Goal: Task Accomplishment & Management: Manage account settings

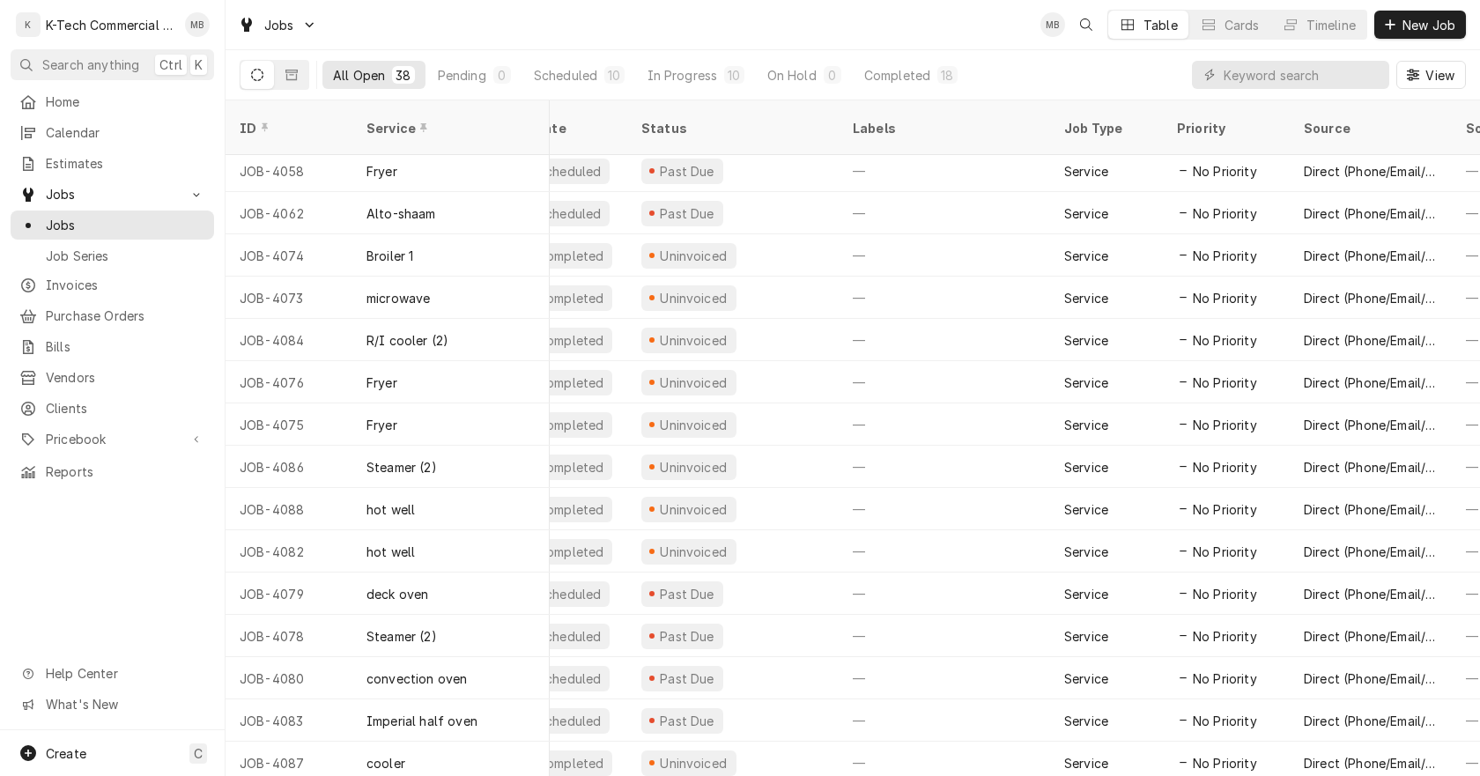
scroll to position [978, 0]
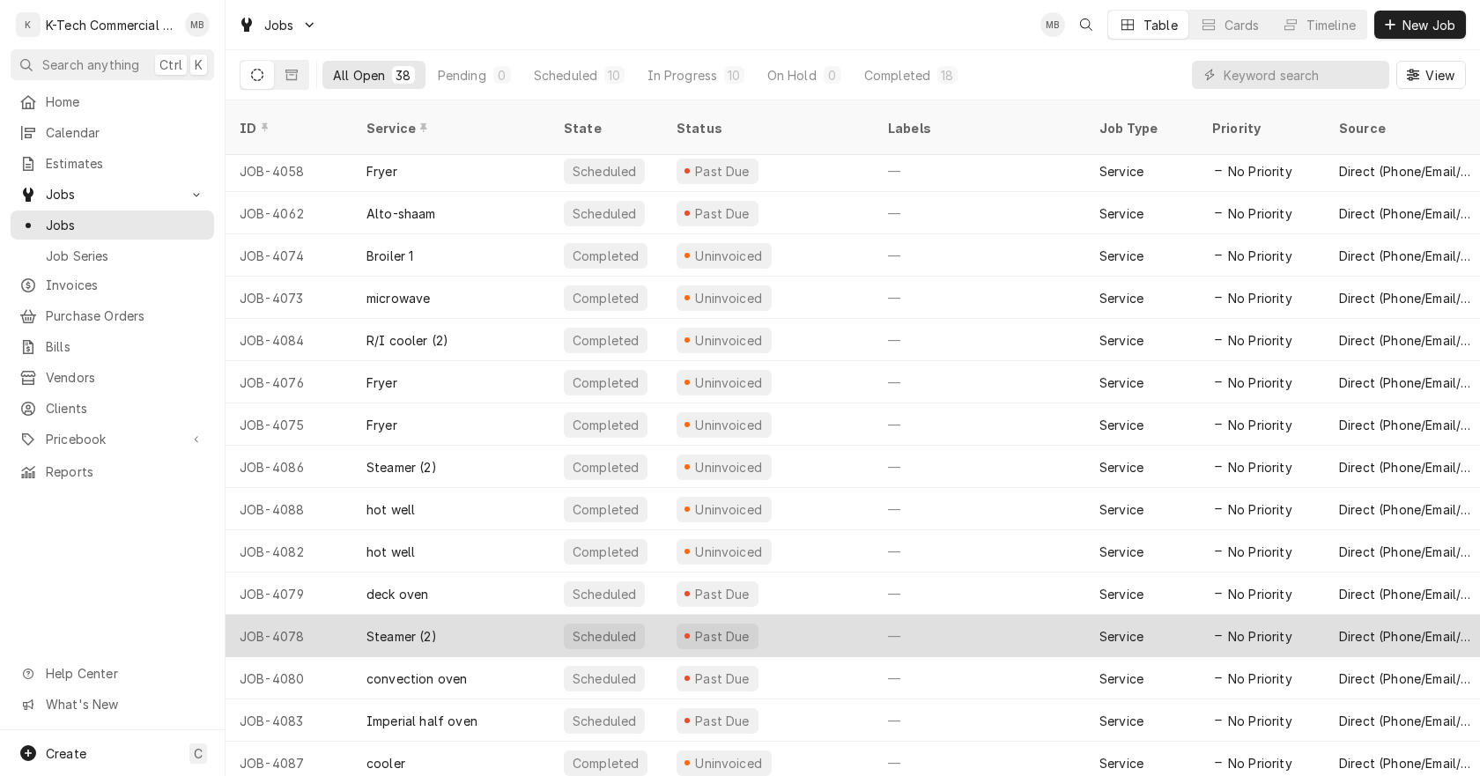
click at [782, 617] on div "Past Due" at bounding box center [767, 636] width 211 height 42
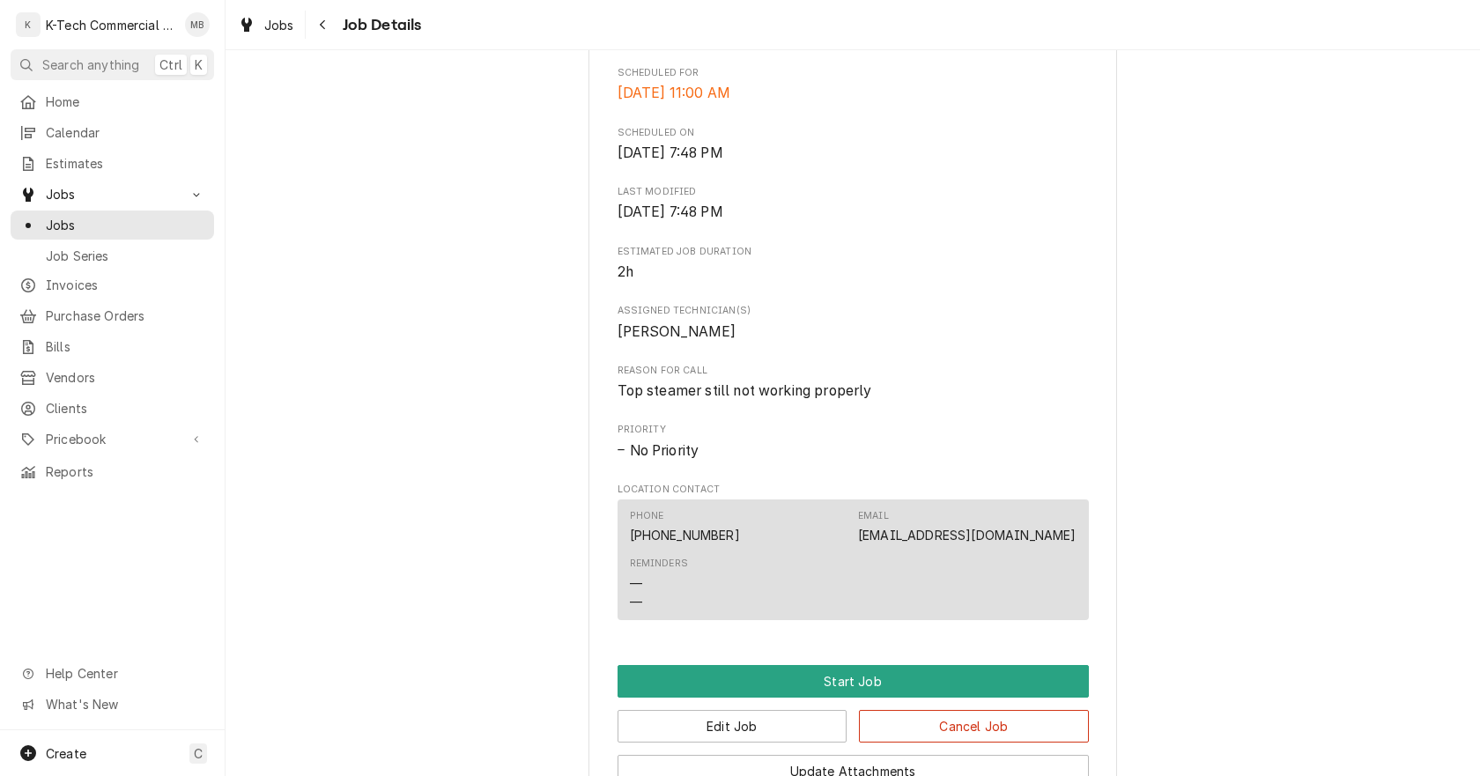
scroll to position [789, 0]
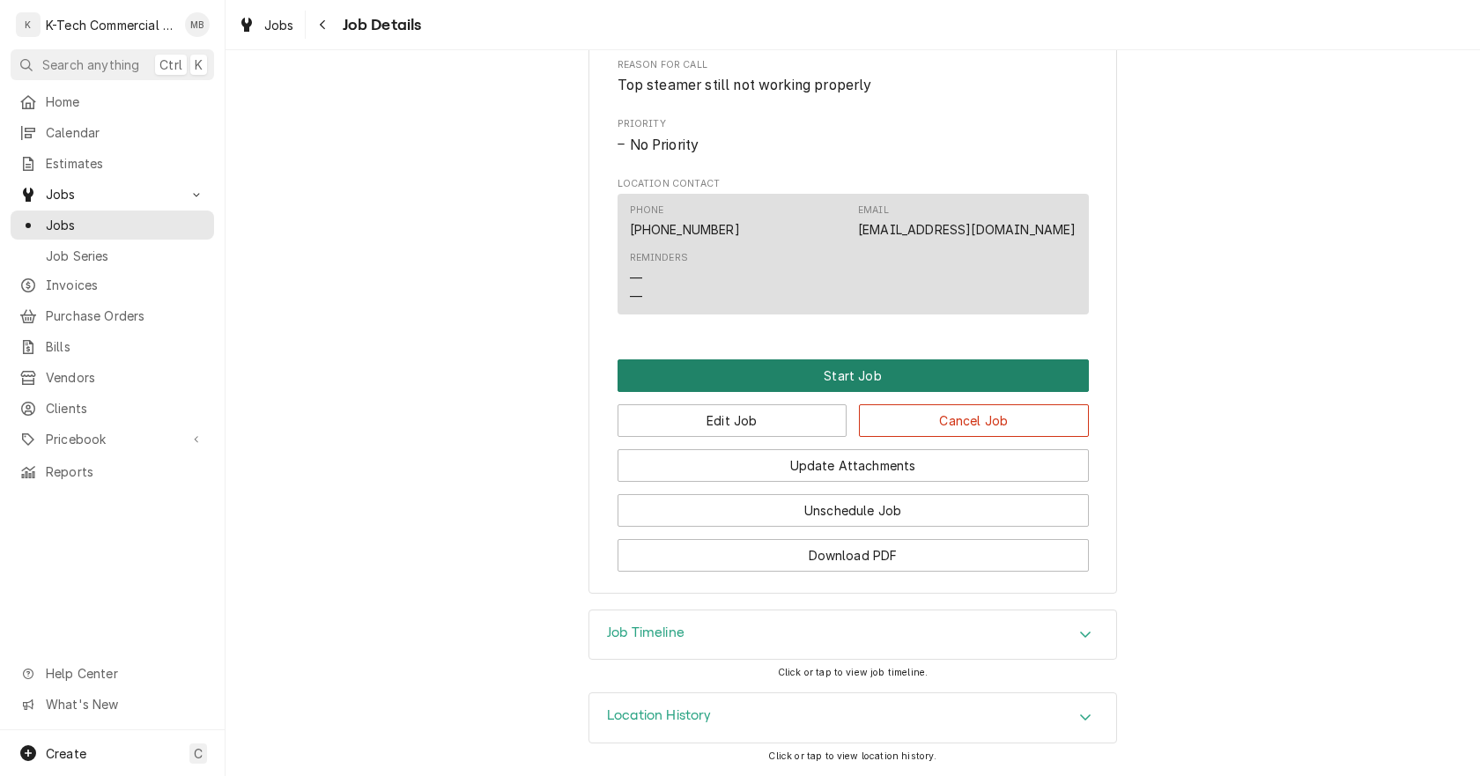
click at [844, 377] on button "Start Job" at bounding box center [852, 375] width 471 height 33
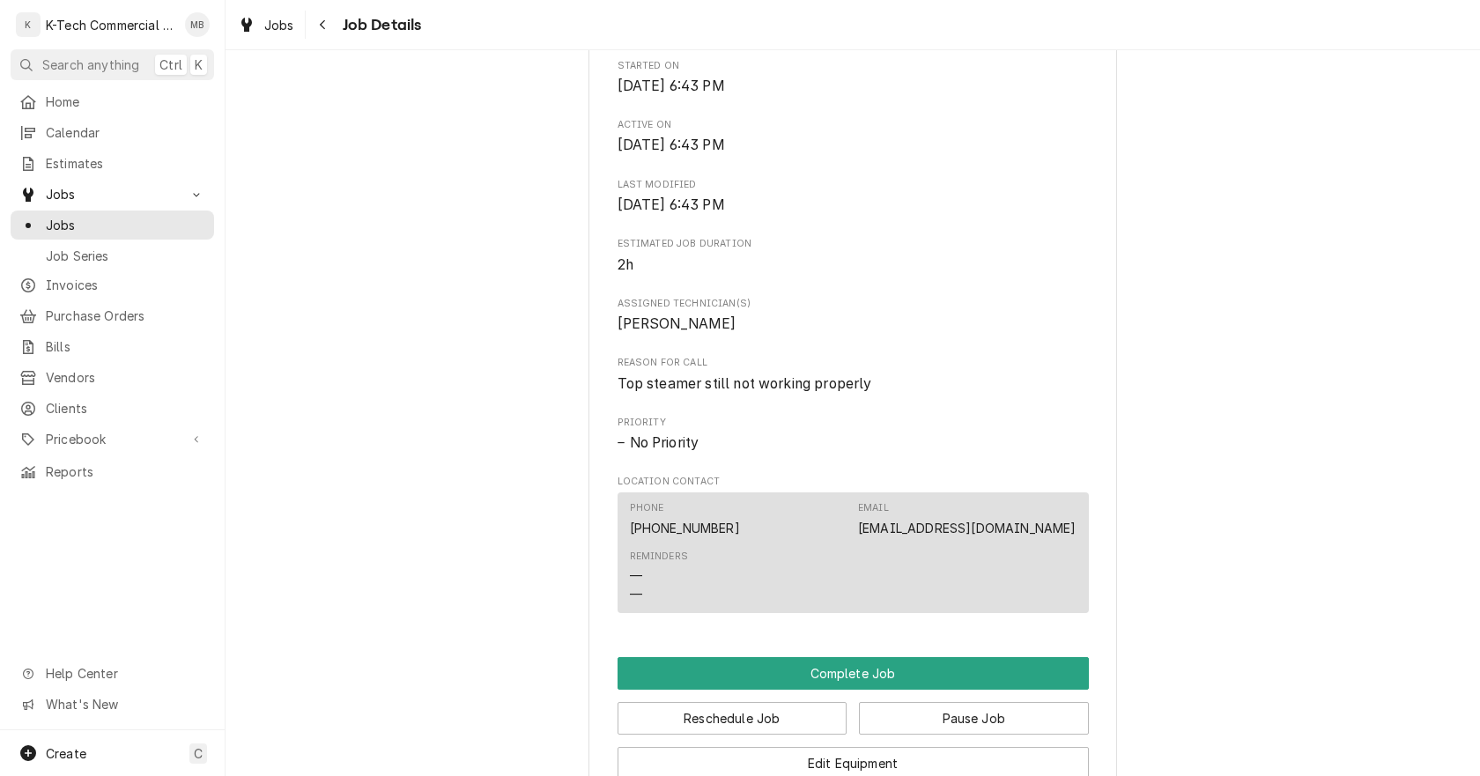
scroll to position [881, 0]
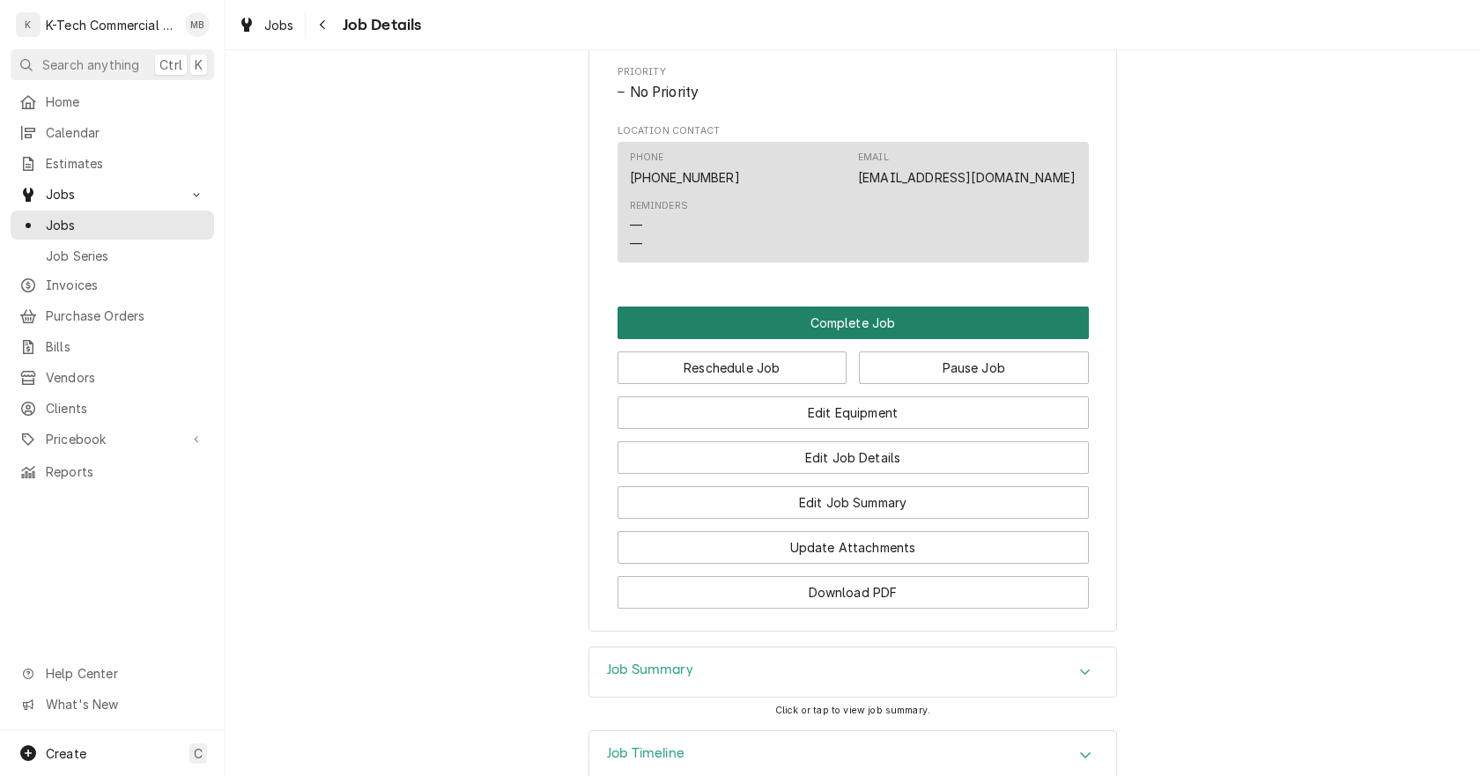
click at [866, 339] on button "Complete Job" at bounding box center [852, 323] width 471 height 33
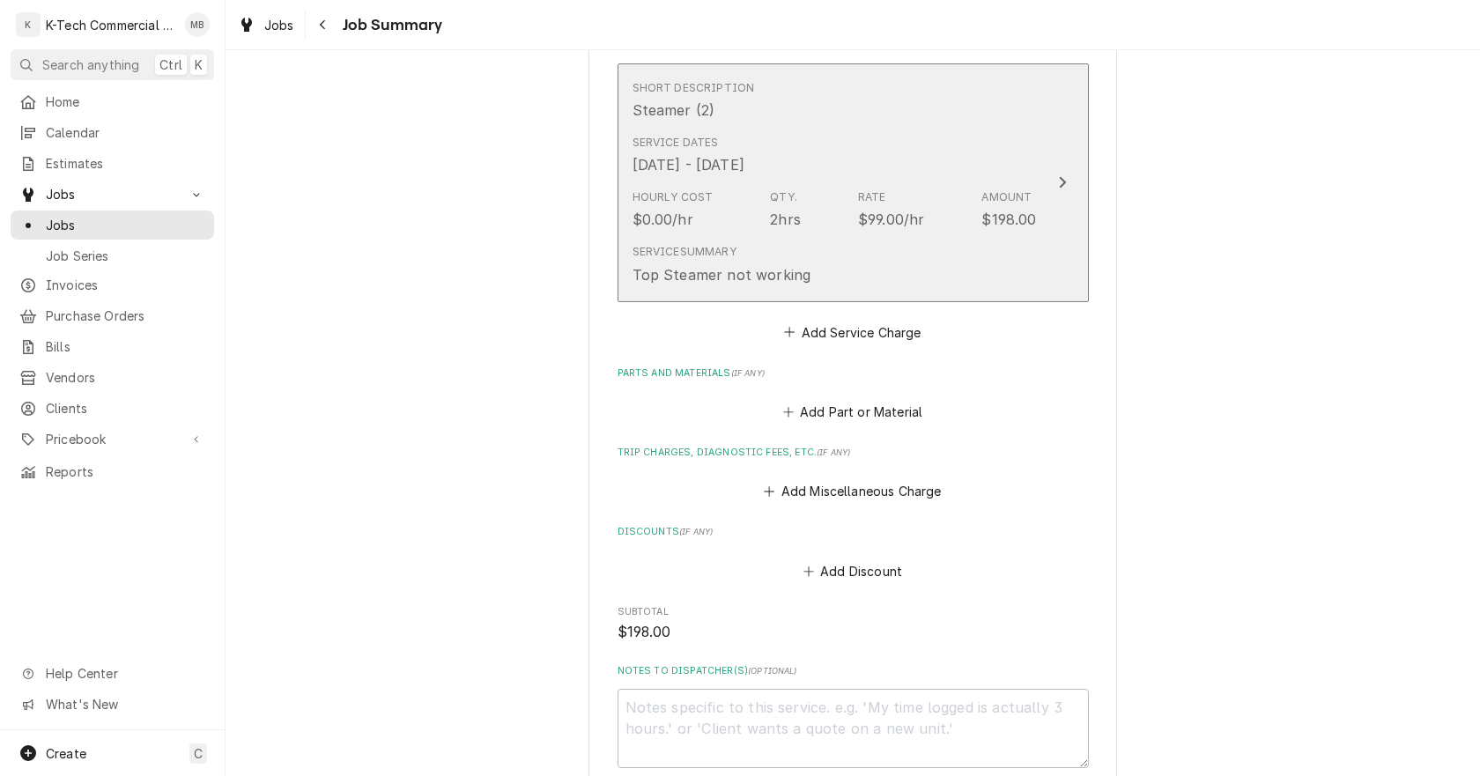
click at [770, 196] on div "Qty." at bounding box center [783, 197] width 27 height 16
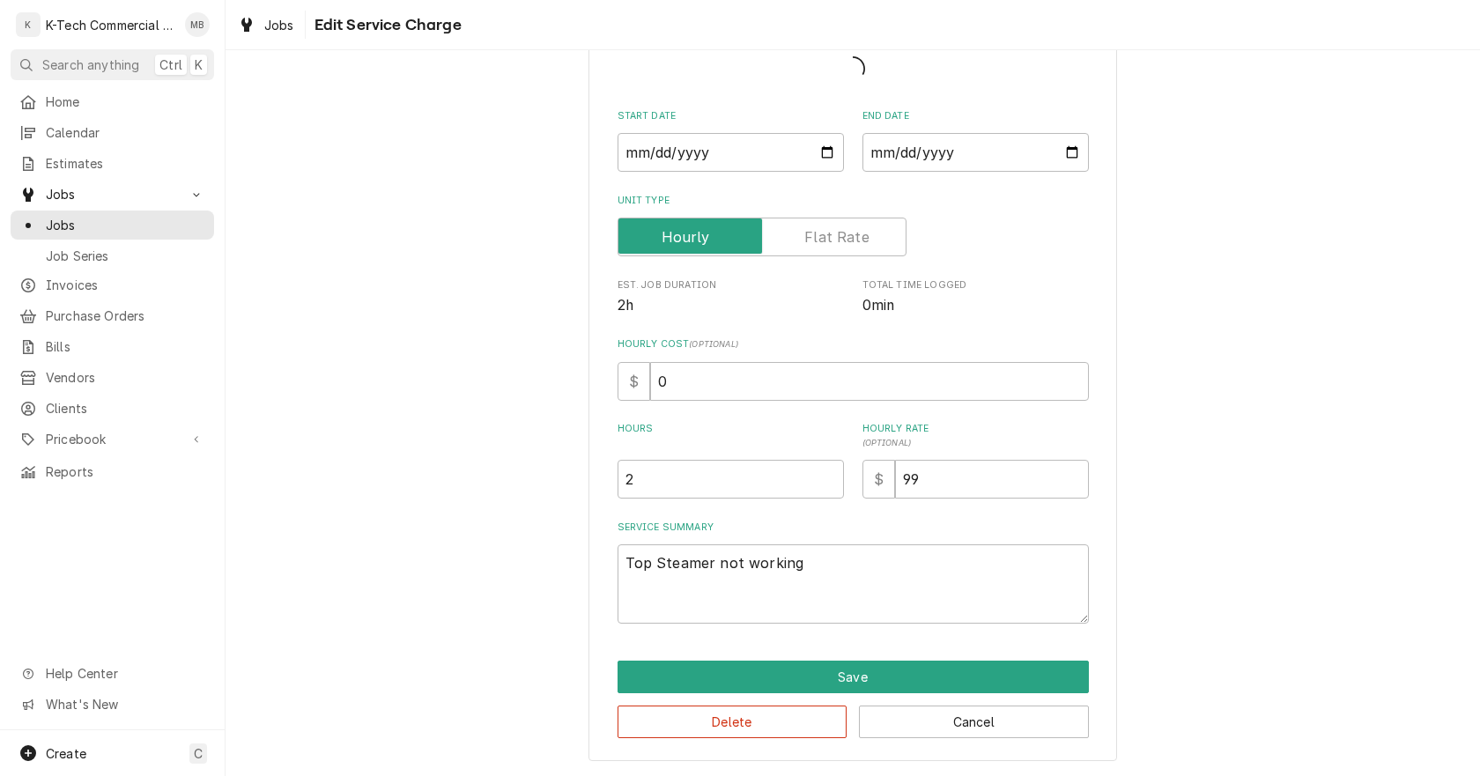
scroll to position [116, 0]
type textarea "x"
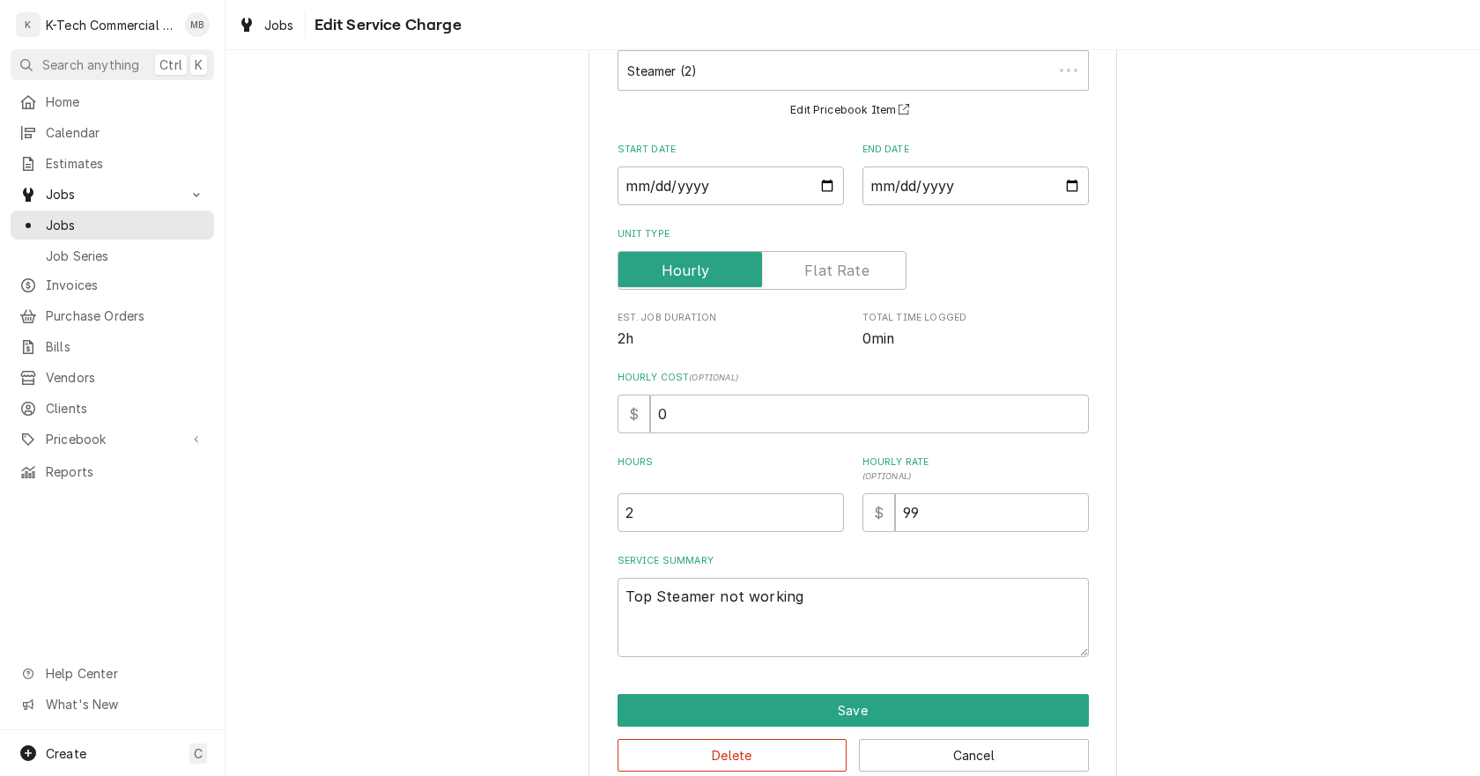
scroll to position [0, 0]
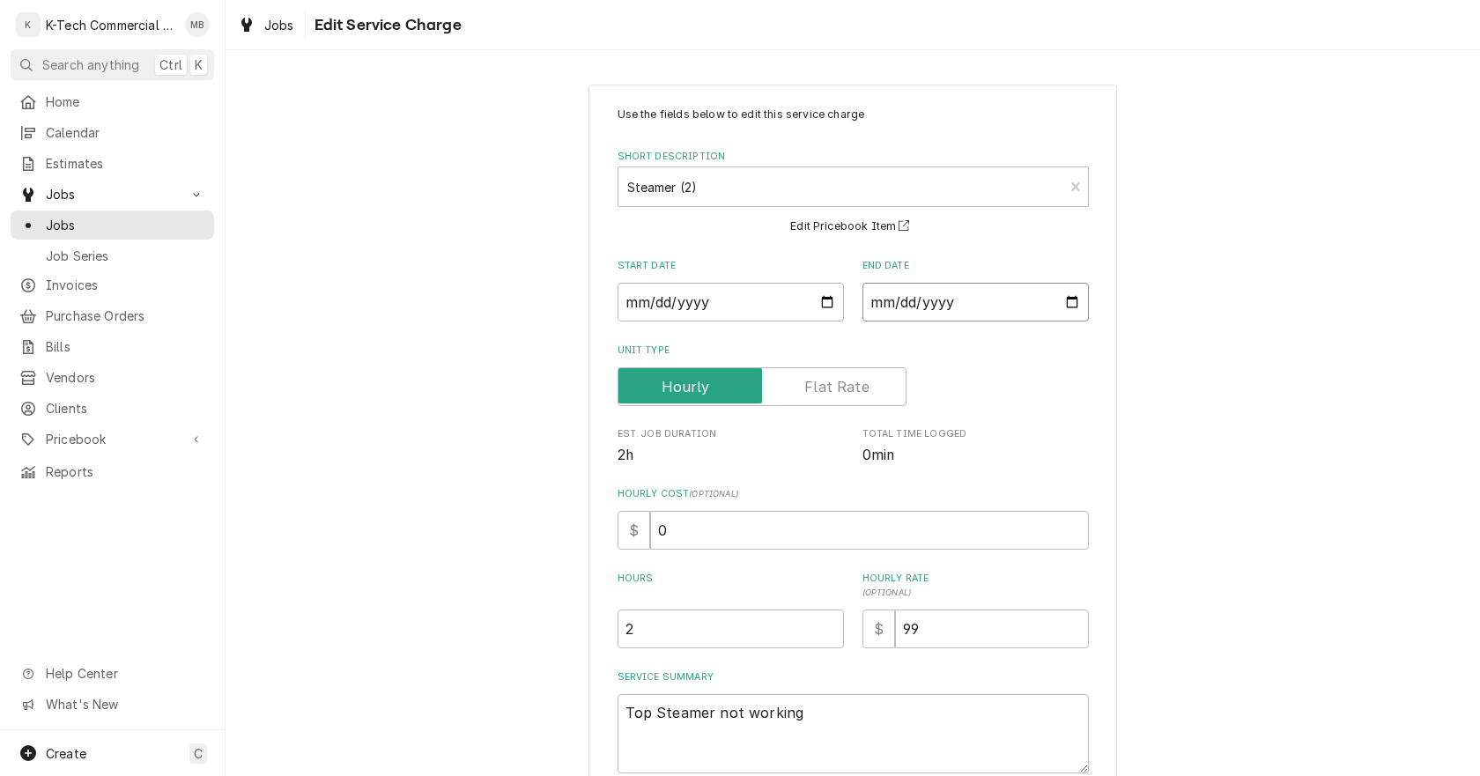
click at [1064, 303] on input "2025-09-29" at bounding box center [975, 302] width 226 height 39
type input "2025-09-26"
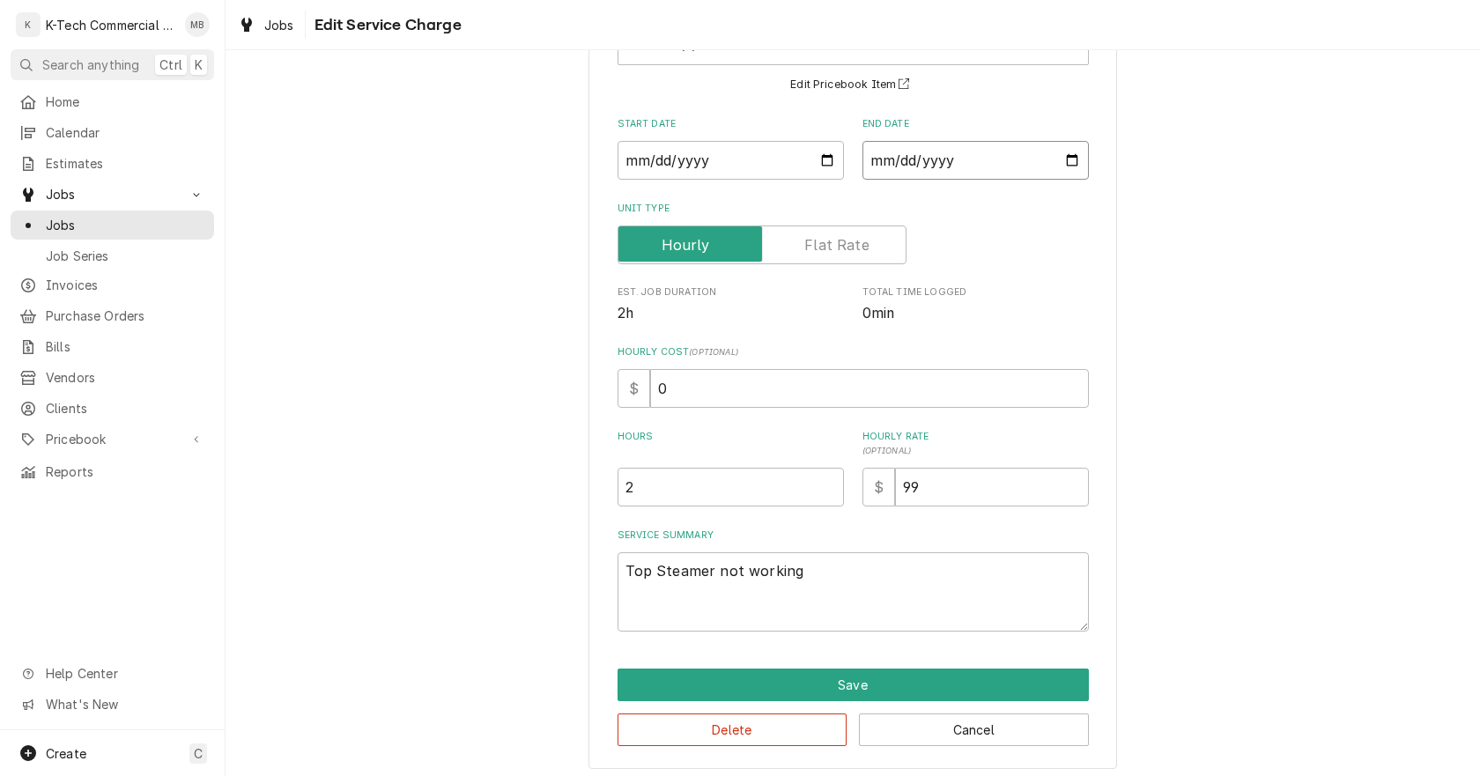
scroll to position [150, 0]
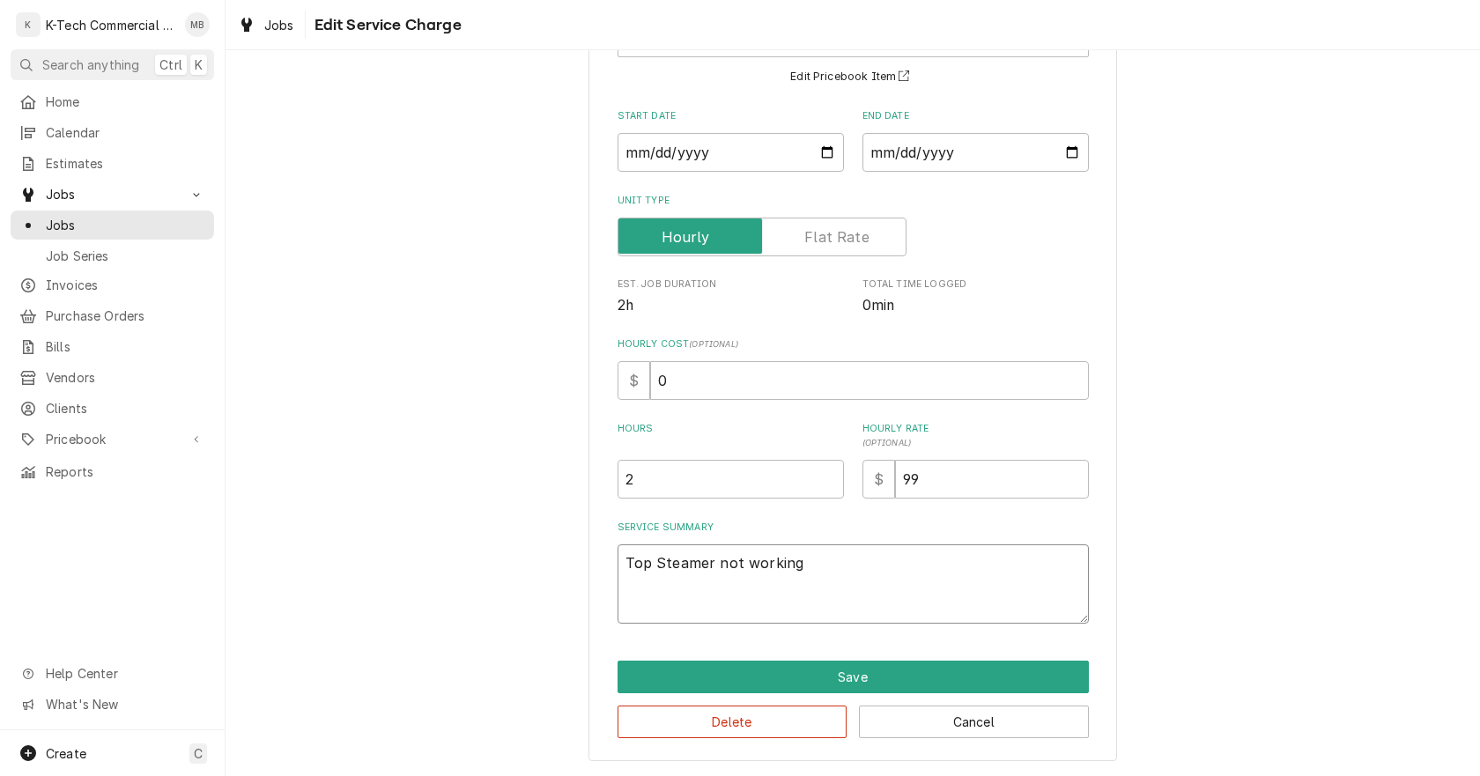
click at [847, 588] on textarea "Top Steamer not working" at bounding box center [852, 583] width 471 height 79
type textarea "x"
type textarea "Top Steamer not workin"
type textarea "x"
type textarea "Top Steamer not worki"
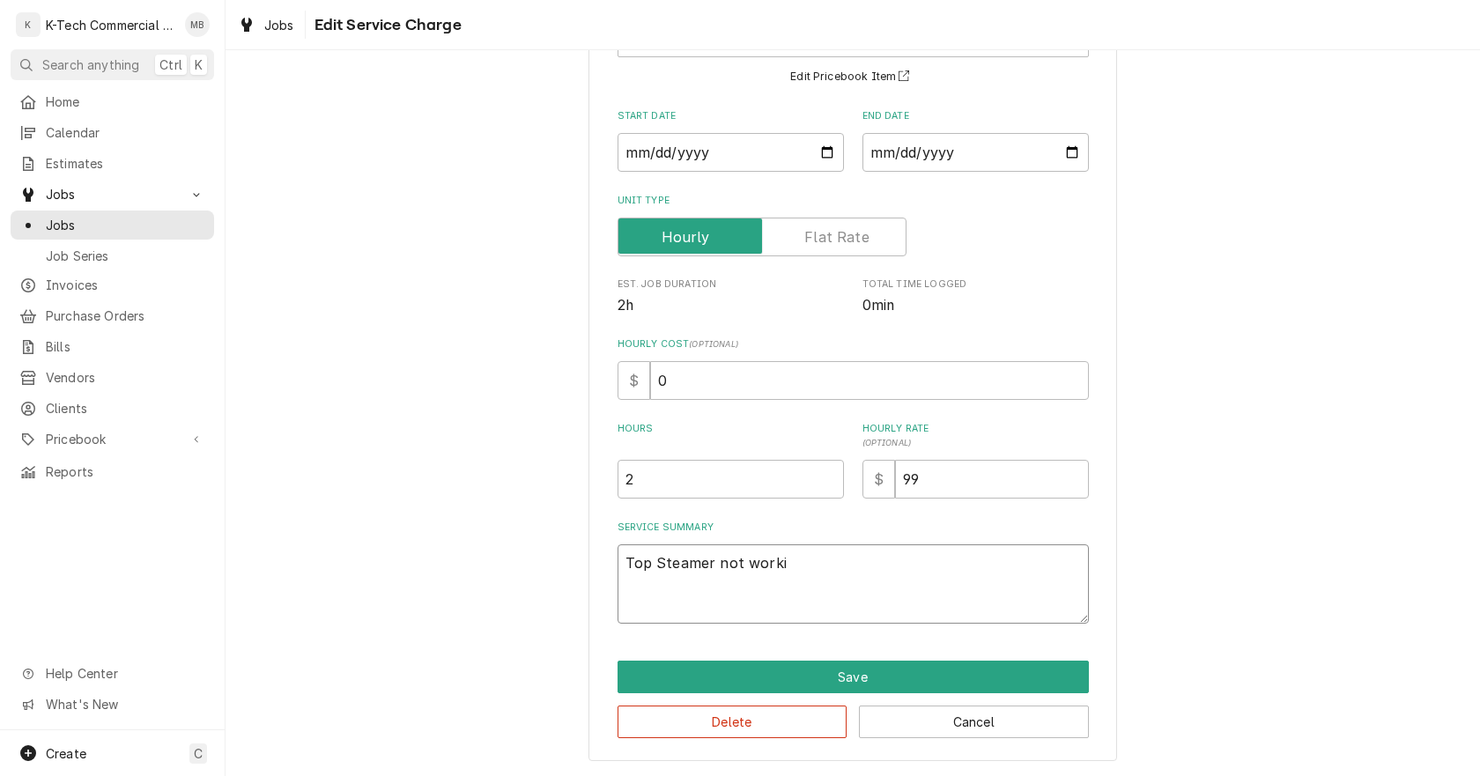
type textarea "x"
type textarea "Top Steamer not work"
type textarea "x"
type textarea "Top Steamer not wor"
type textarea "x"
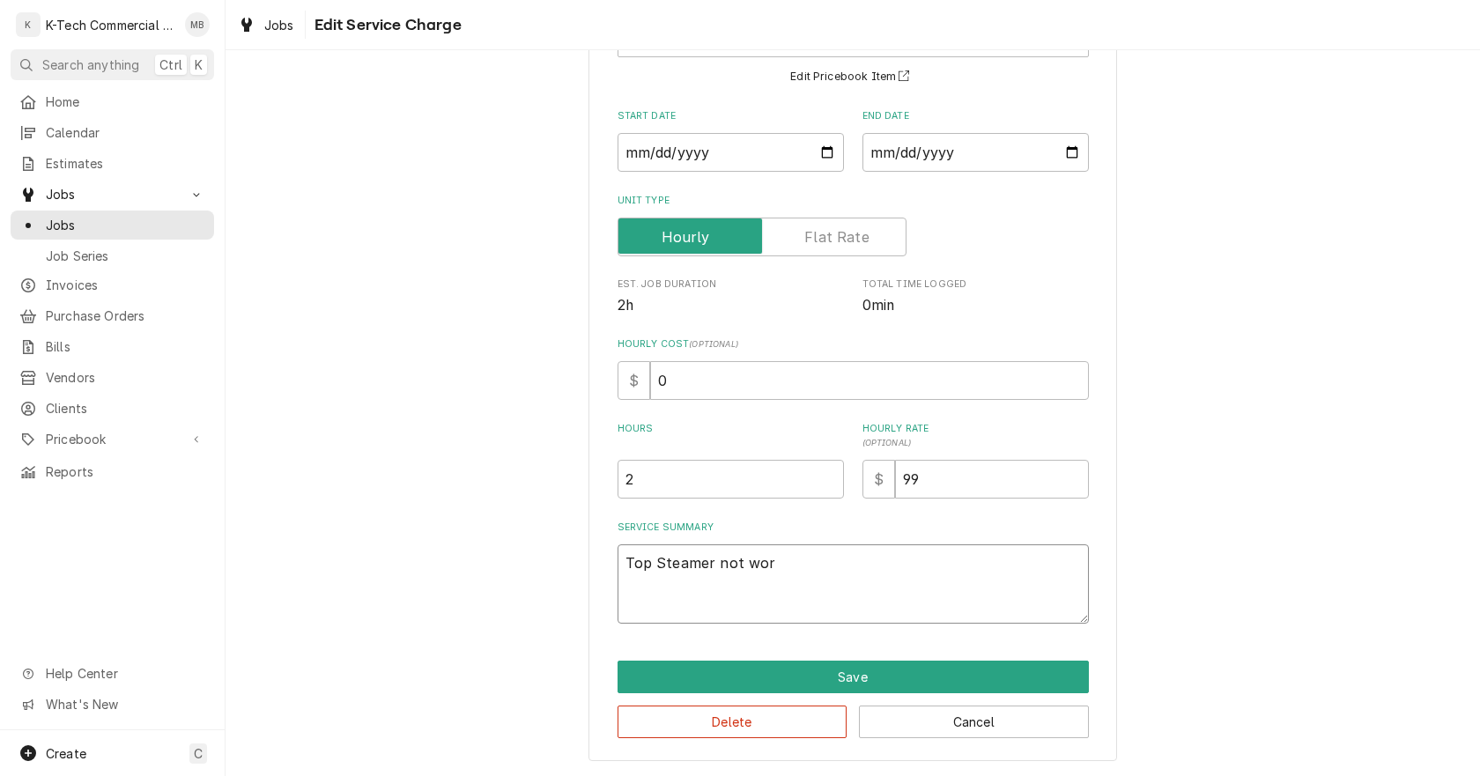
type textarea "Top Steamer not wo"
type textarea "x"
type textarea "Top Steamer not w"
type textarea "x"
type textarea "Top Steamer not"
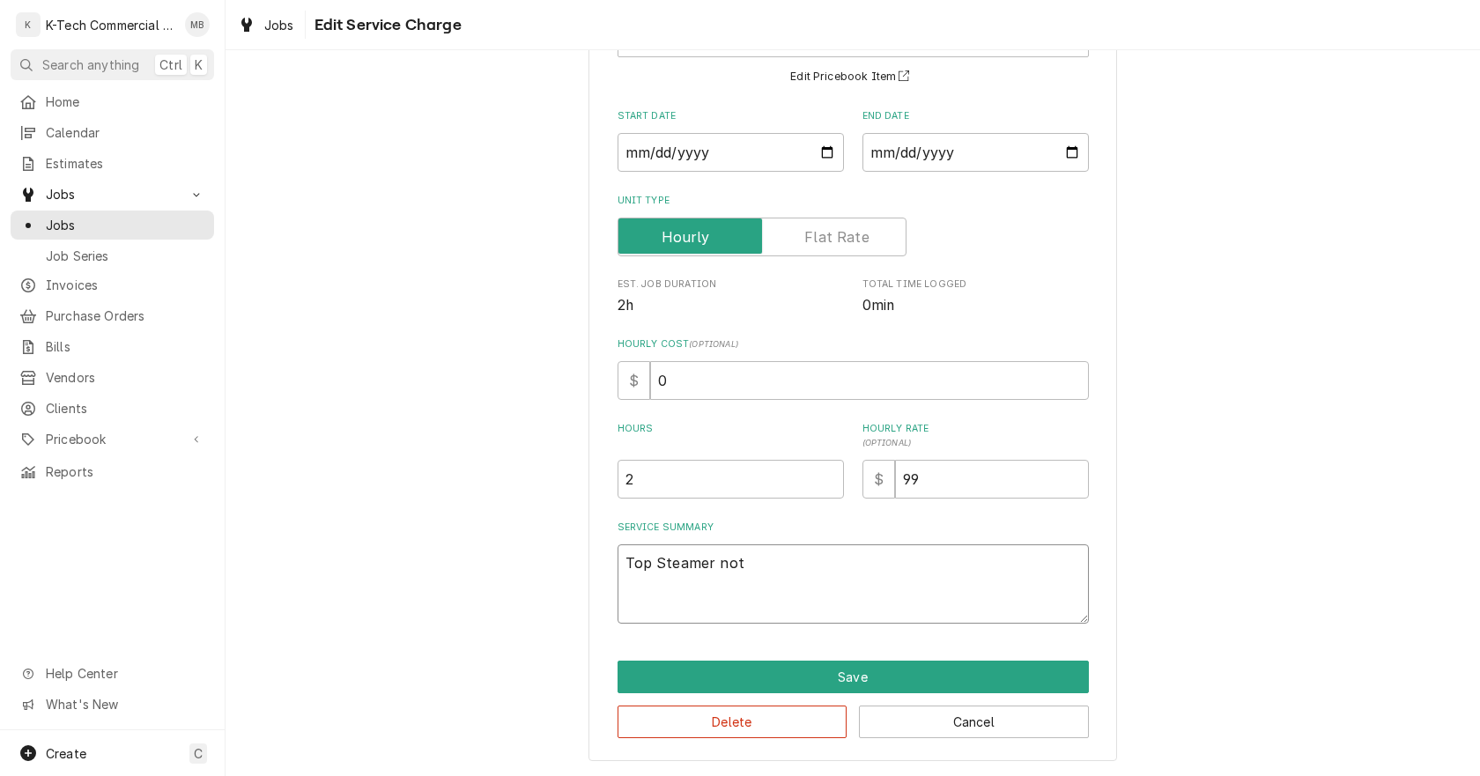
type textarea "x"
type textarea "Top Steamer not"
type textarea "x"
type textarea "Top Steamer no"
type textarea "x"
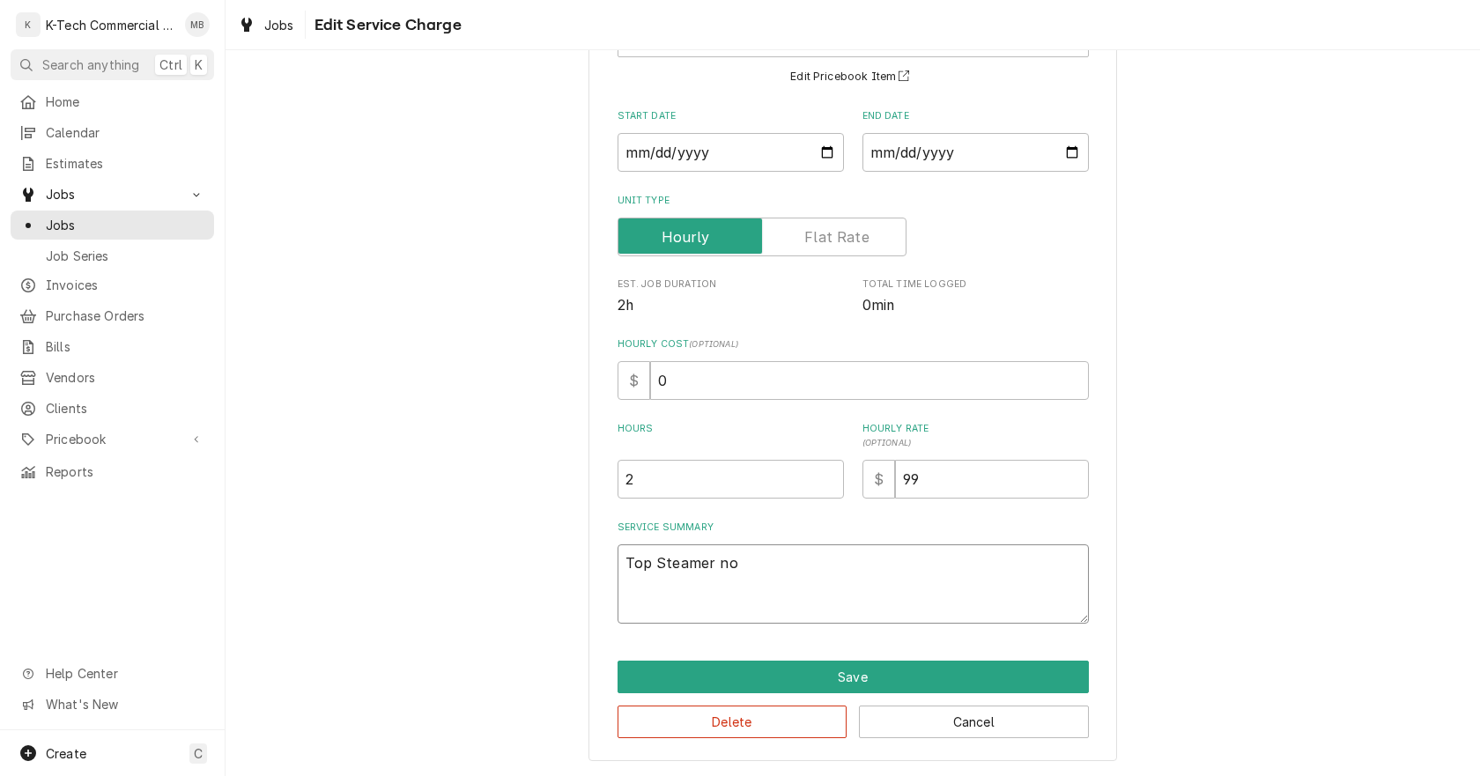
type textarea "Top Steamer n"
type textarea "x"
type textarea "Top Steamer"
type textarea "x"
type textarea "Top Steamer s"
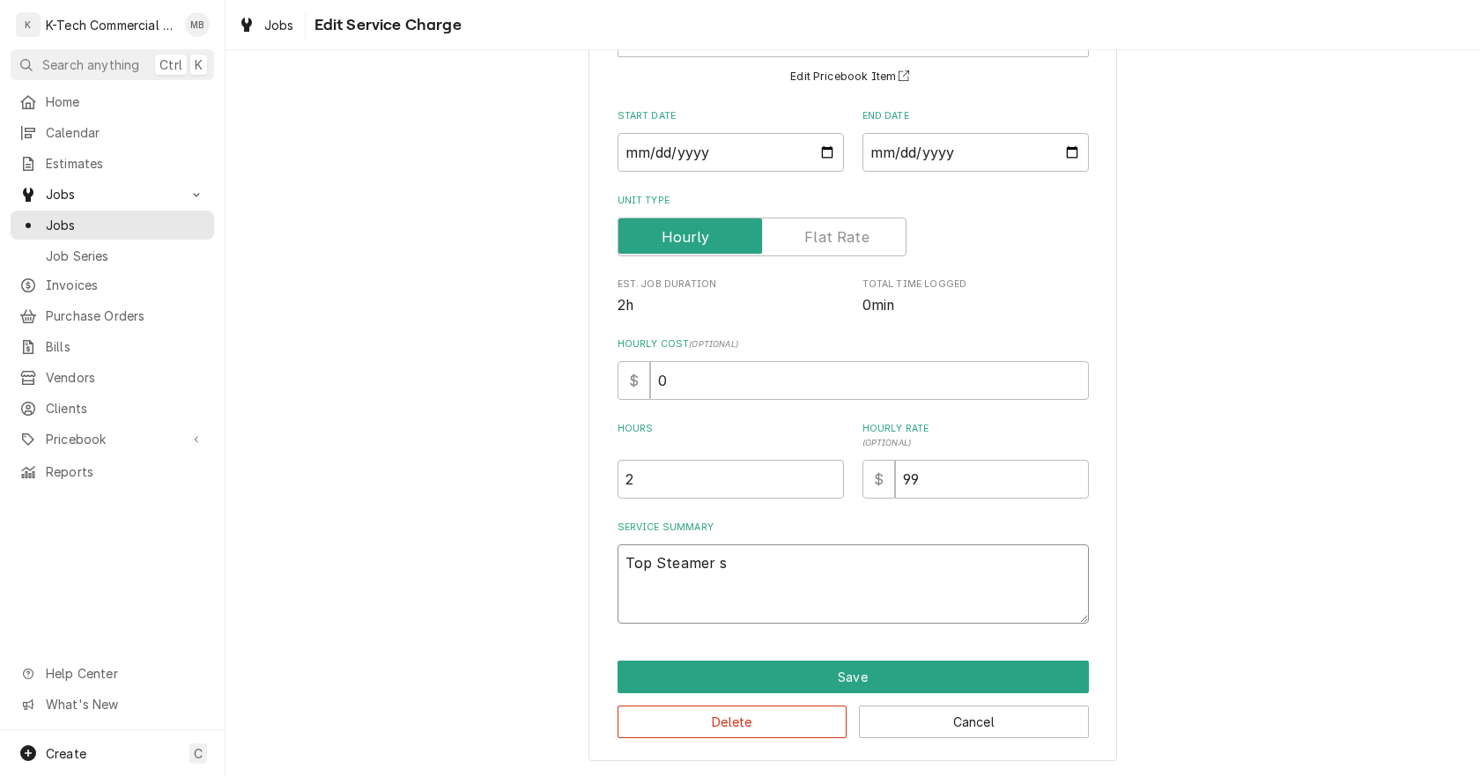
type textarea "x"
type textarea "Top Steamer st"
type textarea "x"
type textarea "Top Steamer sti"
type textarea "x"
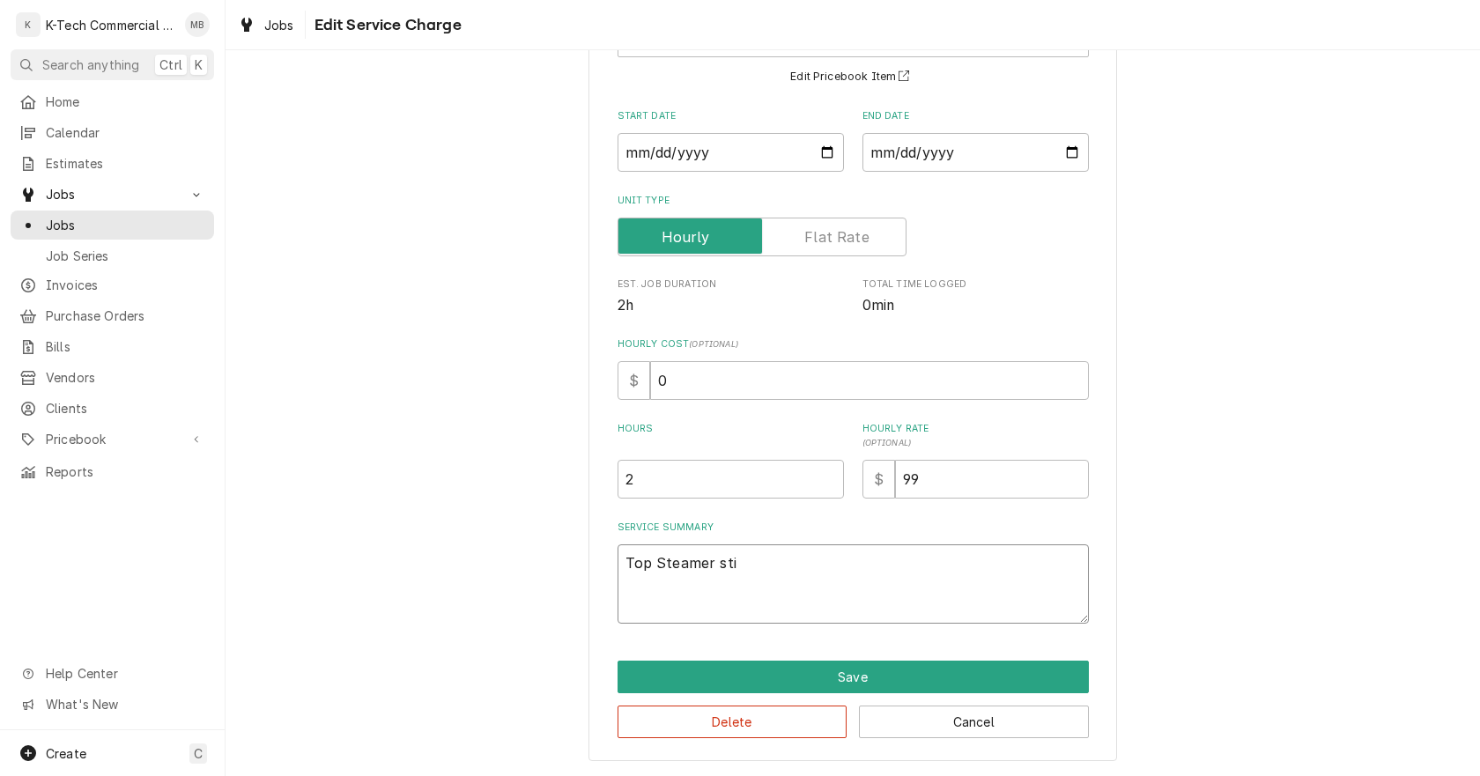
type textarea "Top Steamer stil"
type textarea "x"
type textarea "Top Steamer still"
type textarea "x"
type textarea "Top Steamer still"
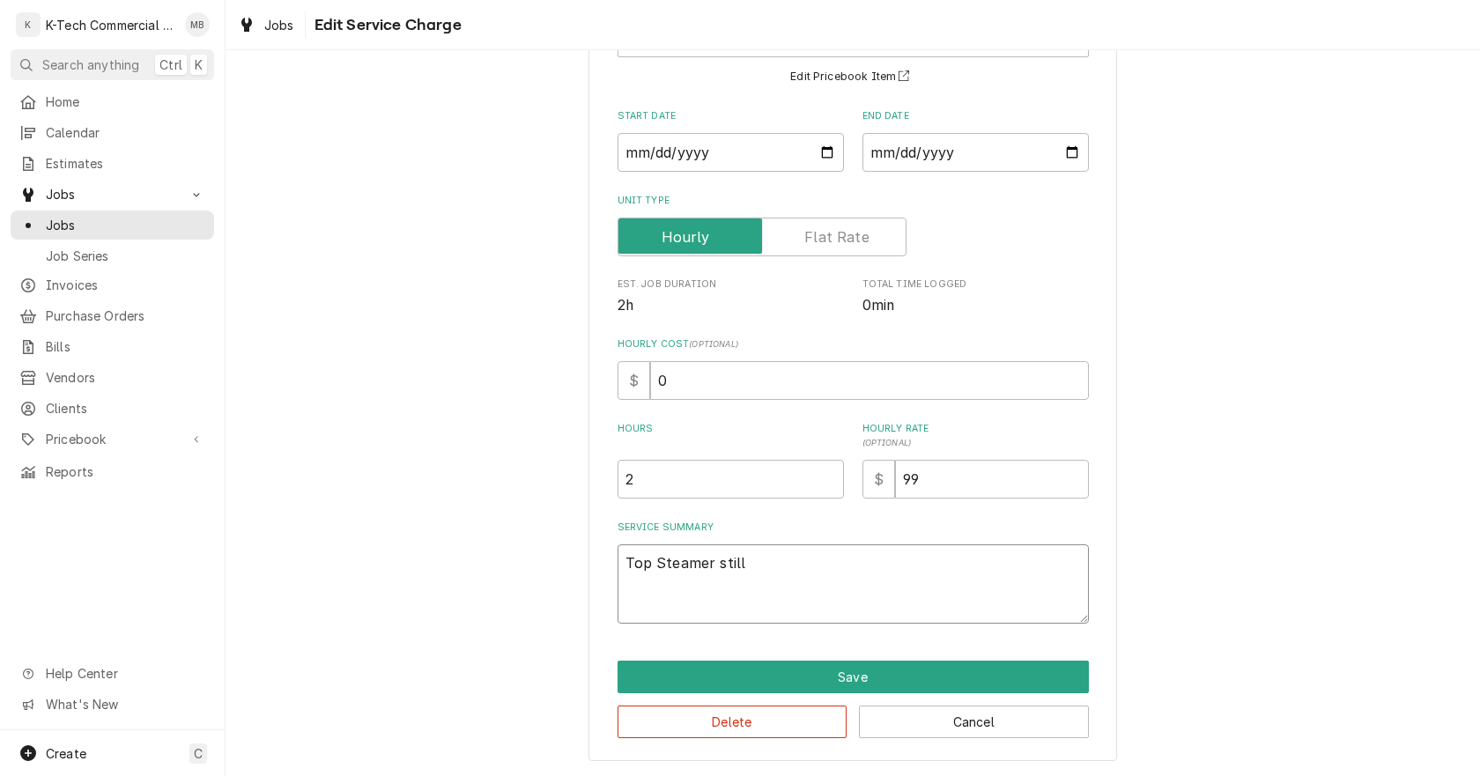
type textarea "x"
type textarea "Top Steamer still n"
type textarea "x"
type textarea "Top Steamer still no"
type textarea "x"
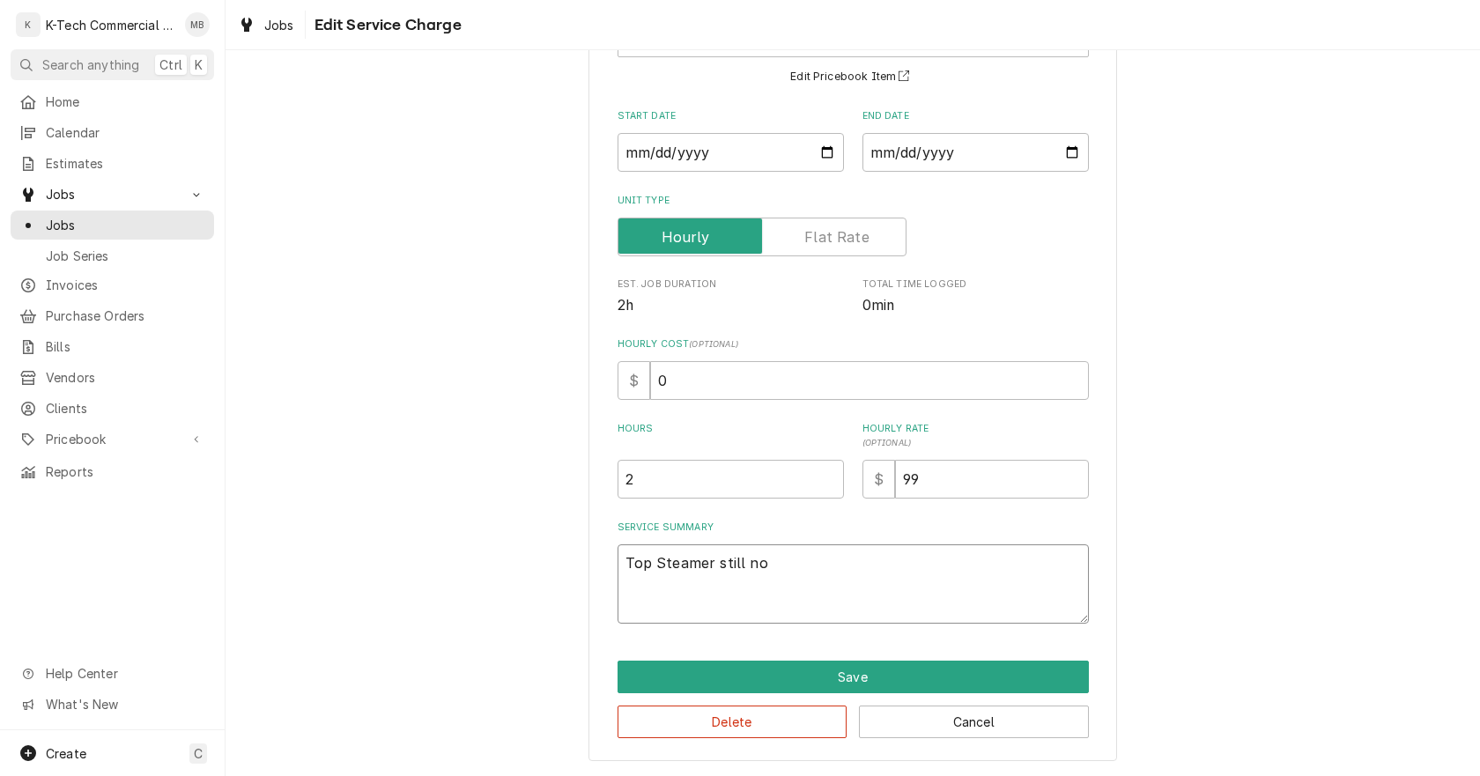
type textarea "Top Steamer still not"
type textarea "x"
type textarea "Top Steamer still not"
type textarea "x"
type textarea "Top Steamer still not w"
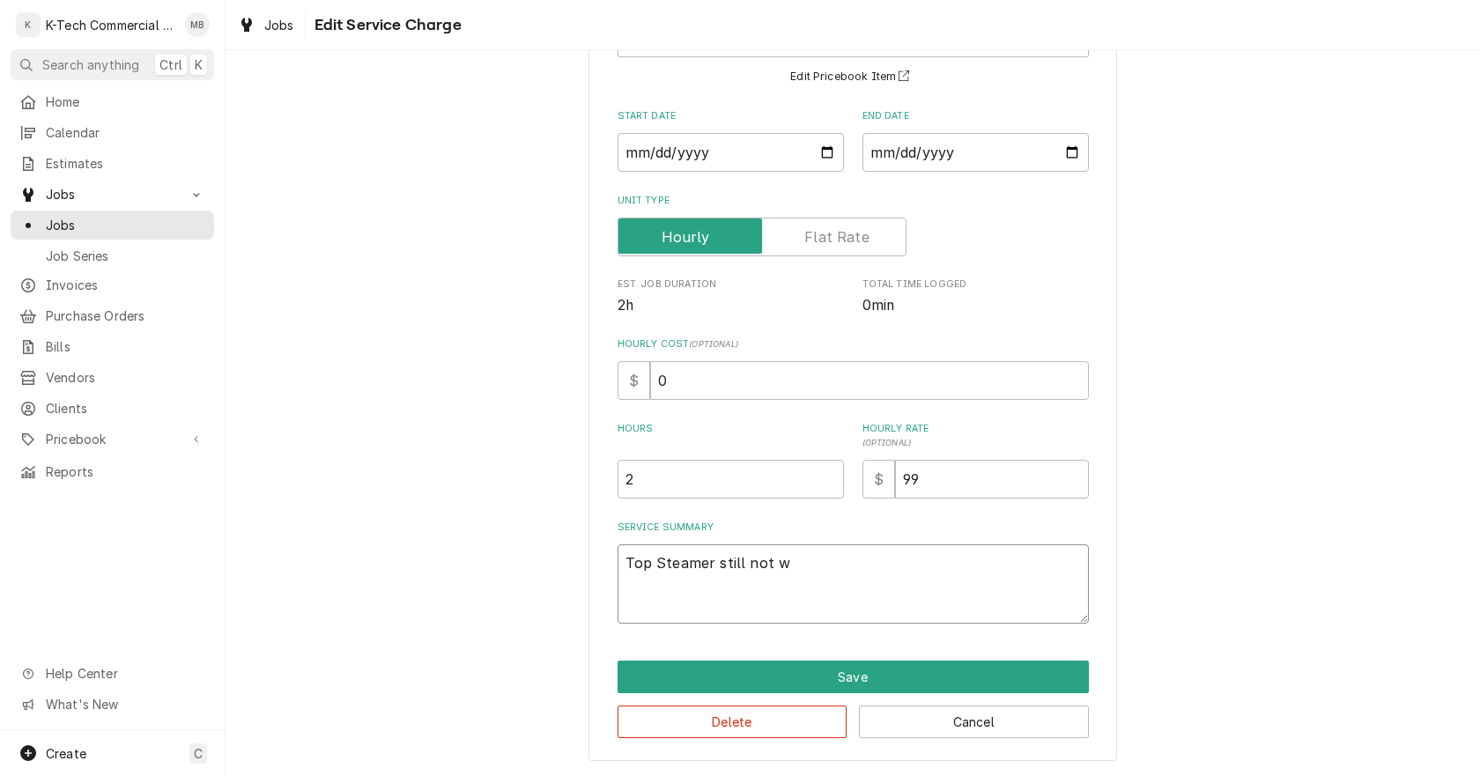
type textarea "x"
type textarea "Top Steamer still not wo"
type textarea "x"
type textarea "Top Steamer still not wor"
type textarea "x"
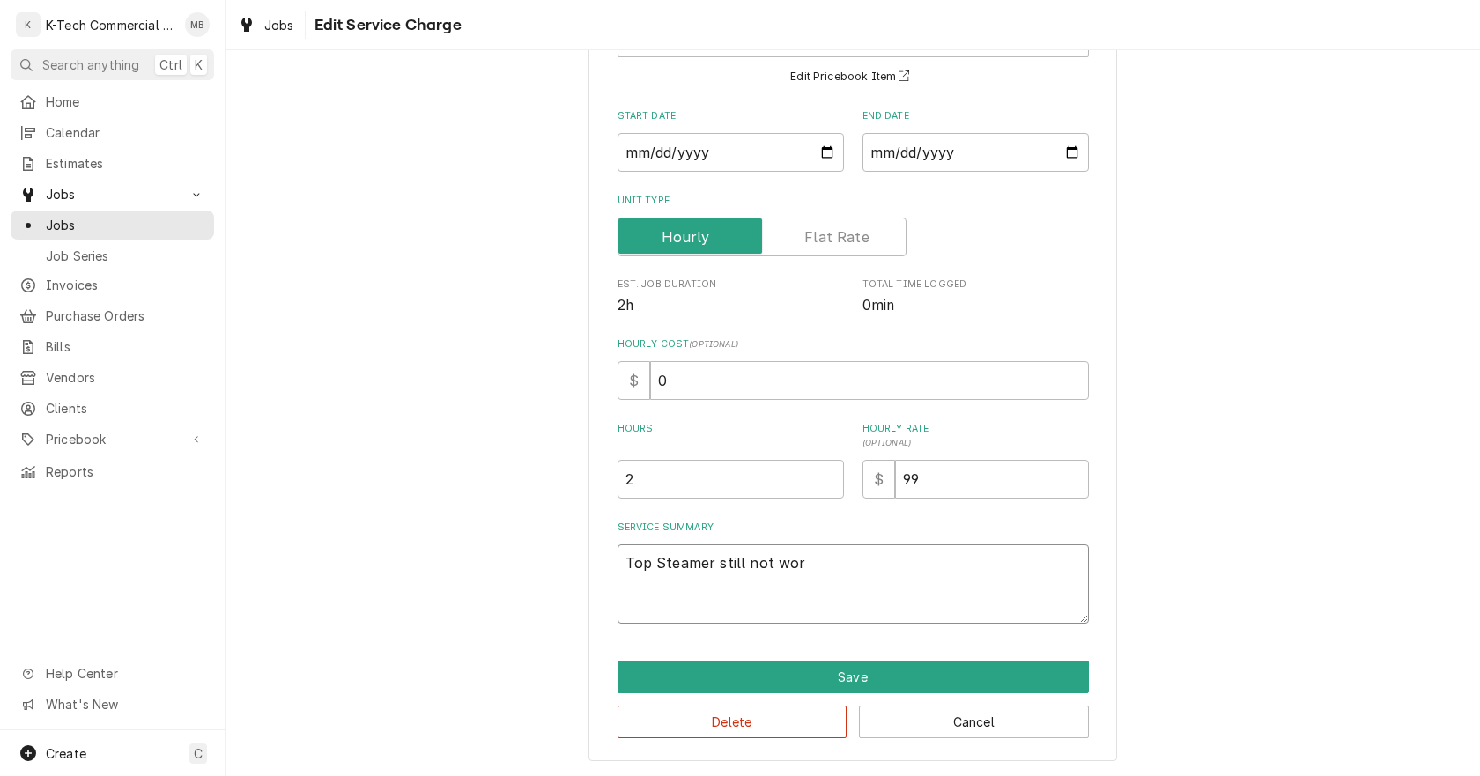
type textarea "Top Steamer still not work"
type textarea "x"
type textarea "Top Steamer still not worki"
type textarea "x"
type textarea "Top Steamer still not workin"
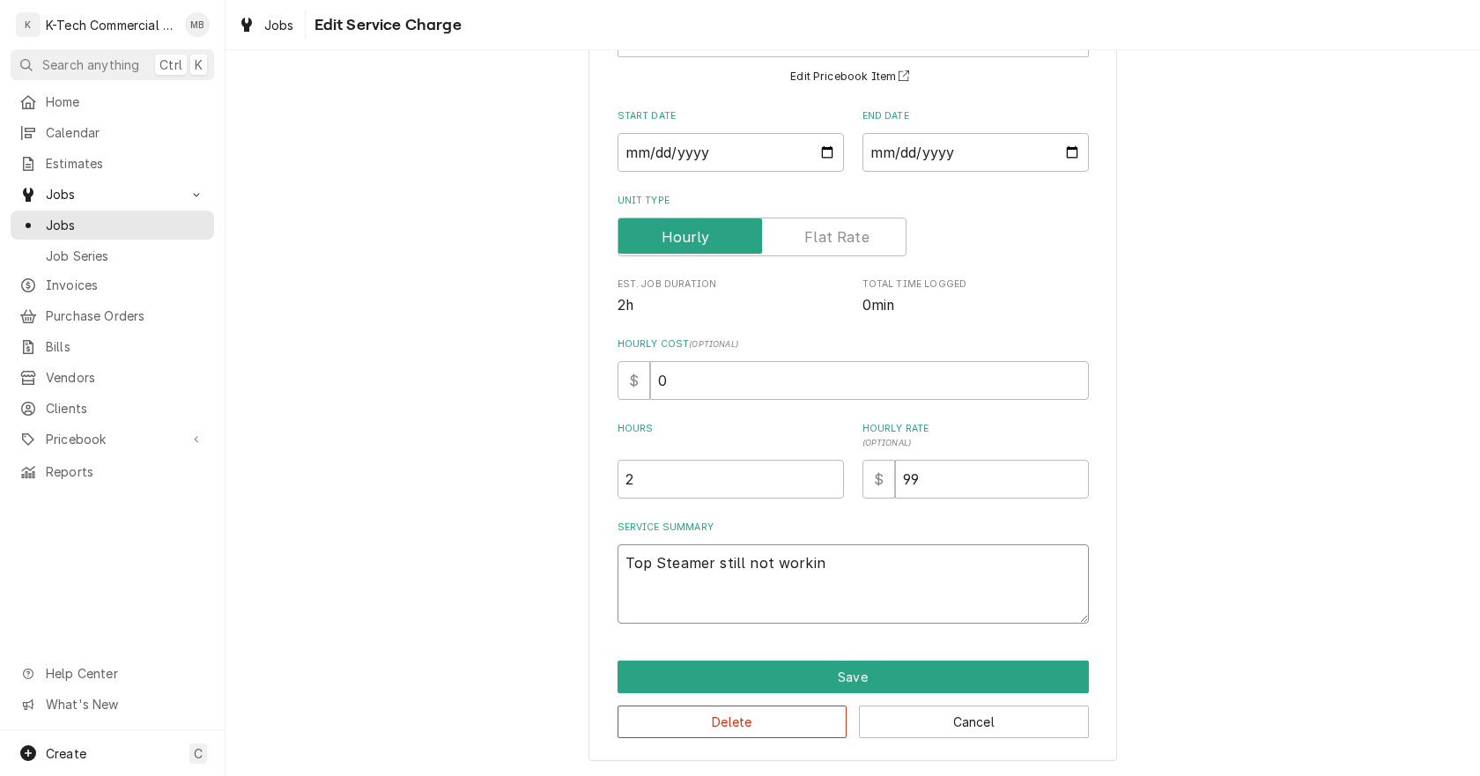
type textarea "x"
type textarea "Top Steamer still not working"
type textarea "x"
type textarea "Top Steamer still not working"
type textarea "x"
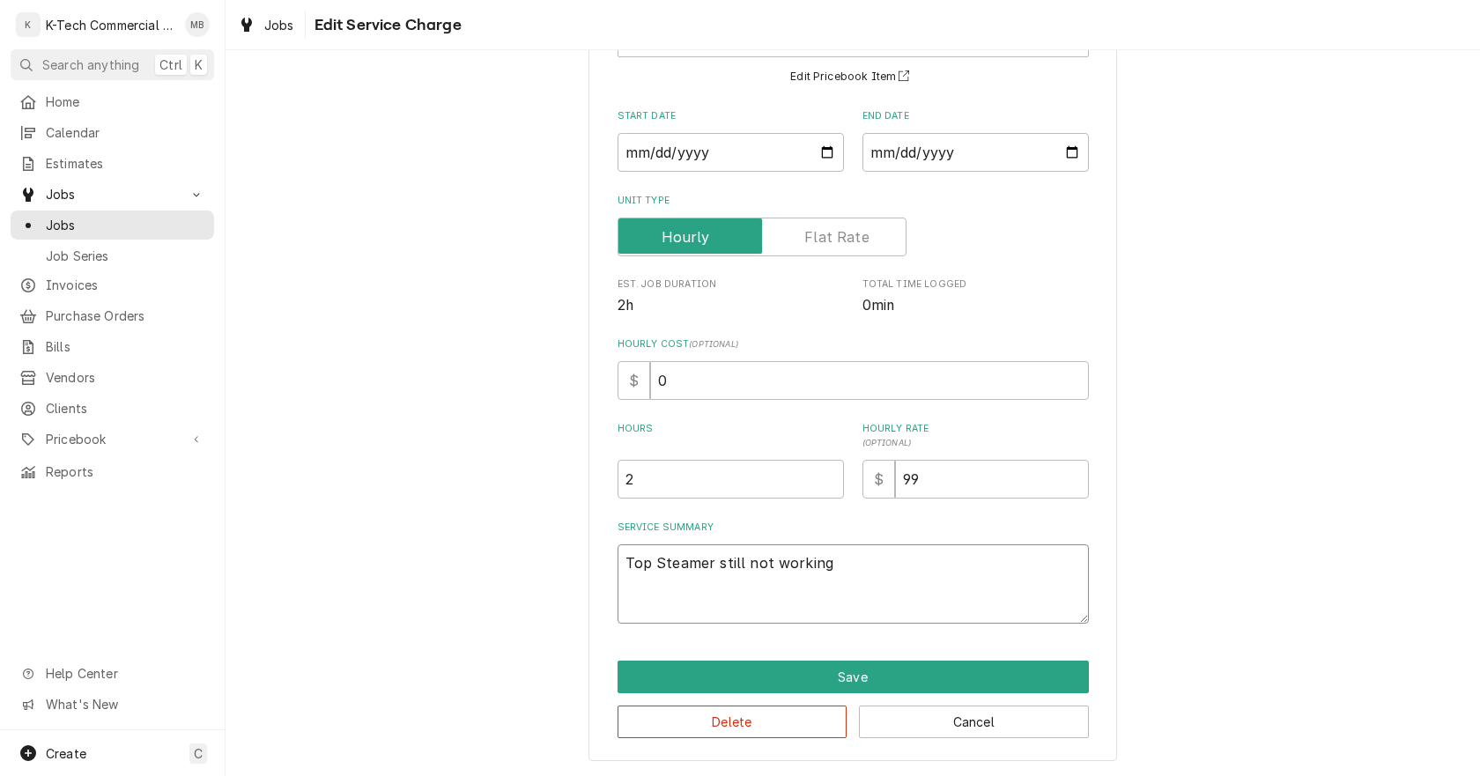
type textarea "Top Steamer still not working p"
type textarea "x"
type textarea "Top Steamer still not working pr"
type textarea "x"
type textarea "Top Steamer still not working pro"
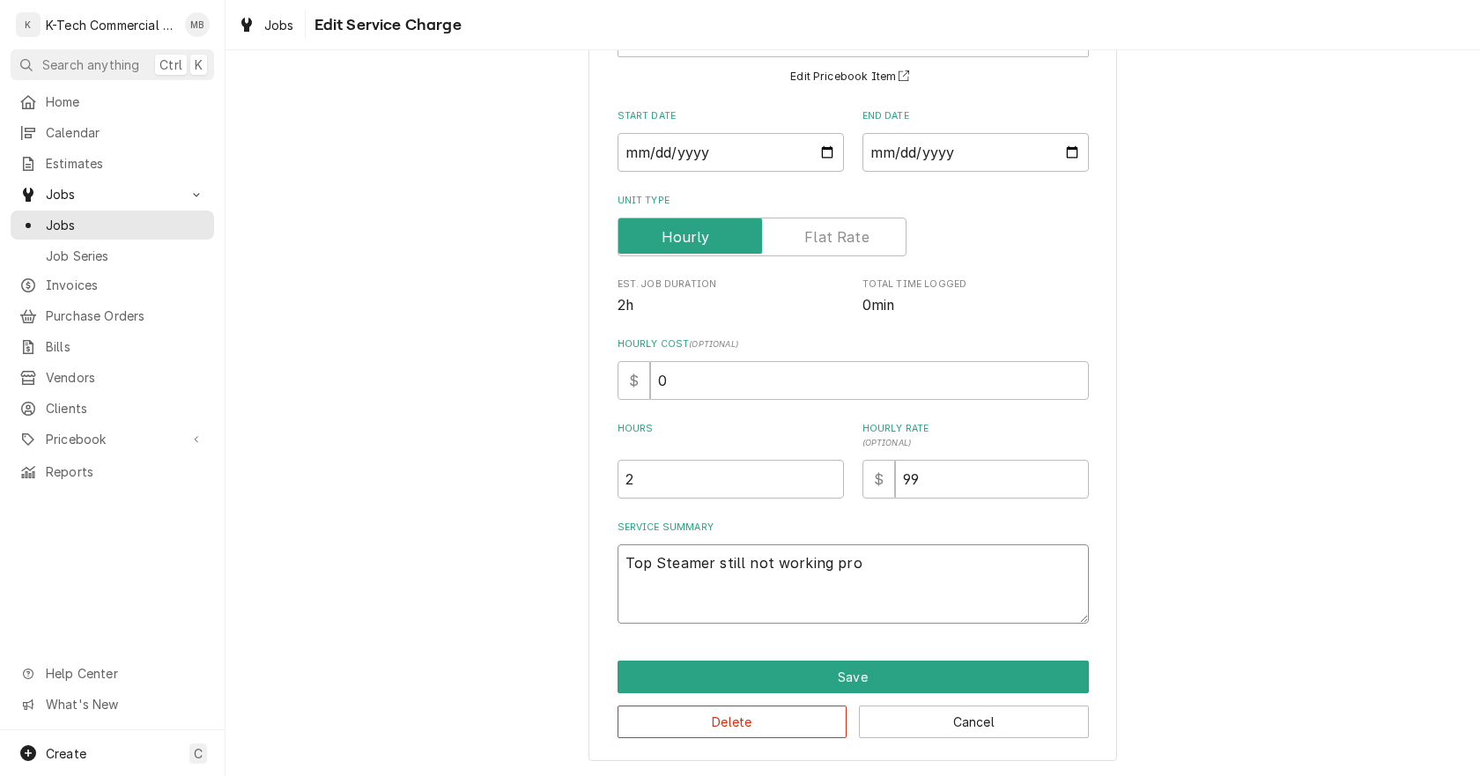
type textarea "x"
type textarea "Top Steamer still not working prop"
type textarea "x"
type textarea "Top Steamer still not working prope"
type textarea "x"
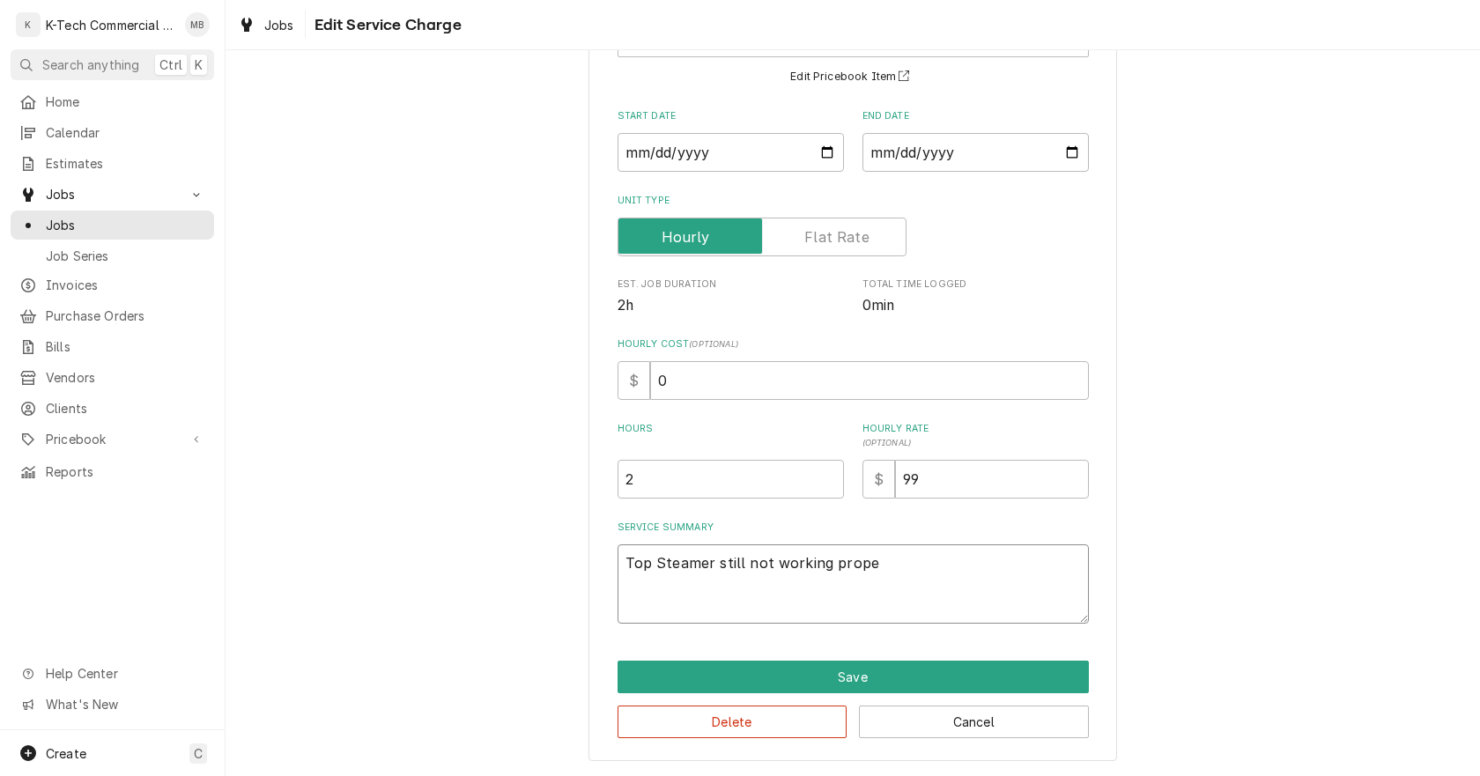
type textarea "Top Steamer still not working proper"
type textarea "x"
type textarea "Top Steamer still not working properl"
type textarea "x"
type textarea "Top Steamer still not working properlu"
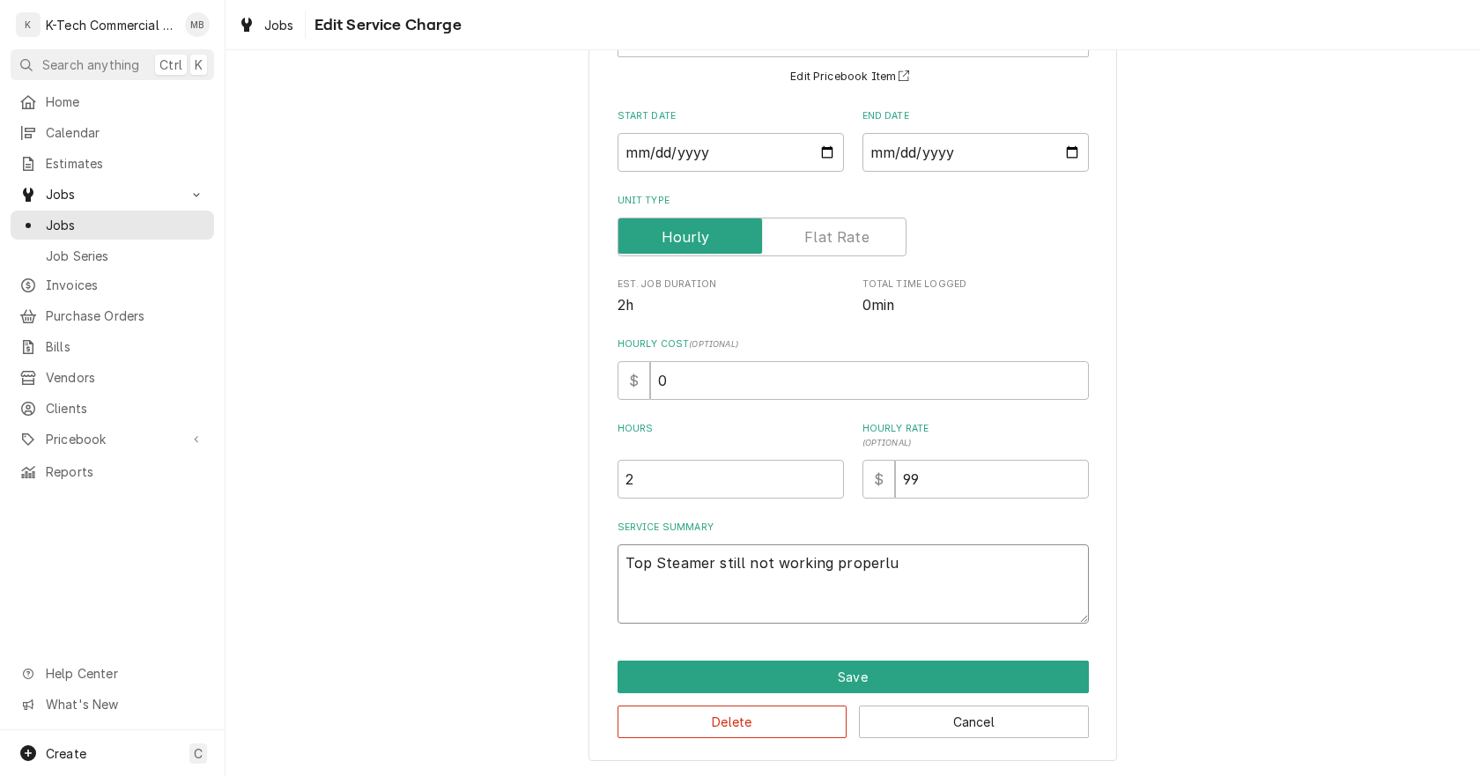
type textarea "x"
type textarea "Top Steamer still not working properl"
type textarea "x"
type textarea "Top Steamer still not working properly"
type textarea "x"
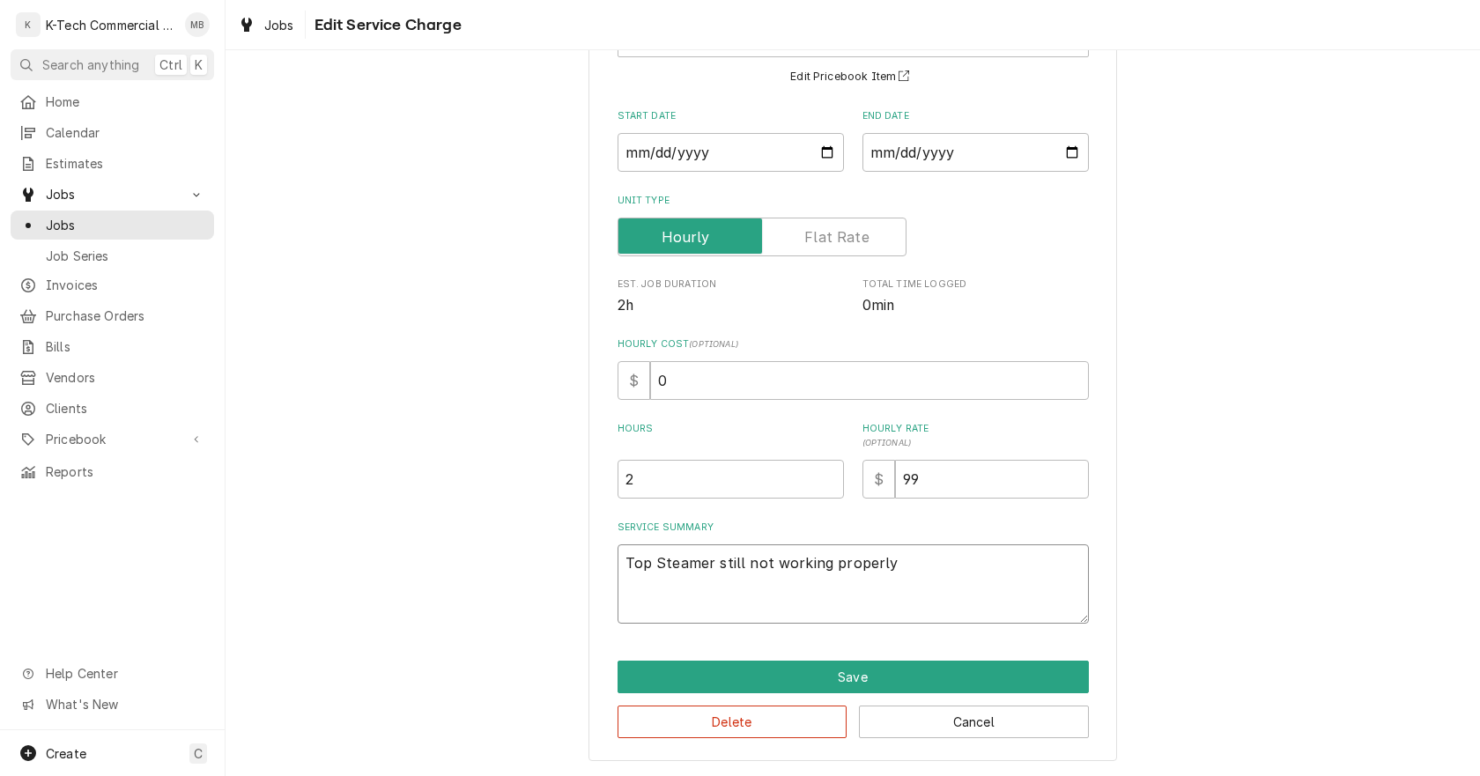
type textarea "Top Steamer still not working properly,"
type textarea "x"
type textarea "Top Steamer still not working properly,"
type textarea "x"
type textarea "Top Steamer still not working properly, i"
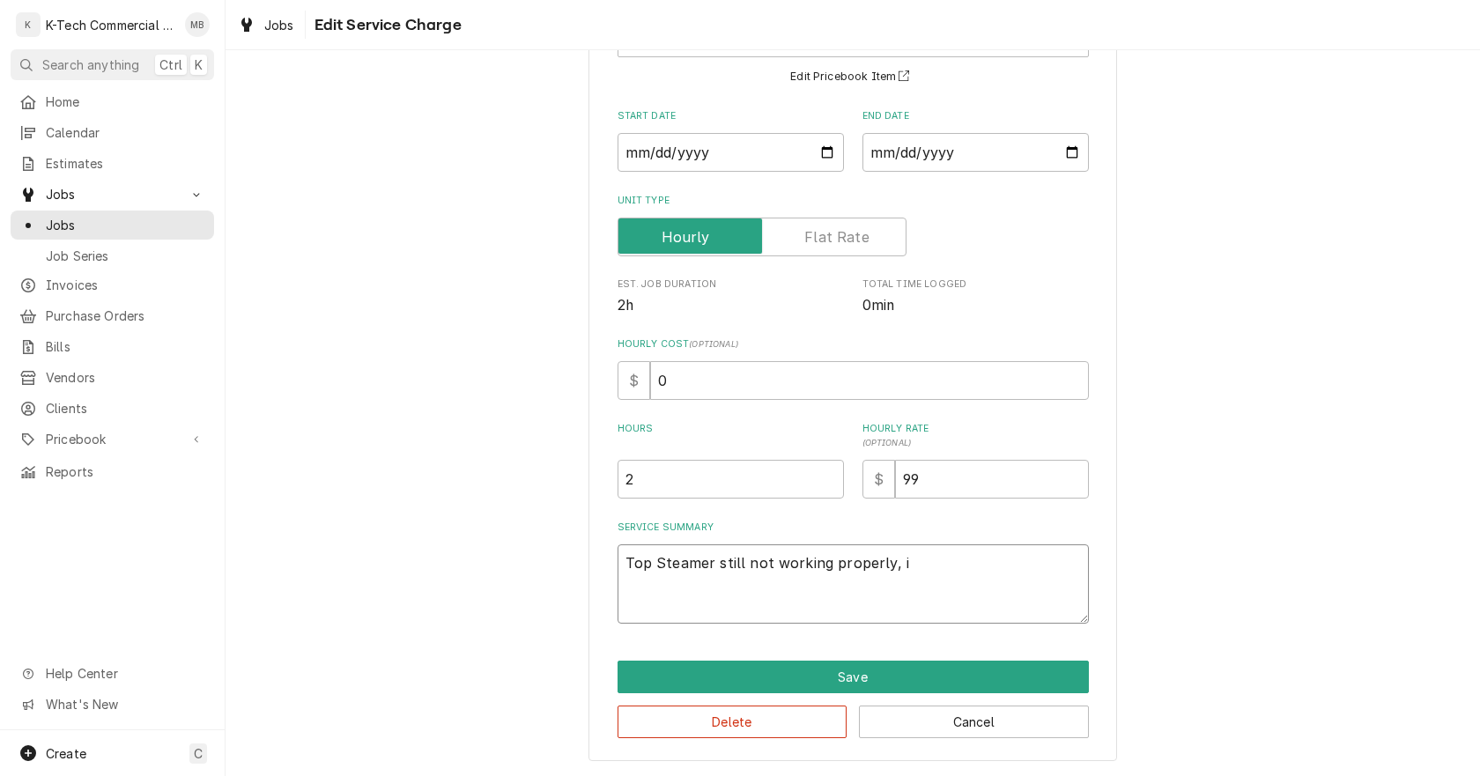
type textarea "x"
type textarea "Top Steamer still not working properly, in"
type textarea "x"
type textarea "Top Steamer still not working properly, ins"
type textarea "x"
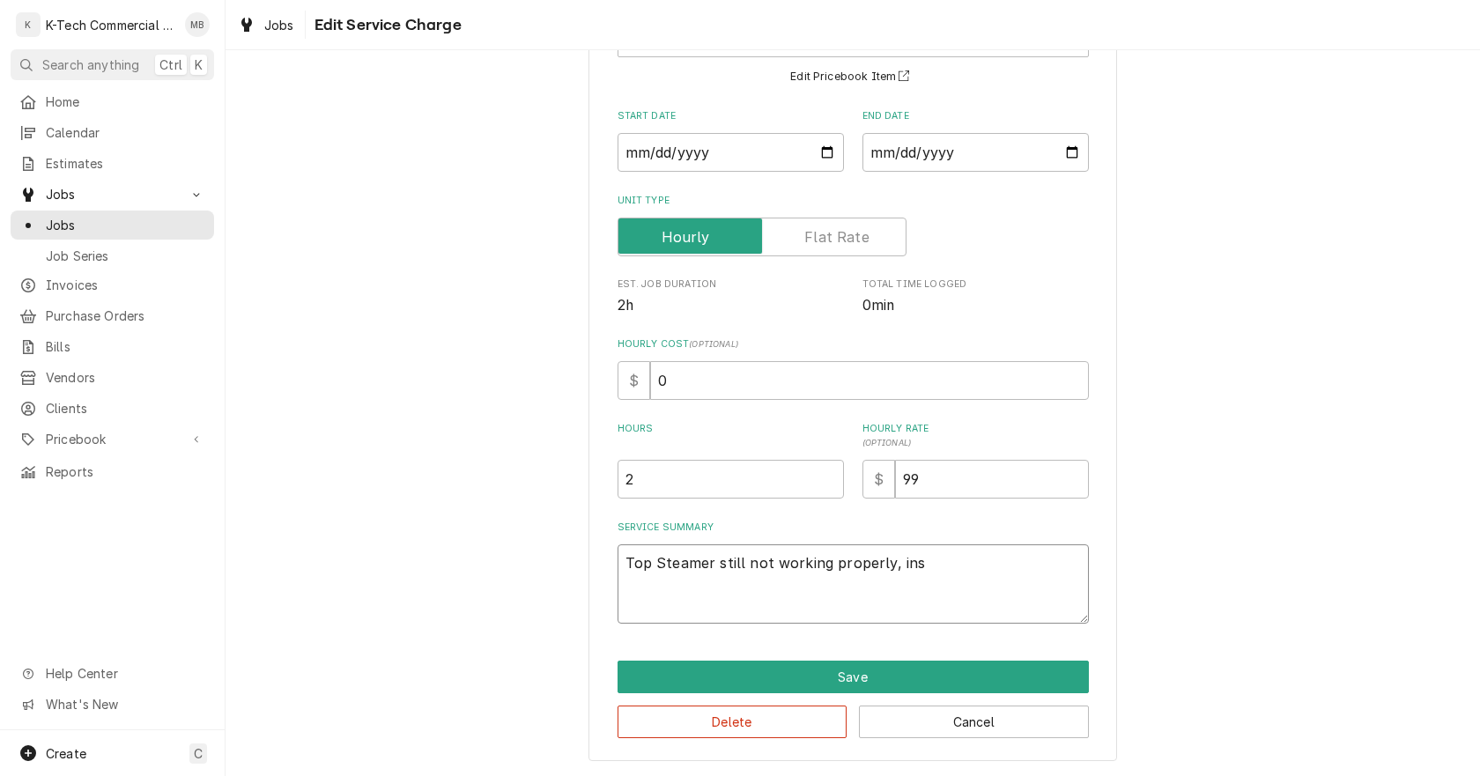
type textarea "Top Steamer still not working properly, insp"
type textarea "x"
type textarea "Top Steamer still not working properly, inspe"
type textarea "x"
type textarea "Top Steamer still not working properly, inspec"
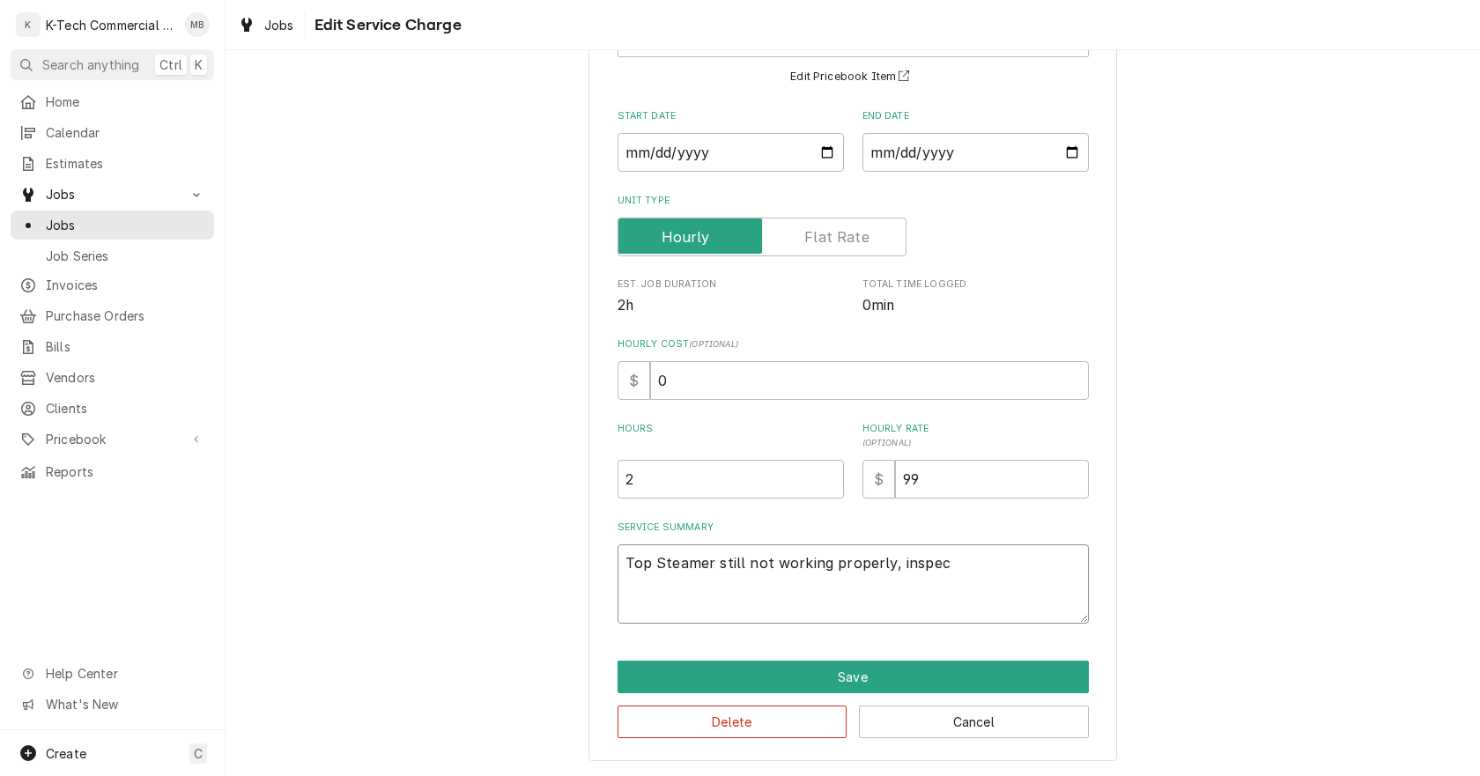
type textarea "x"
type textarea "Top Steamer still not working properly, inspect"
type textarea "x"
type textarea "Top Steamer still not working properly, inspect"
type textarea "x"
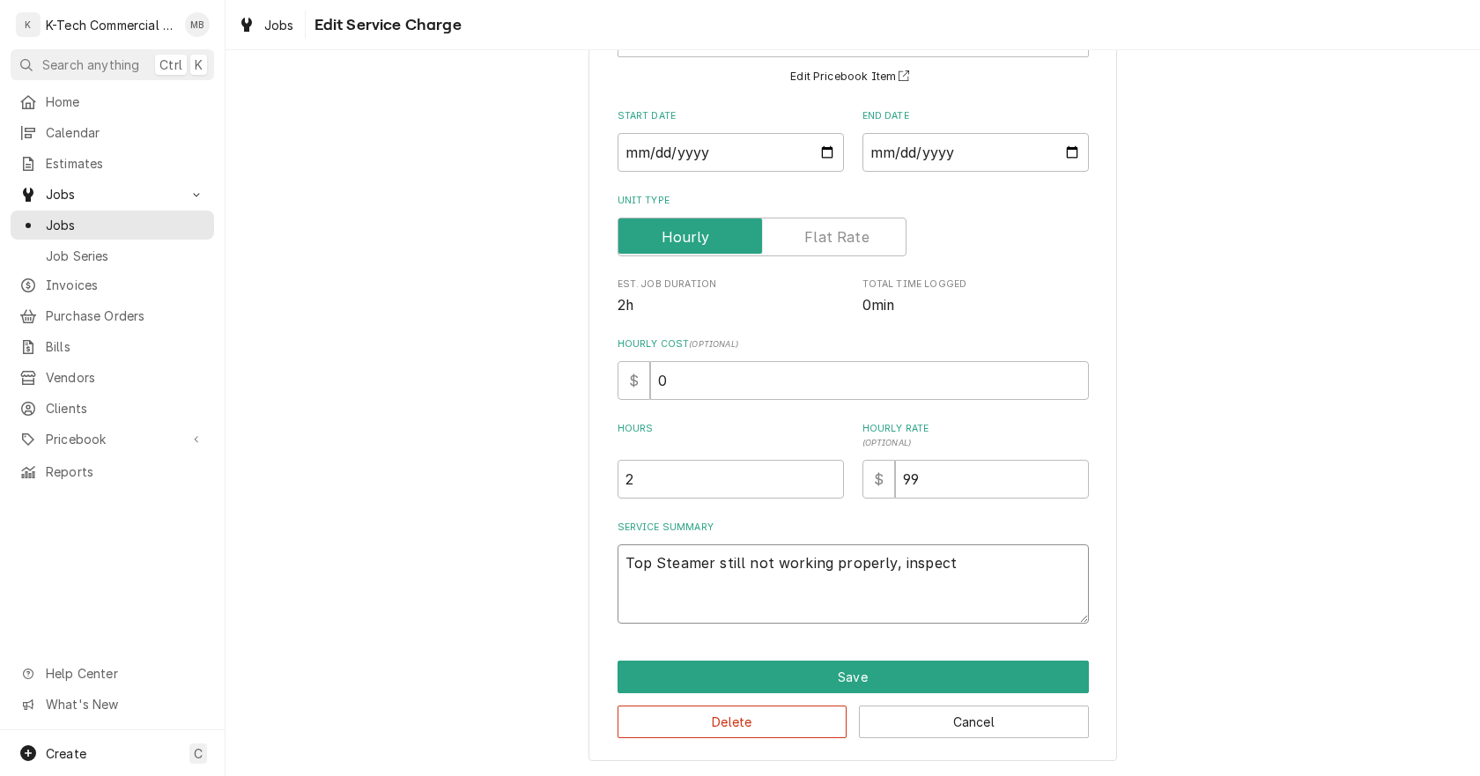
type textarea "Top Steamer still not working properly, inspect t"
type textarea "x"
type textarea "Top Steamer still not working properly, inspect te"
type textarea "x"
type textarea "Top Steamer still not working properly, inspect teh"
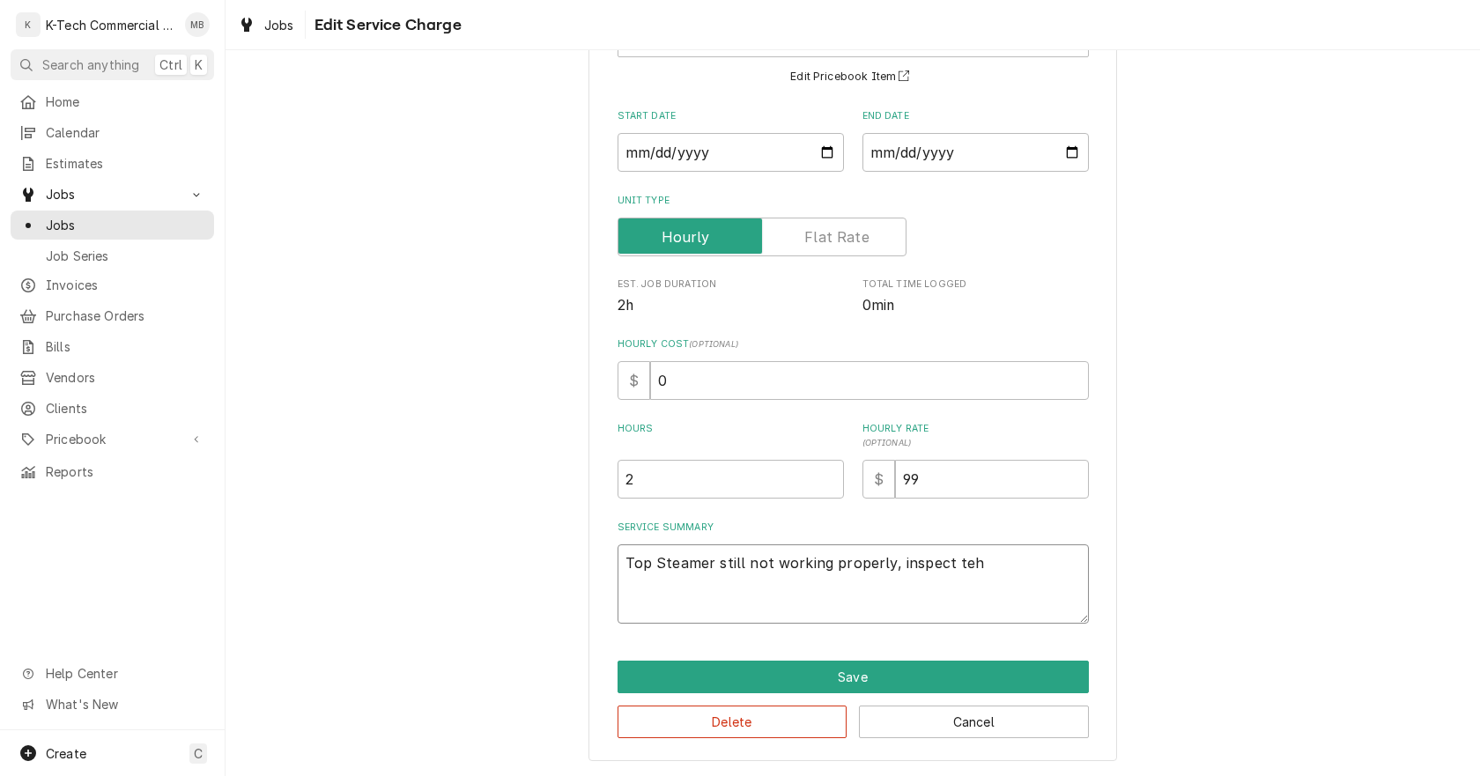
type textarea "x"
type textarea "Top Steamer still not working properly, inspect te"
type textarea "x"
type textarea "Top Steamer still not working properly, inspect t"
type textarea "x"
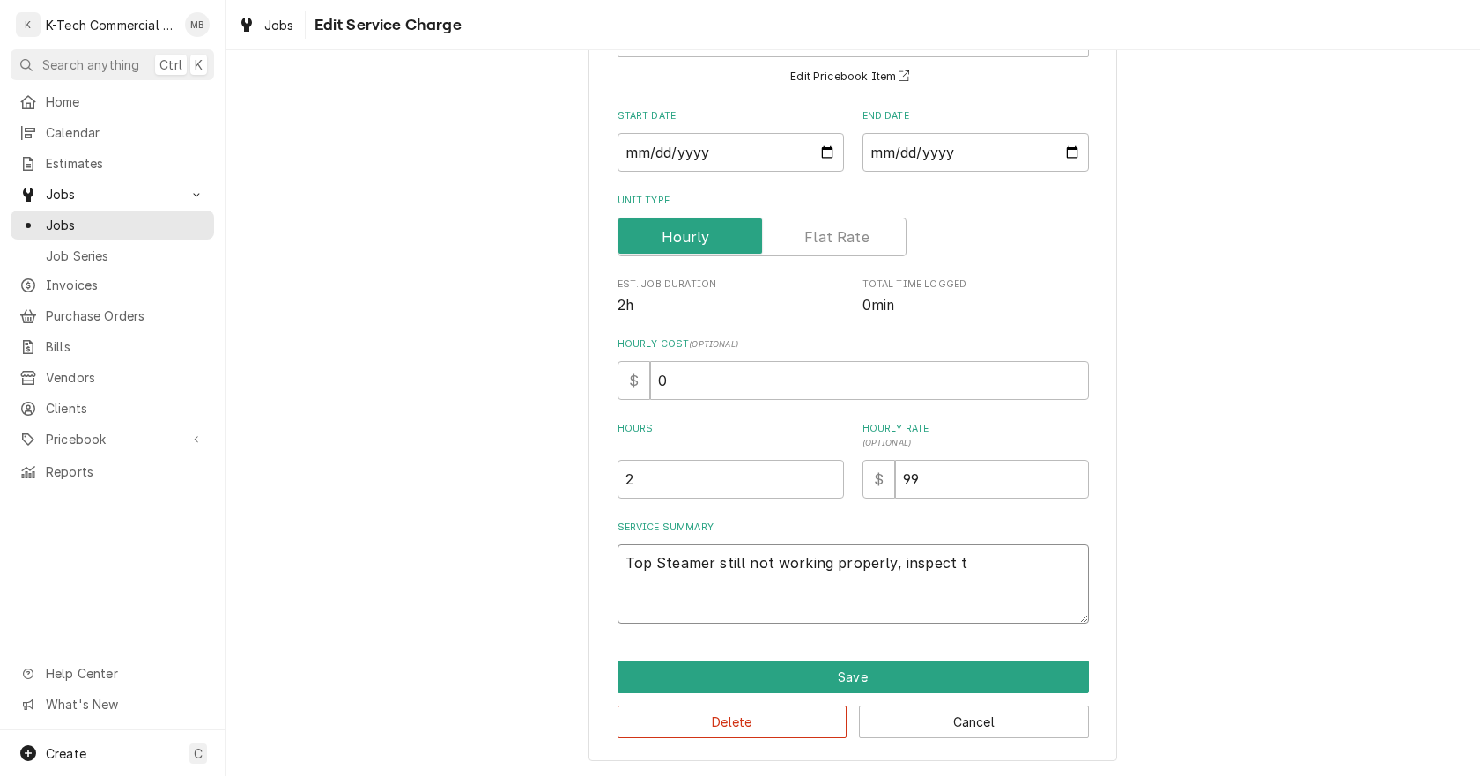
type textarea "Top Steamer still not working properly, inspect th"
type textarea "x"
type textarea "Top Steamer still not working properly, inspect the"
type textarea "x"
type textarea "Top Steamer still not working properly, inspect the"
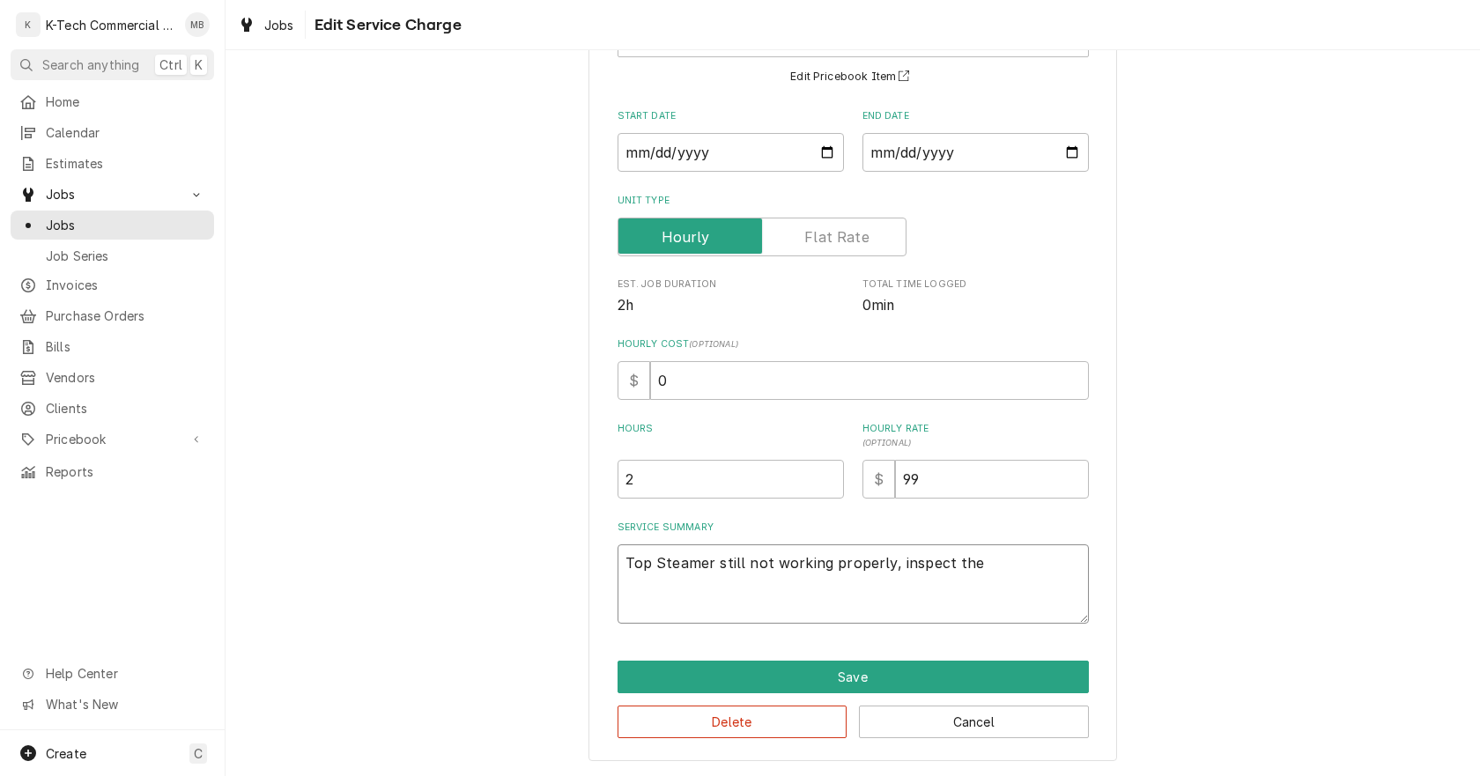
type textarea "x"
type textarea "Top Steamer still not working properly, inspect the u"
type textarea "x"
type textarea "Top Steamer still not working properly, inspect the un"
type textarea "x"
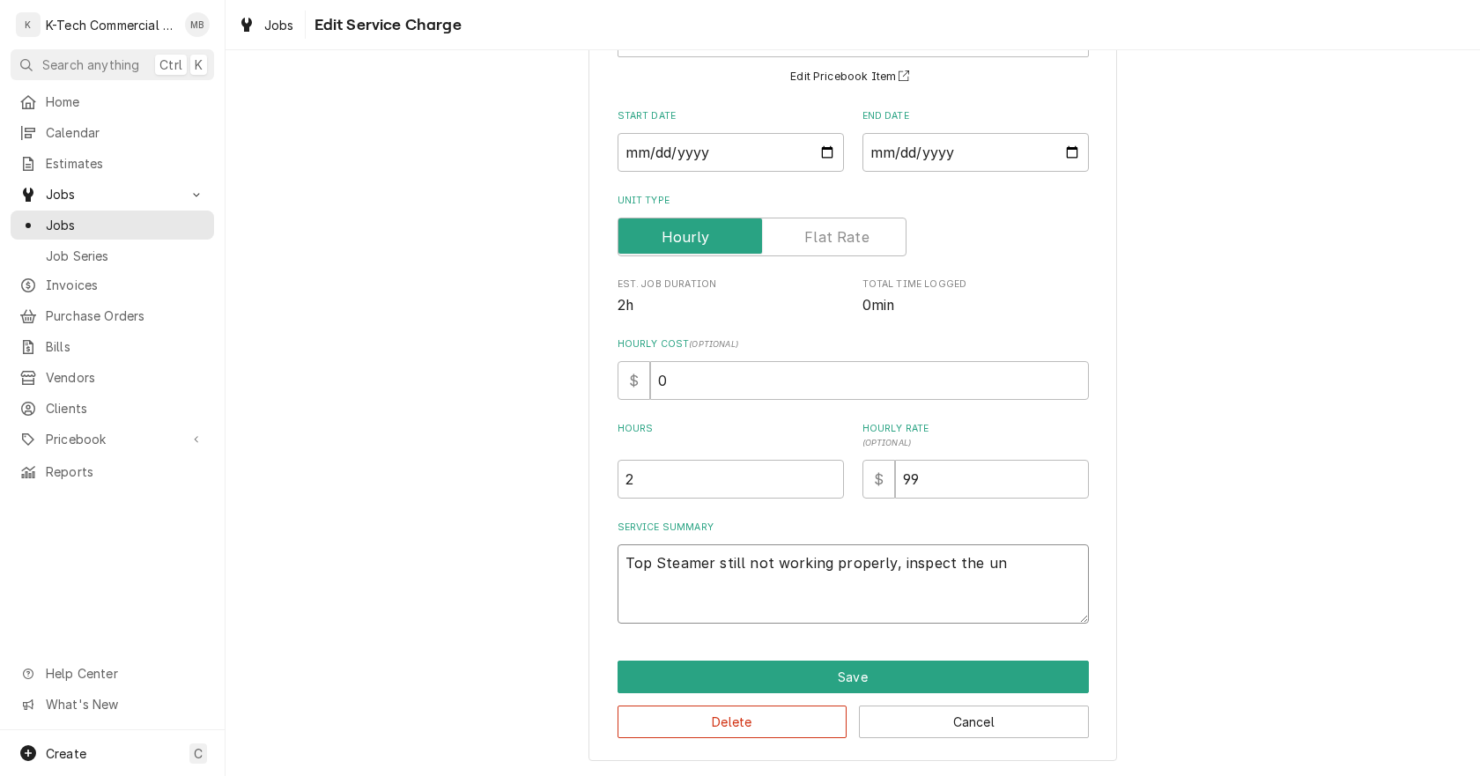
type textarea "Top Steamer still not working properly, inspect the uni"
type textarea "x"
type textarea "Top Steamer still not working properly, inspect the unit"
type textarea "x"
type textarea "Top Steamer still not working properly, inspect the unit"
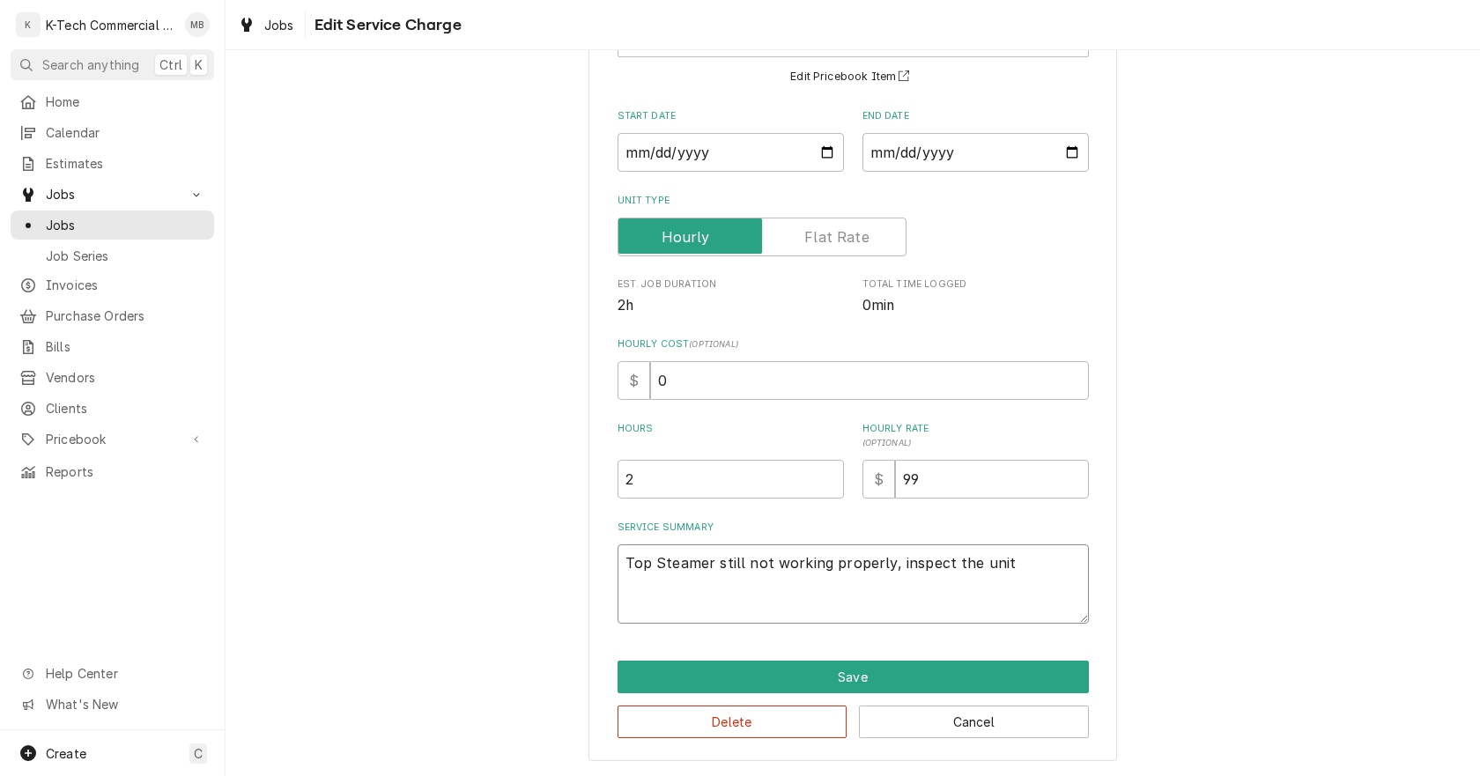
type textarea "x"
type textarea "Top Steamer still not working properly, inspect the unit a"
type textarea "x"
type textarea "Top Steamer still not working properly, inspect the unit an"
type textarea "x"
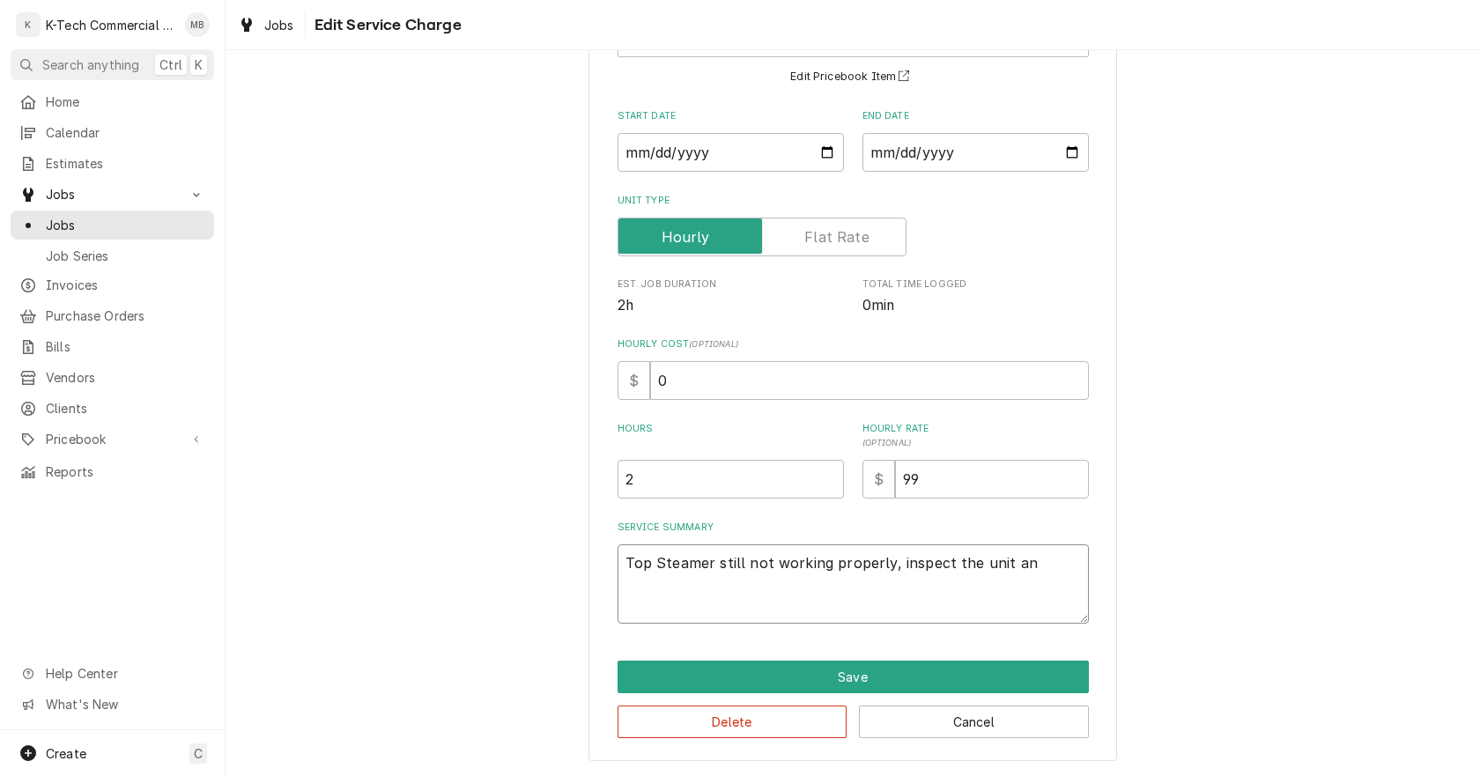
type textarea "Top Steamer still not working properly, inspect the unit and"
type textarea "x"
type textarea "Top Steamer still not working properly, inspect the unit and"
type textarea "x"
type textarea "Top Steamer still not working properly, inspect the unit and f"
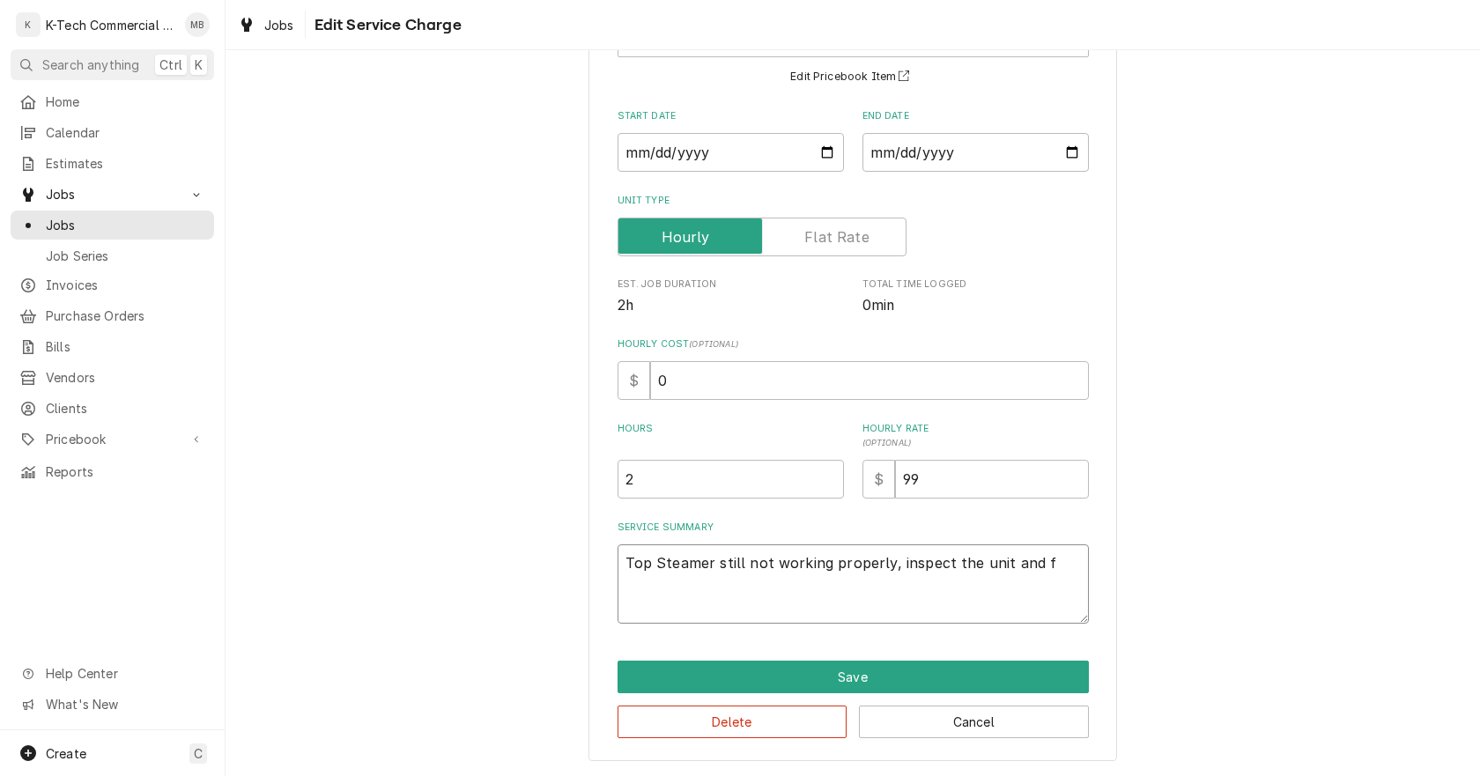
type textarea "x"
type textarea "Top Steamer still not working properly, inspect the unit and fo"
type textarea "x"
type textarea "Top Steamer still not working properly, inspect the unit and fou"
type textarea "x"
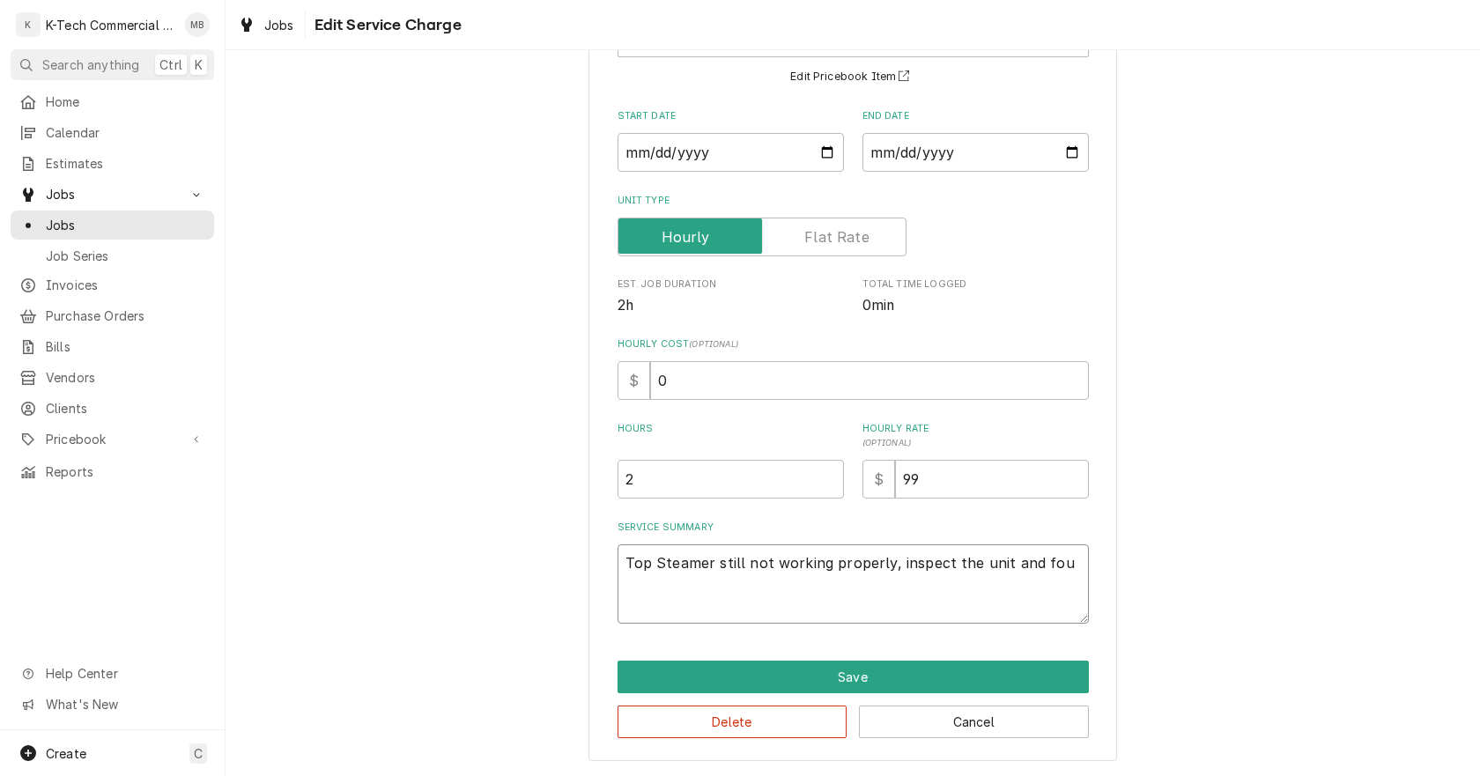
type textarea "Top Steamer still not working properly, inspect the unit and foun"
type textarea "x"
type textarea "Top Steamer still not working properly, inspect the unit and found"
type textarea "x"
type textarea "Top Steamer still not working properly, inspect the unit and found"
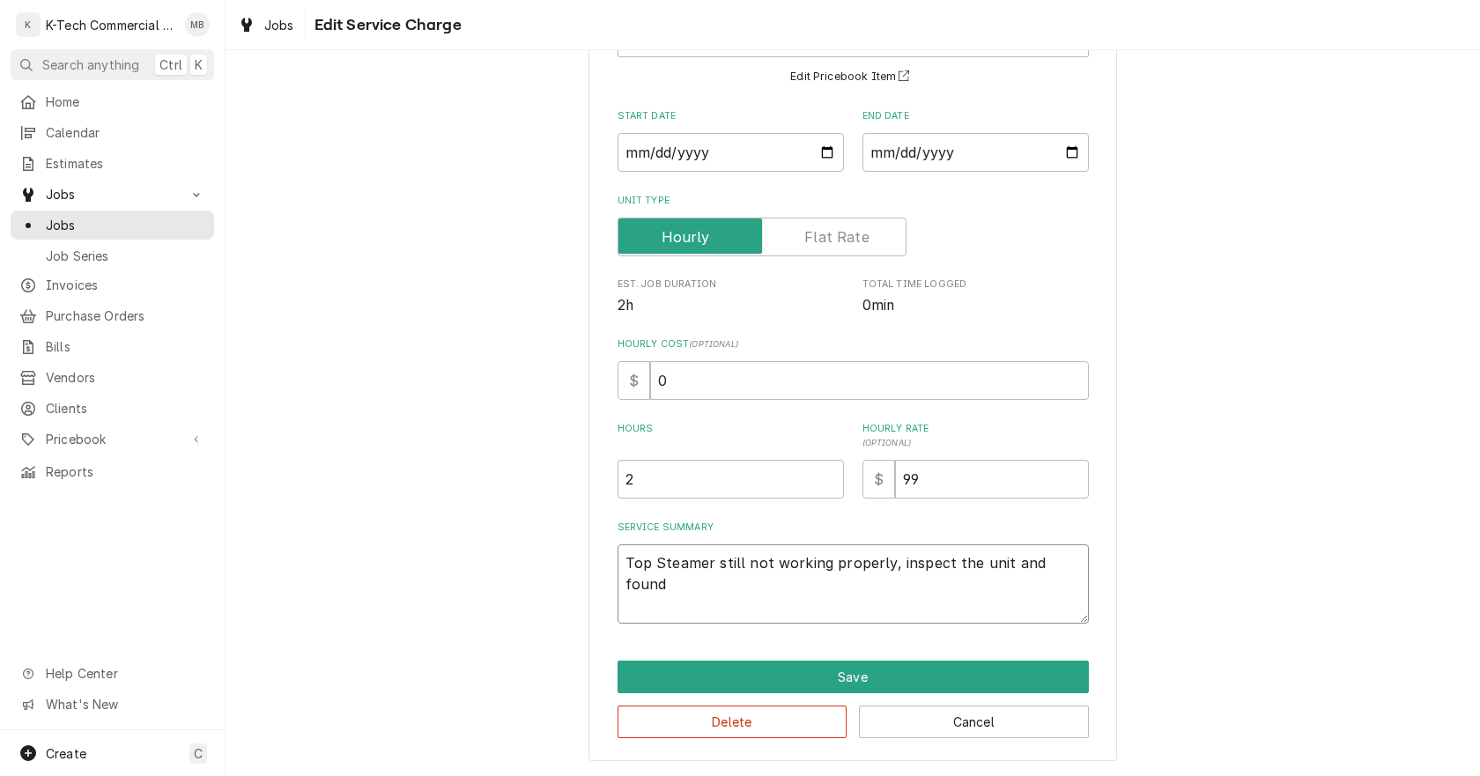
type textarea "x"
type textarea "Top Steamer still not working properly, inspect the unit and found w"
type textarea "x"
type textarea "Top Steamer still not working properly, inspect the unit and found wa"
type textarea "x"
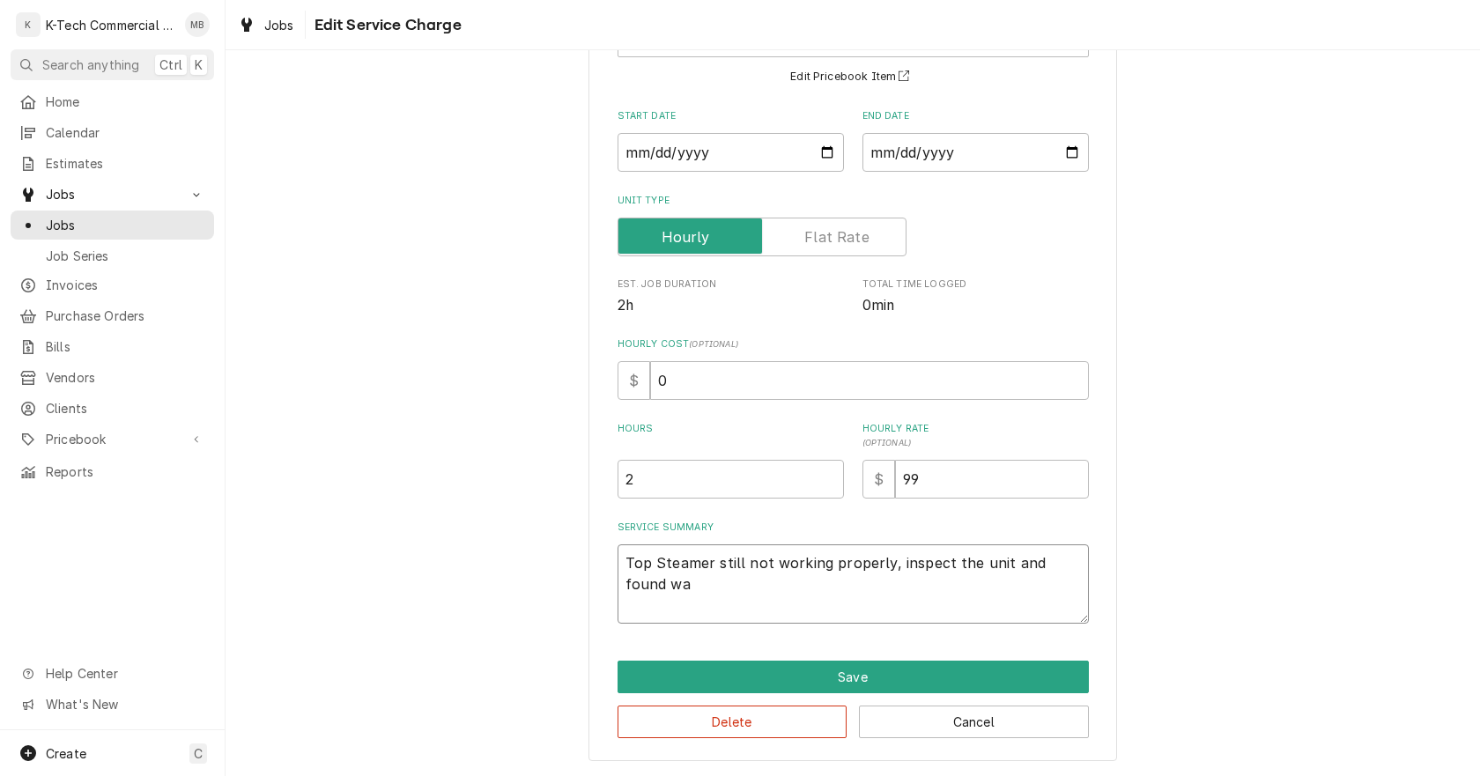
type textarea "Top Steamer still not working properly, inspect the unit and found wat"
type textarea "x"
type textarea "Top Steamer still not working properly, inspect the unit and found wate"
type textarea "x"
type textarea "Top Steamer still not working properly, inspect the unit and found water"
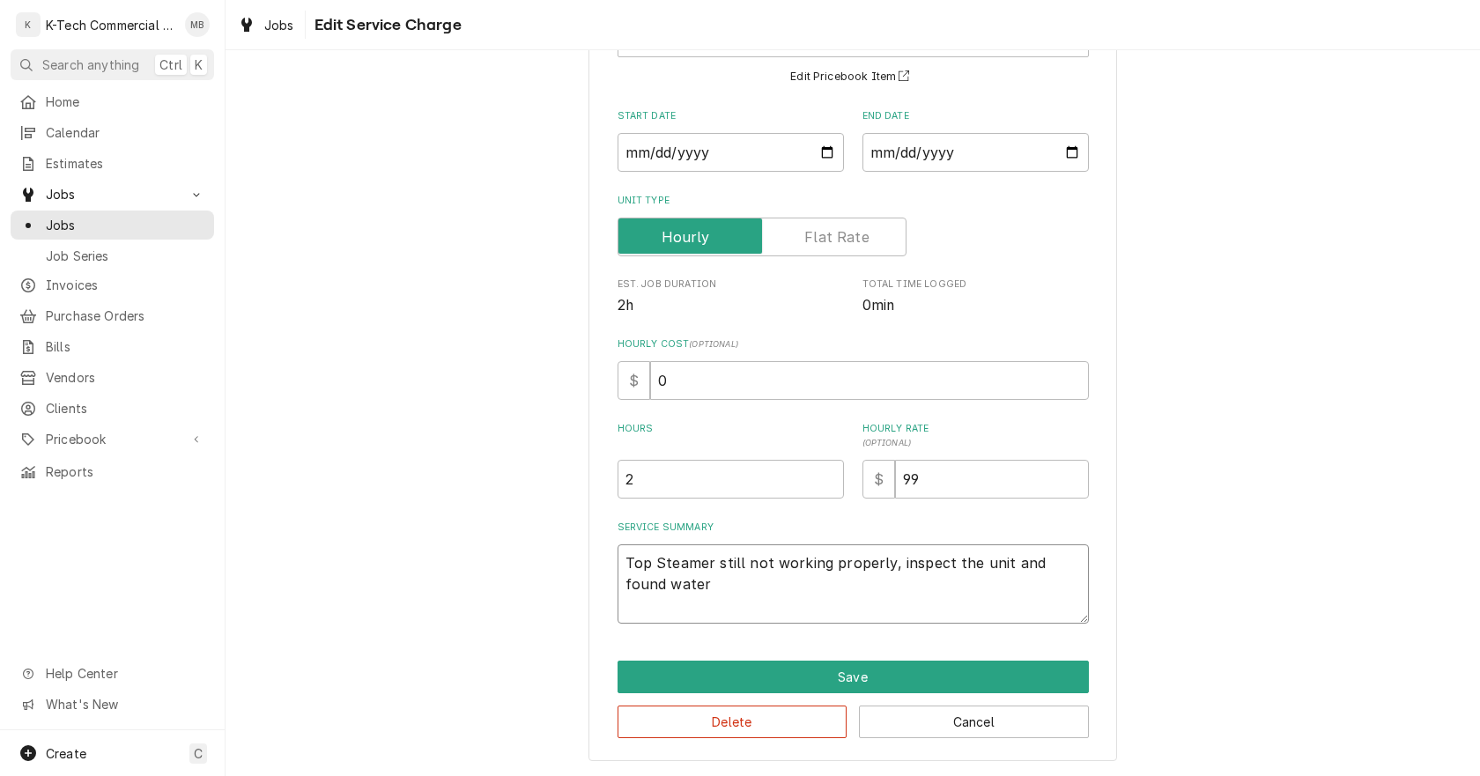
type textarea "x"
type textarea "Top Steamer still not working properly, inspect the unit and found water"
type textarea "x"
type textarea "Top Steamer still not working properly, inspect the unit and found water b"
type textarea "x"
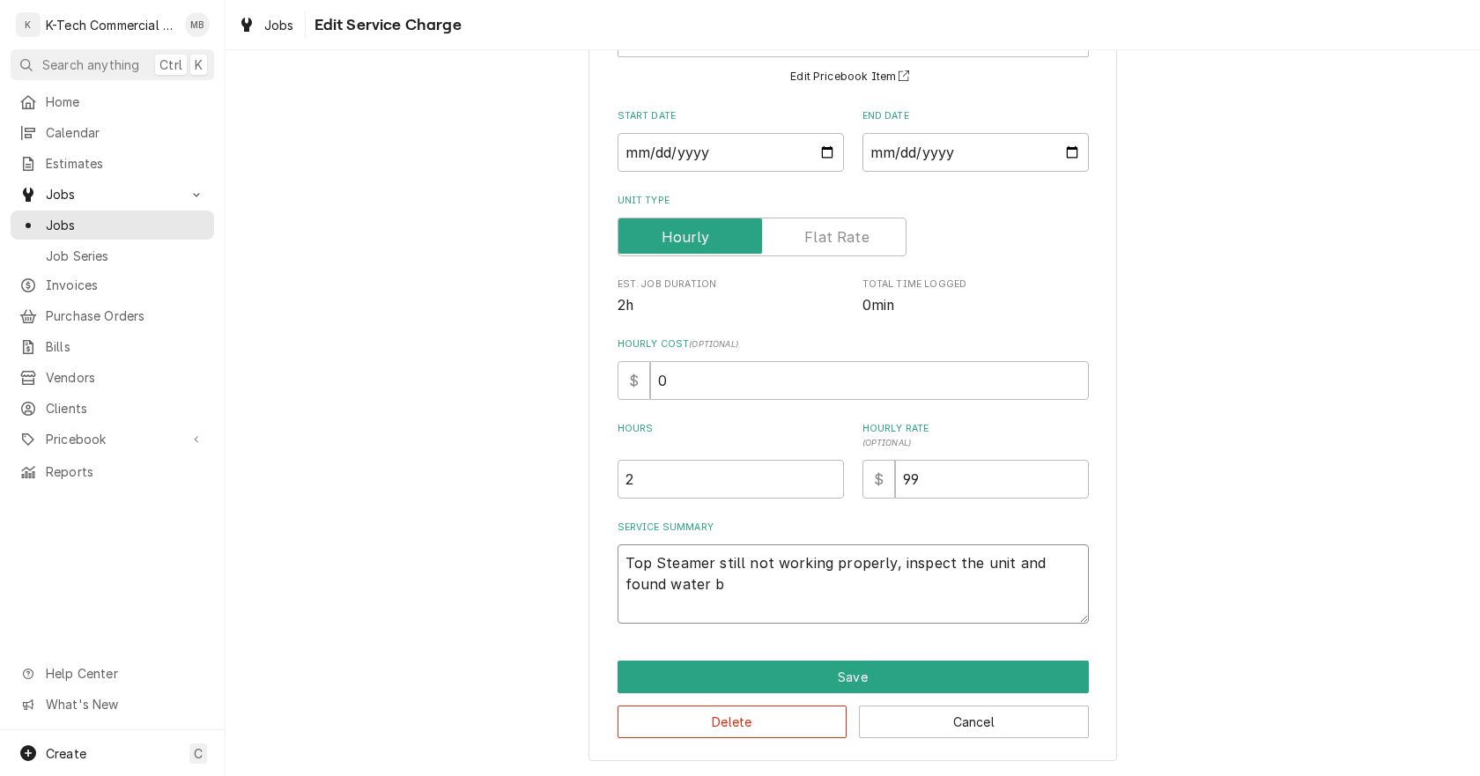
type textarea "Top Steamer still not working properly, inspect the unit and found water bo"
type textarea "x"
type textarea "Top Steamer still not working properly, inspect the unit and found water boa"
type textarea "x"
type textarea "Top Steamer still not working properly, inspect the unit and found water boar"
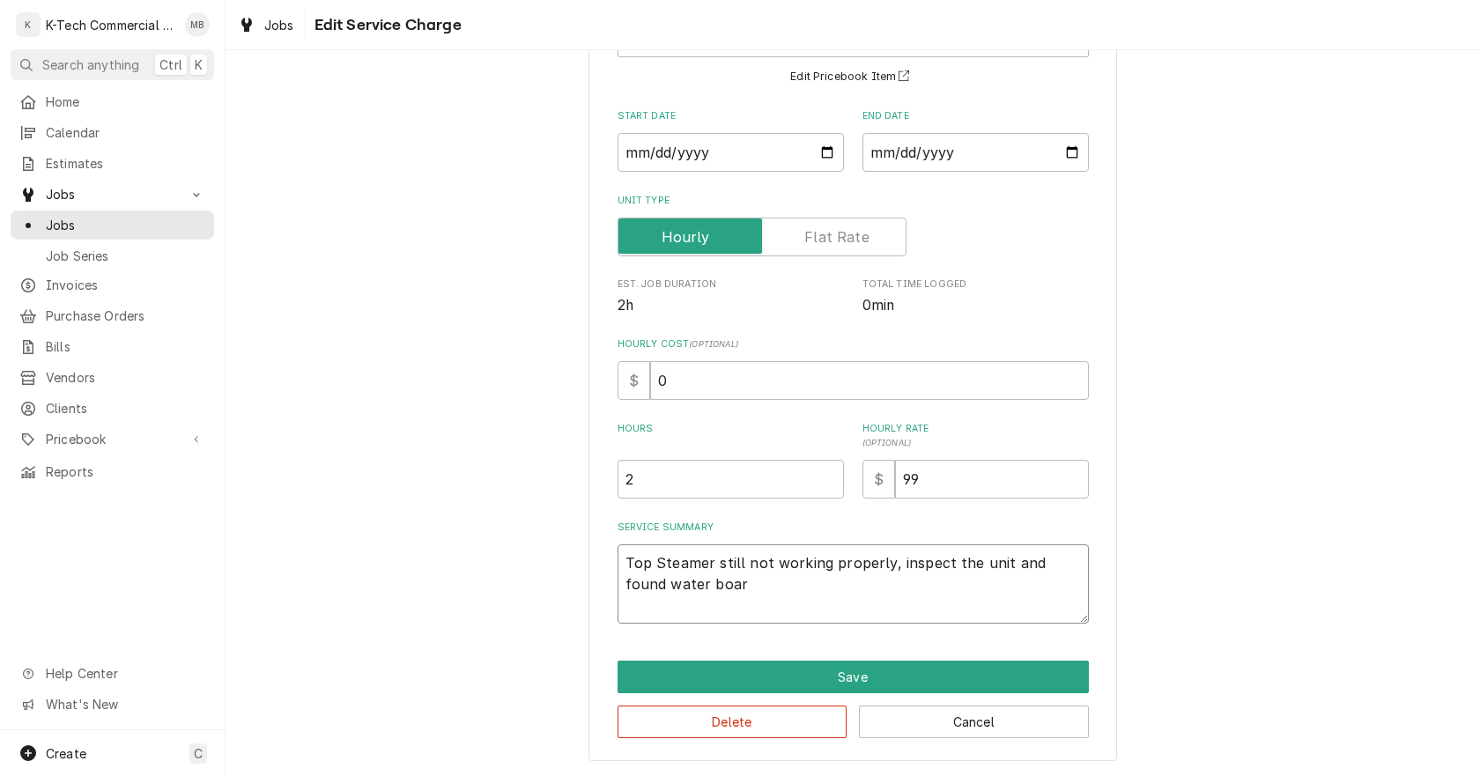
type textarea "x"
type textarea "Top Steamer still not working properly, inspect the unit and found water board"
type textarea "x"
type textarea "Top Steamer still not working properly, inspect the unit and found water board"
type textarea "x"
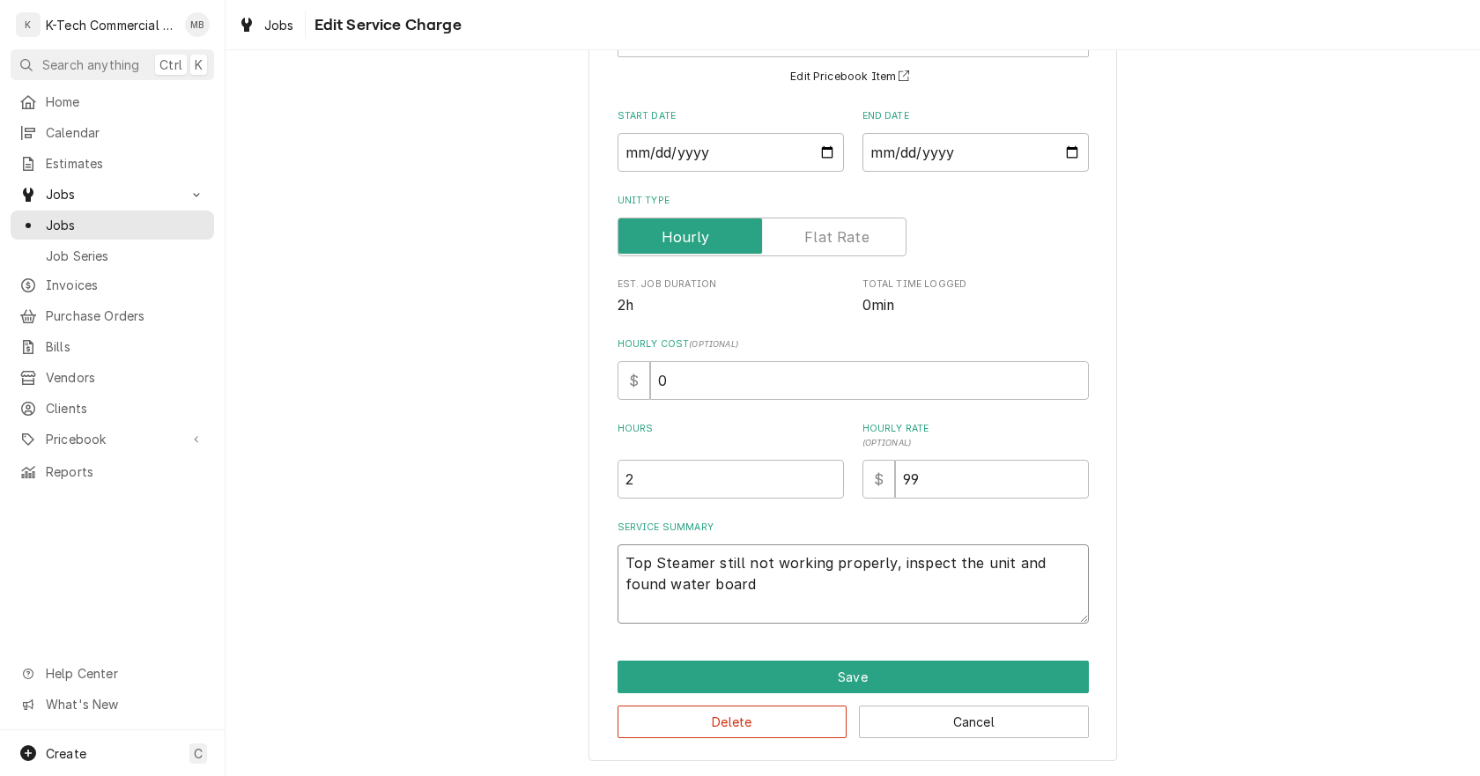
type textarea "Top Steamer still not working properly, inspect the unit and found water board w"
type textarea "x"
type textarea "Top Steamer still not working properly, inspect the unit and found water board …"
type textarea "x"
type textarea "Top Steamer still not working properly, inspect the unit and found water board …"
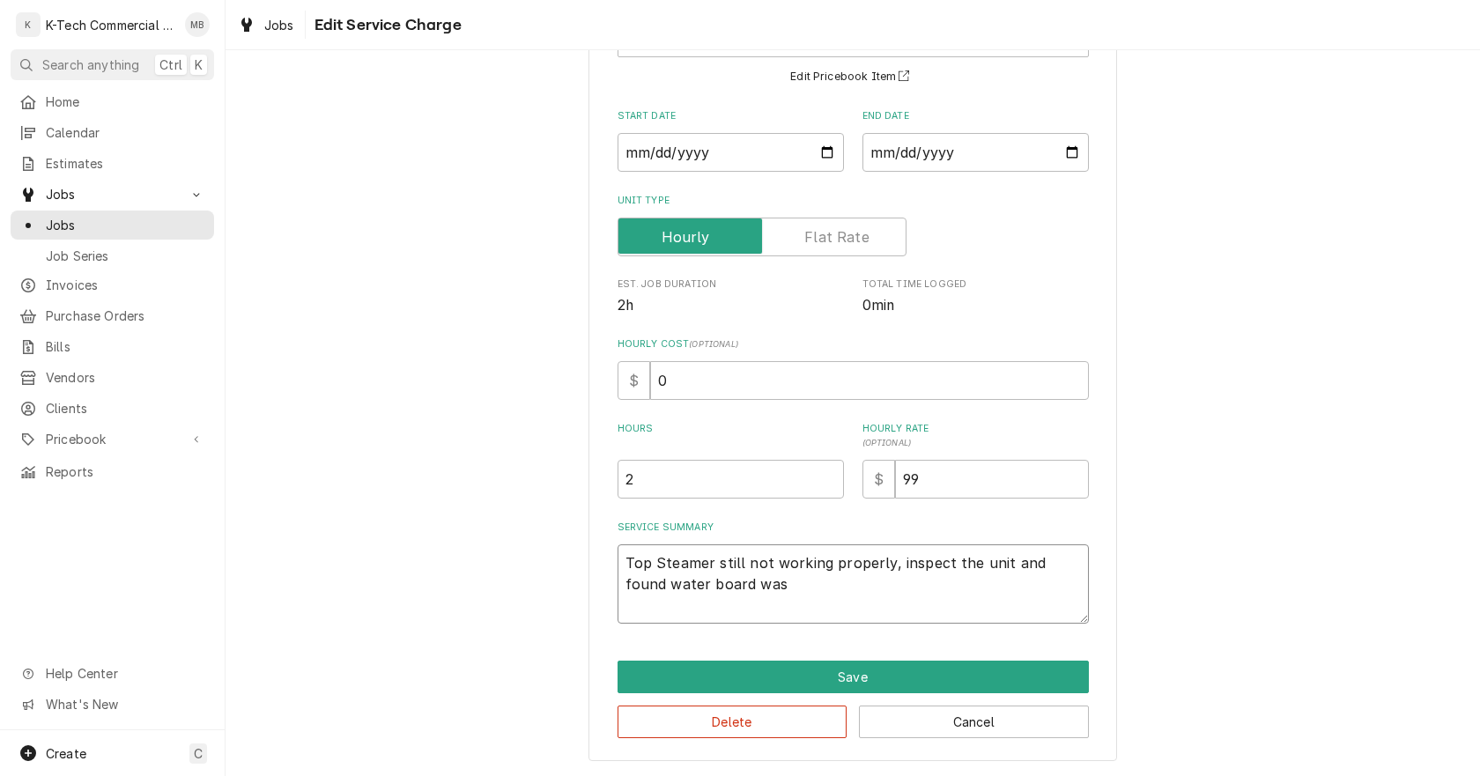
type textarea "x"
type textarea "Top Steamer still not working properly, inspect the unit and found water board …"
type textarea "x"
type textarea "Top Steamer still not working properly, inspect the unit and found water board …"
type textarea "x"
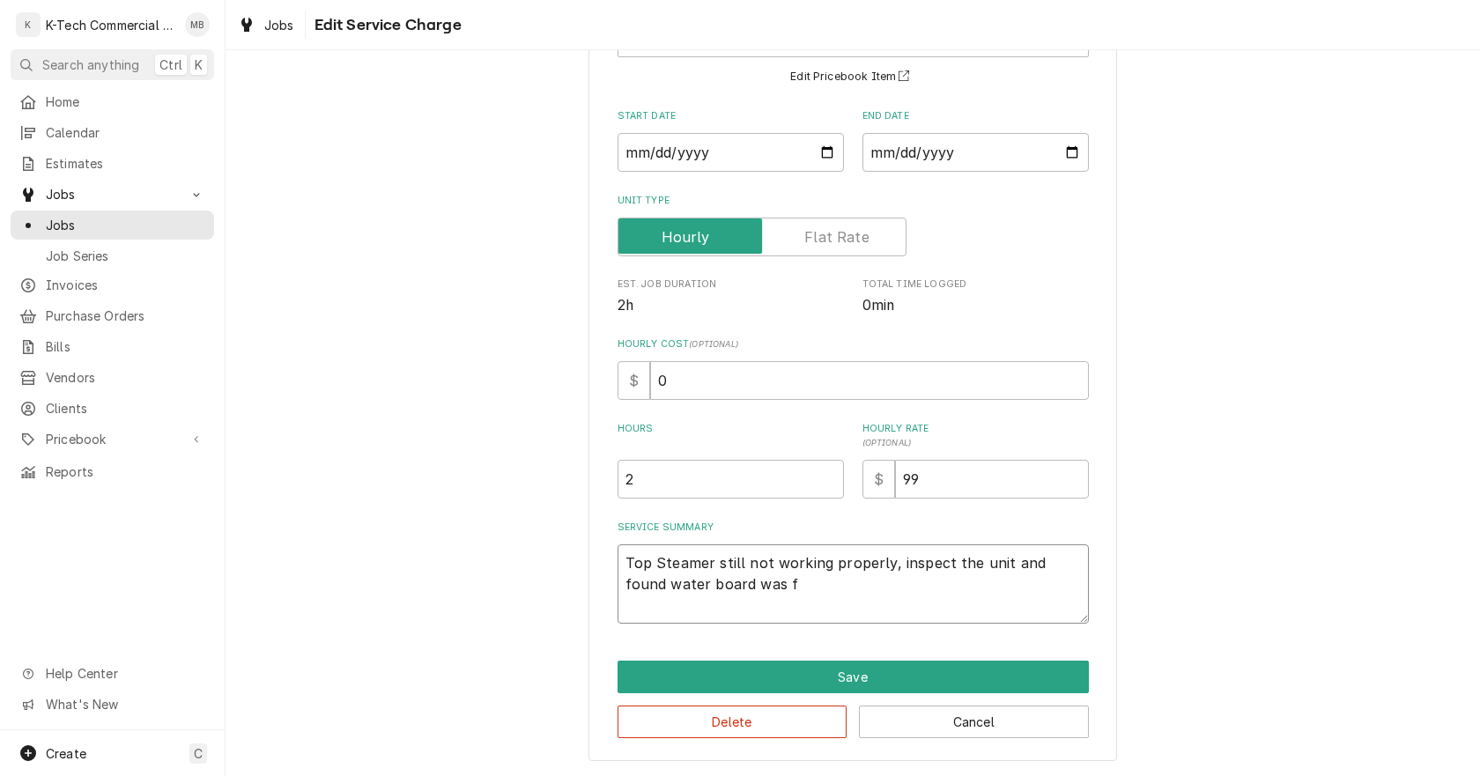
type textarea "Top Steamer still not working properly, inspect the unit and found water board …"
type textarea "x"
type textarea "Top Steamer still not working properly, inspect the unit and found water board …"
type textarea "x"
type textarea "Top Steamer still not working properly, inspect the unit and found water board …"
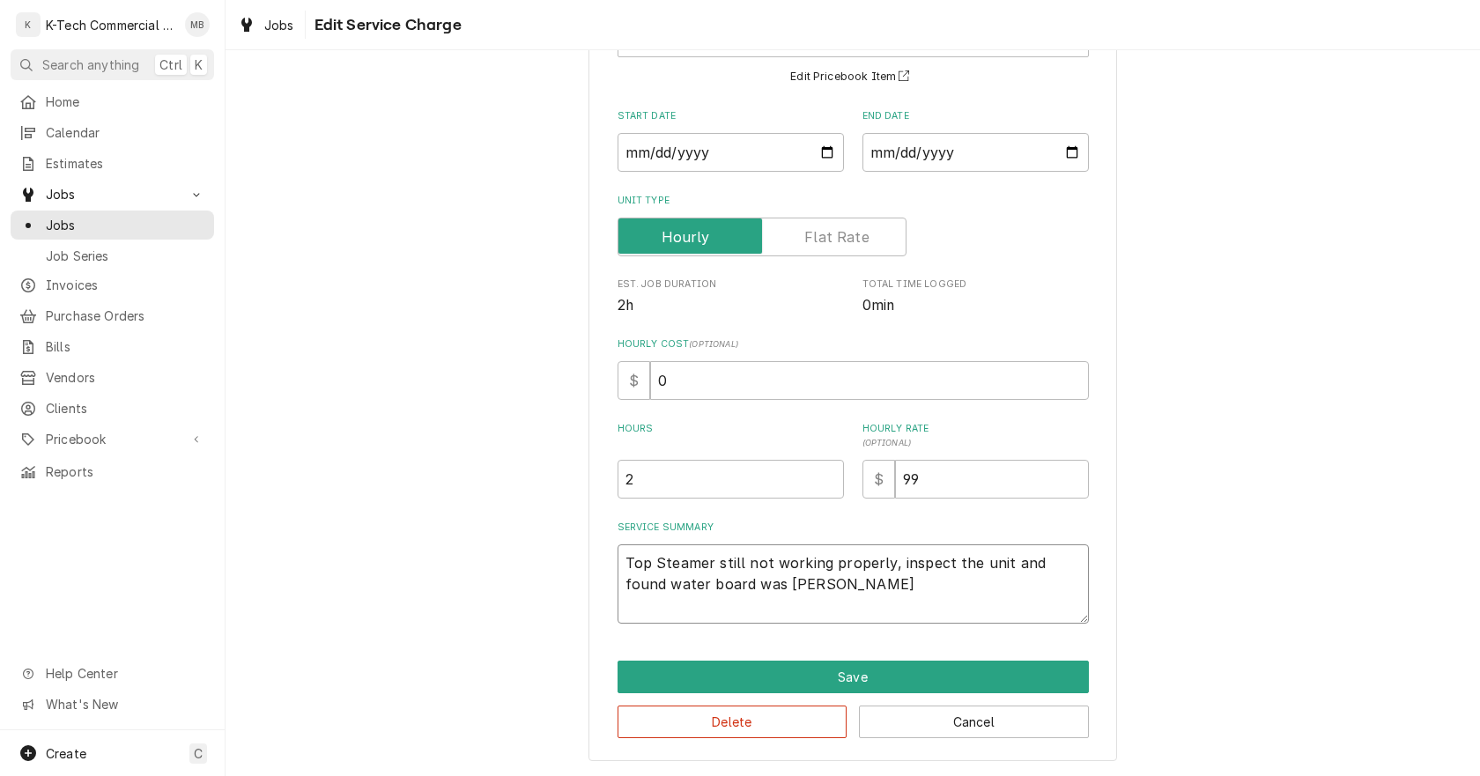
type textarea "x"
type textarea "Top Steamer still not working properly, inspect the unit and found water board …"
type textarea "x"
type textarea "Top Steamer still not working properly, inspect the unit and found water board …"
type textarea "x"
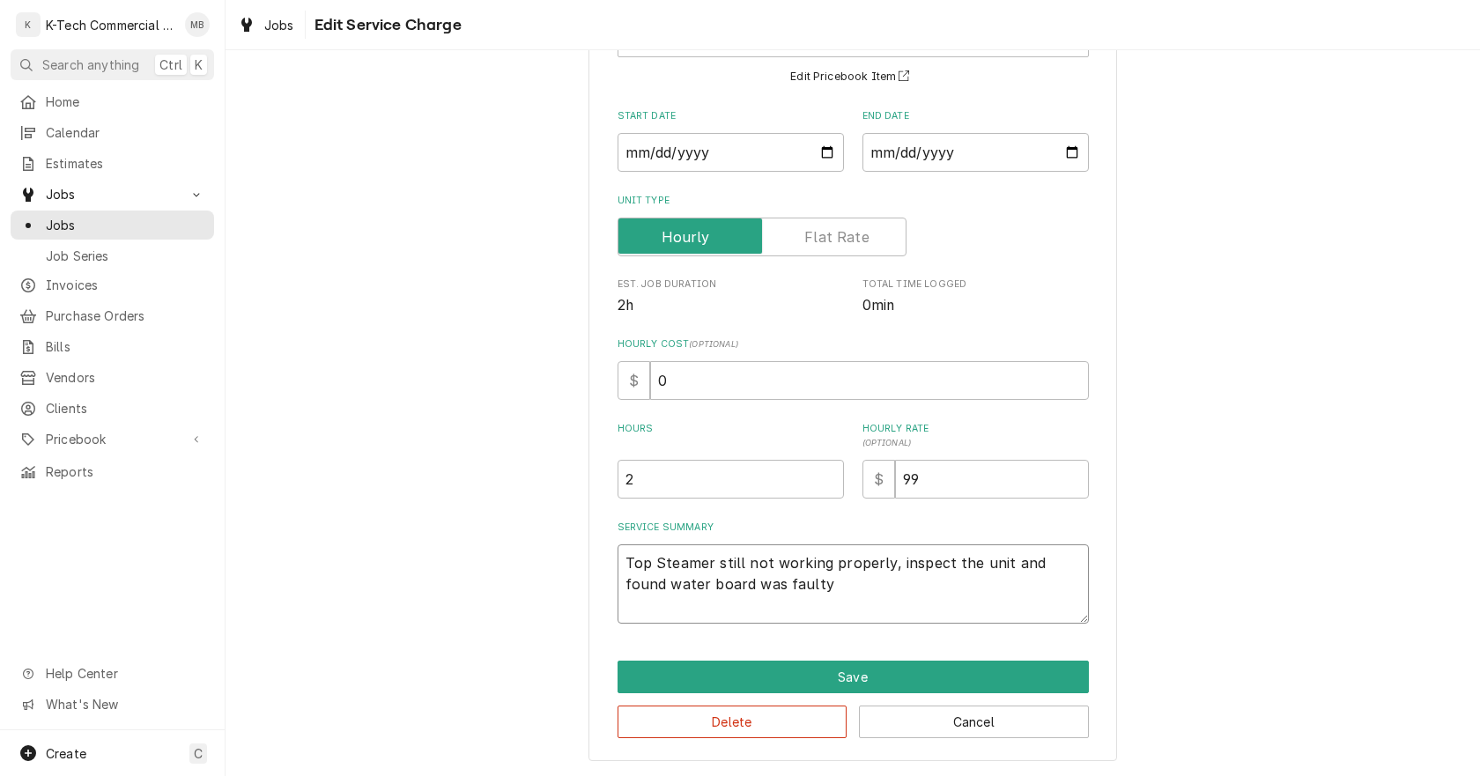
type textarea "Top Steamer still not working properly, inspect the unit and found water board …"
type textarea "x"
type textarea "Top Steamer still not working properly, inspect the unit and found water board …"
type textarea "x"
type textarea "Top Steamer still not working properly, inspect the unit and found water board …"
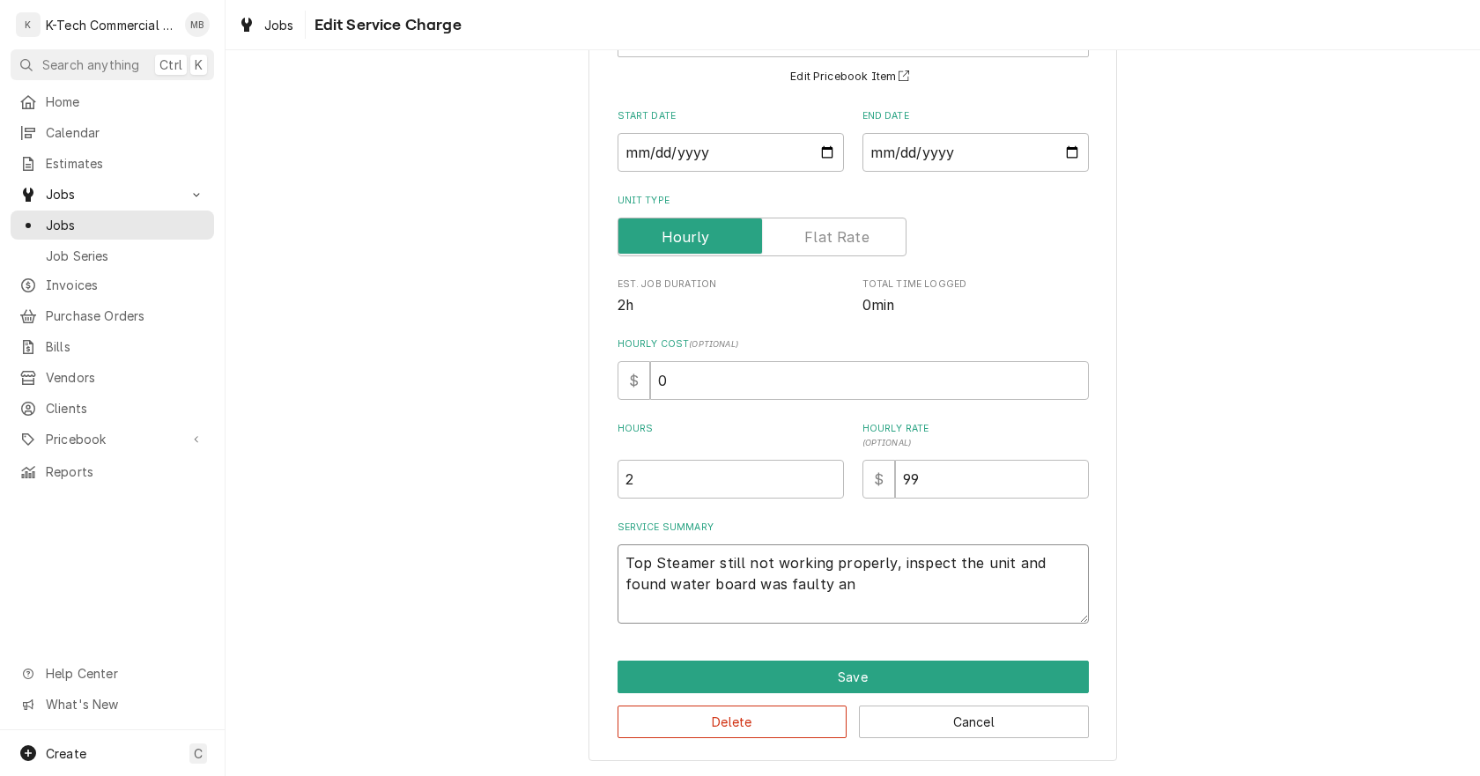
type textarea "x"
type textarea "Top Steamer still not working properly, inspect the unit and found water board …"
type textarea "x"
type textarea "Top Steamer still not working properly, inspect the unit and found water board …"
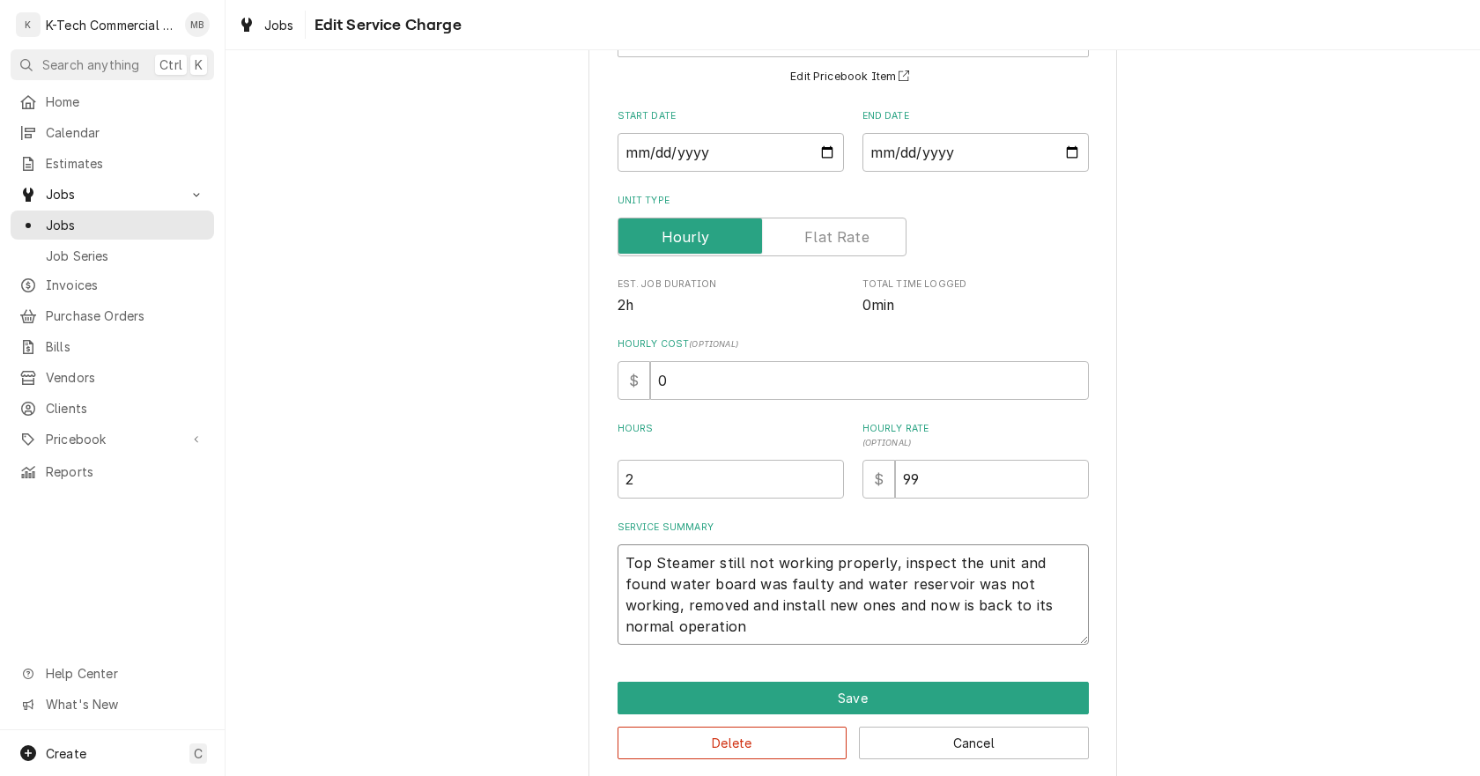
click at [651, 567] on textarea "Top Steamer still not working properly, inspect the unit and found water board …" at bounding box center [852, 594] width 471 height 100
click at [924, 692] on button "Save" at bounding box center [852, 698] width 471 height 33
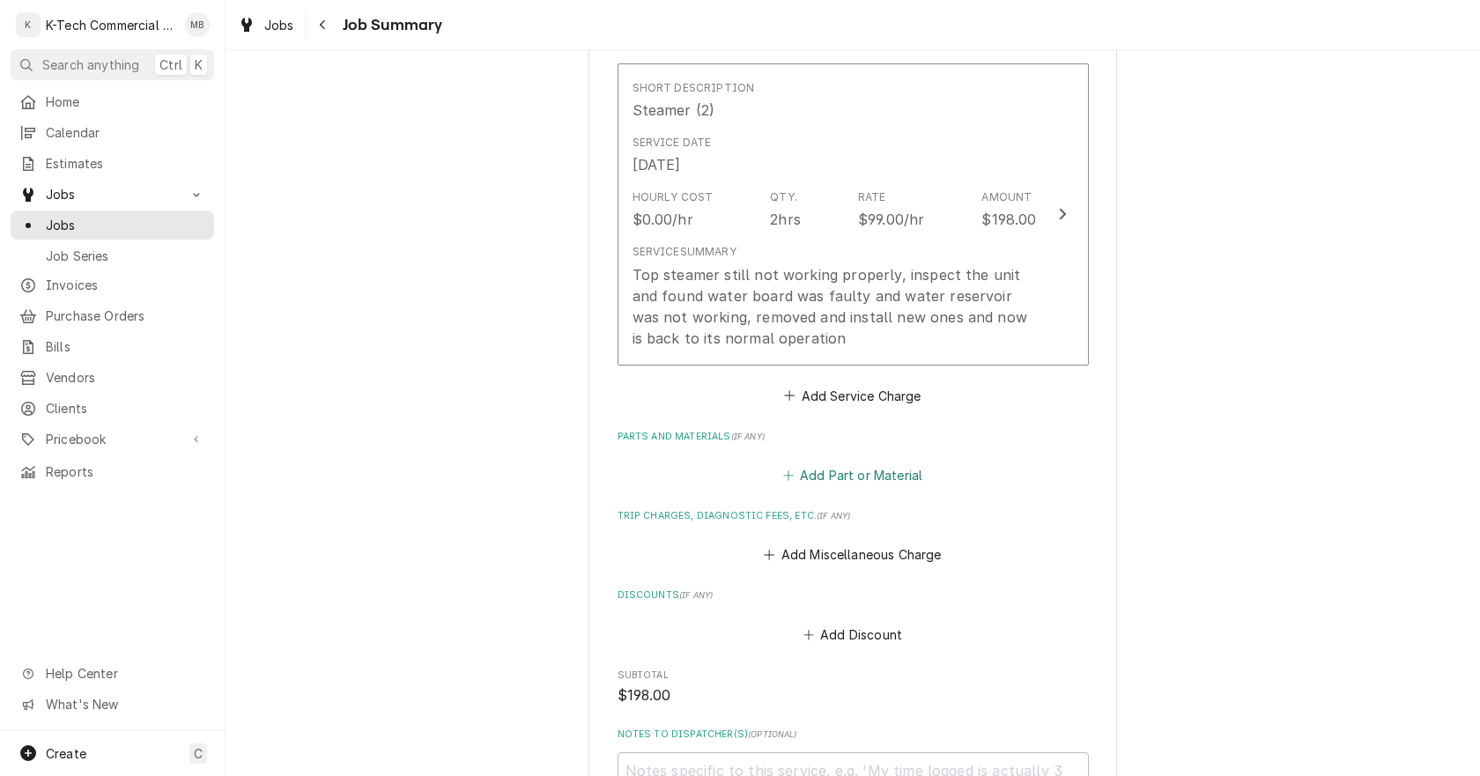
click at [880, 478] on button "Add Part or Material" at bounding box center [852, 475] width 145 height 25
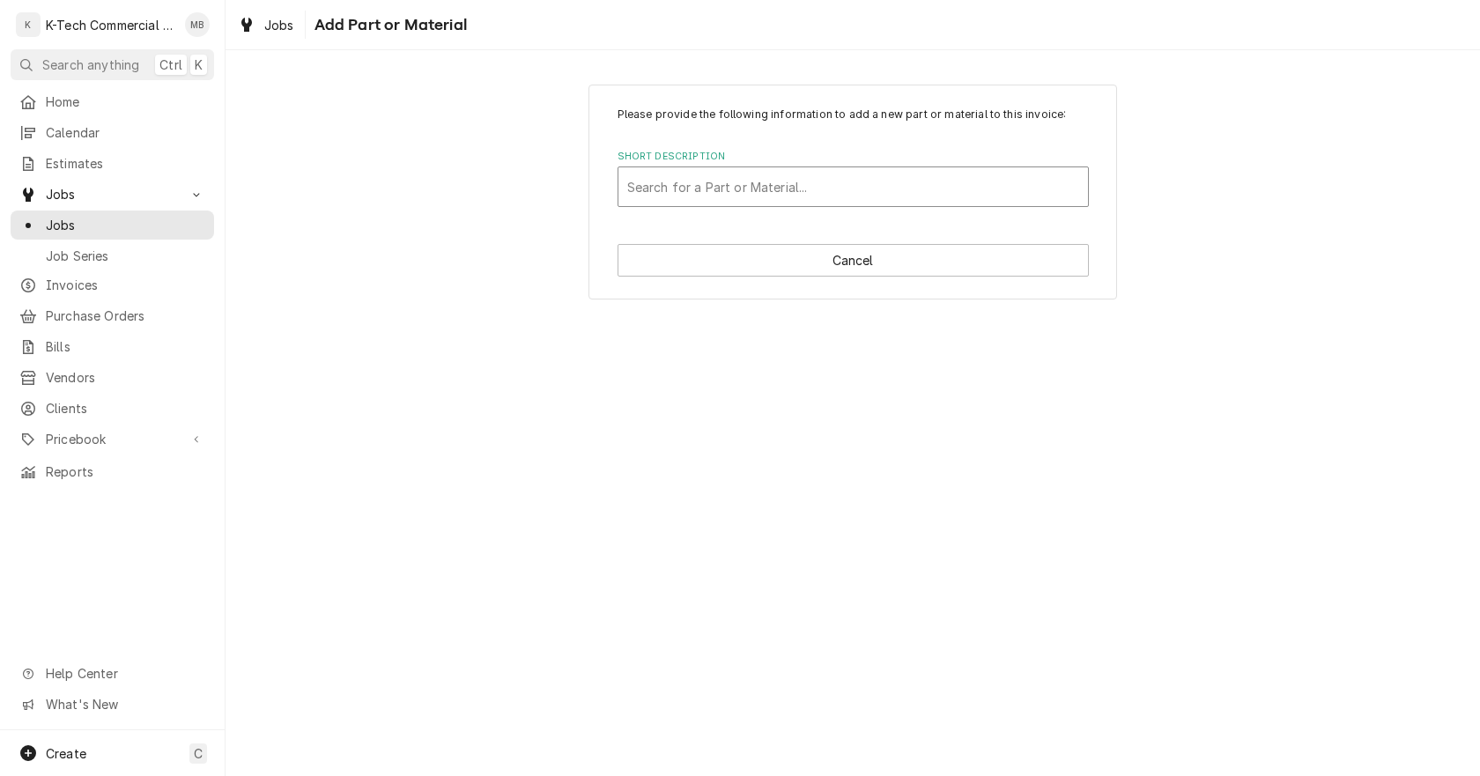
click at [770, 189] on div "Short Description" at bounding box center [853, 187] width 452 height 32
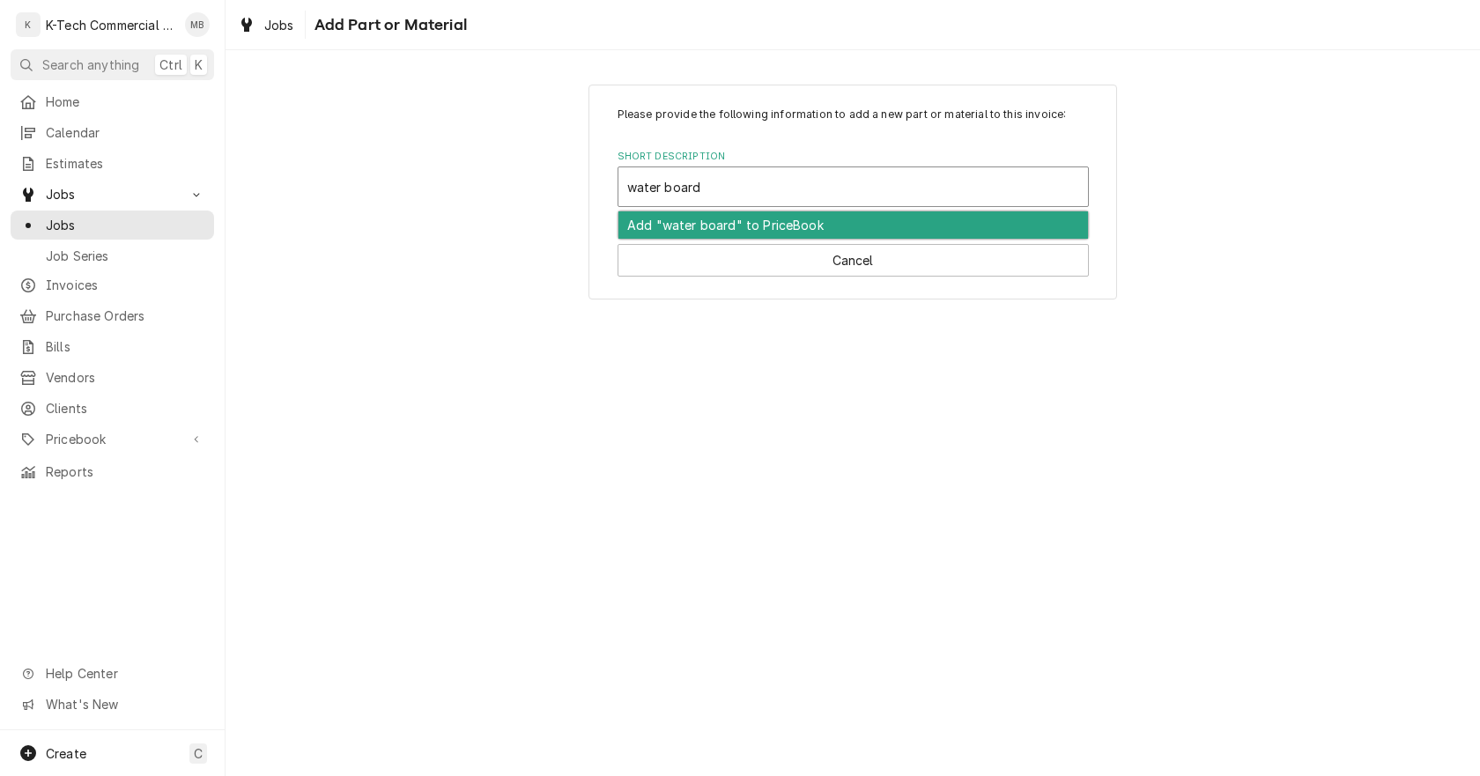
click at [718, 226] on div "Add "water board" to PriceBook" at bounding box center [853, 224] width 470 height 27
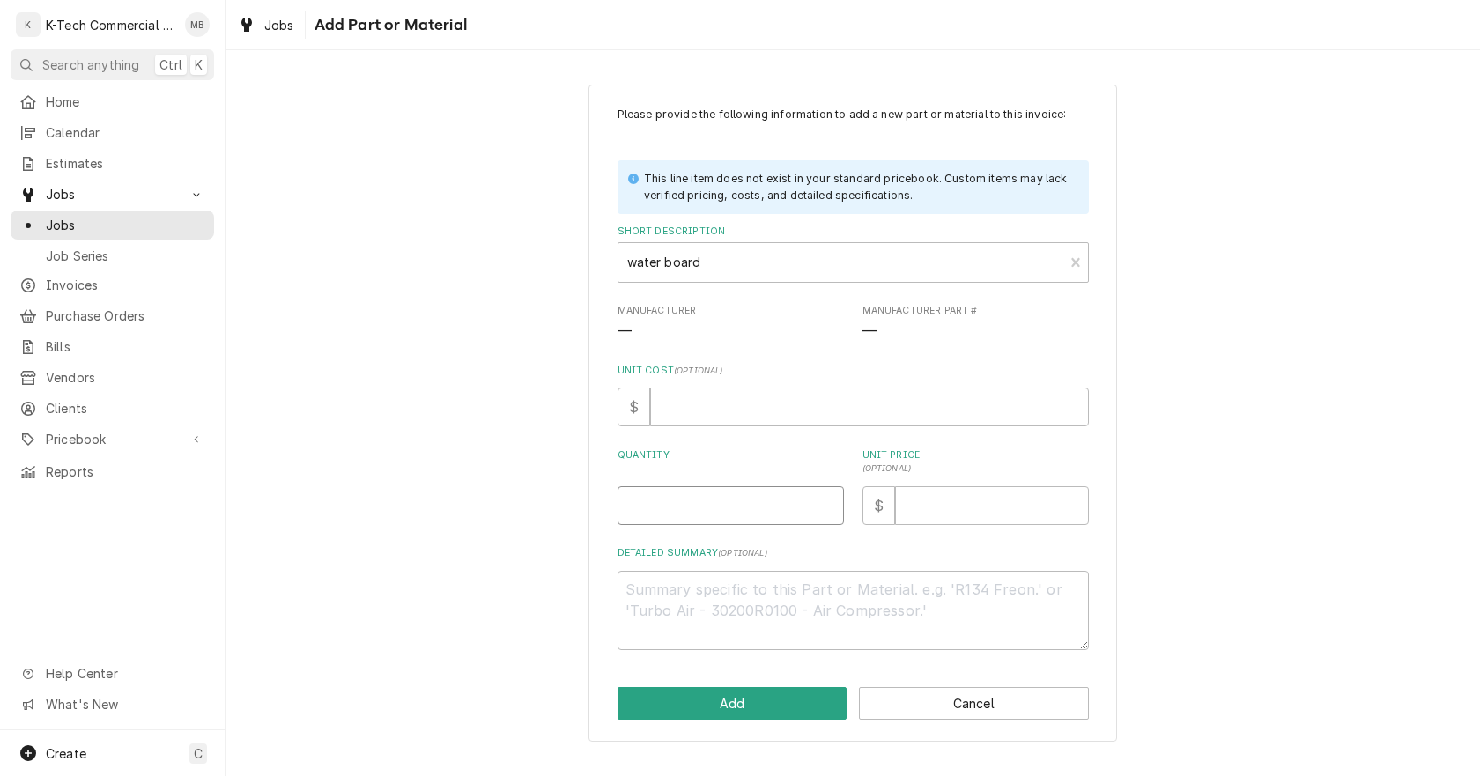
click at [644, 506] on input "Quantity" at bounding box center [730, 505] width 226 height 39
click at [1298, 299] on div "Please provide the following information to add a new part or material to this …" at bounding box center [853, 413] width 1254 height 689
click at [926, 508] on input "Unit Price ( optional )" at bounding box center [992, 505] width 194 height 39
click at [738, 708] on button "Add" at bounding box center [732, 703] width 230 height 33
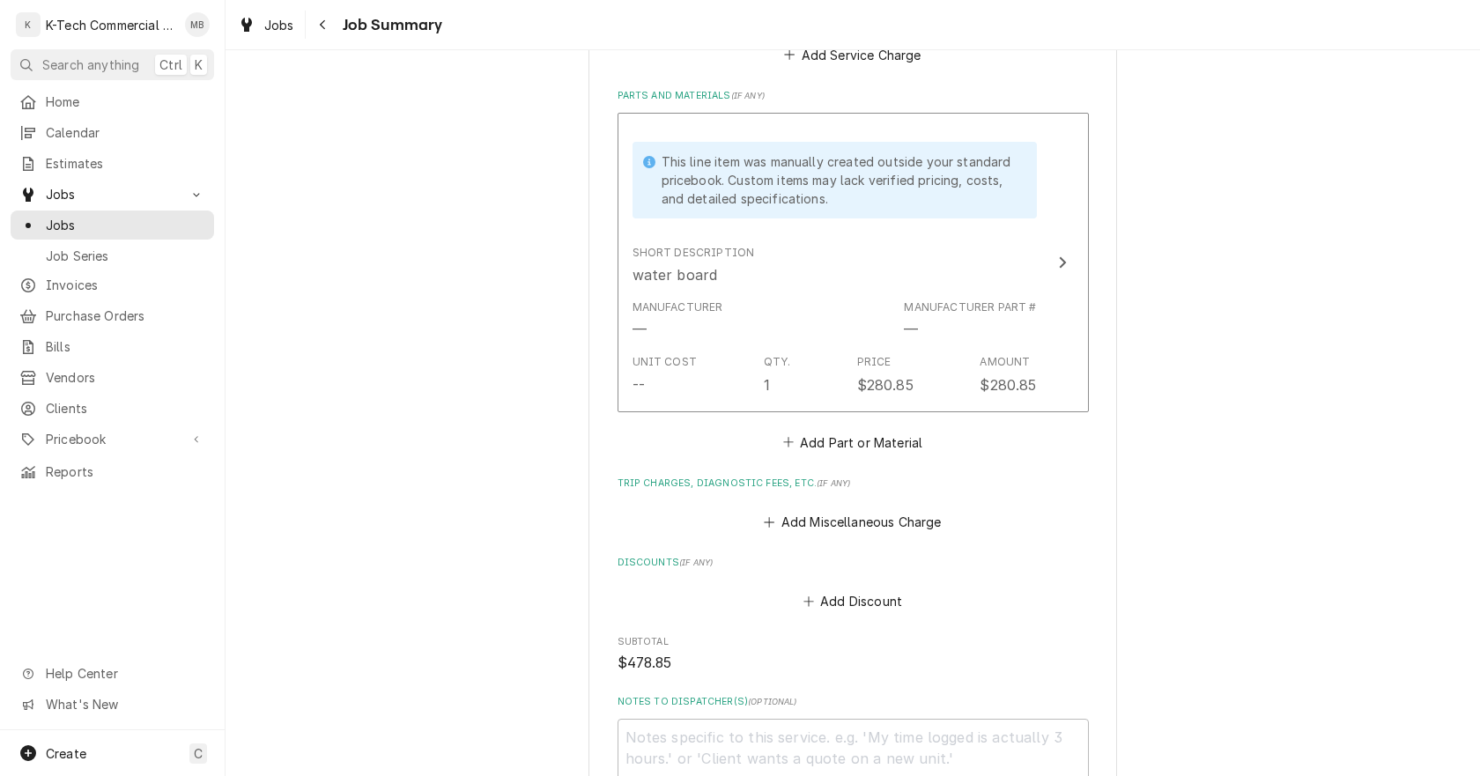
scroll to position [793, 0]
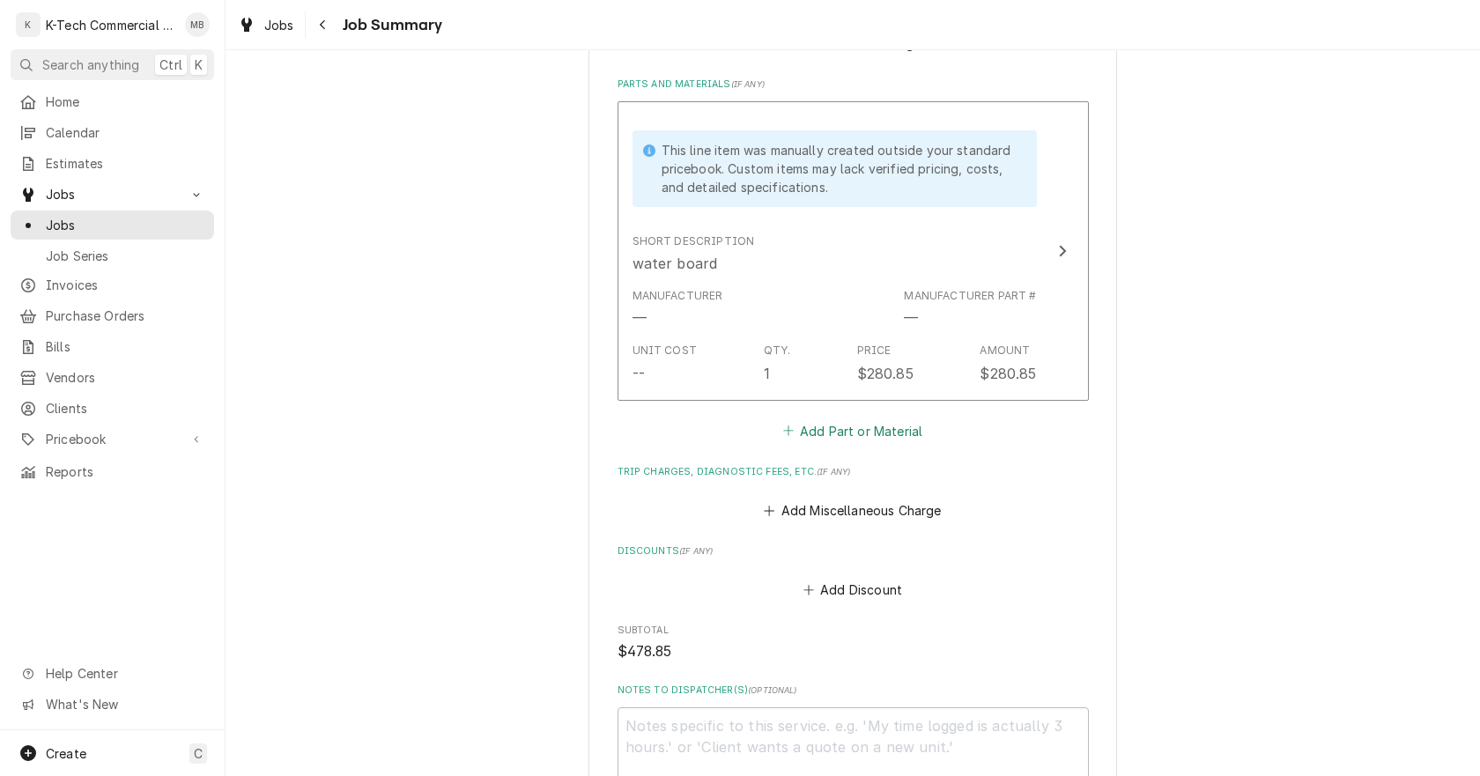
click at [841, 433] on button "Add Part or Material" at bounding box center [852, 430] width 145 height 25
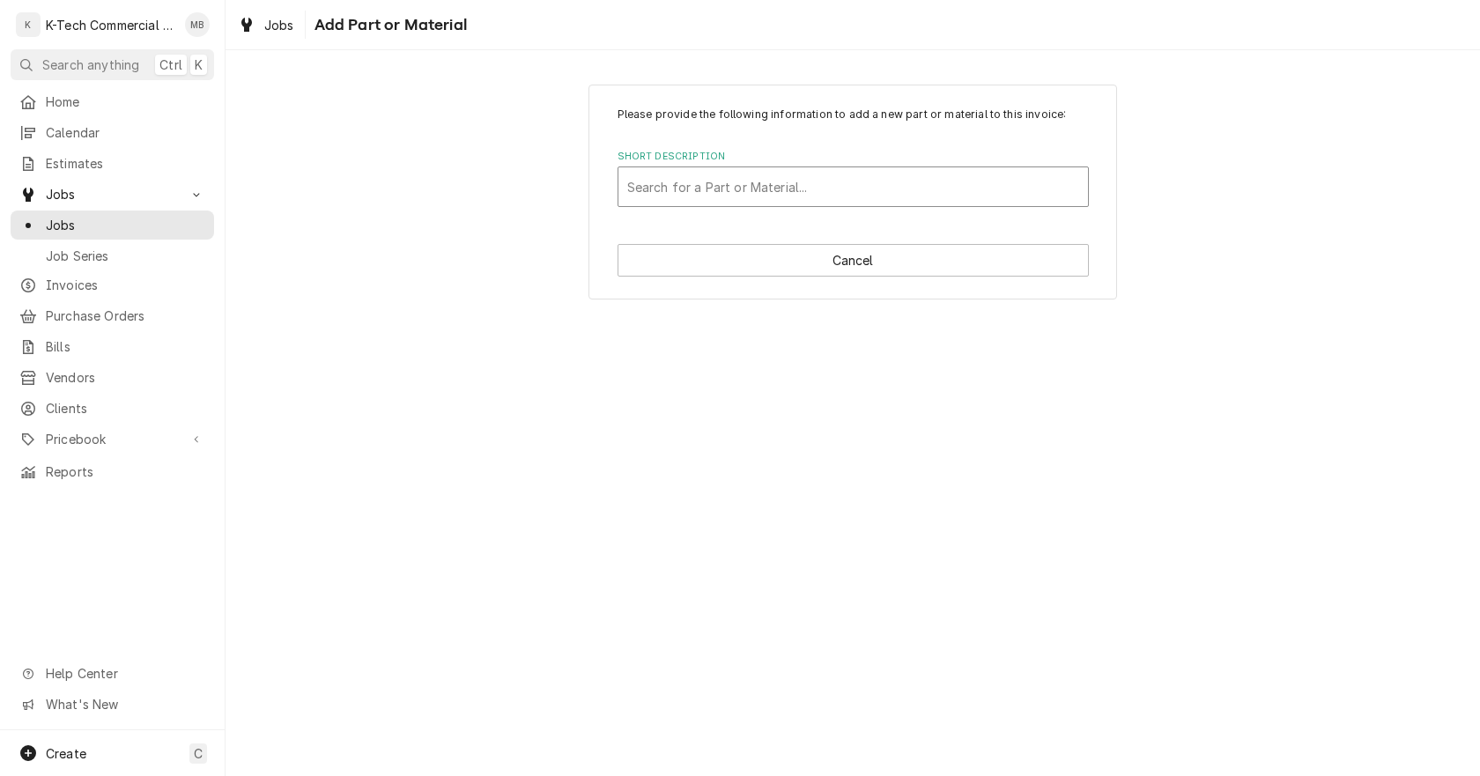
click at [795, 182] on div "Short Description" at bounding box center [853, 187] width 452 height 32
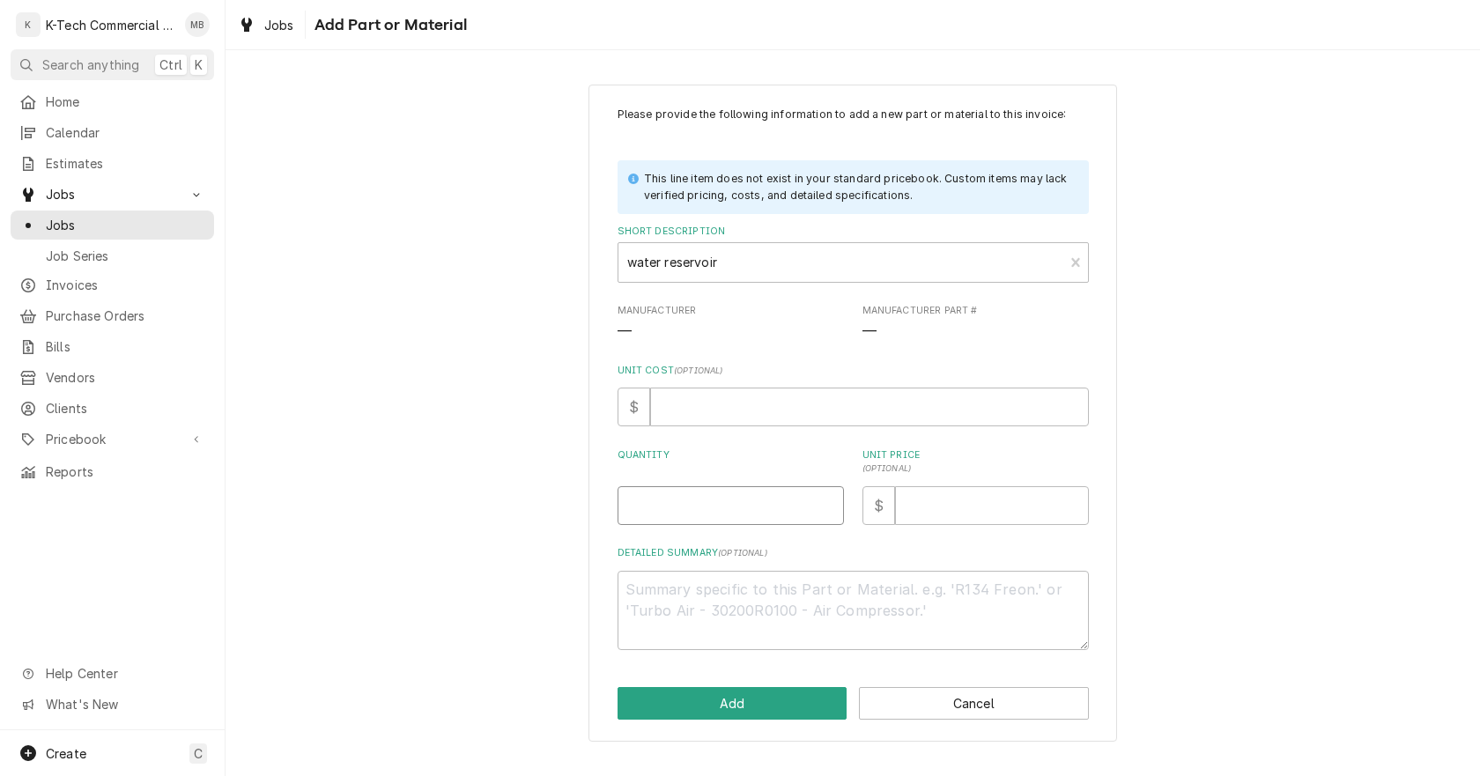
click at [749, 499] on input "Quantity" at bounding box center [730, 505] width 226 height 39
click at [917, 497] on input "Unit Price ( optional )" at bounding box center [992, 505] width 194 height 39
click at [736, 691] on button "Add" at bounding box center [732, 703] width 230 height 33
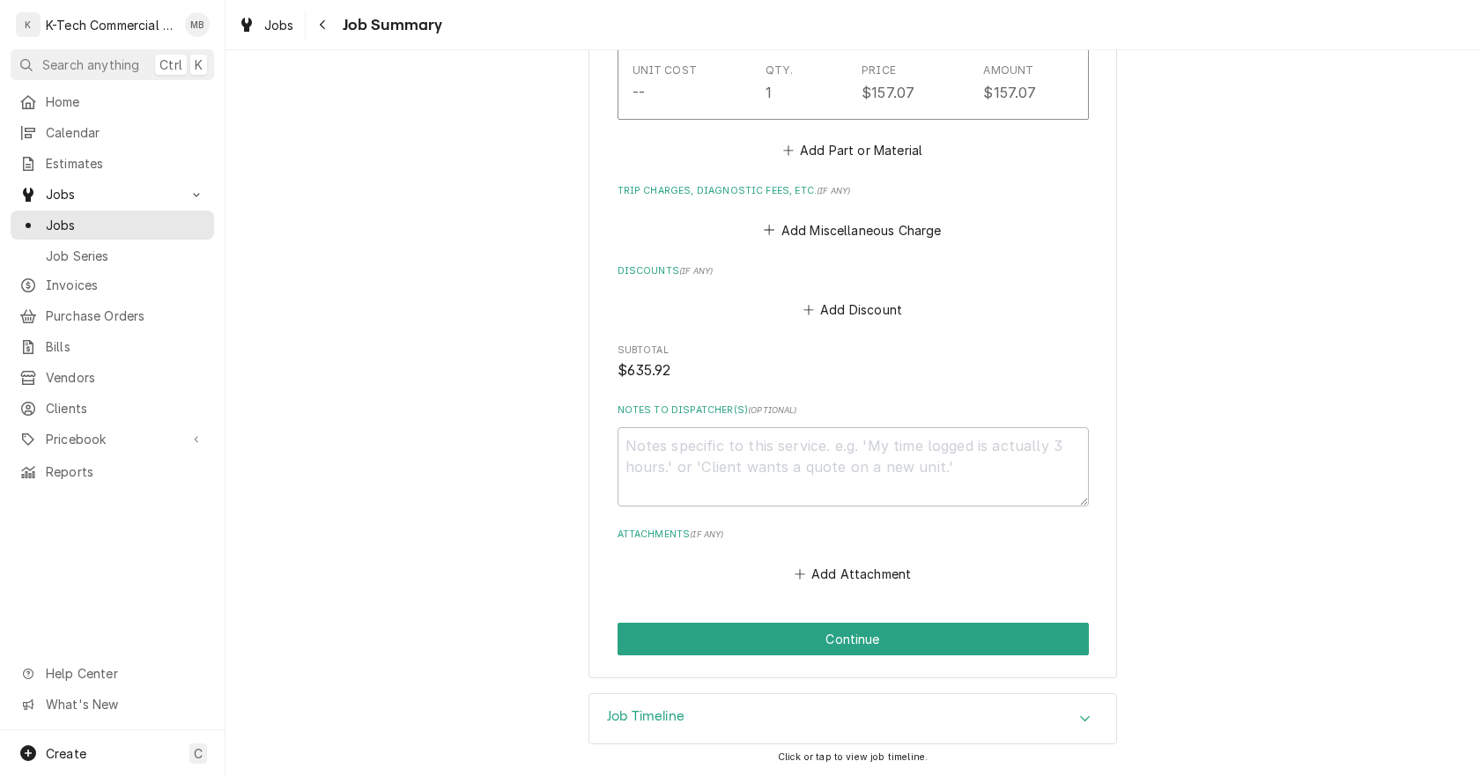
scroll to position [1382, 0]
click at [800, 645] on button "Continue" at bounding box center [852, 638] width 471 height 33
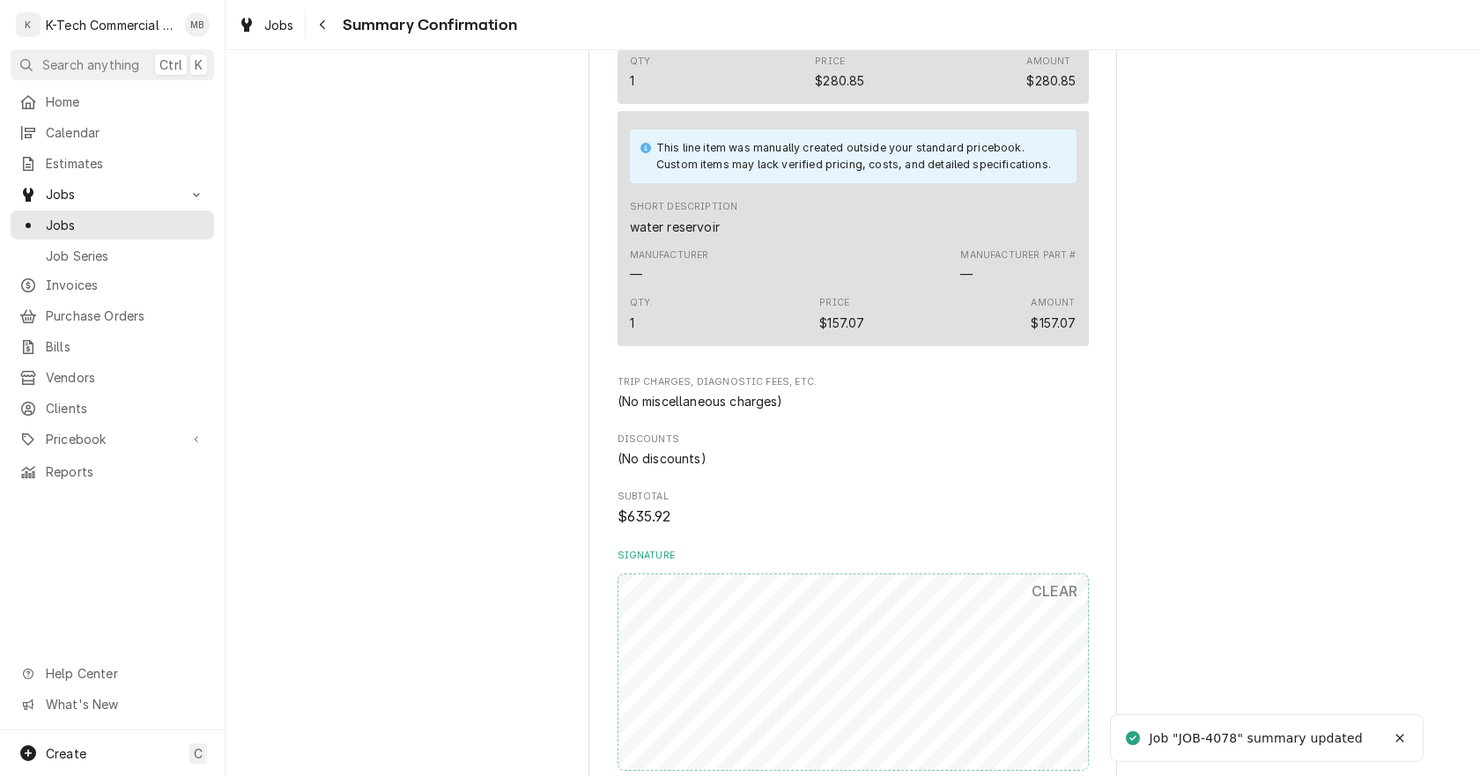
scroll to position [1145, 0]
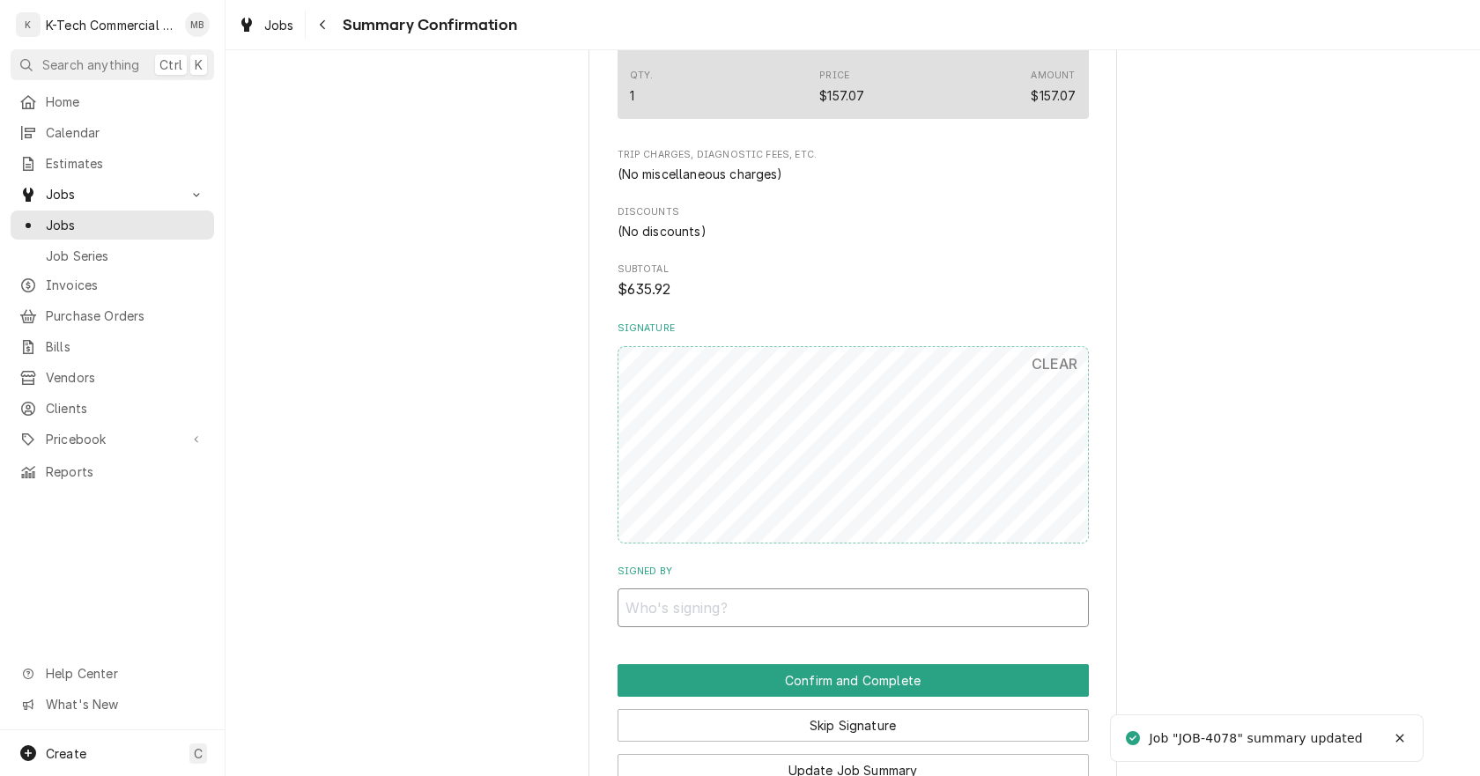
click at [817, 605] on input "Signed By" at bounding box center [852, 607] width 471 height 39
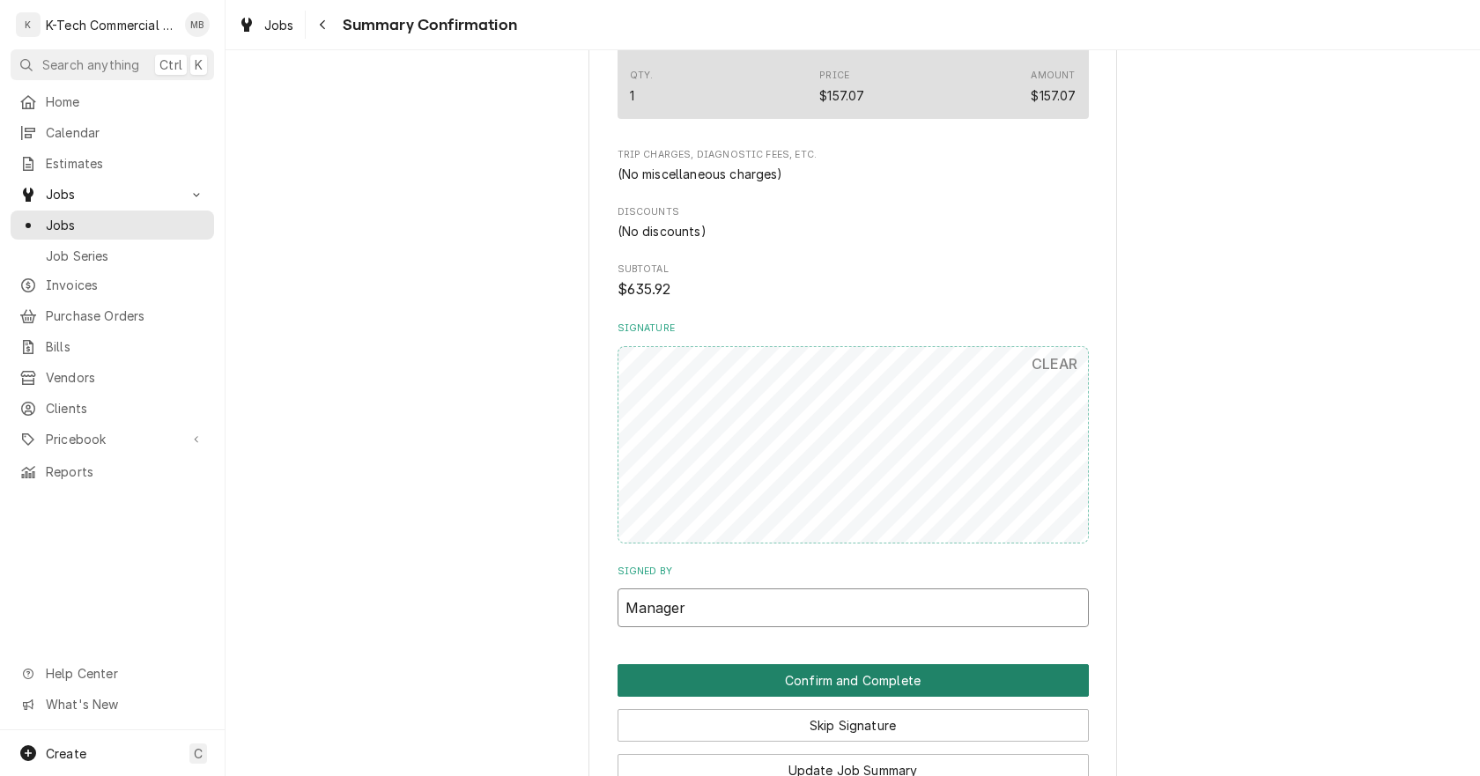
type input "Manager"
click at [843, 673] on button "Confirm and Complete" at bounding box center [852, 680] width 471 height 33
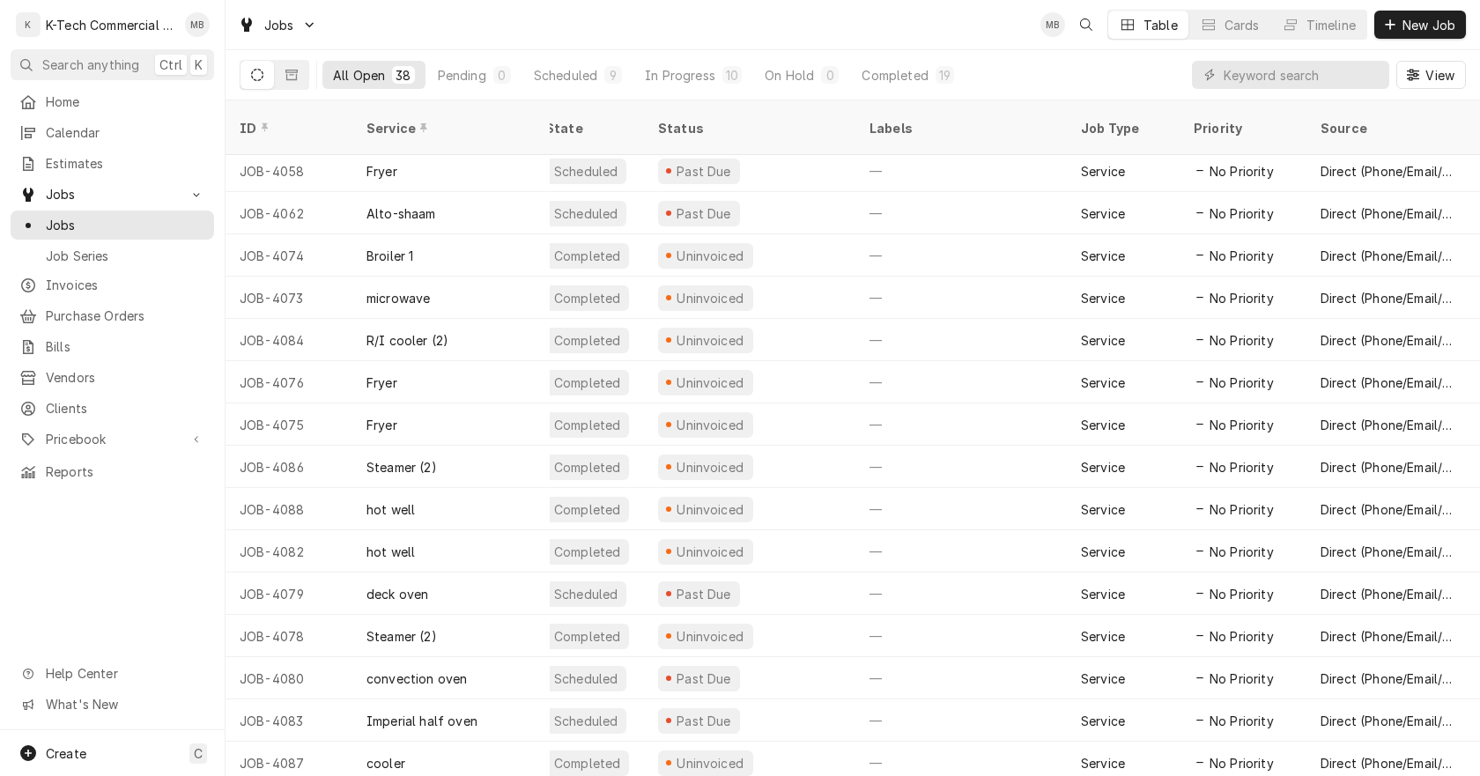
scroll to position [978, 0]
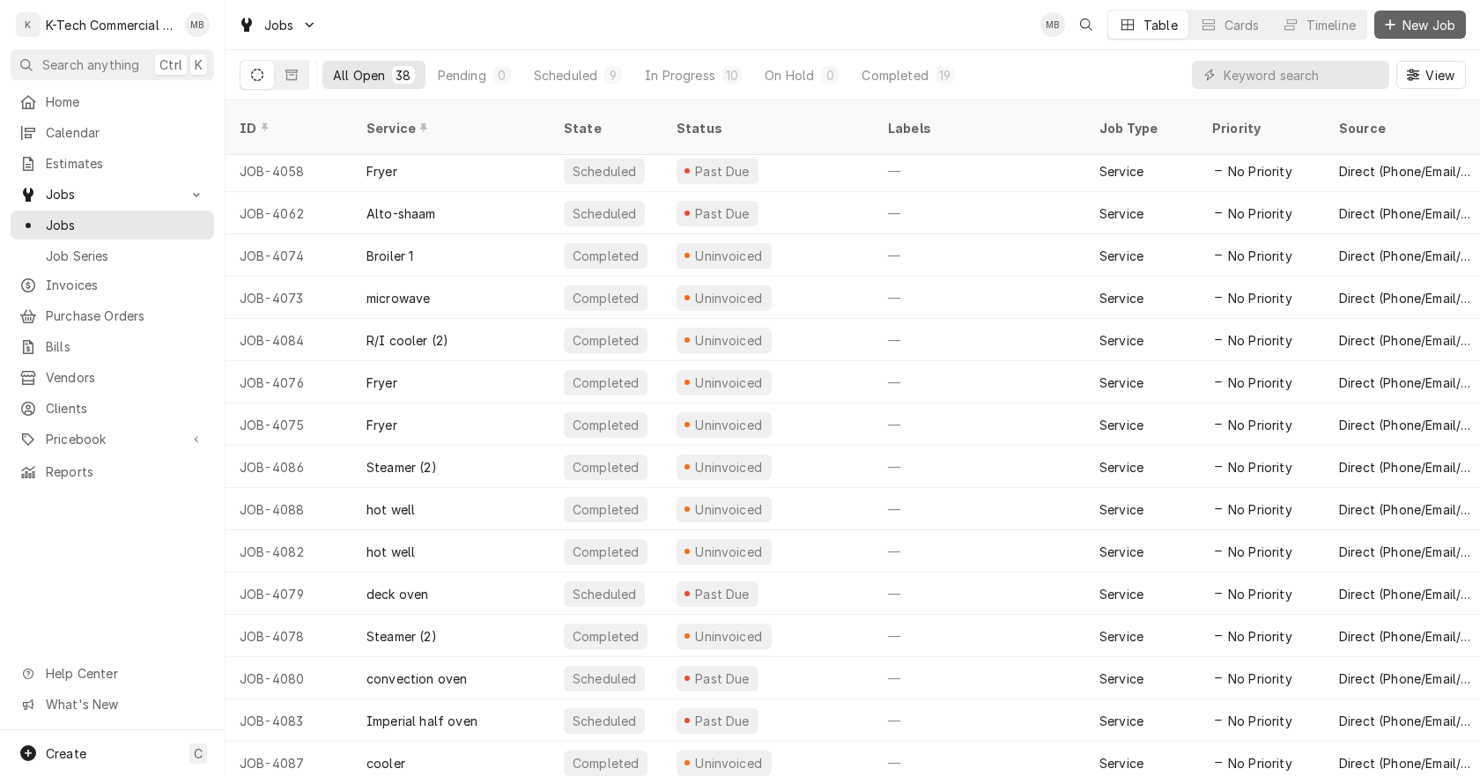
click at [1401, 29] on span "New Job" at bounding box center [1429, 25] width 60 height 18
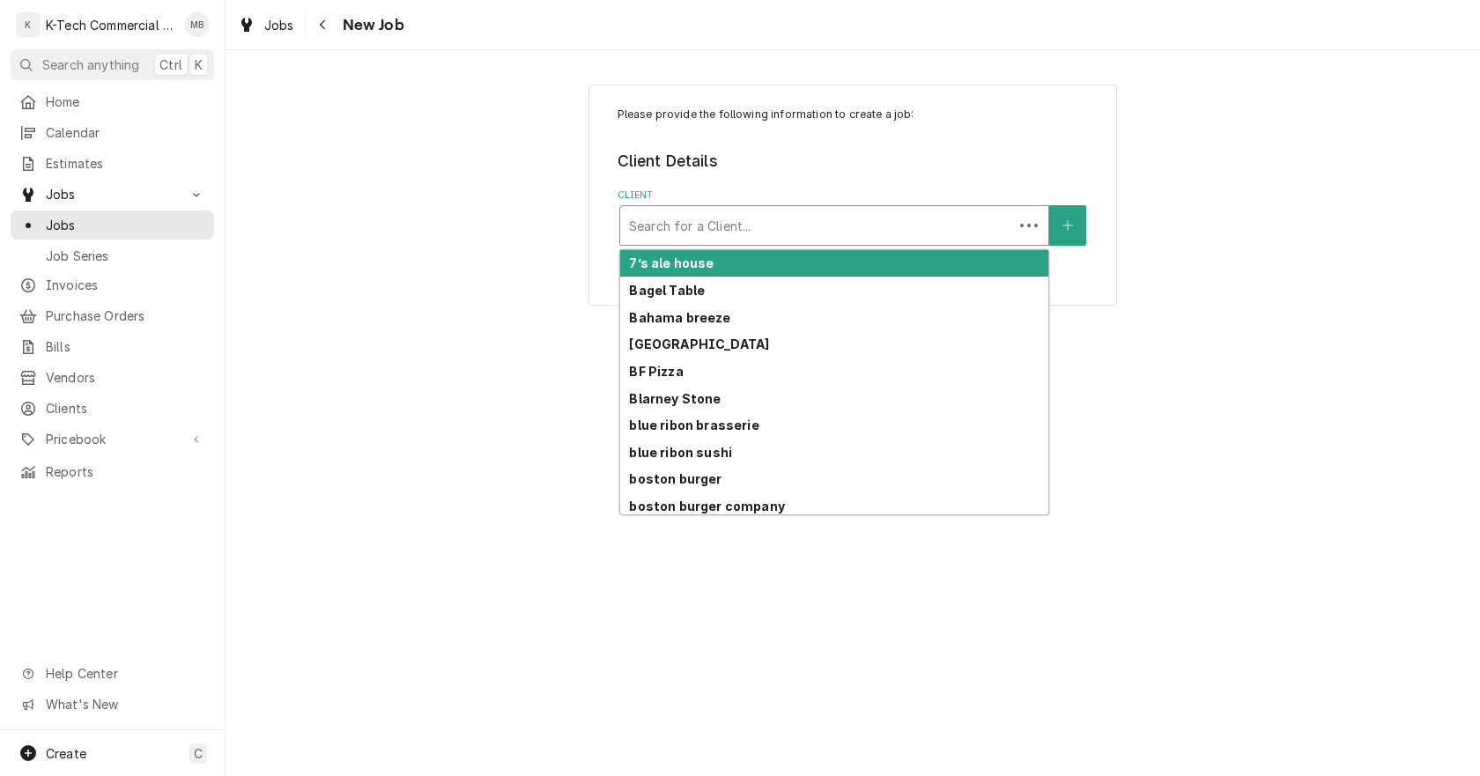
click at [740, 218] on div "Client" at bounding box center [816, 226] width 375 height 32
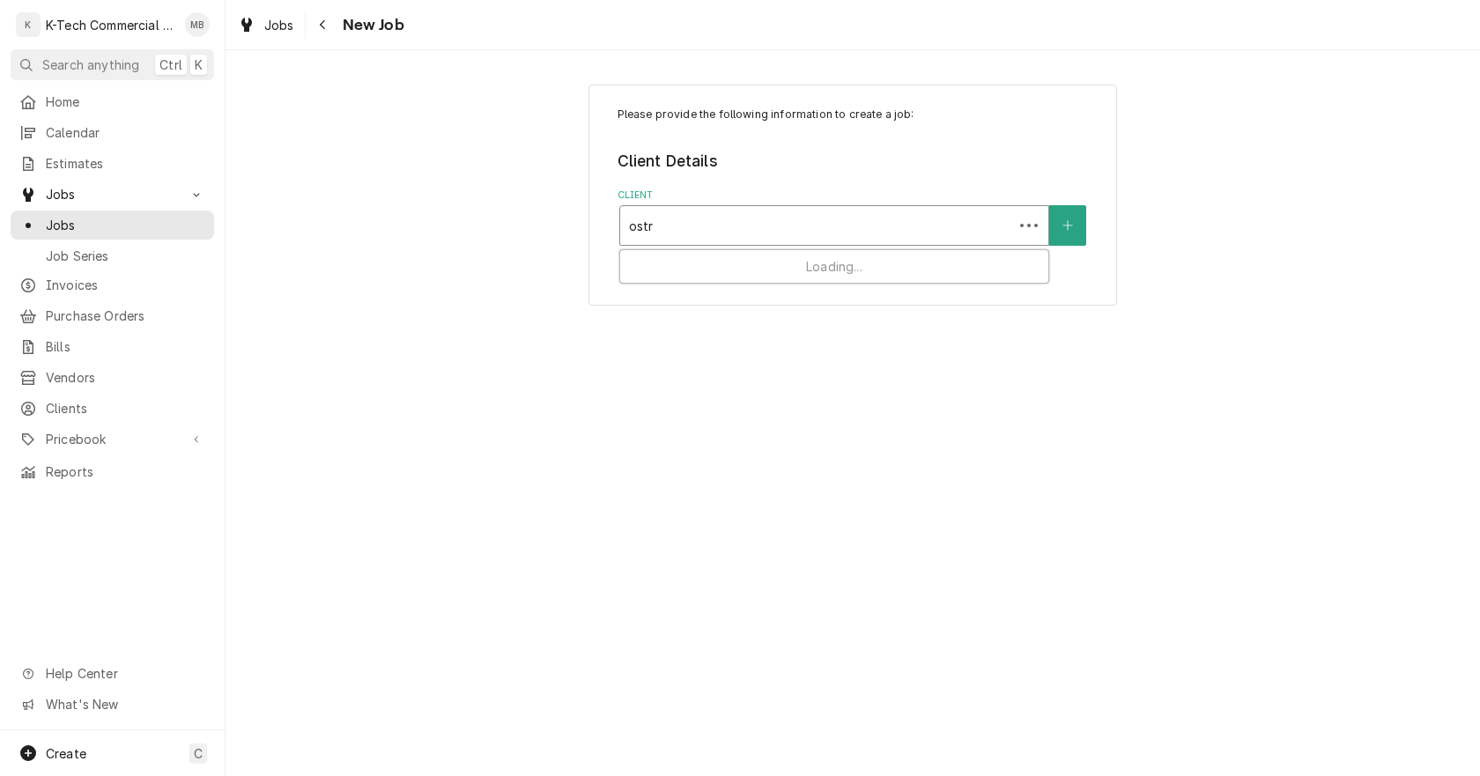
type input "ostra"
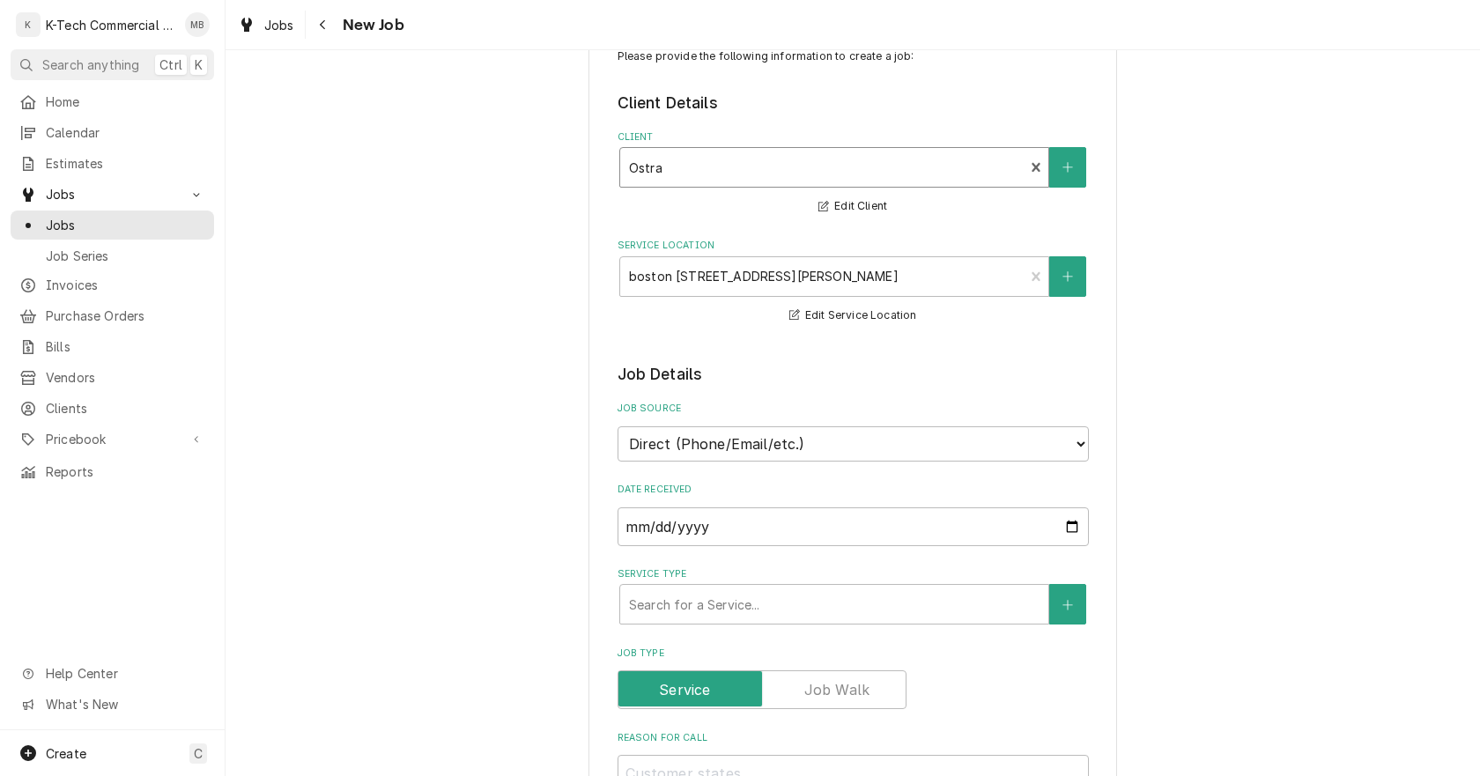
scroll to position [264, 0]
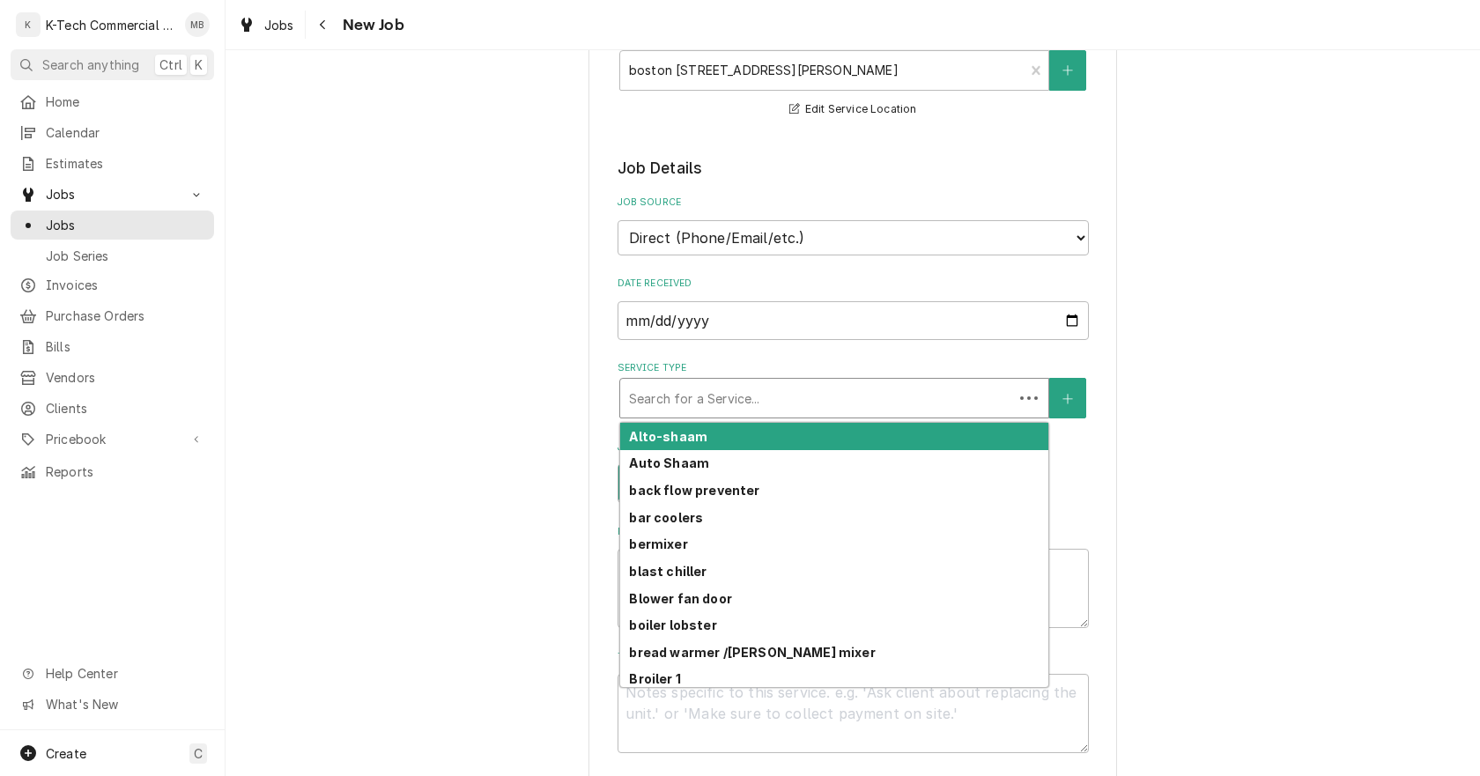
click at [919, 397] on div "Service Type" at bounding box center [816, 398] width 375 height 32
type textarea "x"
type input "c"
type textarea "x"
type input "co"
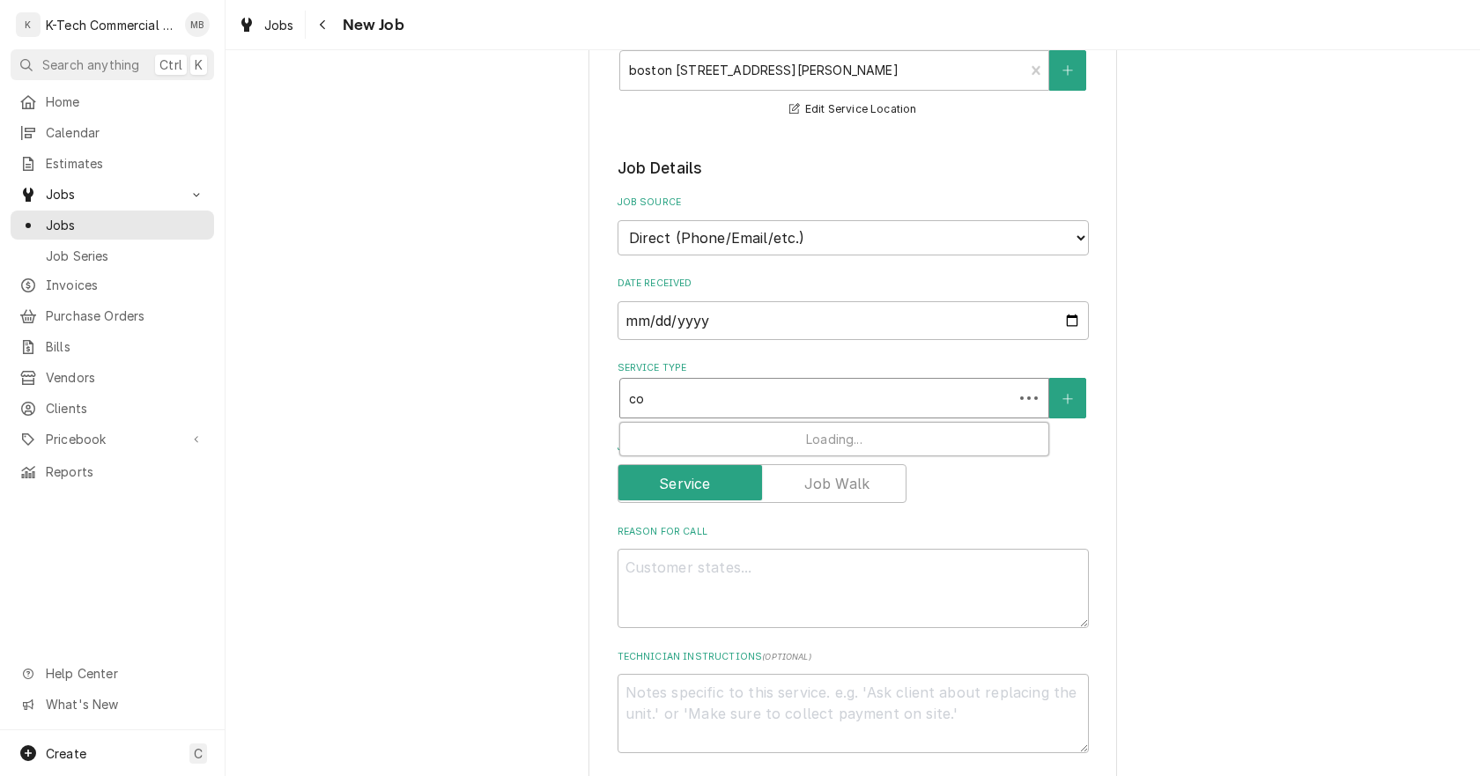
type textarea "x"
type input "con"
type textarea "x"
type input "conv"
type textarea "x"
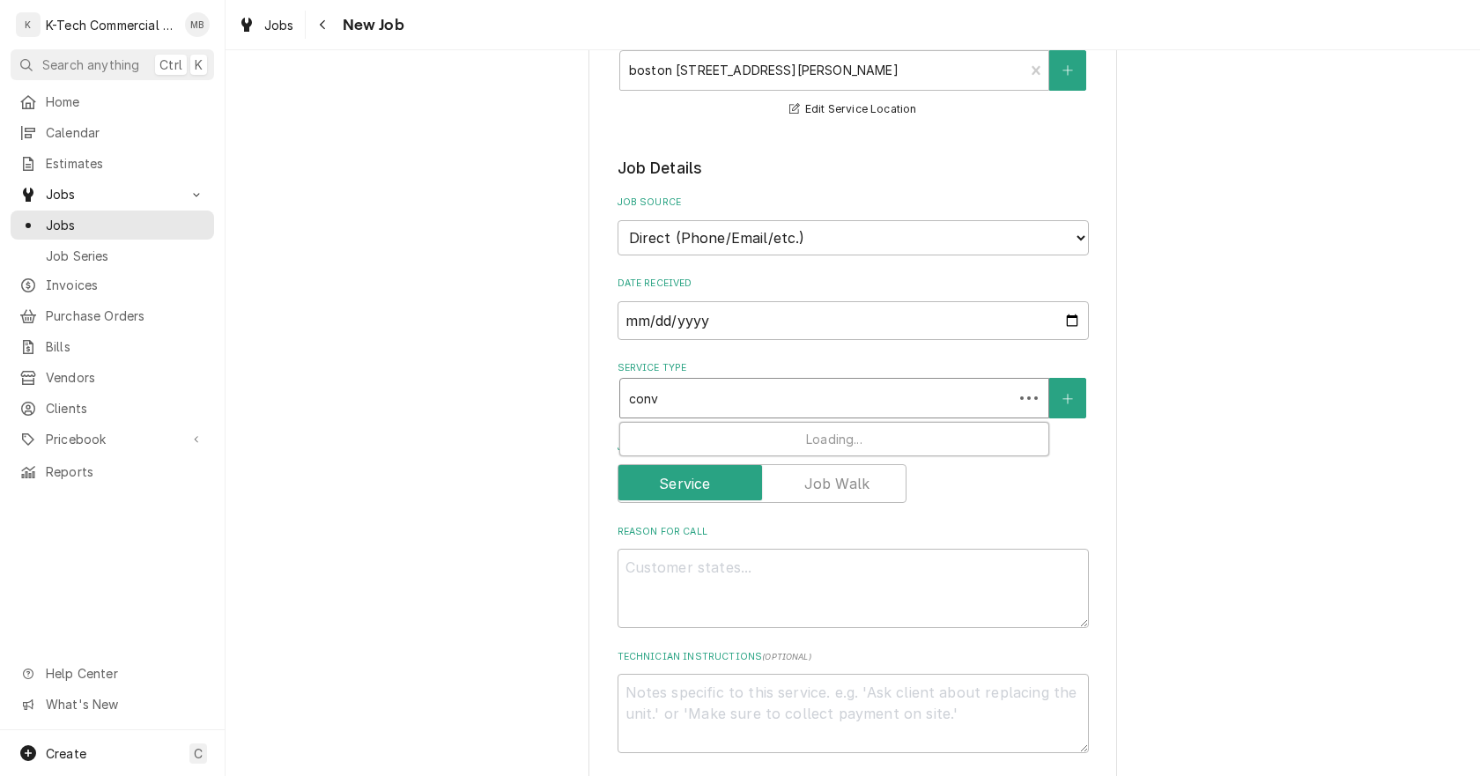
type input "conve"
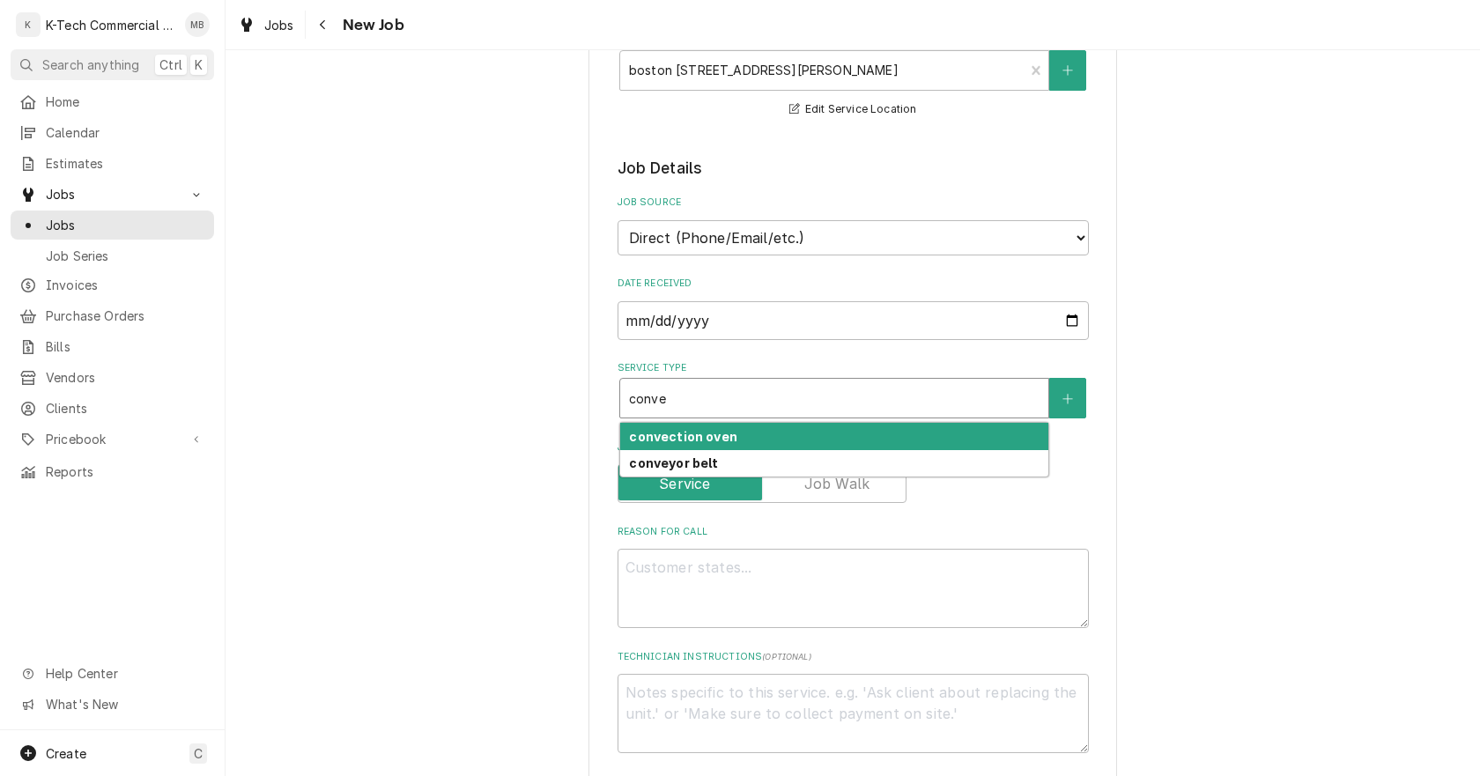
click at [756, 431] on div "convection oven" at bounding box center [834, 436] width 428 height 27
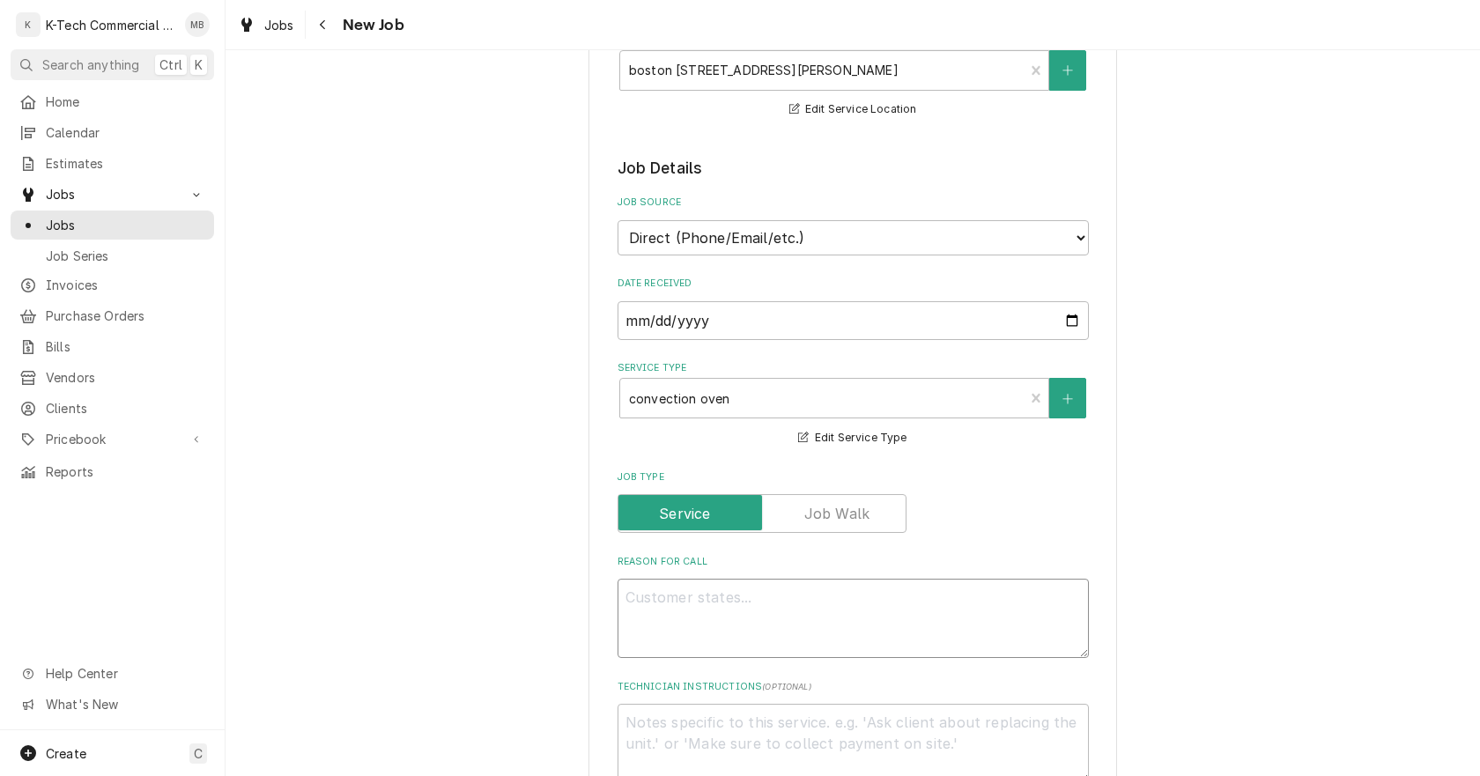
click at [673, 603] on textarea "Reason For Call" at bounding box center [852, 618] width 471 height 79
type textarea "x"
type textarea "T"
type textarea "x"
type textarea "To"
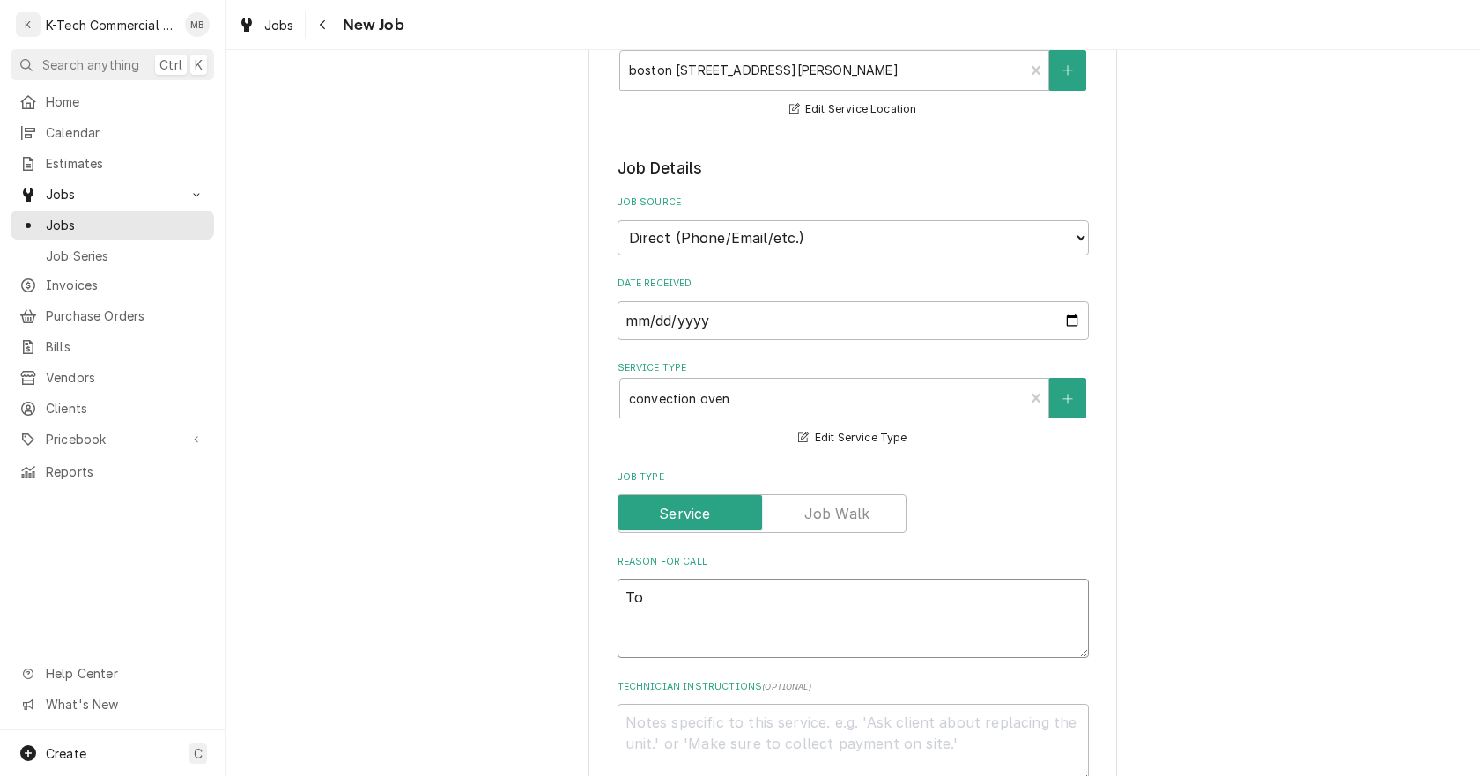
type textarea "x"
type textarea "Top"
type textarea "x"
type textarea "Top"
type textarea "x"
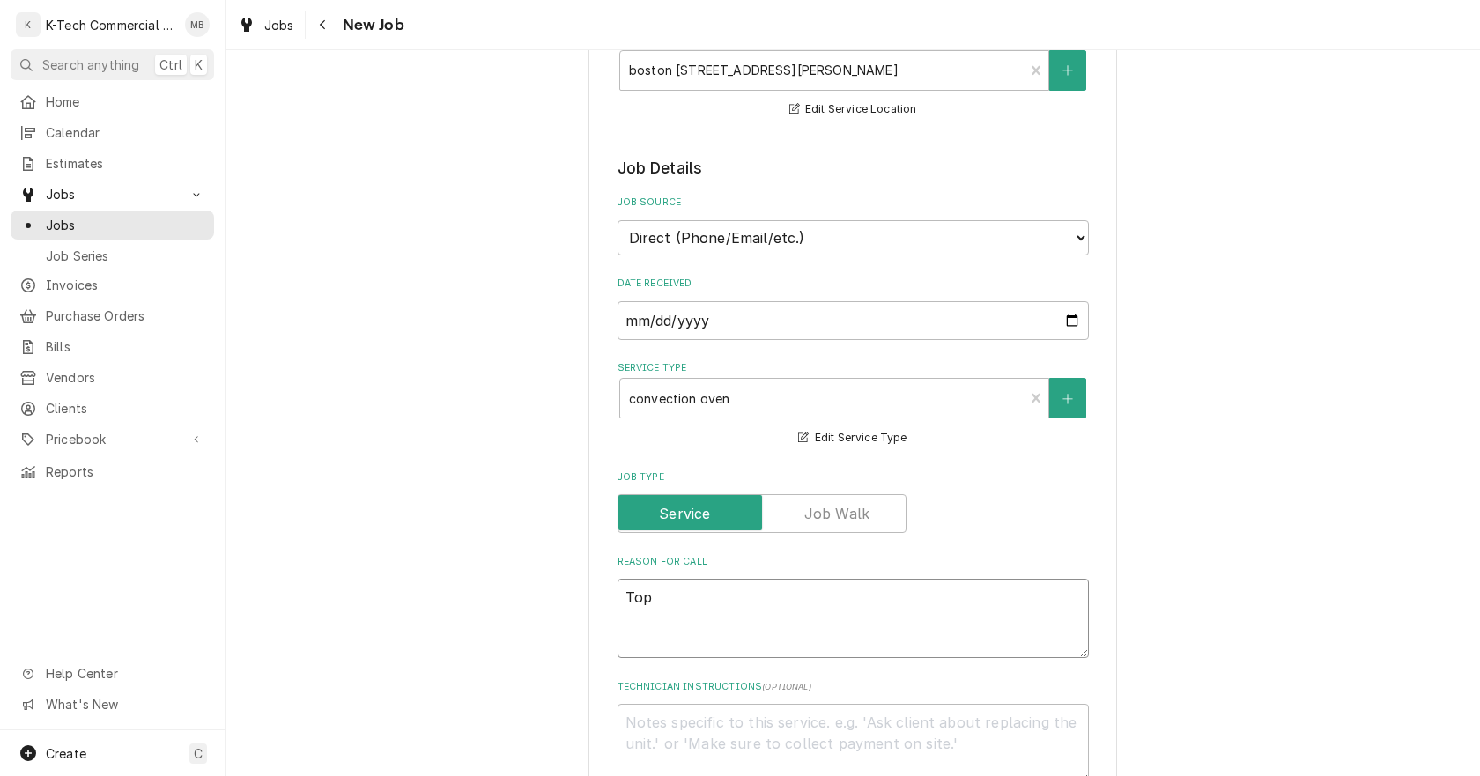
type textarea "Top o"
type textarea "x"
type textarea "Top ov"
type textarea "x"
type textarea "Top ove"
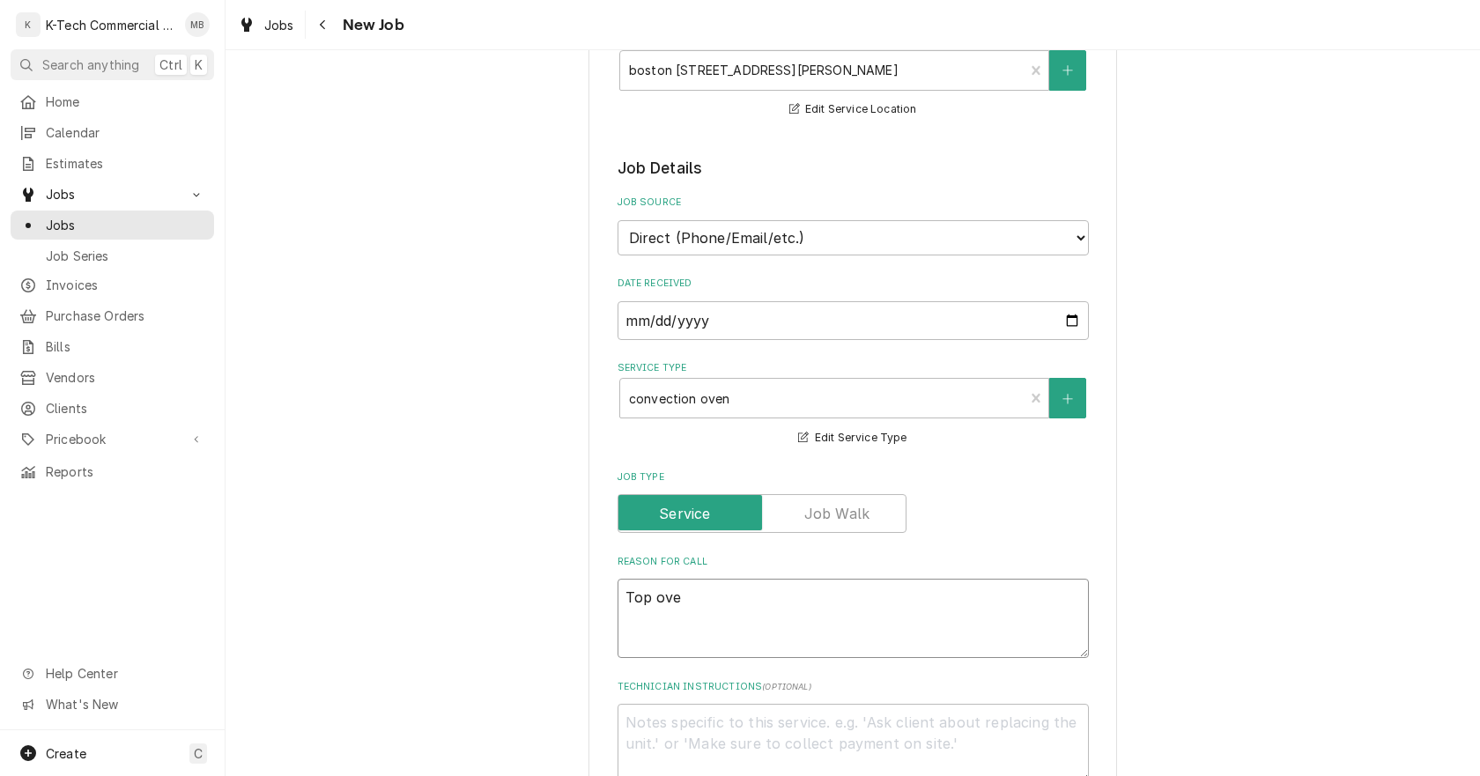
type textarea "x"
type textarea "Top oven"
type textarea "x"
type textarea "Top oven"
type textarea "x"
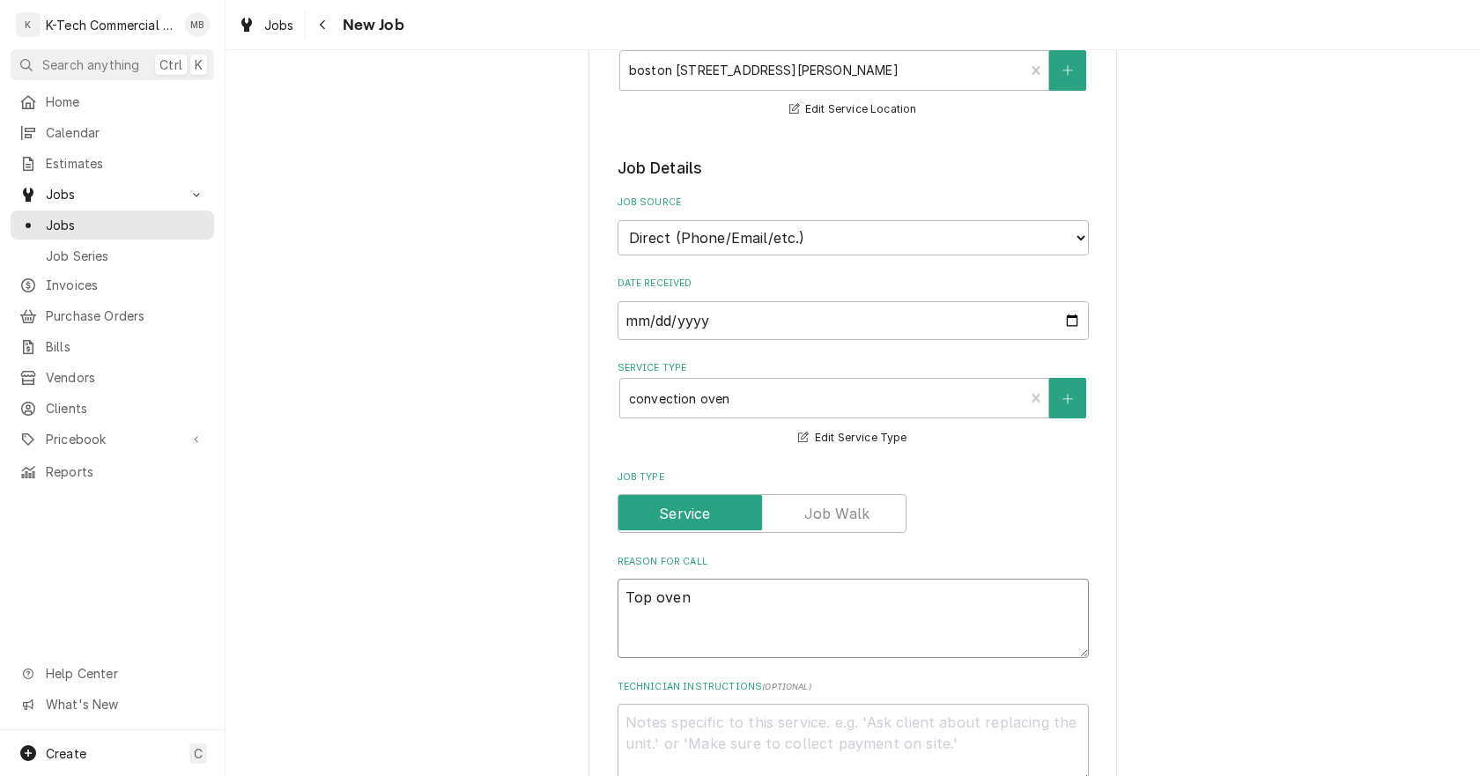
type textarea "Top oven w"
type textarea "x"
type textarea "Top oven wa"
type textarea "x"
type textarea "Top oven w"
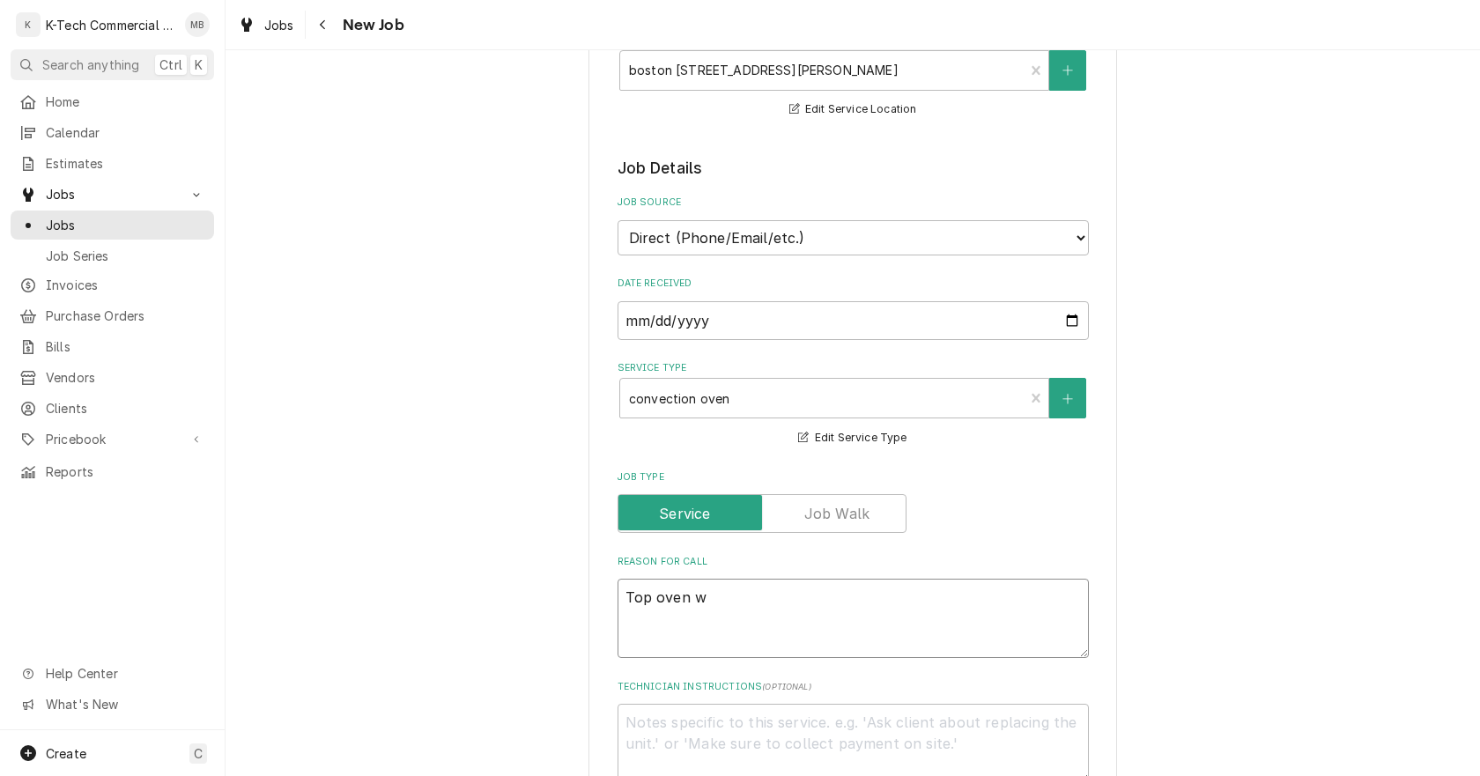
type textarea "x"
type textarea "Top oven"
type textarea "x"
type textarea "Top oven i"
type textarea "x"
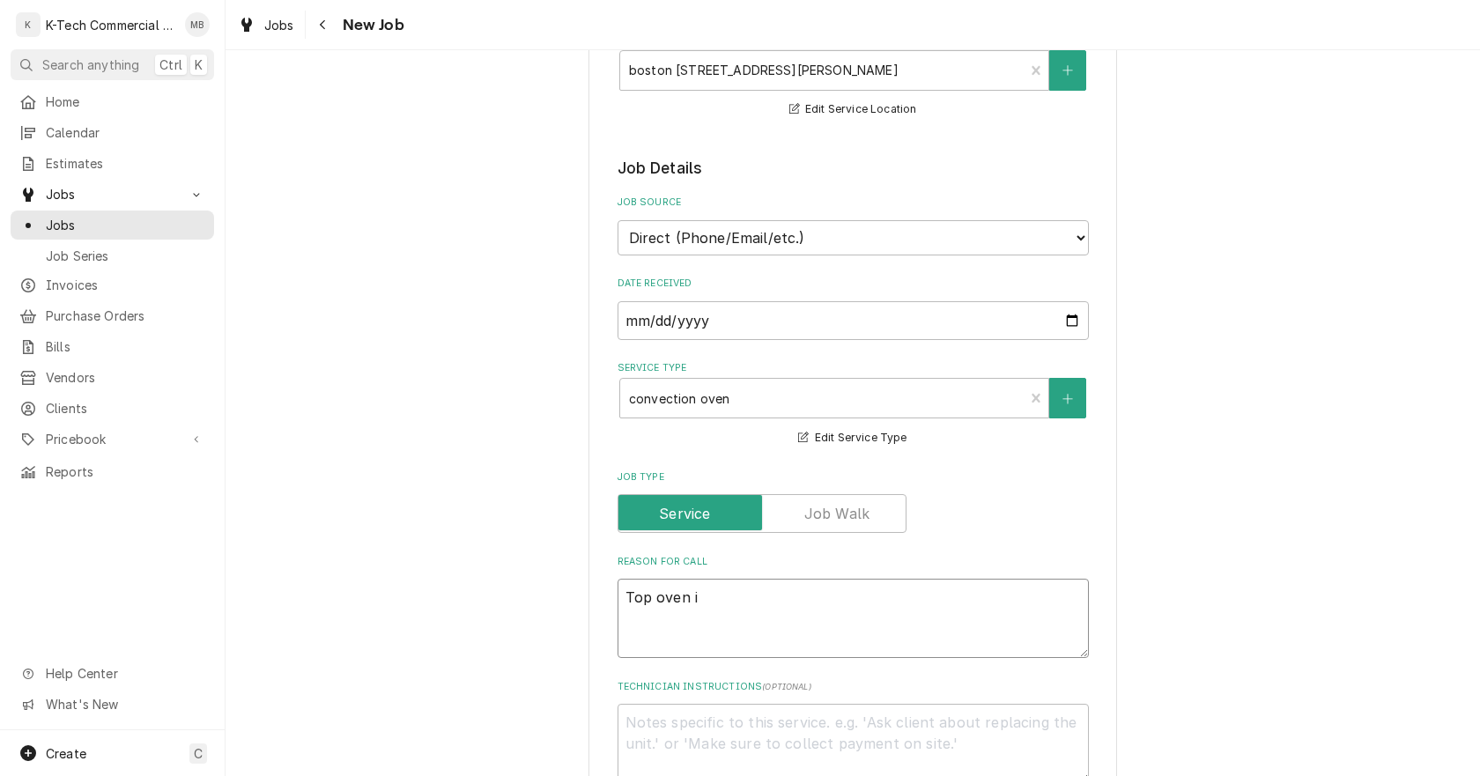
type textarea "Top oven is"
type textarea "x"
type textarea "Top oven is"
type textarea "x"
type textarea "Top oven is n"
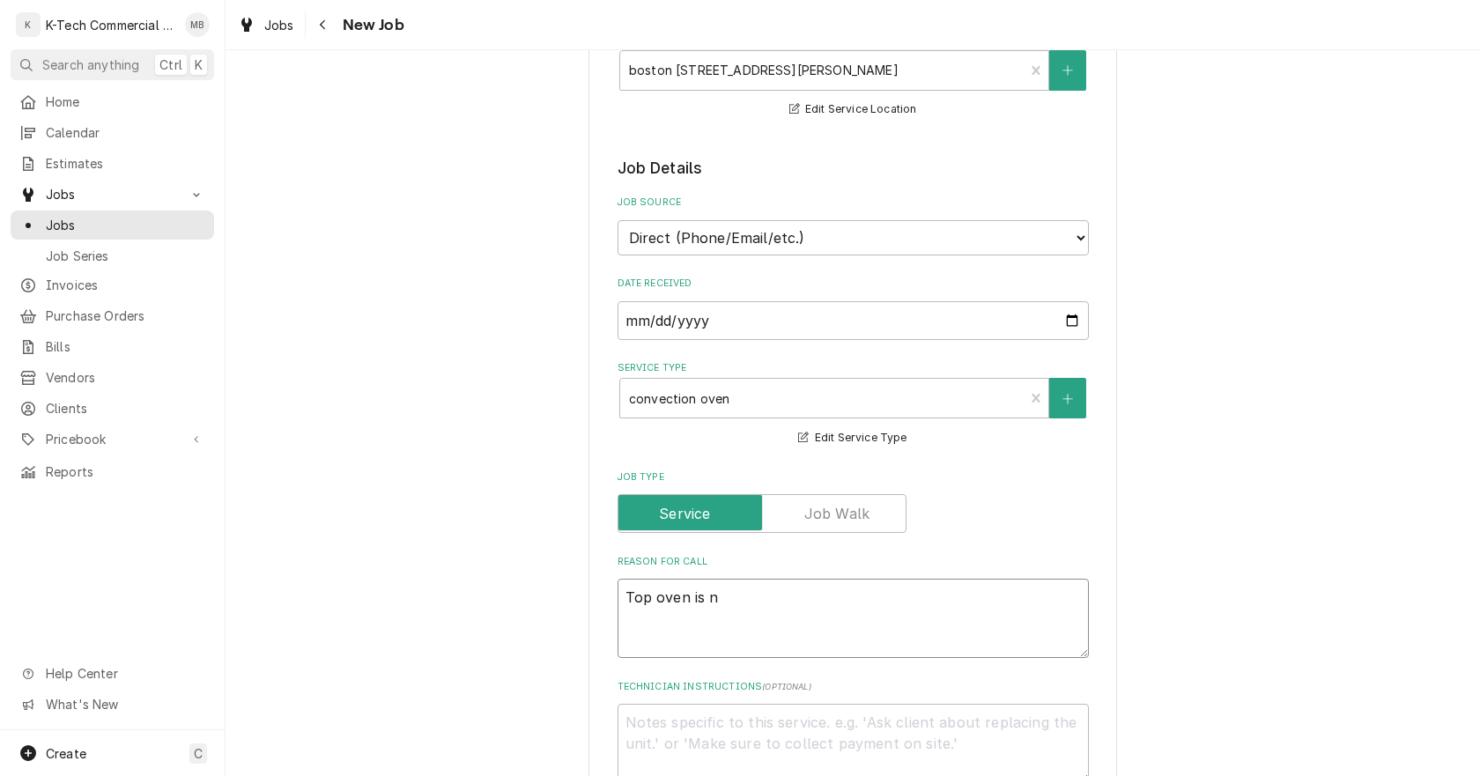
type textarea "x"
type textarea "Top oven is"
type textarea "x"
type textarea "Top oven is"
type textarea "x"
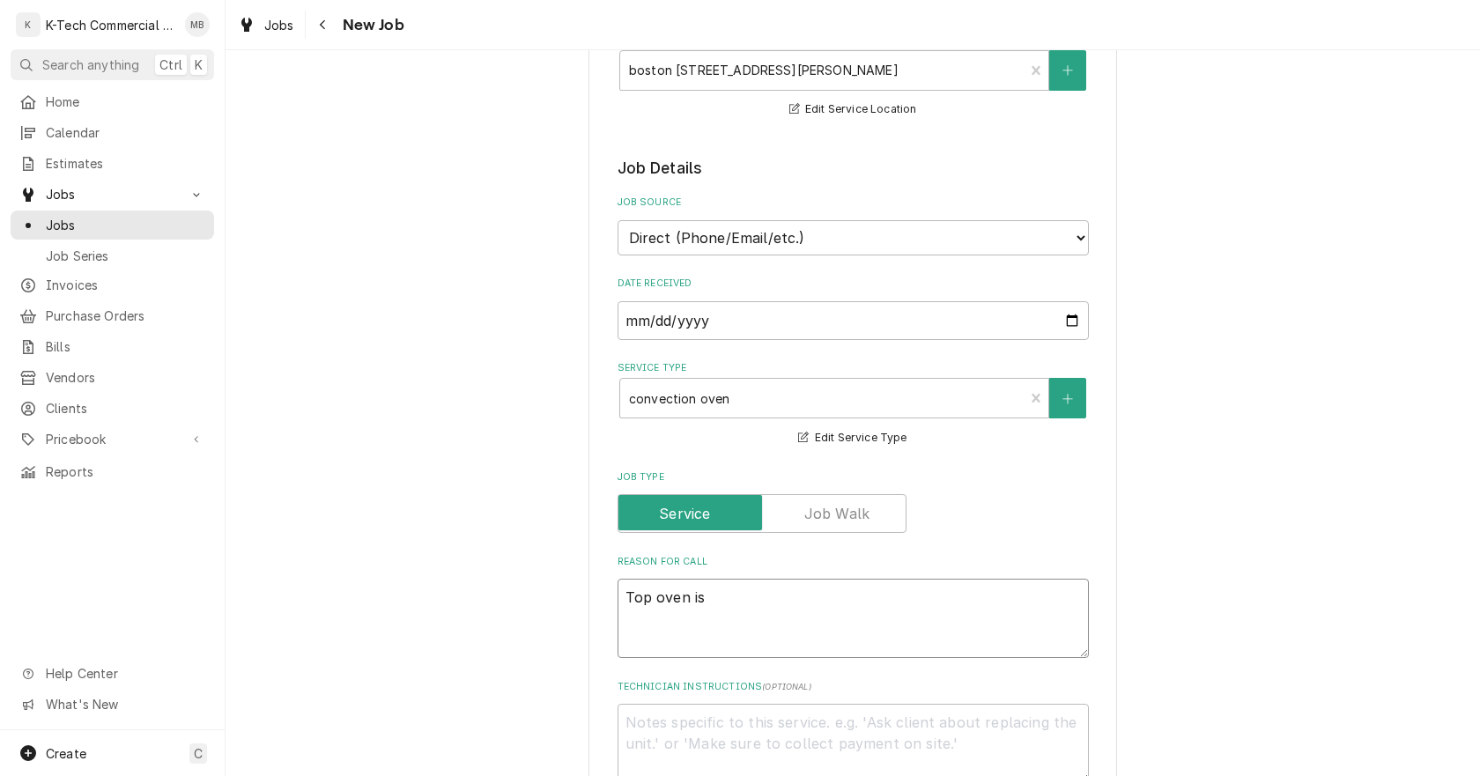
type textarea "Top oven i"
type textarea "x"
type textarea "Top oven"
type textarea "x"
type textarea "Top oven n"
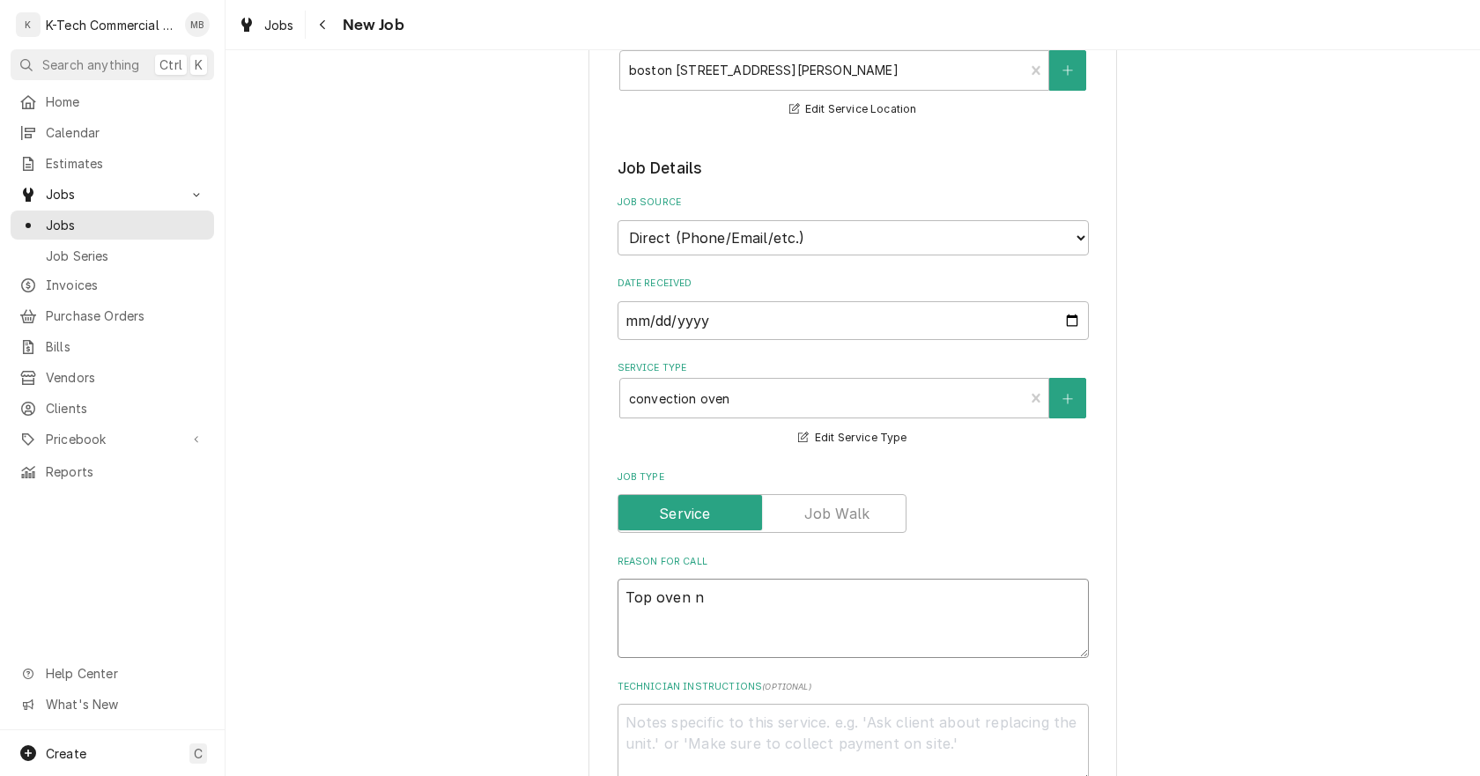
type textarea "x"
type textarea "Top oven no"
type textarea "x"
type textarea "Top oven not"
type textarea "x"
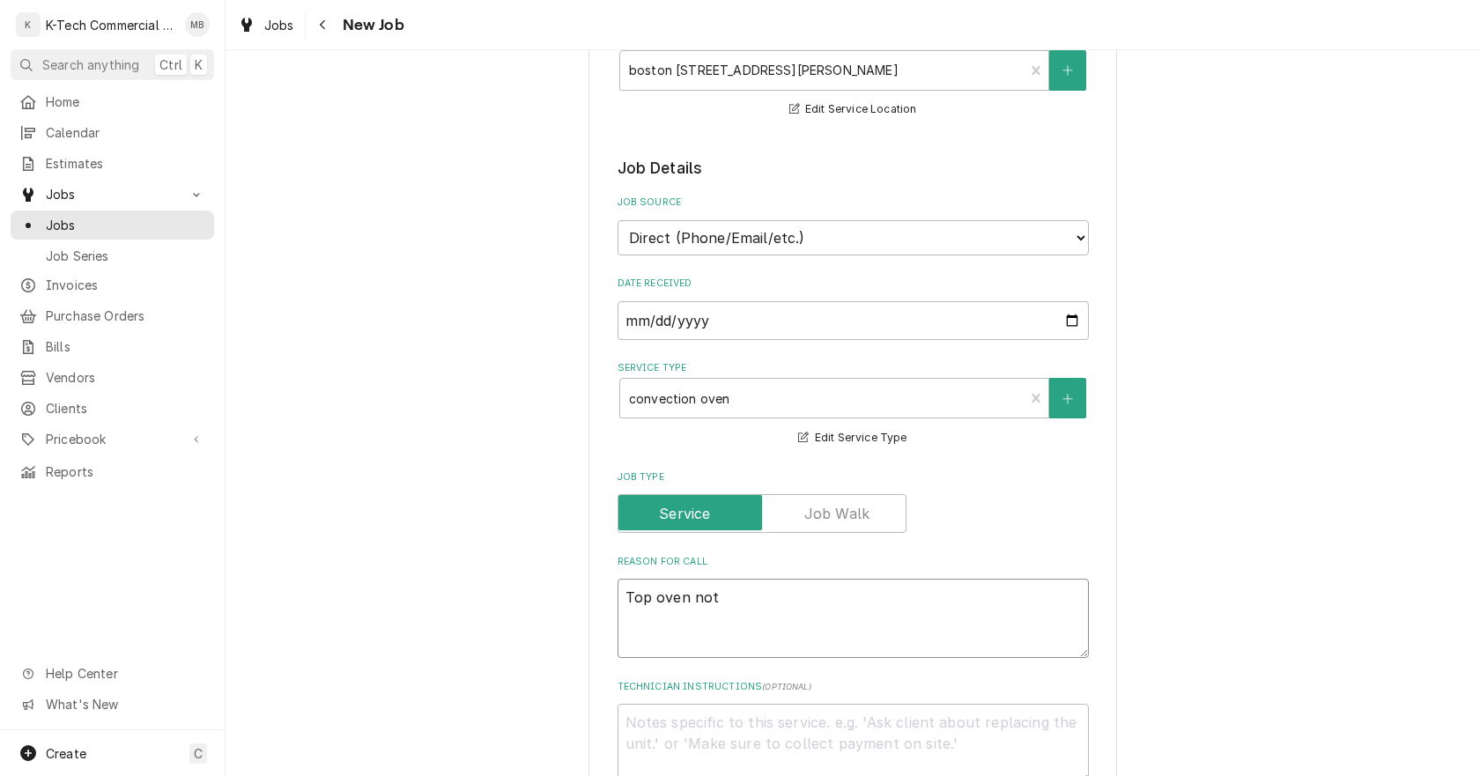
type textarea "Top oven not"
type textarea "x"
type textarea "Top oven not c"
type textarea "x"
type textarea "Top oven not co"
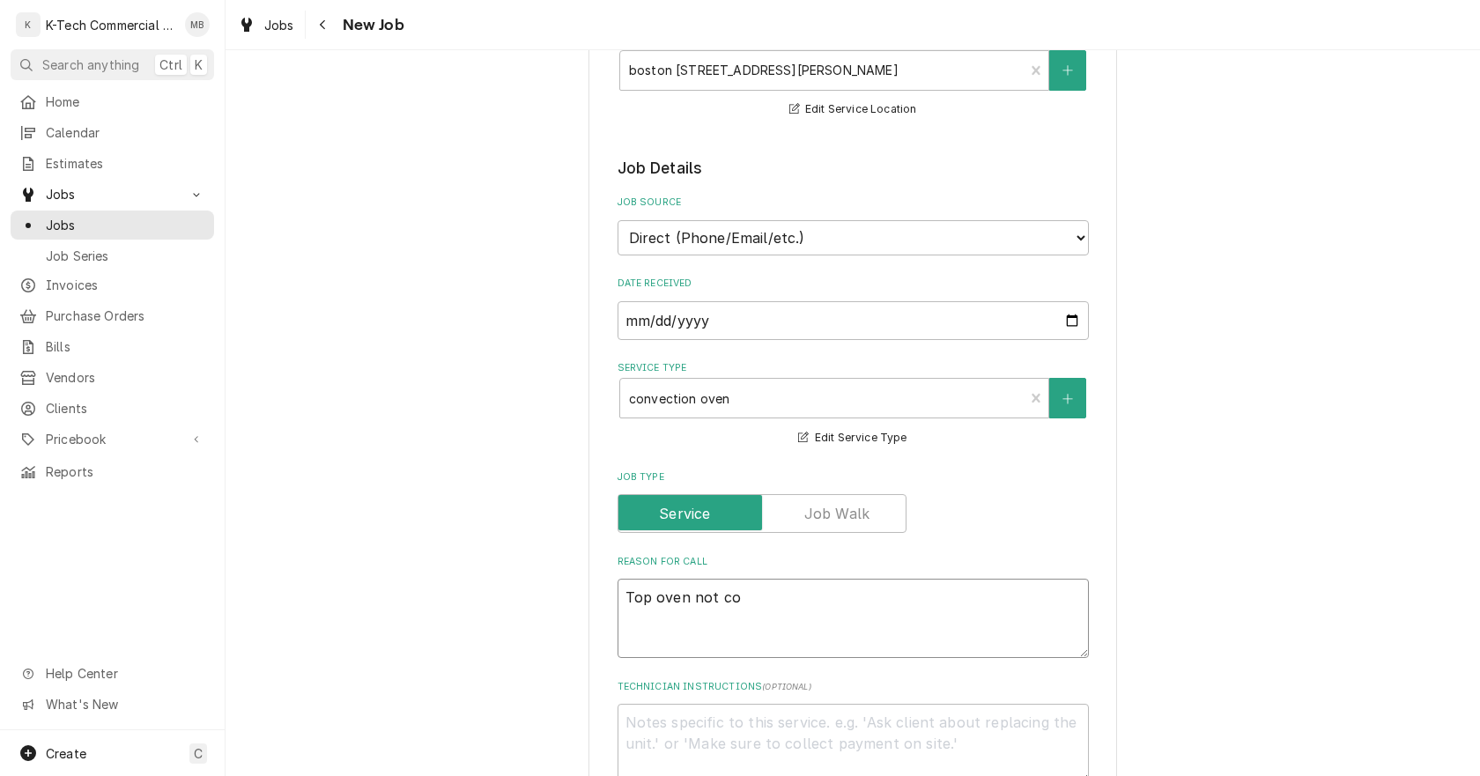
type textarea "x"
type textarea "Top oven not coo"
type textarea "x"
type textarea "Top oven not cook"
type textarea "x"
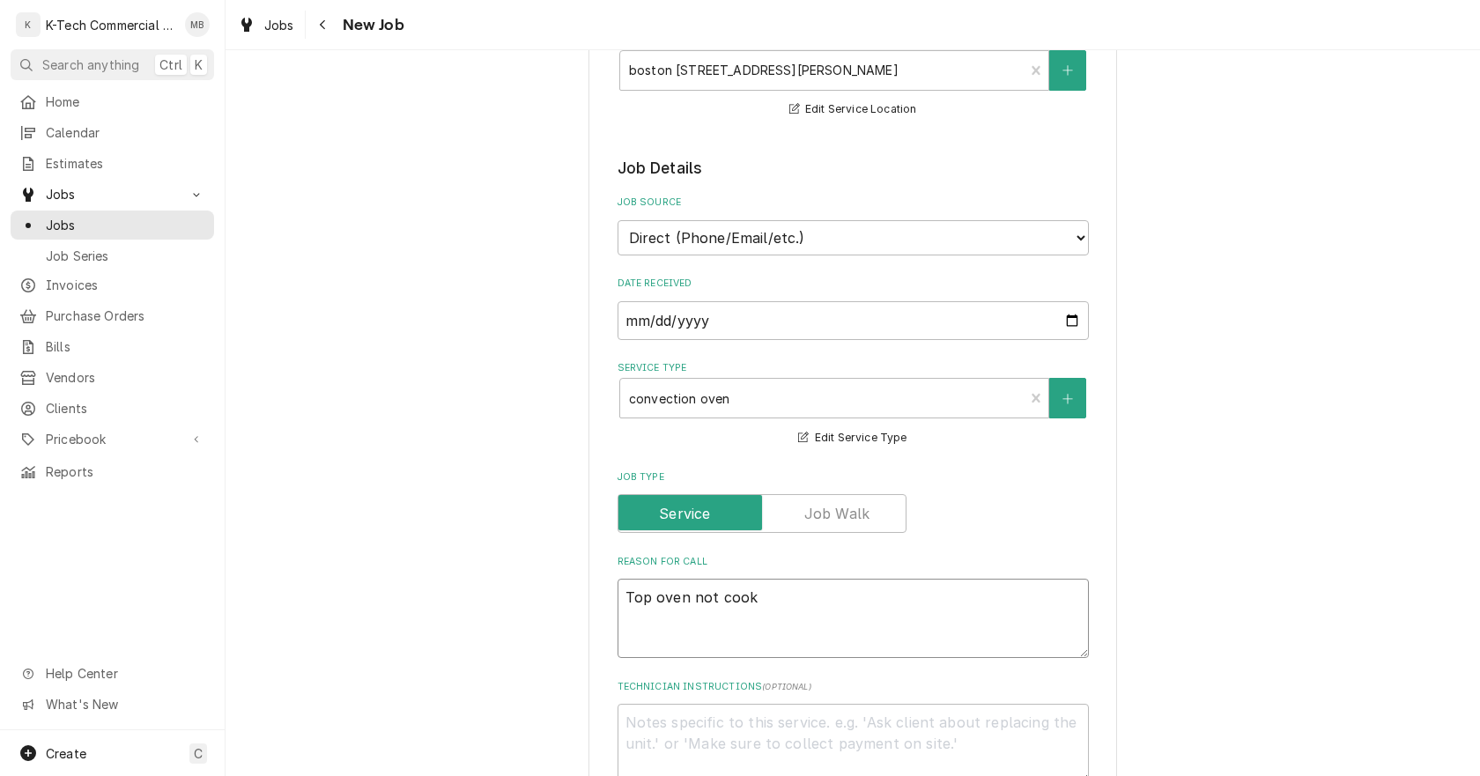
type textarea "Top oven not cooki"
type textarea "x"
type textarea "Top oven not cookin"
type textarea "x"
type textarea "Top oven not cooking"
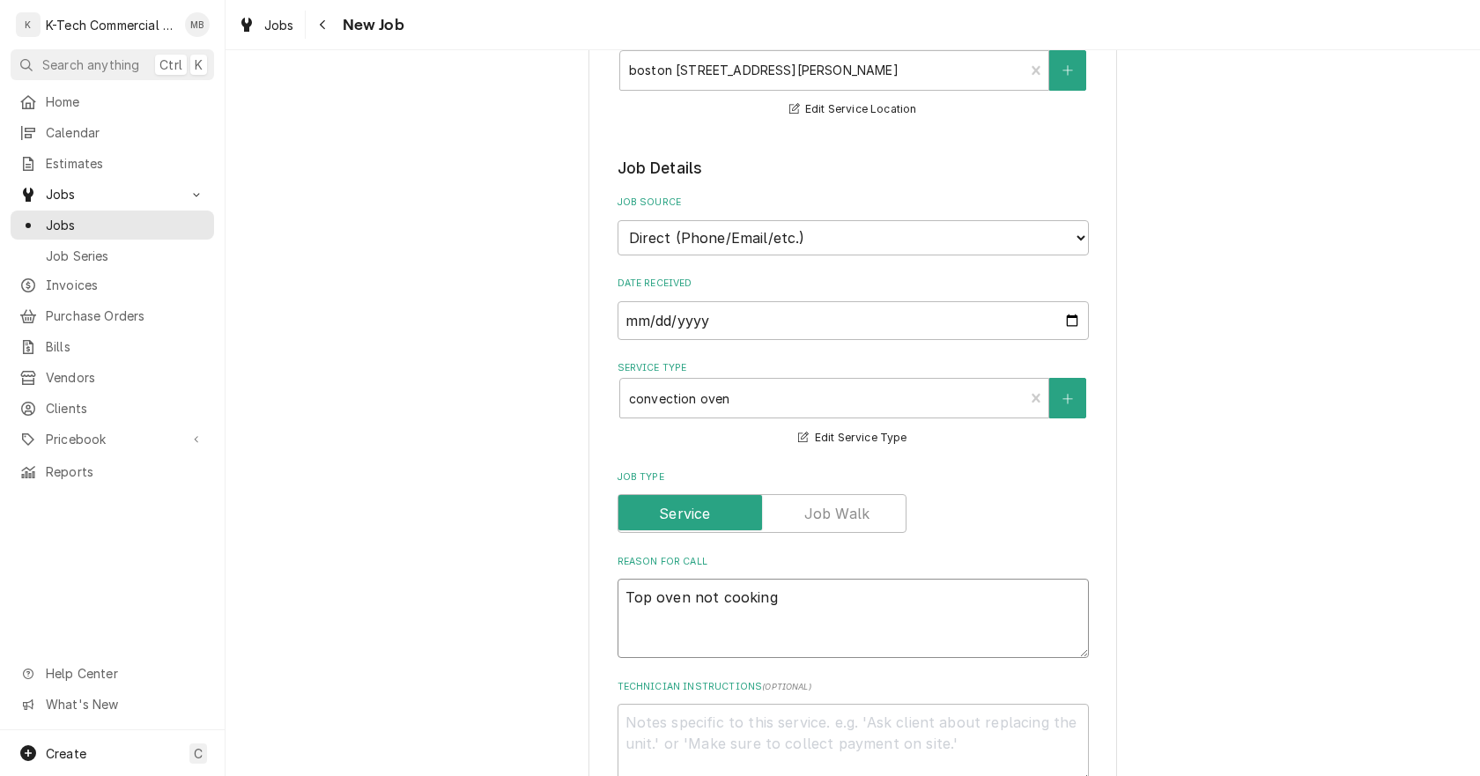
type textarea "x"
type textarea "Top oven not cooking"
type textarea "x"
type textarea "Top oven not cooking b"
type textarea "x"
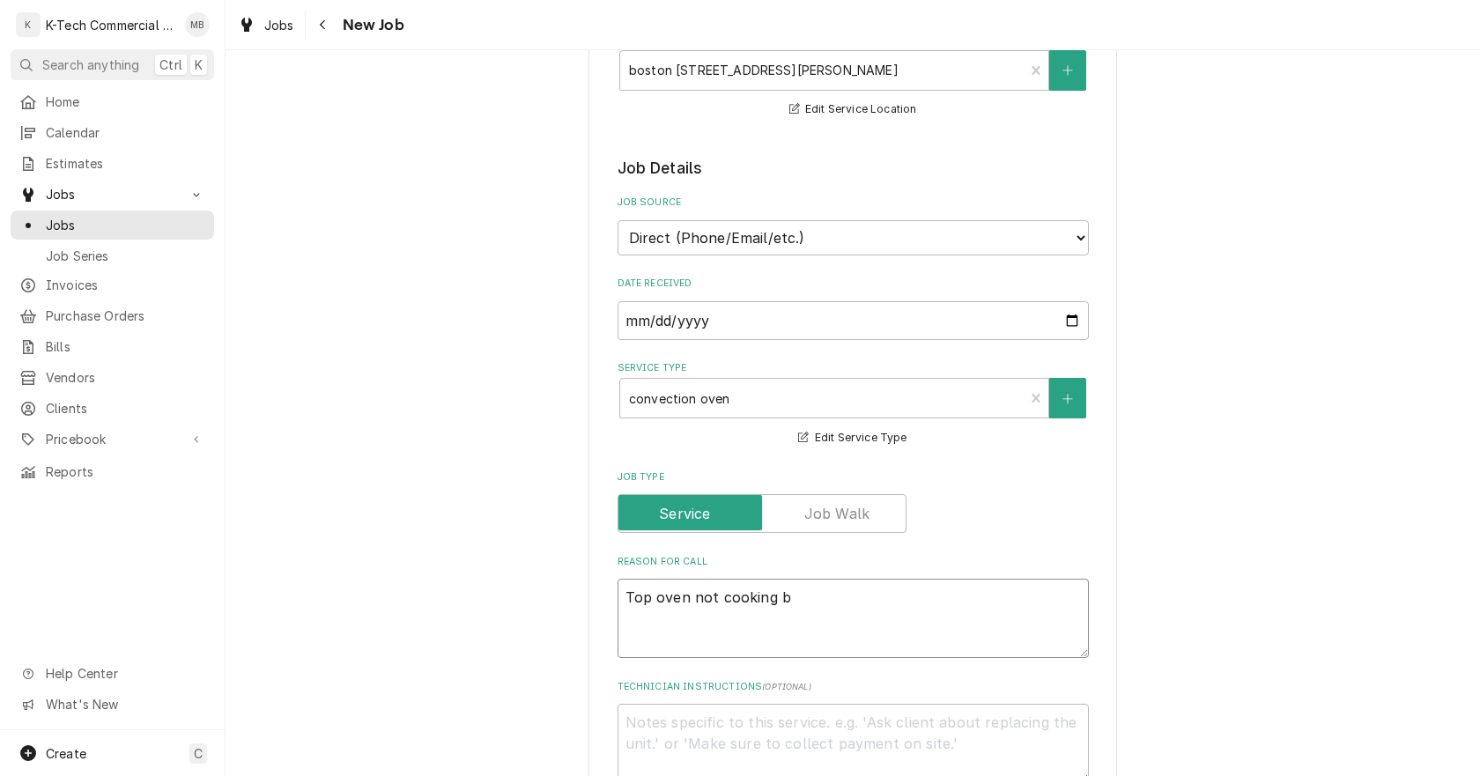
type textarea "Top oven not cooking br"
type textarea "x"
type textarea "Top oven not cooking bre"
type textarea "x"
type textarea "Top oven not cooking brea"
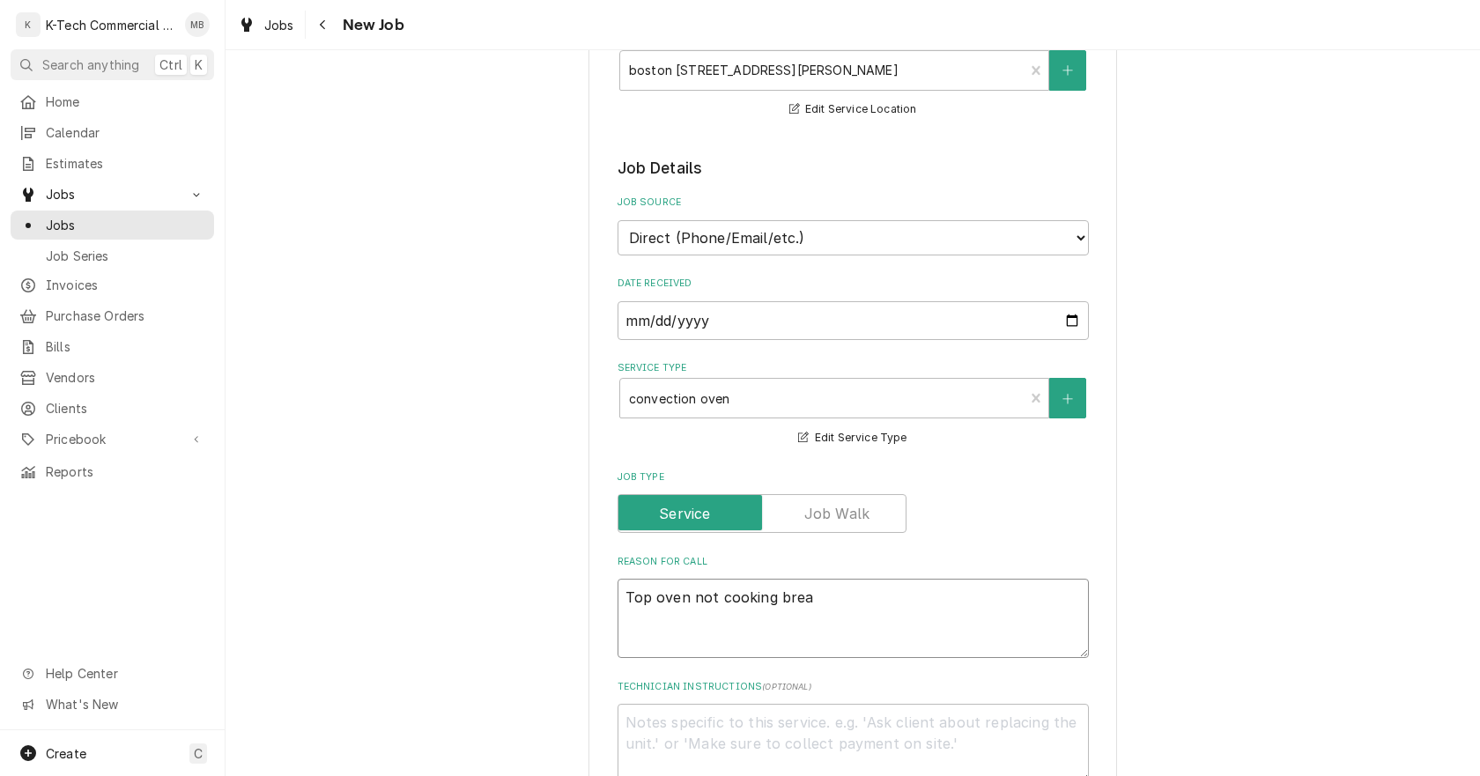
type textarea "x"
type textarea "Top oven not cooking bread"
type textarea "x"
type textarea "Top oven not cooking bread"
type textarea "x"
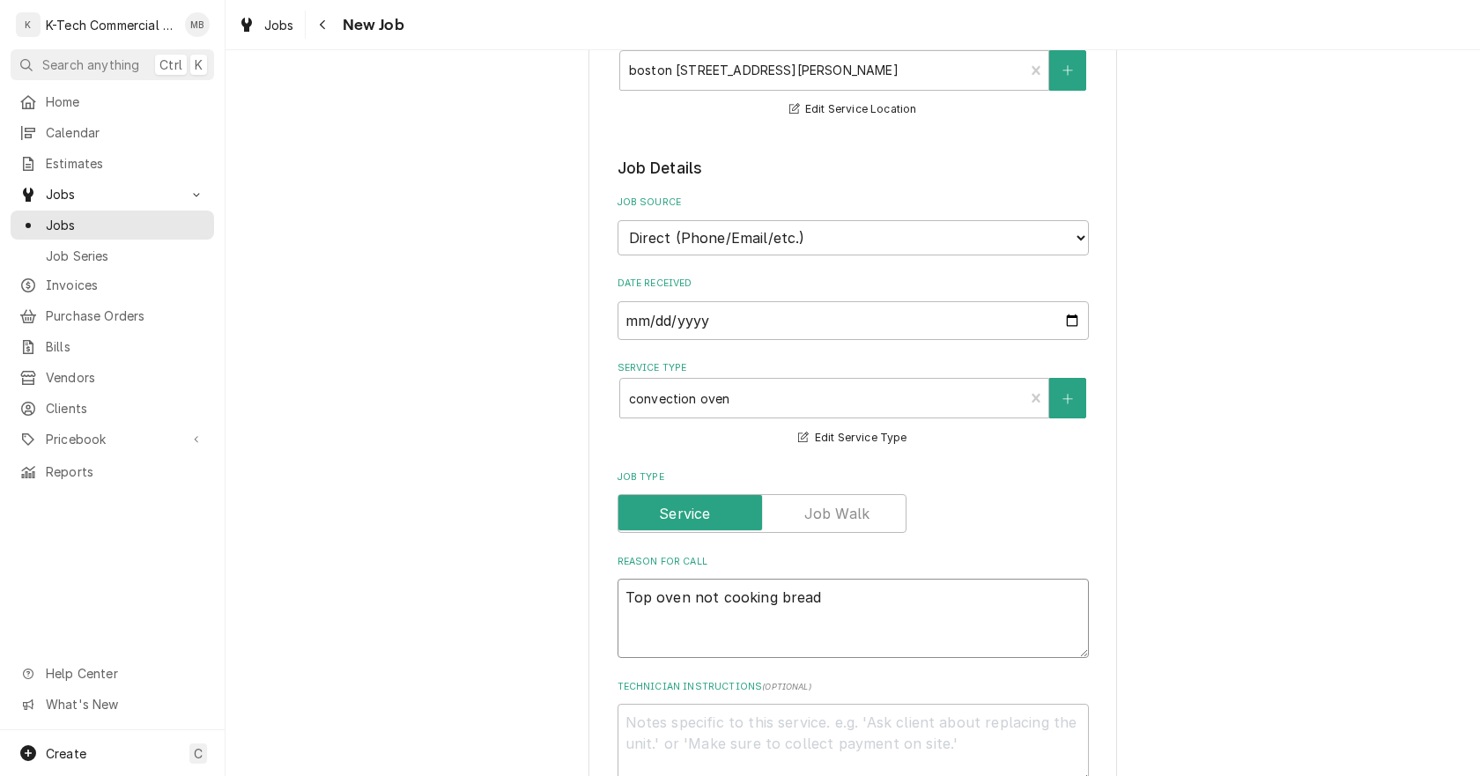
type textarea "Top oven not cooking bread p"
type textarea "x"
type textarea "Top oven not cooking bread pr"
type textarea "x"
type textarea "Top oven not cooking bread pro"
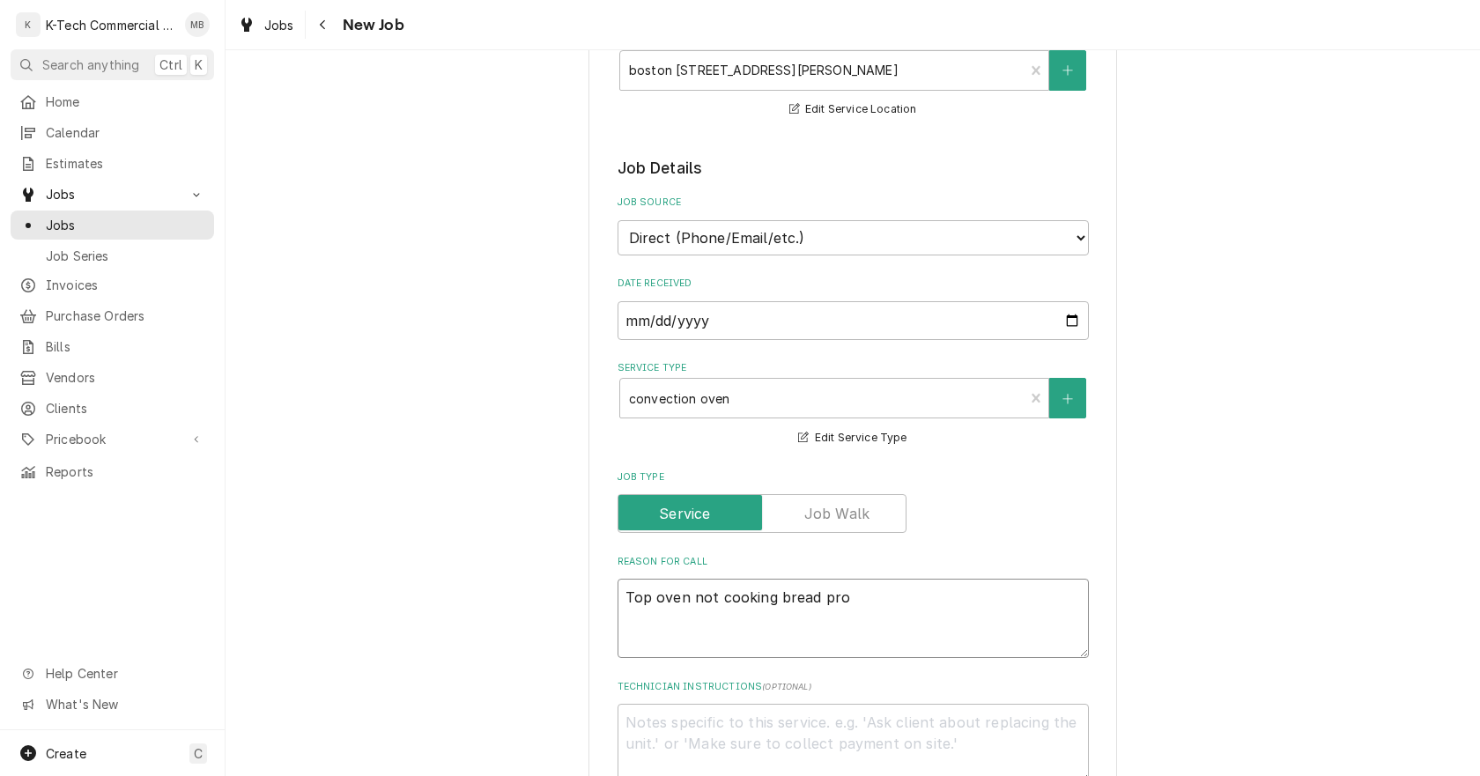
type textarea "x"
type textarea "Top oven not cooking bread prop"
type textarea "x"
type textarea "Top oven not cooking bread prope"
type textarea "x"
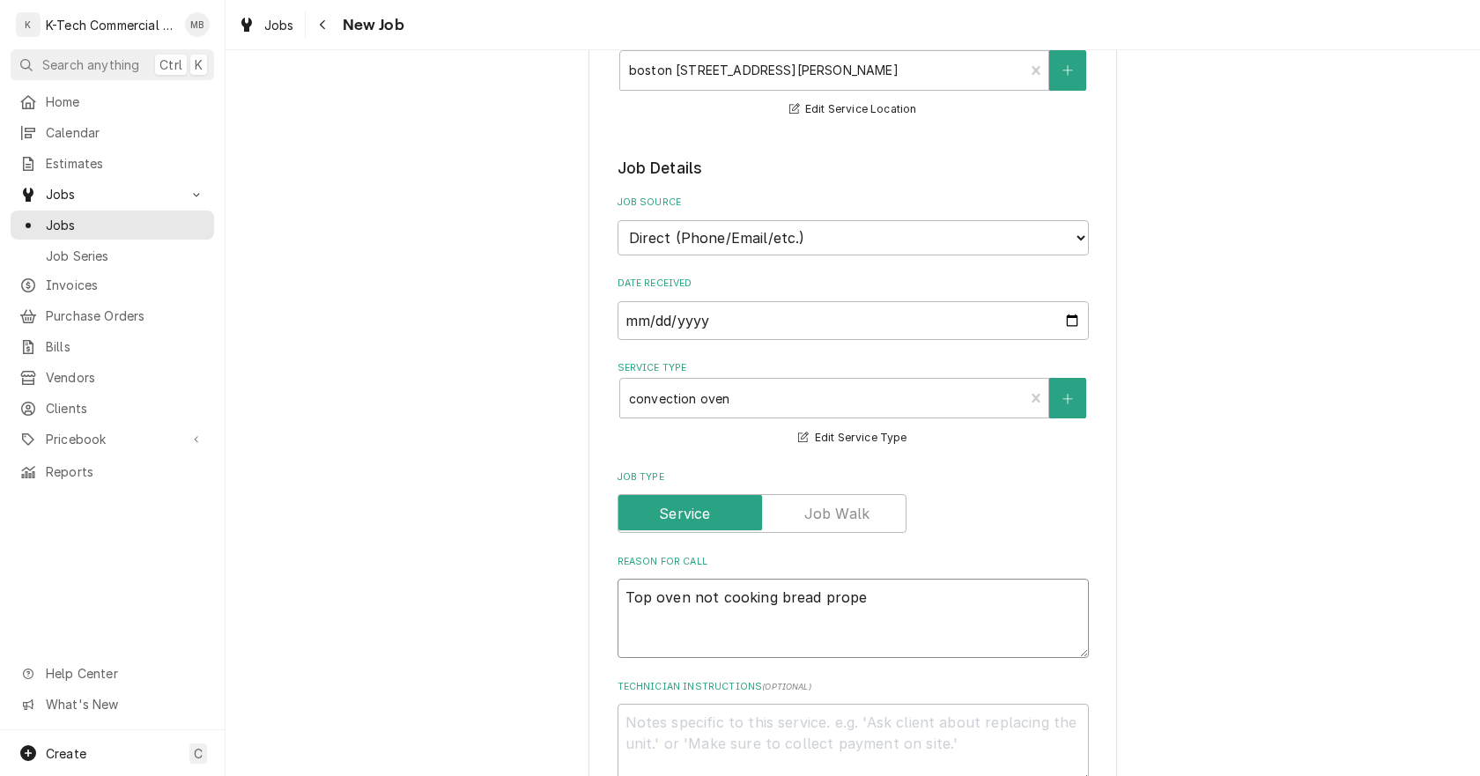
type textarea "Top oven not cooking bread proper"
type textarea "x"
type textarea "Top oven not cooking bread properl"
type textarea "x"
type textarea "Top oven not cooking bread properly"
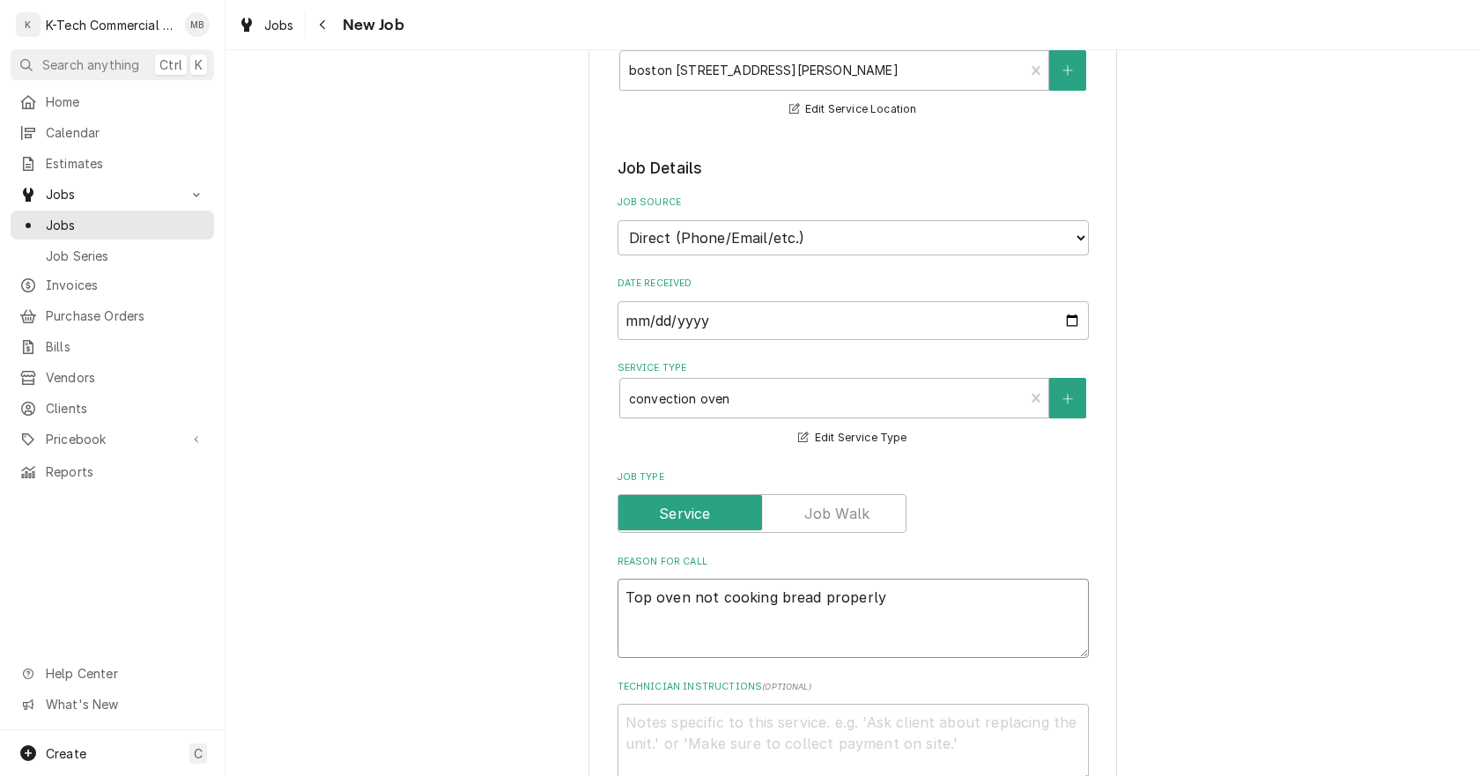
type textarea "x"
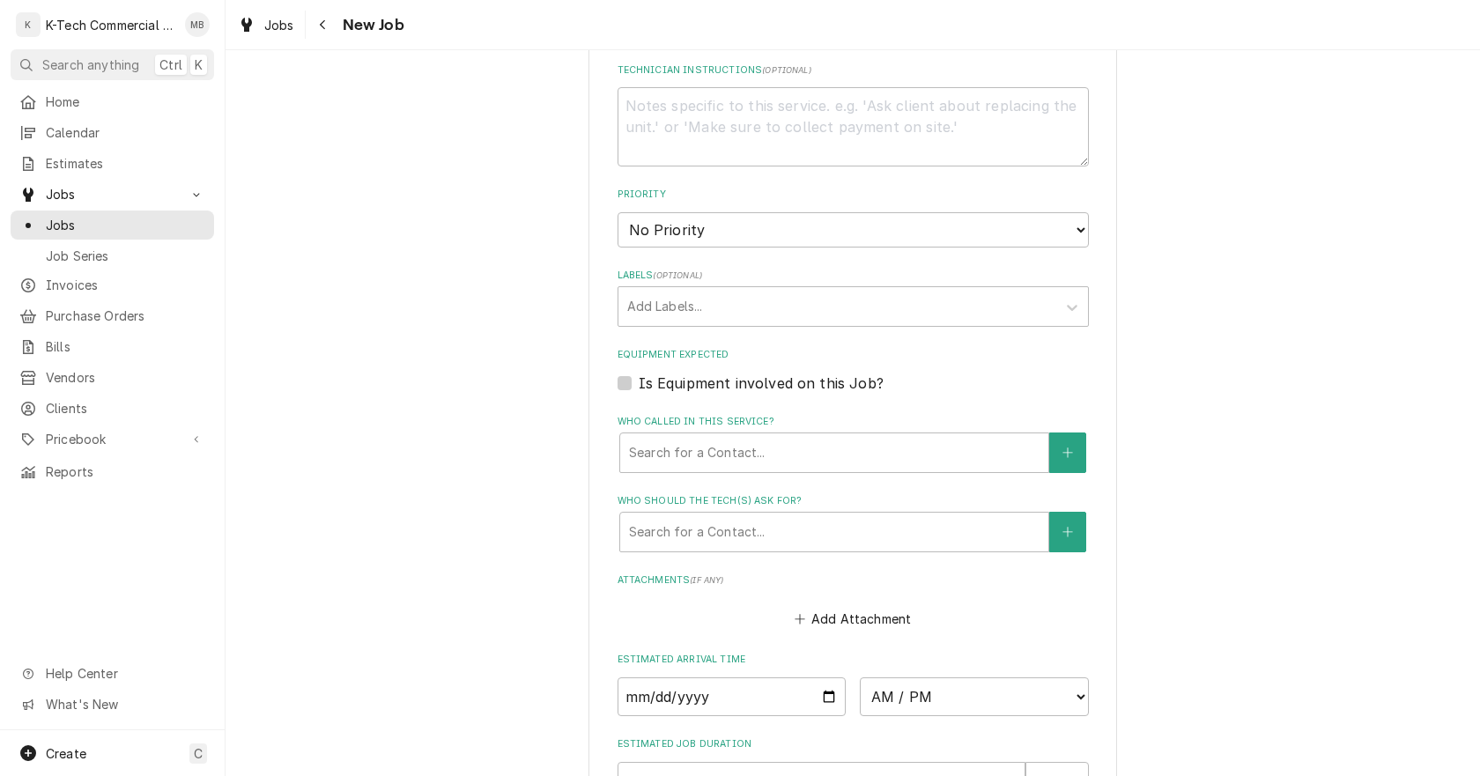
scroll to position [1137, 0]
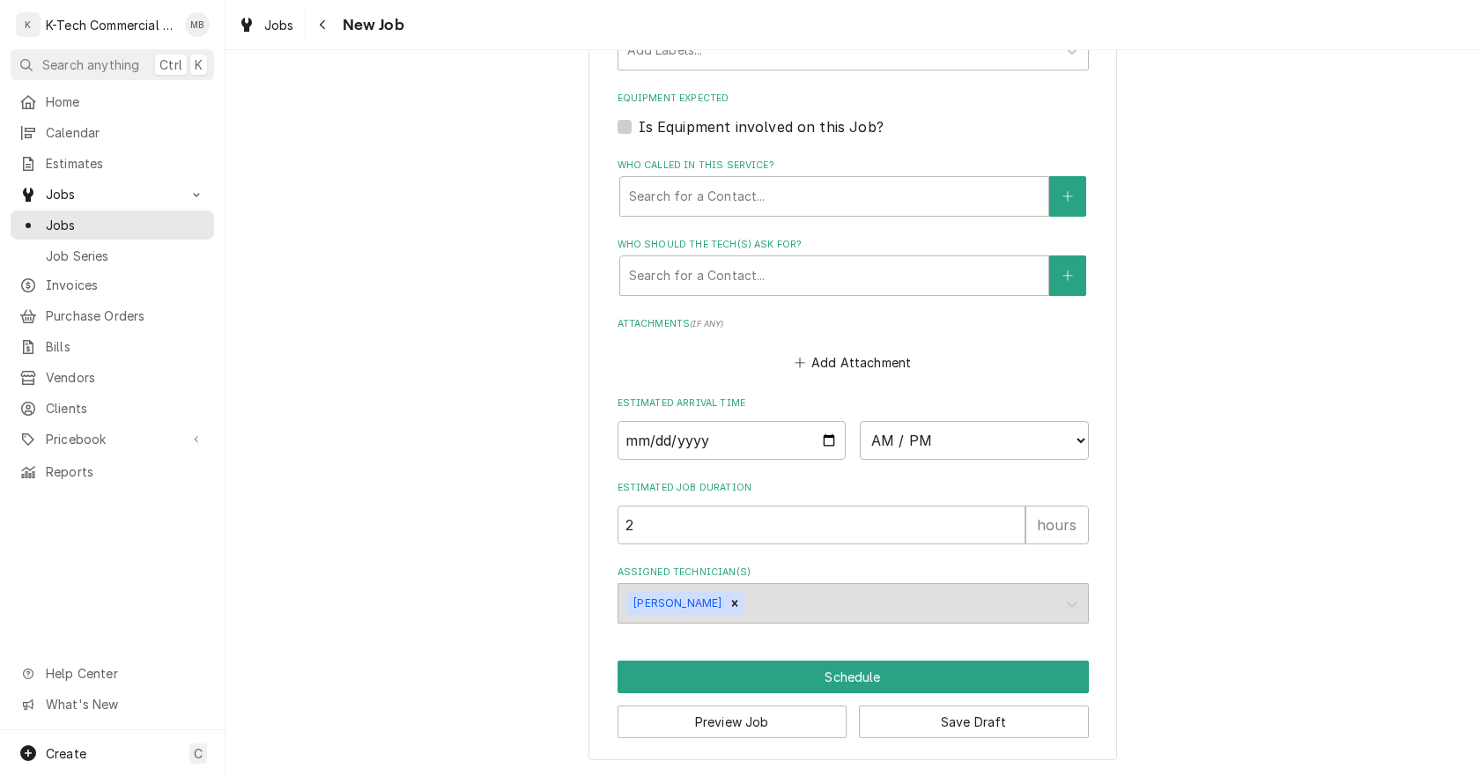
type textarea "Top oven not cooking bread properly"
click at [821, 440] on input "Date" at bounding box center [731, 440] width 229 height 39
type input "2025-09-29"
type textarea "x"
click at [985, 439] on select "AM / PM 6:00 AM 6:15 AM 6:30 AM 6:45 AM 7:00 AM 7:15 AM 7:30 AM 7:45 AM 8:00 AM…" at bounding box center [974, 440] width 229 height 39
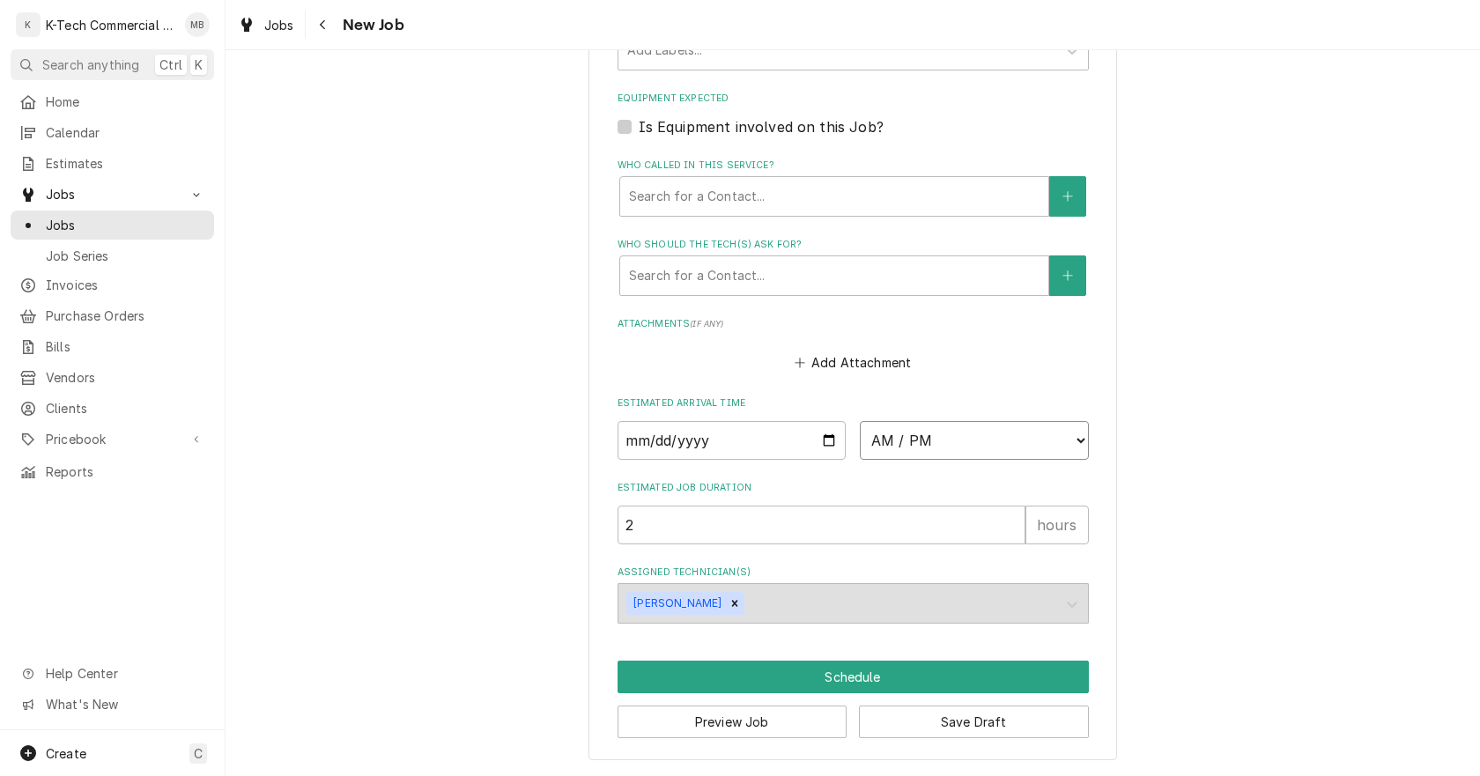
select select "11:00:00"
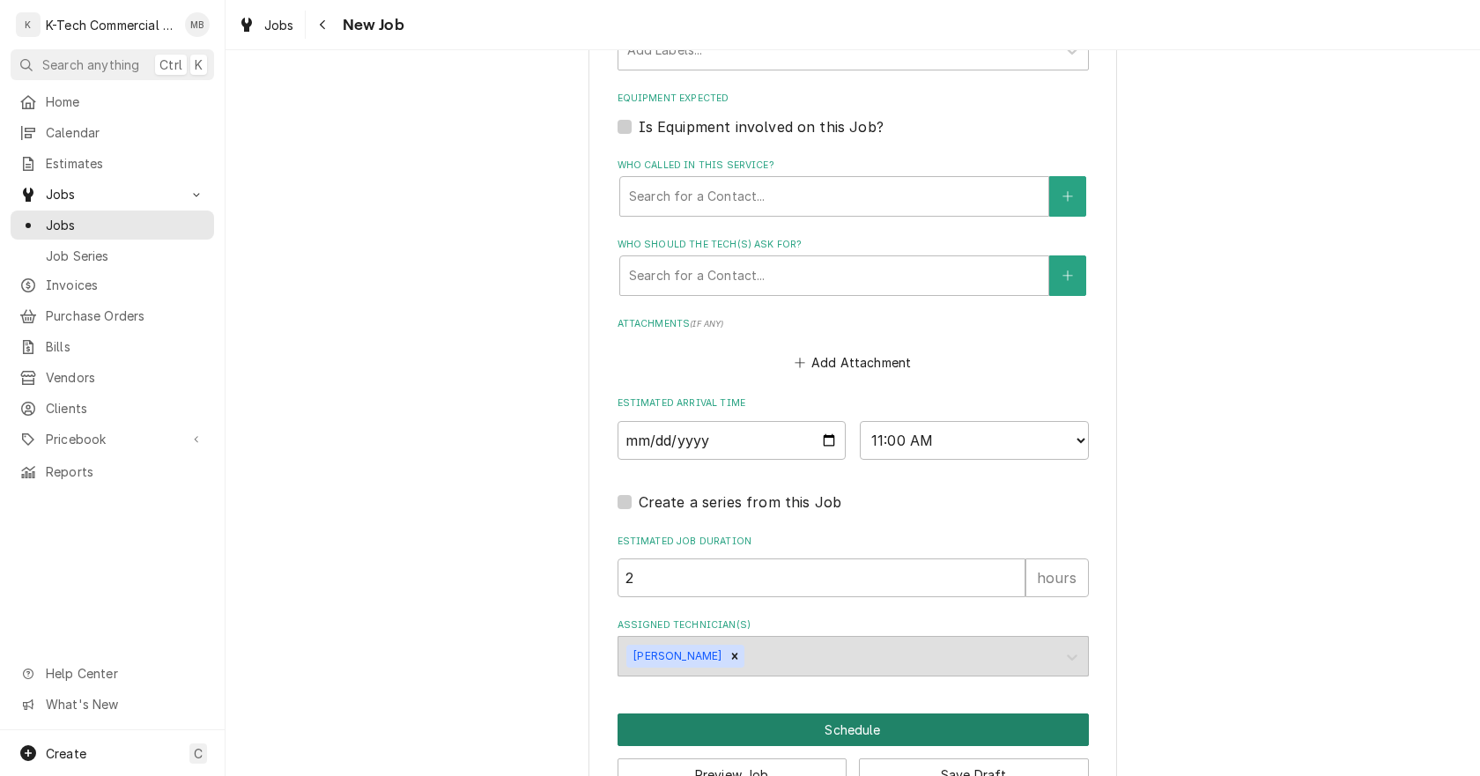
click at [819, 724] on button "Schedule" at bounding box center [852, 730] width 471 height 33
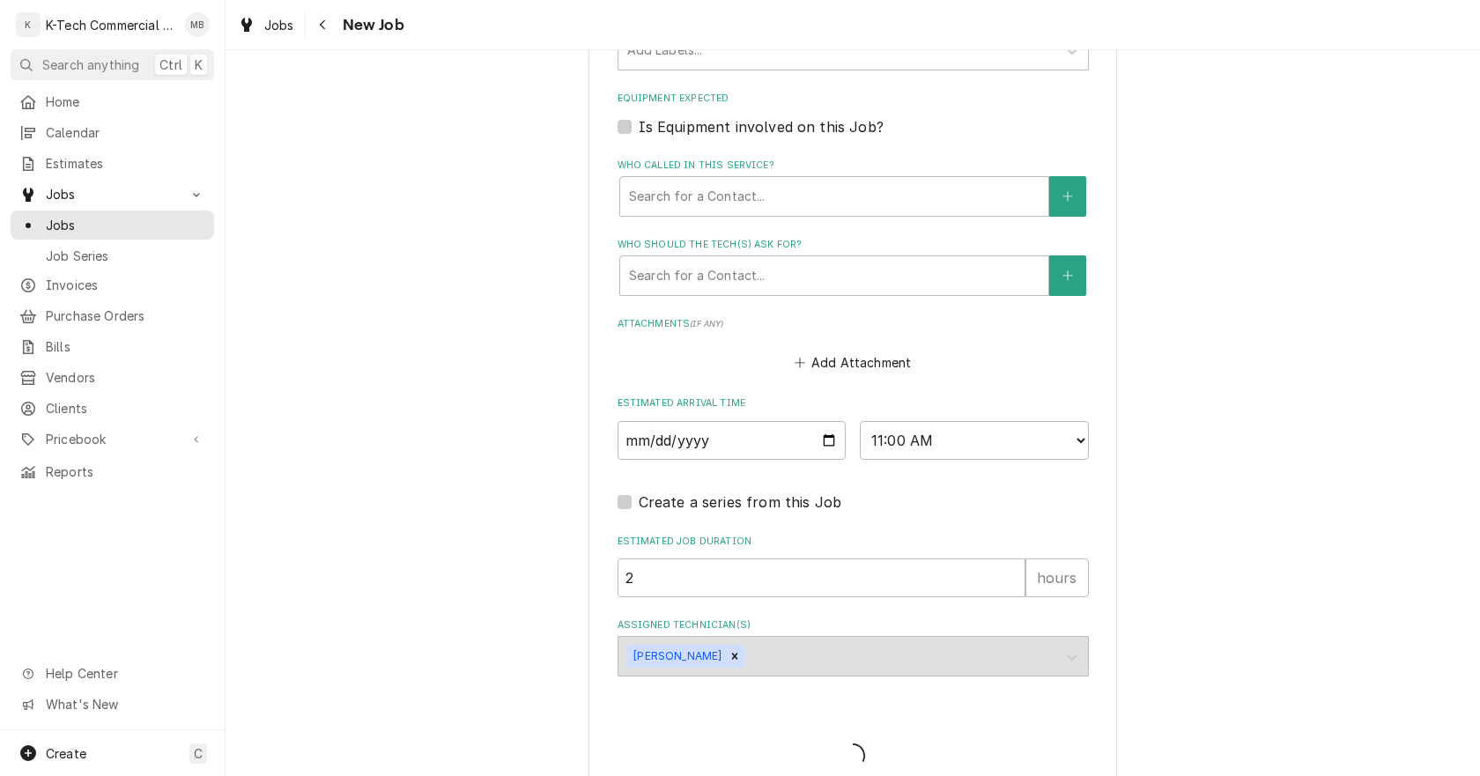
type textarea "x"
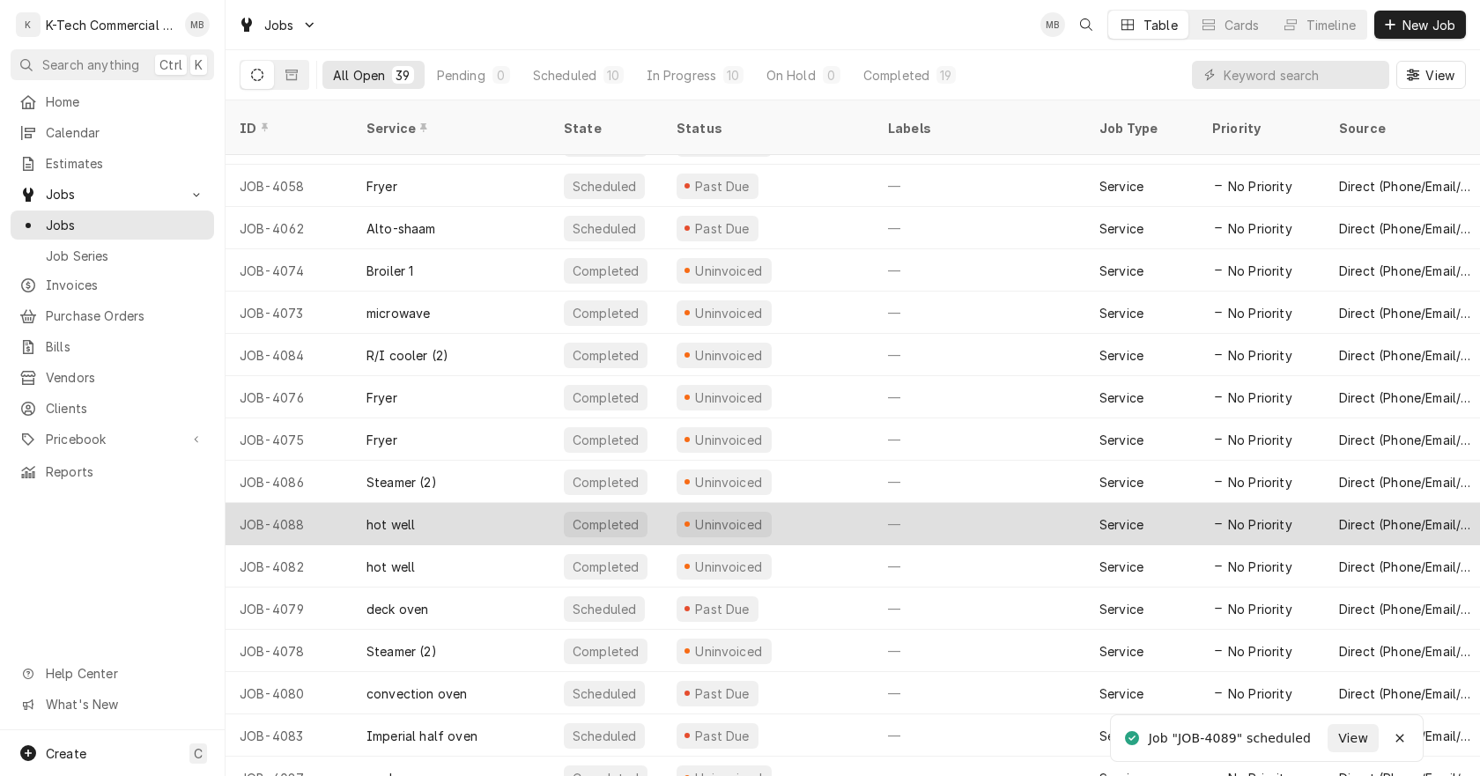
scroll to position [1020, 0]
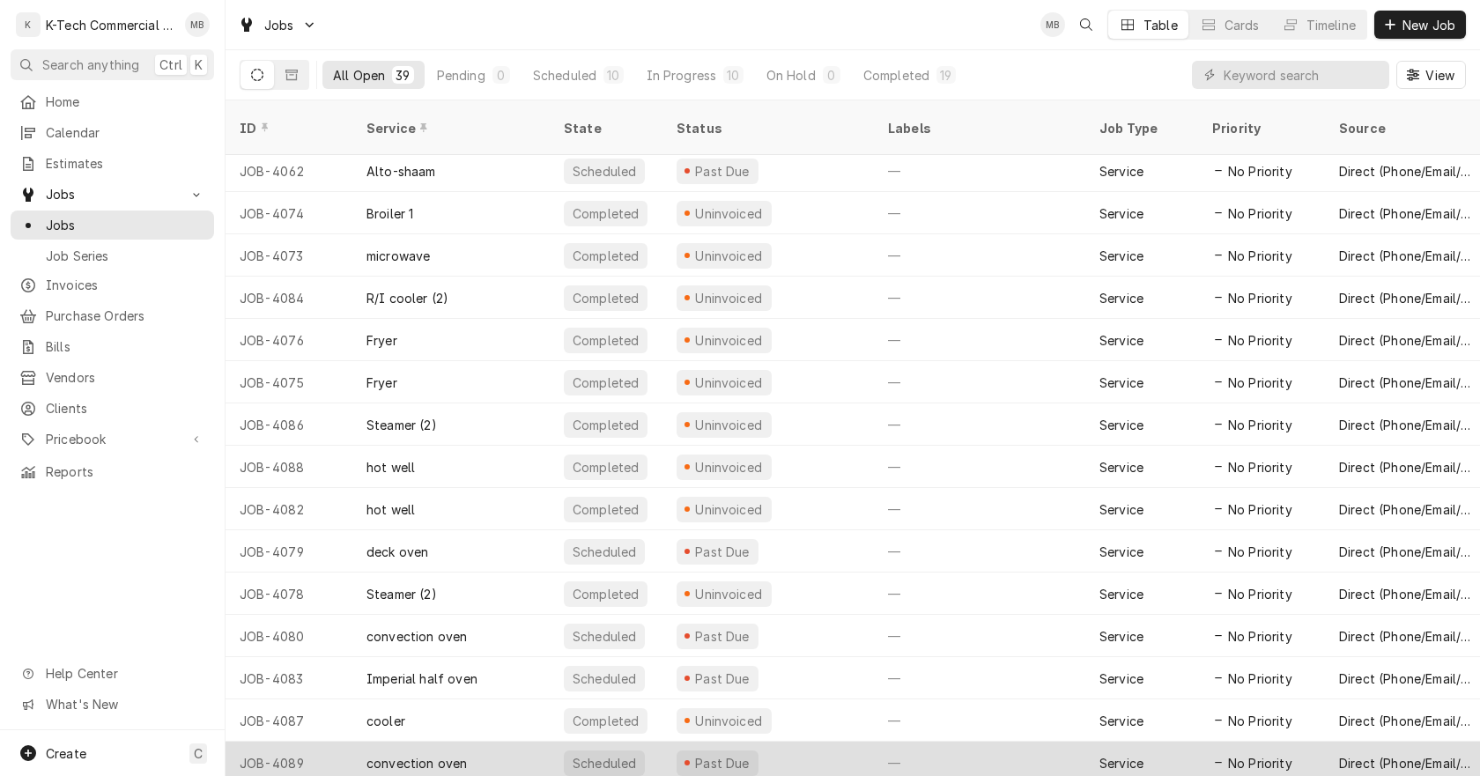
click at [798, 744] on div "Past Due" at bounding box center [767, 763] width 211 height 42
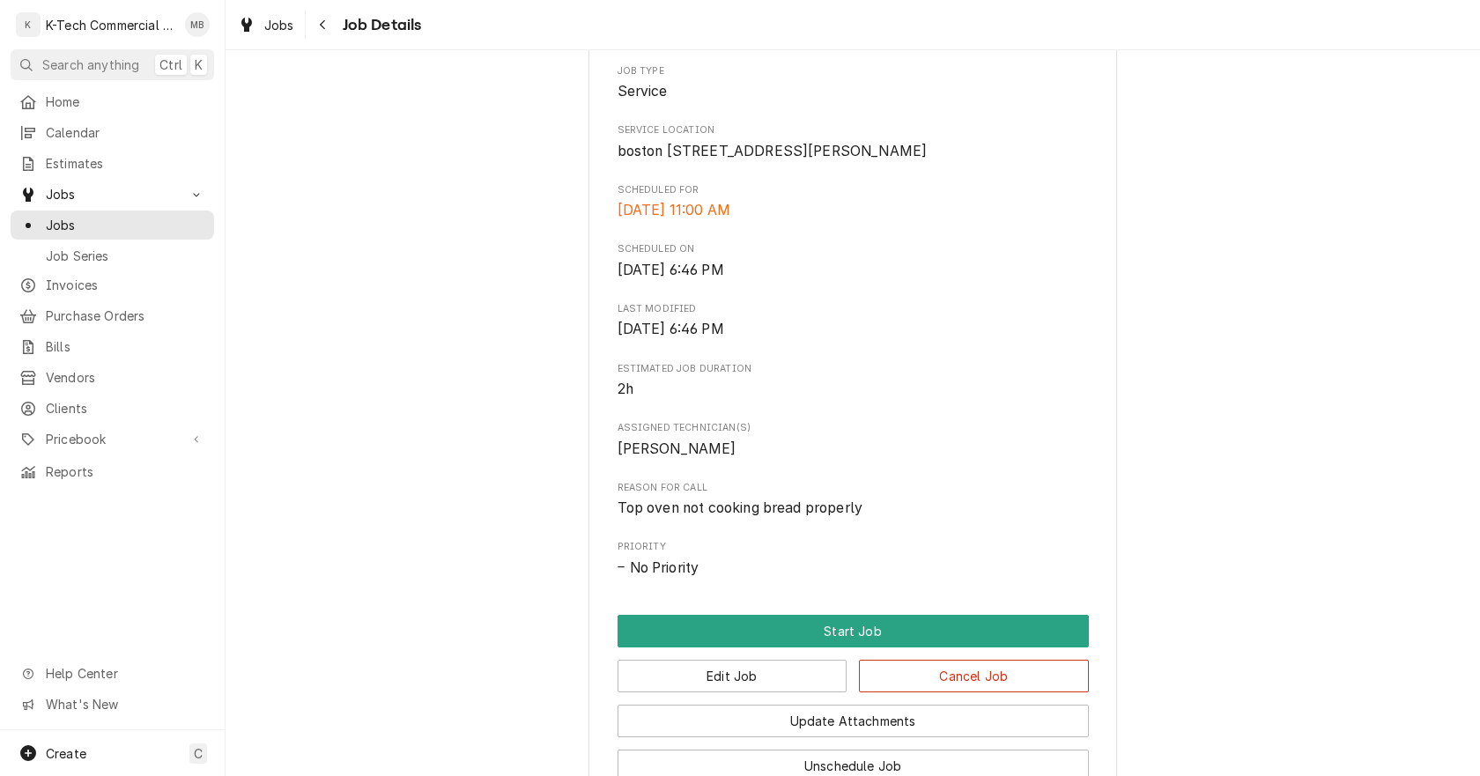
scroll to position [352, 0]
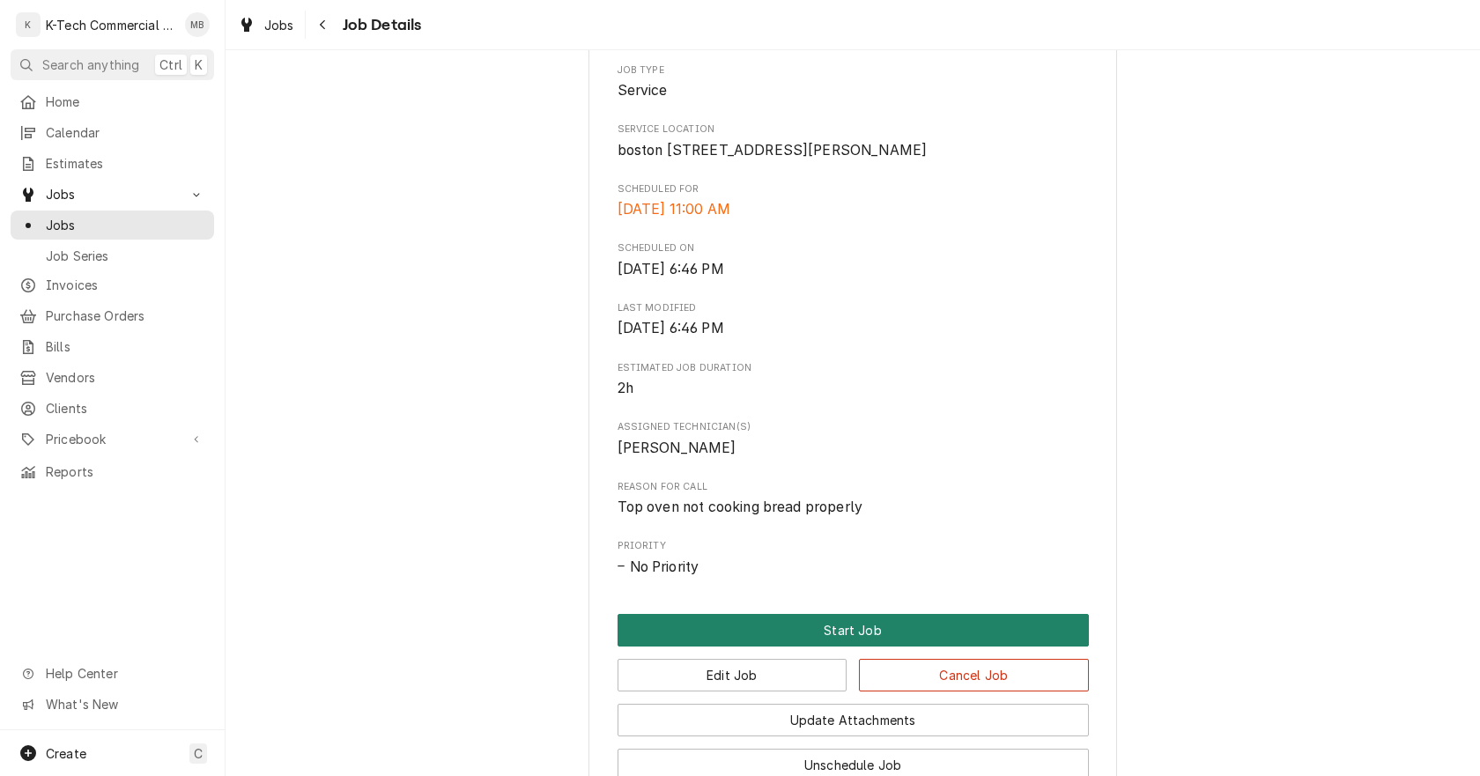
click at [803, 647] on button "Start Job" at bounding box center [852, 630] width 471 height 33
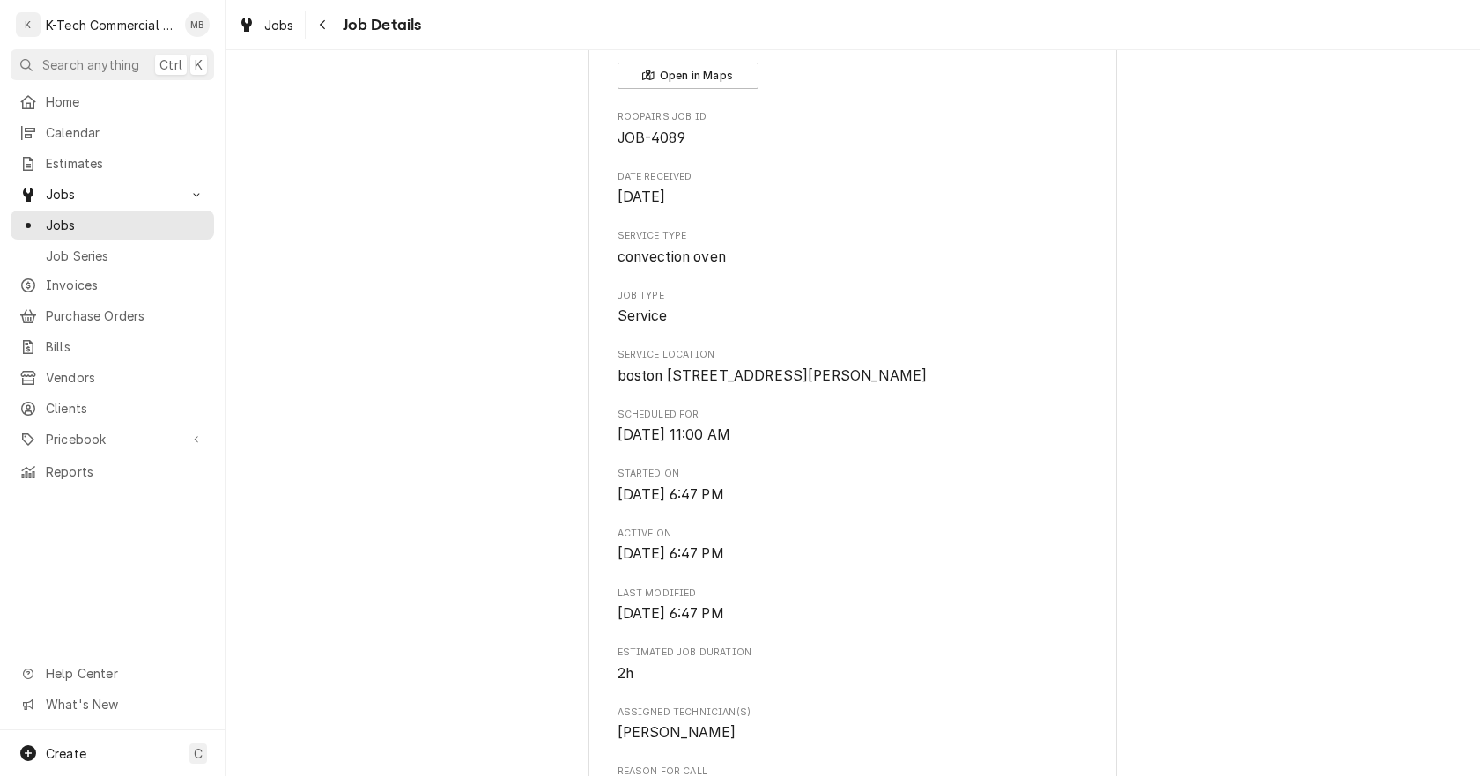
scroll to position [440, 0]
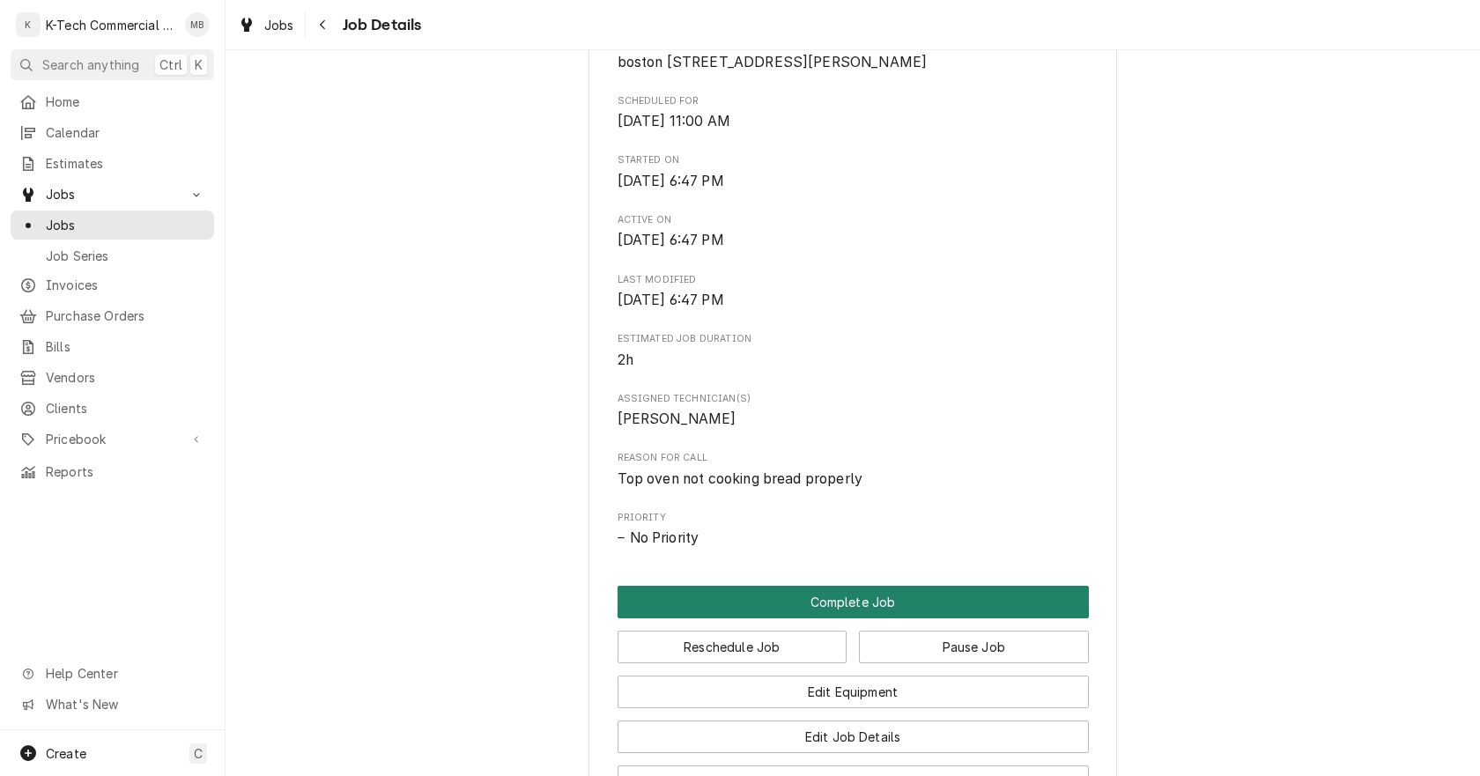
click at [964, 617] on button "Complete Job" at bounding box center [852, 602] width 471 height 33
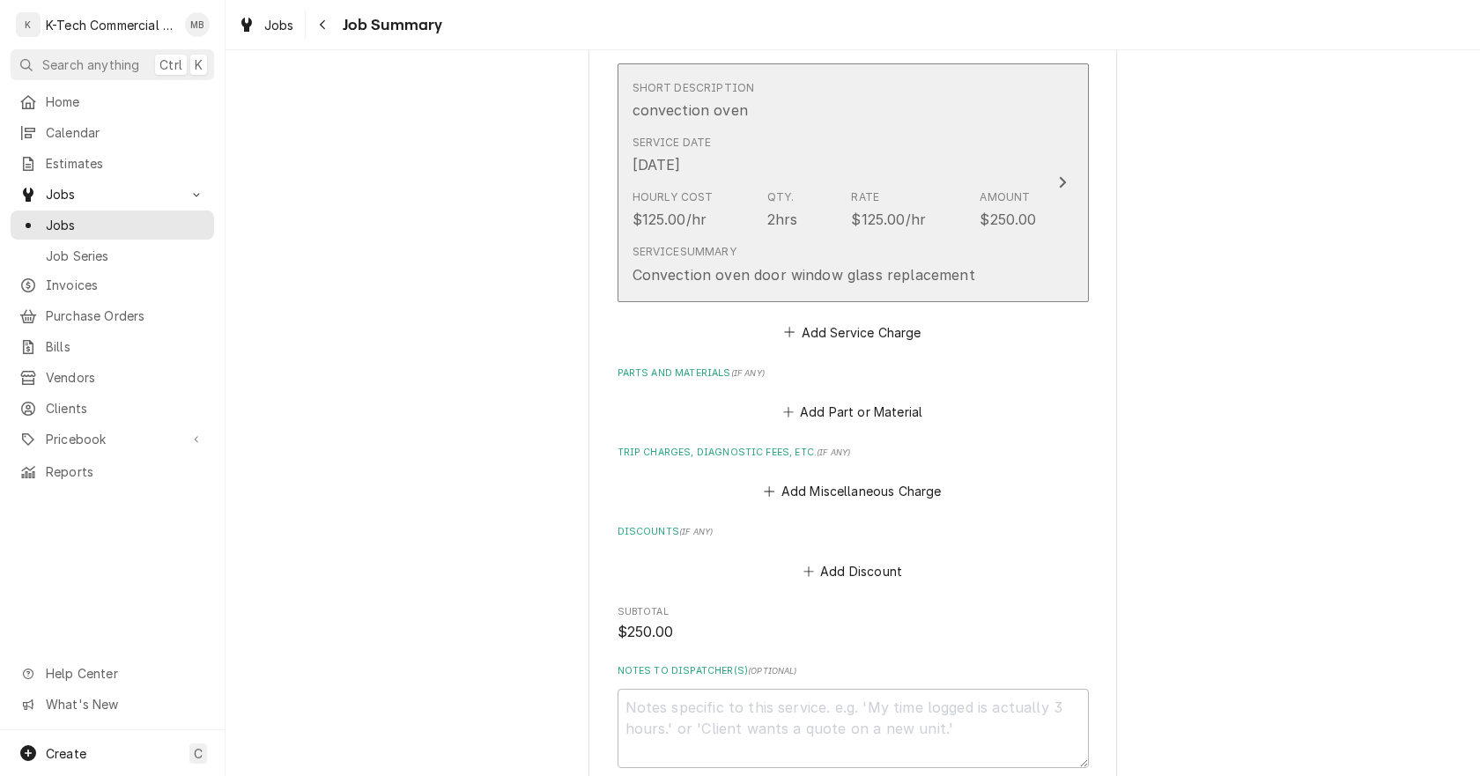
click at [821, 212] on div "Hourly Cost $125.00/hr Qty. 2hrs Rate $125.00/hr Amount $250.00" at bounding box center [834, 209] width 404 height 55
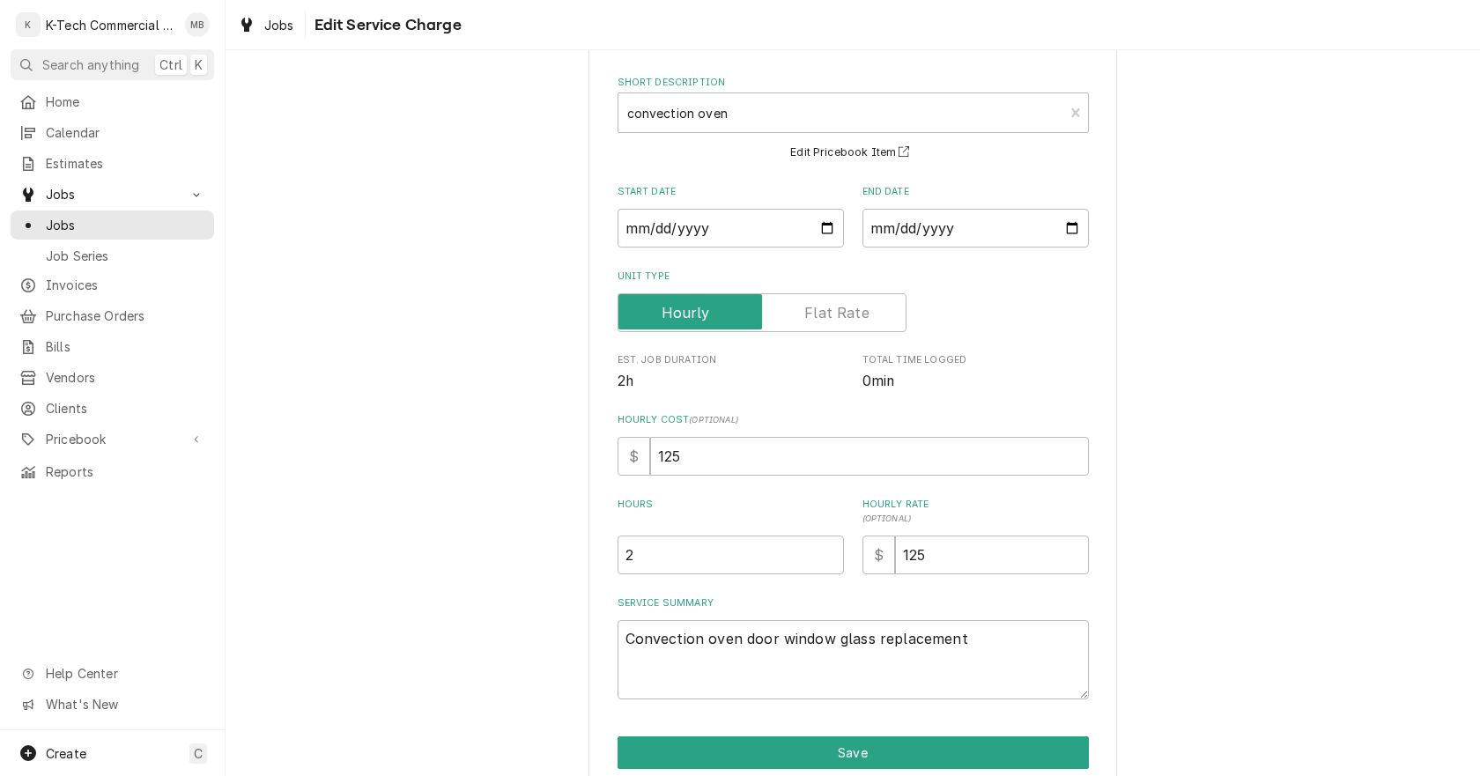
scroll to position [150, 0]
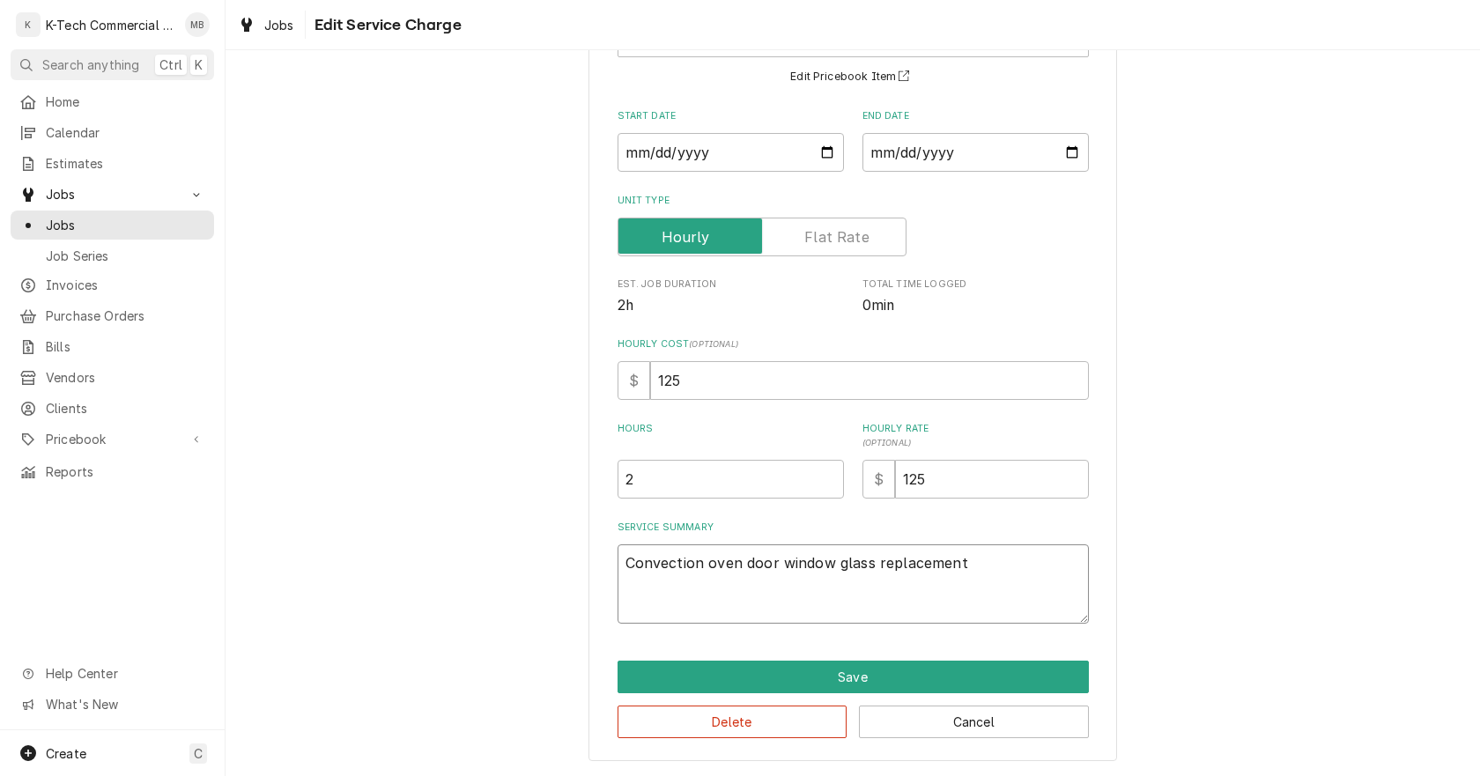
drag, startPoint x: 991, startPoint y: 574, endPoint x: 491, endPoint y: 626, distance: 503.0
click at [491, 626] on div "Use the fields below to edit this service charge Short Description convection o…" at bounding box center [853, 347] width 1254 height 857
type textarea "x"
type textarea "T"
type textarea "x"
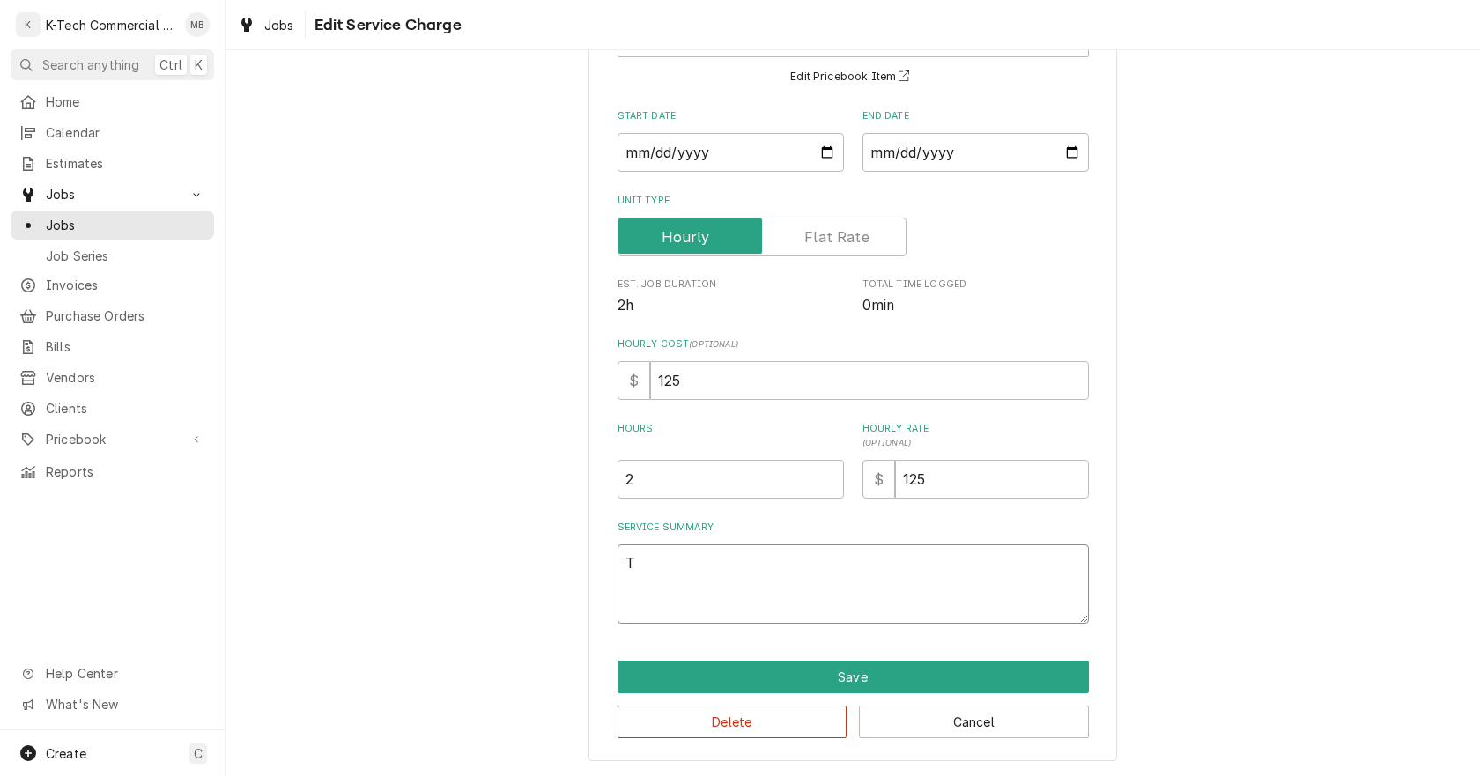
type textarea "To"
type textarea "x"
type textarea "Top"
type textarea "x"
type textarea "Top"
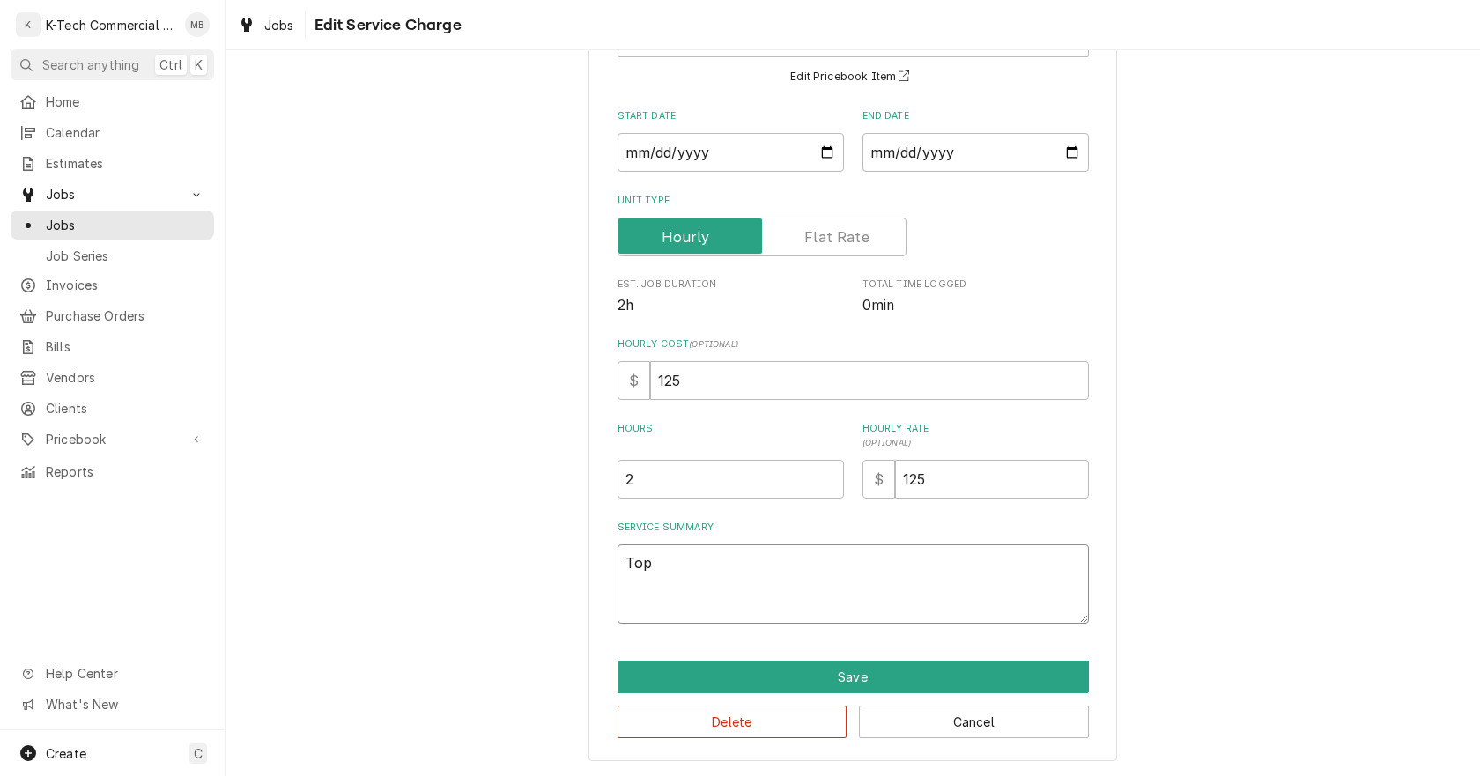
type textarea "x"
type textarea "Top o"
type textarea "x"
type textarea "Top ov"
type textarea "x"
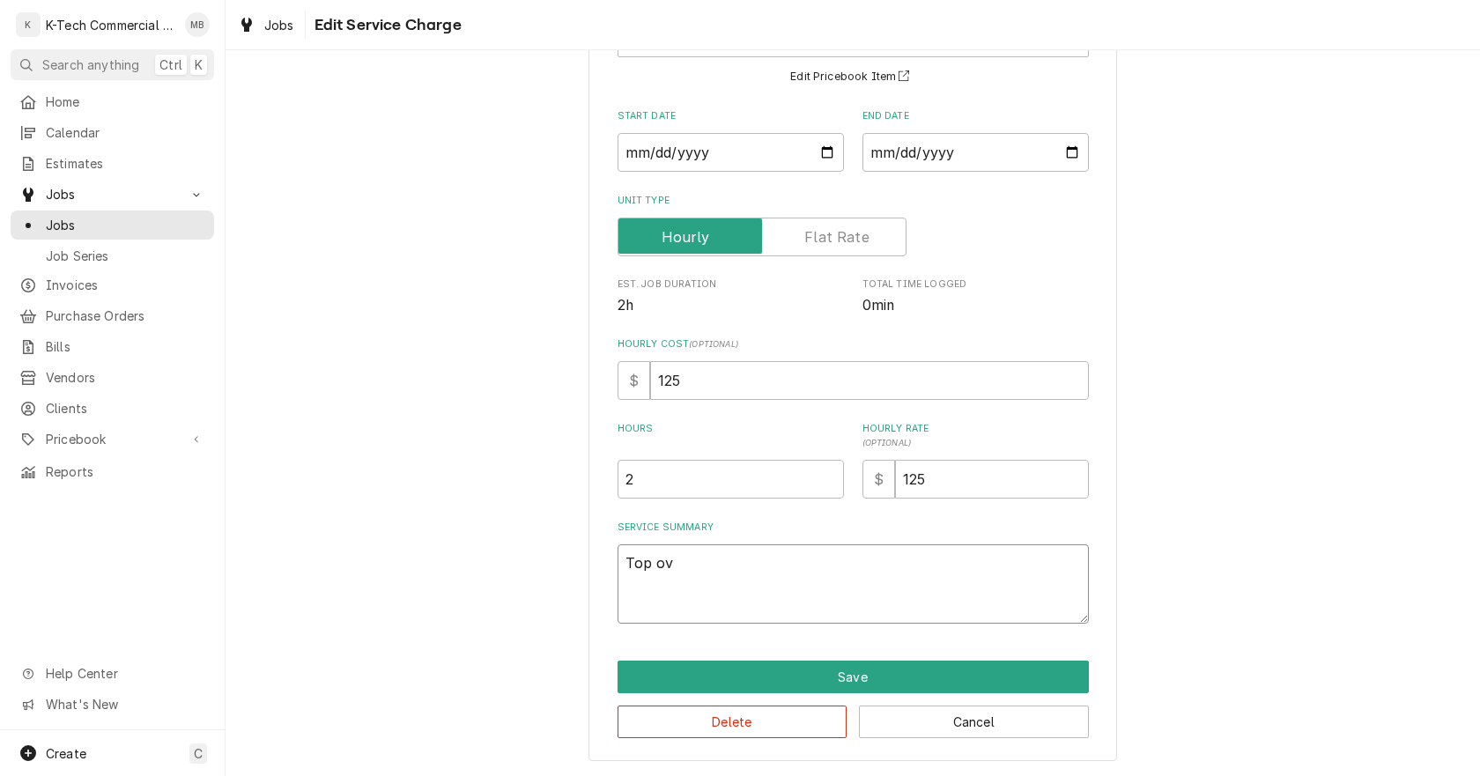
type textarea "Top ove"
type textarea "x"
type textarea "Top oven"
type textarea "x"
type textarea "Top oven"
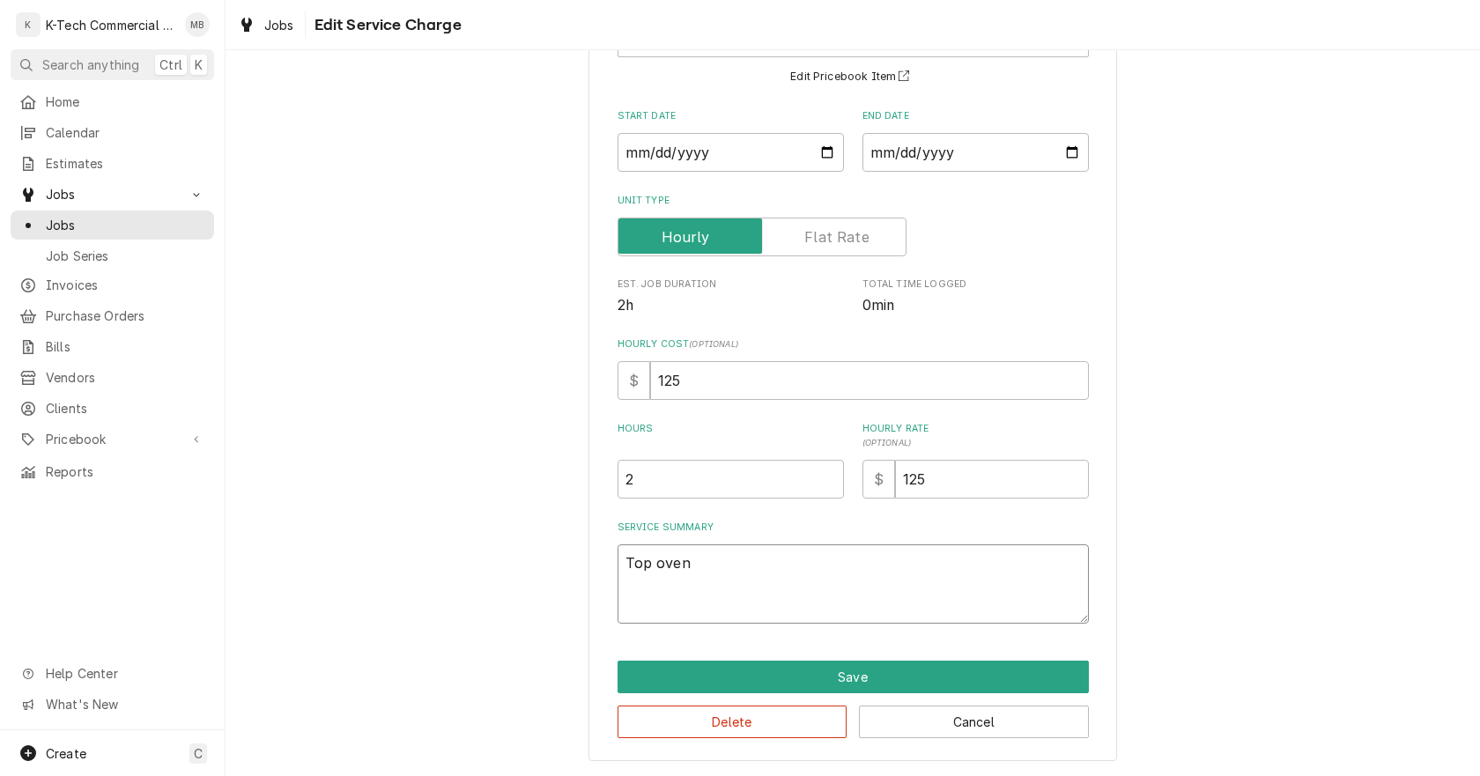
type textarea "x"
type textarea "Top oven w"
type textarea "x"
type textarea "Top oven wa"
type textarea "x"
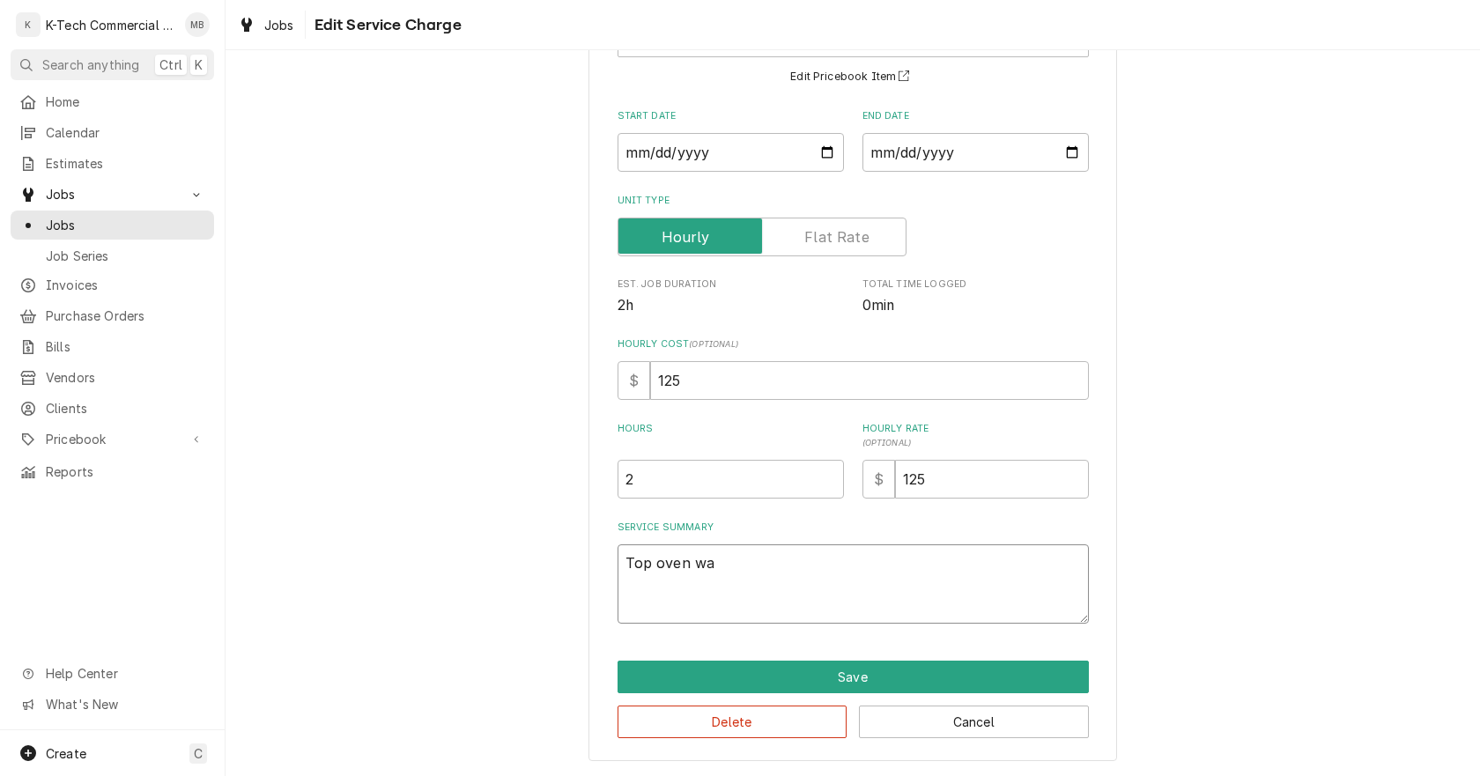
type textarea "Top oven was"
type textarea "x"
type textarea "Top oven was"
type textarea "x"
type textarea "Top oven was n"
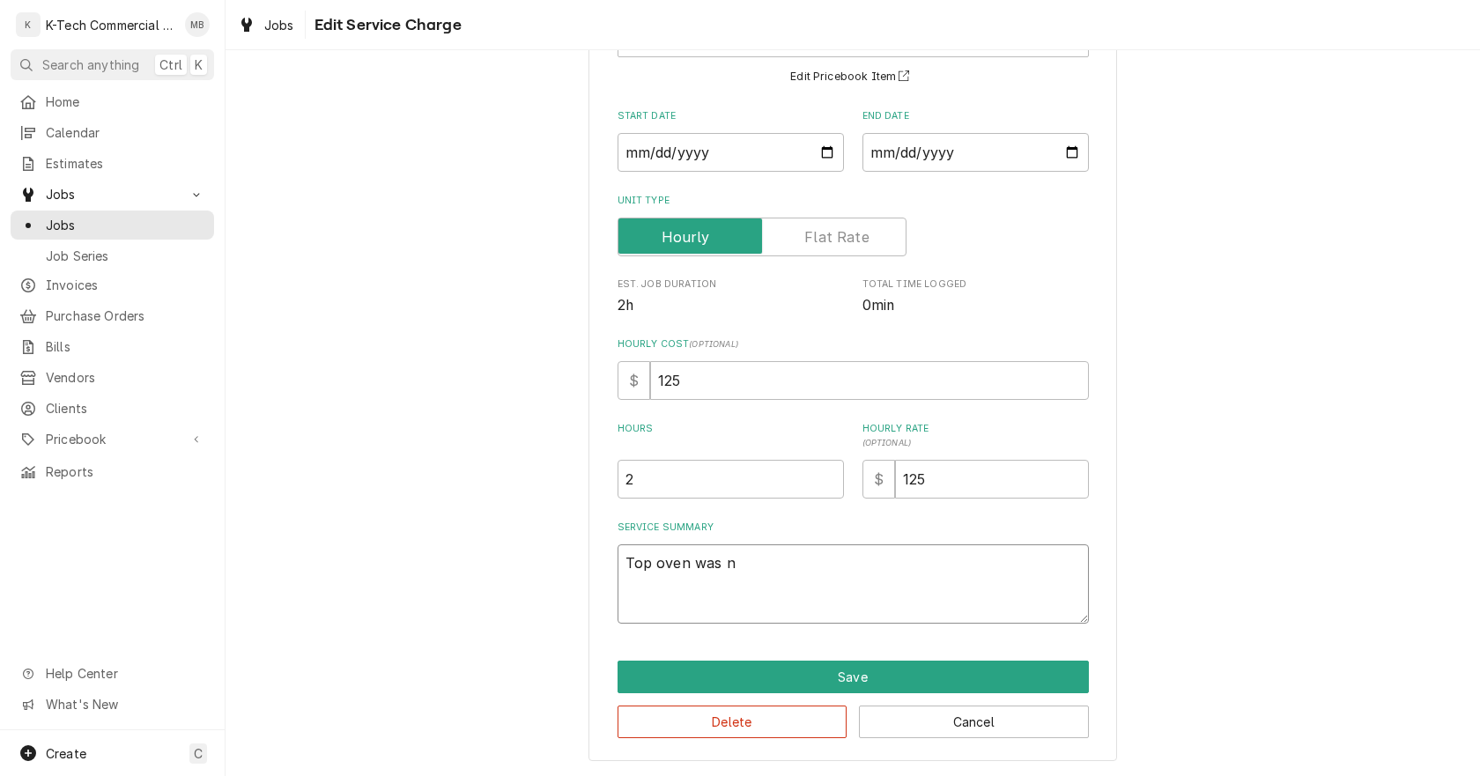
type textarea "x"
type textarea "Top oven was no"
type textarea "x"
type textarea "Top oven was not"
type textarea "x"
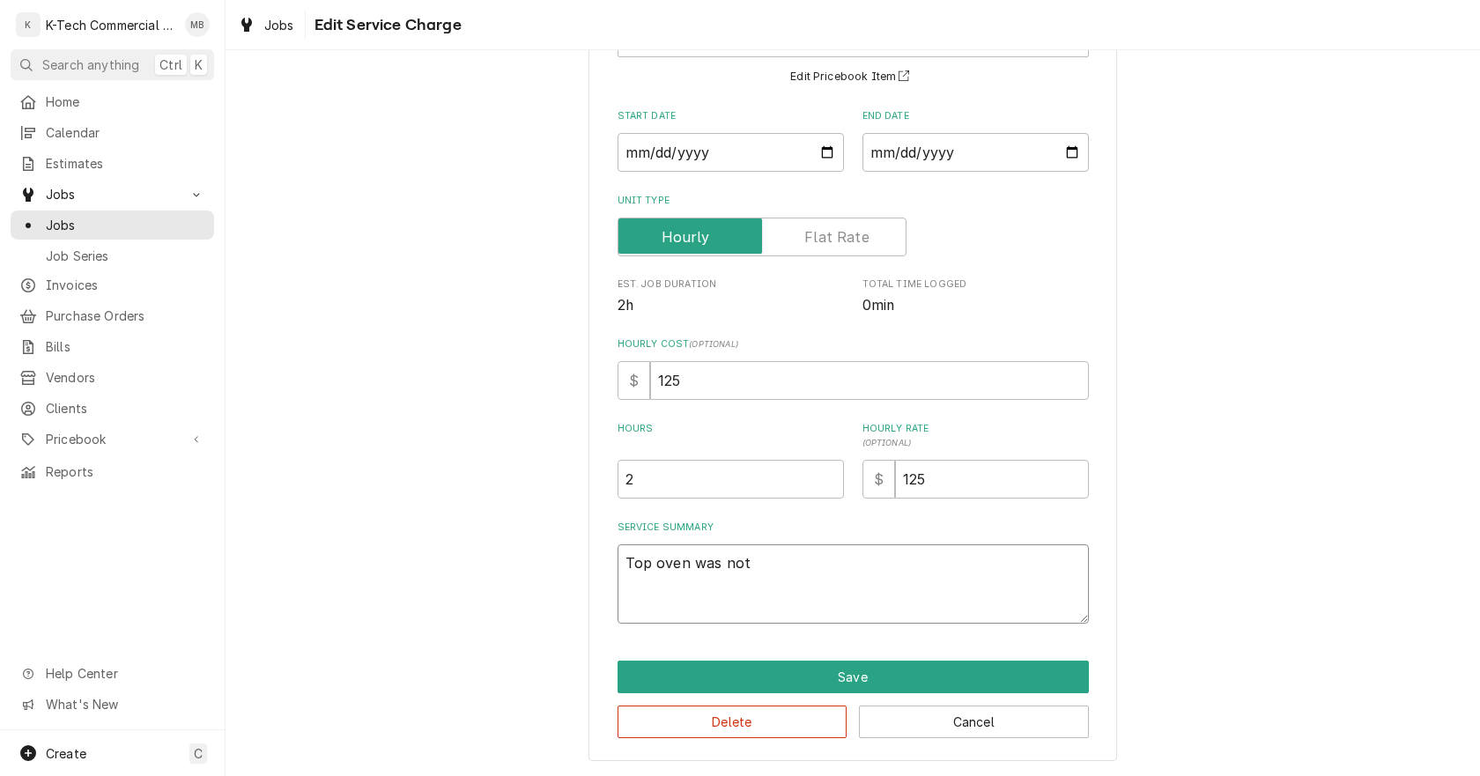
type textarea "Top oven was not"
type textarea "x"
type textarea "Top oven was not w"
type textarea "x"
type textarea "Top oven was not wo"
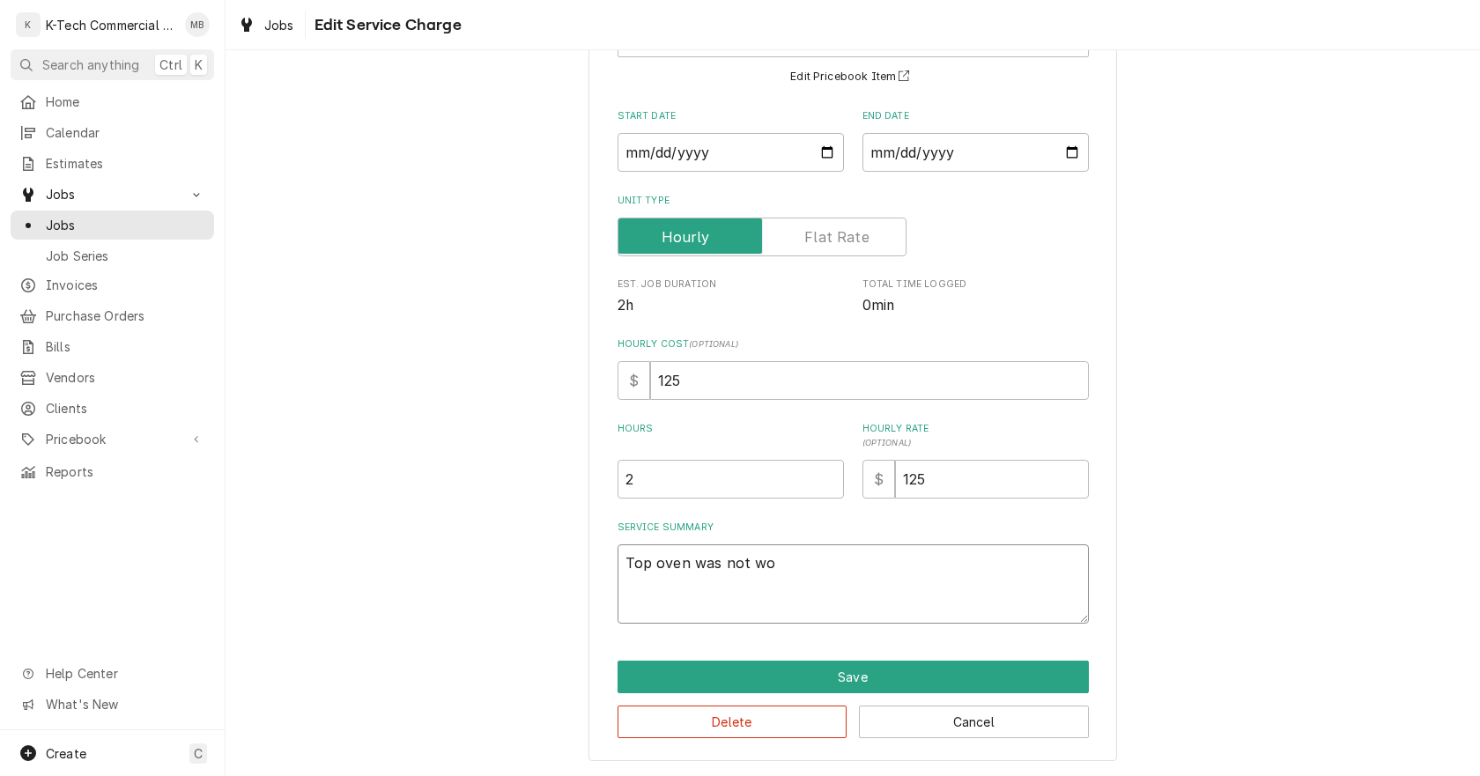
type textarea "x"
type textarea "Top oven was not wor"
type textarea "x"
type textarea "Top oven was not work"
type textarea "x"
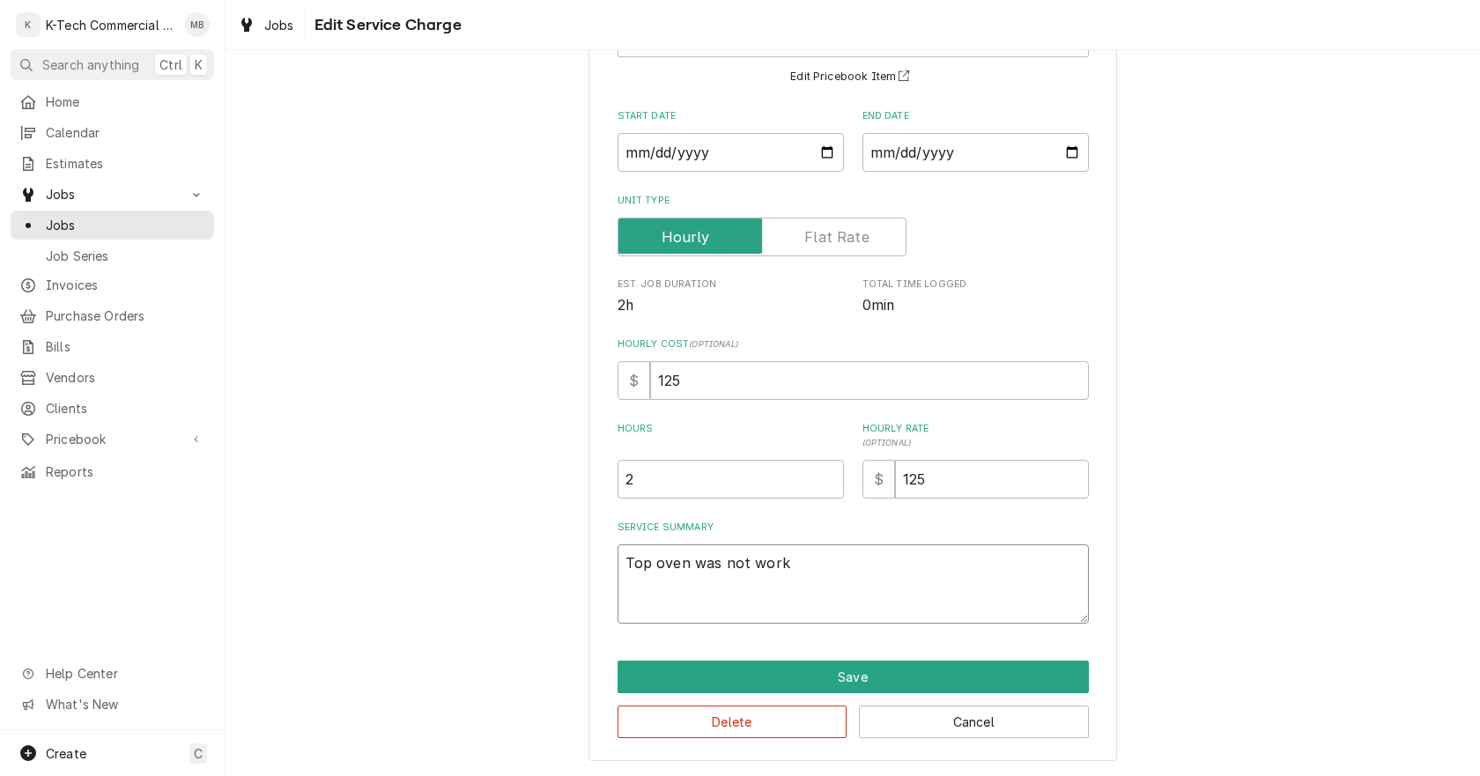
type textarea "Top oven was not worki"
type textarea "x"
type textarea "Top oven was not workin"
type textarea "x"
type textarea "Top oven was not working"
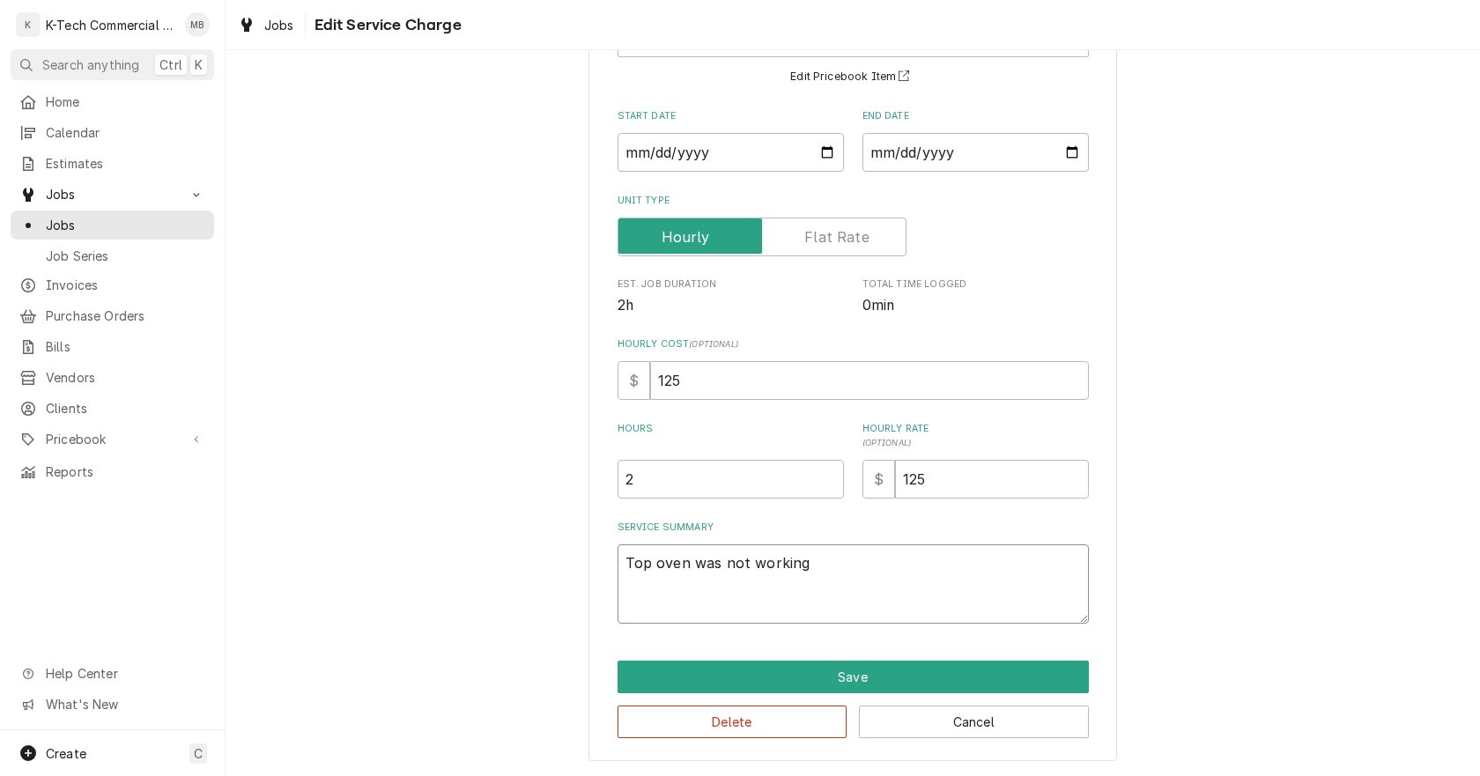
type textarea "x"
type textarea "Top oven was not working"
type textarea "x"
type textarea "Top oven was not working p"
type textarea "x"
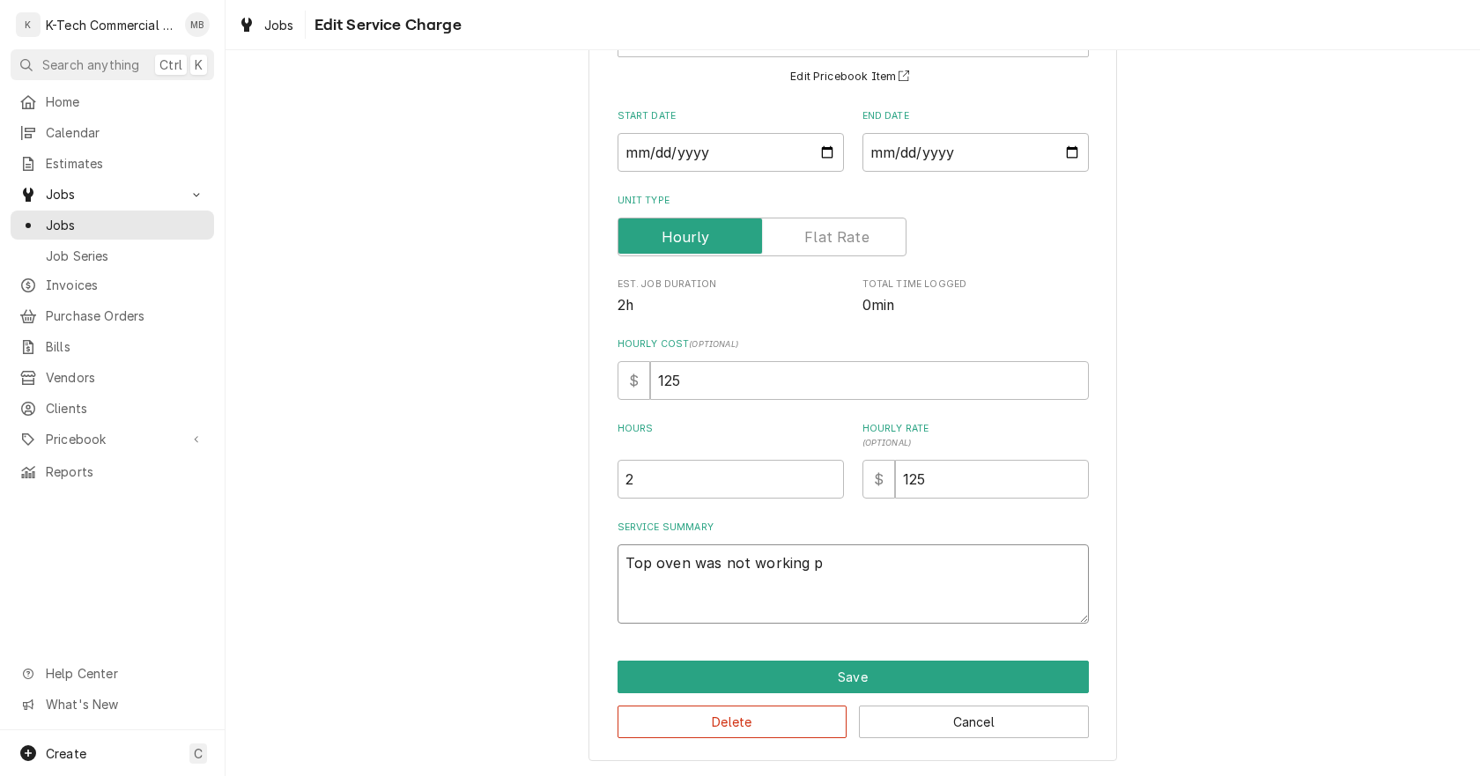
type textarea "Top oven was not working pr"
type textarea "x"
type textarea "Top oven was not working pro"
type textarea "x"
type textarea "Top oven was not working prop"
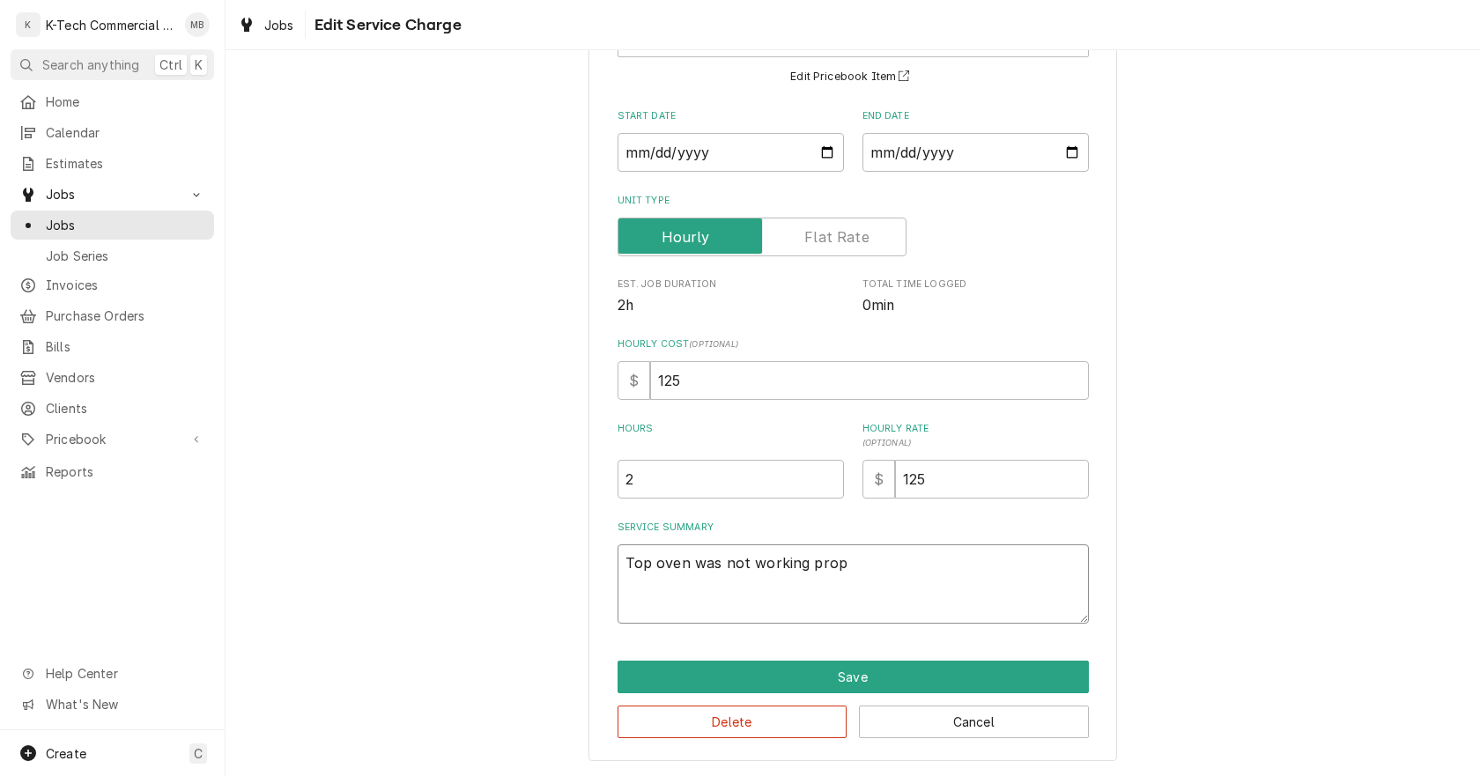
type textarea "x"
type textarea "Top oven was not working prope"
type textarea "x"
type textarea "Top oven was not working proper"
type textarea "x"
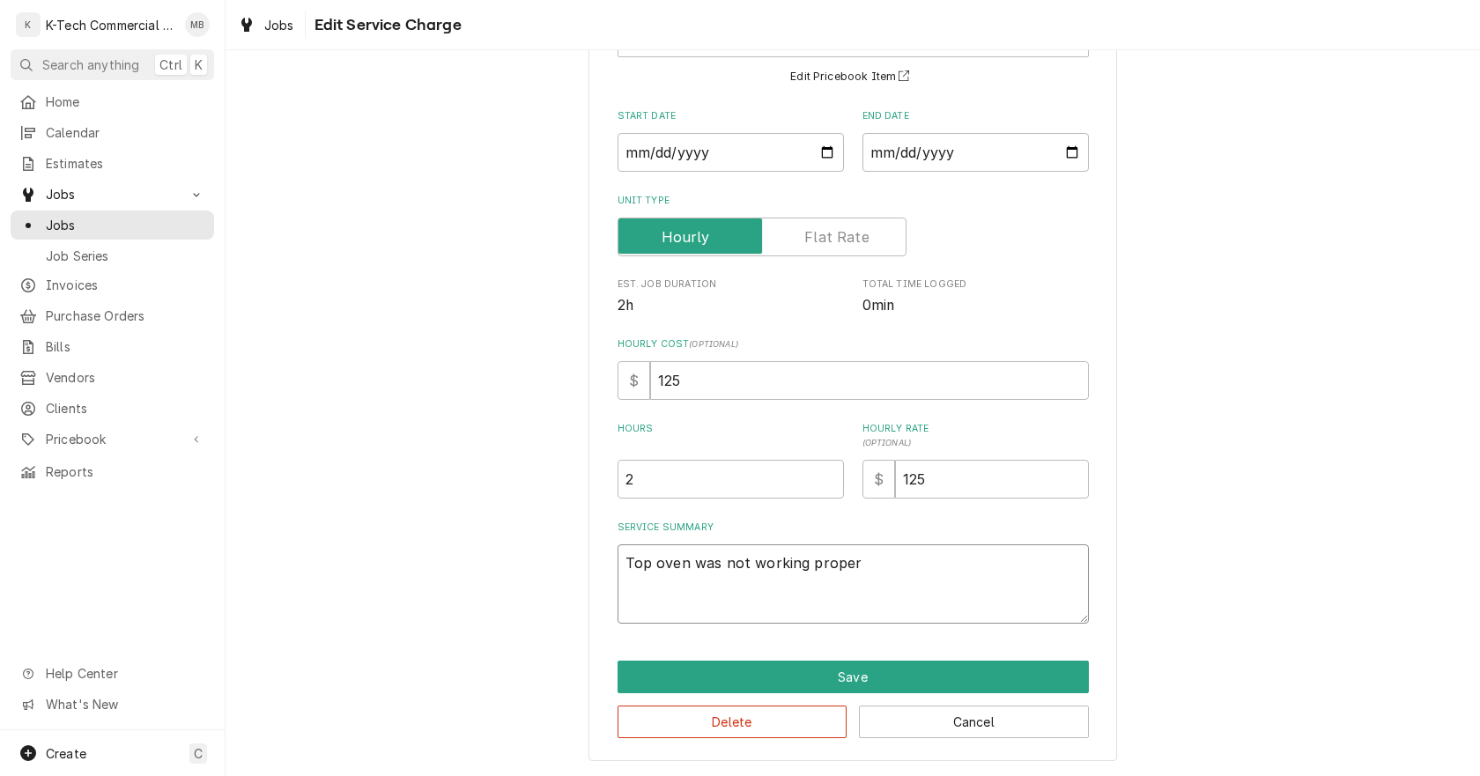
type textarea "Top oven was not working properl"
type textarea "x"
type textarea "Top oven was not working properly"
type textarea "x"
type textarea "Top oven was not working properly,"
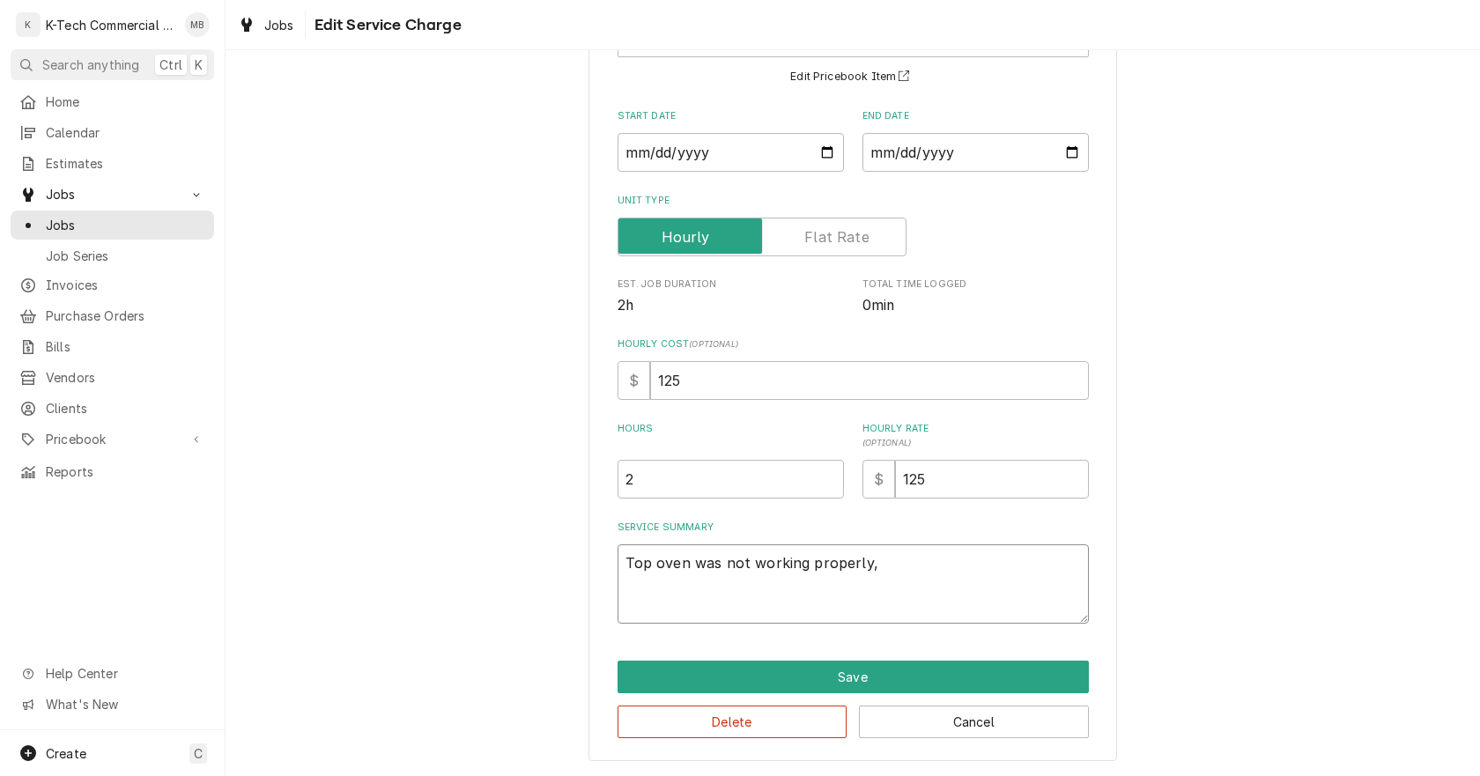
type textarea "x"
type textarea "Top oven was not working properly,"
type textarea "x"
type textarea "Top oven was not working properly, i"
type textarea "x"
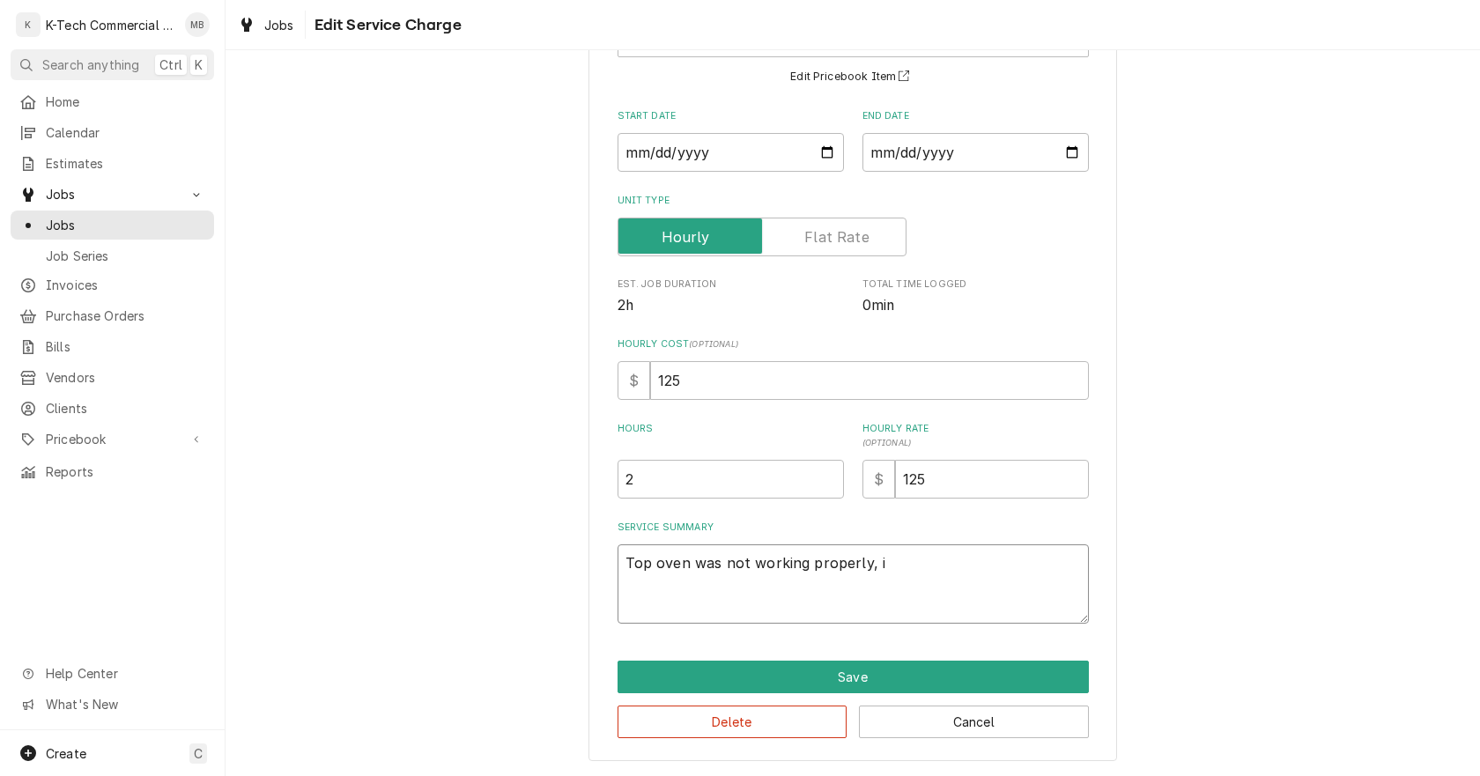
type textarea "Top oven was not working properly, in"
type textarea "x"
type textarea "Top oven was not working properly, ins"
type textarea "x"
type textarea "Top oven was not working properly, insp"
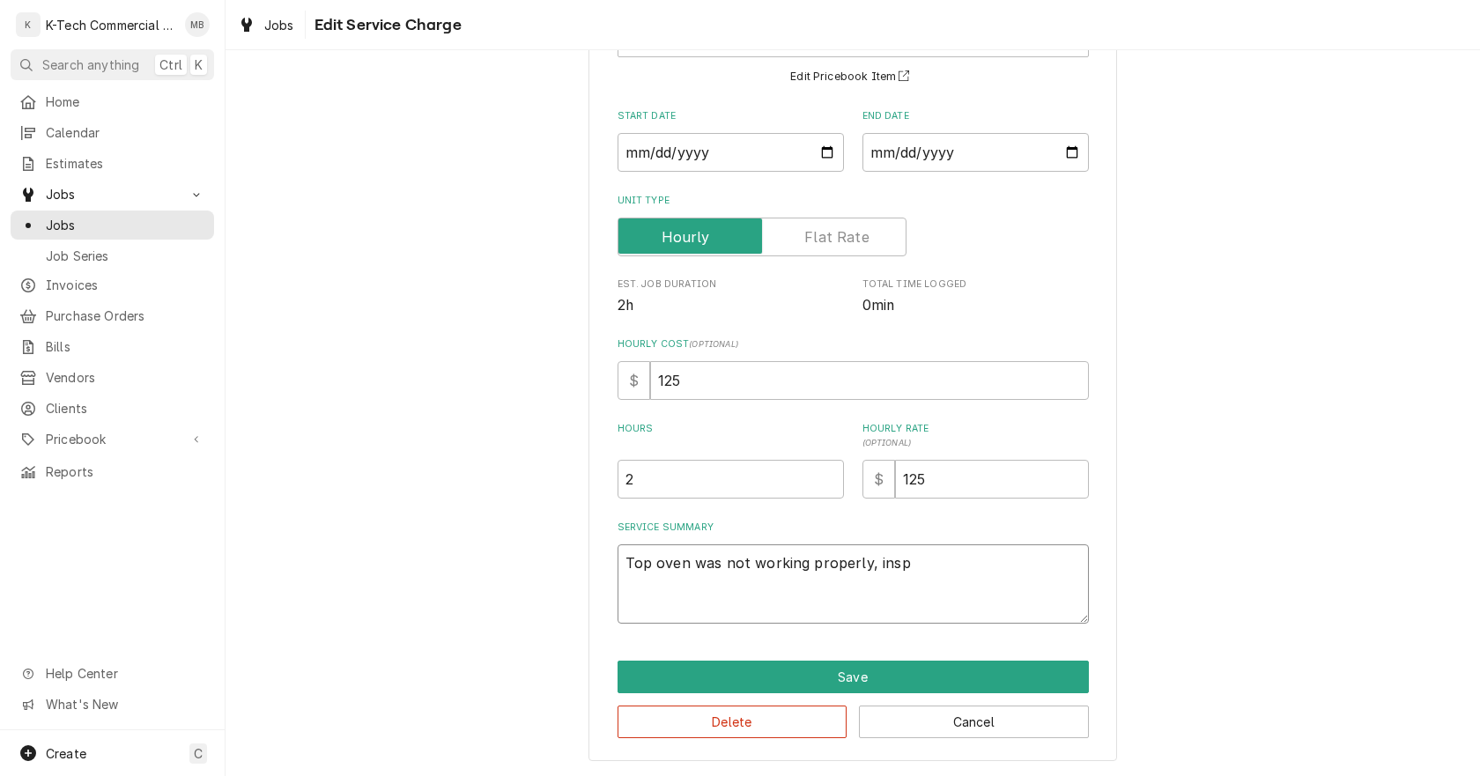
type textarea "x"
type textarea "Top oven was not working properly, inspe"
type textarea "x"
type textarea "Top oven was not working properly, inspec"
type textarea "x"
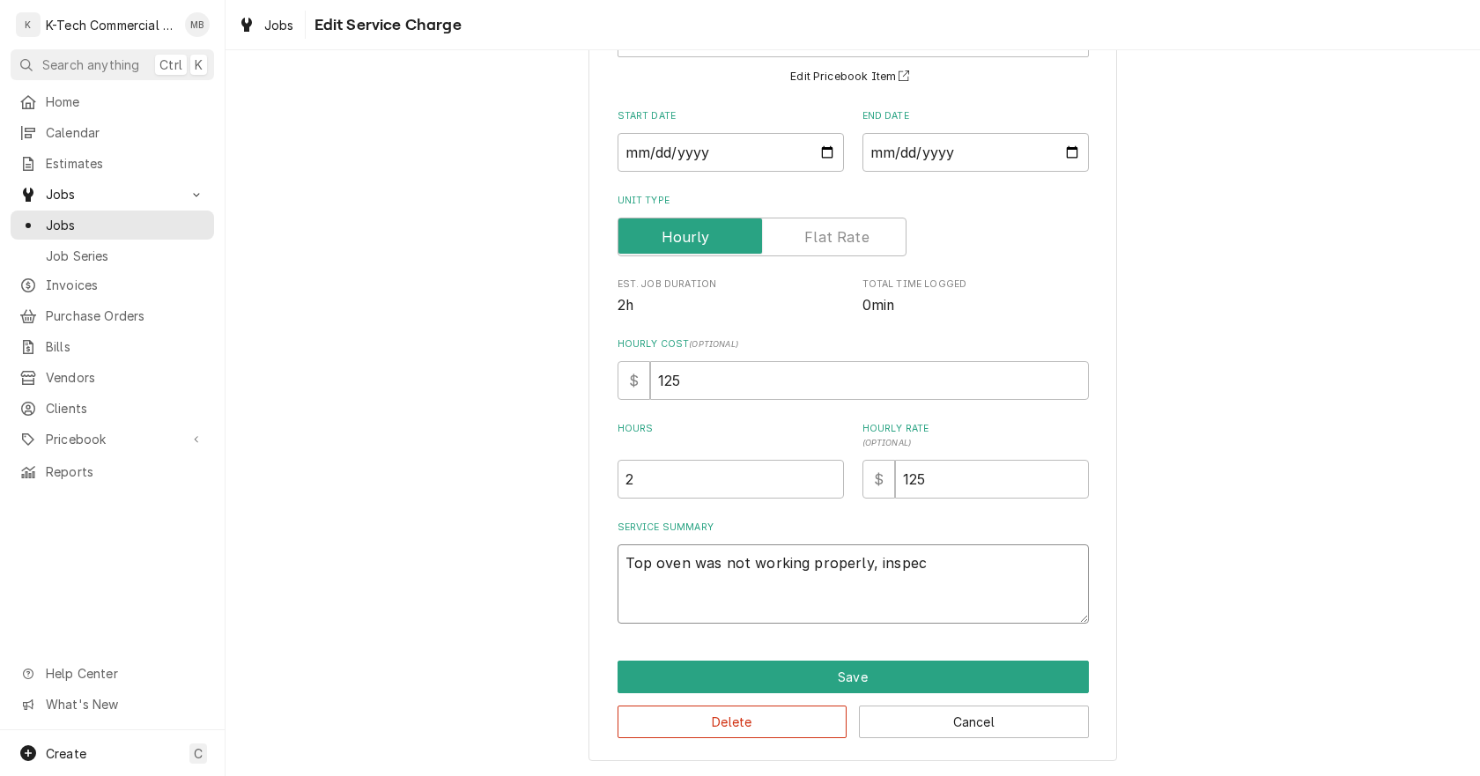
type textarea "Top oven was not working properly, inspect"
type textarea "x"
type textarea "Top oven was not working properly, inspect"
type textarea "x"
type textarea "Top oven was not working properly, inspect t"
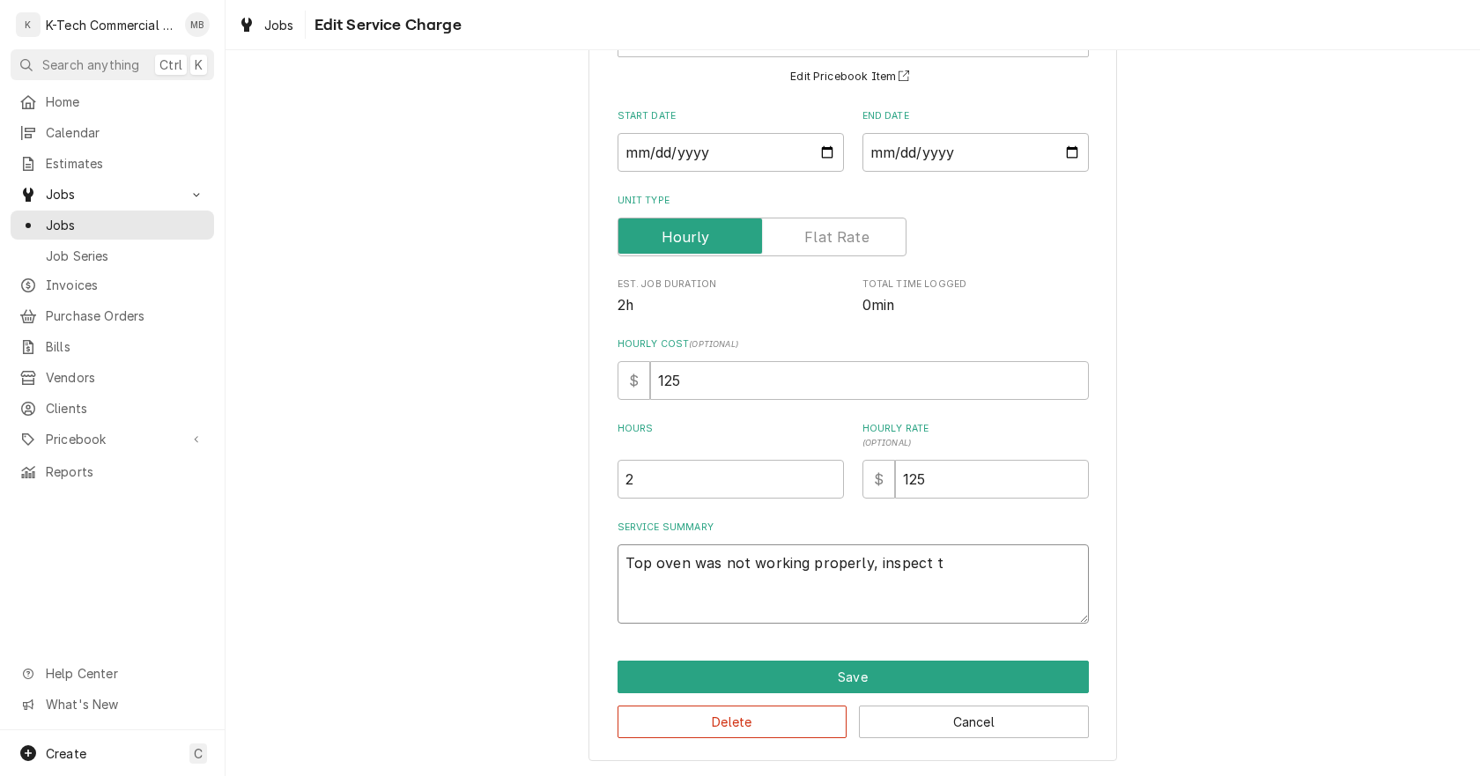
type textarea "x"
type textarea "Top oven was not working properly, inspect th"
type textarea "x"
type textarea "Top oven was not working properly, inspect the"
type textarea "x"
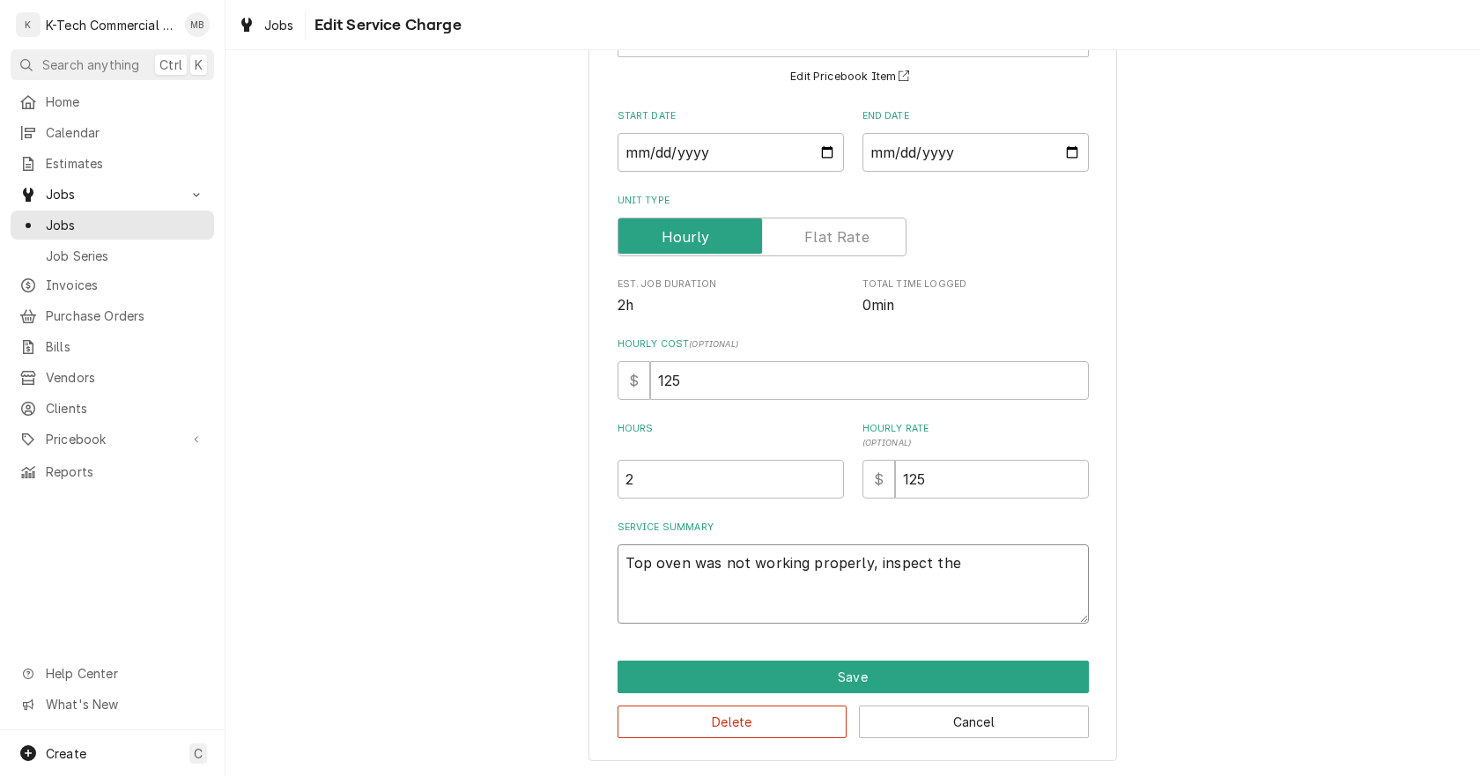
type textarea "Top oven was not working properly, inspect the"
type textarea "x"
type textarea "Top oven was not working properly, inspect the y"
type textarea "x"
type textarea "Top oven was not working properly, inspect the"
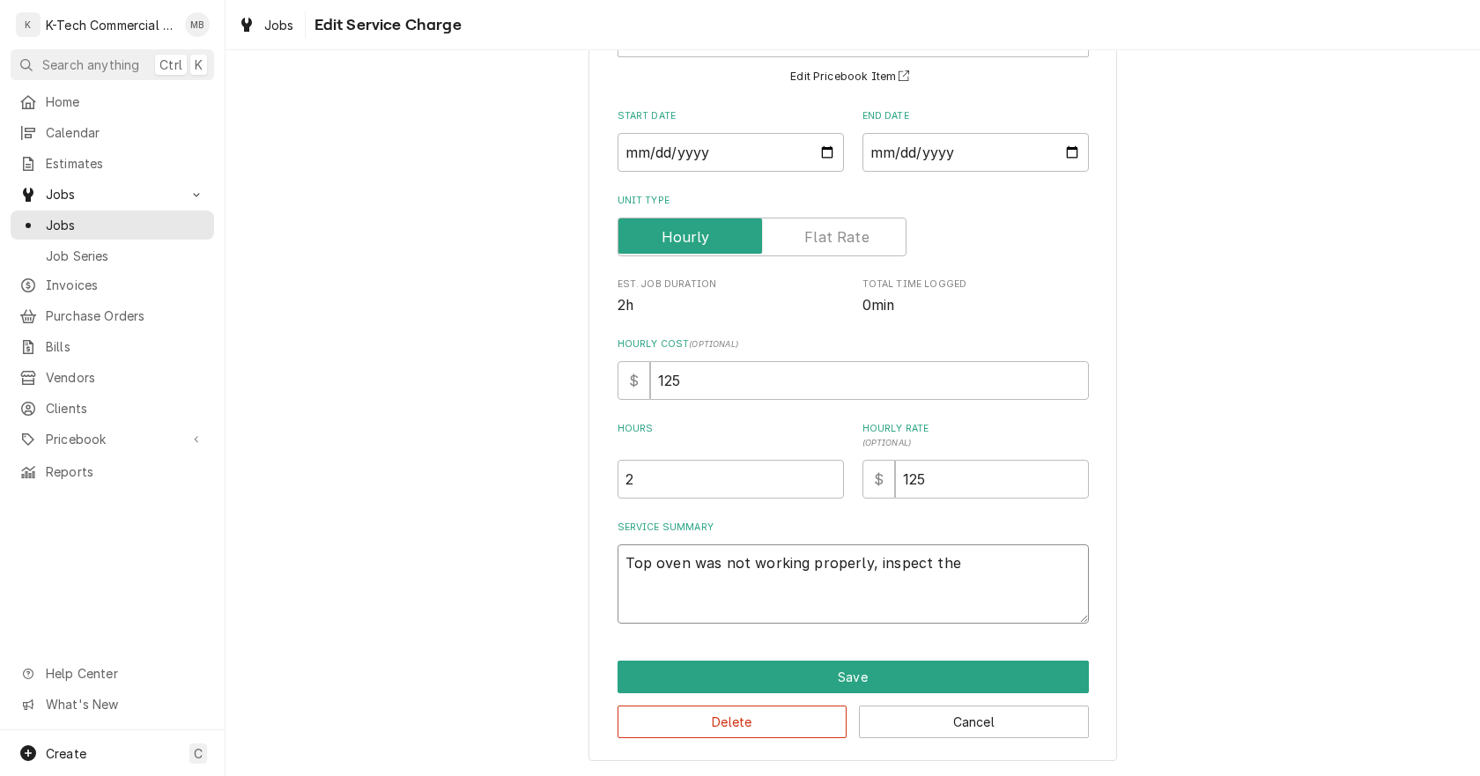
type textarea "x"
type textarea "Top oven was not working properly, inspect the u"
type textarea "x"
type textarea "Top oven was not working properly, inspect the un"
type textarea "x"
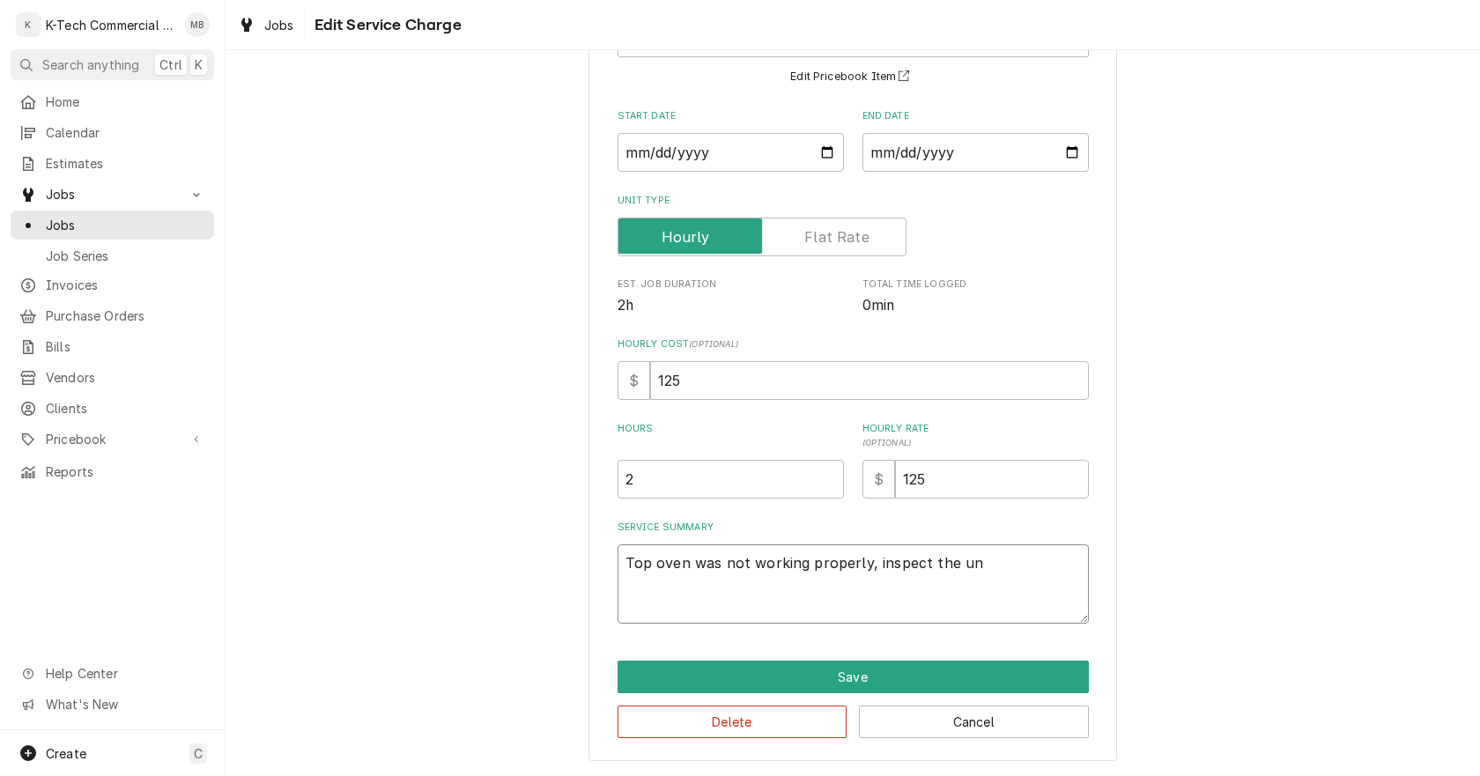
type textarea "Top oven was not working properly, inspect the uni"
type textarea "x"
type textarea "Top oven was not working properly, inspect the unit"
type textarea "x"
type textarea "Top oven was not working properly, inspect the unit"
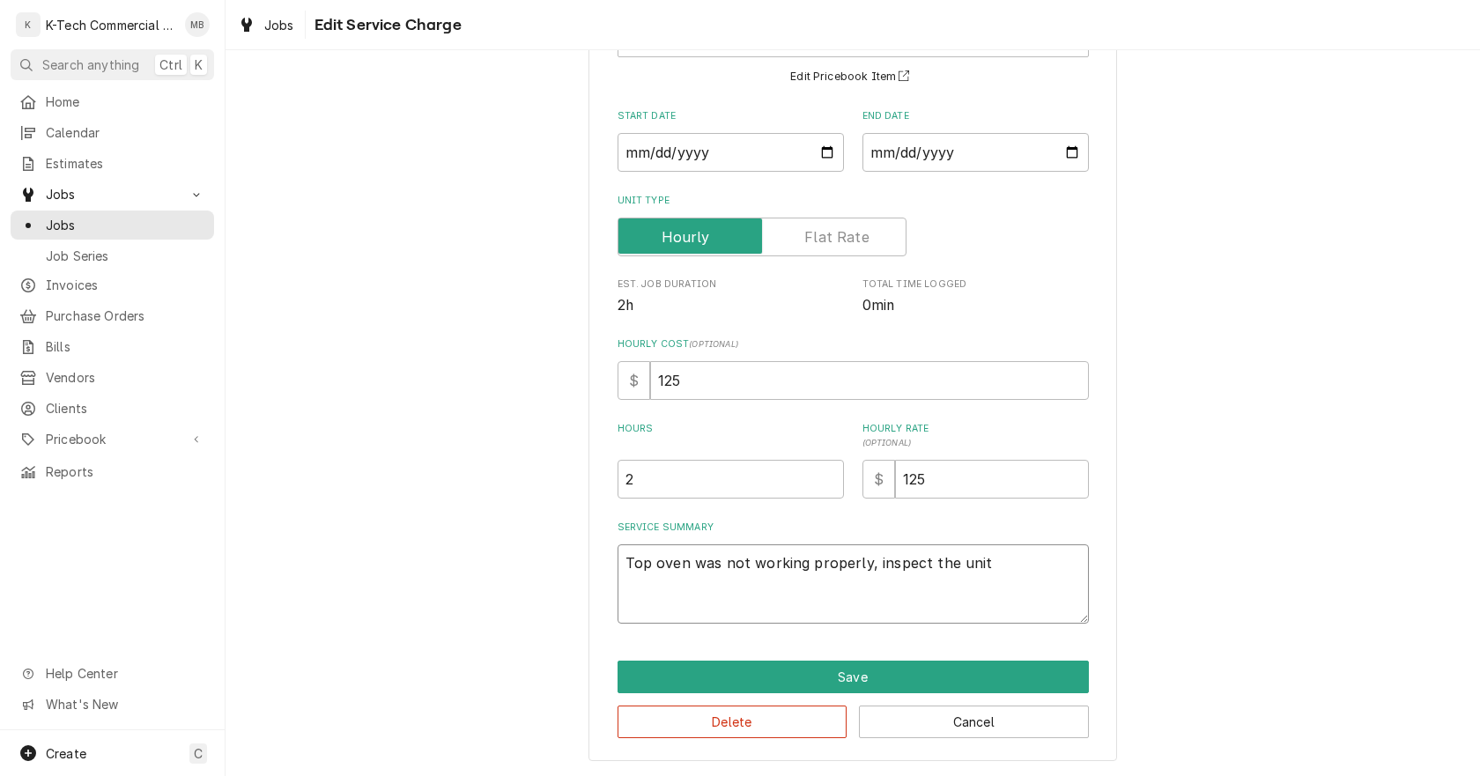
type textarea "x"
type textarea "Top oven was not working properly, inspect the unit a"
type textarea "x"
type textarea "Top oven was not working properly, inspect the unit an"
type textarea "x"
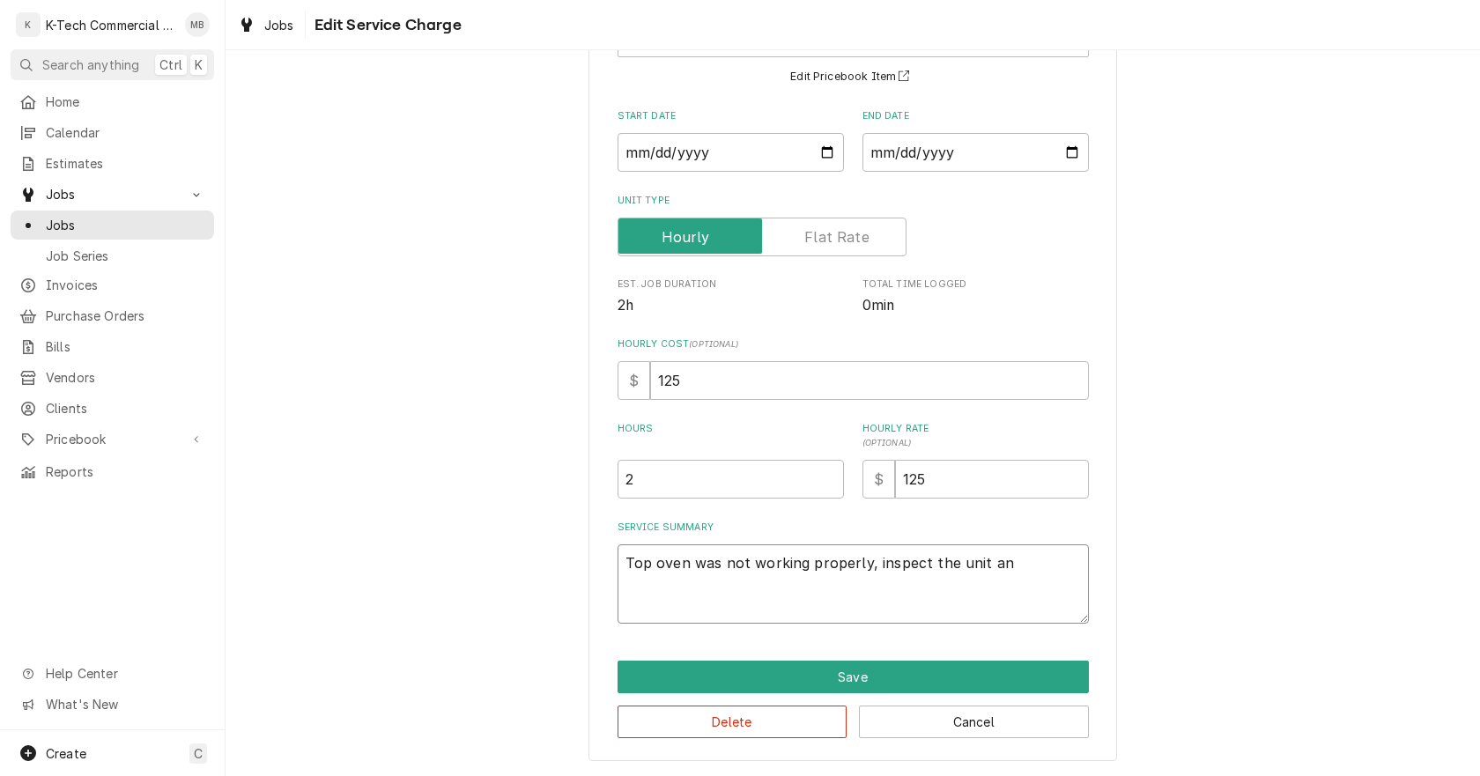
type textarea "Top oven was not working properly, inspect the unit and"
type textarea "x"
type textarea "Top oven was not working properly, inspect the unit and"
type textarea "x"
type textarea "Top oven was not working properly, inspect the unit and f"
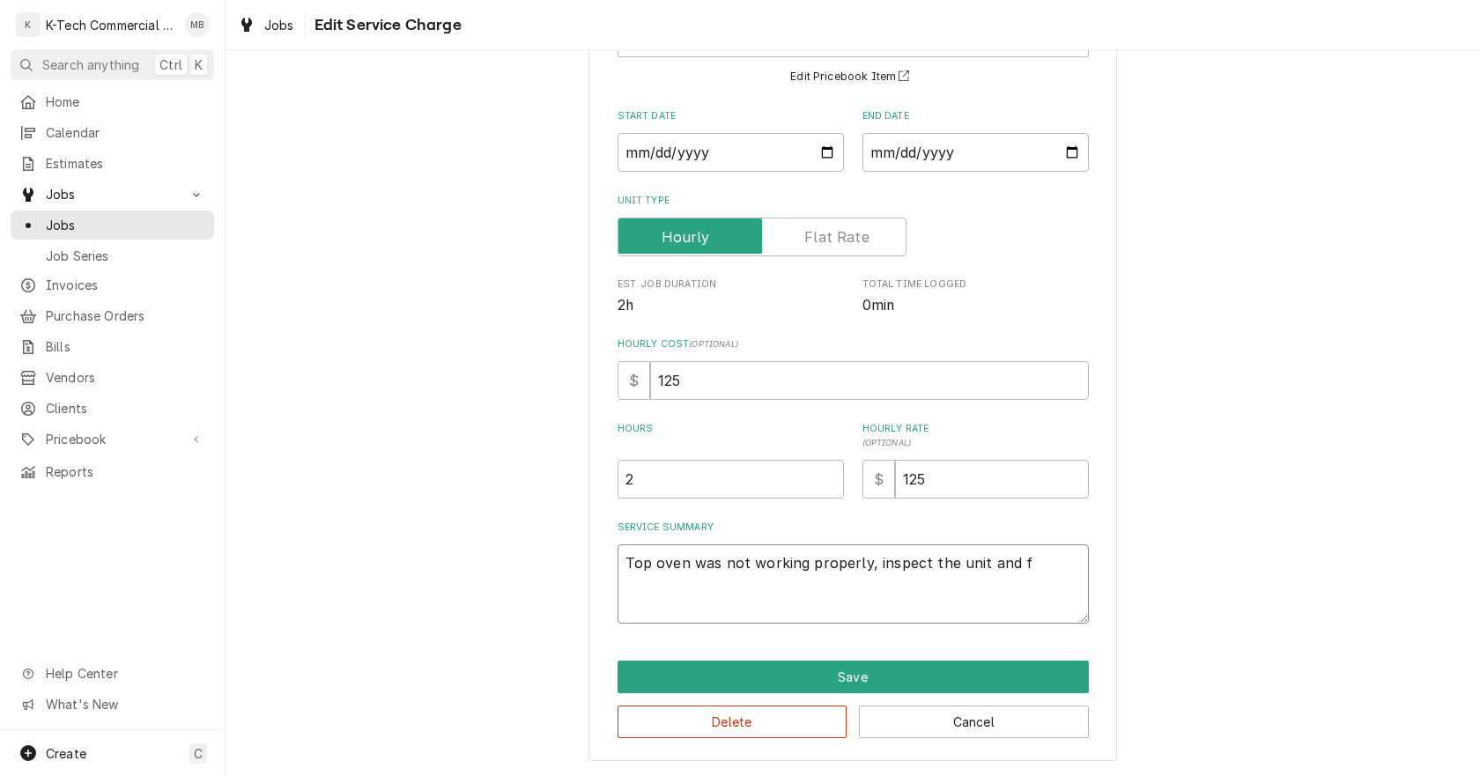
type textarea "x"
type textarea "Top oven was not working properly, inspect the unit and fo"
type textarea "x"
type textarea "Top oven was not working properly, inspect the unit and fou"
type textarea "x"
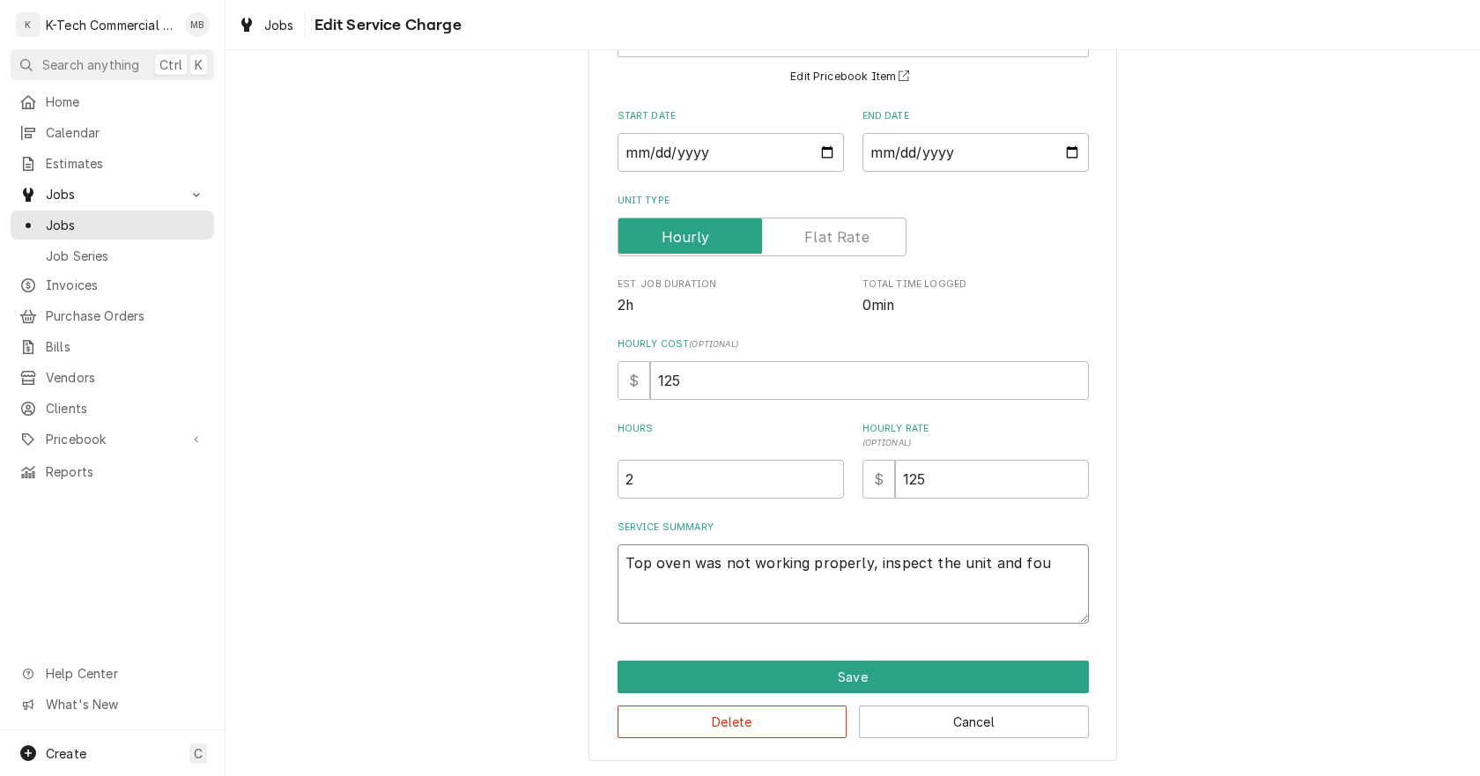
type textarea "Top oven was not working properly, inspect the unit and foun"
type textarea "x"
type textarea "Top oven was not working properly, inspect the unit and found"
type textarea "x"
type textarea "Top oven was not working properly, inspect the unit and found"
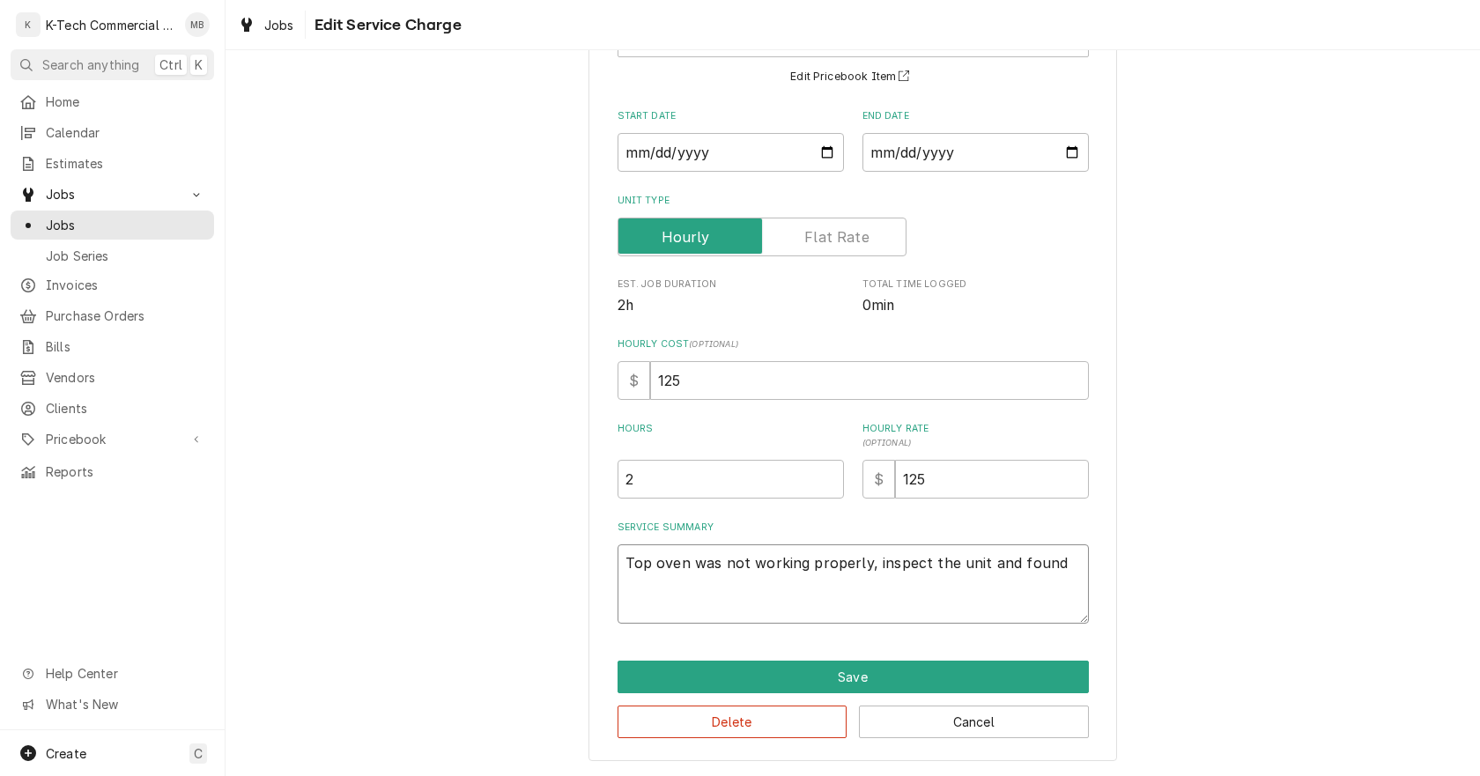
type textarea "x"
type textarea "Top oven was not working properly, inspect the unit and found c"
type textarea "x"
type textarea "Top oven was not working properly, inspect the unit and found co"
type textarea "x"
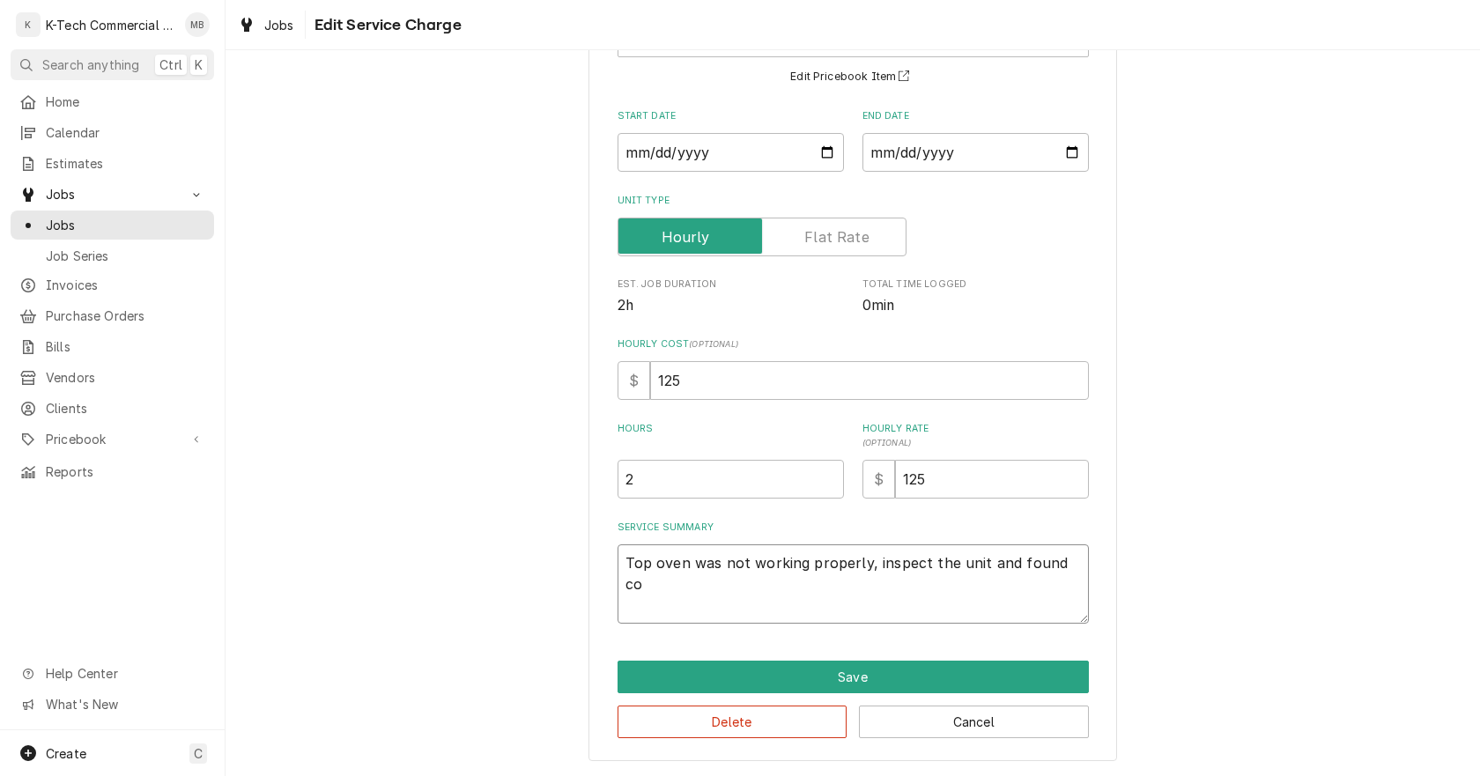
type textarea "Top oven was not working properly, inspect the unit and found con"
type textarea "x"
type textarea "Top oven was not working properly, inspect the unit and found cont"
type textarea "x"
type textarea "Top oven was not working properly, inspect the unit and found contr"
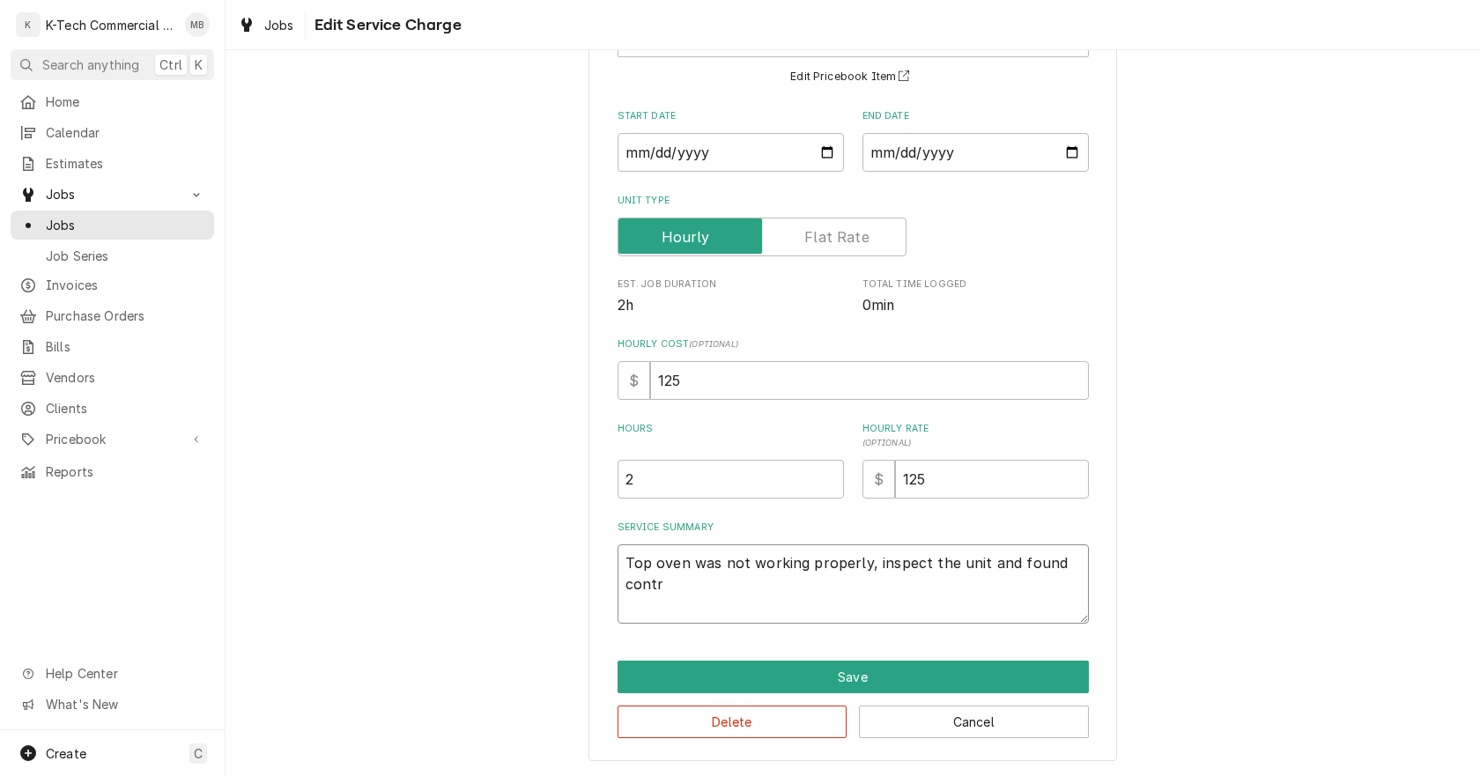
type textarea "x"
type textarea "Top oven was not working properly, inspect the unit and found contro"
type textarea "x"
type textarea "Top oven was not working properly, inspect the unit and found control"
type textarea "x"
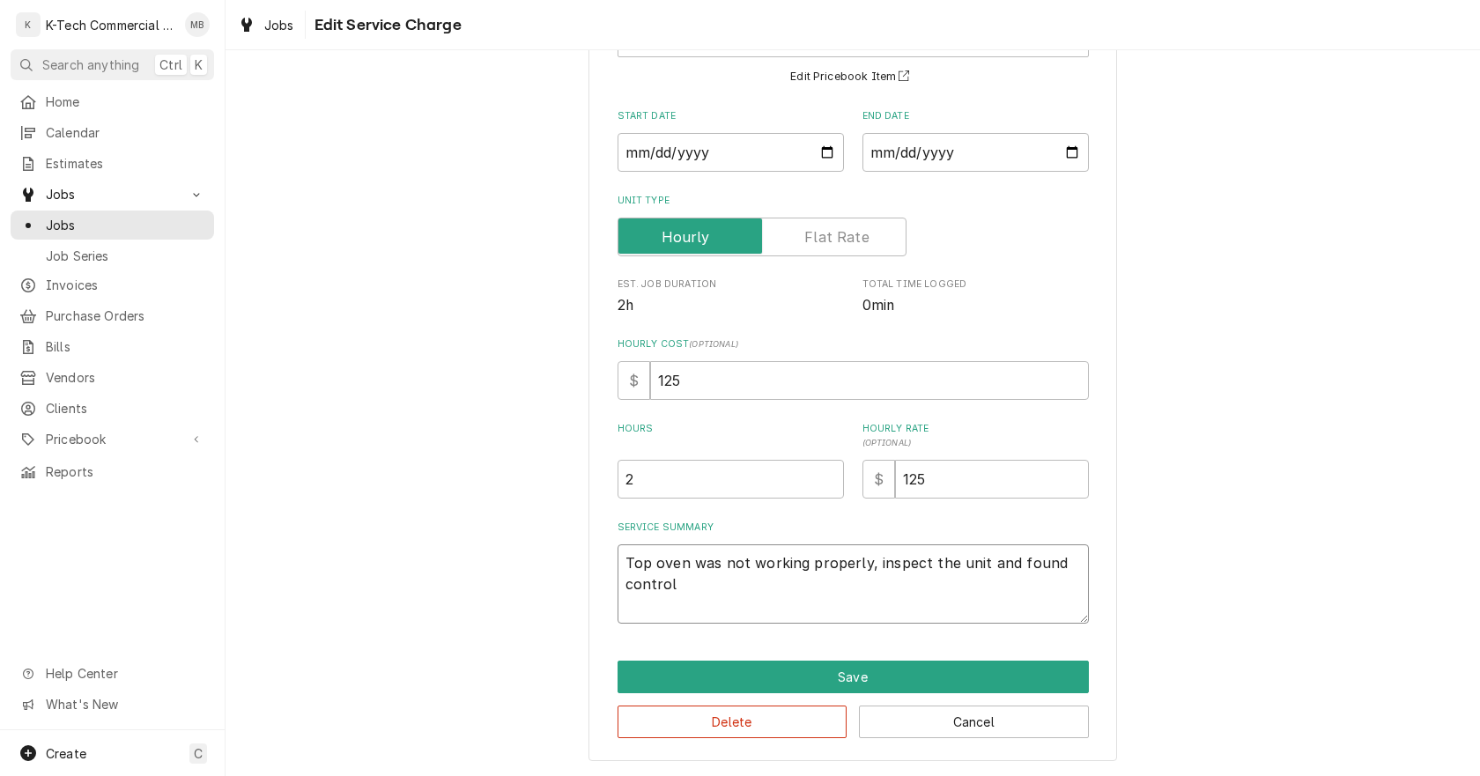
type textarea "Top oven was not working properly, inspect the unit and found control"
type textarea "x"
type textarea "Top oven was not working properly, inspect the unit and found control b"
type textarea "x"
type textarea "Top oven was not working properly, inspect the unit and found control bo"
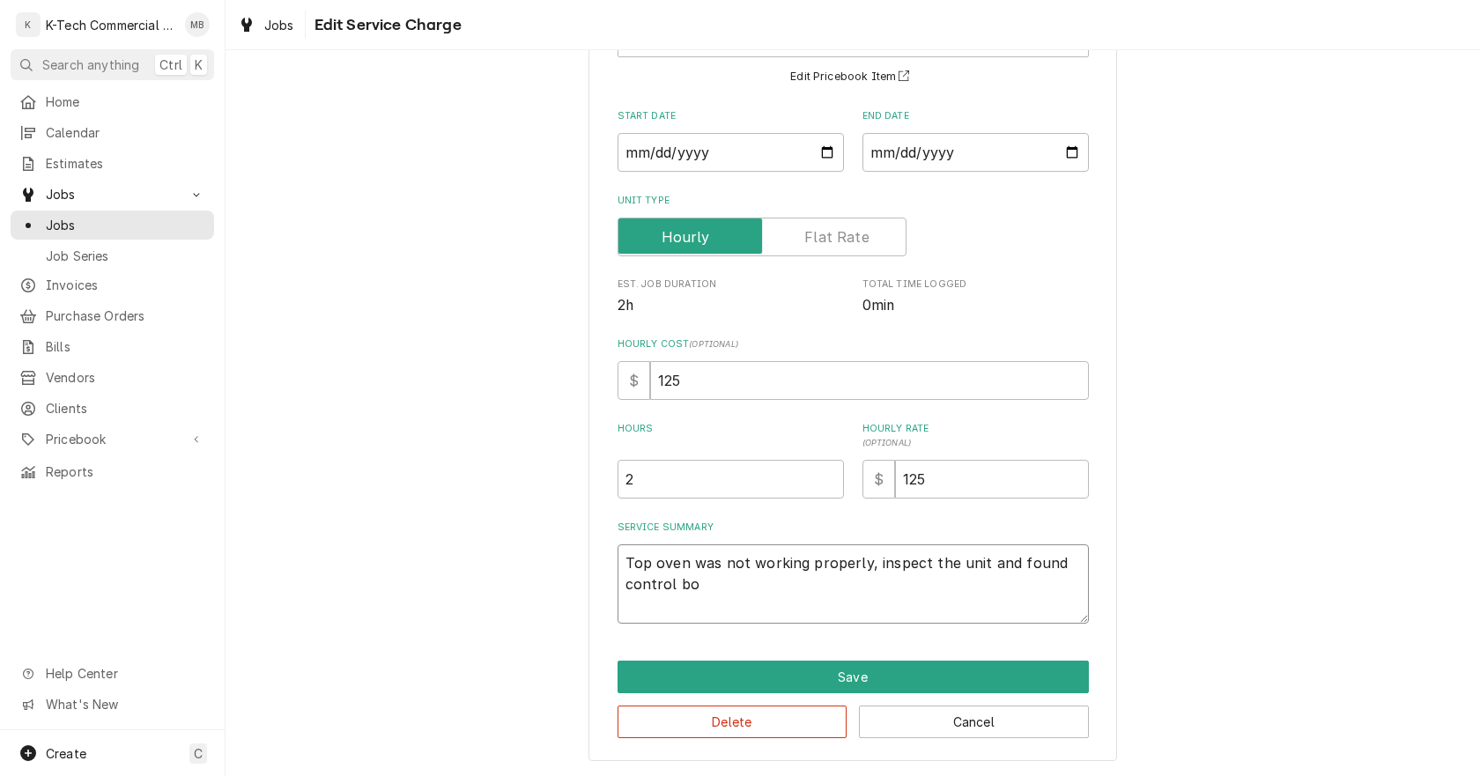
type textarea "x"
type textarea "Top oven was not working properly, inspect the unit and found control boa"
type textarea "x"
type textarea "Top oven was not working properly, inspect the unit and found control boar"
type textarea "x"
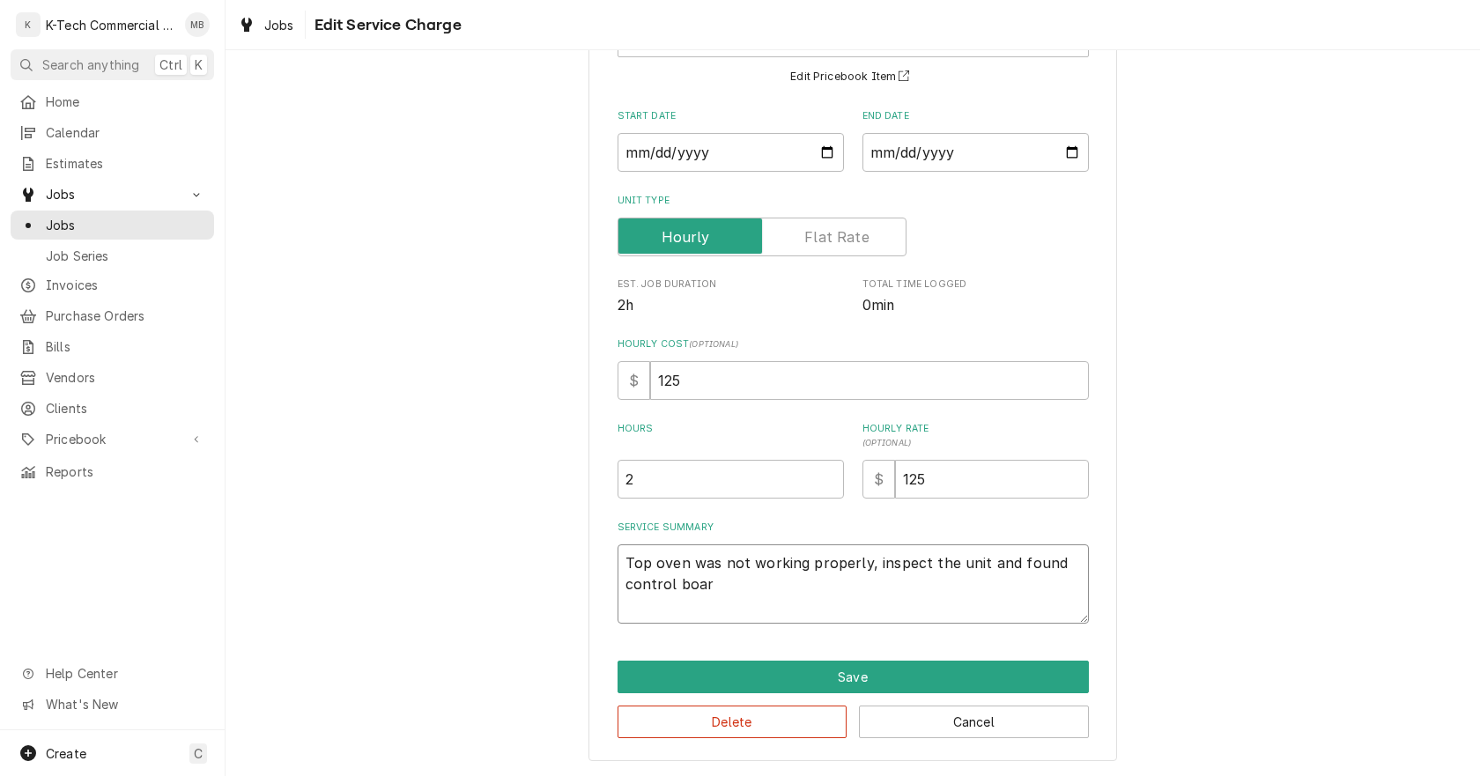
type textarea "Top oven was not working properly, inspect the unit and found control board"
type textarea "x"
type textarea "Top oven was not working properly, inspect the unit and found control board"
type textarea "x"
type textarea "Top oven was not working properly, inspect the unit and found control board t"
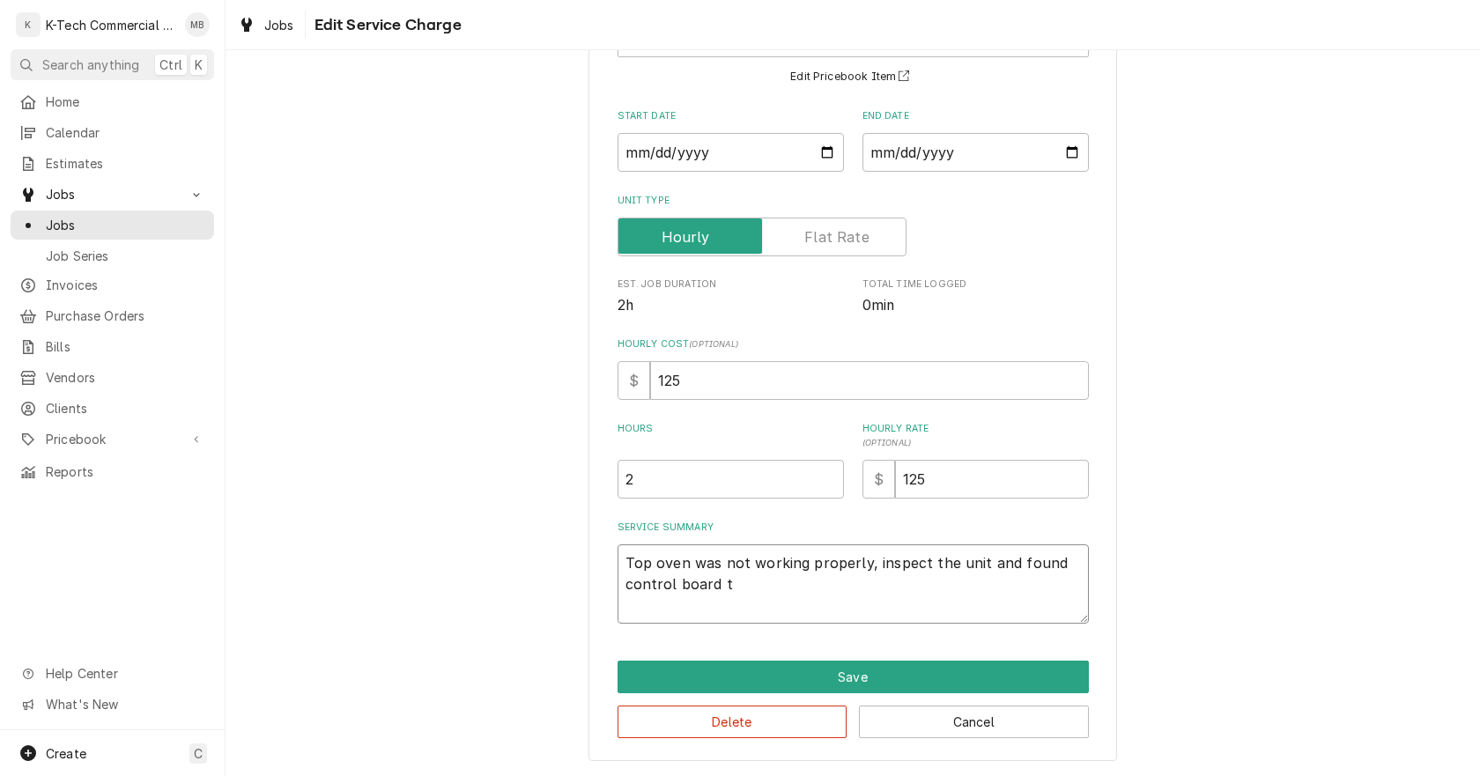
type textarea "x"
type textarea "Top oven was not working properly, inspect the unit and found control board th"
type textarea "x"
type textarea "Top oven was not working properly, inspect the unit and found control board the"
type textarea "x"
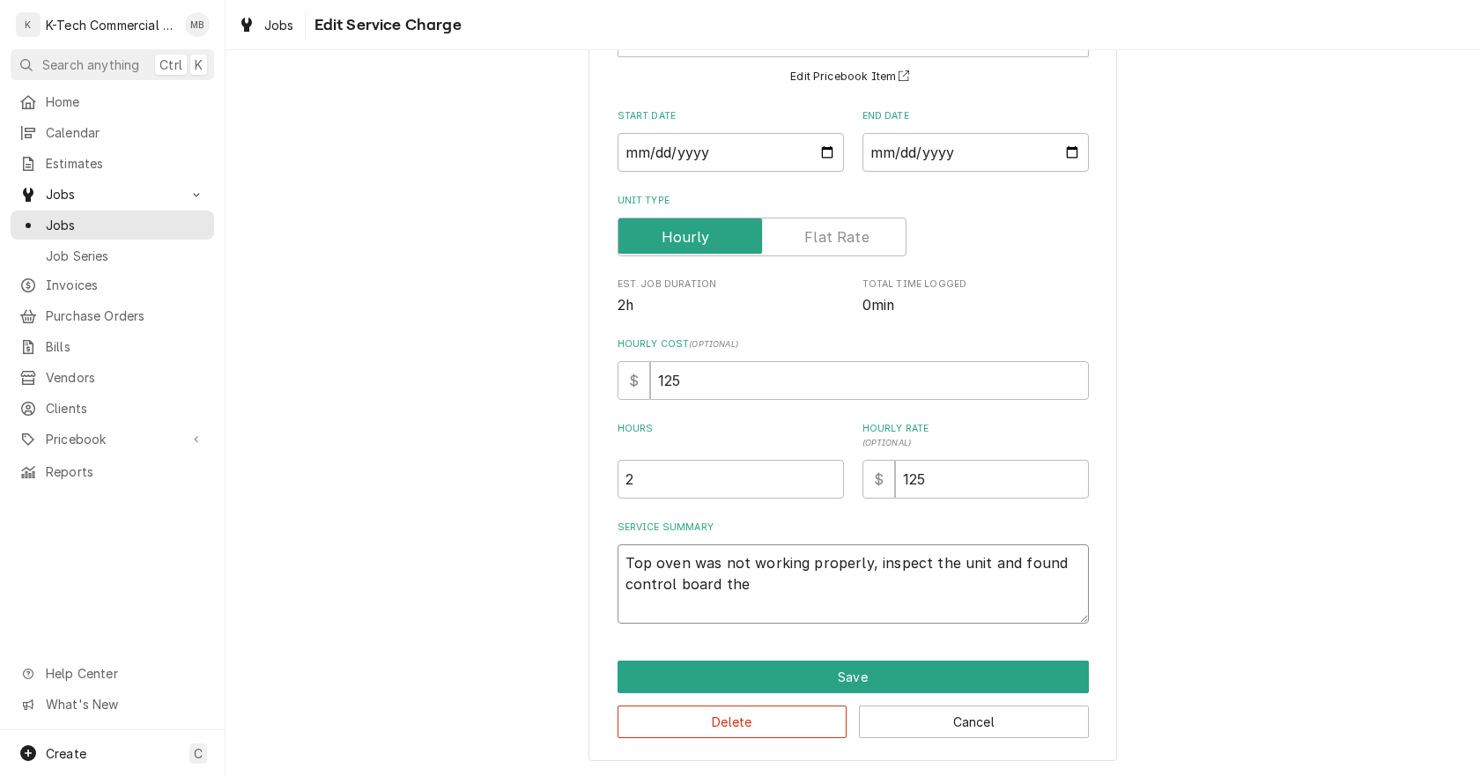
type textarea "Top oven was not working properly, inspect the unit and found control board ther"
type textarea "x"
type textarea "Top oven was not working properly, inspect the unit and found control board the…"
type textarea "x"
type textarea "Top oven was not working properly, inspect the unit and found control board the…"
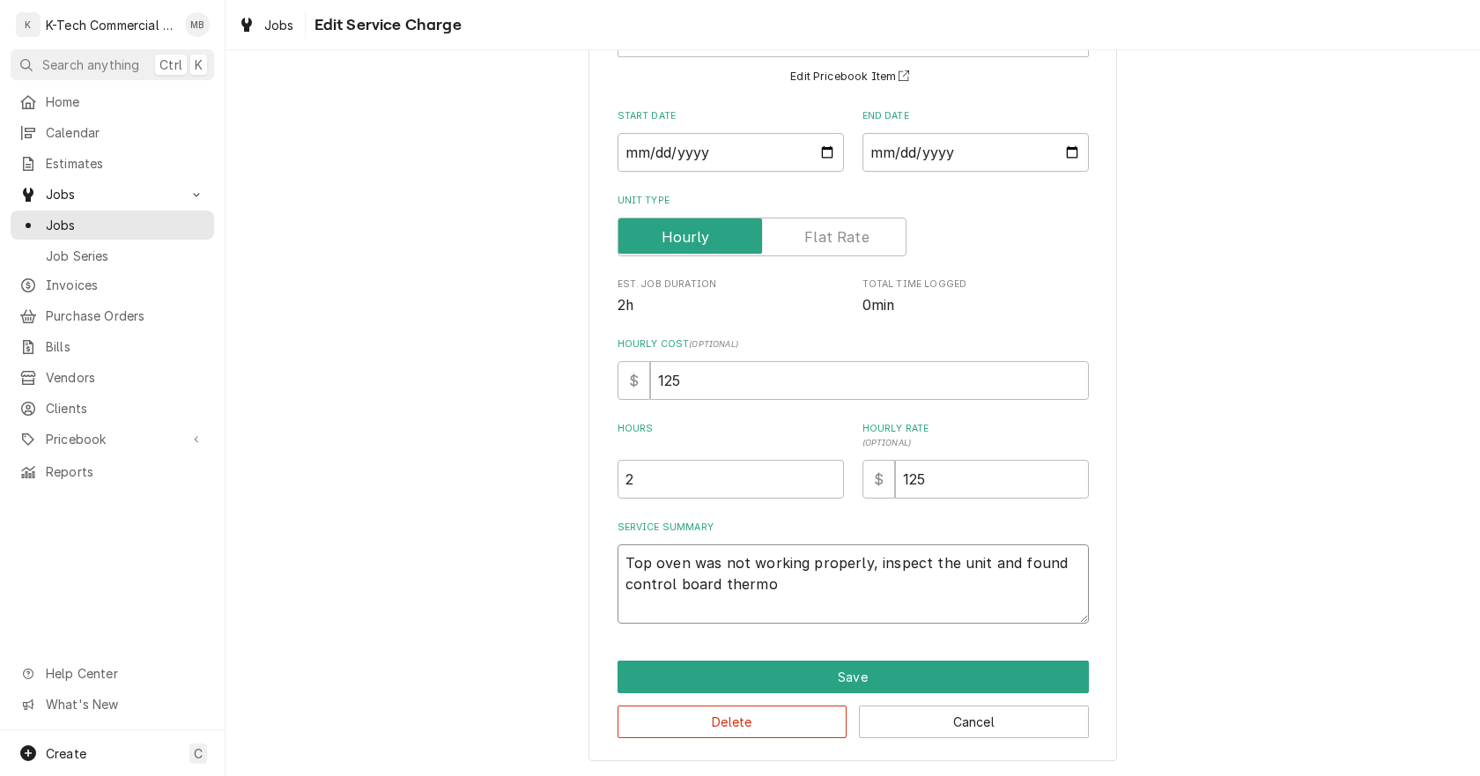
type textarea "x"
type textarea "Top oven was not working properly, inspect the unit and found control board the…"
type textarea "x"
type textarea "Top oven was not working properly, inspect the unit and found control board the…"
type textarea "x"
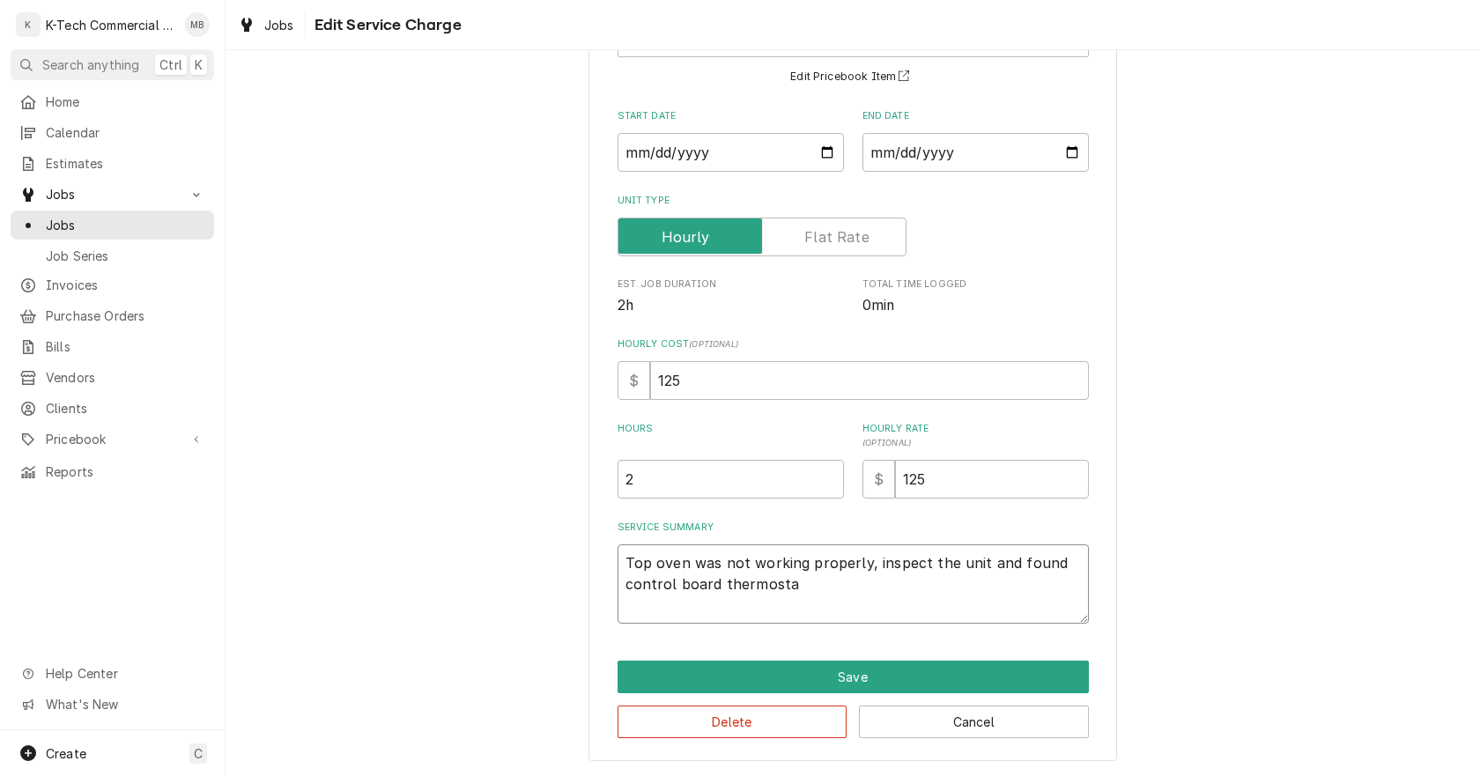
type textarea "Top oven was not working properly, inspect the unit and found control board the…"
type textarea "x"
type textarea "Top oven was not working properly, inspect the unit and found control board the…"
type textarea "x"
type textarea "Top oven was not working properly, inspect the unit and found control board the…"
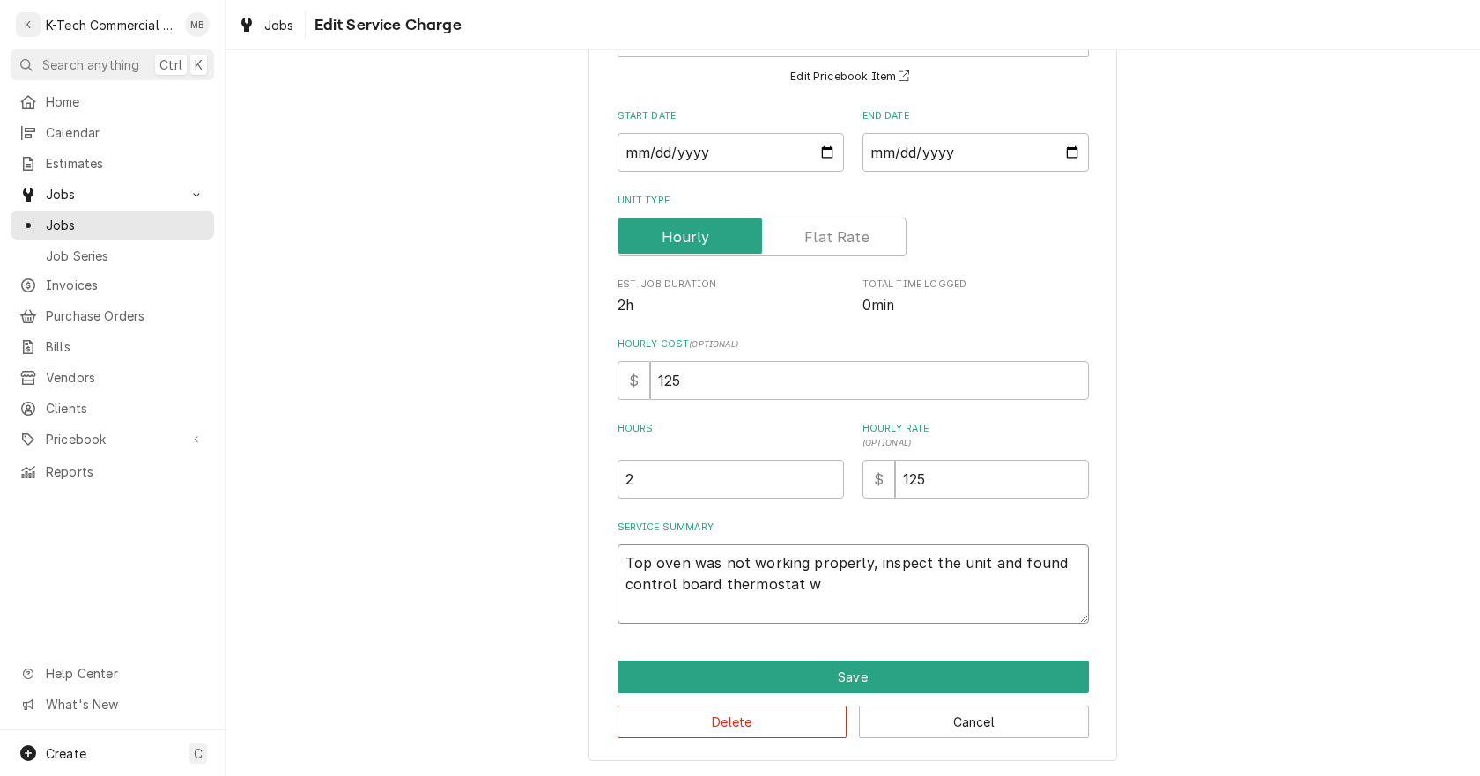
type textarea "x"
type textarea "Top oven was not working properly, inspect the unit and found control board the…"
type textarea "x"
type textarea "Top oven was not working properly, inspect the unit and found control board the…"
type textarea "x"
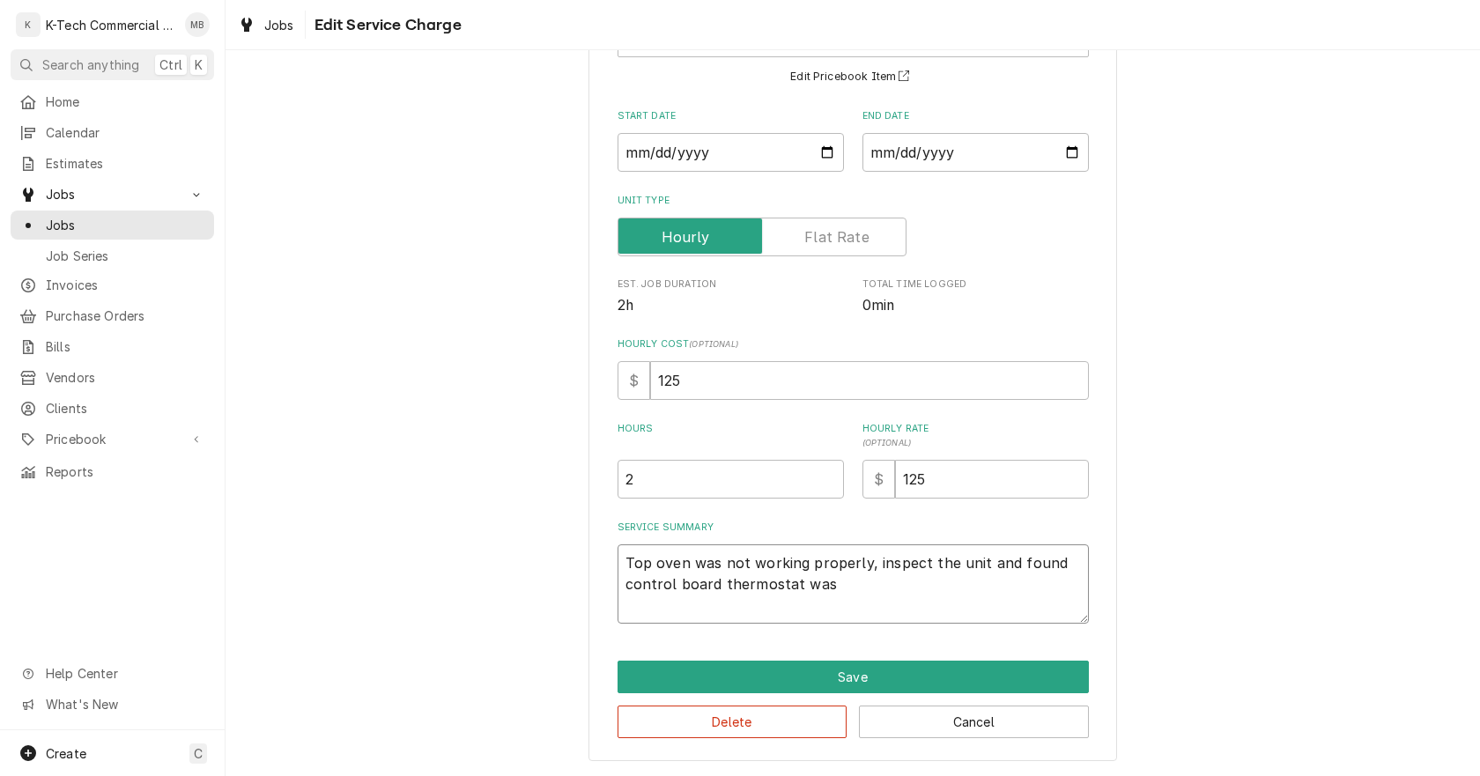
type textarea "Top oven was not working properly, inspect the unit and found control board the…"
type textarea "x"
type textarea "Top oven was not working properly, inspect the unit and found control board the…"
type textarea "x"
type textarea "Top oven was not working properly, inspect the unit and found control board the…"
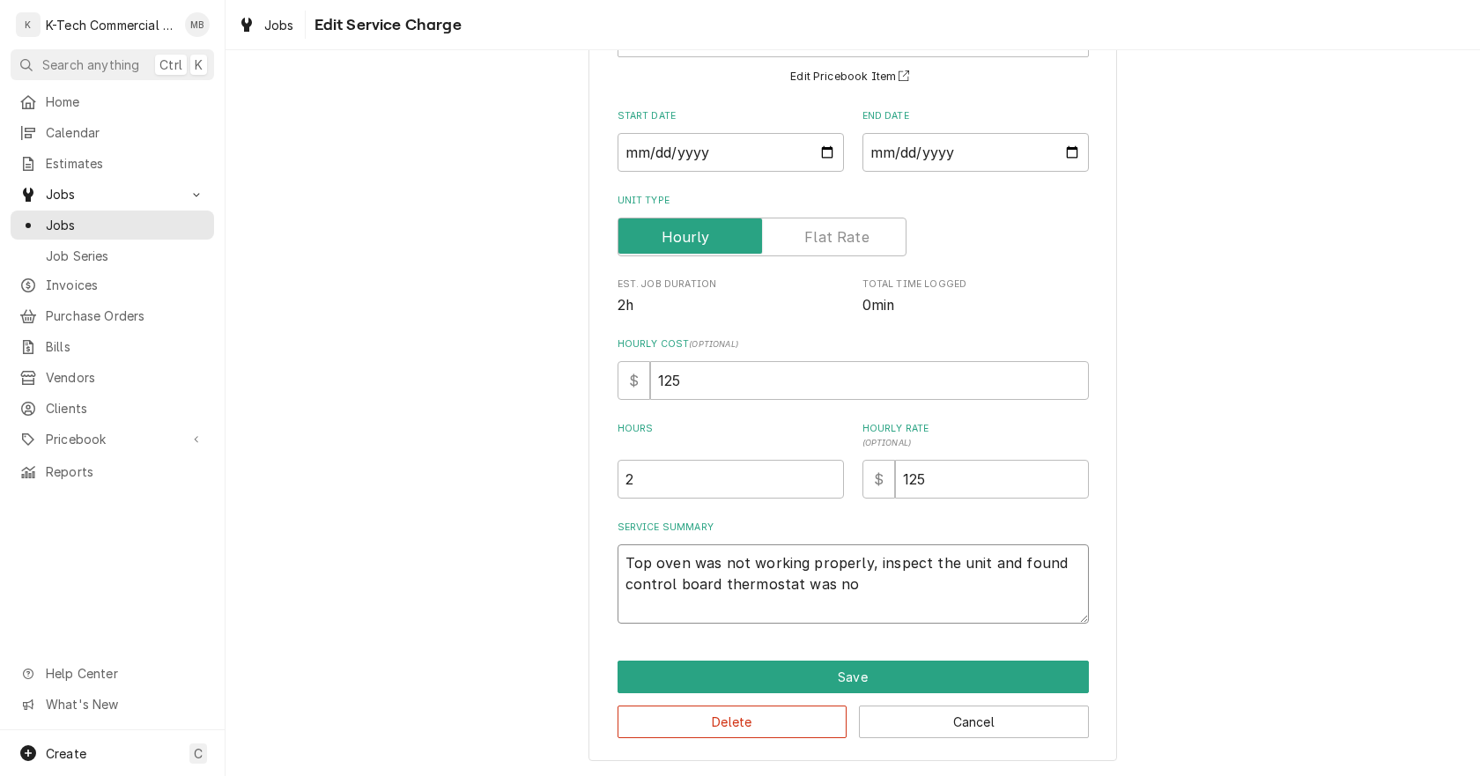
type textarea "x"
type textarea "Top oven was not working properly, inspect the unit and found control board the…"
type textarea "x"
type textarea "Top oven was not working properly, inspect the unit and found control board the…"
type textarea "x"
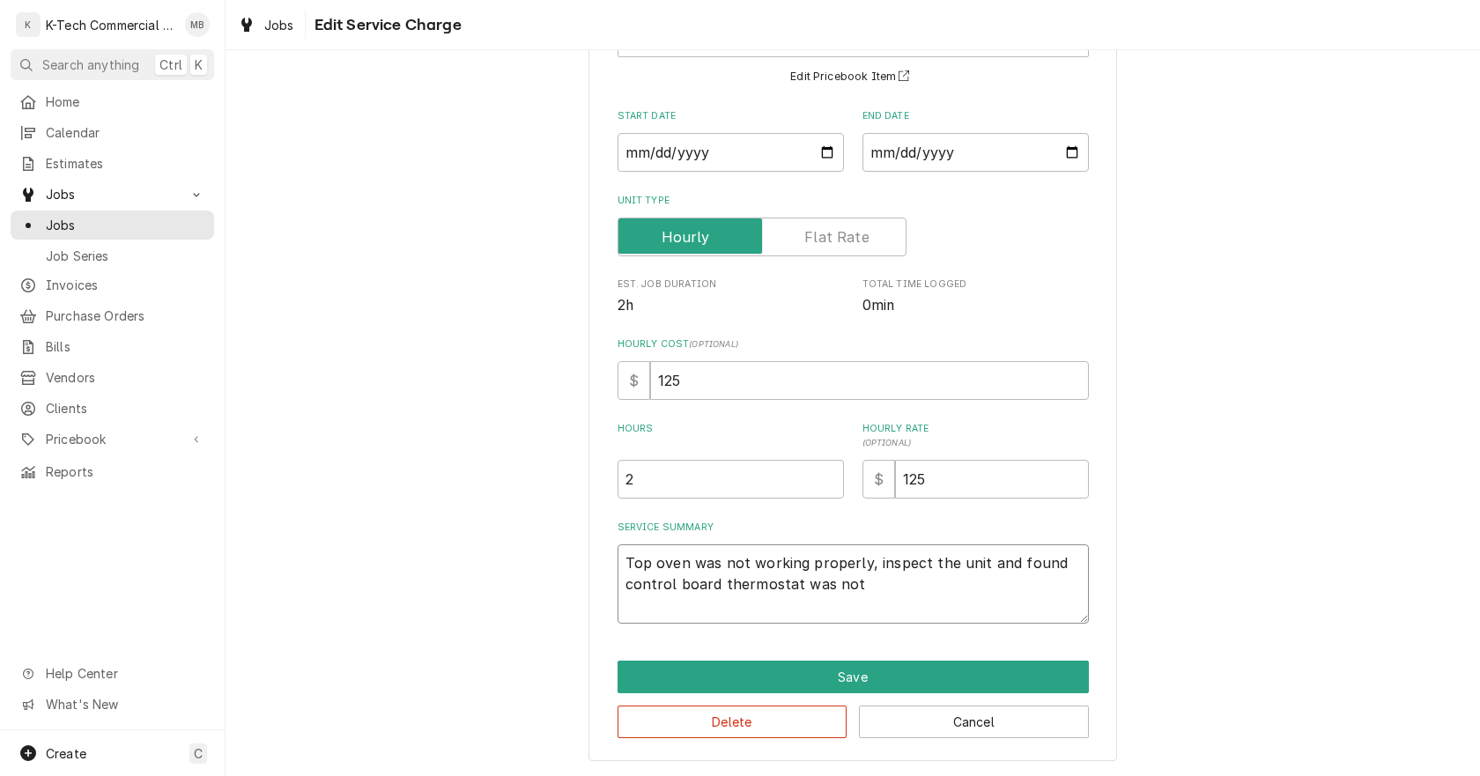
type textarea "Top oven was not working properly, inspect the unit and found control board the…"
type textarea "x"
type textarea "Top oven was not working properly, inspect the unit and found control board the…"
type textarea "x"
type textarea "Top oven was not working properly, inspect the unit and found control board the…"
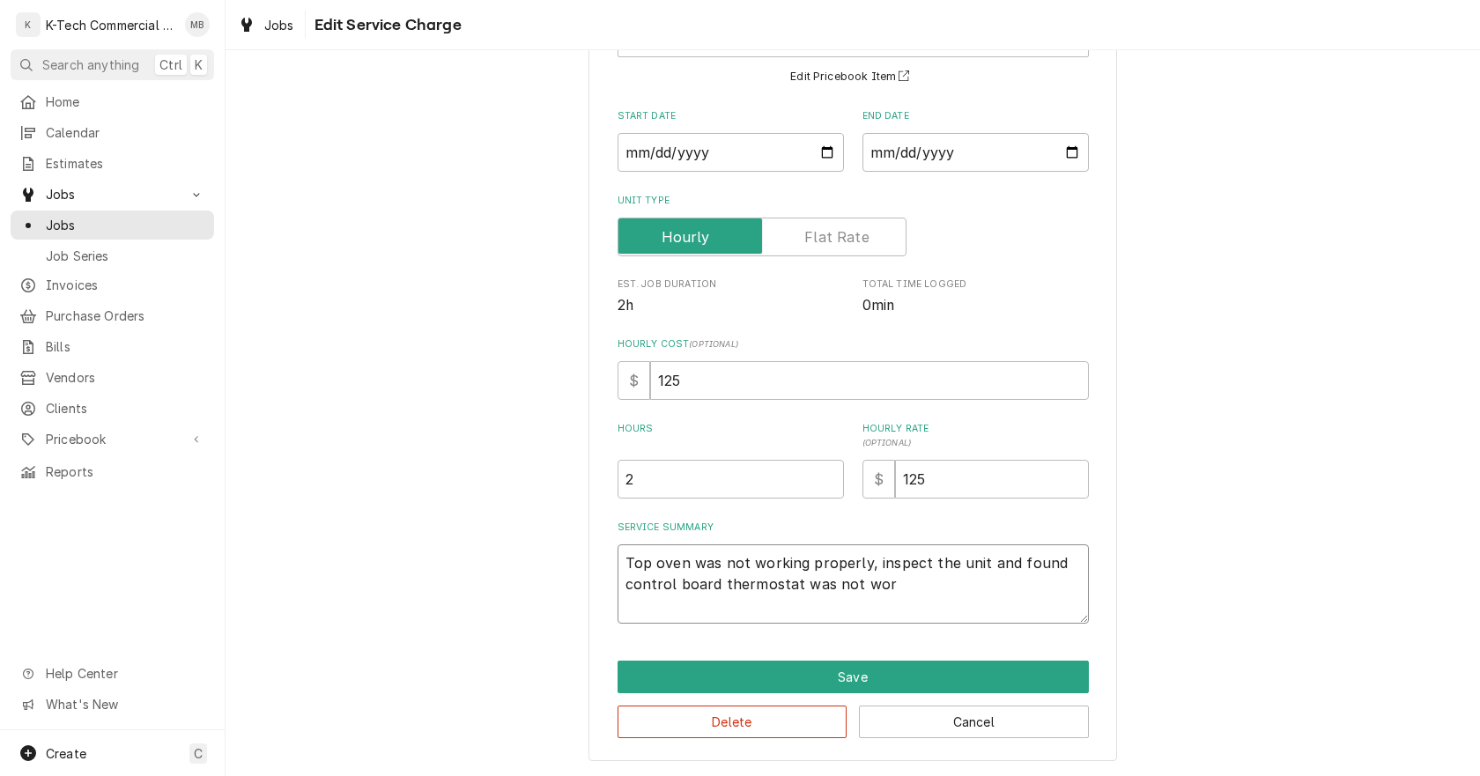
type textarea "x"
type textarea "Top oven was not working properly, inspect the unit and found control board the…"
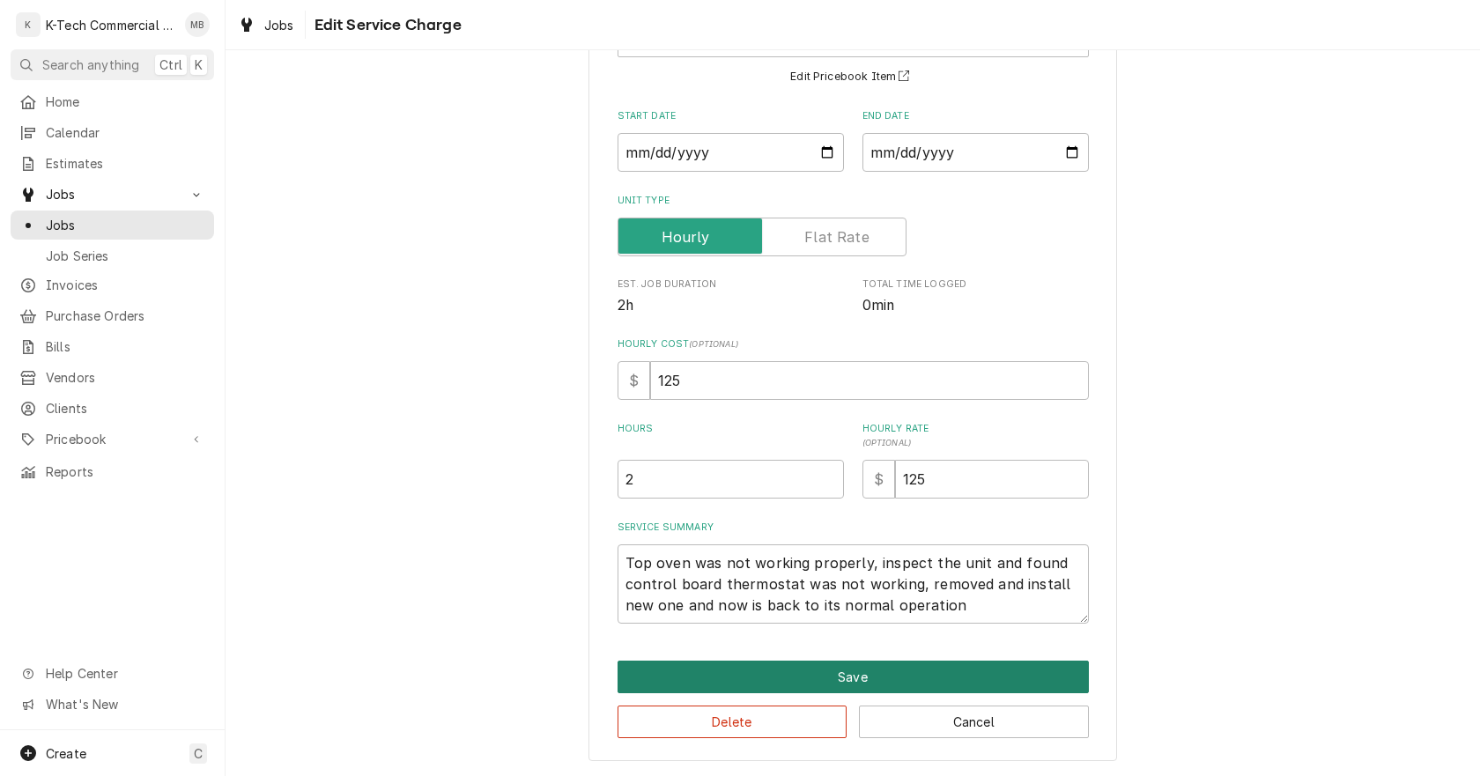
click at [881, 670] on button "Save" at bounding box center [852, 677] width 471 height 33
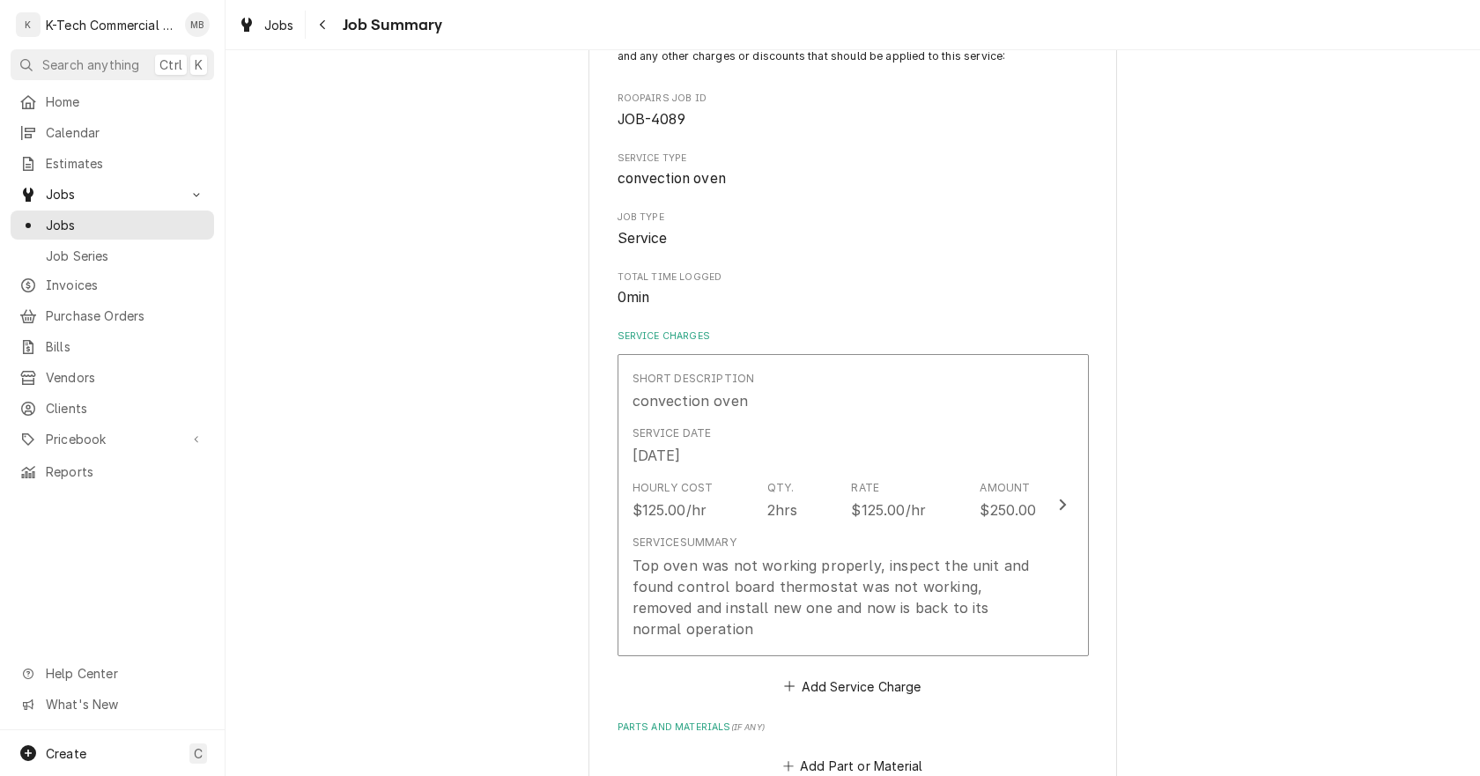
scroll to position [440, 0]
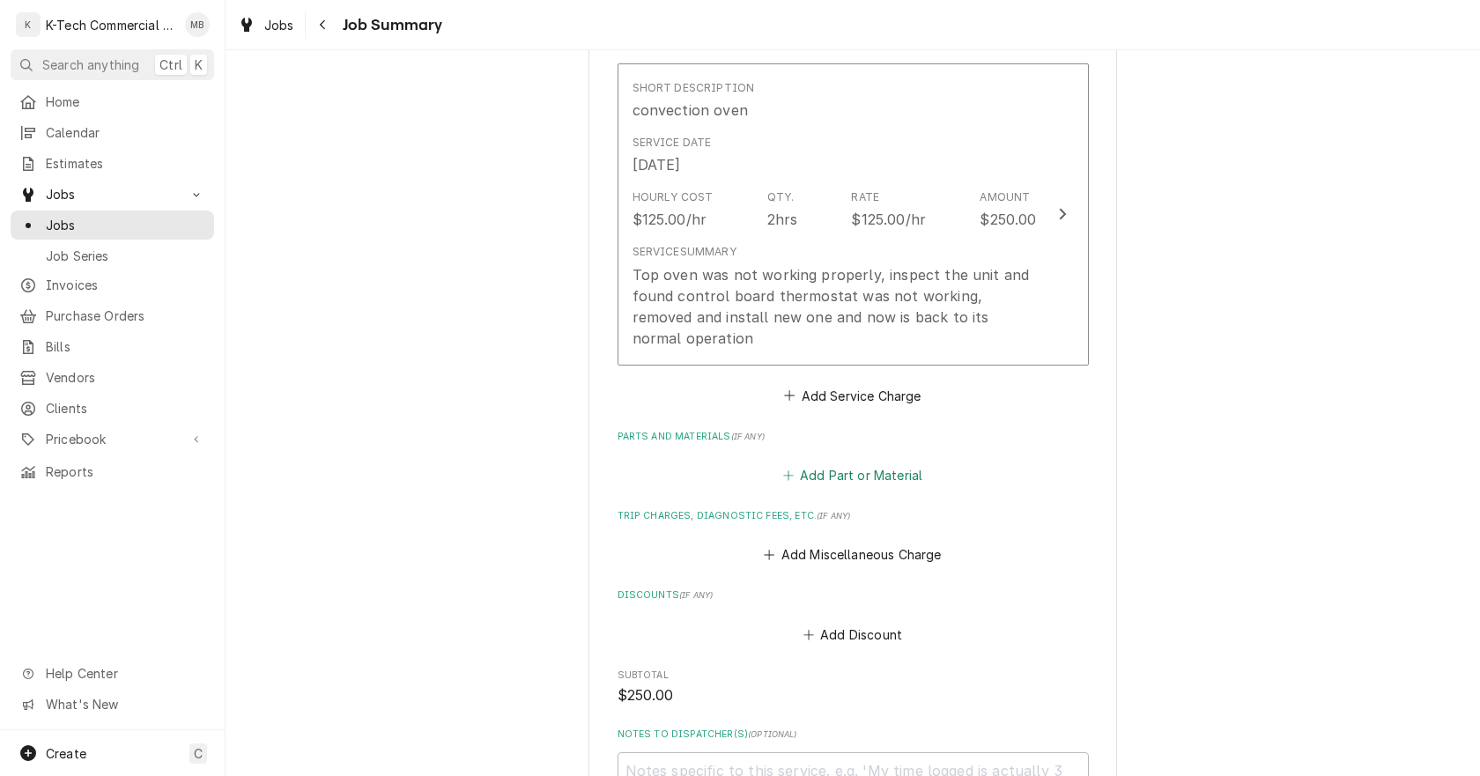
click at [847, 463] on button "Add Part or Material" at bounding box center [852, 475] width 145 height 25
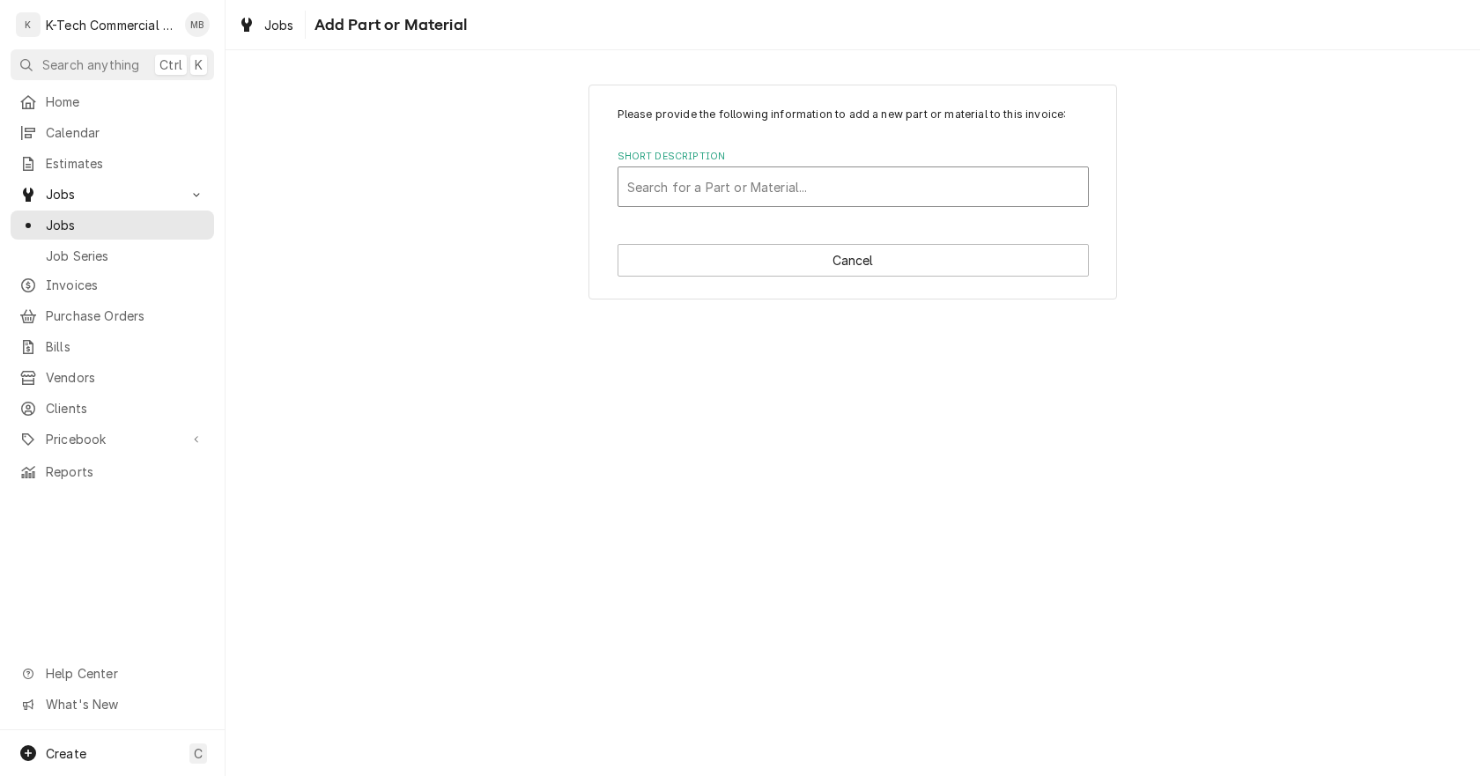
click at [808, 189] on div "Short Description" at bounding box center [853, 187] width 452 height 32
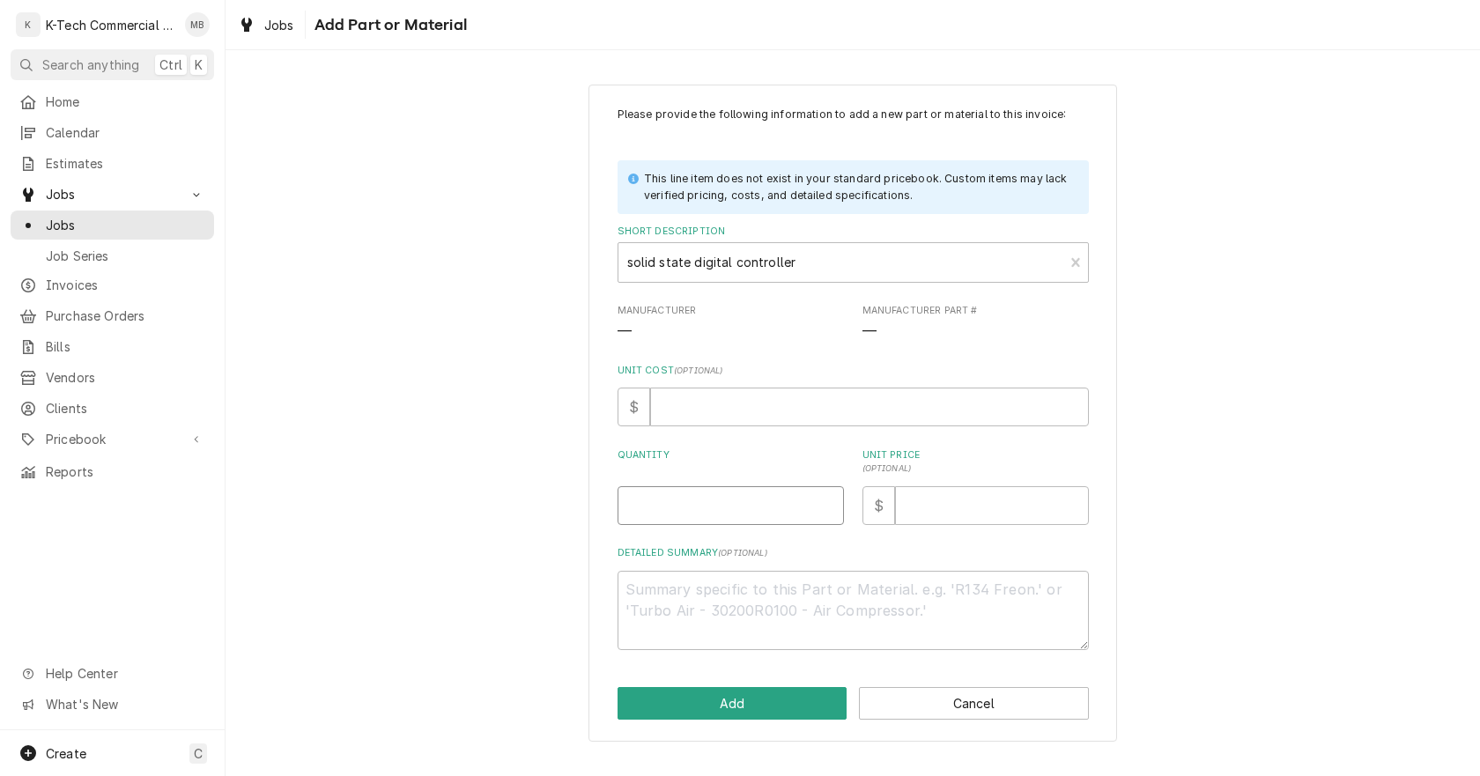
drag, startPoint x: 746, startPoint y: 522, endPoint x: 801, endPoint y: 511, distance: 55.8
click at [752, 520] on input "Quantity" at bounding box center [730, 505] width 226 height 39
click at [943, 499] on input "Unit Price ( optional )" at bounding box center [992, 505] width 194 height 39
click at [706, 711] on button "Add" at bounding box center [732, 703] width 230 height 33
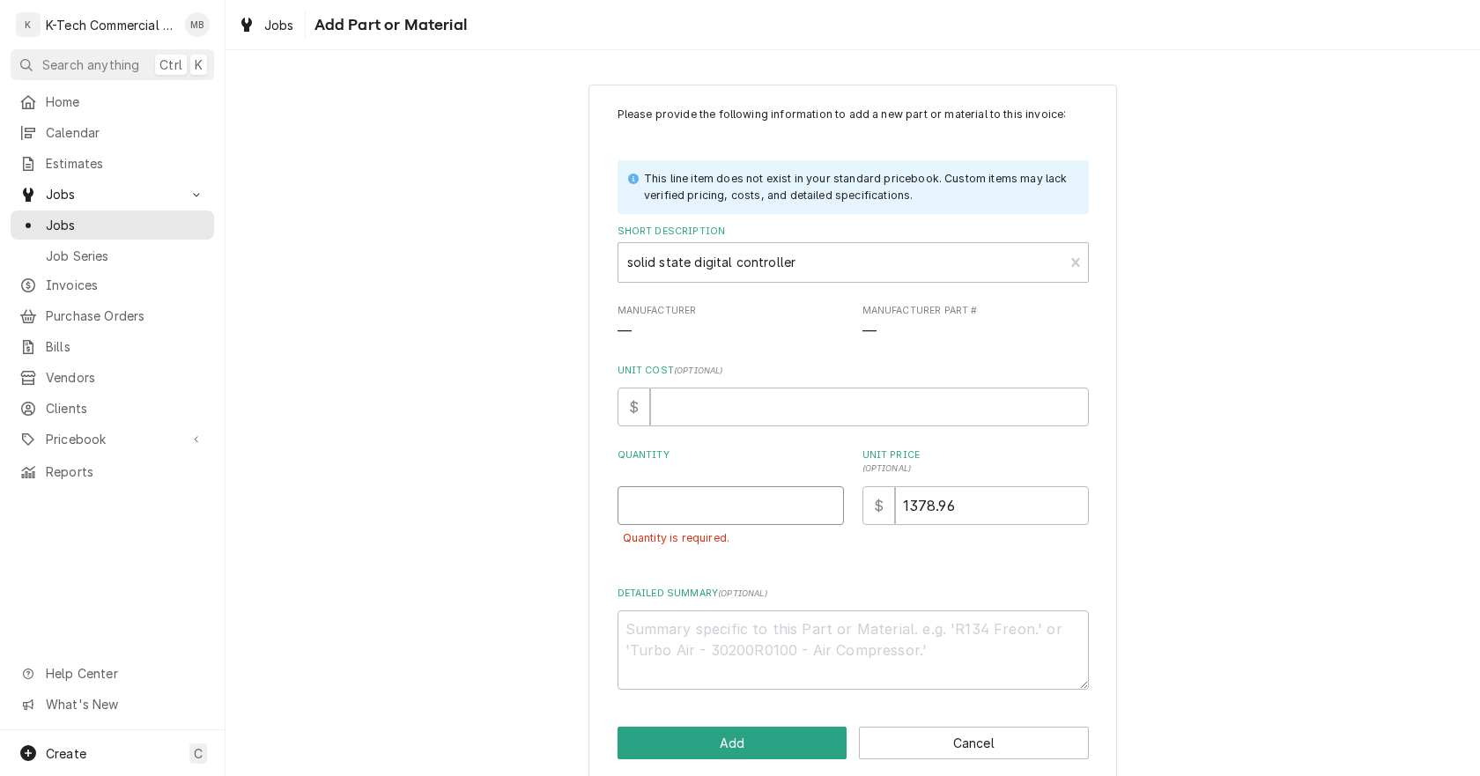
click at [713, 514] on input "Quantity" at bounding box center [730, 505] width 226 height 39
click at [739, 735] on button "Add" at bounding box center [732, 743] width 230 height 33
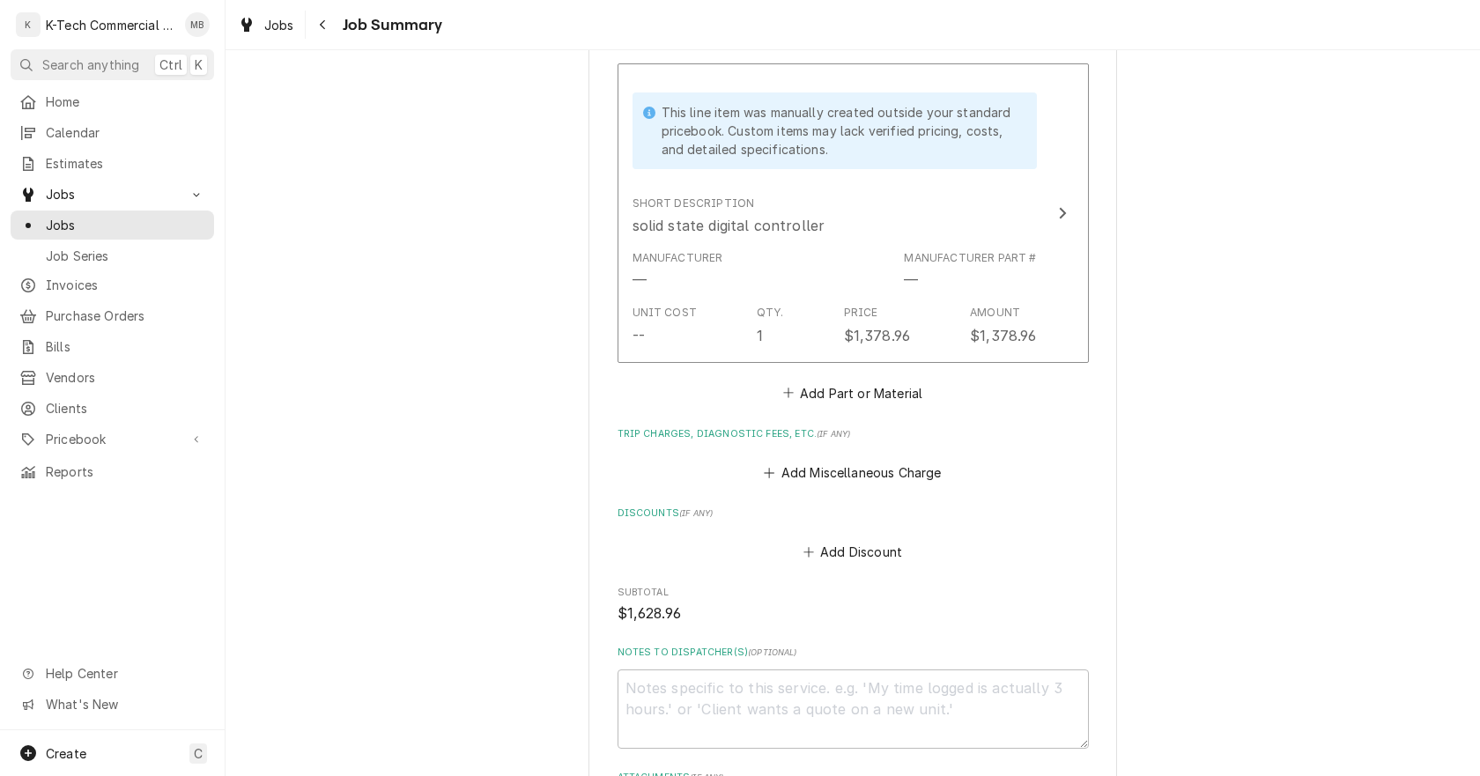
scroll to position [881, 0]
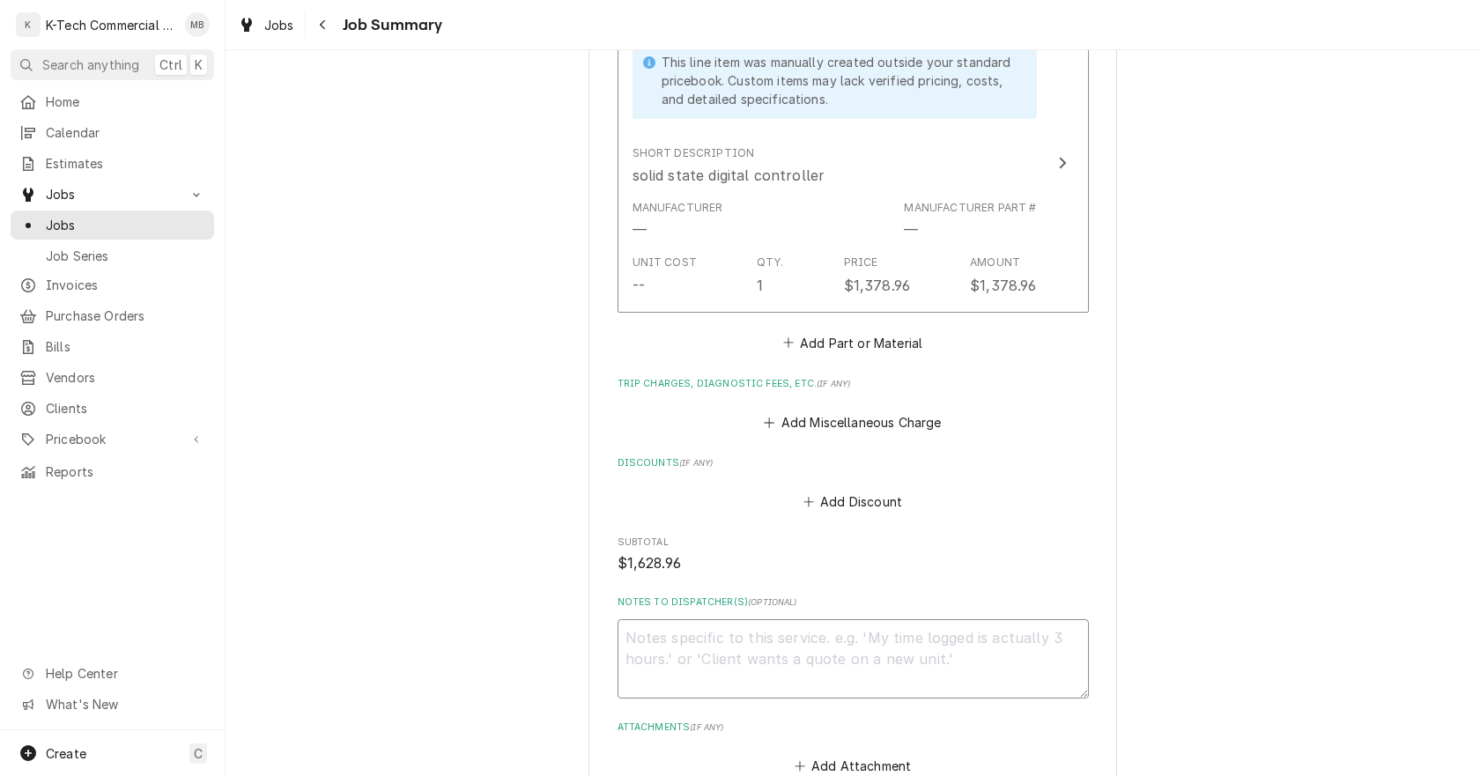
click at [789, 646] on textarea "Notes to Dispatcher(s) ( optional )" at bounding box center [852, 658] width 471 height 79
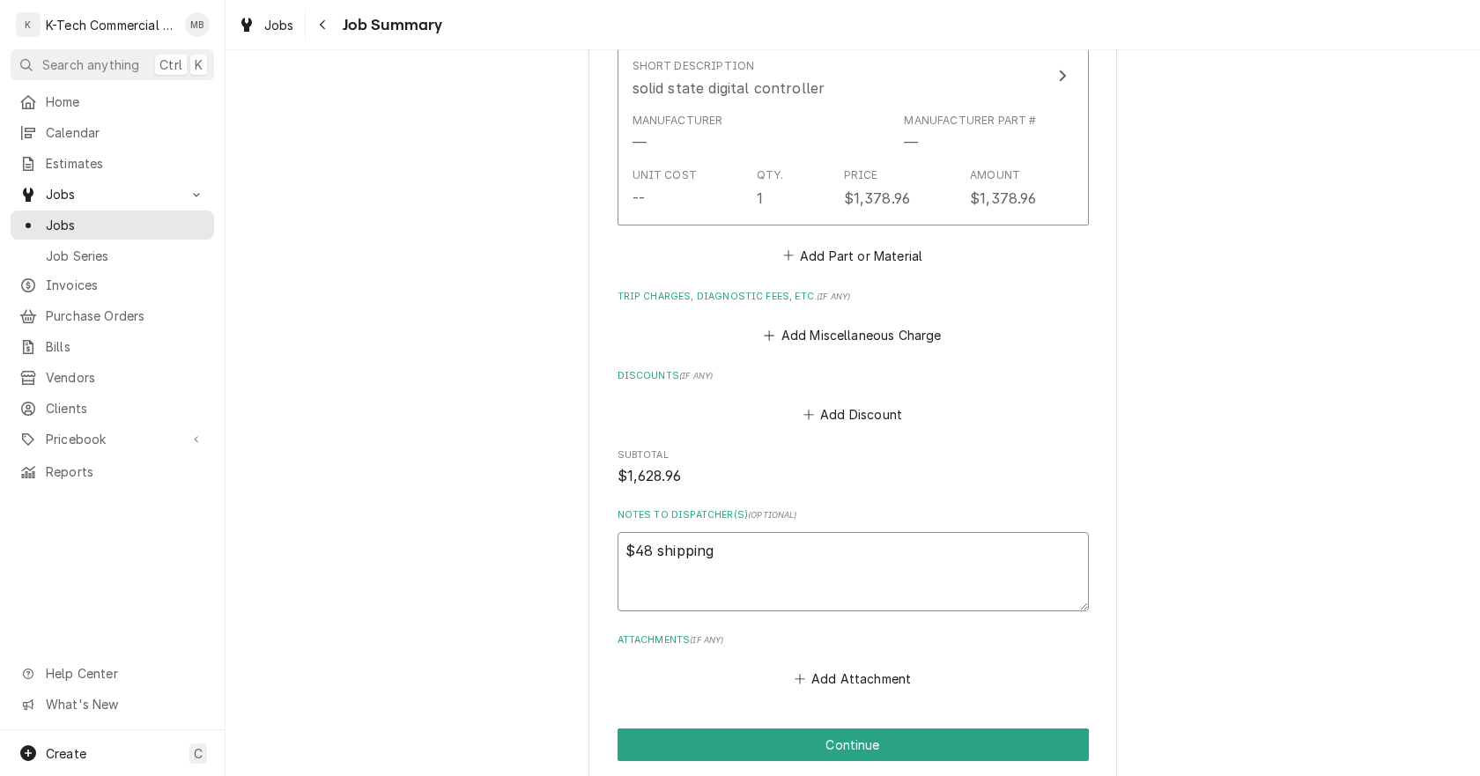
scroll to position [1053, 0]
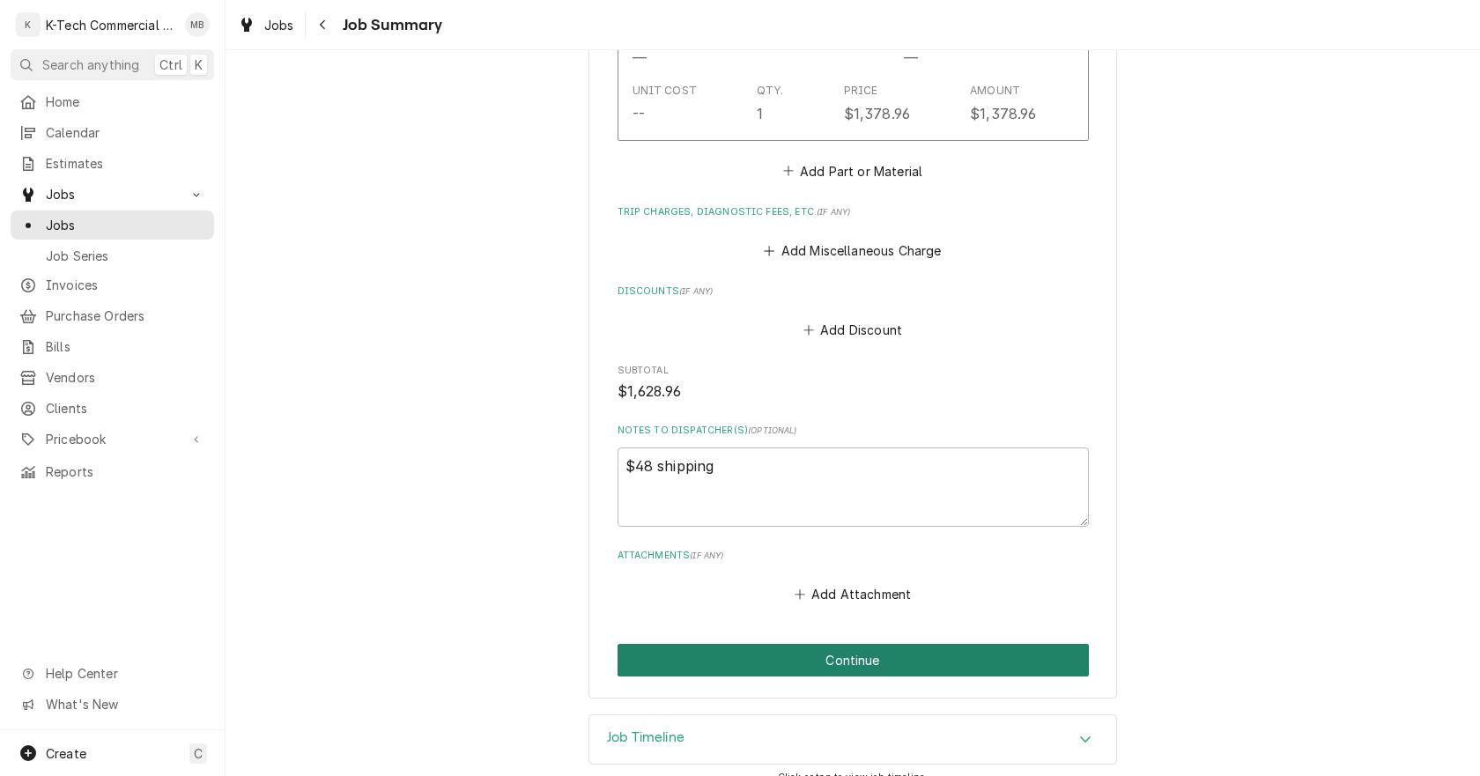
click at [837, 644] on button "Continue" at bounding box center [852, 660] width 471 height 33
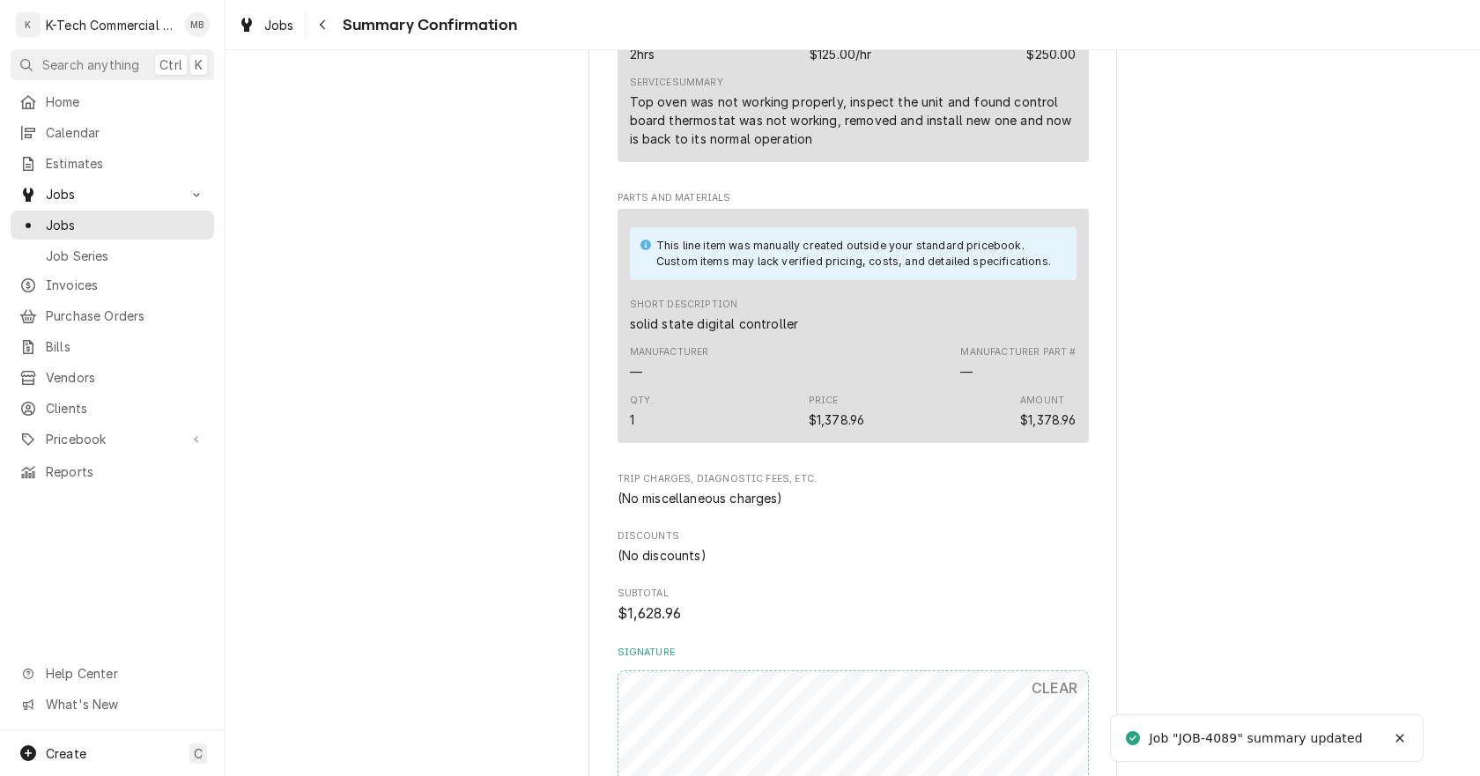
scroll to position [969, 0]
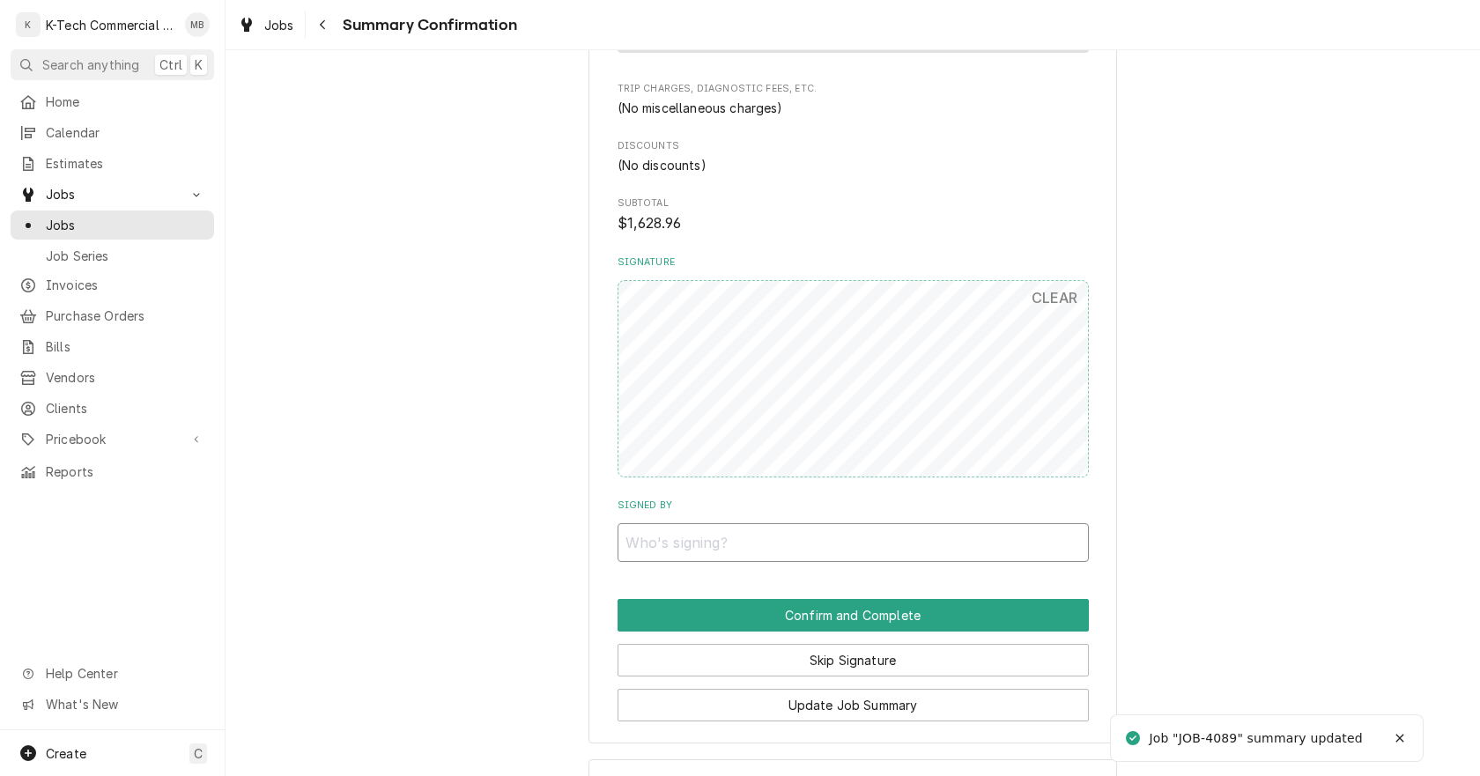
click at [790, 539] on input "Signed By" at bounding box center [852, 542] width 471 height 39
type input "Manager"
click at [817, 633] on div "Skip Signature" at bounding box center [852, 654] width 471 height 45
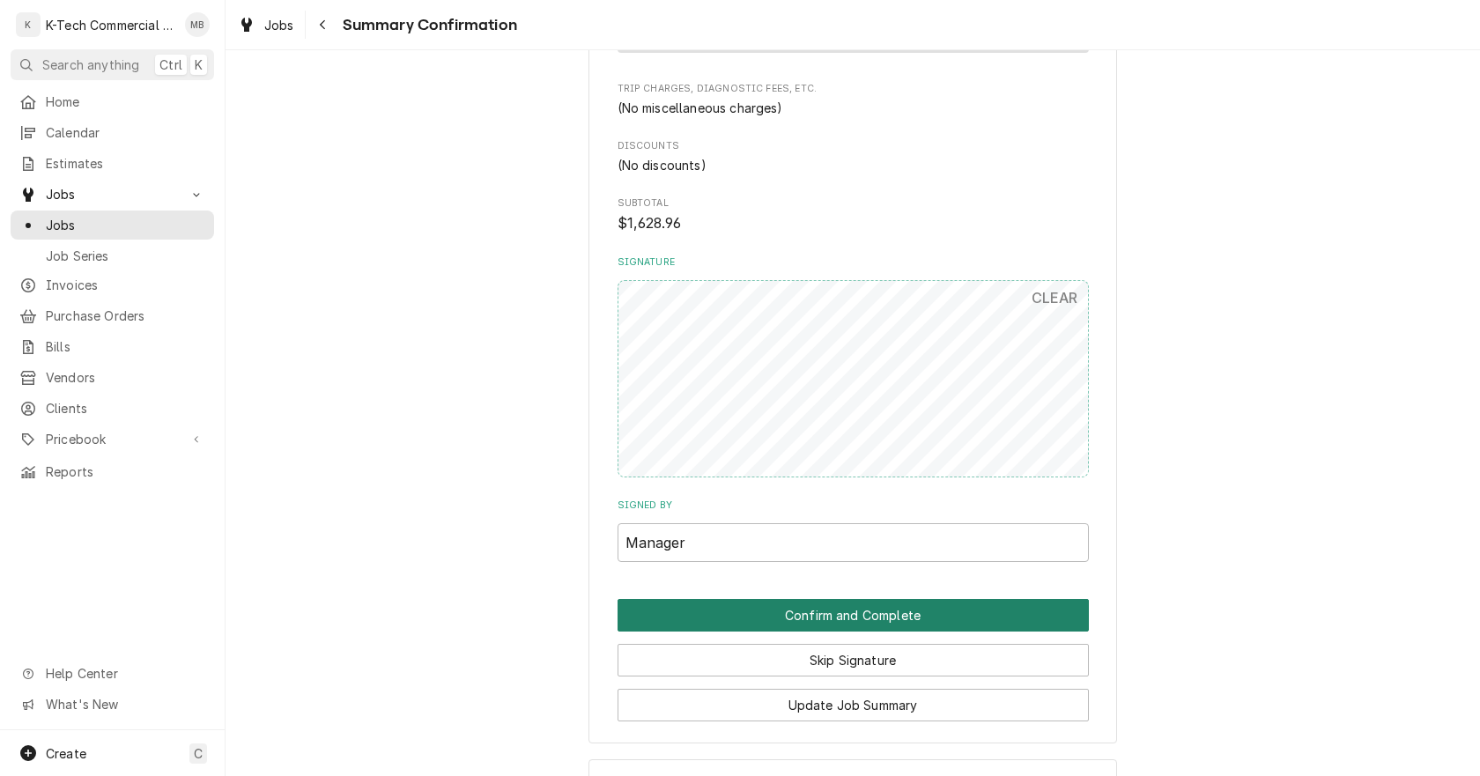
click at [838, 605] on button "Confirm and Complete" at bounding box center [852, 615] width 471 height 33
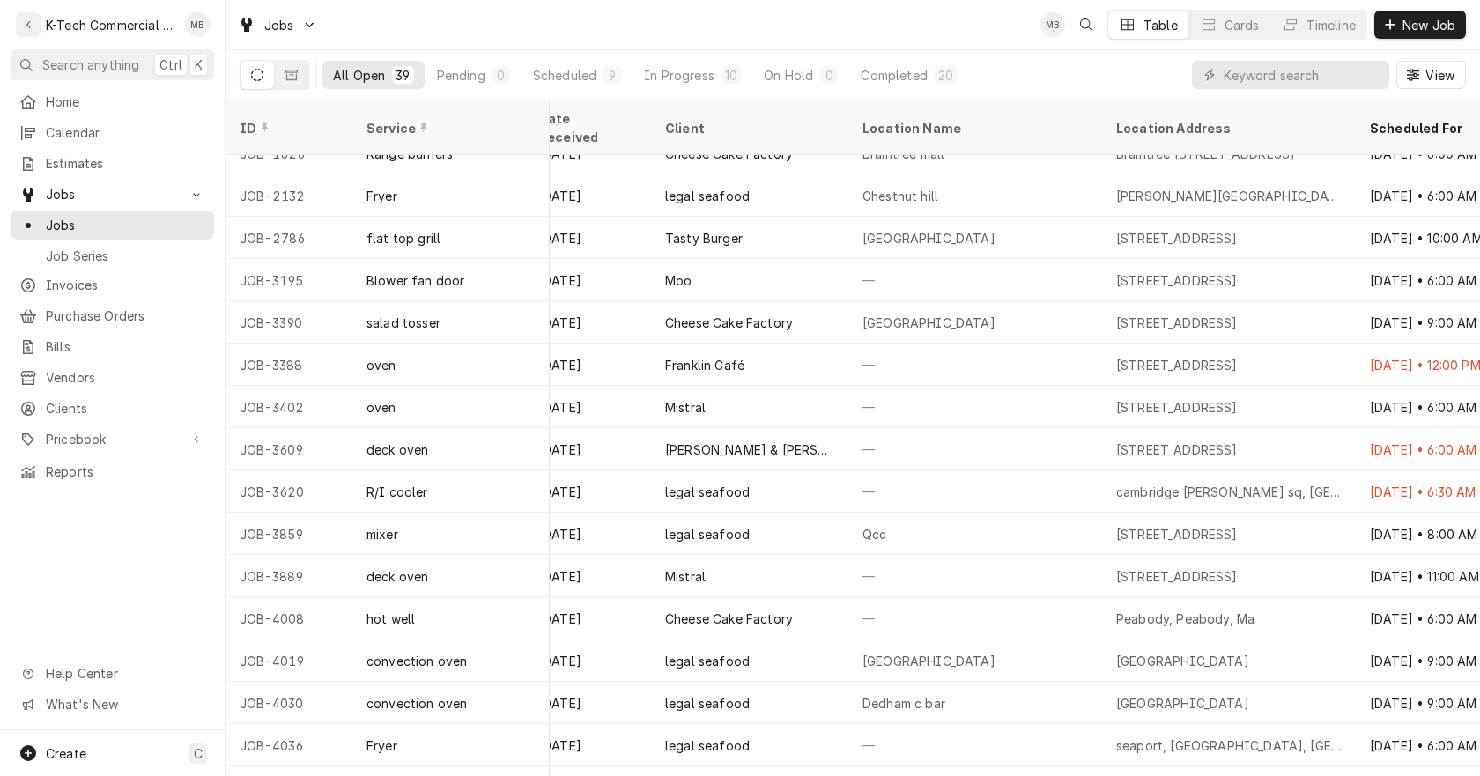
scroll to position [0, 1160]
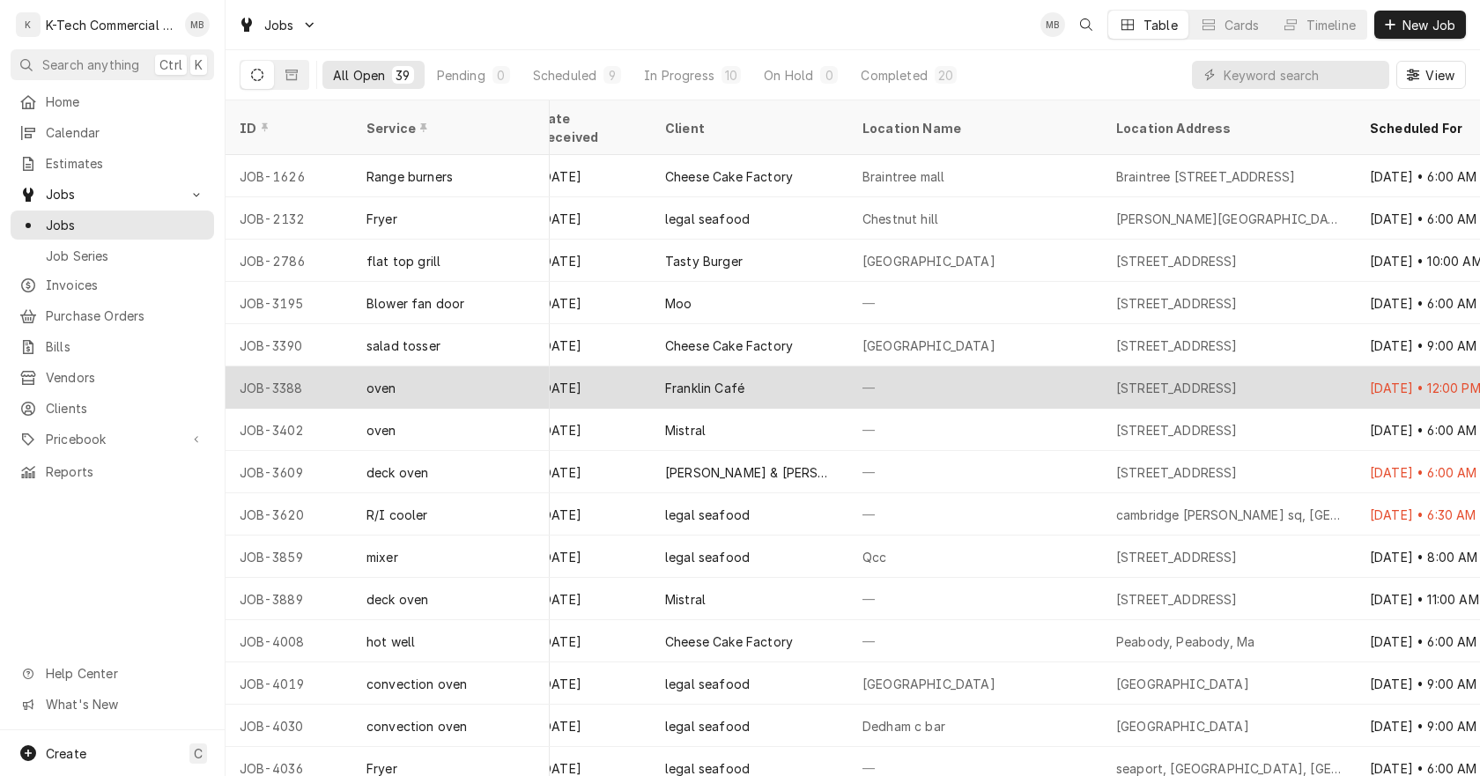
click at [762, 366] on div "Franklin Café" at bounding box center [749, 387] width 197 height 42
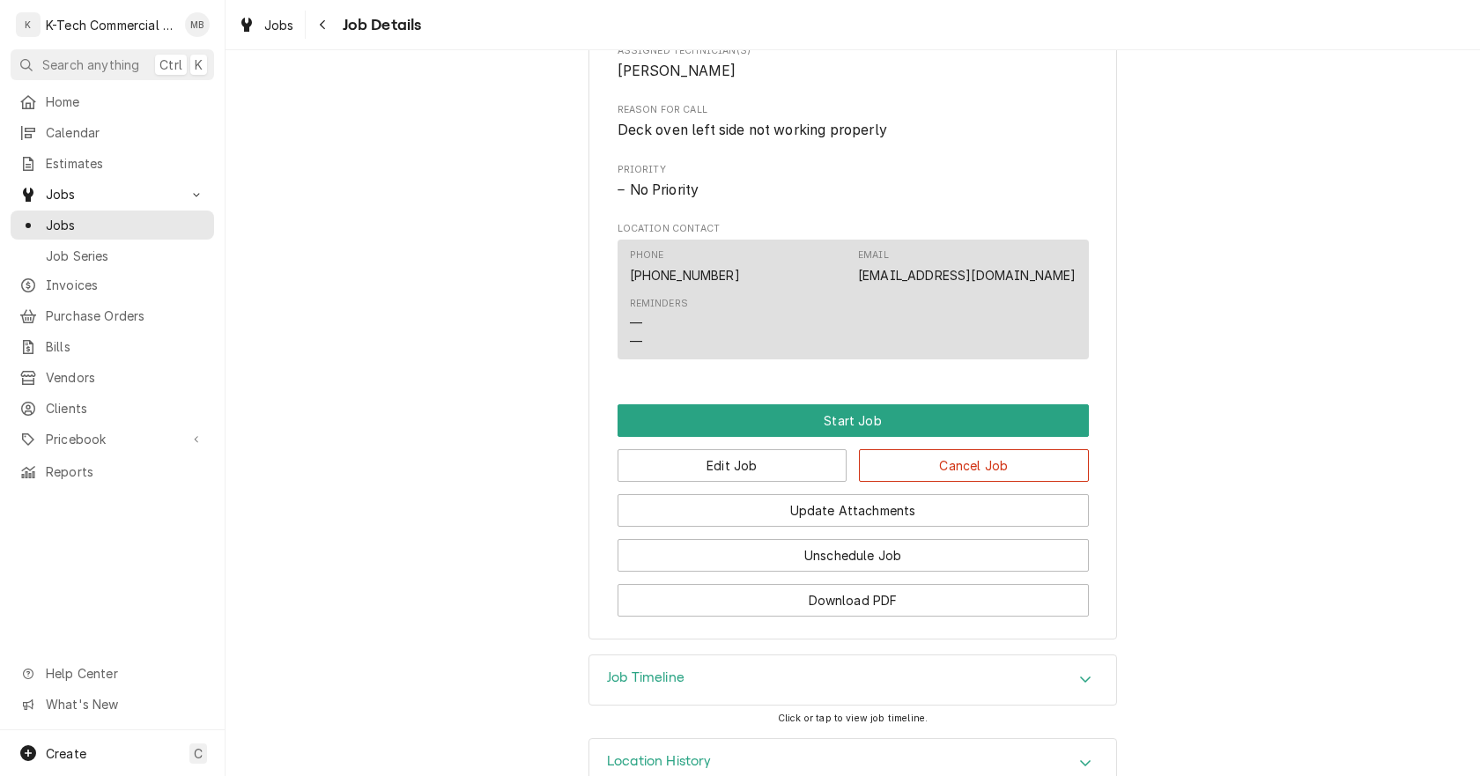
scroll to position [705, 0]
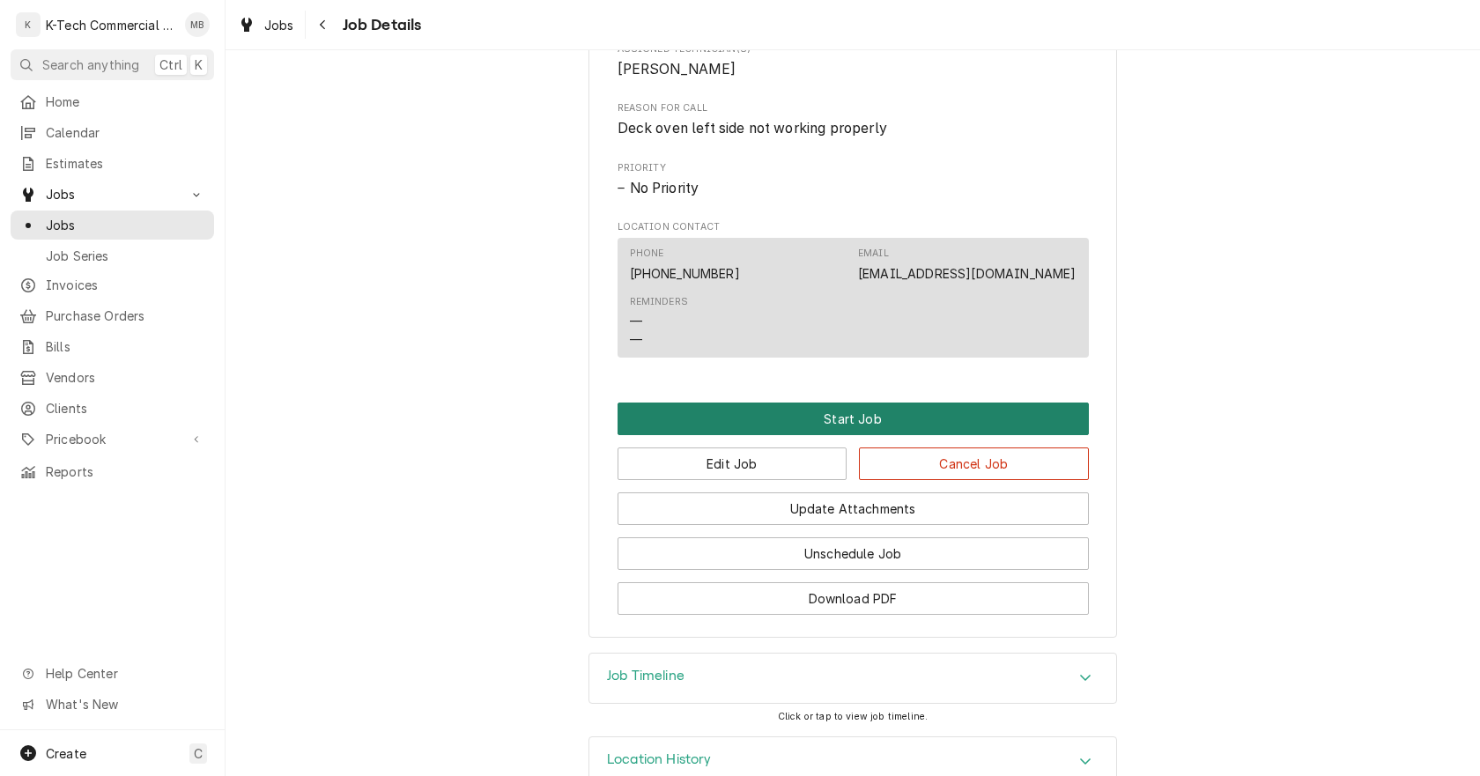
click at [834, 435] on button "Start Job" at bounding box center [852, 419] width 471 height 33
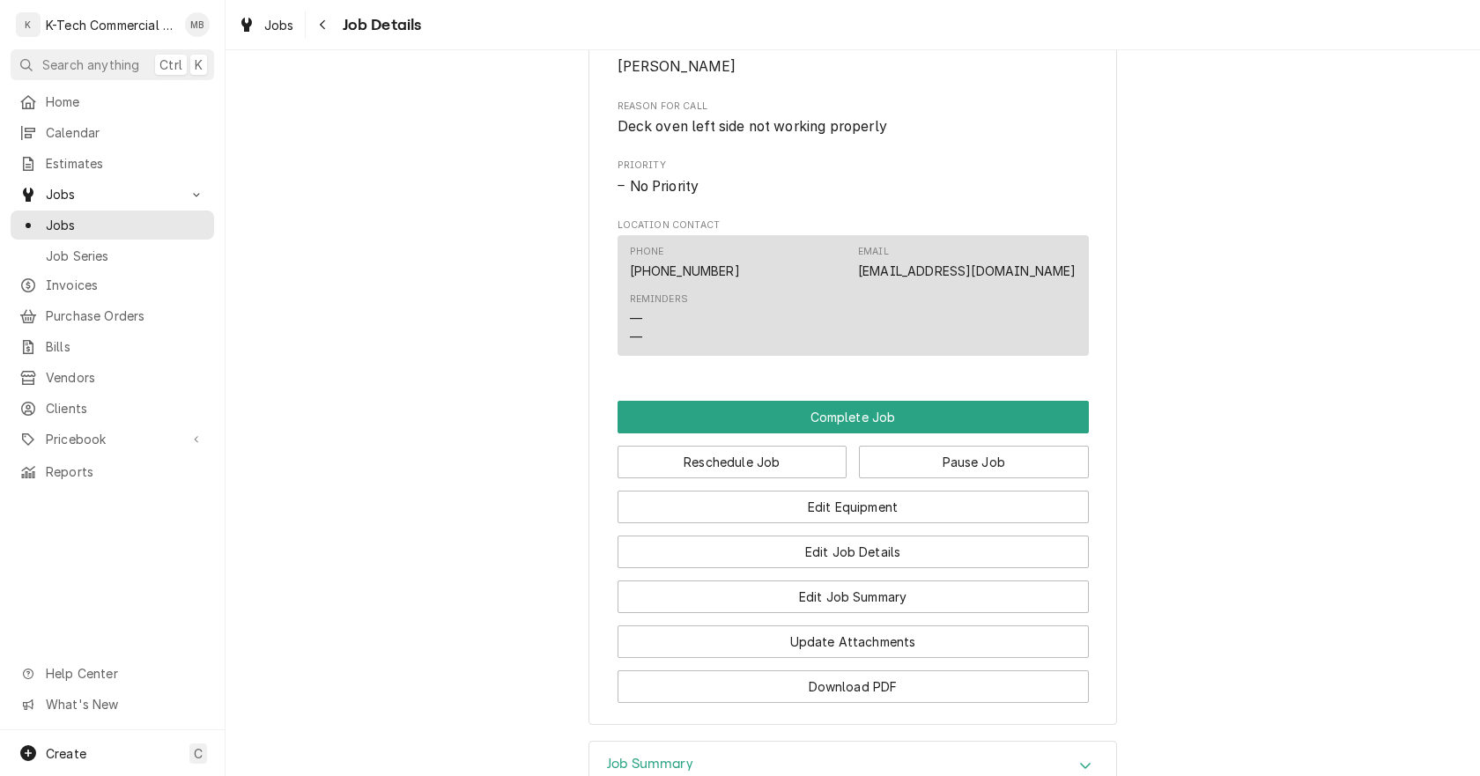
scroll to position [793, 0]
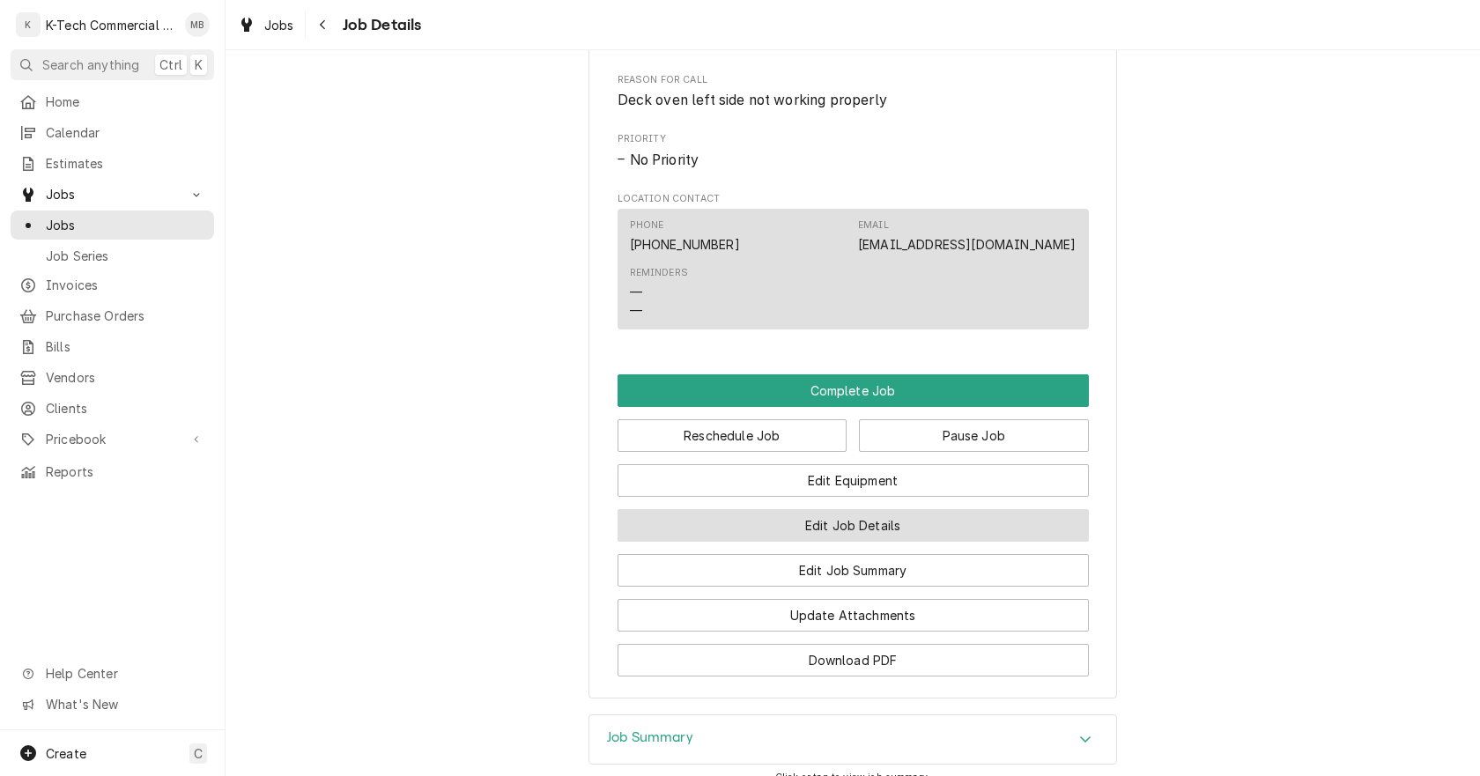
click at [891, 542] on button "Edit Job Details" at bounding box center [852, 525] width 471 height 33
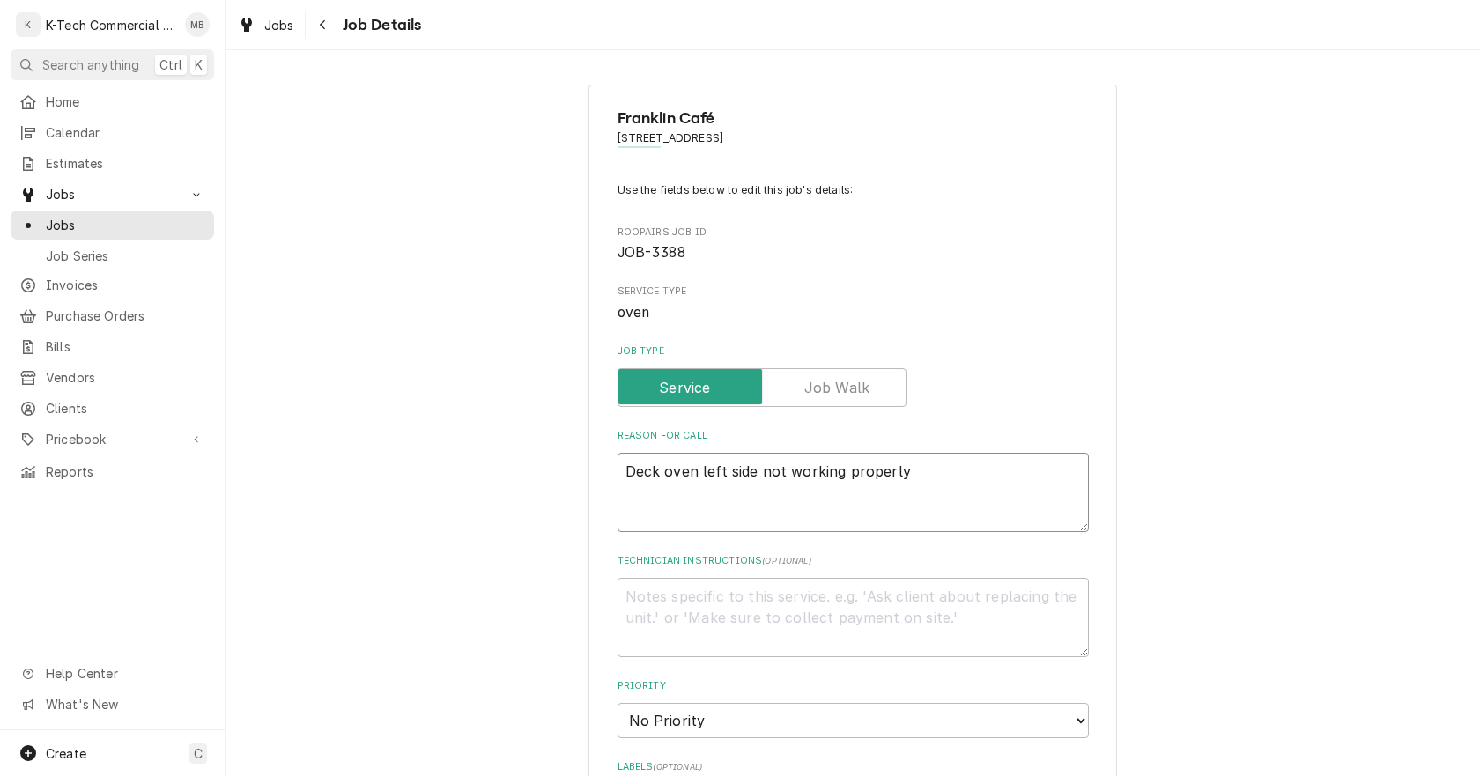
drag, startPoint x: 751, startPoint y: 473, endPoint x: 613, endPoint y: 495, distance: 140.0
click at [617, 495] on textarea "Deck oven left side not working properly" at bounding box center [852, 492] width 471 height 79
type textarea "x"
type textarea "Gnot working properly"
type textarea "x"
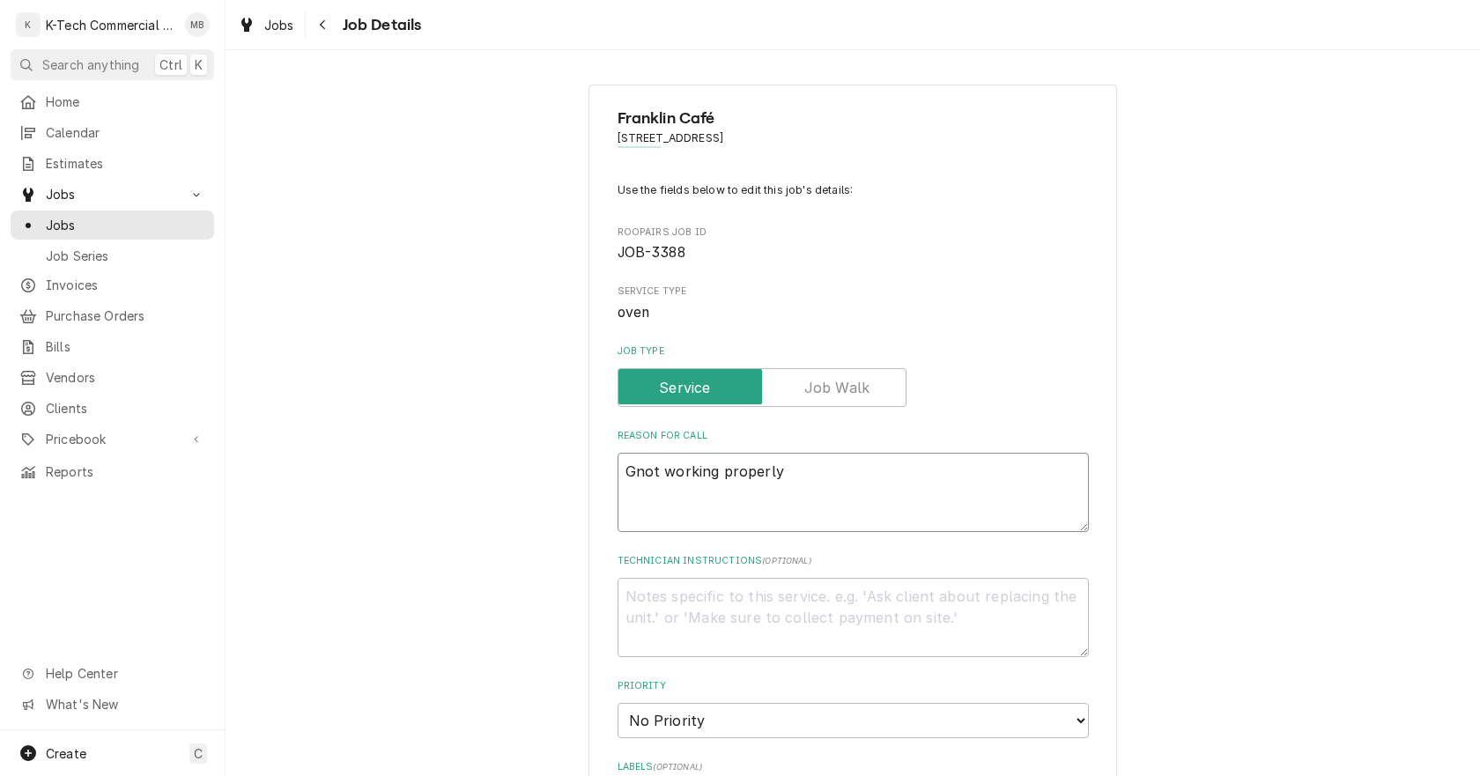
type textarea "Grnot working properly"
type textarea "x"
type textarea "[PERSON_NAME] working properly"
type textarea "x"
type textarea "Grilnot working properly"
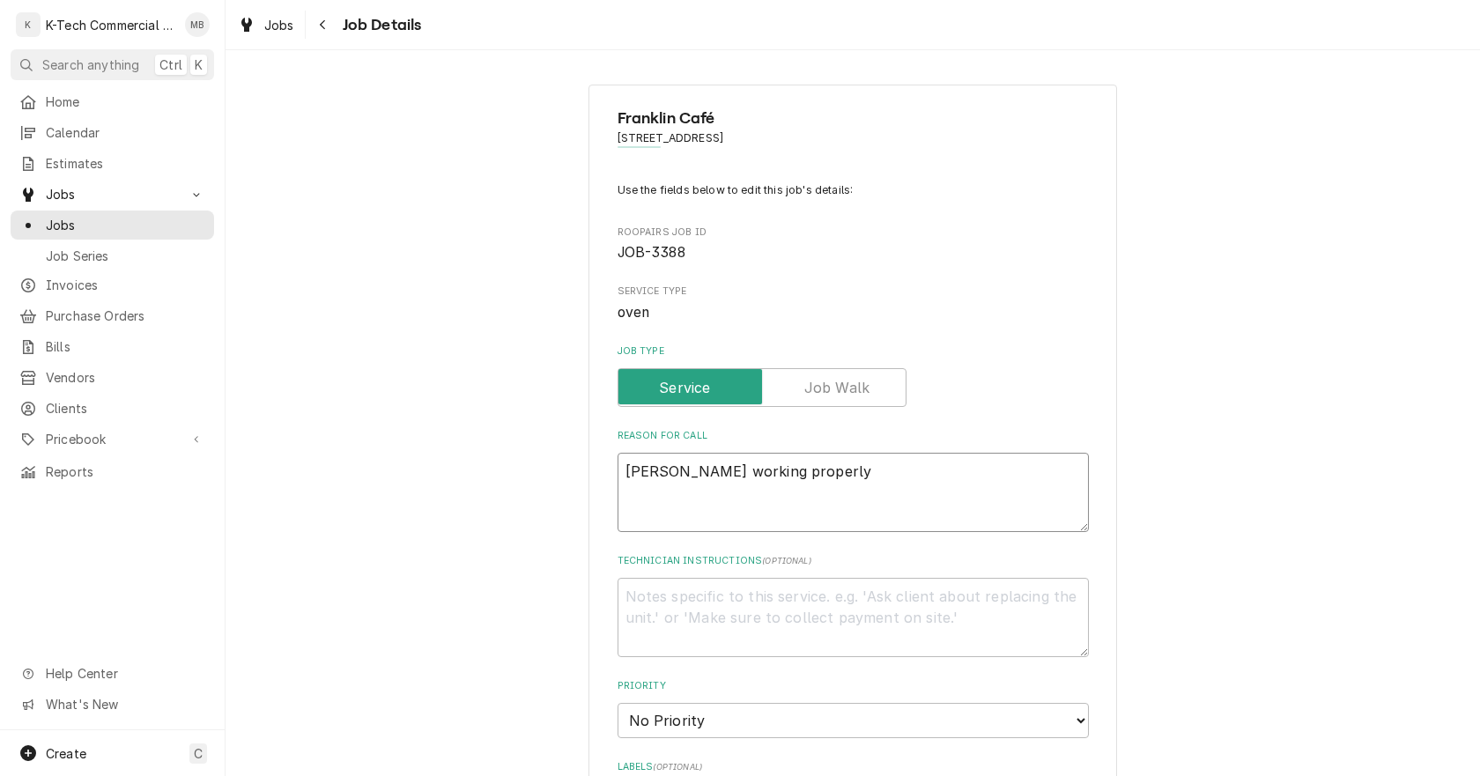
type textarea "x"
type textarea "Grillnot working properly"
type textarea "x"
type textarea "Grill not working properly"
type textarea "x"
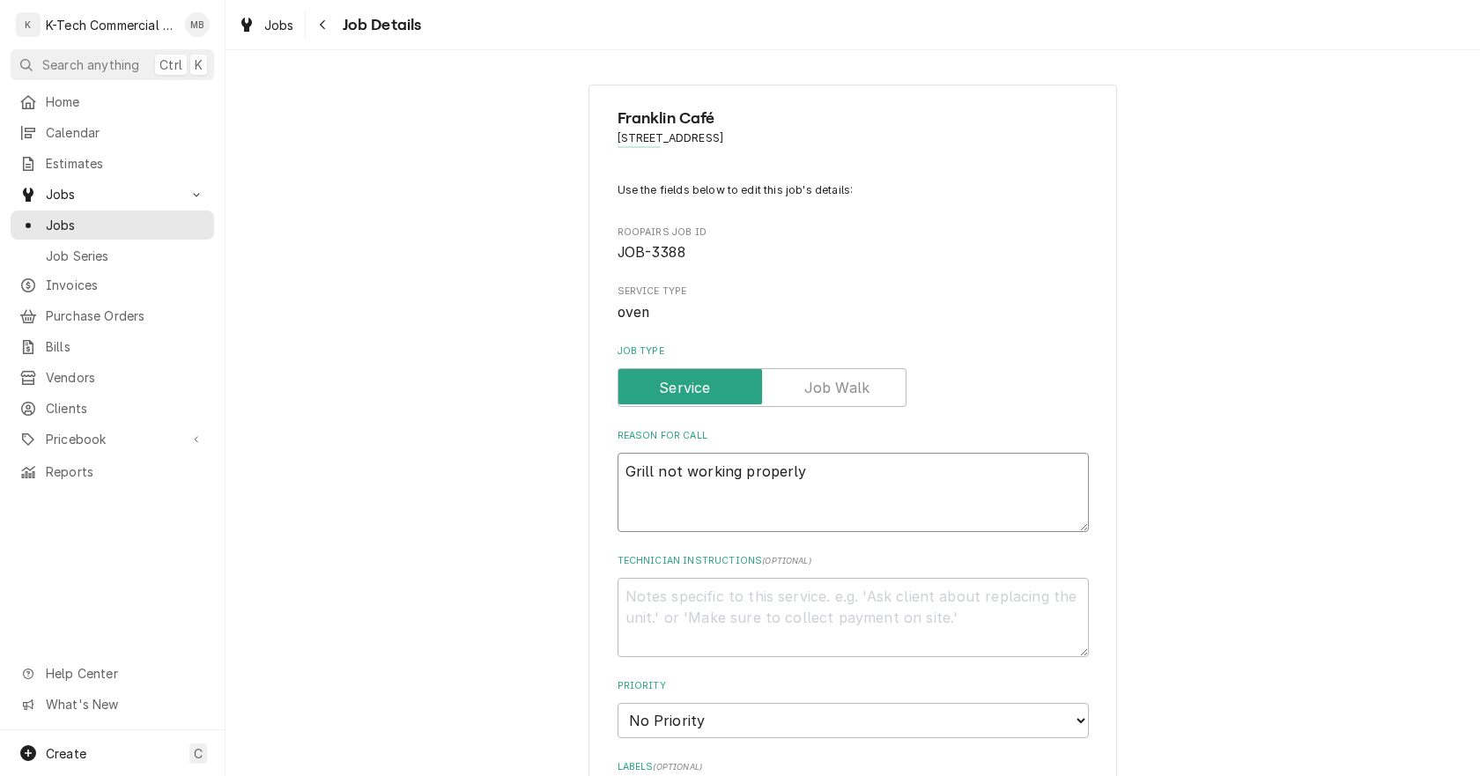
type textarea "Grill mnot working properly"
type textarea "x"
type textarea "Grill menot working properly"
type textarea "x"
type textarea "Grill mnot working properly"
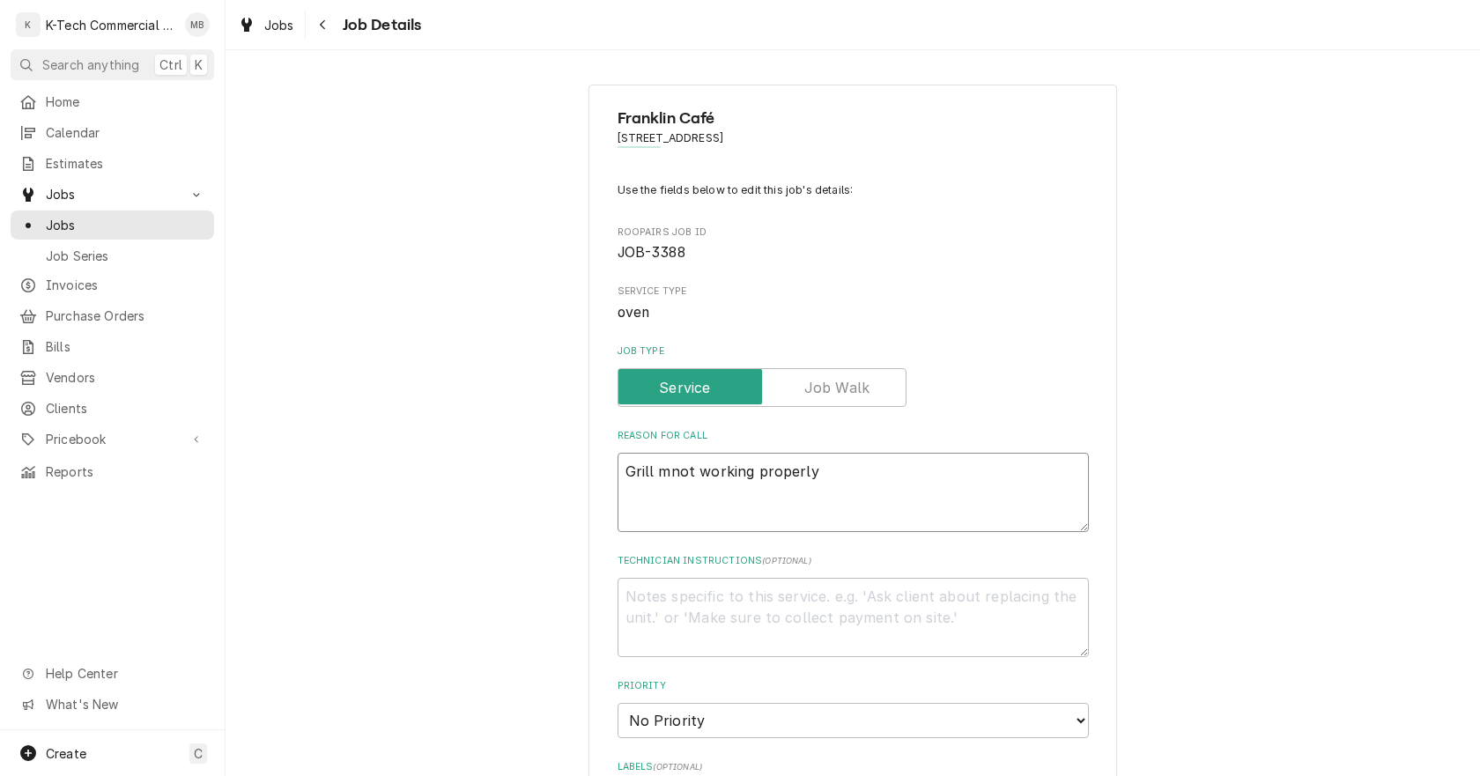
type textarea "x"
type textarea "Grill not working properly"
type textarea "x"
type textarea "Grill nnot working properly"
type textarea "x"
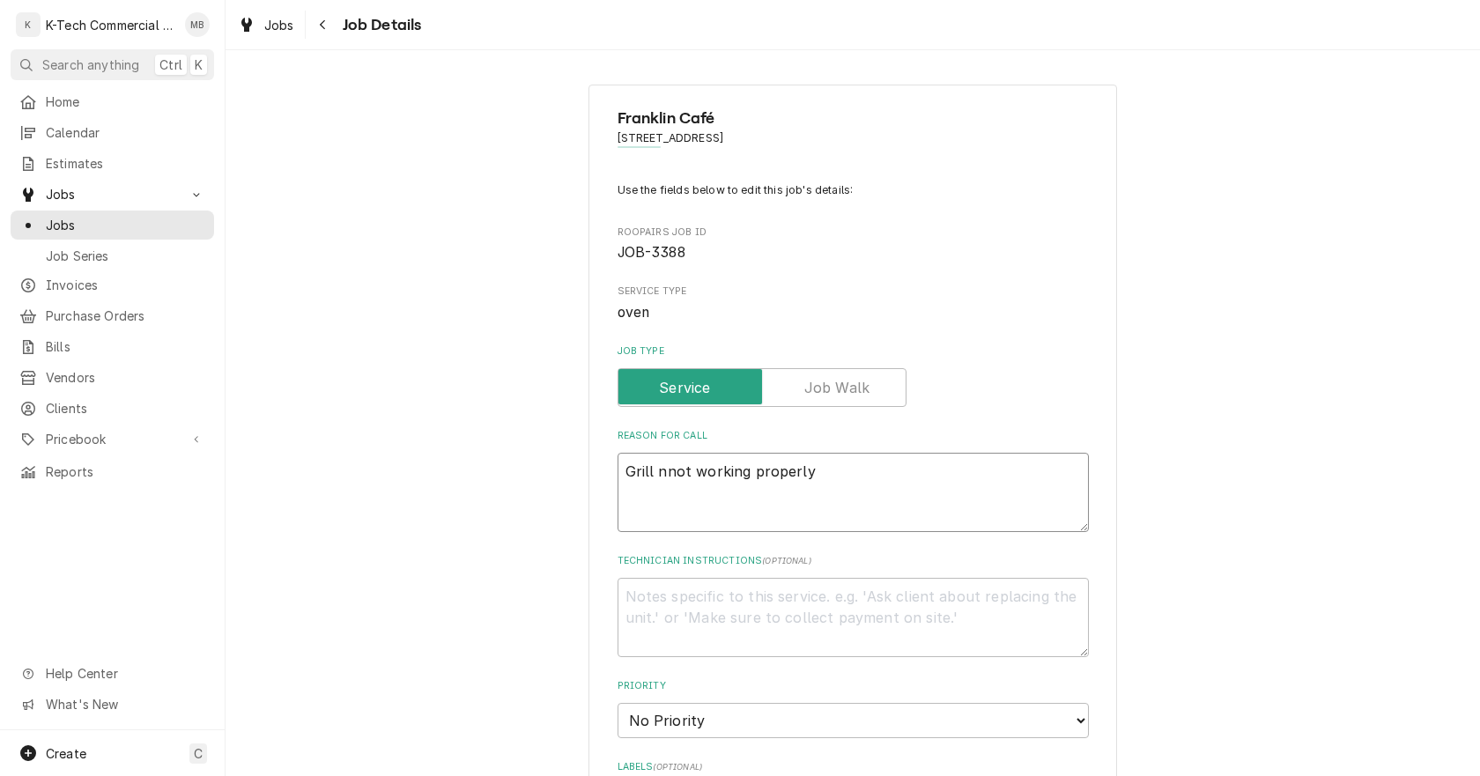
type textarea "Grill nenot working properly"
type textarea "x"
type textarea "Grill neenot working properly"
type textarea "x"
type textarea "Grill neednot working properly"
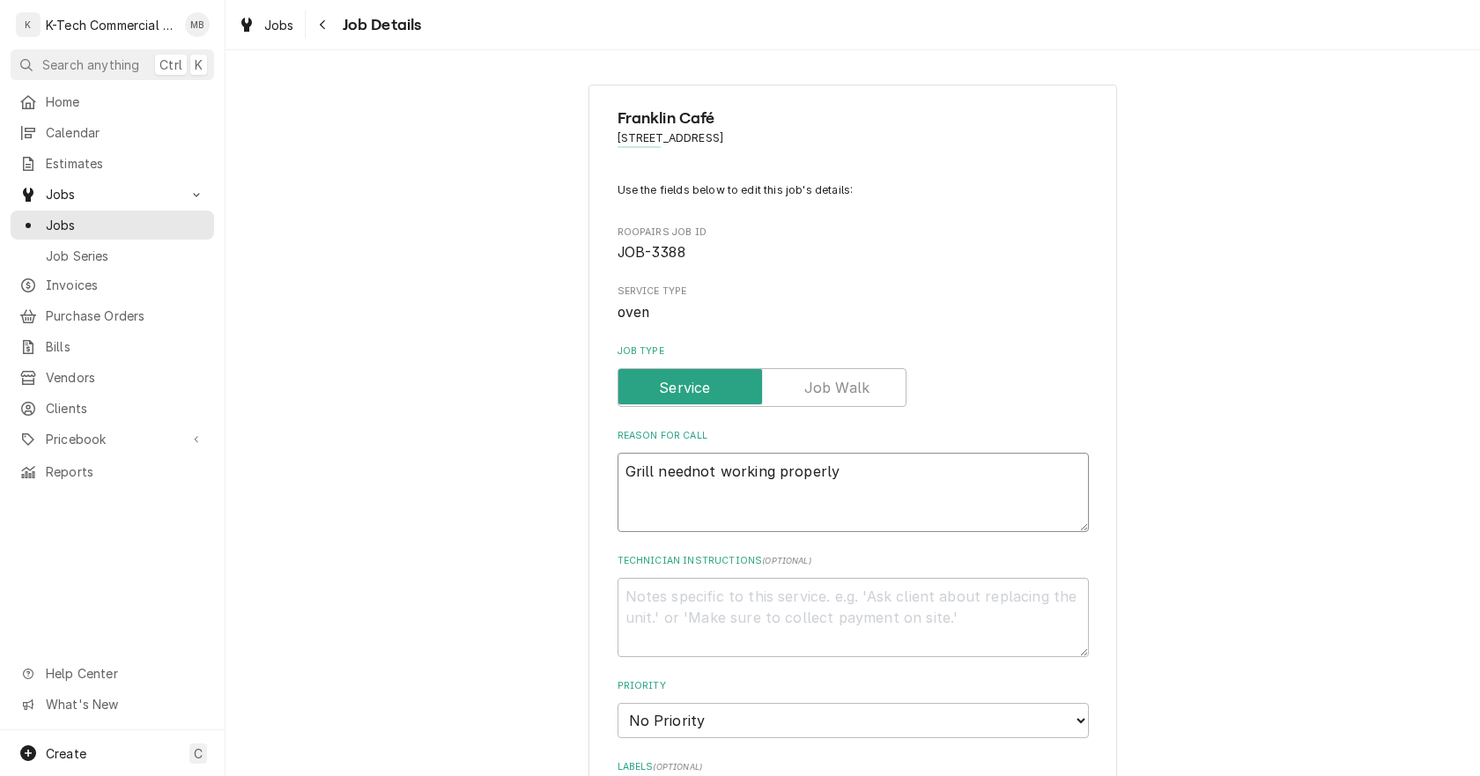
type textarea "x"
type textarea "Grill needsnot working properly"
type textarea "x"
type textarea "Grill needs not working properly"
type textarea "x"
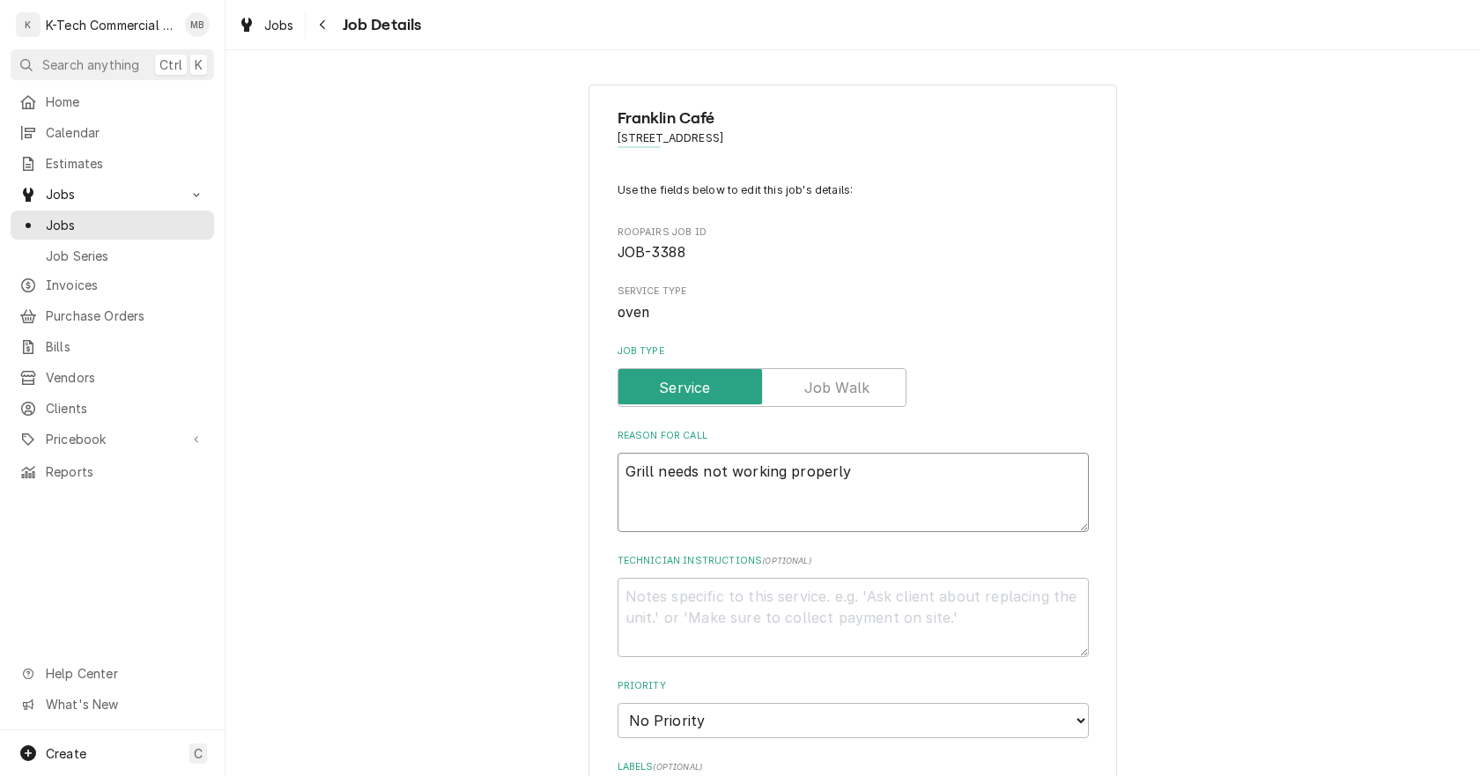
type textarea "Grill needs nnot working properly"
type textarea "x"
type textarea "Grill needs nenot working properly"
type textarea "x"
type textarea "Grill needs nnot working properly"
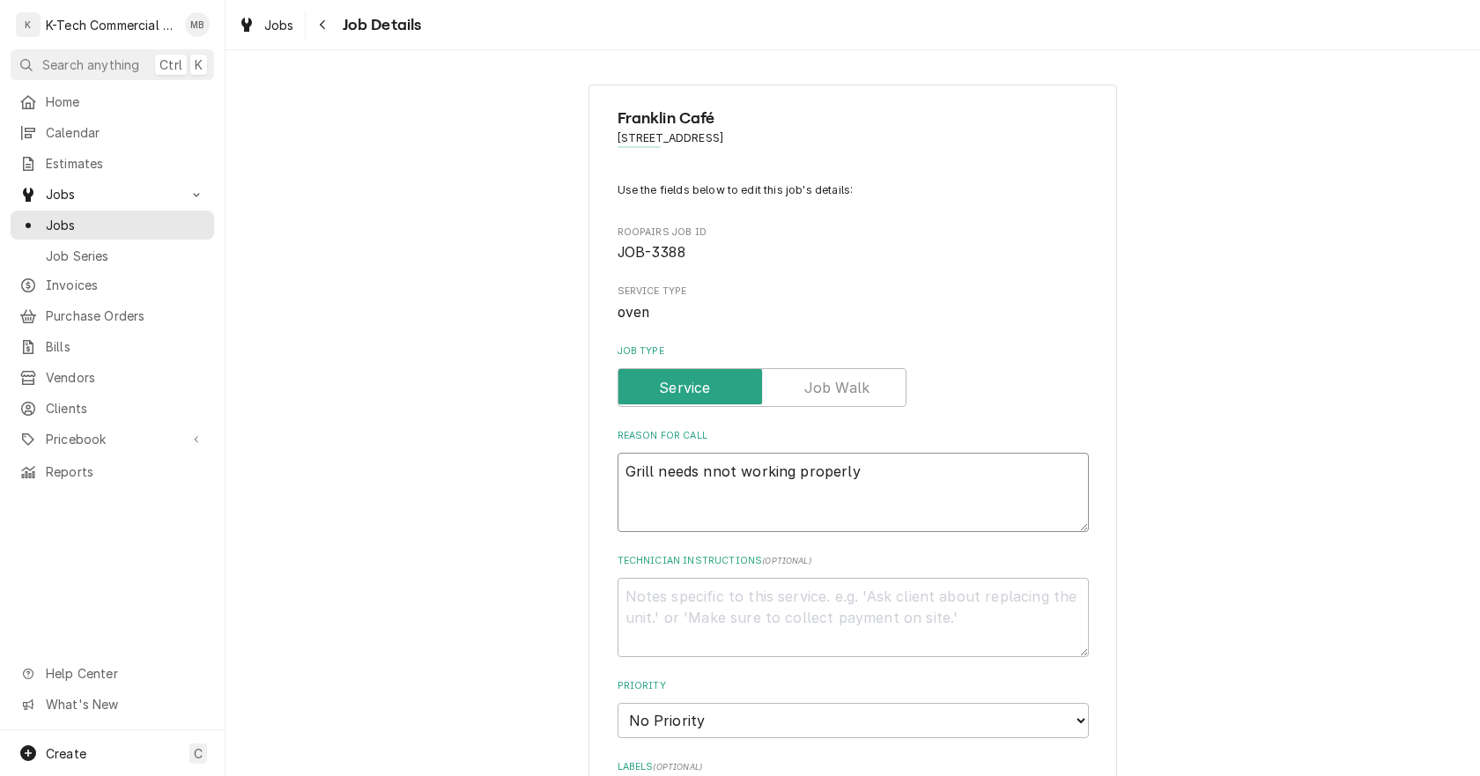
type textarea "x"
type textarea "Grill needs not working properly"
type textarea "x"
type textarea "Grill needs 3not working properly"
type textarea "x"
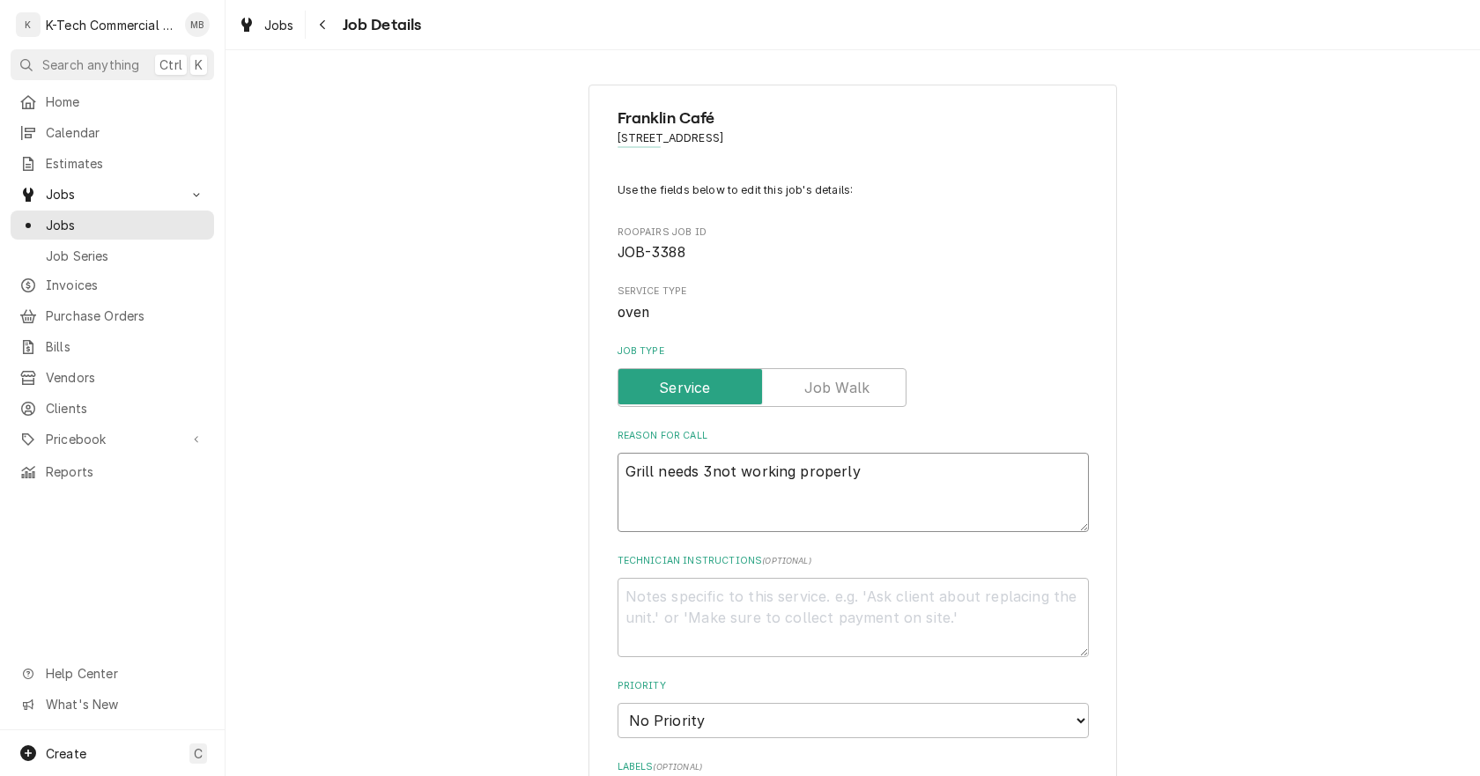
type textarea "Grill needs 3 not working properly"
type textarea "x"
type textarea "Grill needs 3 nnot working properly"
type textarea "x"
type textarea "Grill needs 3 nenot working properly"
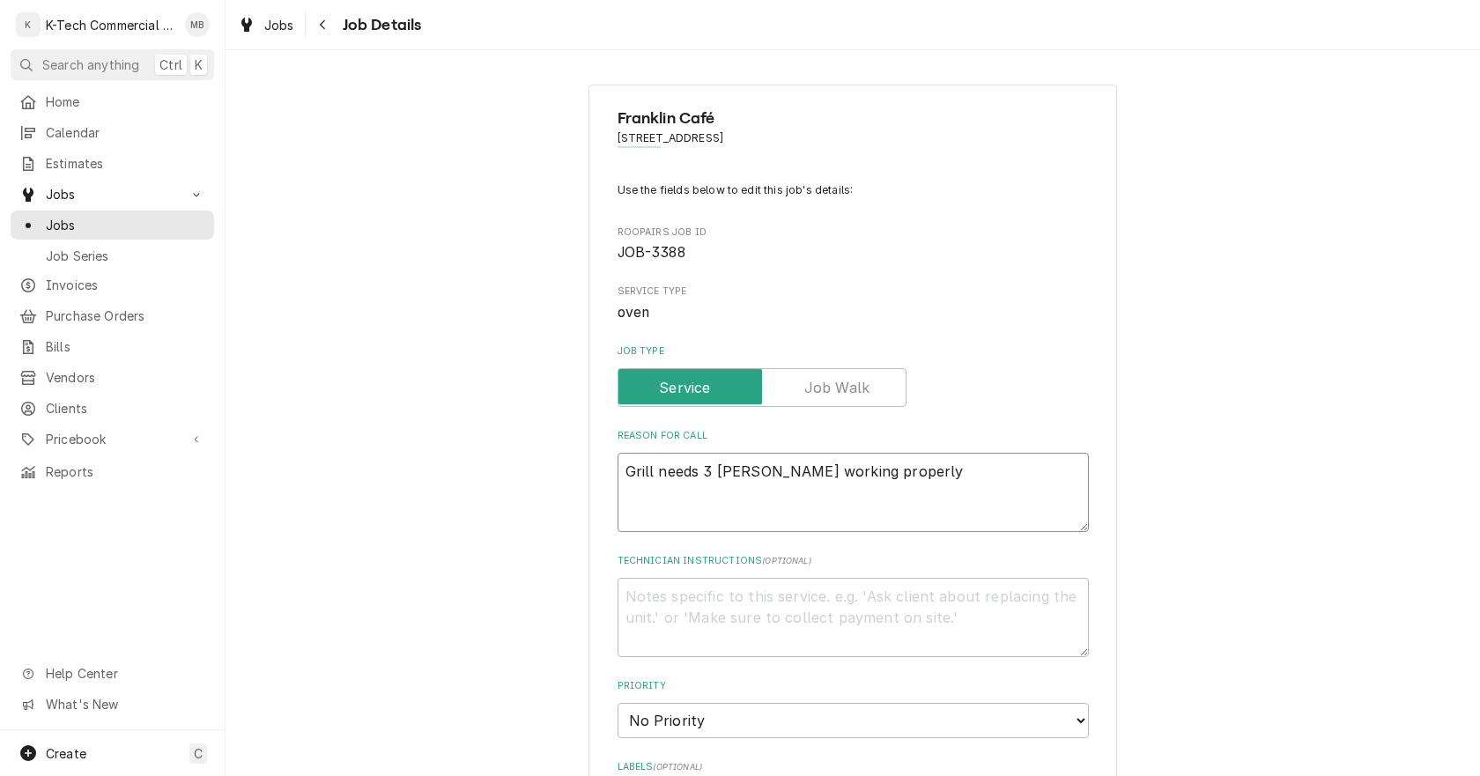
type textarea "x"
type textarea "Grill needs 3 newnot working properly"
type textarea "x"
type textarea "Grill needs 3 new not working properly"
type textarea "x"
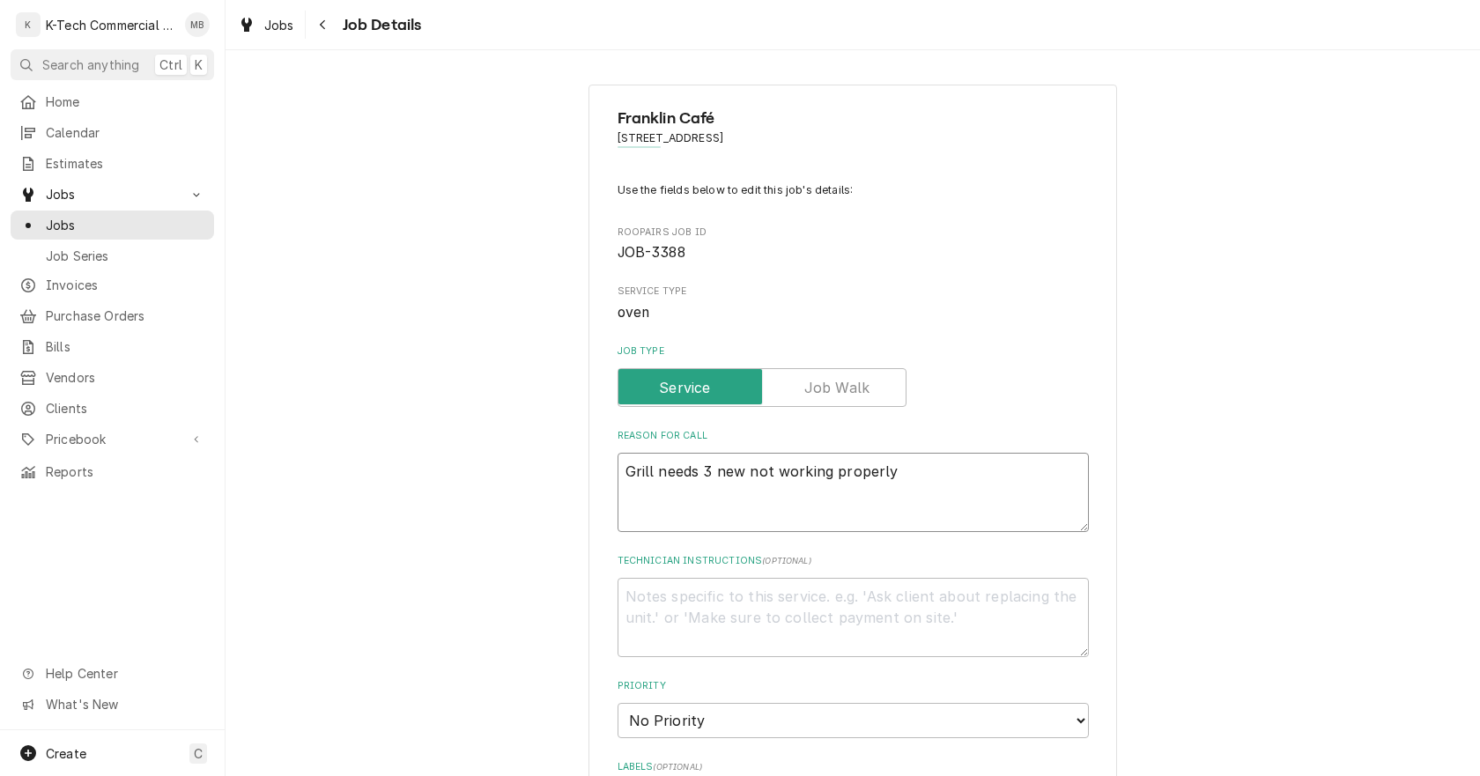
type textarea "Grill needs 3 new rnot working properly"
type textarea "x"
type textarea "Grill needs 3 new ranot working properly"
type textarea "x"
type textarea "Grill needs 3 new radnot working properly"
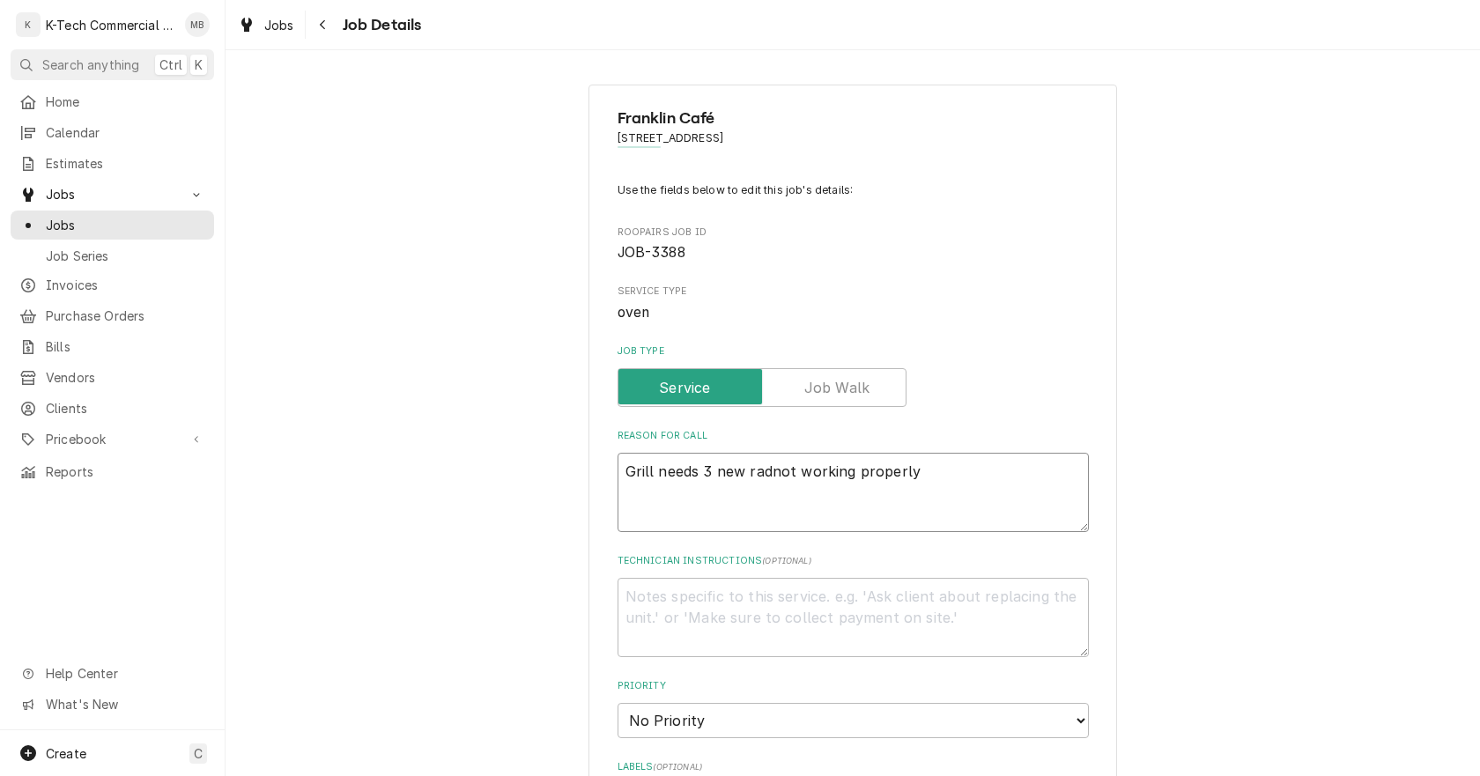
type textarea "x"
type textarea "Grill needs 3 new radinot working properly"
type textarea "x"
type textarea "Grill needs 3 new radianot working properly"
type textarea "x"
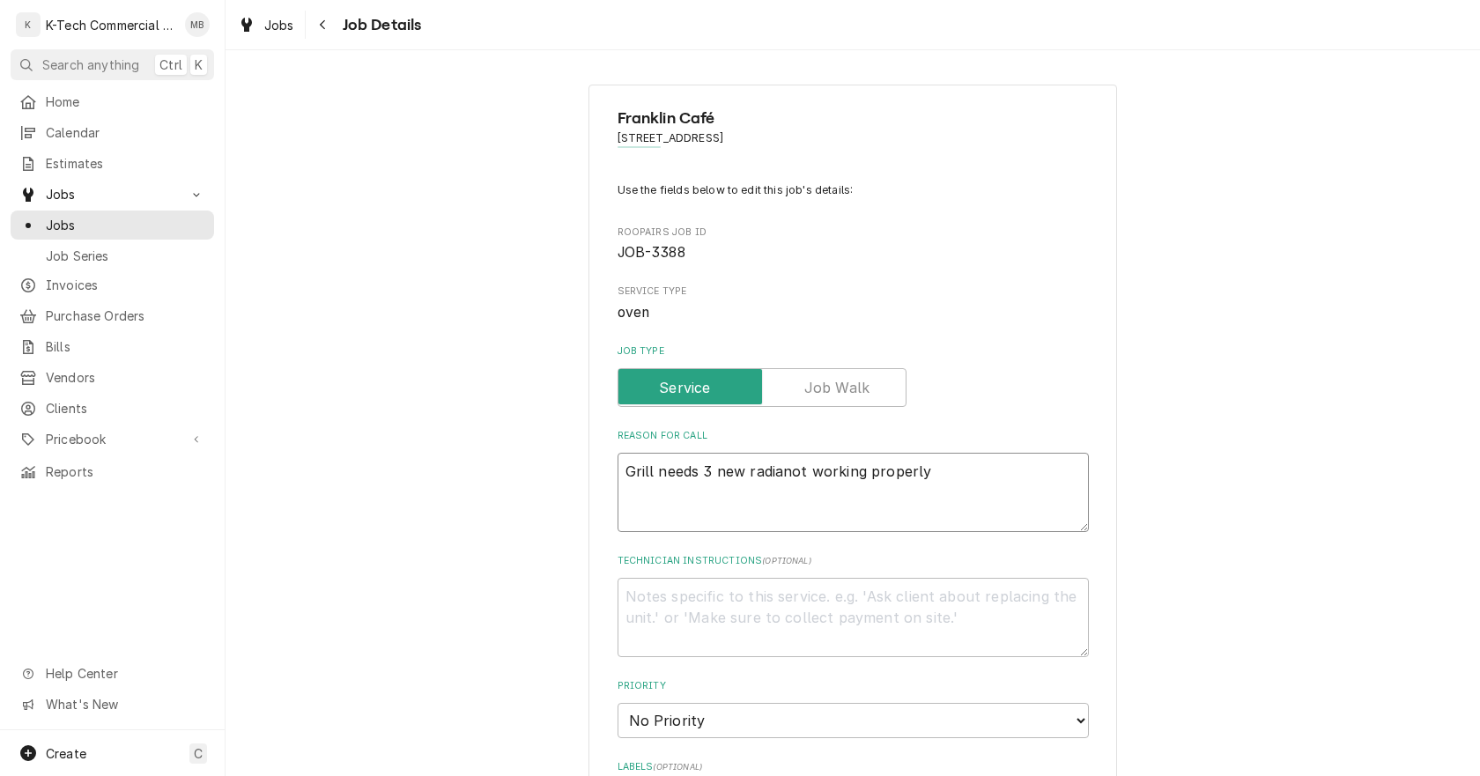
type textarea "Grill needs 3 new radiannot working properly"
type textarea "x"
type textarea "Grill needs 3 new radiantnot working properly"
type textarea "x"
type textarea "Grill needs 3 new radiantsnot working properly"
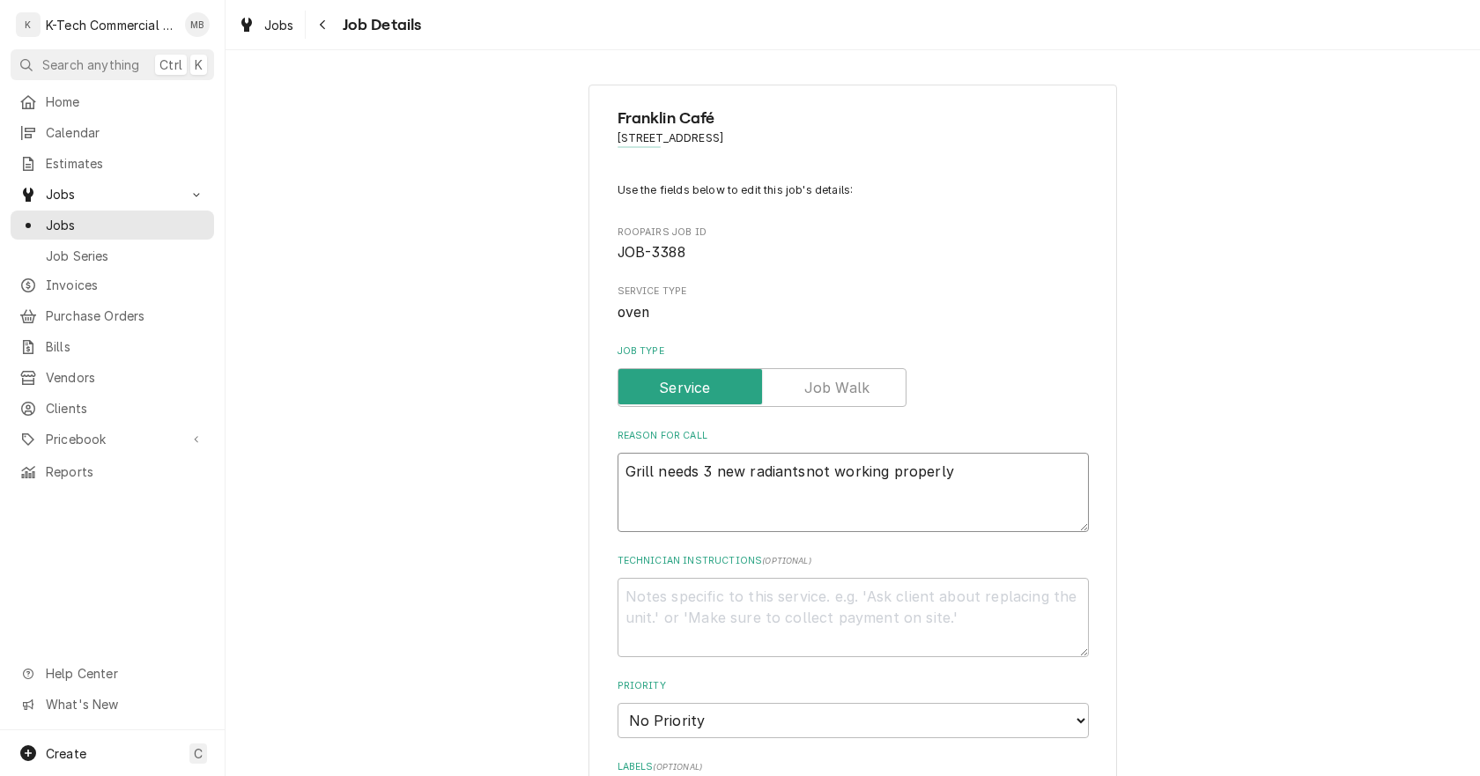
type textarea "x"
type textarea "Grill needs 3 new radiants not working properly"
click at [976, 477] on textarea "Grill needs 3 new radiants not working properly" at bounding box center [852, 492] width 471 height 79
type textarea "x"
type textarea "Grill needs 3 new radiants not working properl"
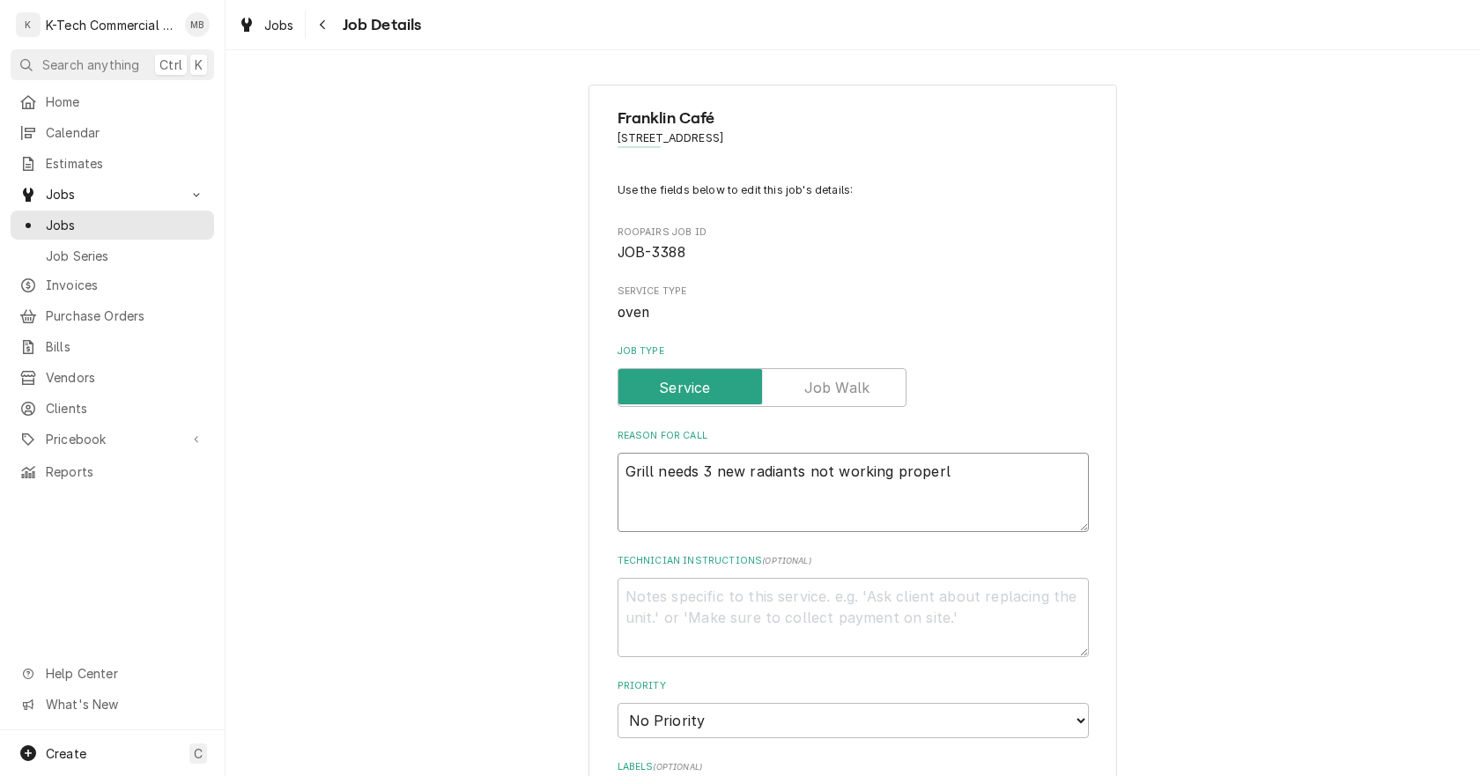
type textarea "x"
type textarea "Grill needs 3 new radiants not working proper"
type textarea "x"
type textarea "Grill needs 3 new radiants not working prope"
type textarea "x"
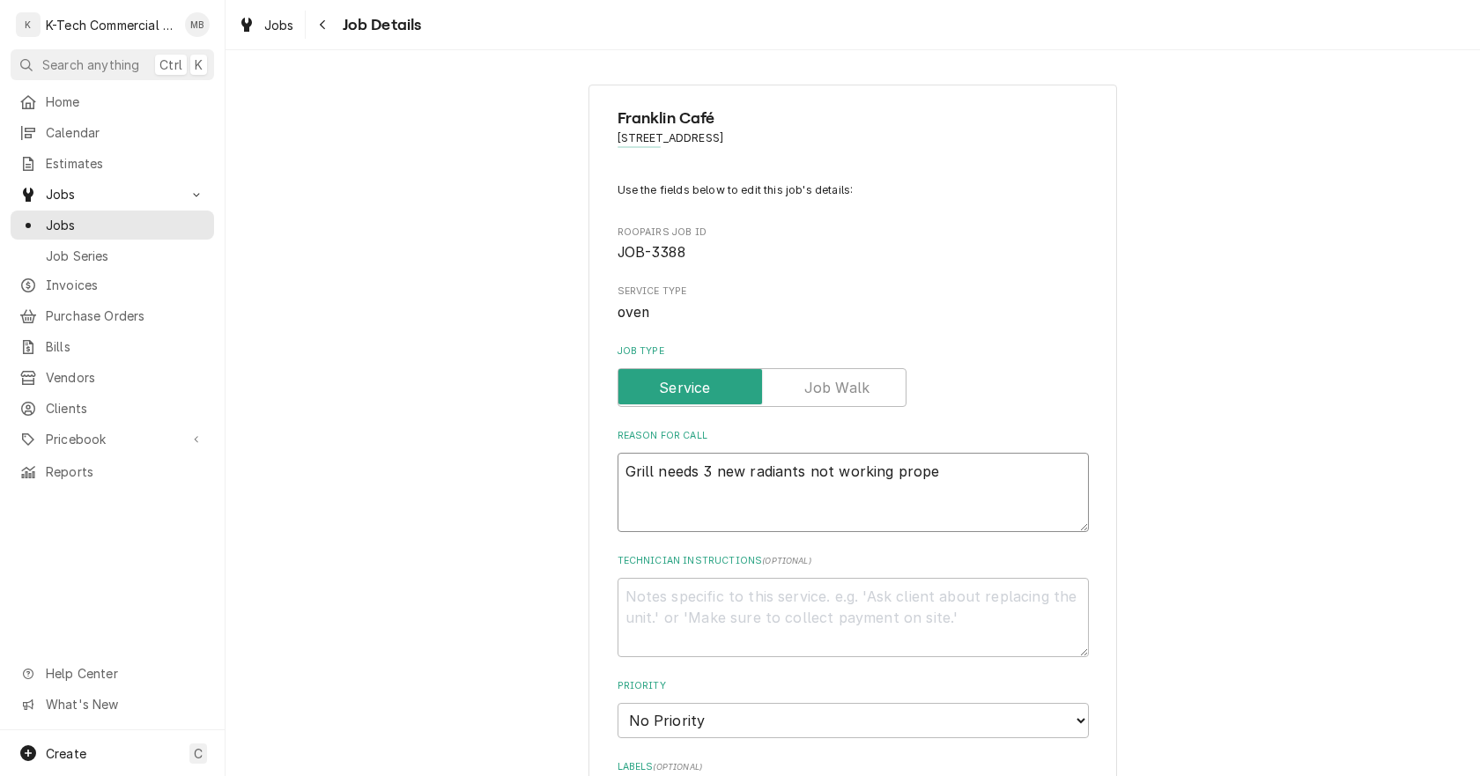
type textarea "Grill needs 3 new radiants not working prop"
type textarea "x"
type textarea "Grill needs 3 new radiants not working pro"
type textarea "x"
type textarea "Grill needs 3 new radiants not working pr"
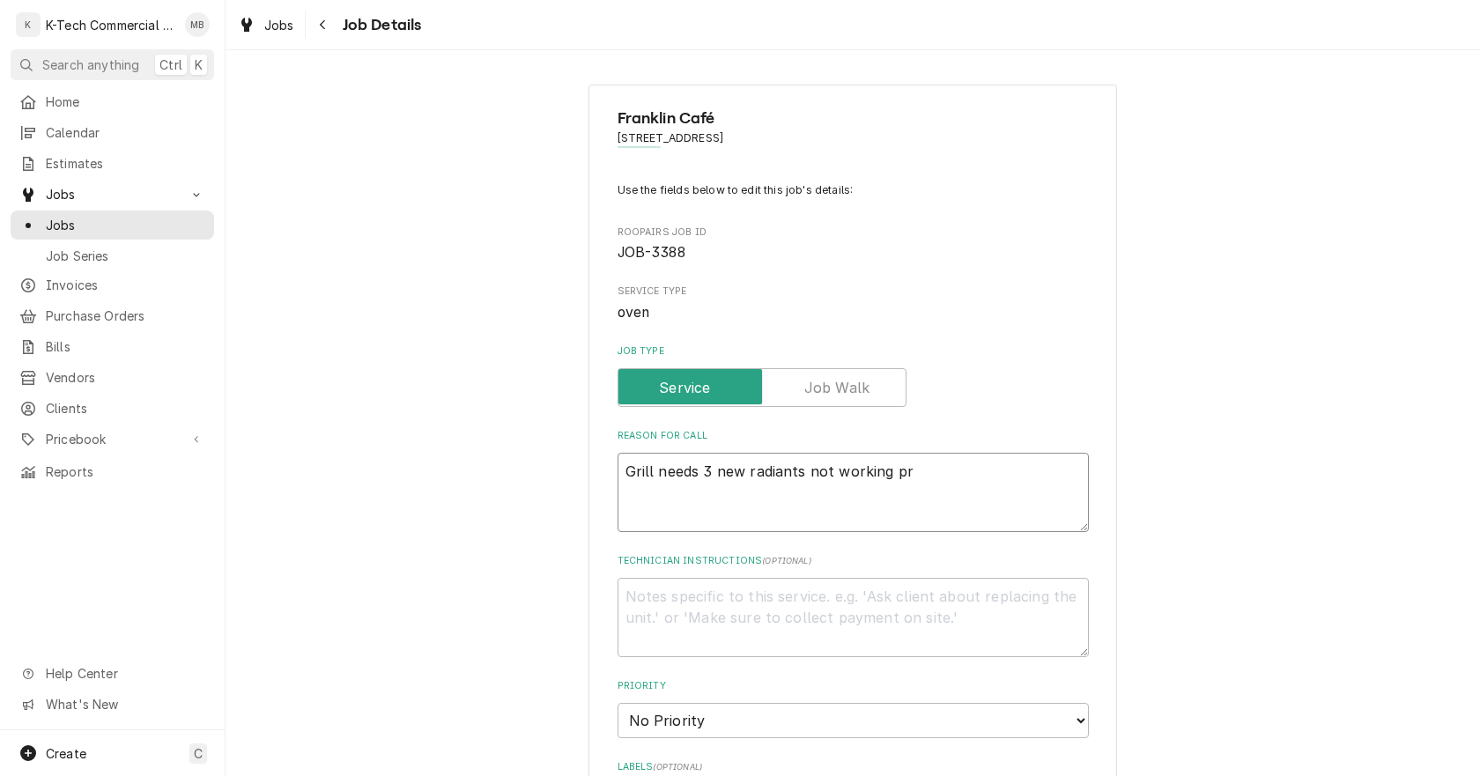
type textarea "x"
type textarea "Grill needs 3 new radiants not working p"
type textarea "x"
type textarea "Grill needs 3 new radiants not working"
type textarea "x"
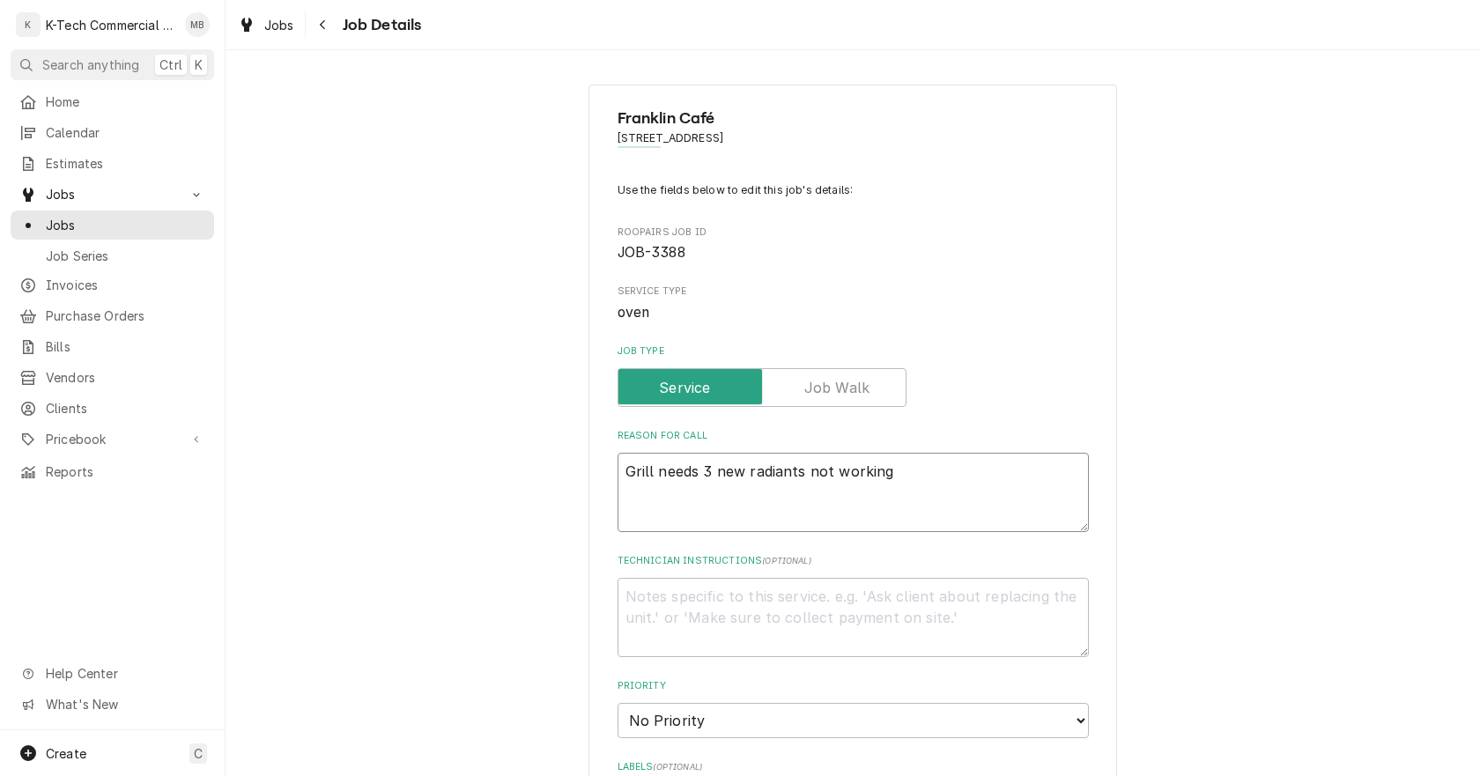
type textarea "Grill needs 3 new radiants not working"
type textarea "x"
type textarea "Grill needs 3 new radiants not workin"
type textarea "x"
type textarea "Grill needs 3 new radiants not worki"
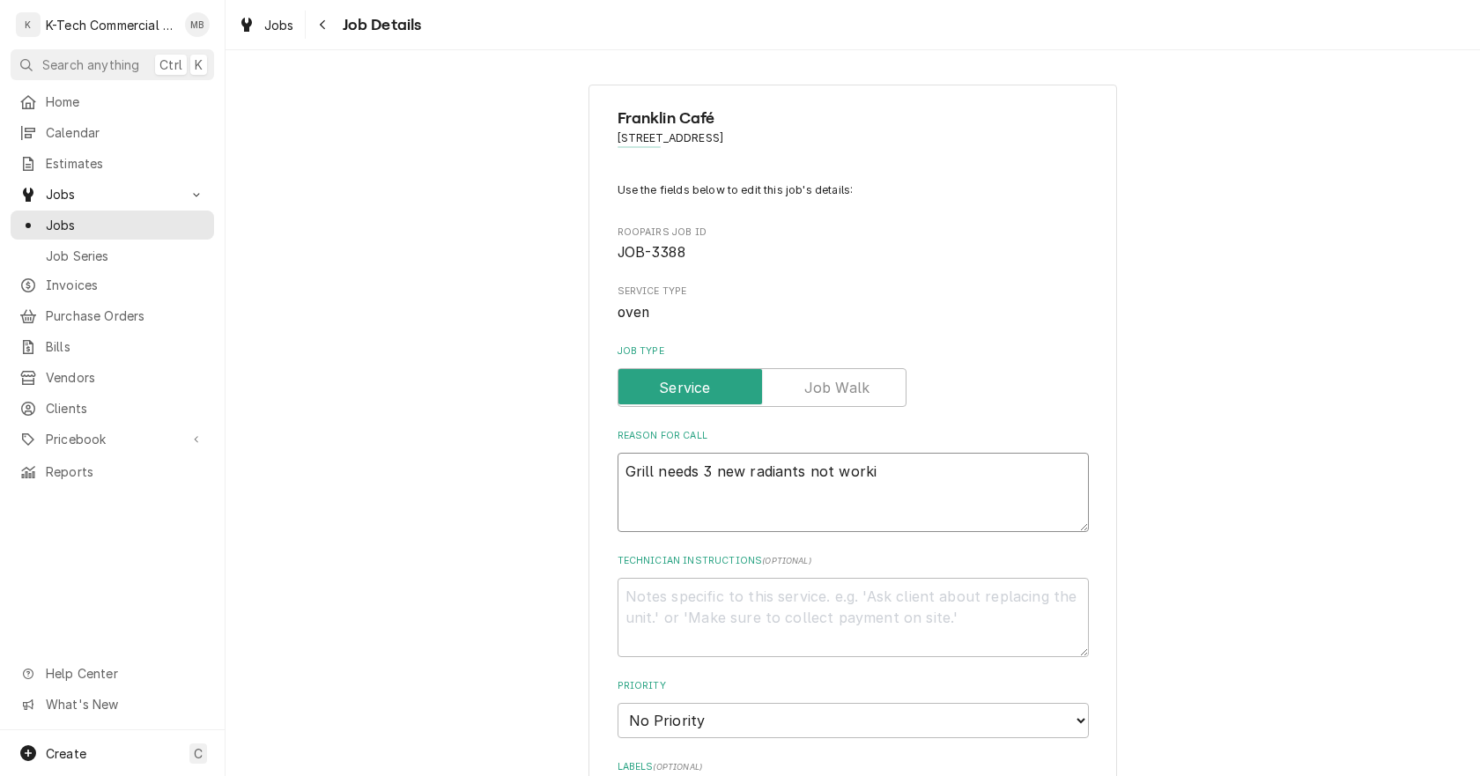
type textarea "x"
type textarea "Grill needs 3 new radiants not work"
type textarea "x"
type textarea "Grill needs 3 new radiants not wor"
type textarea "x"
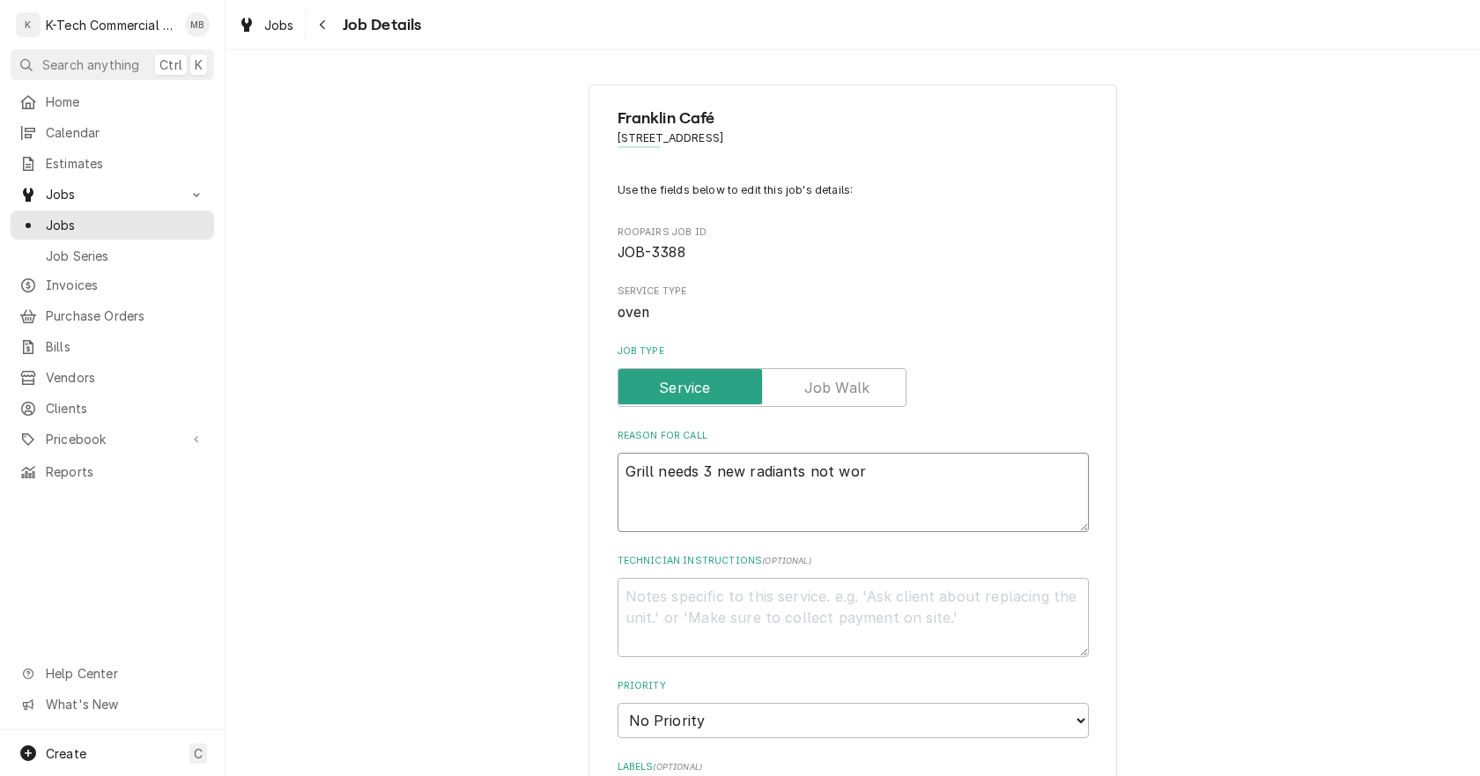
type textarea "Grill needs 3 new radiants not wo"
type textarea "x"
type textarea "Grill needs 3 new radiants not w"
type textarea "x"
type textarea "Grill needs 3 new radiants not"
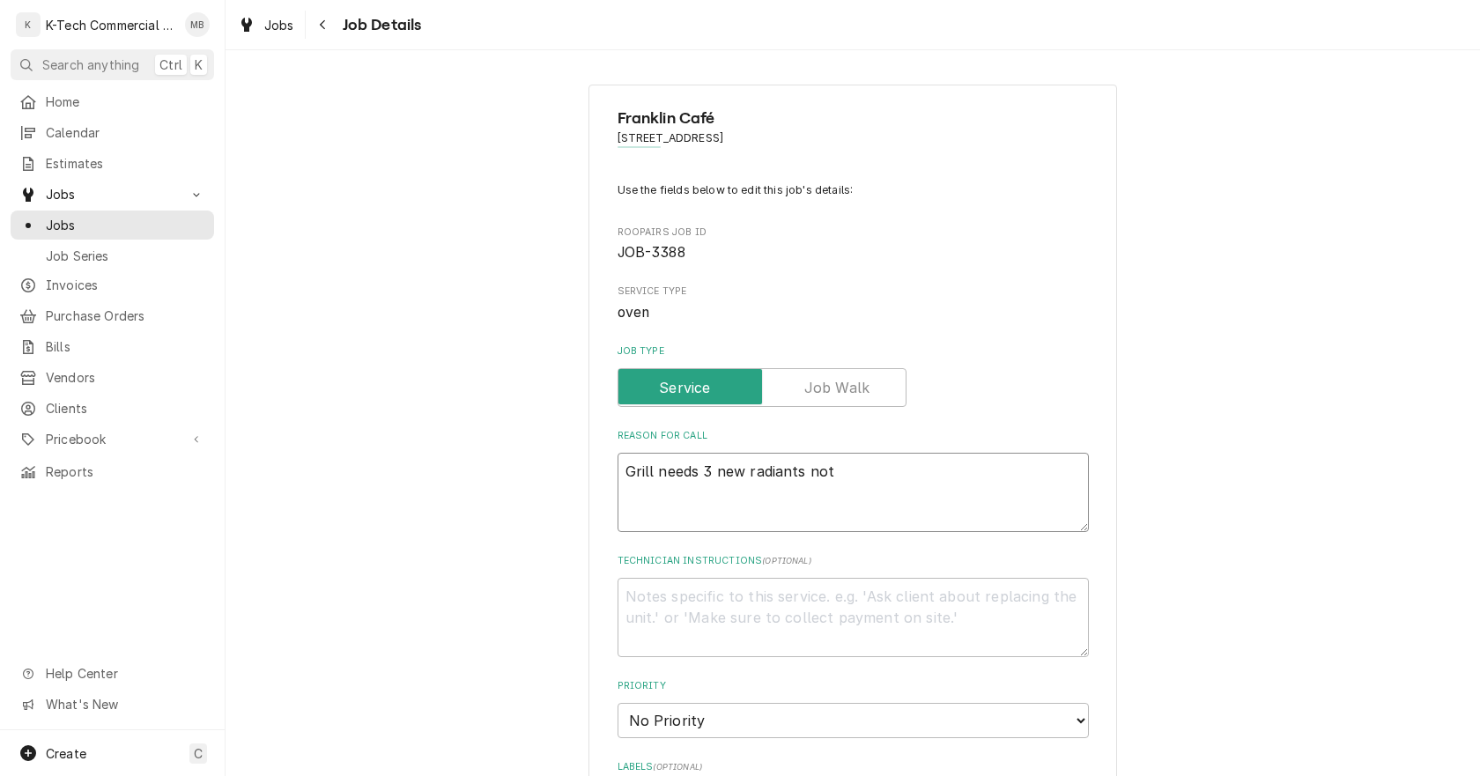
type textarea "x"
type textarea "Grill needs 3 new radiants not"
type textarea "x"
type textarea "Grill needs 3 new radiants no"
type textarea "x"
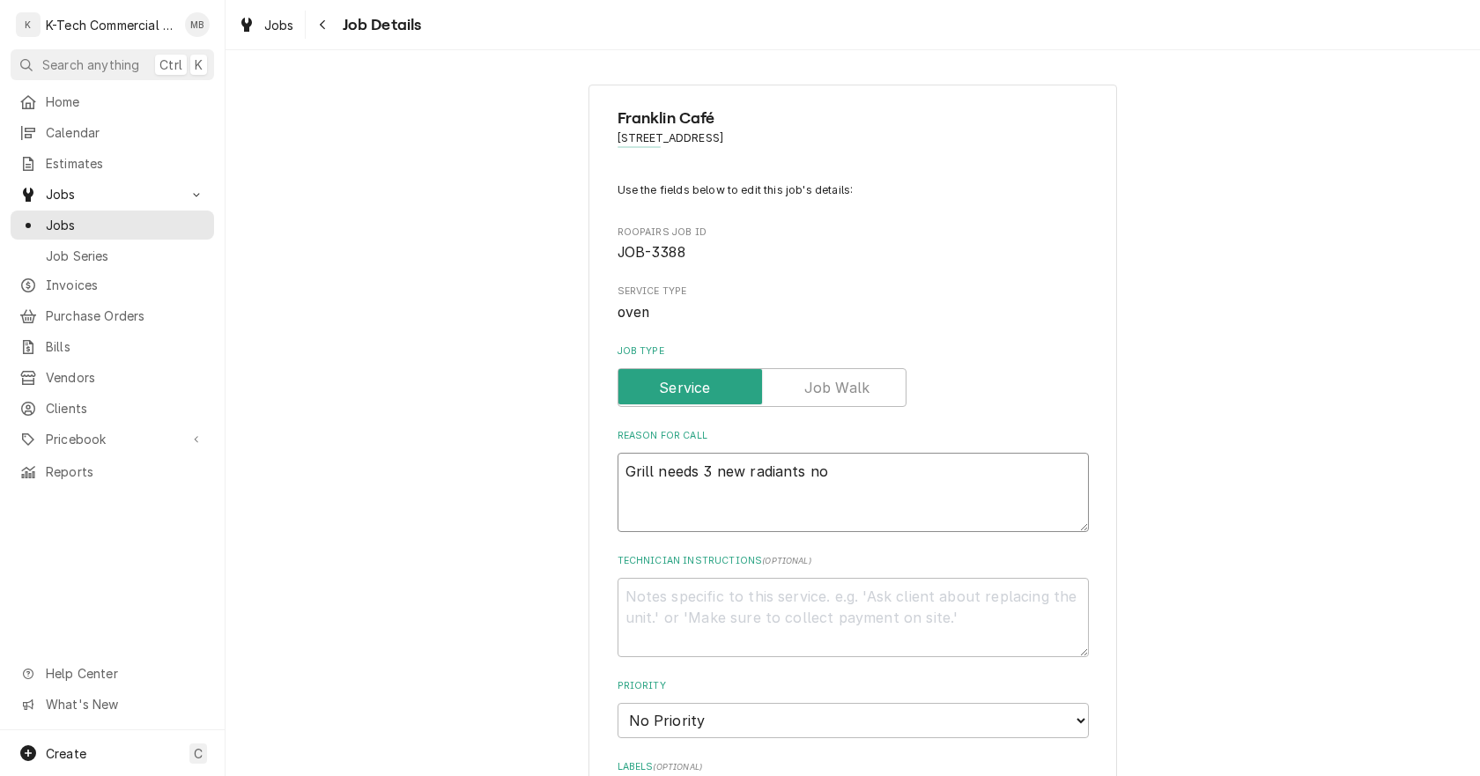
type textarea "Grill needs 3 new radiants n"
type textarea "x"
type textarea "Grill needs 3 new radiants"
type textarea "x"
type textarea "Grill needs 3 new radiants"
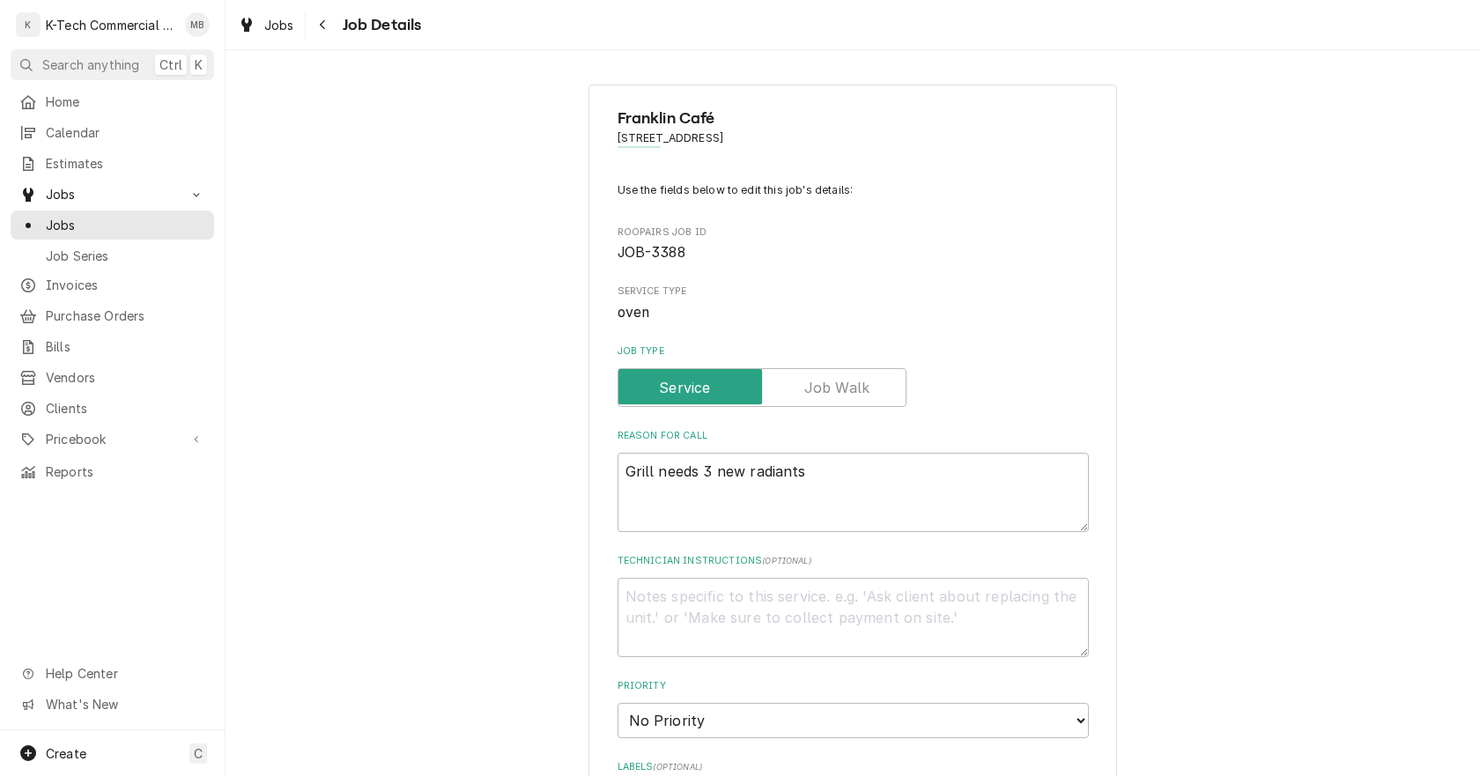
click at [1249, 445] on div "Franklin Café 278 Shawmut Ave, Boston, MA 02118 Use the fields below to edit th…" at bounding box center [853, 773] width 1254 height 1409
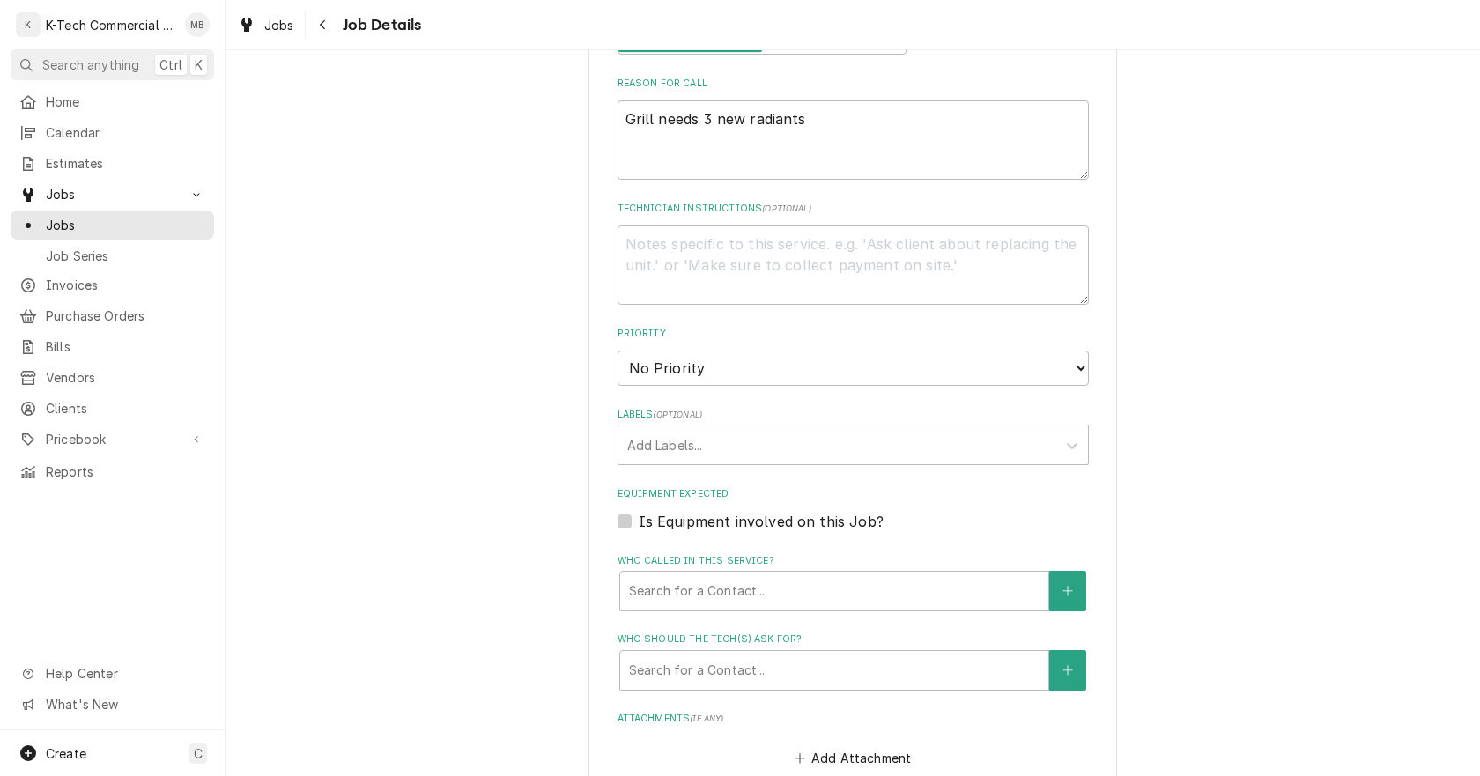
scroll to position [702, 0]
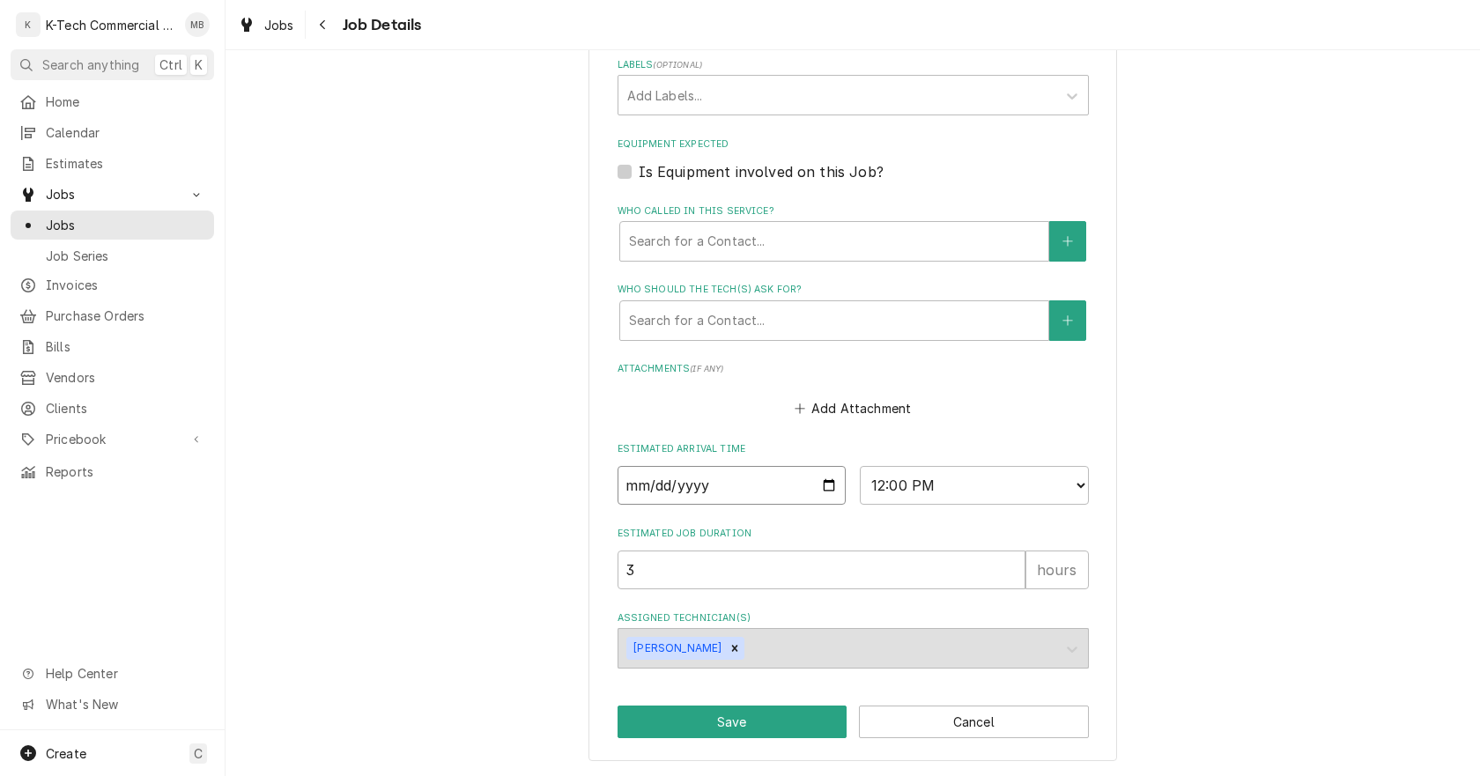
click at [821, 481] on input "2024-12-16" at bounding box center [731, 485] width 229 height 39
type textarea "x"
type input "[DATE]"
drag, startPoint x: 728, startPoint y: 558, endPoint x: 490, endPoint y: 587, distance: 240.4
click at [490, 587] on div "Franklin Café 278 Shawmut Ave, Boston, MA 02118 Use the fields below to edit th…" at bounding box center [853, 71] width 1254 height 1409
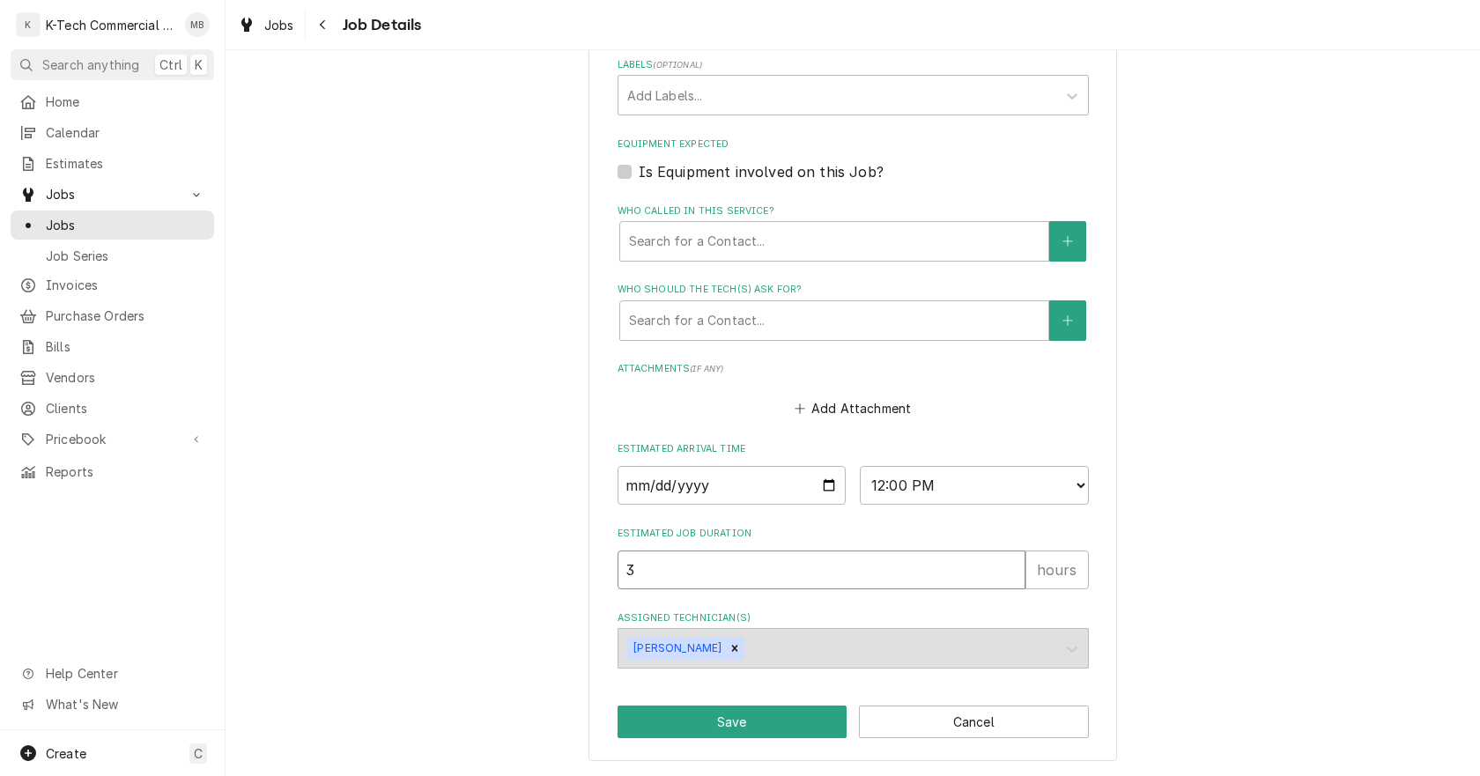
type textarea "x"
type input "4"
type textarea "x"
type input "4"
click at [700, 719] on button "Save" at bounding box center [732, 722] width 230 height 33
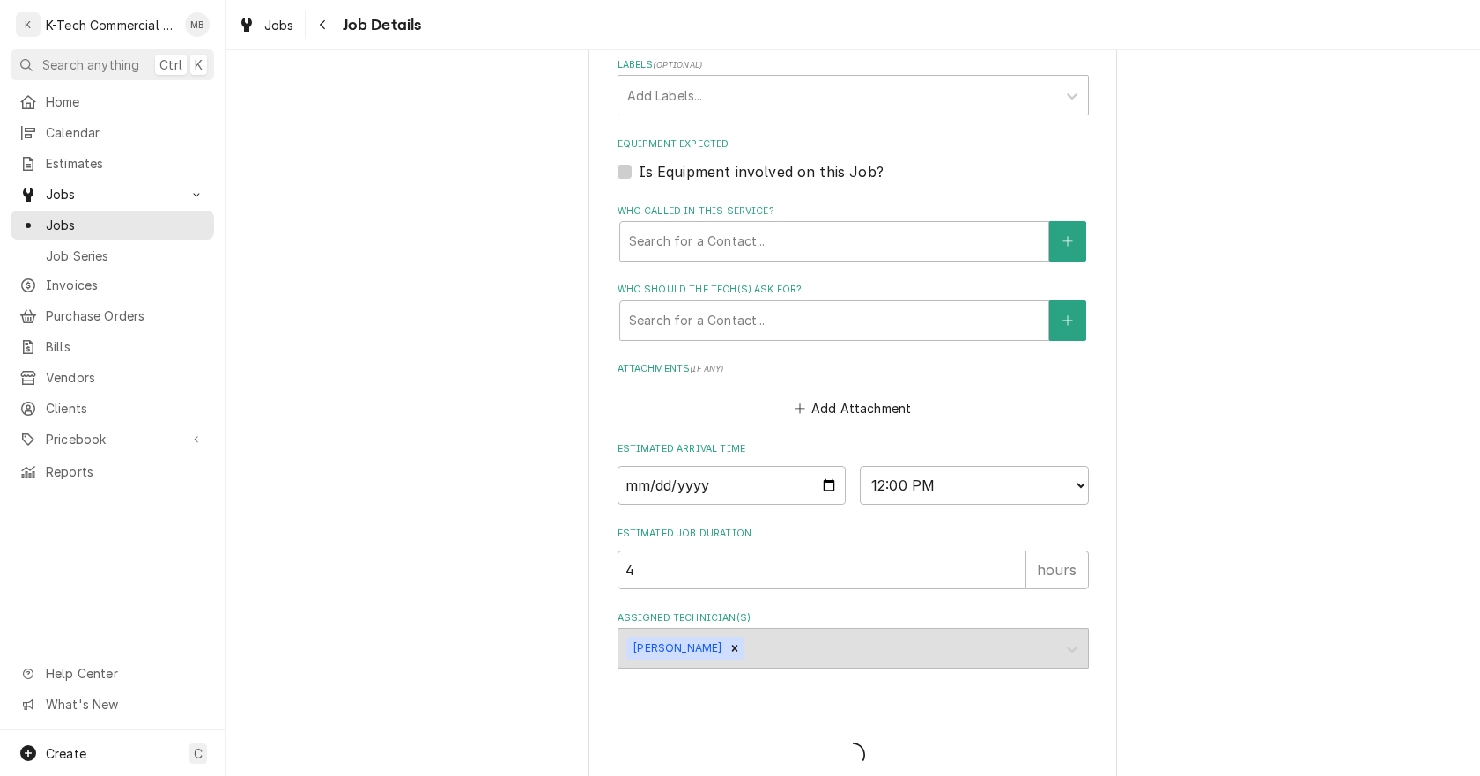
type textarea "x"
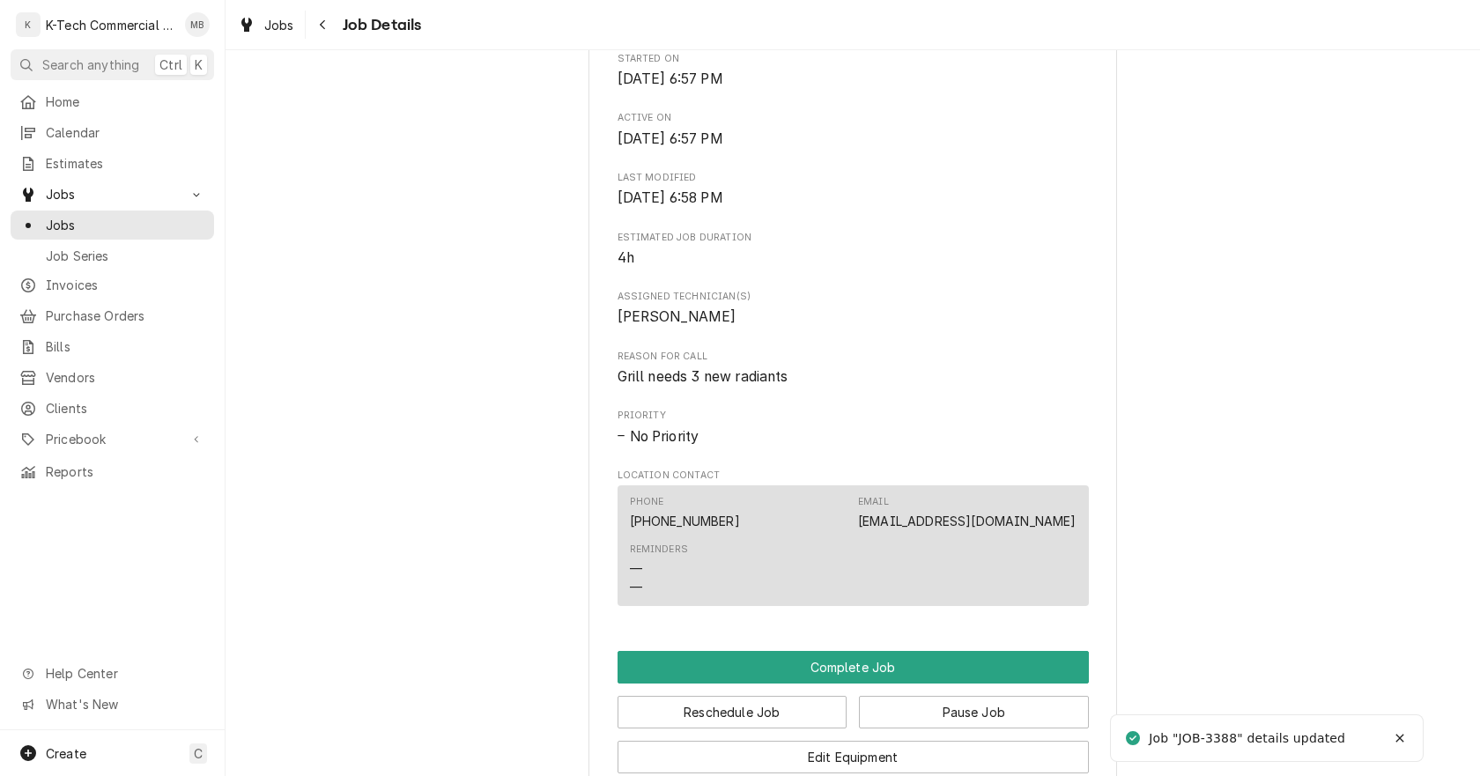
scroll to position [529, 0]
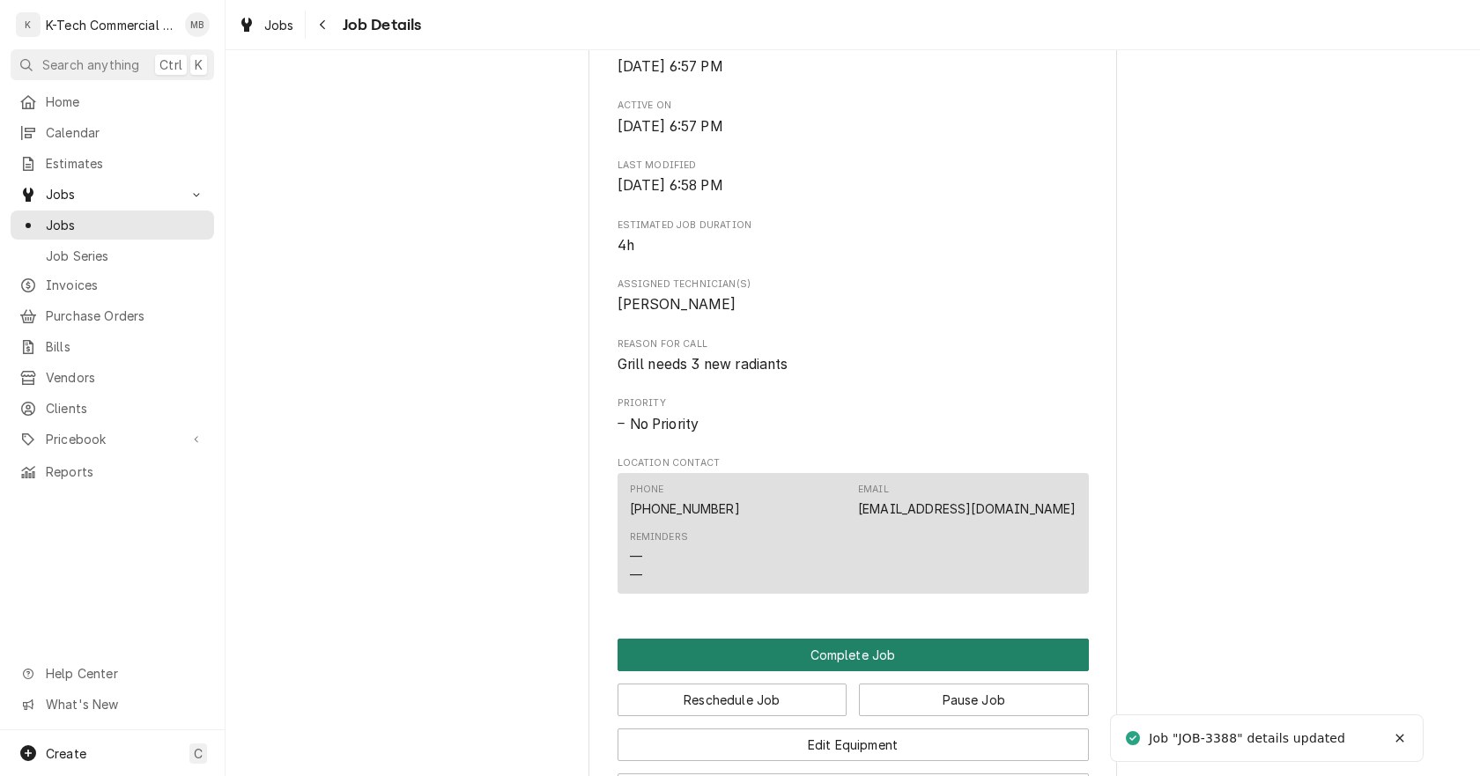
click at [912, 671] on button "Complete Job" at bounding box center [852, 655] width 471 height 33
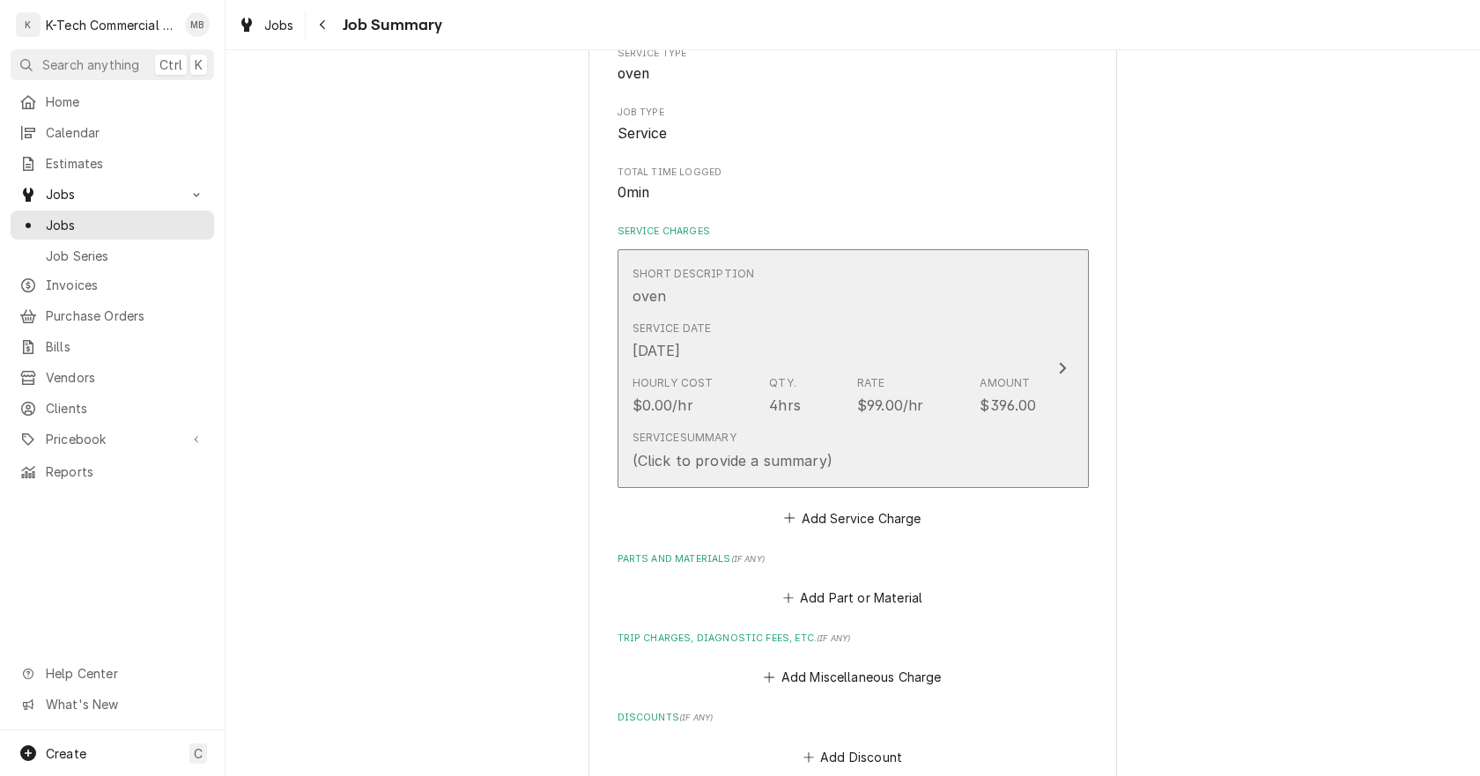
scroll to position [264, 0]
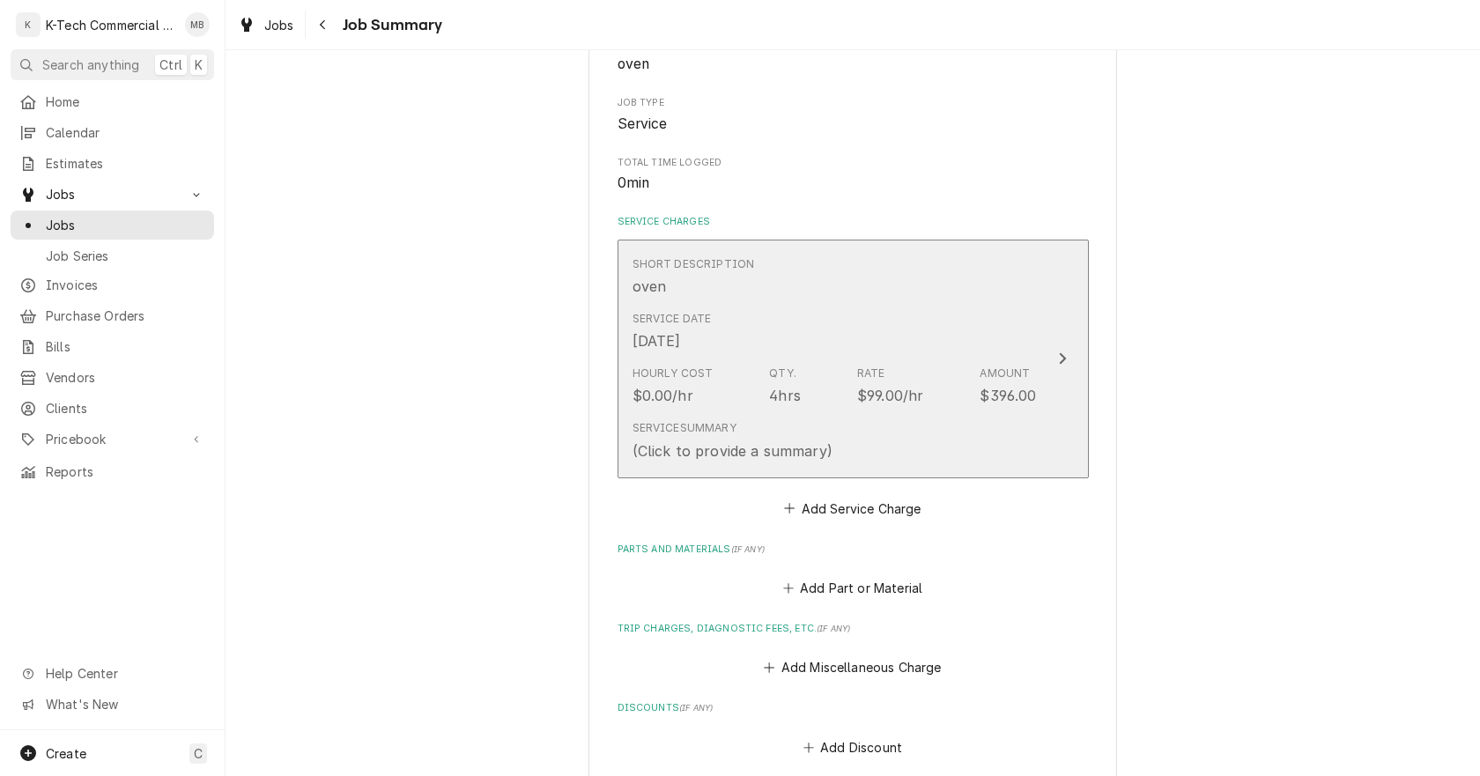
click at [846, 363] on div "Hourly Cost $0.00/hr Qty. 4hrs Rate $99.00/hr Amount $396.00" at bounding box center [834, 386] width 404 height 55
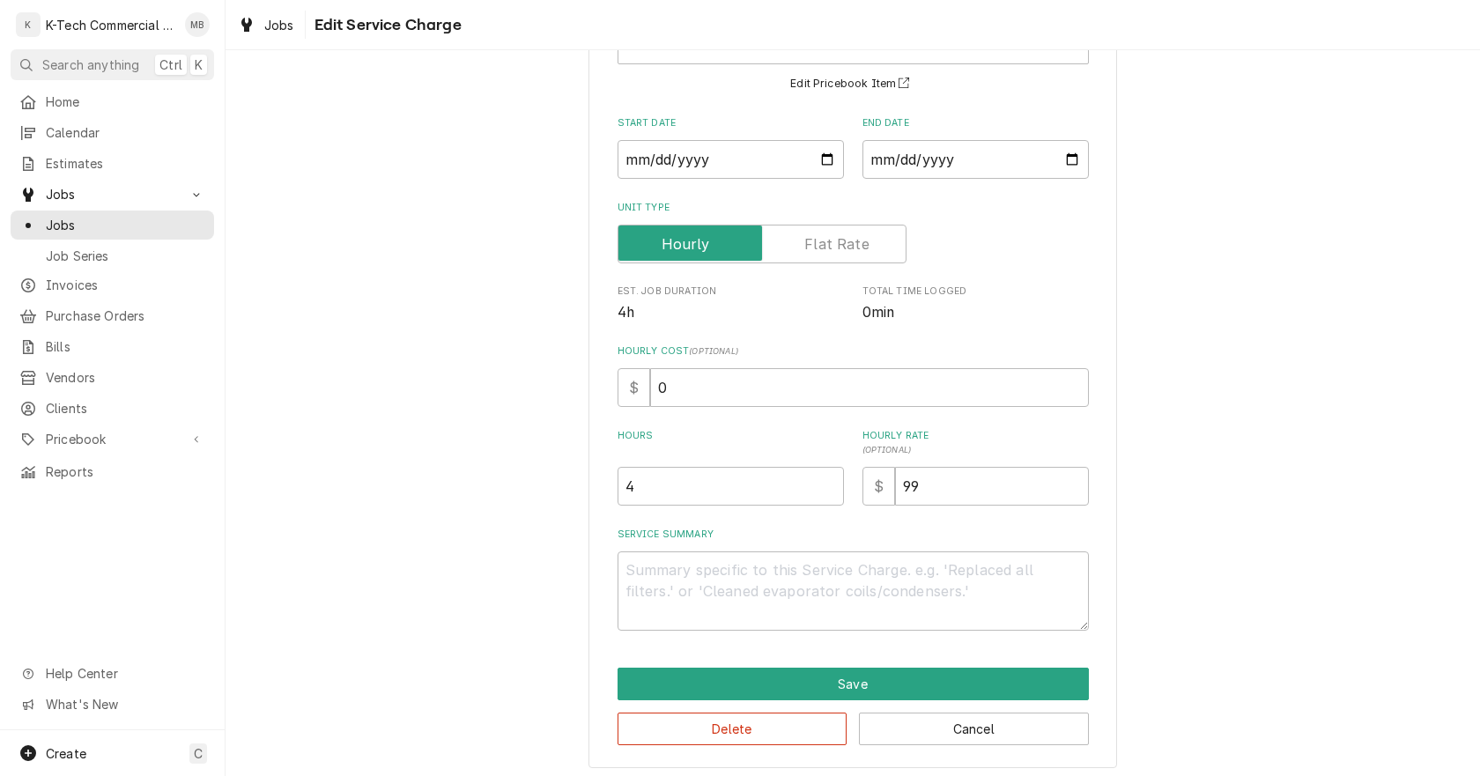
scroll to position [150, 0]
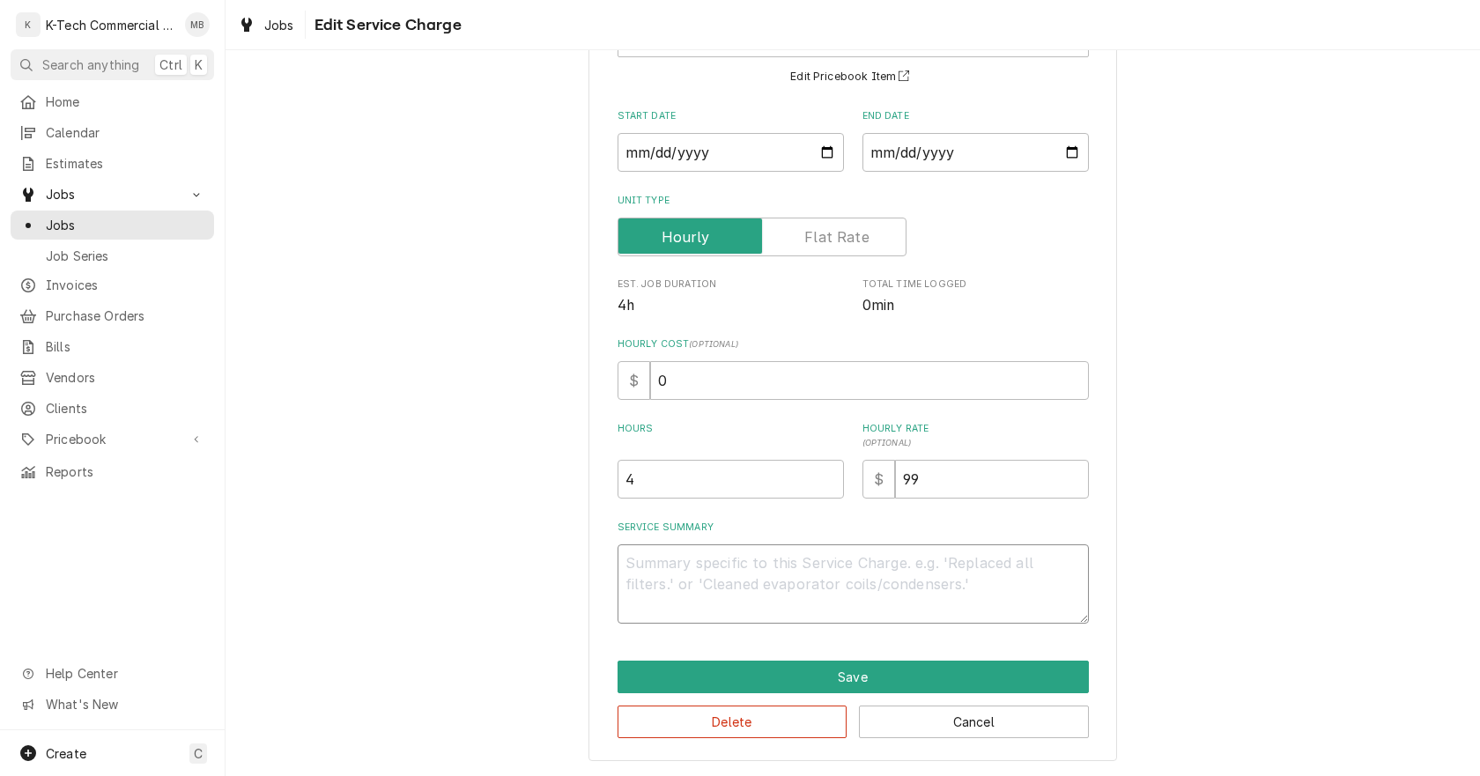
click at [763, 580] on textarea "Service Summary" at bounding box center [852, 583] width 471 height 79
type textarea "x"
type textarea "G"
type textarea "x"
type textarea "Gr"
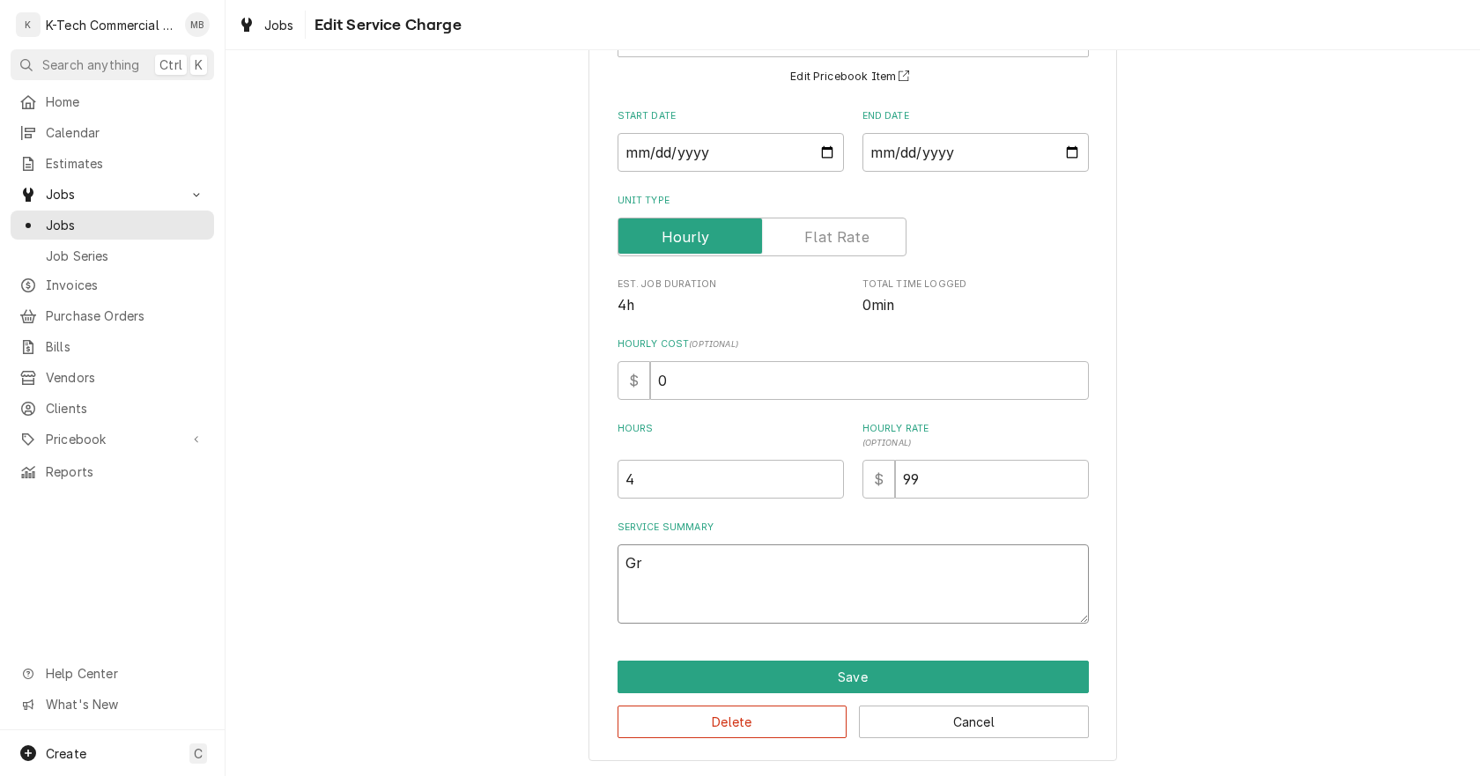
type textarea "x"
type textarea "Gri"
type textarea "x"
type textarea "Gril"
type textarea "x"
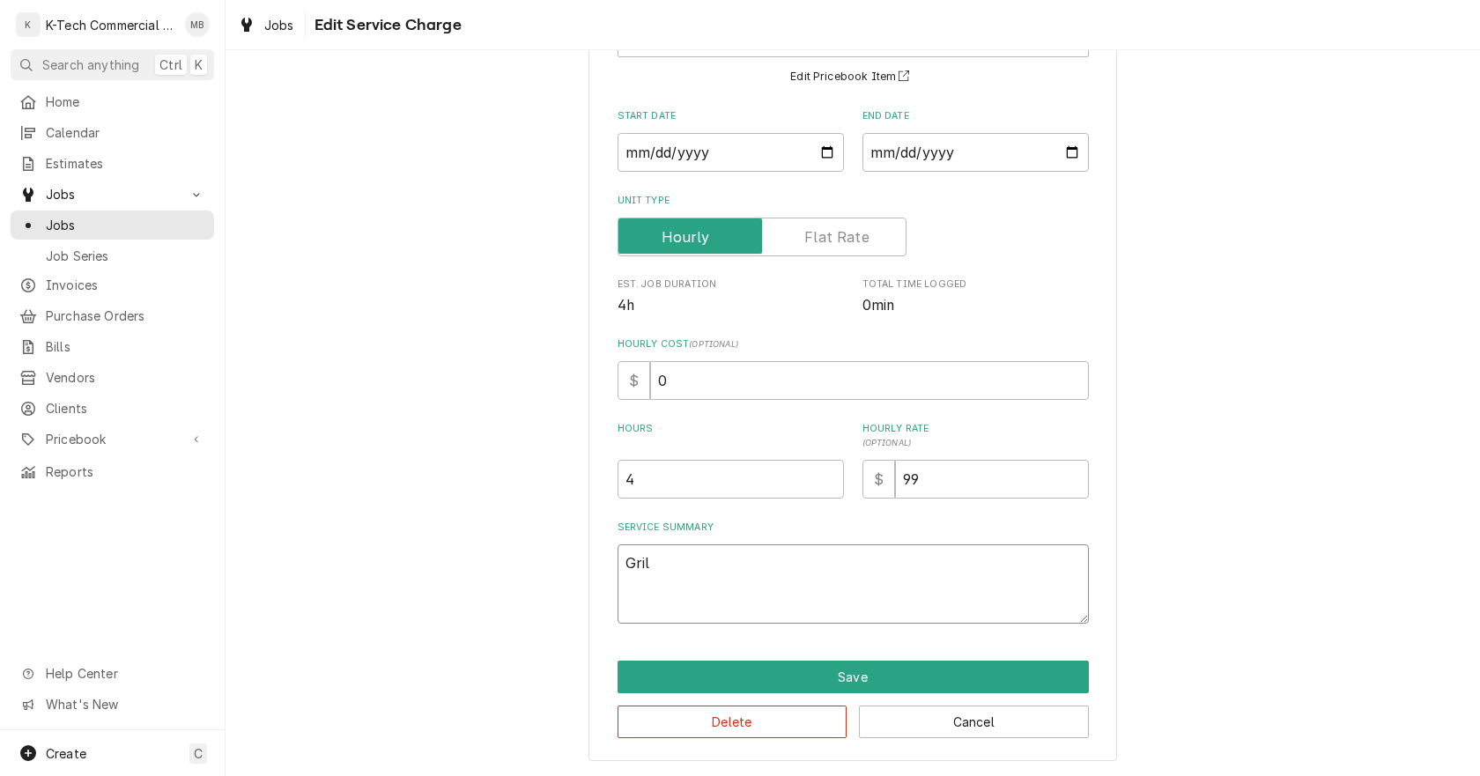
type textarea "Grill"
type textarea "x"
type textarea "Grill"
type textarea "x"
type textarea "Grill n"
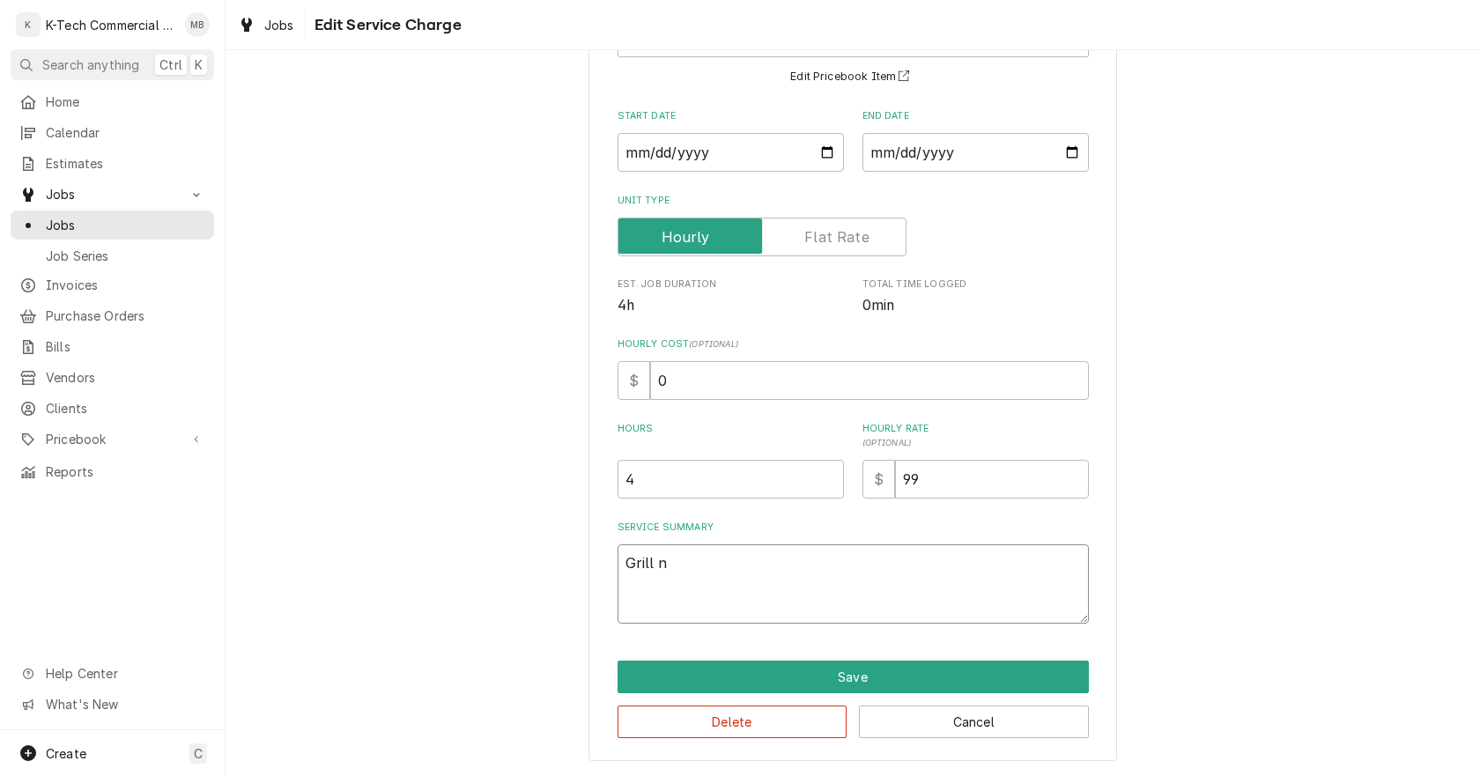
type textarea "x"
type textarea "Grill ne"
type textarea "x"
type textarea "Grill nee"
type textarea "x"
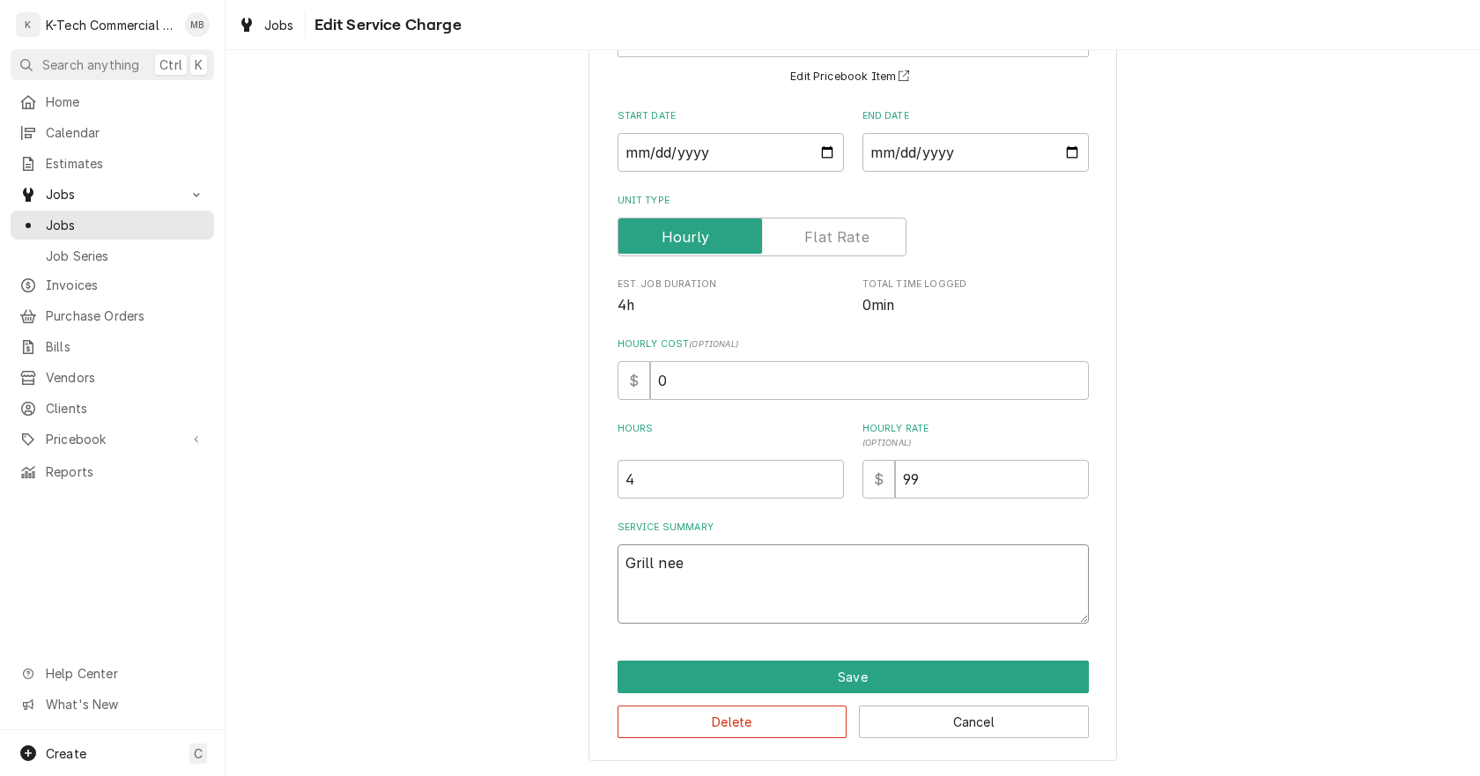
type textarea "Grill need"
type textarea "x"
type textarea "Grill neede"
type textarea "x"
type textarea "Grill needed"
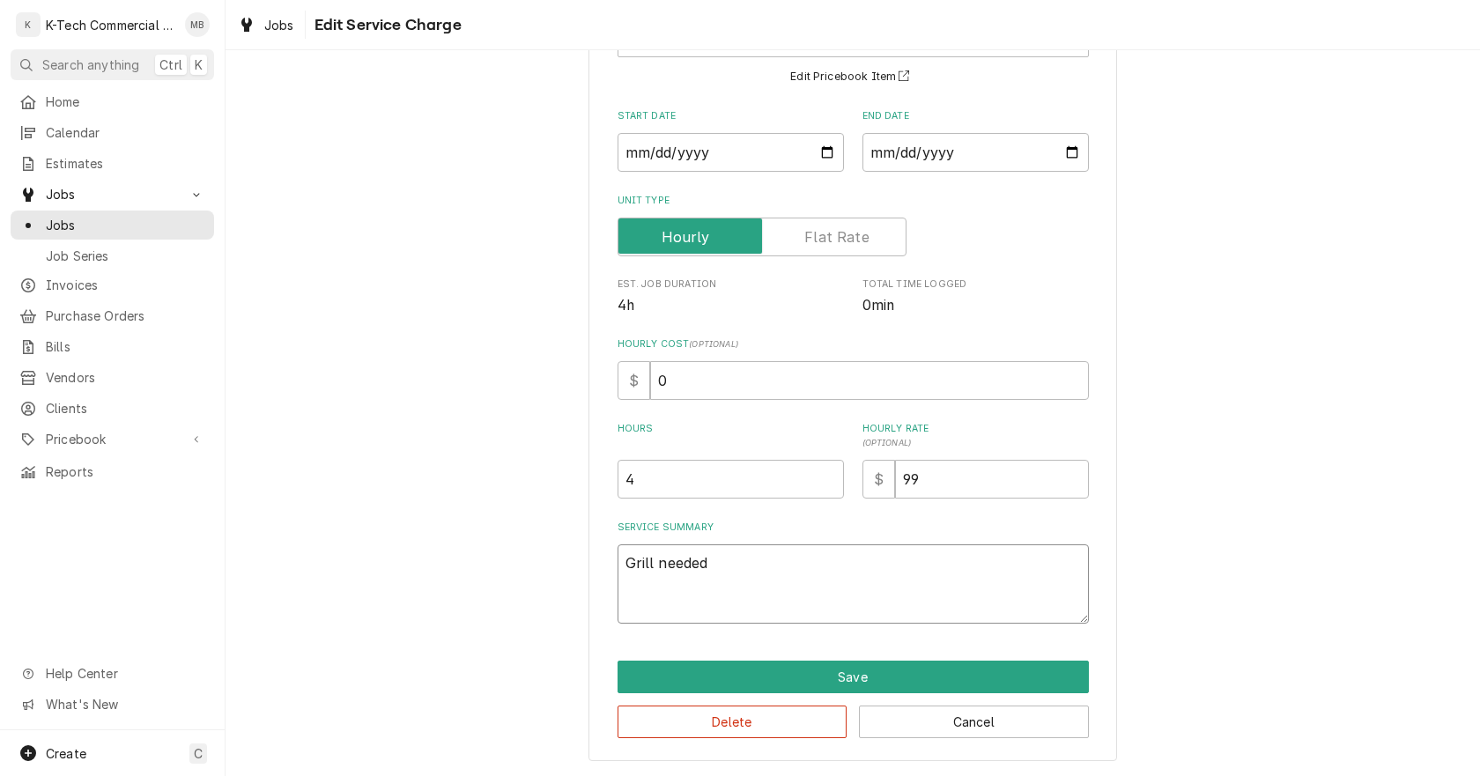
type textarea "x"
type textarea "Grill needed"
type textarea "x"
type textarea "Grill needed 3"
type textarea "x"
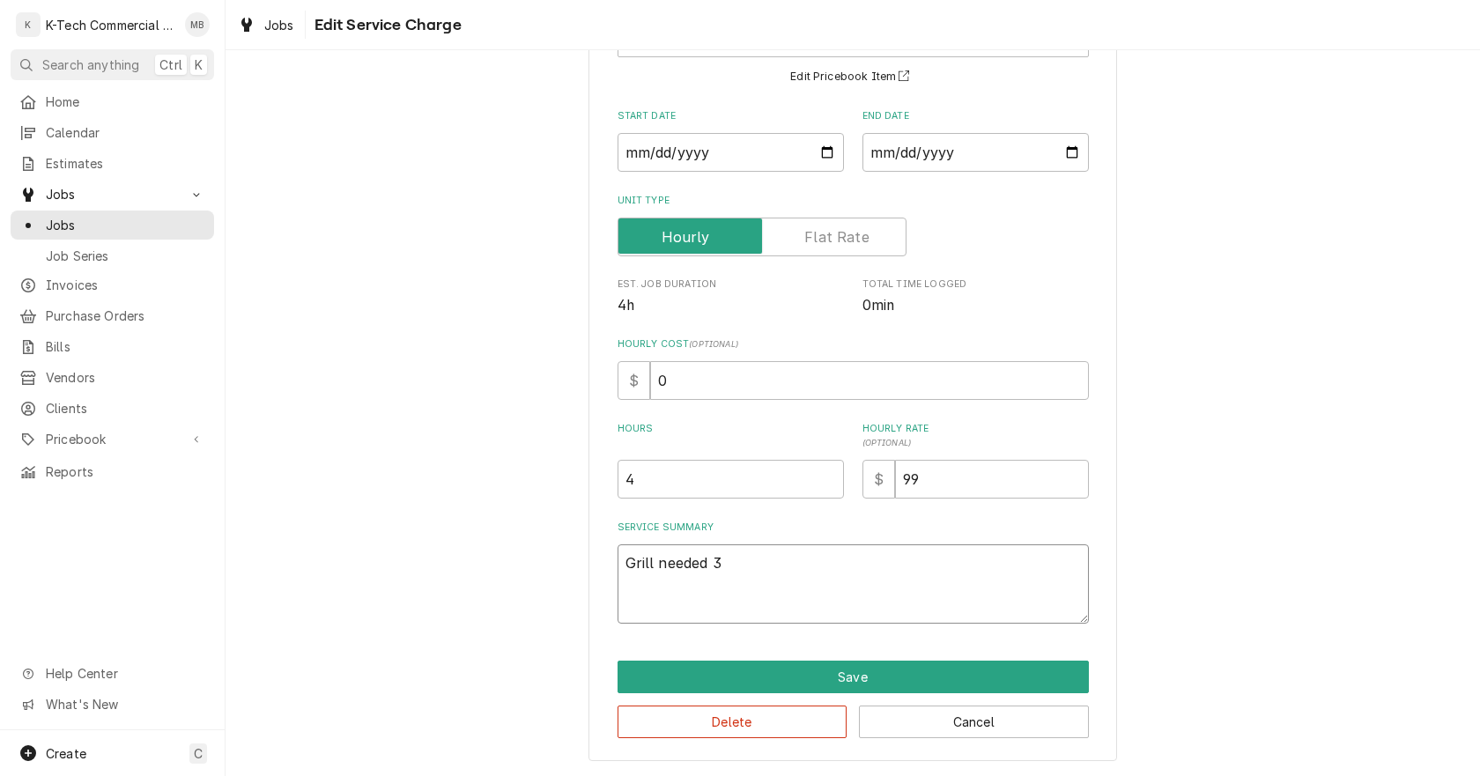
type textarea "Grill needed 3"
type textarea "x"
type textarea "Grill needed 3 r"
type textarea "x"
type textarea "Grill needed 3 ra"
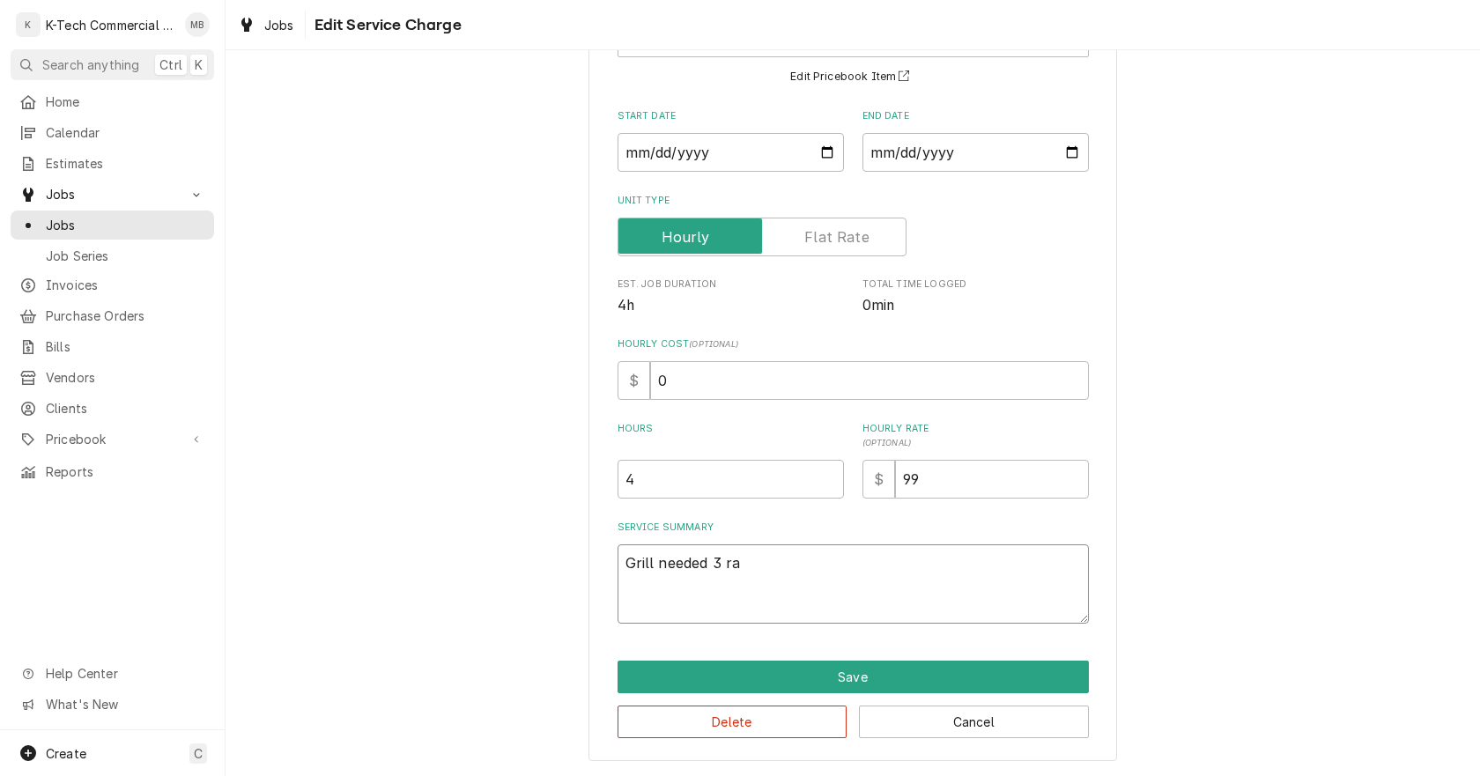
type textarea "x"
type textarea "Grill needed 3 rad"
type textarea "x"
type textarea "Grill needed 3 radi"
type textarea "x"
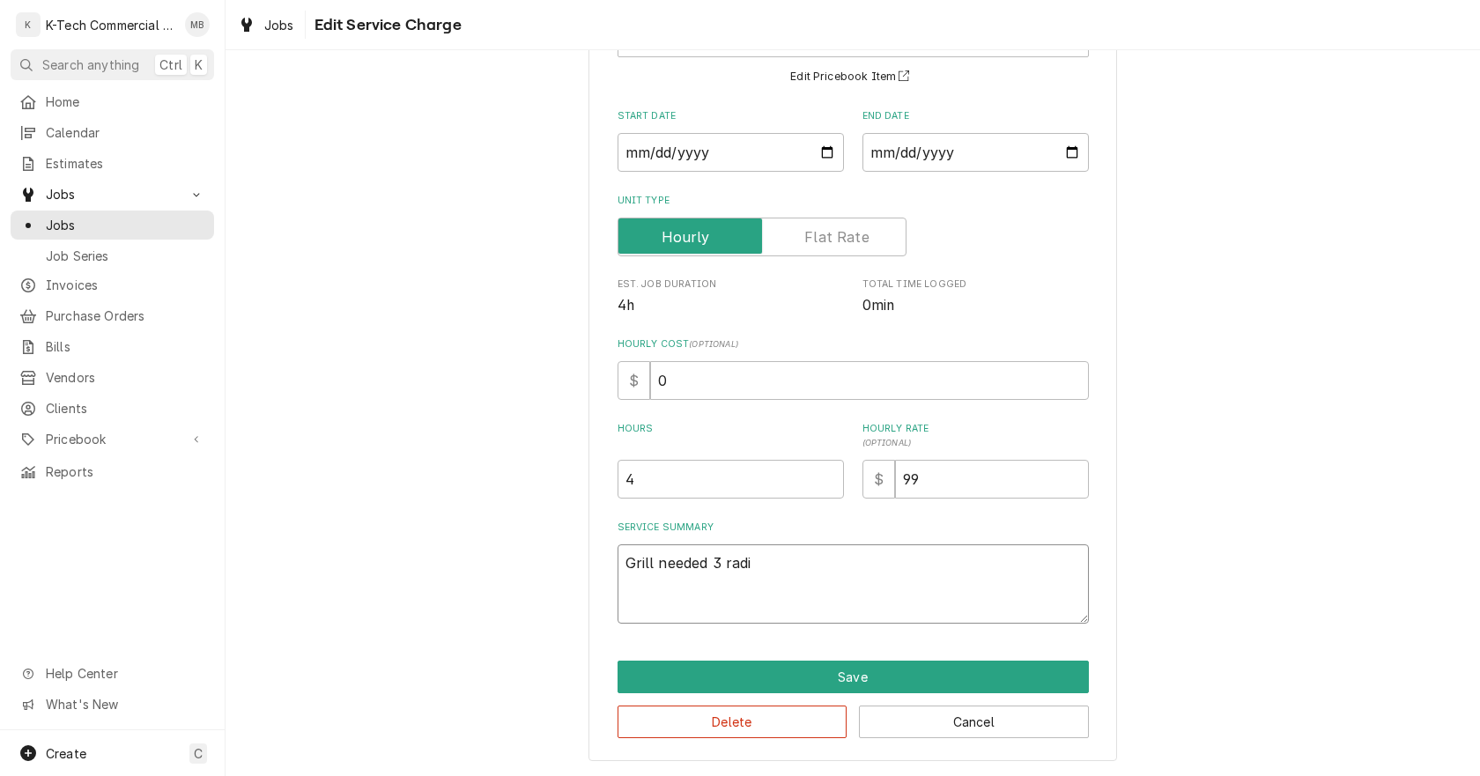
type textarea "Grill needed 3 radia"
type textarea "x"
type textarea "Grill needed 3 radian"
type textarea "x"
type textarea "Grill needed 3 radiant"
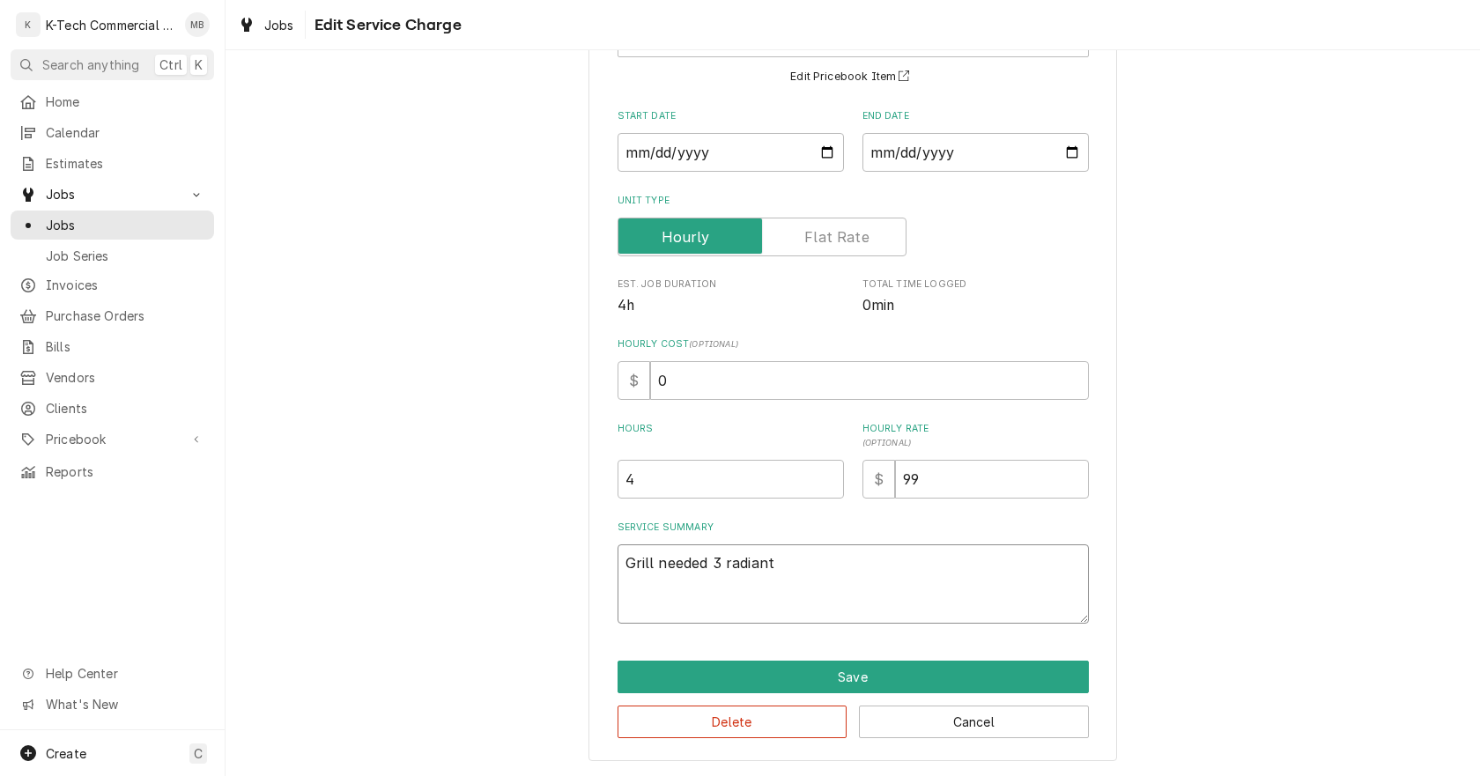
type textarea "x"
type textarea "Grill needed 3 radiants"
type textarea "x"
type textarea "Grill needed 3 radiants"
type textarea "x"
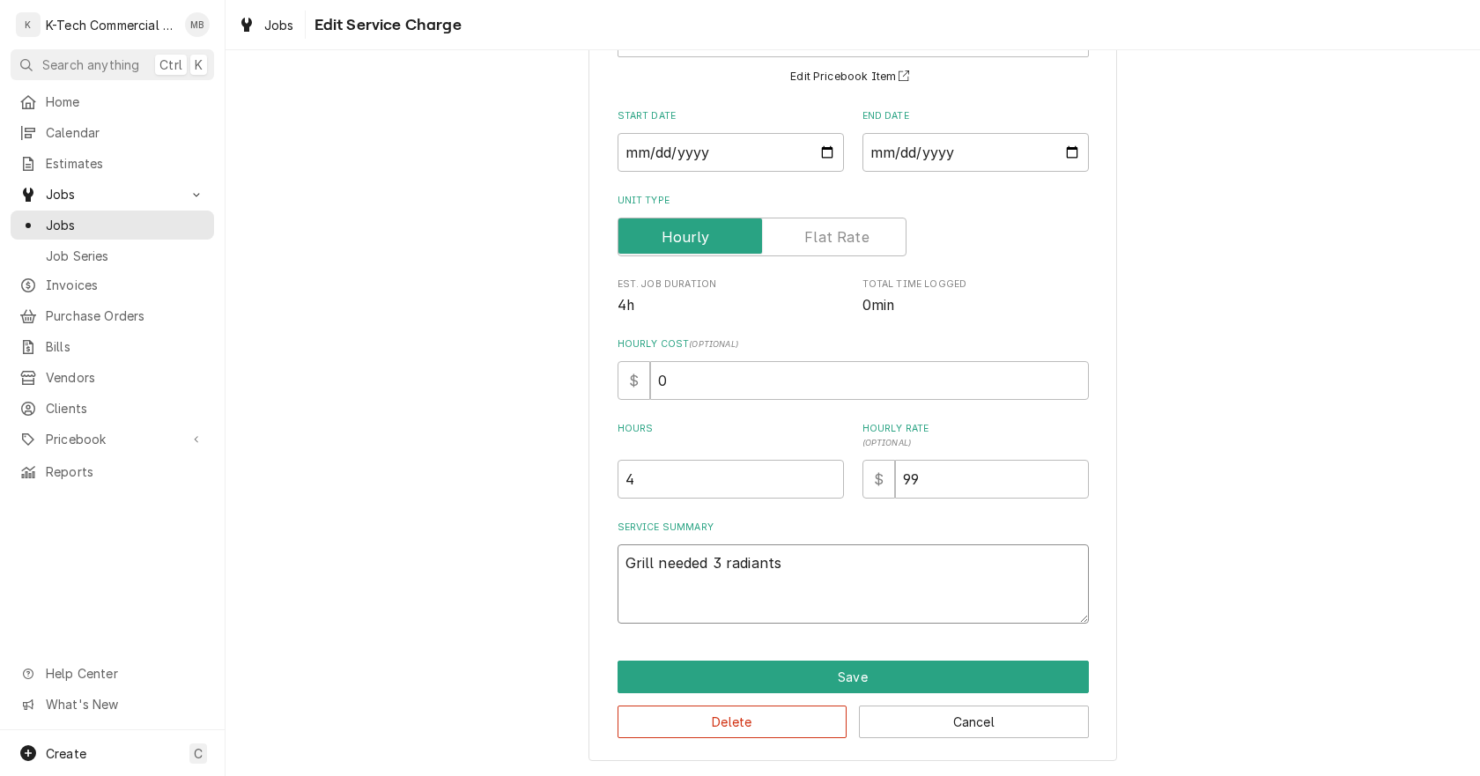
type textarea "Grill needed 3 radiants r"
type textarea "x"
type textarea "Grill needed 3 radiants re"
type textarea "x"
type textarea "Grill needed 3 radiants rep"
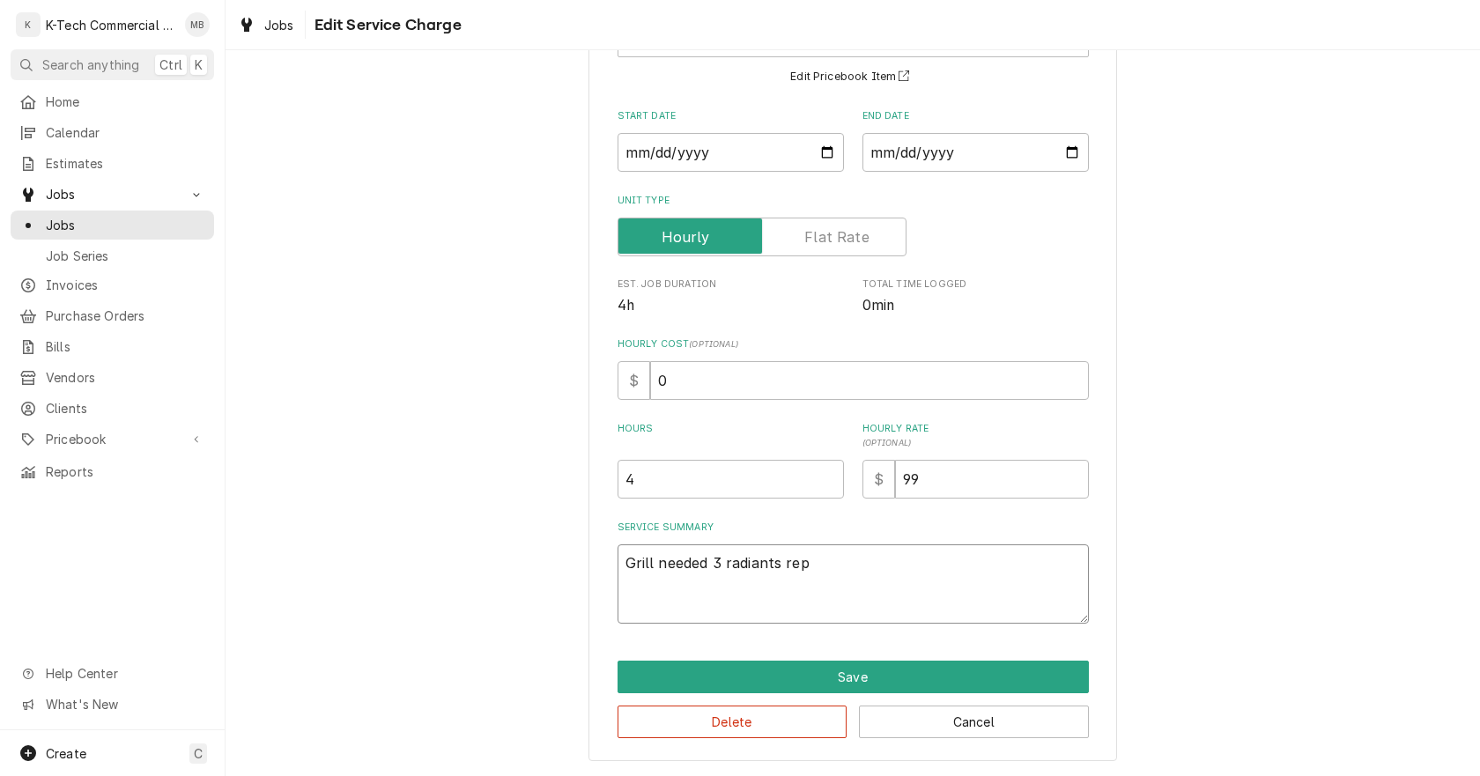
type textarea "x"
type textarea "Grill needed 3 radiants repl"
type textarea "x"
type textarea "Grill needed 3 radiants repla"
type textarea "x"
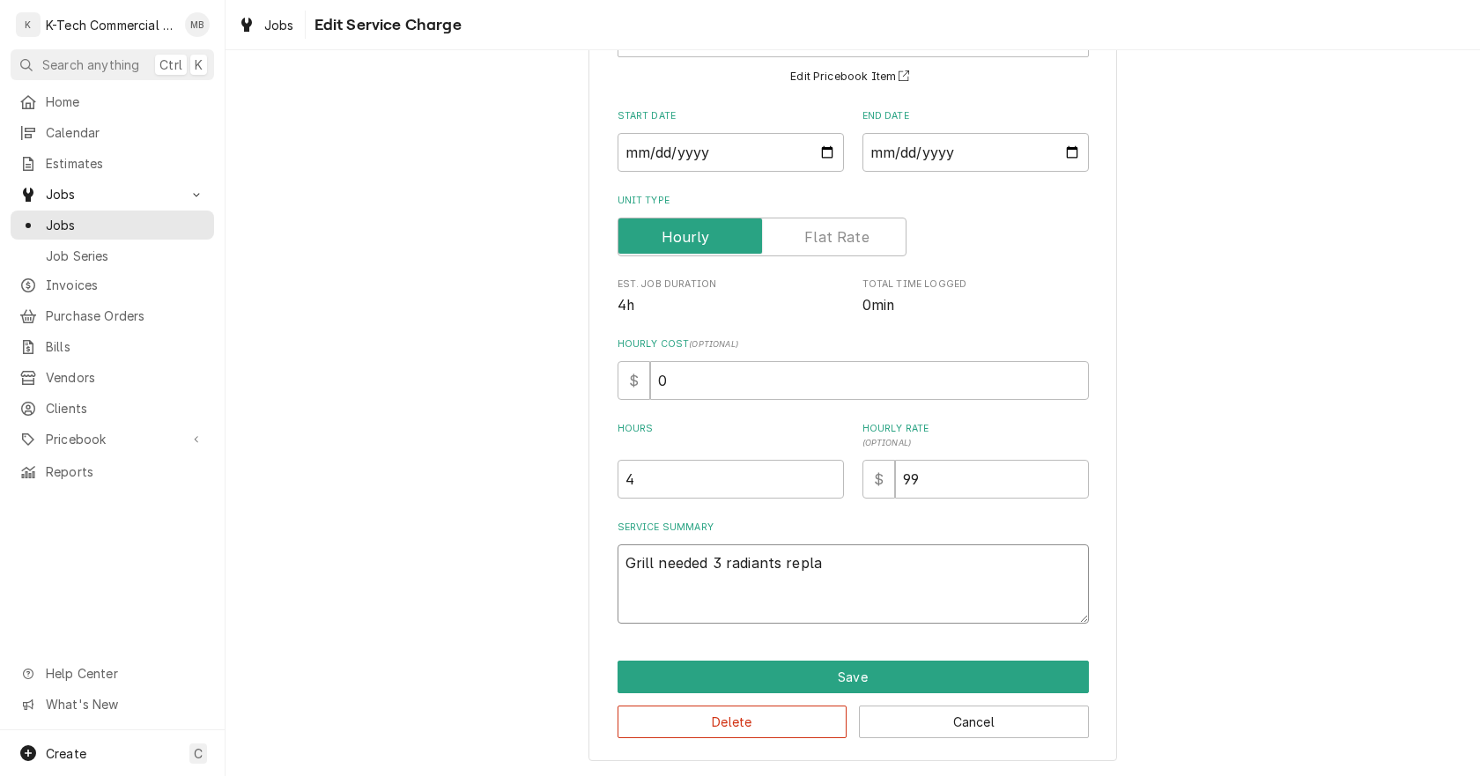
type textarea "Grill needed 3 radiants replac"
type textarea "x"
type textarea "Grill needed 3 radiants replace"
type textarea "x"
type textarea "Grill needed 3 radiants replaced"
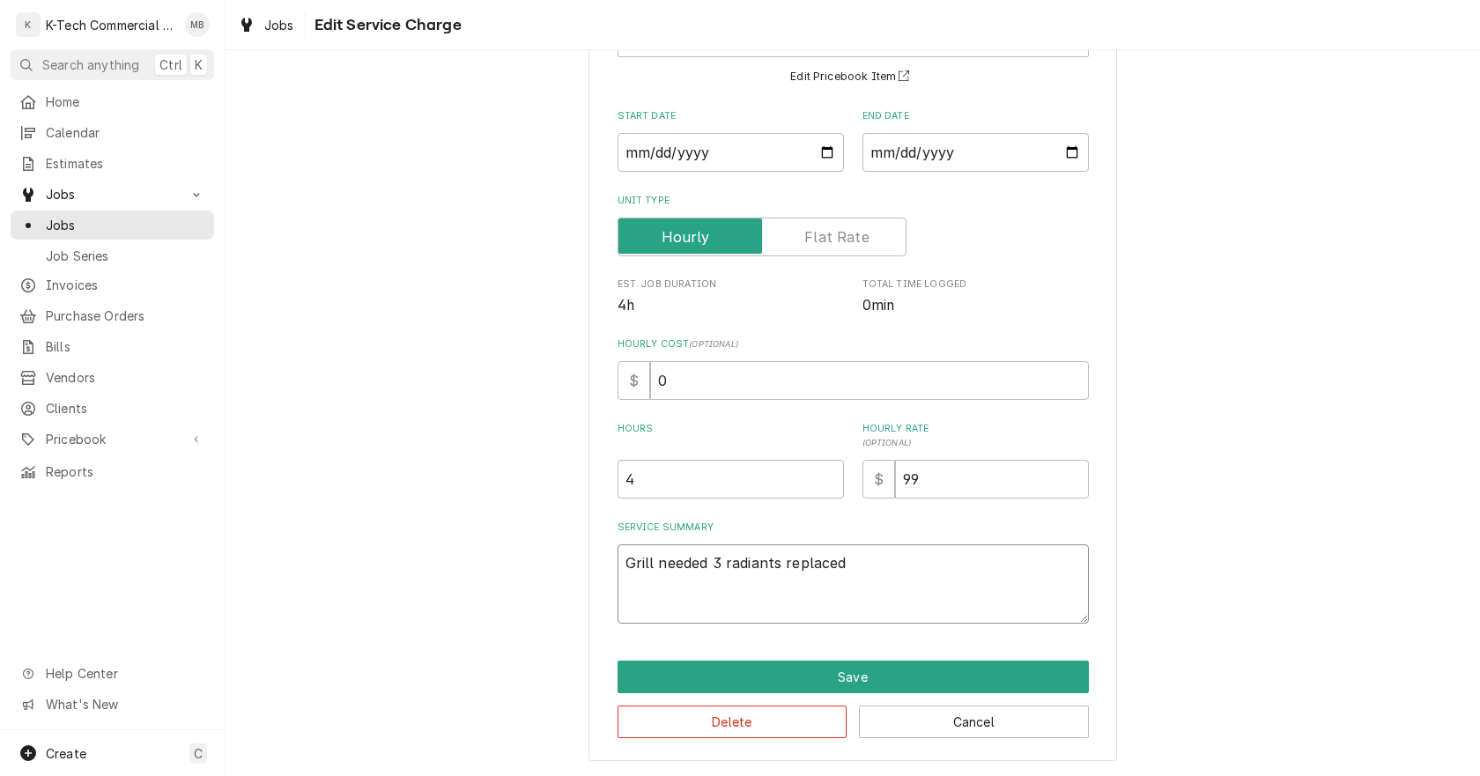
type textarea "x"
type textarea "Grill needed 3 radiants replaced,"
type textarea "x"
type textarea "Grill needed 3 radiants replaced,"
type textarea "x"
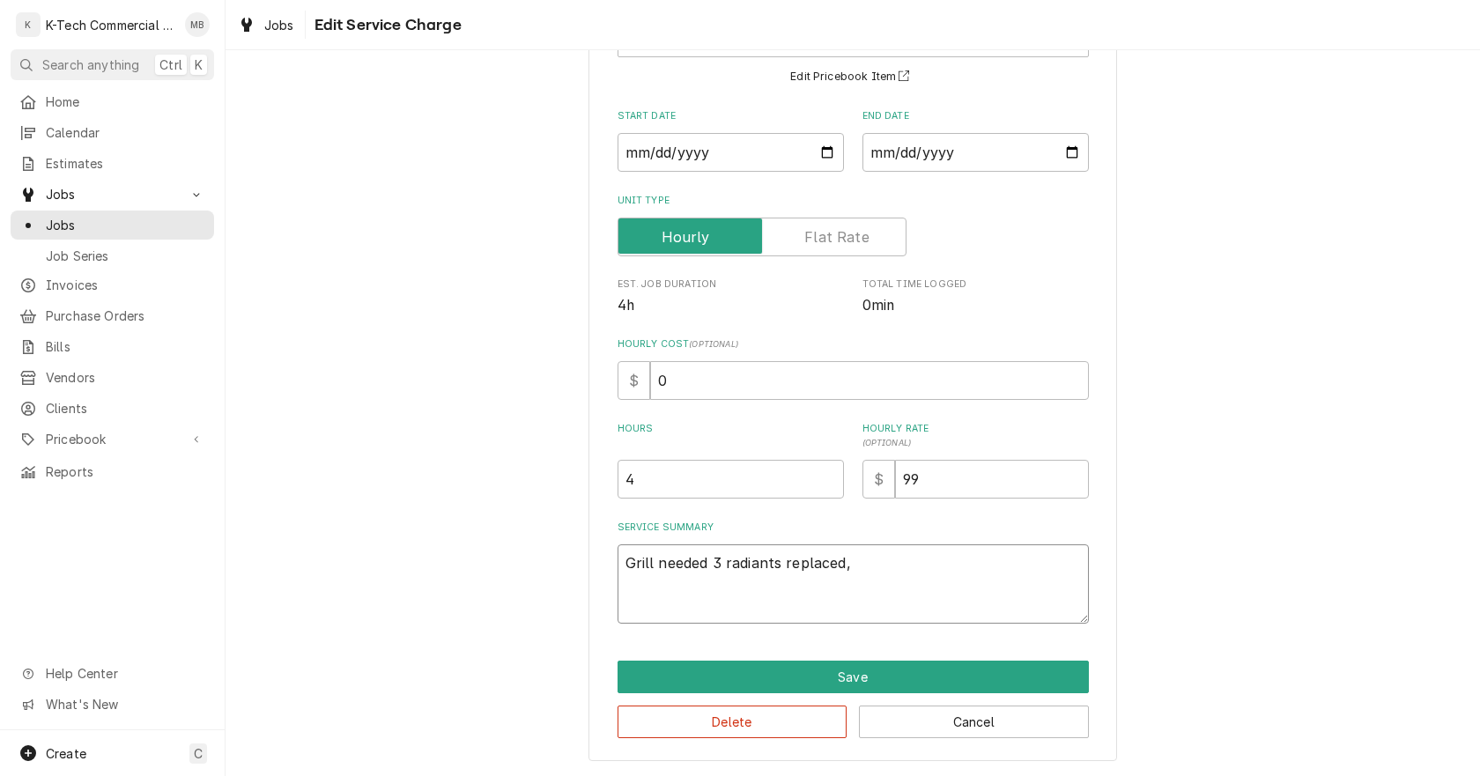
type textarea "Grill needed 3 radiants replaced, r"
type textarea "x"
type textarea "Grill needed 3 radiants replaced, re"
type textarea "x"
type textarea "Grill needed 3 radiants replaced, rem"
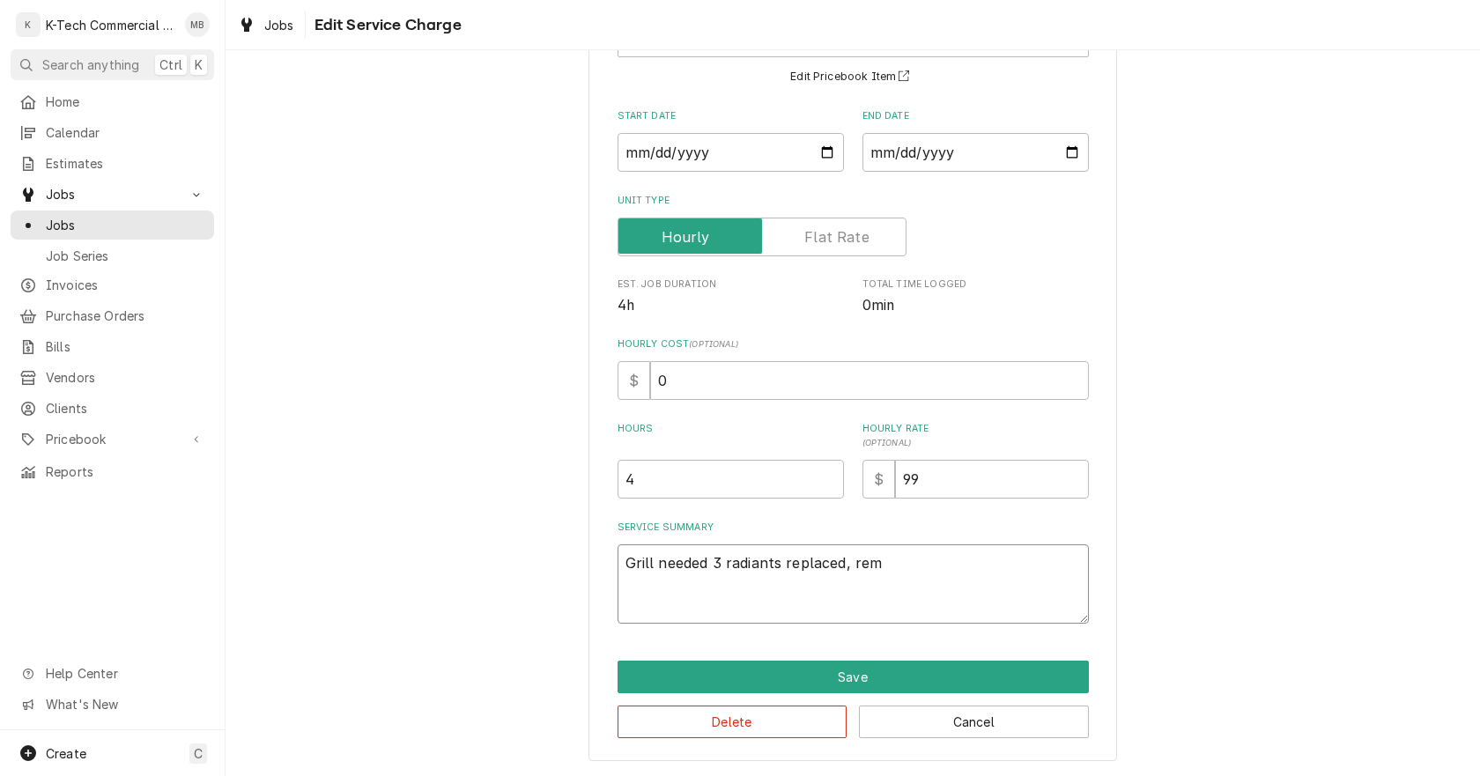
type textarea "x"
type textarea "Grill needed 3 radiants replaced, remo"
type textarea "x"
type textarea "Grill needed 3 radiants replaced, remov"
type textarea "x"
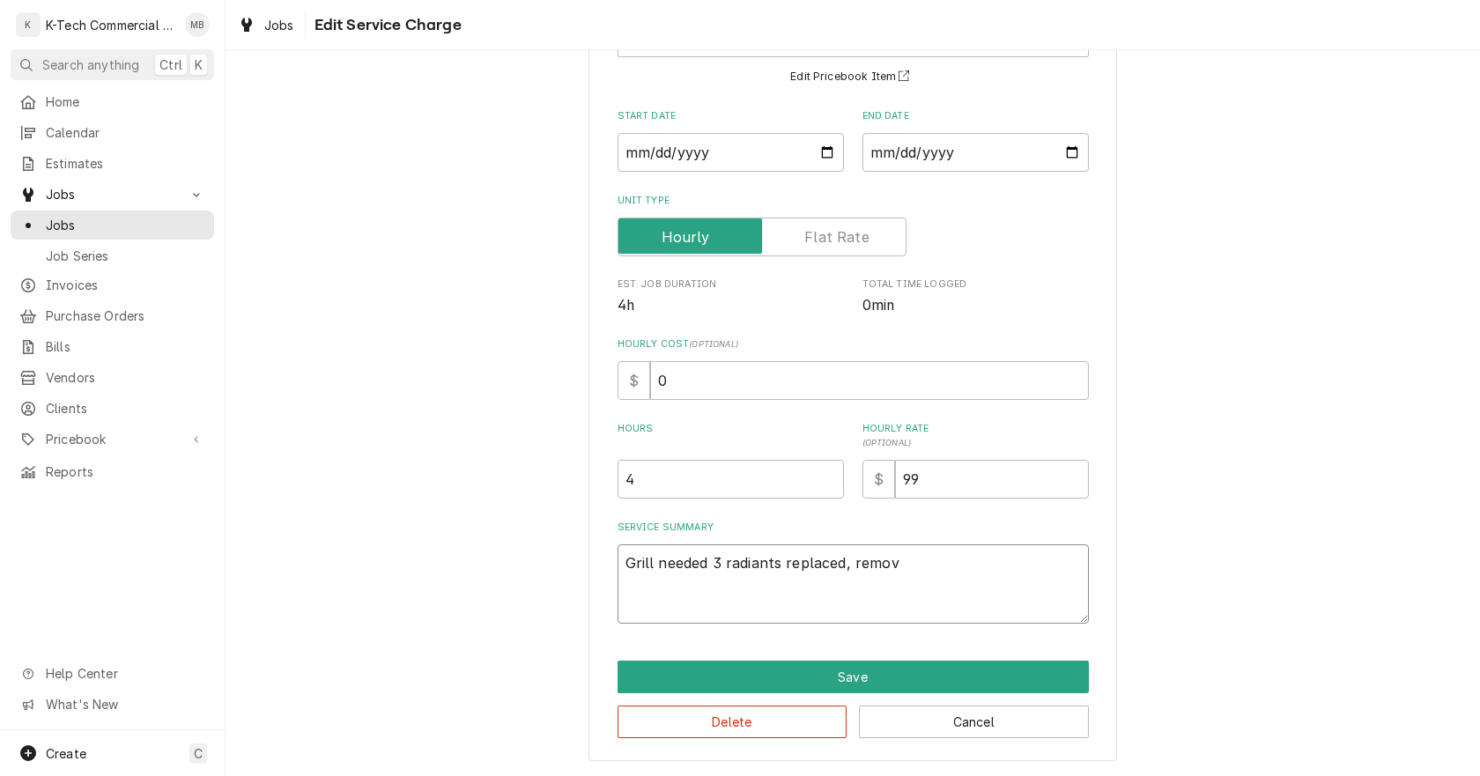
type textarea "Grill needed 3 radiants replaced, removd"
type textarea "x"
type textarea "Grill needed 3 radiants replaced, remov"
type textarea "x"
type textarea "Grill needed 3 radiants replaced, remove"
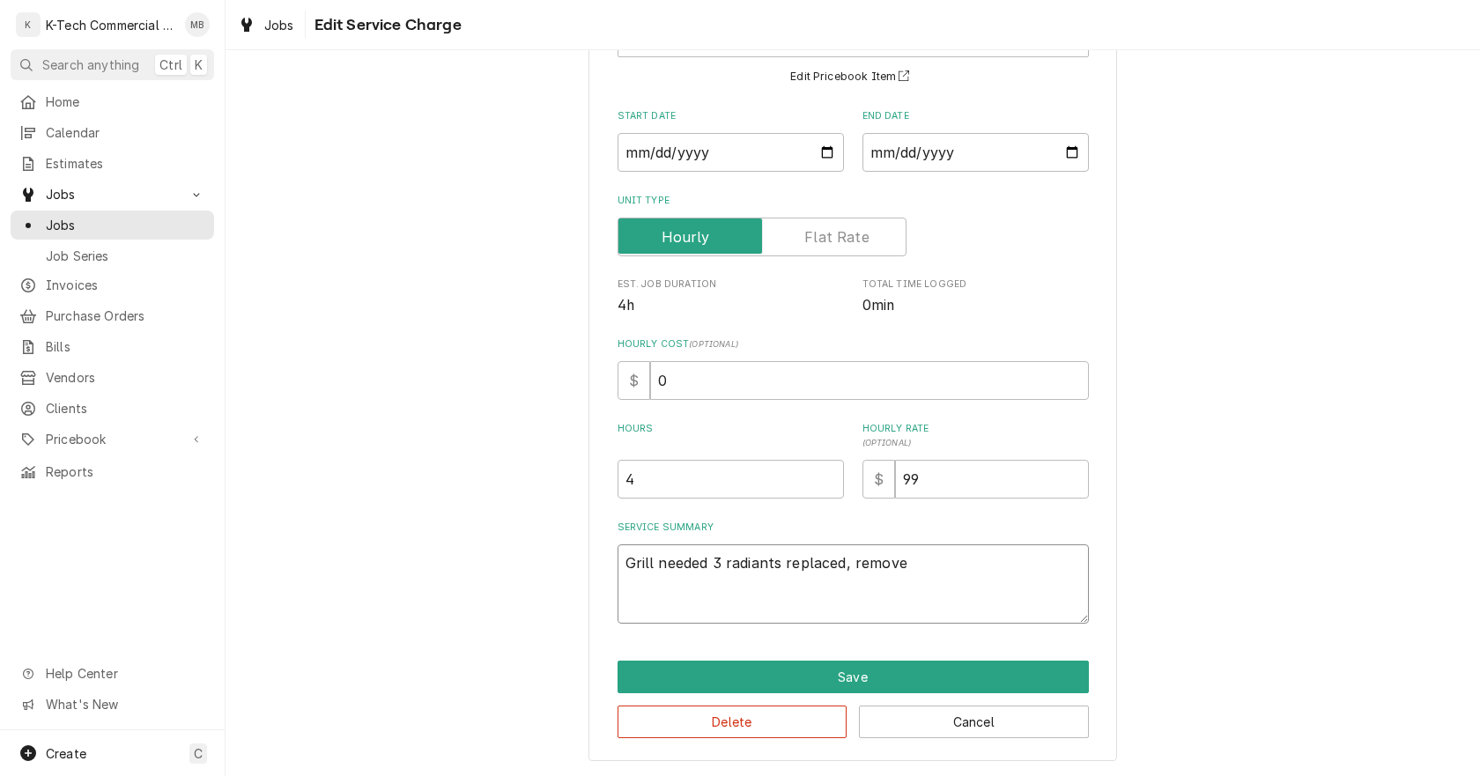
type textarea "x"
type textarea "Grill needed 3 radiants replaced, removed"
type textarea "x"
type textarea "Grill needed 3 radiants replaced, removed"
type textarea "x"
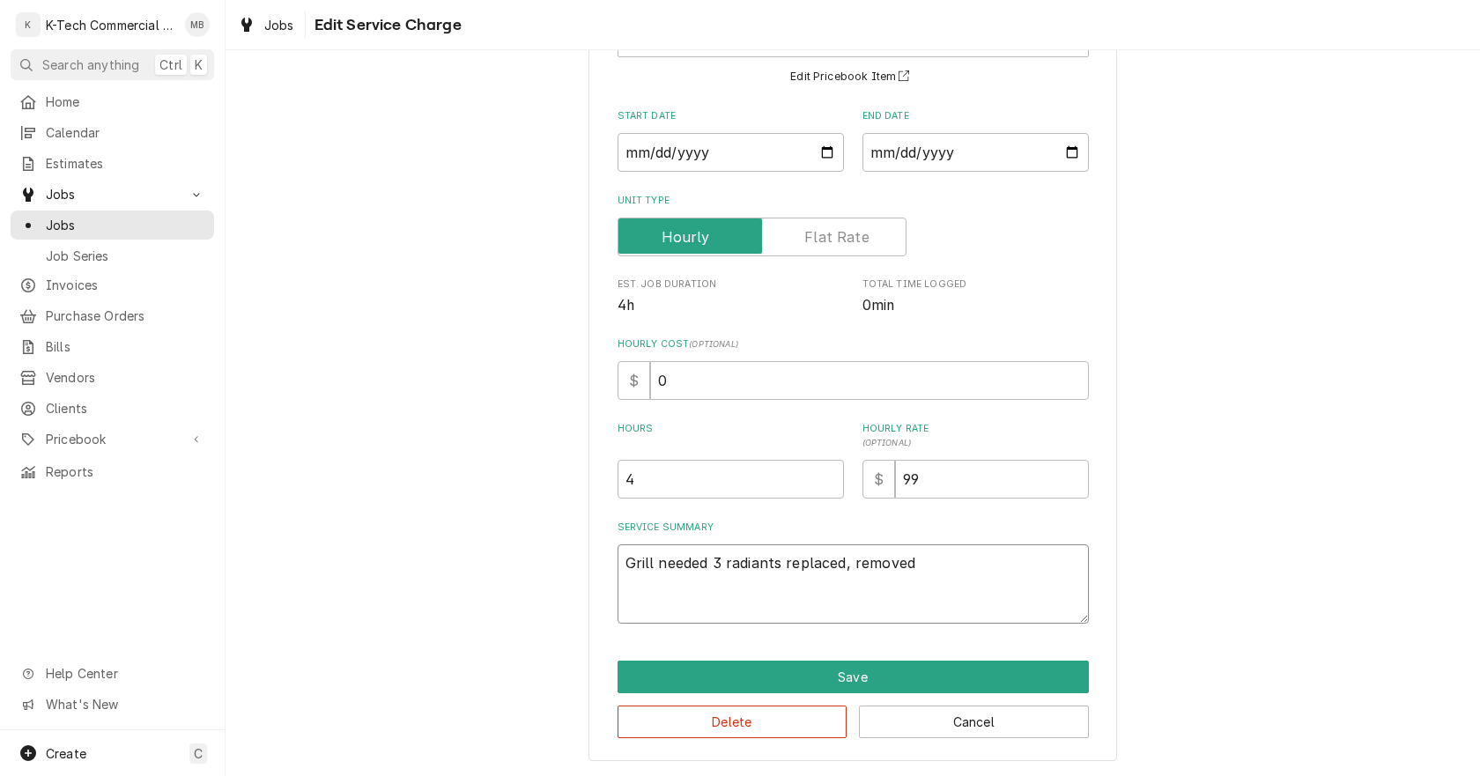
type textarea "Grill needed 3 radiants replaced, removed a"
type textarea "x"
type textarea "Grill needed 3 radiants replaced, removed an"
type textarea "x"
type textarea "Grill needed 3 radiants replaced, removed and"
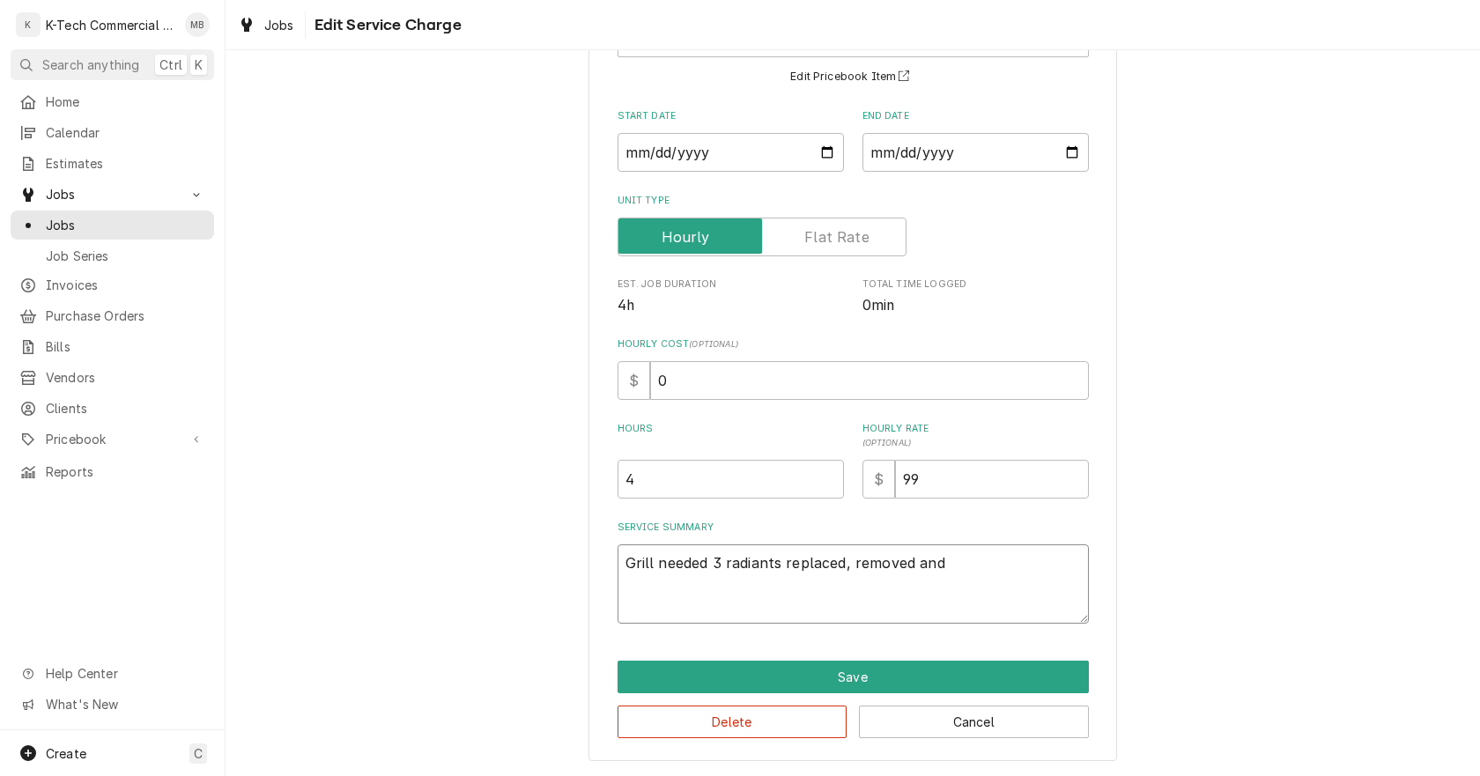
type textarea "x"
type textarea "Grill needed 3 radiants replaced, removed and"
type textarea "x"
type textarea "Grill needed 3 radiants replaced, removed and i"
type textarea "x"
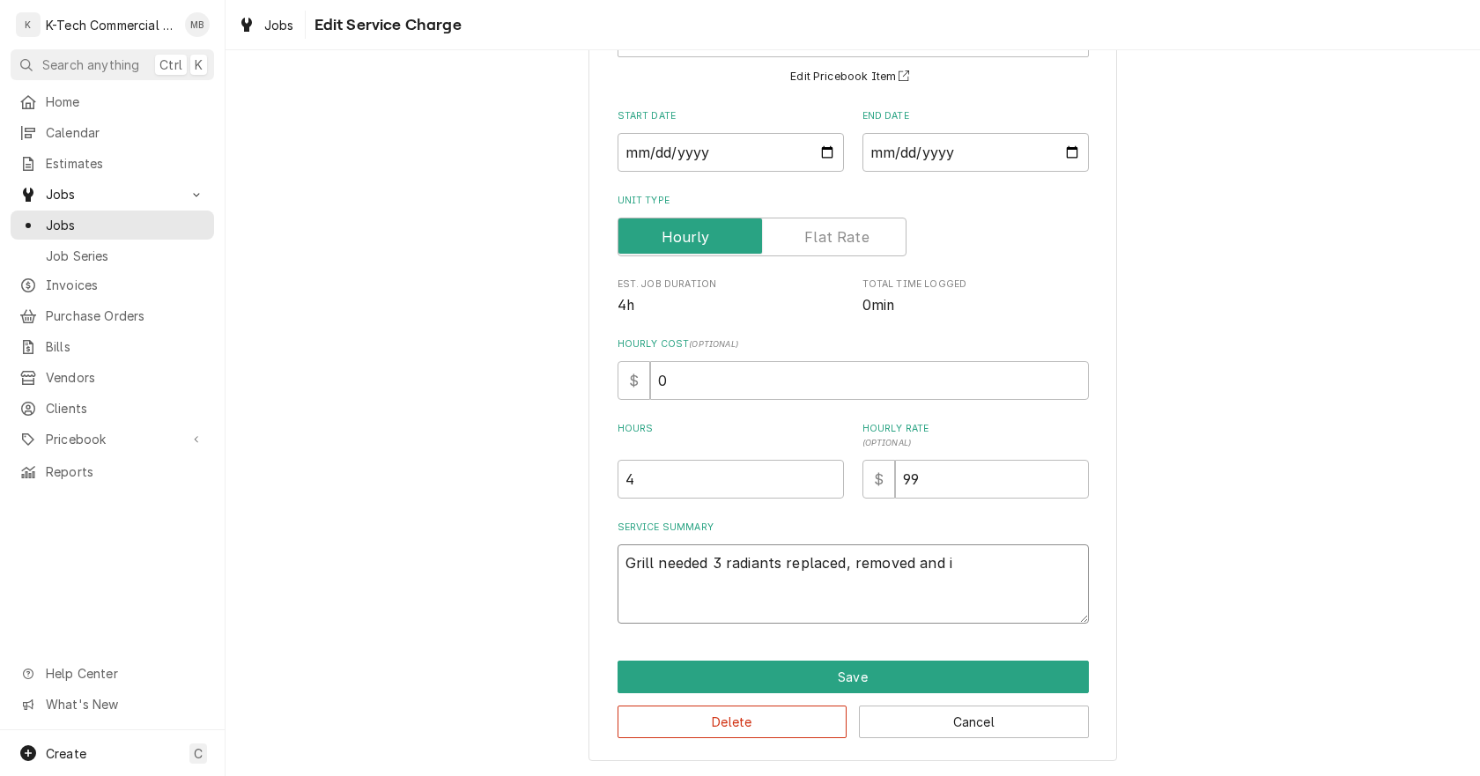
type textarea "Grill needed 3 radiants replaced, removed and is"
type textarea "x"
type textarea "Grill needed 3 radiants replaced, removed and isn"
type textarea "x"
type textarea "Grill needed 3 radiants replaced, removed and is"
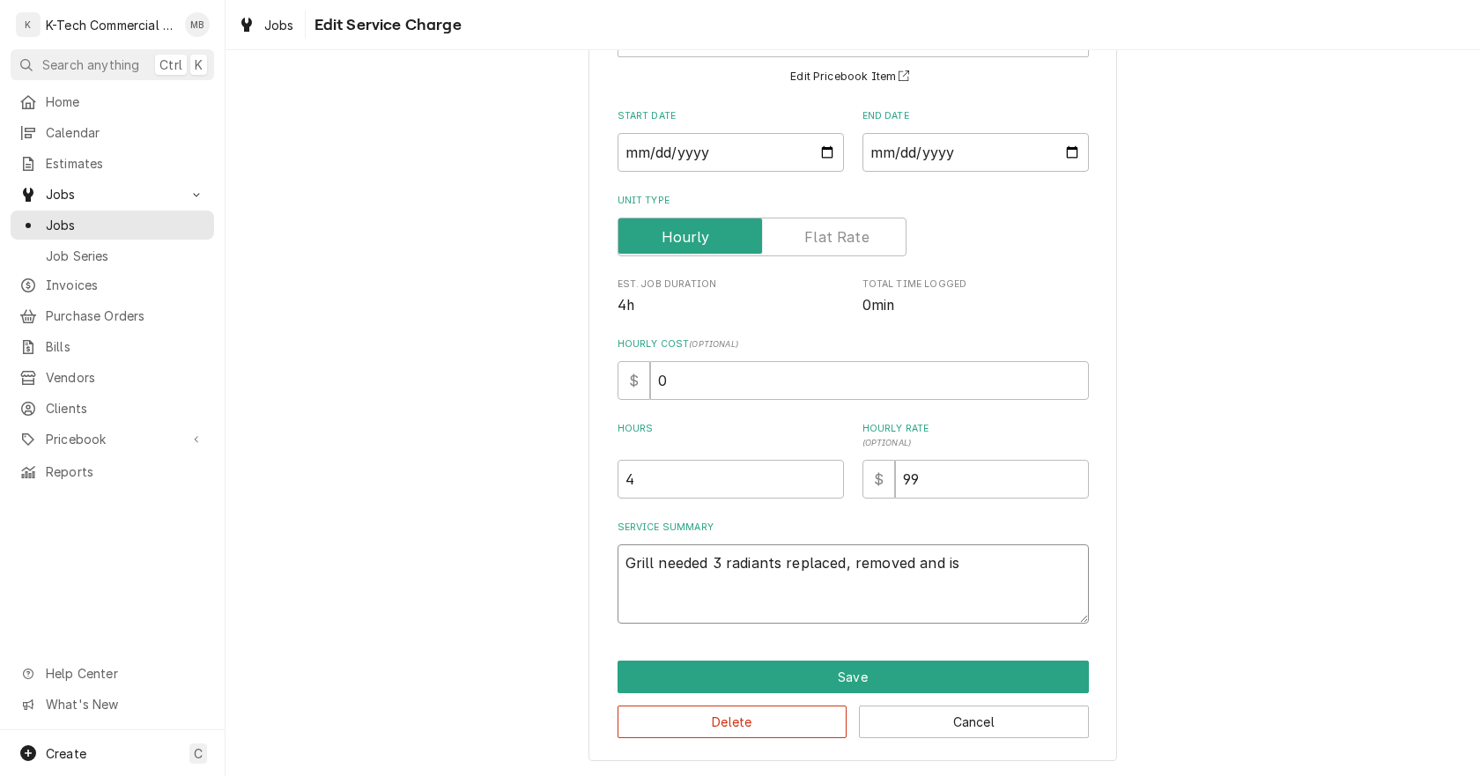
type textarea "x"
type textarea "Grill needed 3 radiants replaced, removed and i"
type textarea "x"
type textarea "Grill needed 3 radiants replaced, removed and in"
type textarea "x"
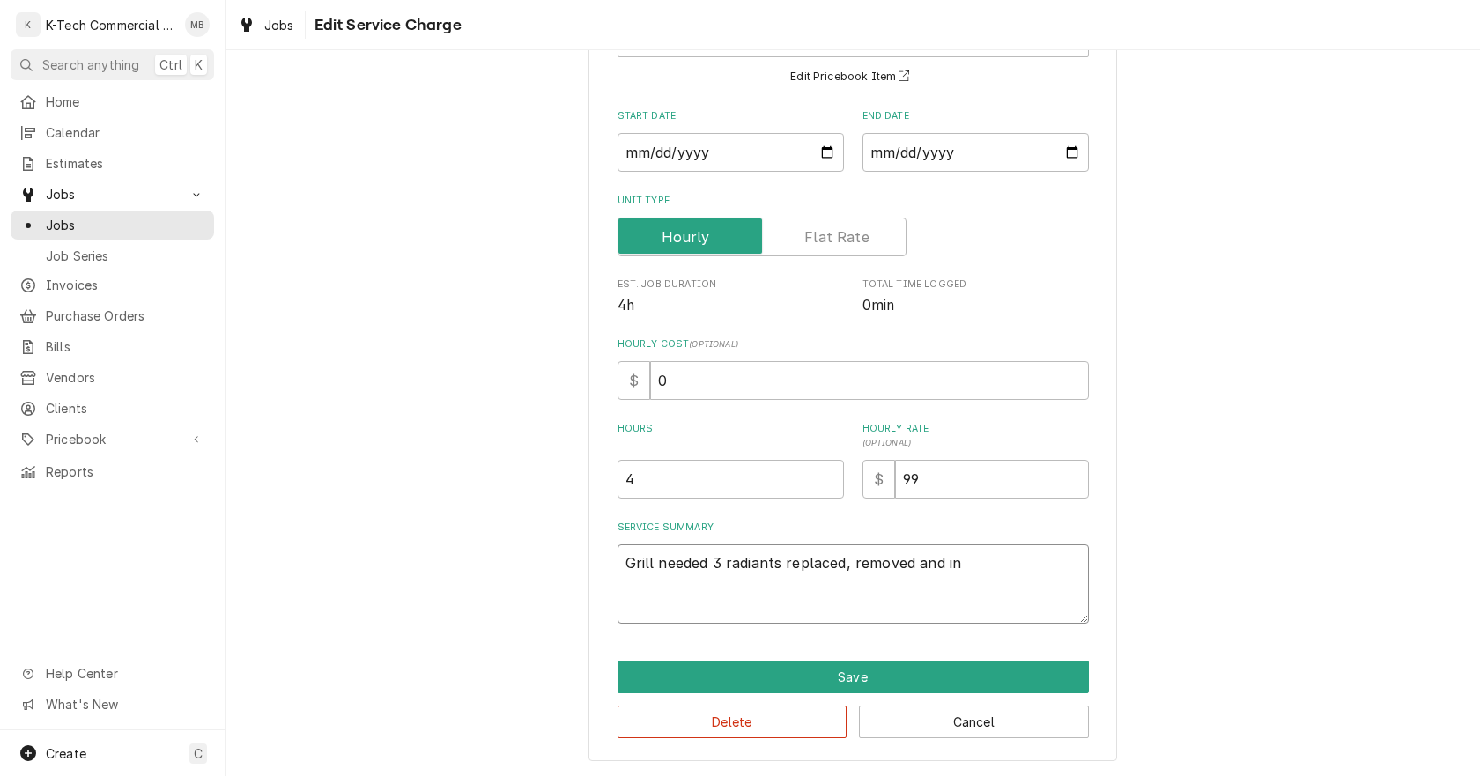
type textarea "Grill needed 3 radiants replaced, removed and ins"
type textarea "x"
type textarea "Grill needed 3 radiants replaced, removed and inst"
type textarea "x"
type textarea "Grill needed 3 radiants replaced, removed and insta"
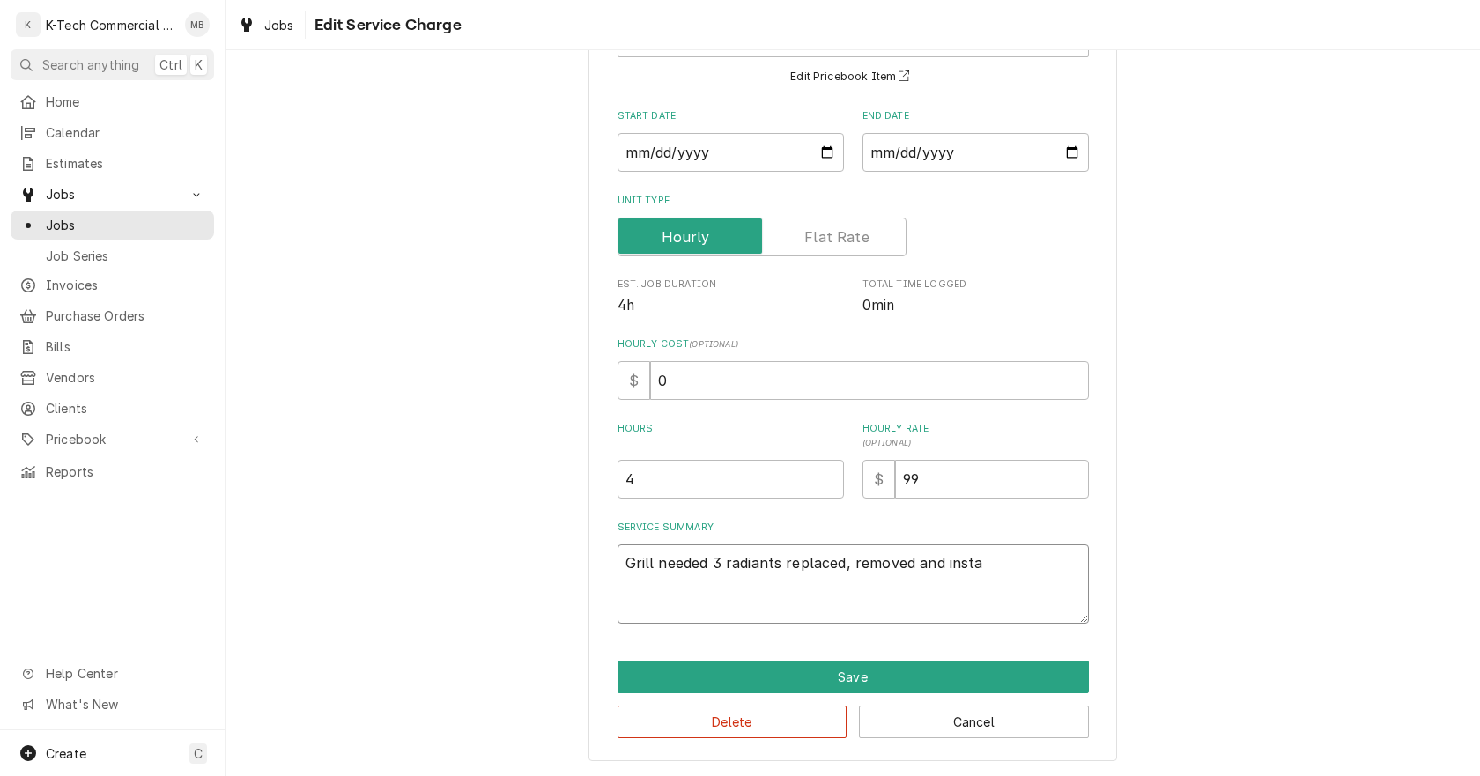
type textarea "x"
type textarea "Grill needed 3 radiants replaced, removed and instal"
type textarea "x"
type textarea "Grill needed 3 radiants replaced, removed and install"
type textarea "x"
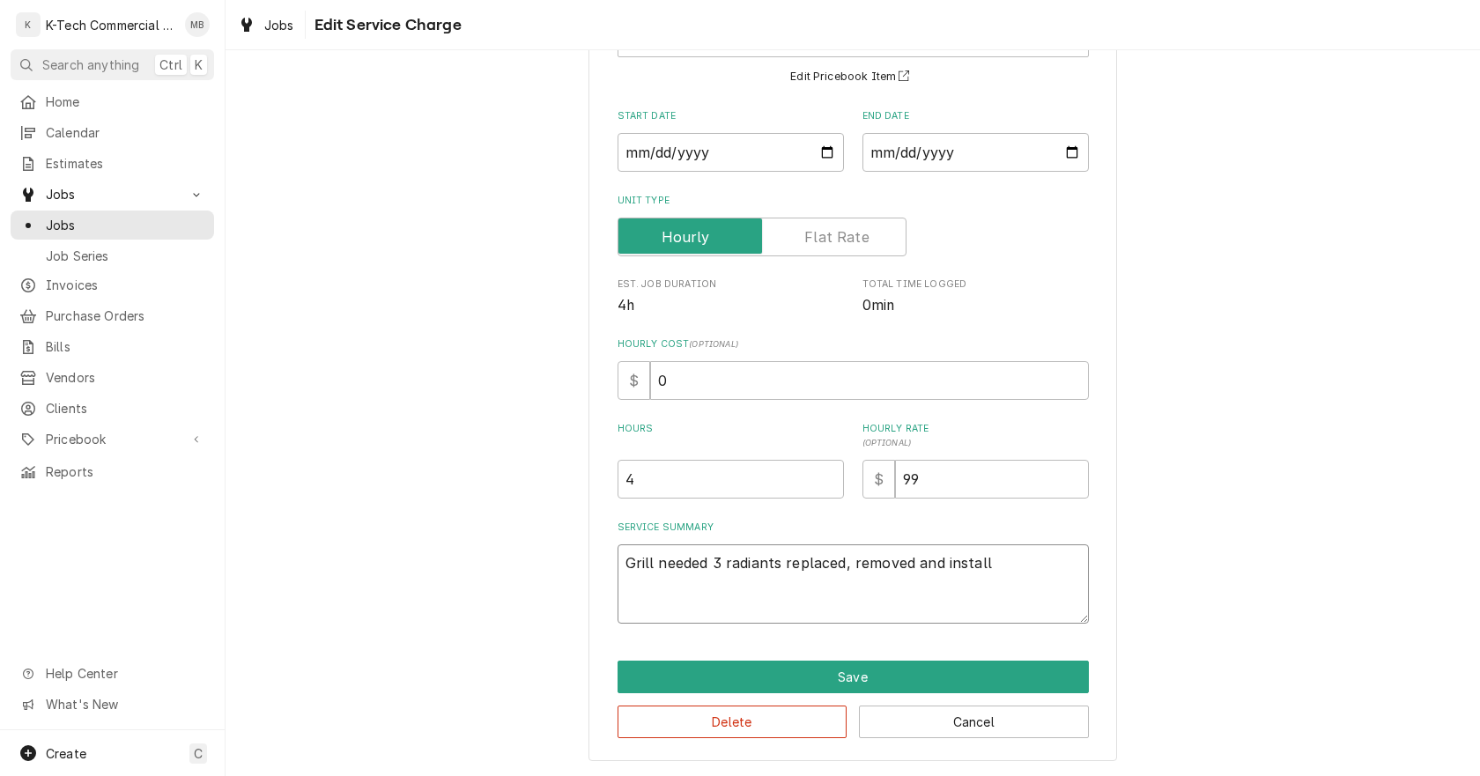
type textarea "Grill needed 3 radiants replaced, removed and install"
type textarea "x"
type textarea "Grill needed 3 radiants replaced, removed and install n"
type textarea "x"
type textarea "Grill needed 3 radiants replaced, removed and install ne"
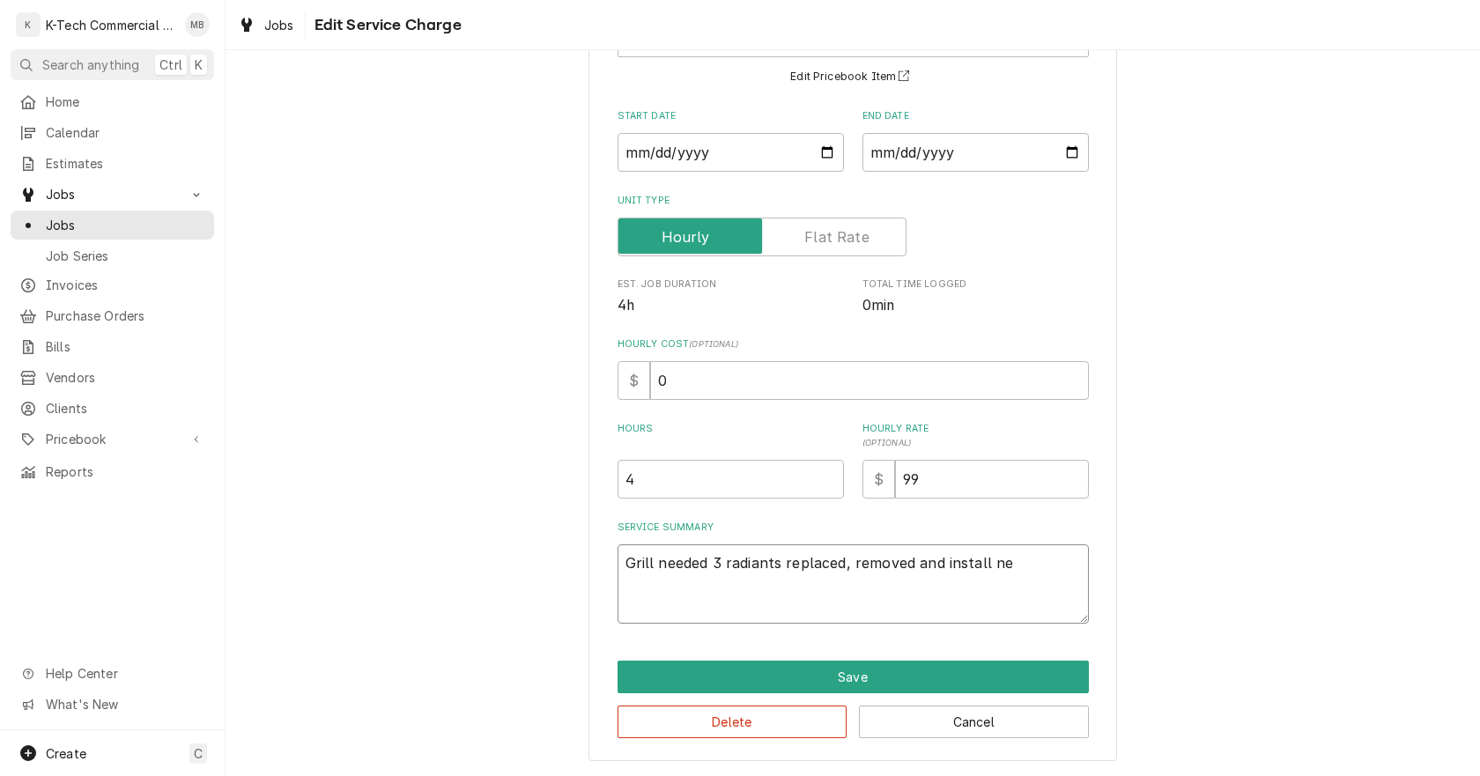
type textarea "x"
type textarea "Grill needed 3 radiants replaced, removed and install new"
type textarea "x"
type textarea "Grill needed 3 radiants replaced, removed and install new"
type textarea "x"
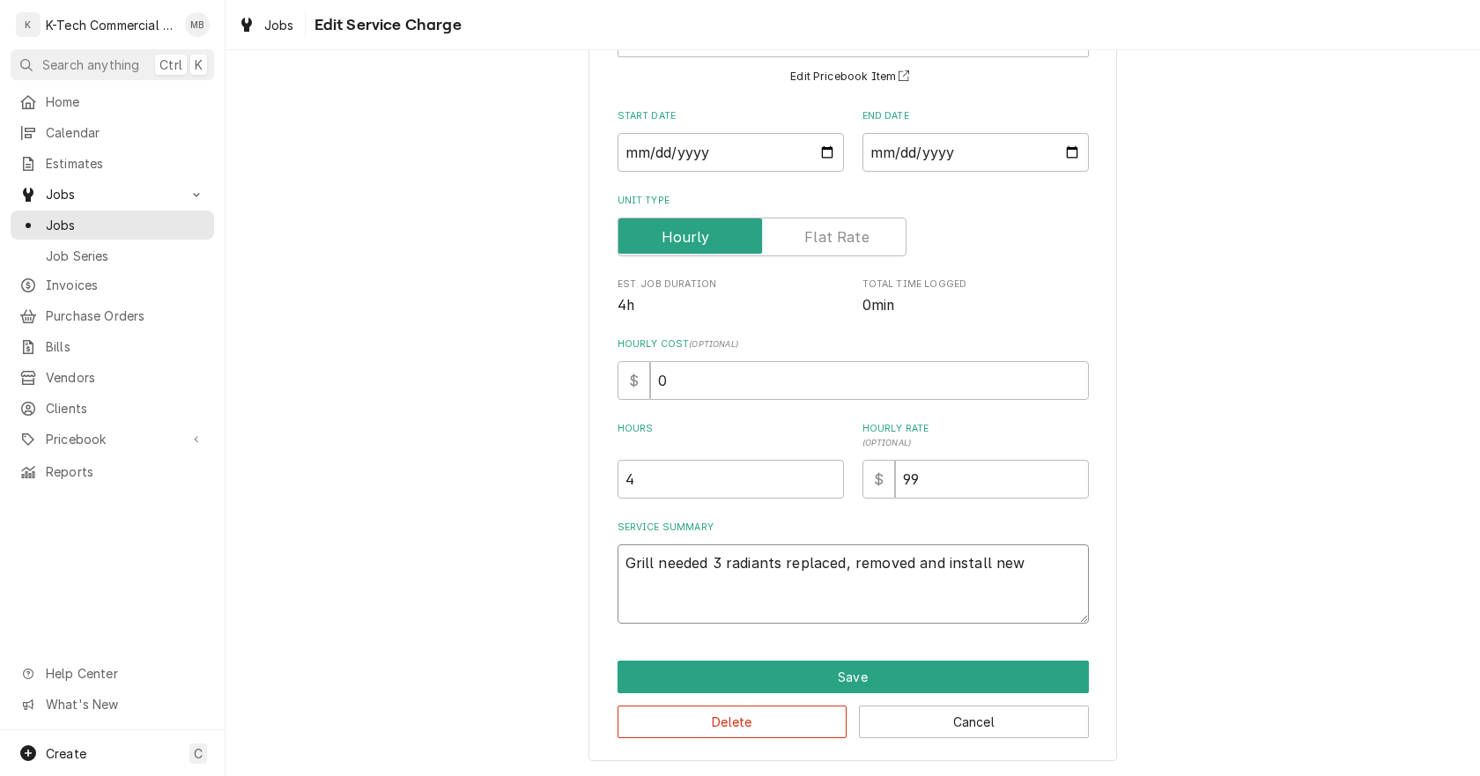
type textarea "Grill needed 3 radiants replaced, removed and install new o"
type textarea "x"
type textarea "Grill needed 3 radiants replaced, removed and install new on"
type textarea "x"
type textarea "Grill needed 3 radiants replaced, removed and install new one"
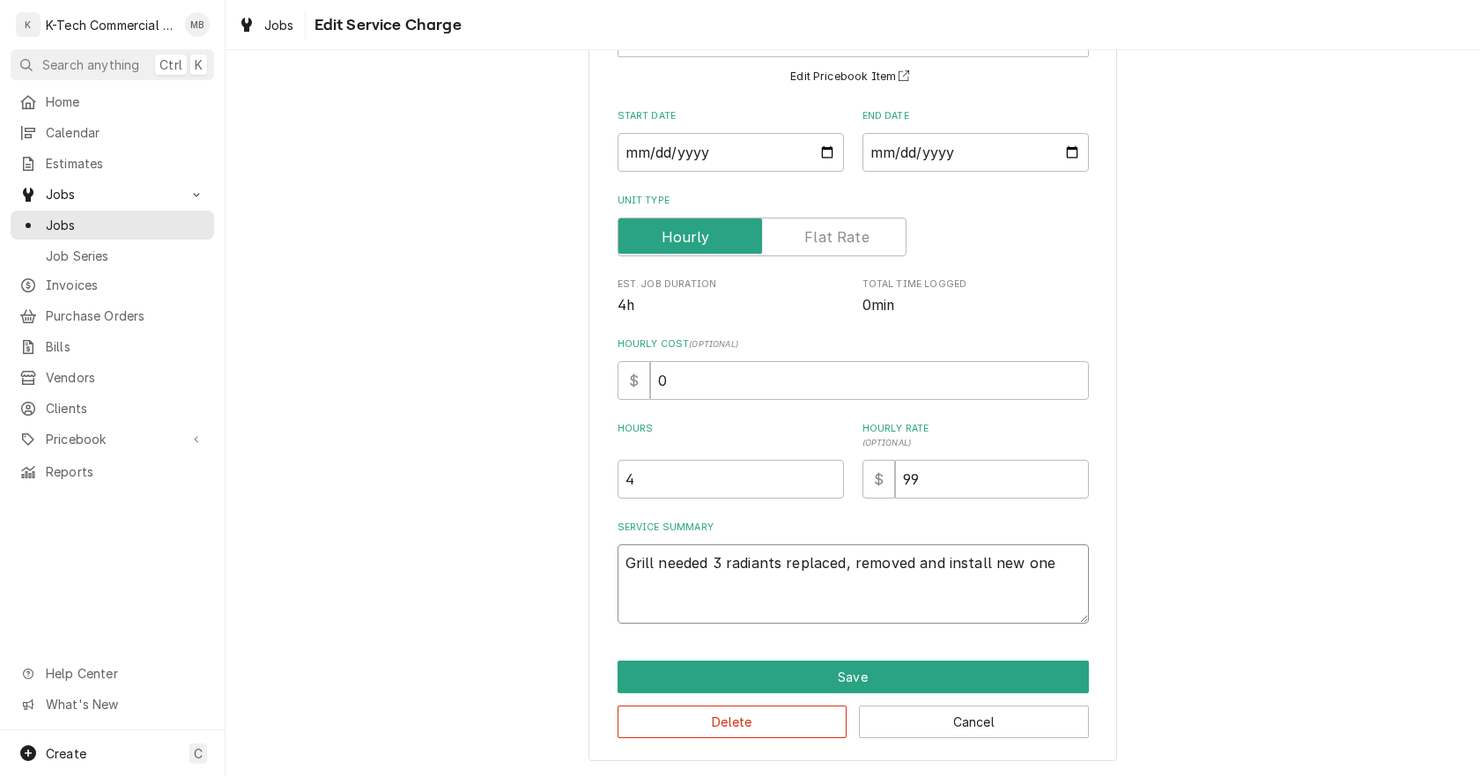
type textarea "x"
type textarea "Grill needed 3 radiants replaced, removed and install new ones"
type textarea "x"
type textarea "Grill needed 3 radiants replaced, removed and install new ones"
type textarea "x"
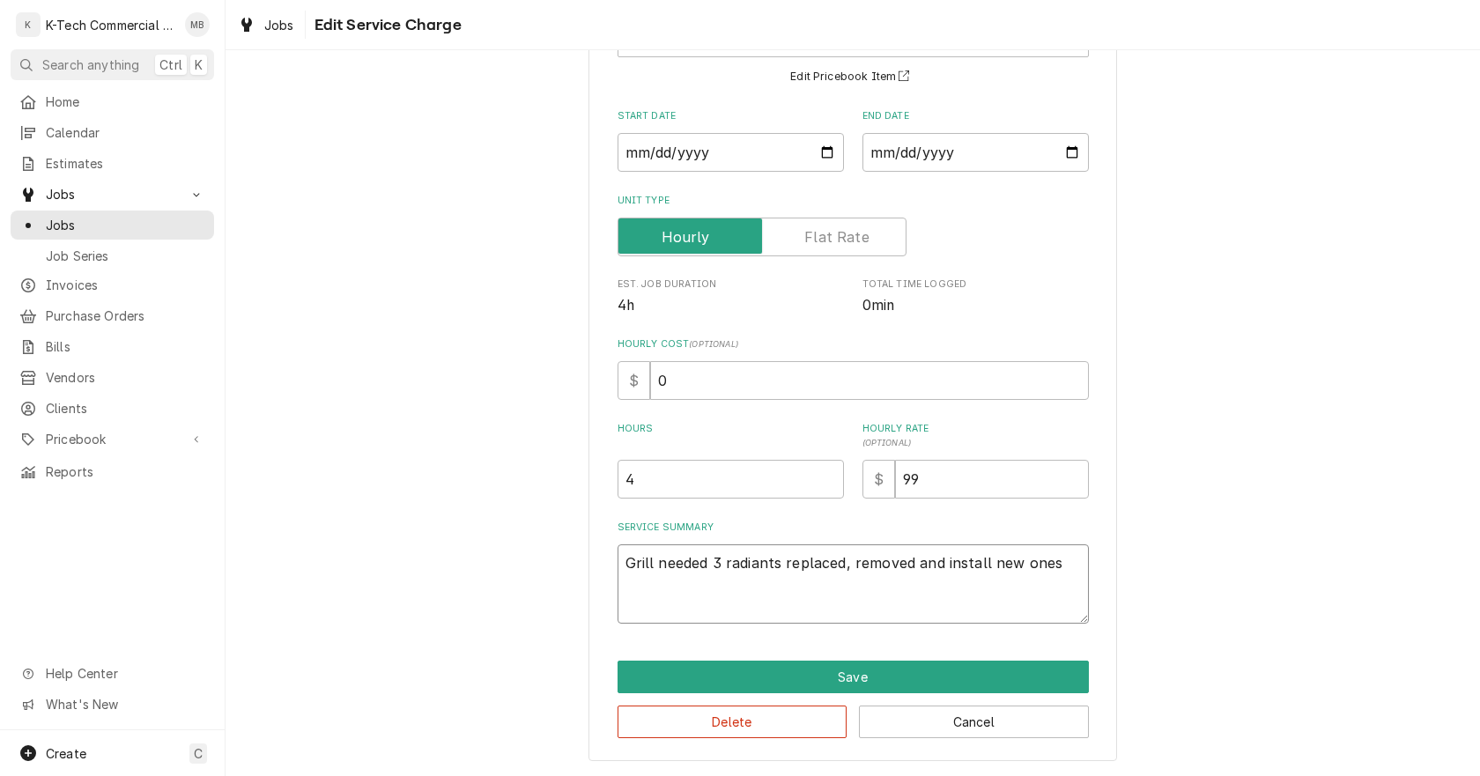
type textarea "Grill needed 3 radiants replaced, removed and install new ones a"
type textarea "x"
type textarea "Grill needed 3 radiants replaced, removed and install new ones an"
type textarea "x"
type textarea "Grill needed 3 radiants replaced, removed and install new ones and"
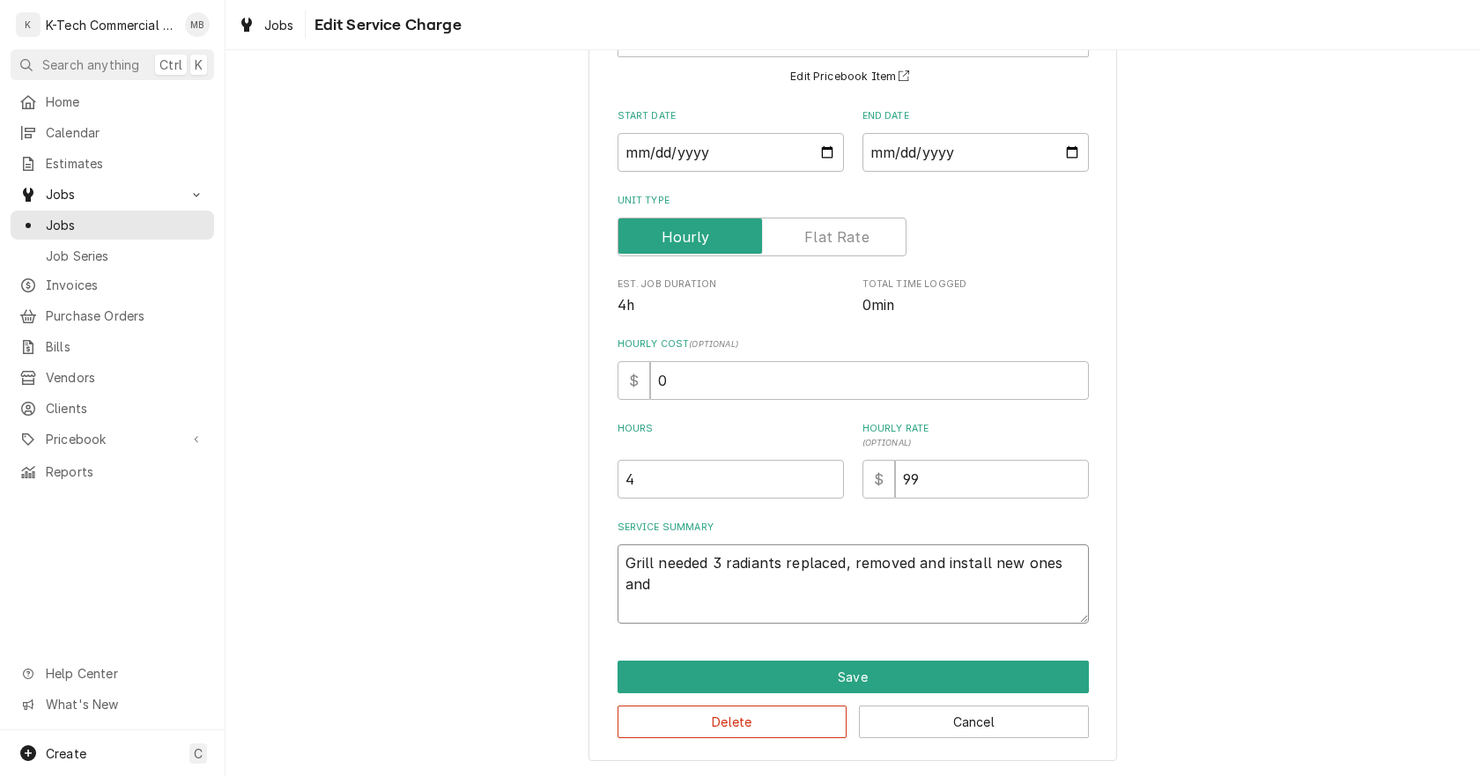
type textarea "x"
type textarea "Grill needed 3 radiants replaced, removed and install new ones and"
type textarea "x"
type textarea "Grill needed 3 radiants replaced, removed and install new ones and n"
type textarea "x"
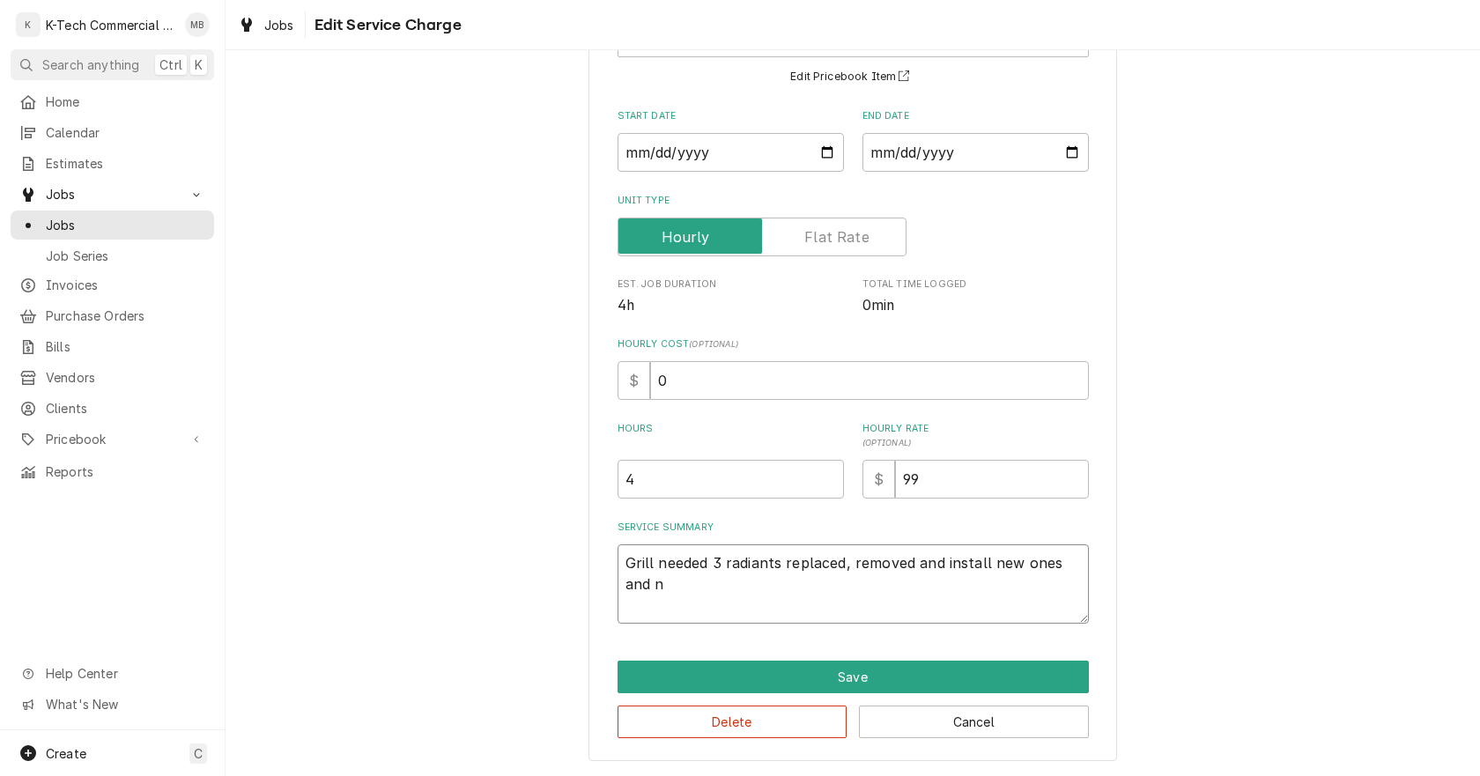
type textarea "Grill needed 3 radiants replaced, removed and install new ones and no"
type textarea "x"
type textarea "Grill needed 3 radiants replaced, removed and install new ones and now"
type textarea "x"
type textarea "Grill needed 3 radiants replaced, removed and install new ones and now"
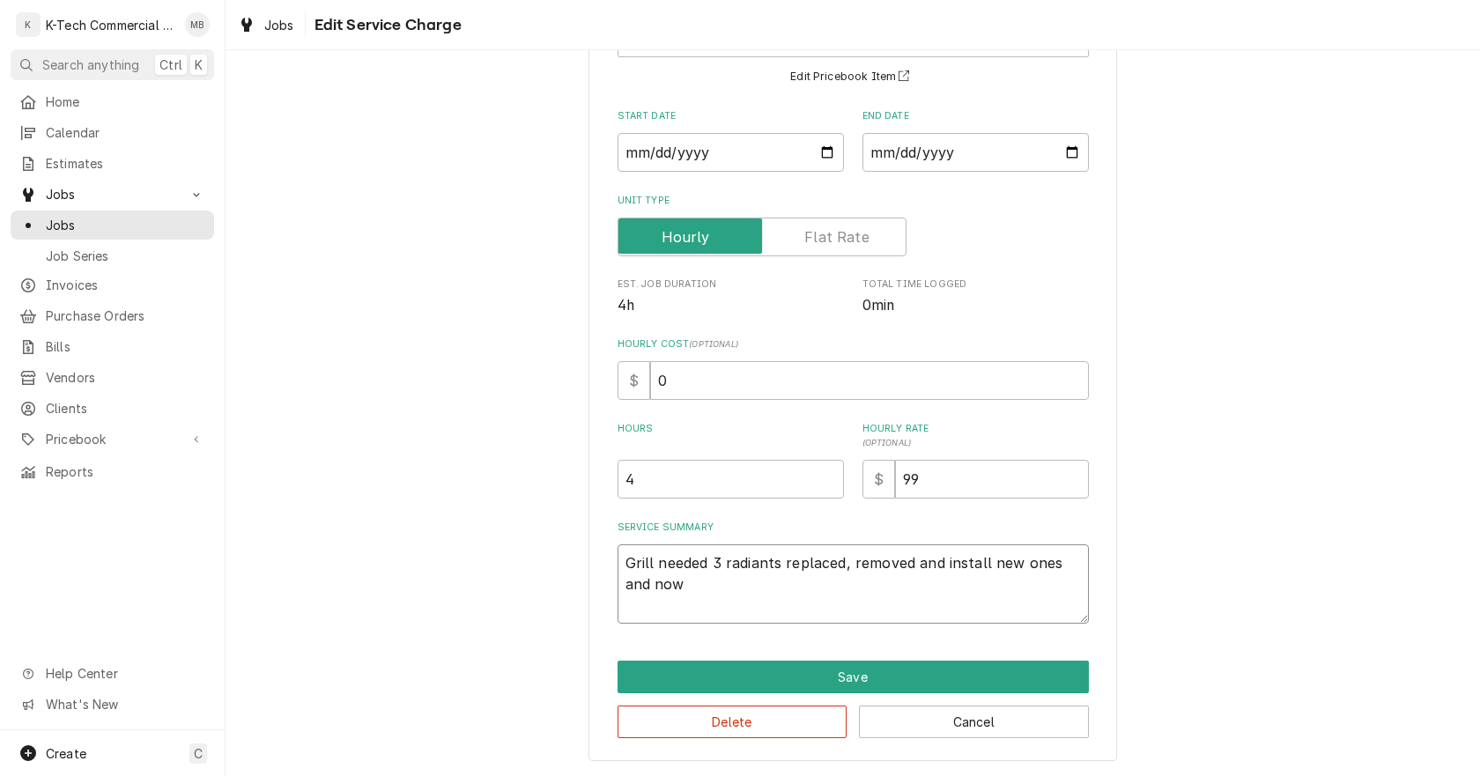
type textarea "x"
type textarea "Grill needed 3 radiants replaced, removed and install new ones and now i"
type textarea "x"
type textarea "Grill needed 3 radiants replaced, removed and install new ones and now is"
type textarea "x"
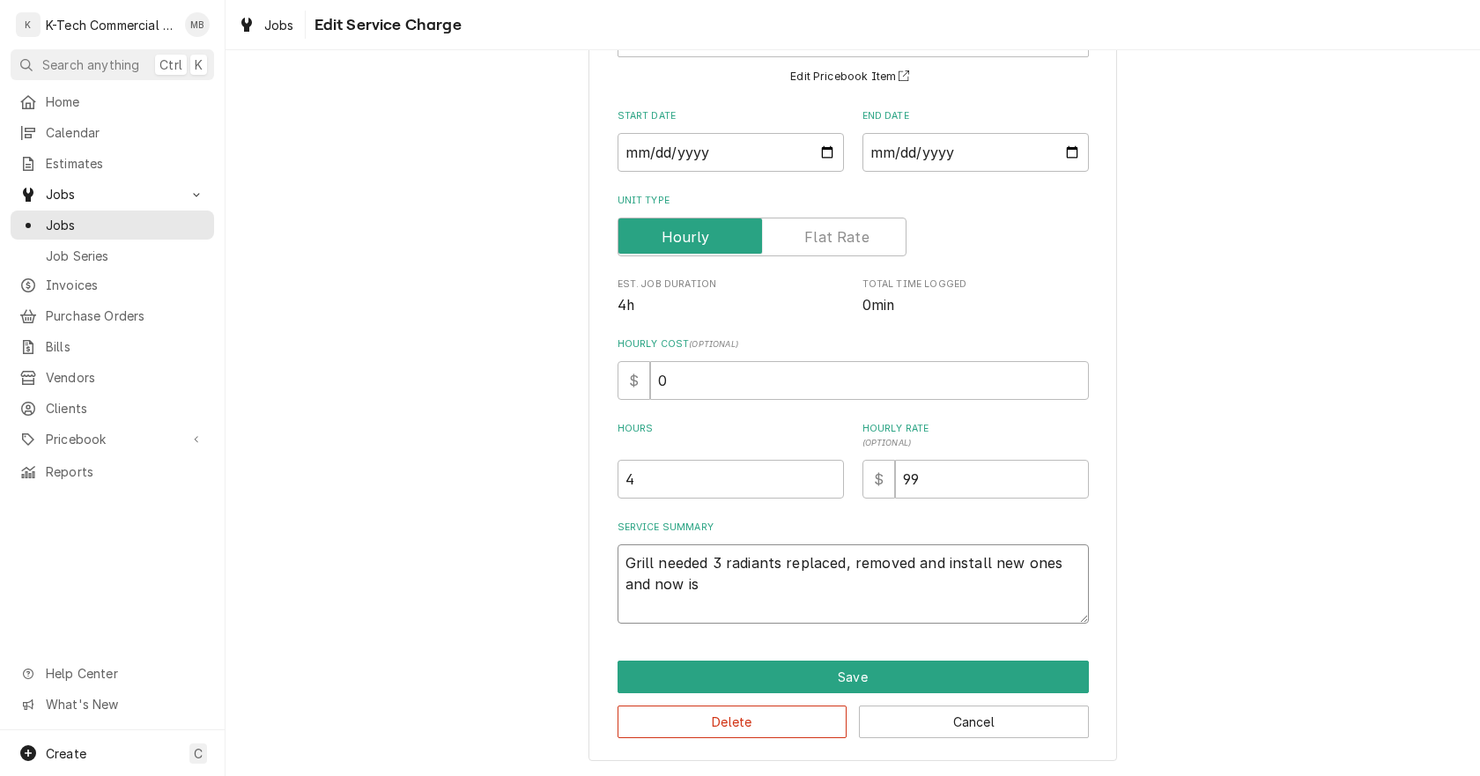
type textarea "Grill needed 3 radiants replaced, removed and install new ones and now is"
type textarea "x"
type textarea "Grill needed 3 radiants replaced, removed and install new ones and now is b"
type textarea "x"
type textarea "Grill needed 3 radiants replaced, removed and install new ones and now is ba"
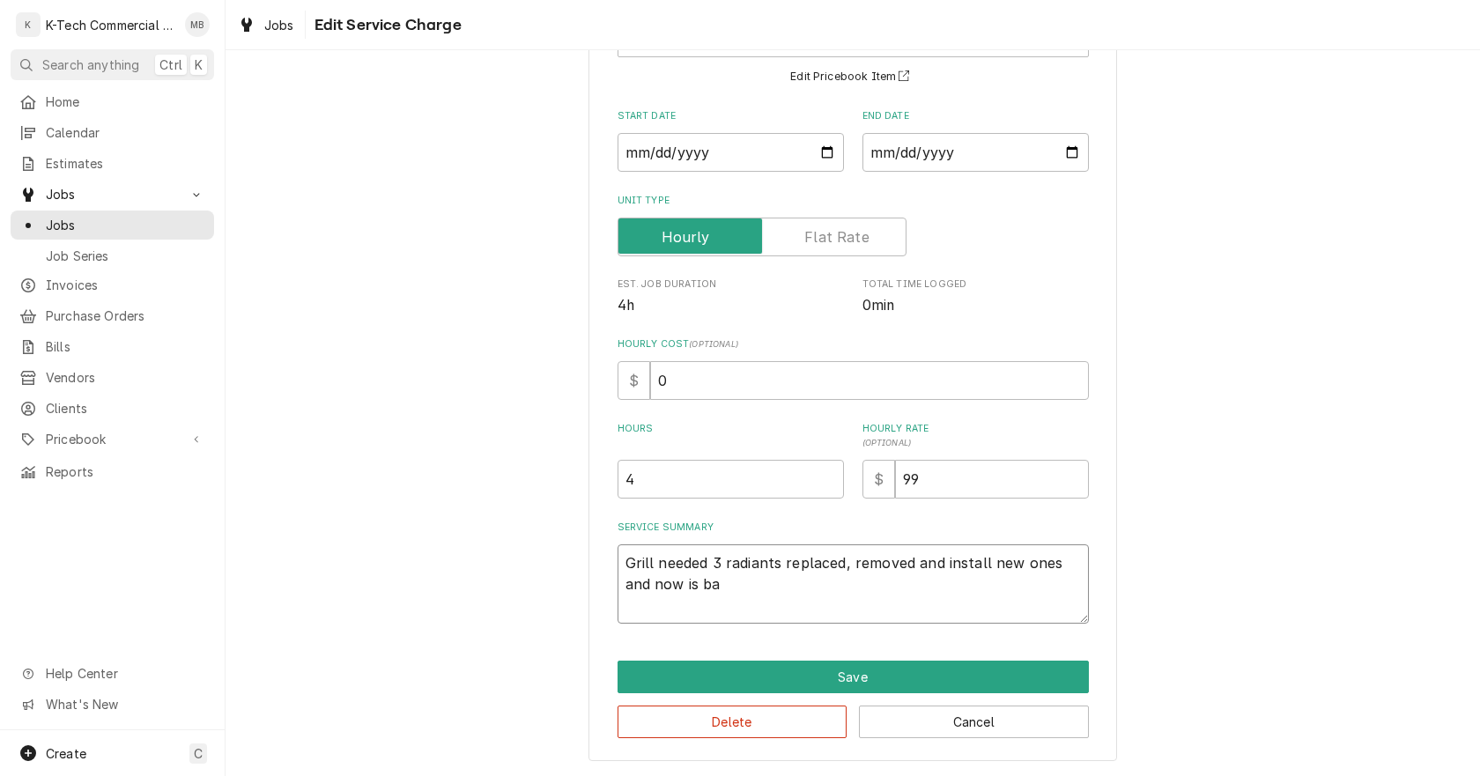
type textarea "x"
type textarea "Grill needed 3 radiants replaced, removed and install new ones and now is bac"
type textarea "x"
type textarea "Grill needed 3 radiants replaced, removed and install new ones and now is back"
type textarea "x"
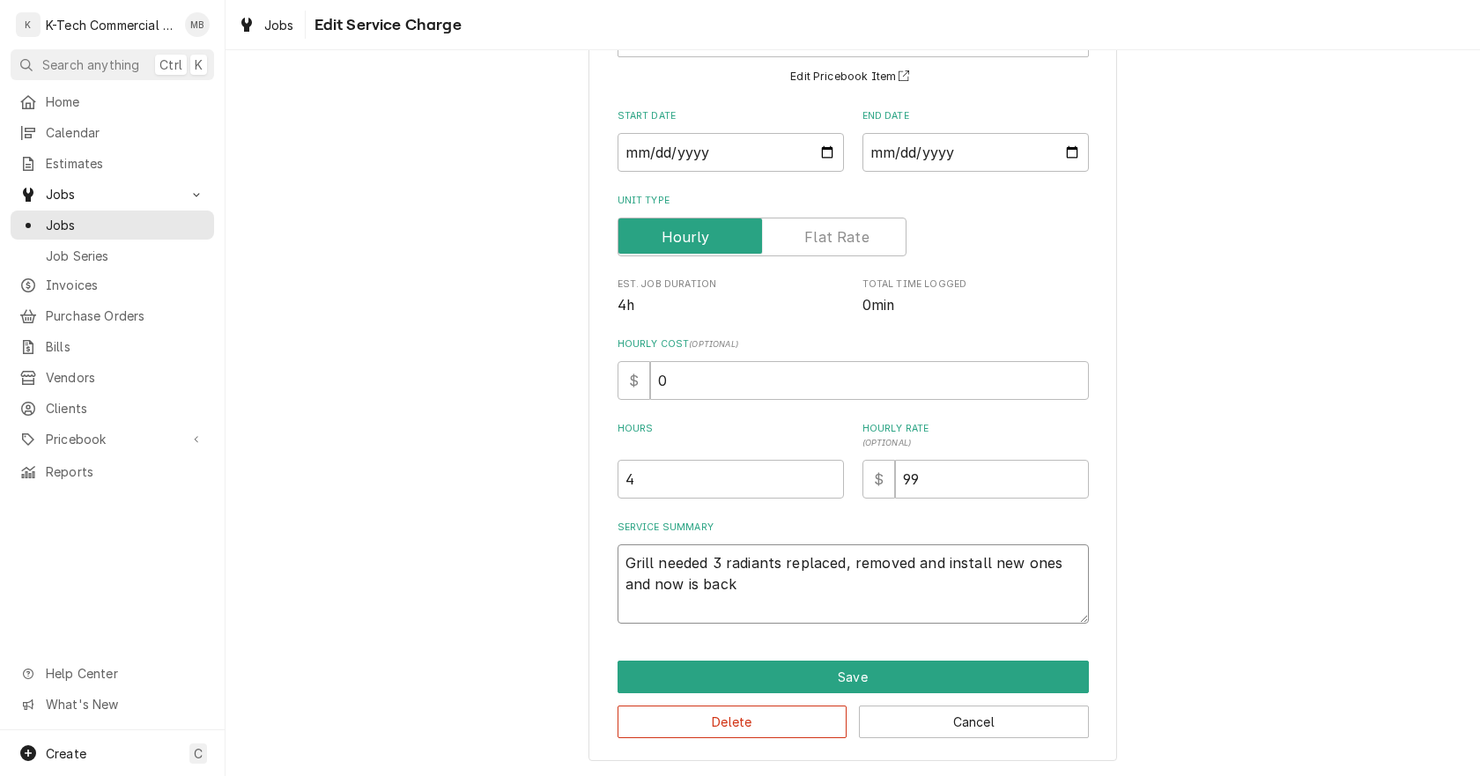
type textarea "Grill needed 3 radiants replaced, removed and install new ones and now is back"
type textarea "x"
type textarea "Grill needed 3 radiants replaced, removed and install new ones and now is back t"
type textarea "x"
type textarea "Grill needed 3 radiants replaced, removed and install new ones and now is back …"
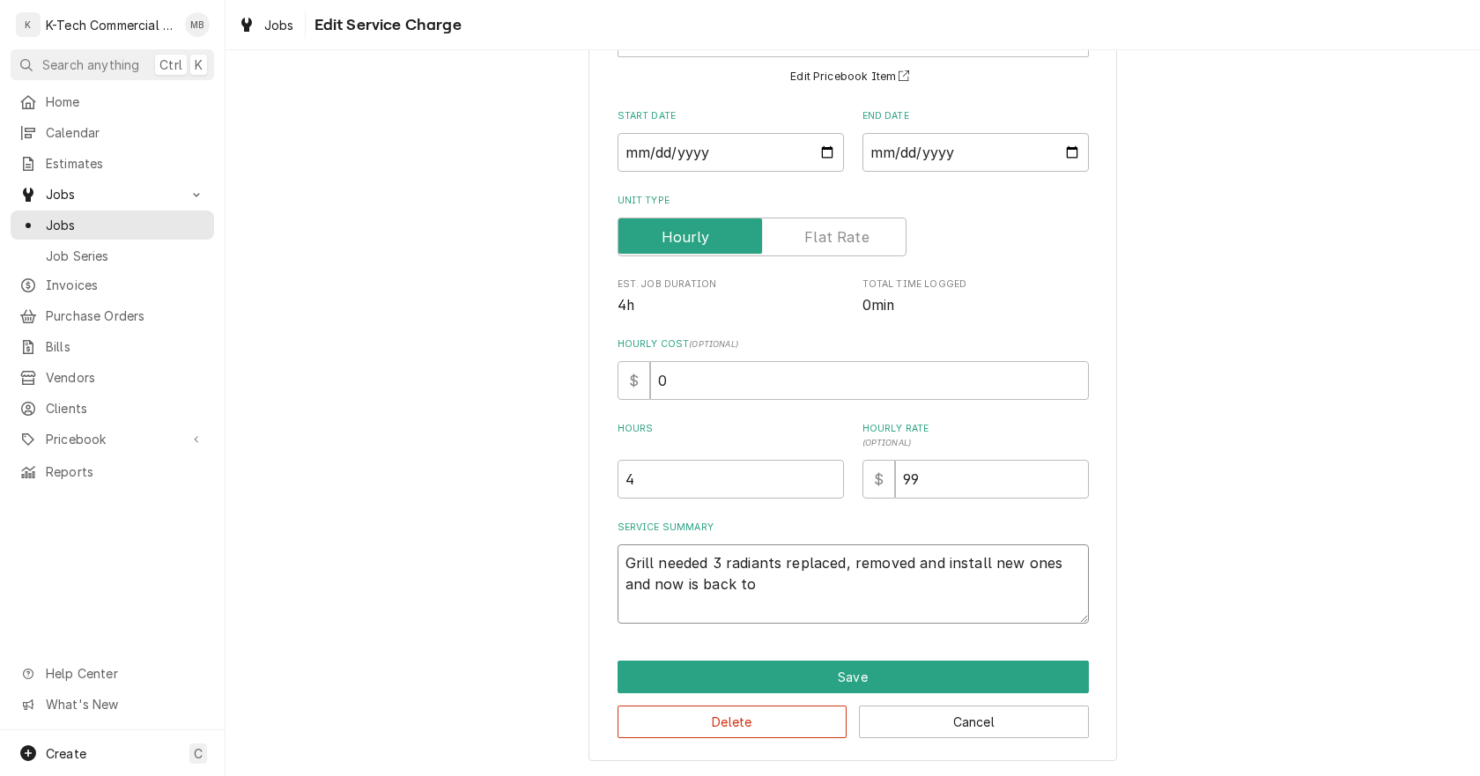
type textarea "x"
type textarea "Grill needed 3 radiants replaced, removed and install new ones and now is back …"
type textarea "x"
type textarea "Grill needed 3 radiants replaced, removed and install new ones and now is back …"
type textarea "x"
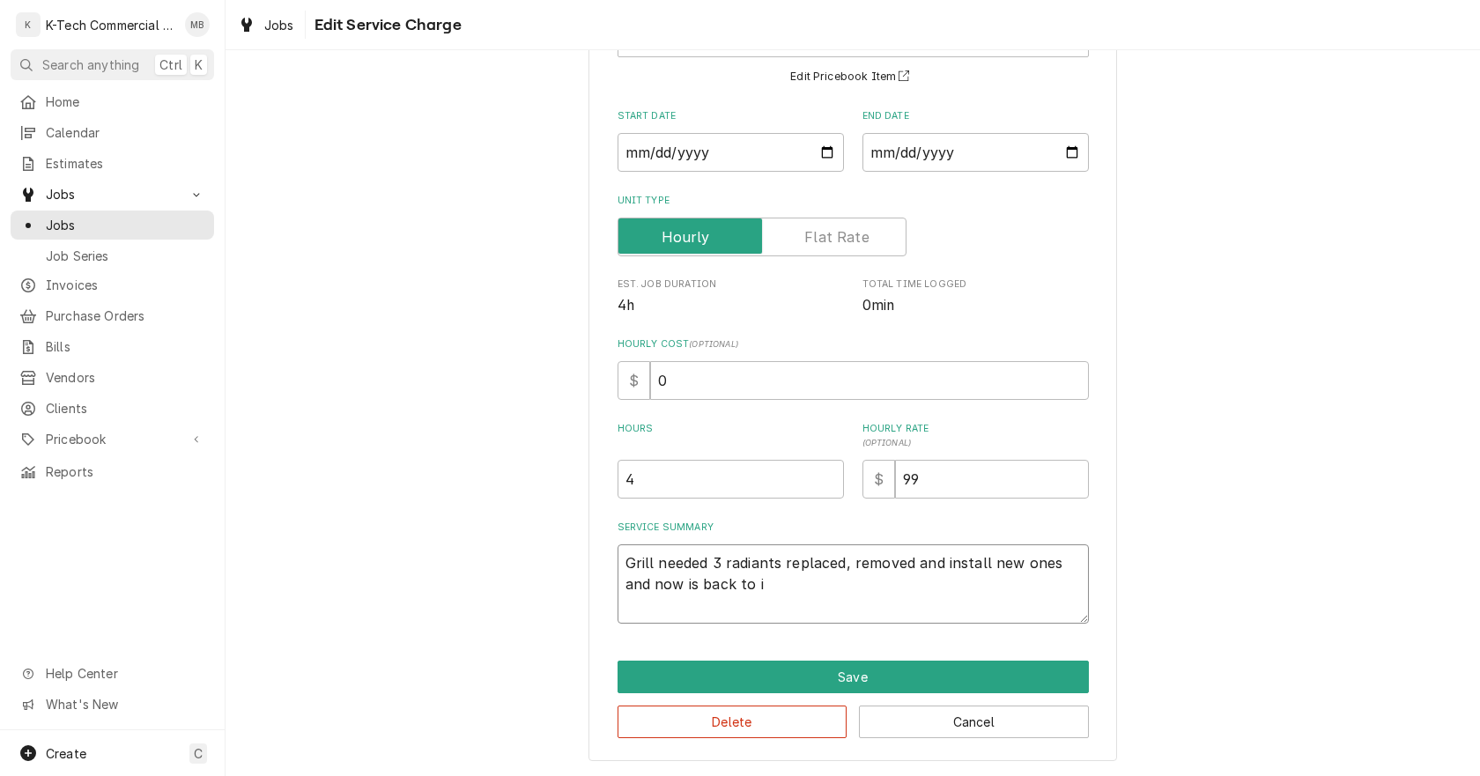
type textarea "Grill needed 3 radiants replaced, removed and install new ones and now is back …"
type textarea "x"
type textarea "Grill needed 3 radiants replaced, removed and install new ones and now is back …"
type textarea "x"
type textarea "Grill needed 3 radiants replaced, removed and install new ones and now is back …"
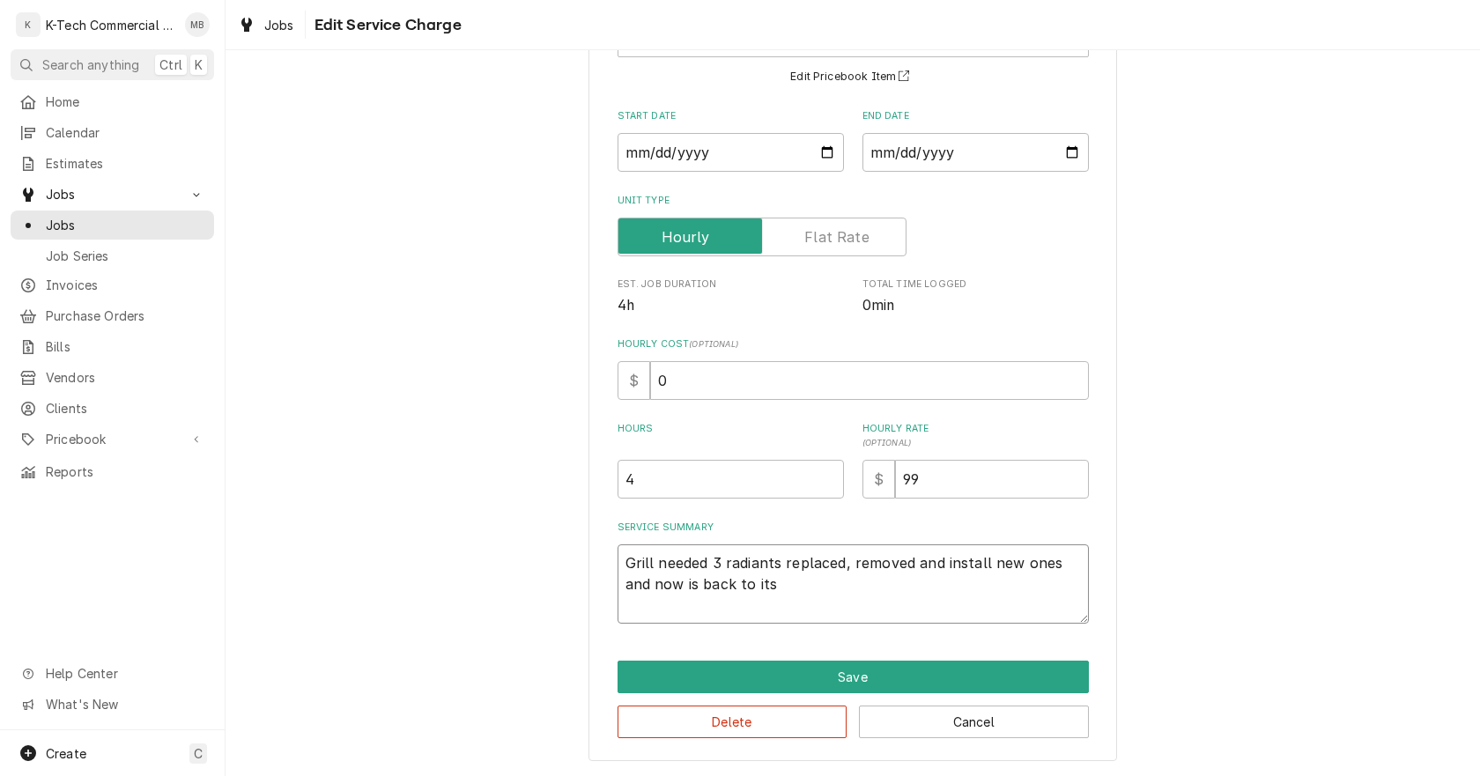
type textarea "x"
type textarea "Grill needed 3 radiants replaced, removed and install new ones and now is back …"
type textarea "x"
type textarea "Grill needed 3 radiants replaced, removed and install new ones and now is back …"
type textarea "x"
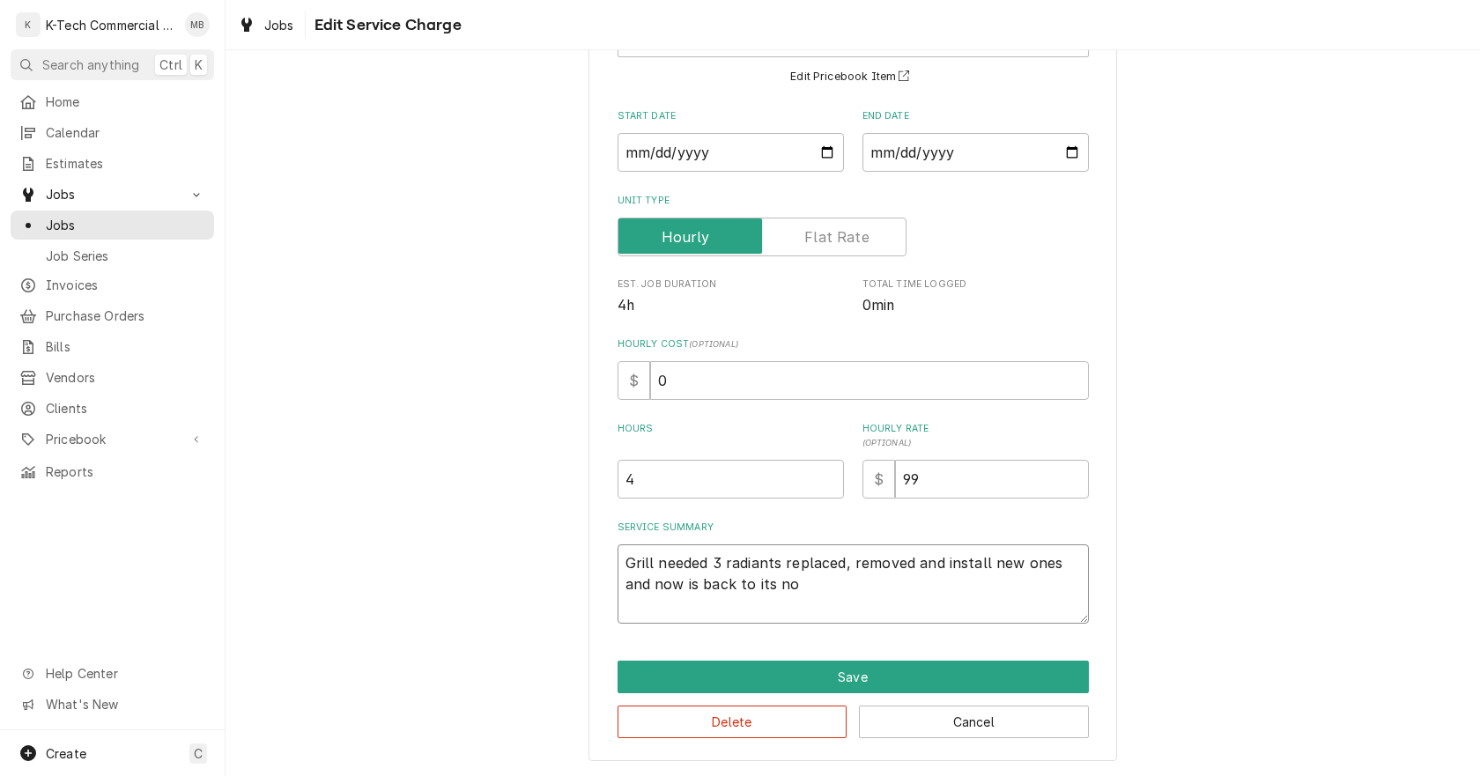
type textarea "Grill needed 3 radiants replaced, removed and install new ones and now is back …"
type textarea "x"
type textarea "Grill needed 3 radiants replaced, removed and install new ones and now is back …"
type textarea "x"
type textarea "Grill needed 3 radiants replaced, removed and install new ones and now is back …"
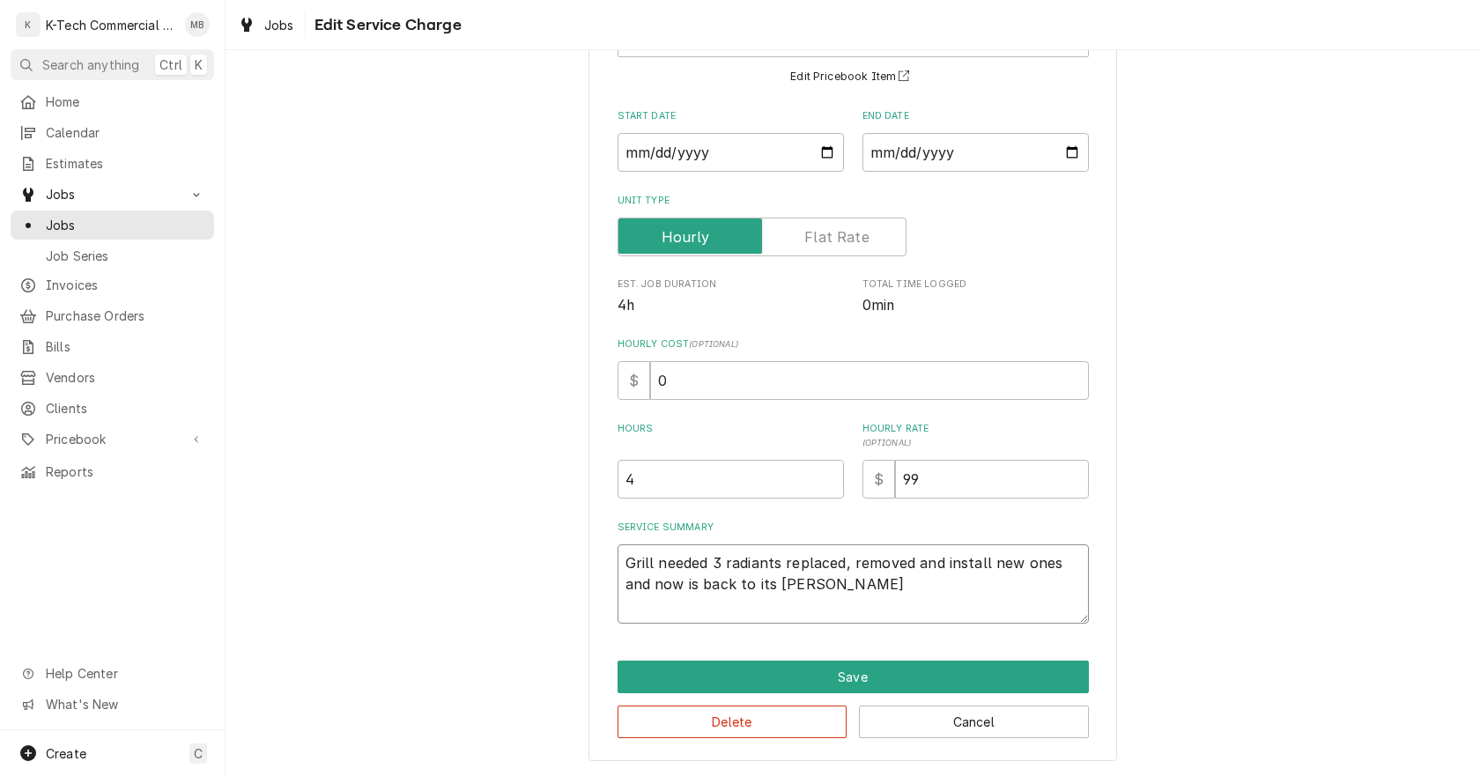
type textarea "x"
type textarea "Grill needed 3 radiants replaced, removed and install new ones and now is back …"
type textarea "x"
type textarea "Grill needed 3 radiants replaced, removed and install new ones and now is back …"
type textarea "x"
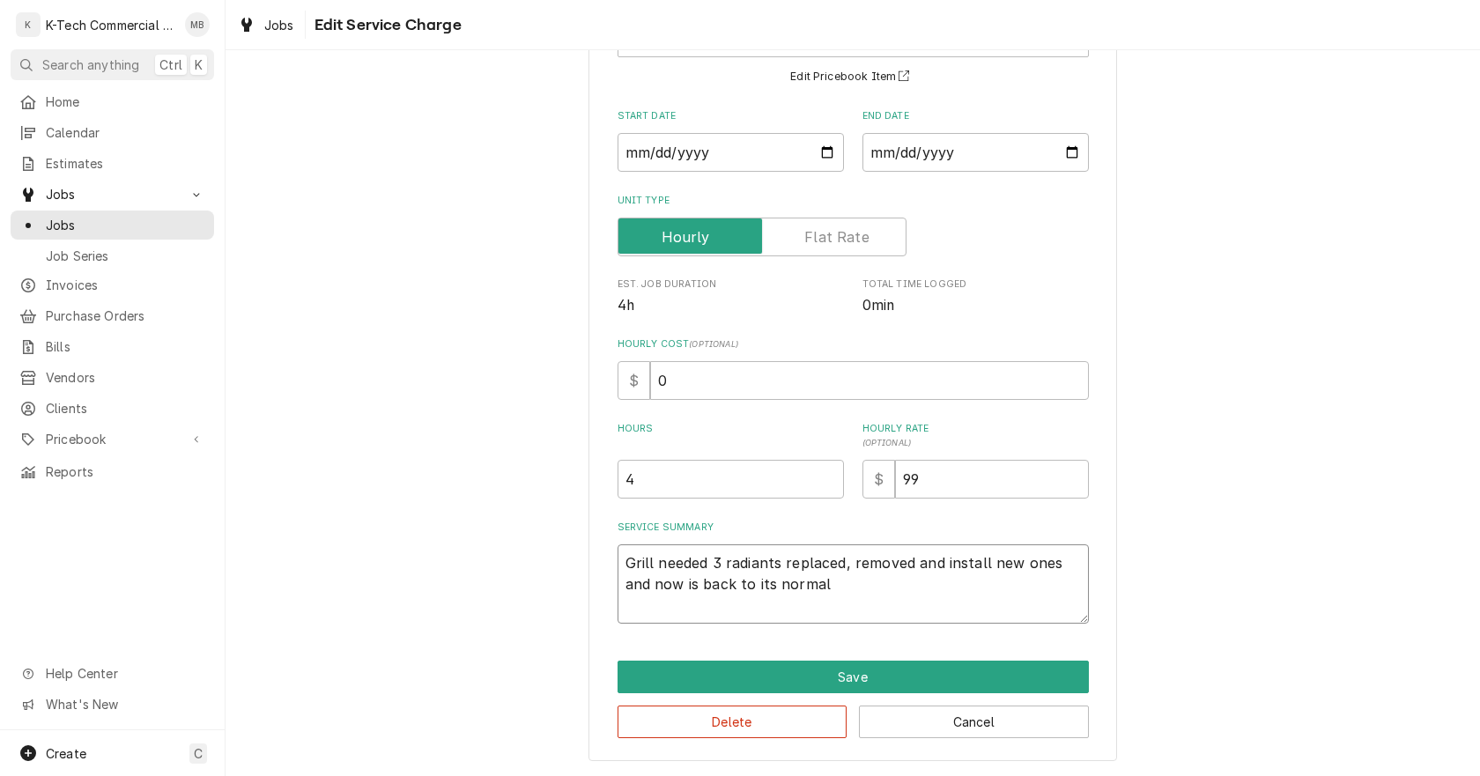
type textarea "Grill needed 3 radiants replaced, removed and install new ones and now is back …"
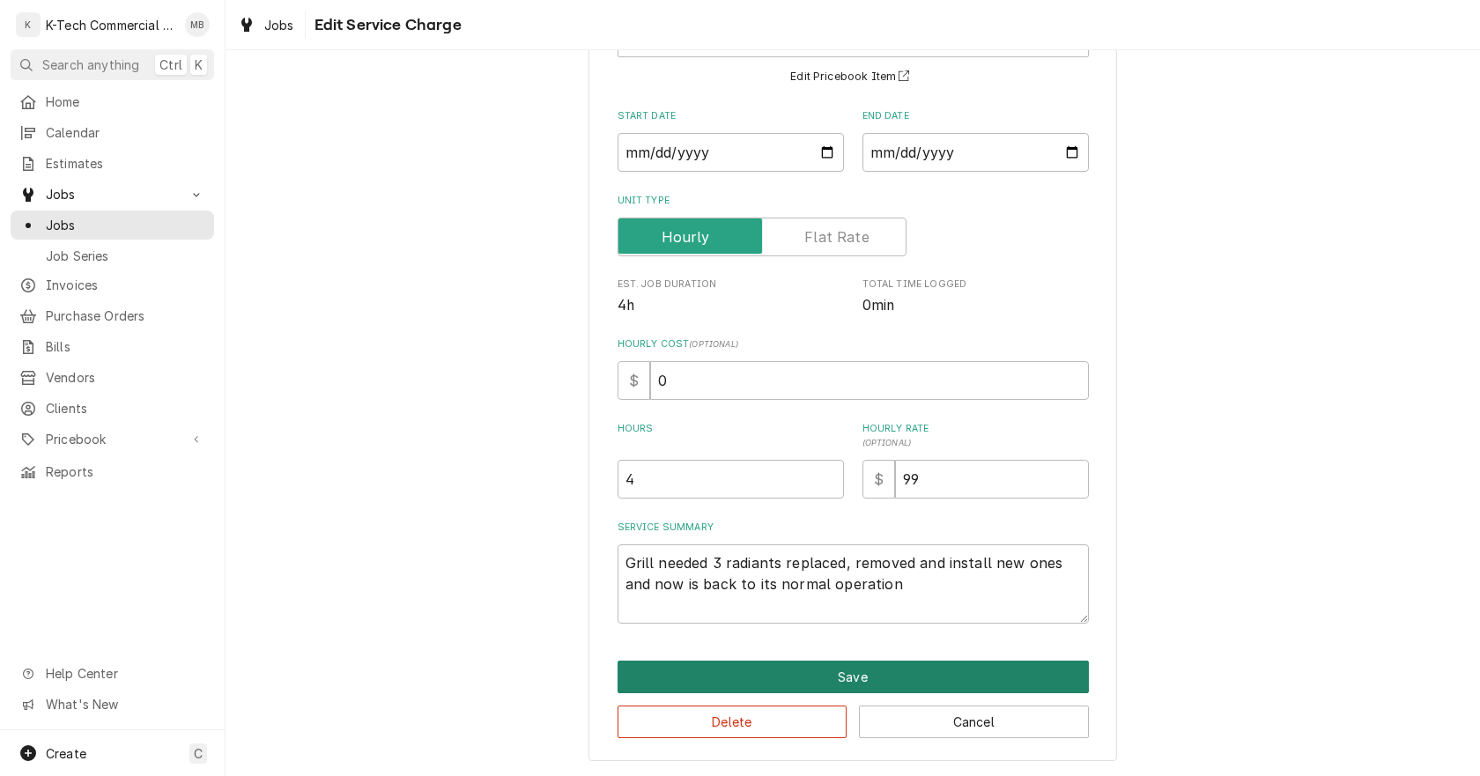
click at [837, 677] on button "Save" at bounding box center [852, 677] width 471 height 33
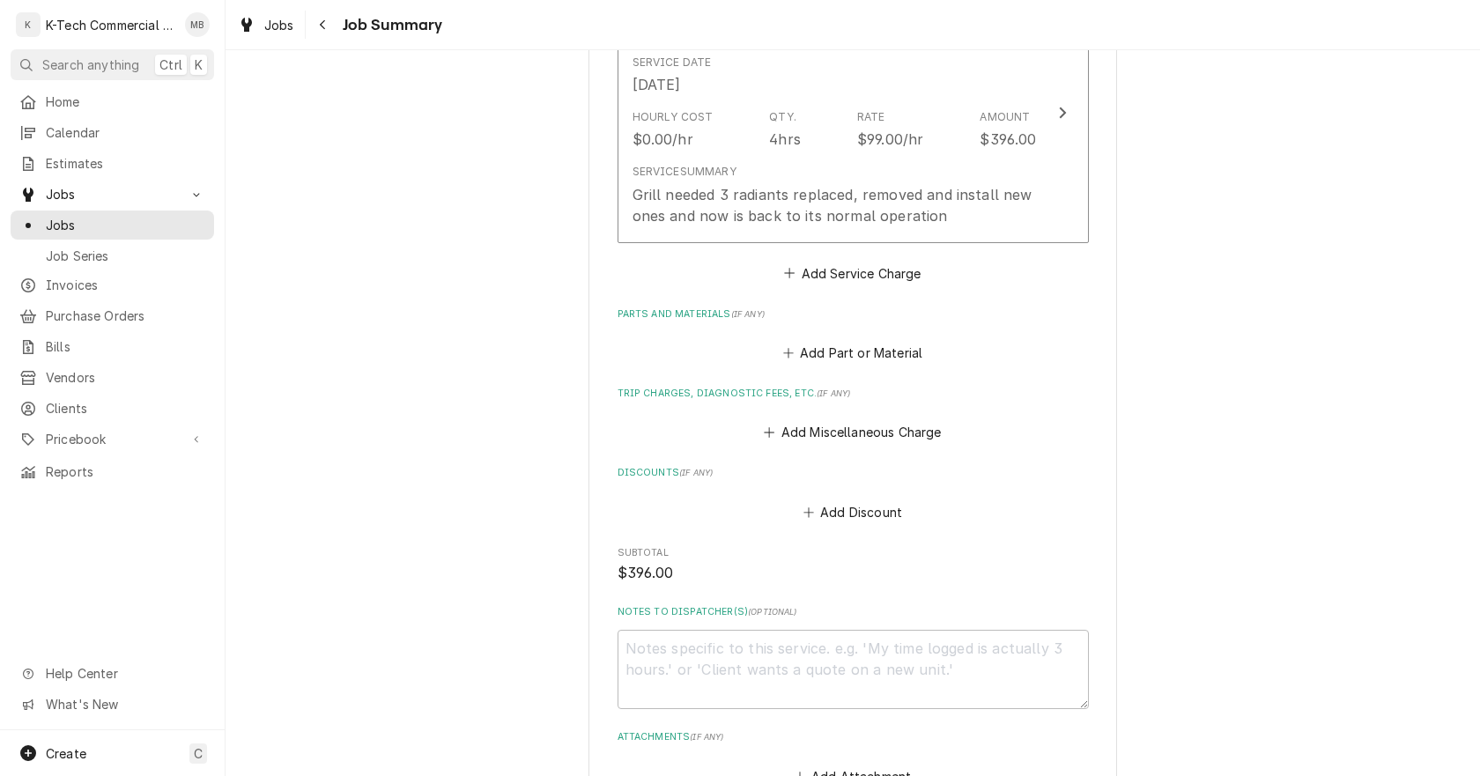
scroll to position [529, 0]
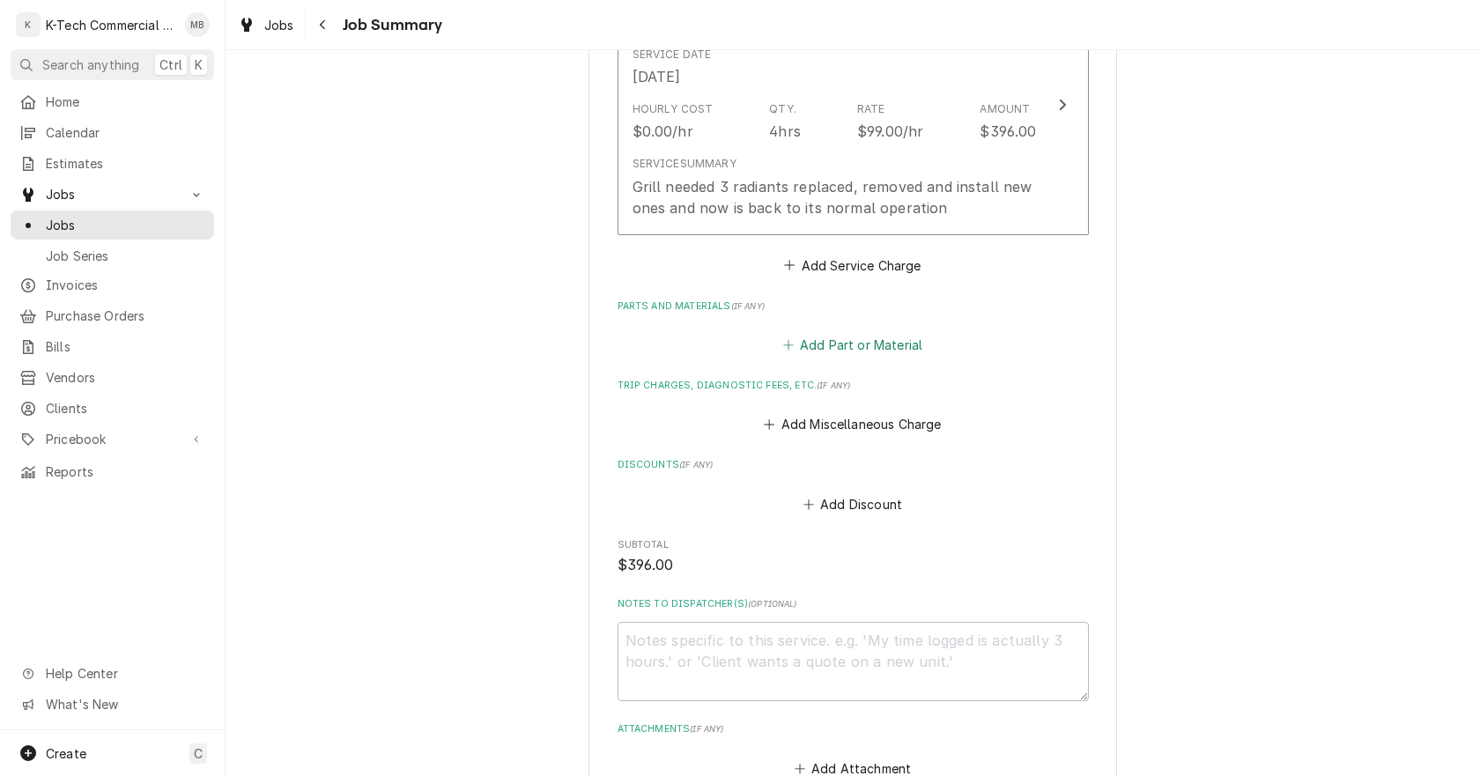
click at [863, 343] on button "Add Part or Material" at bounding box center [852, 345] width 145 height 25
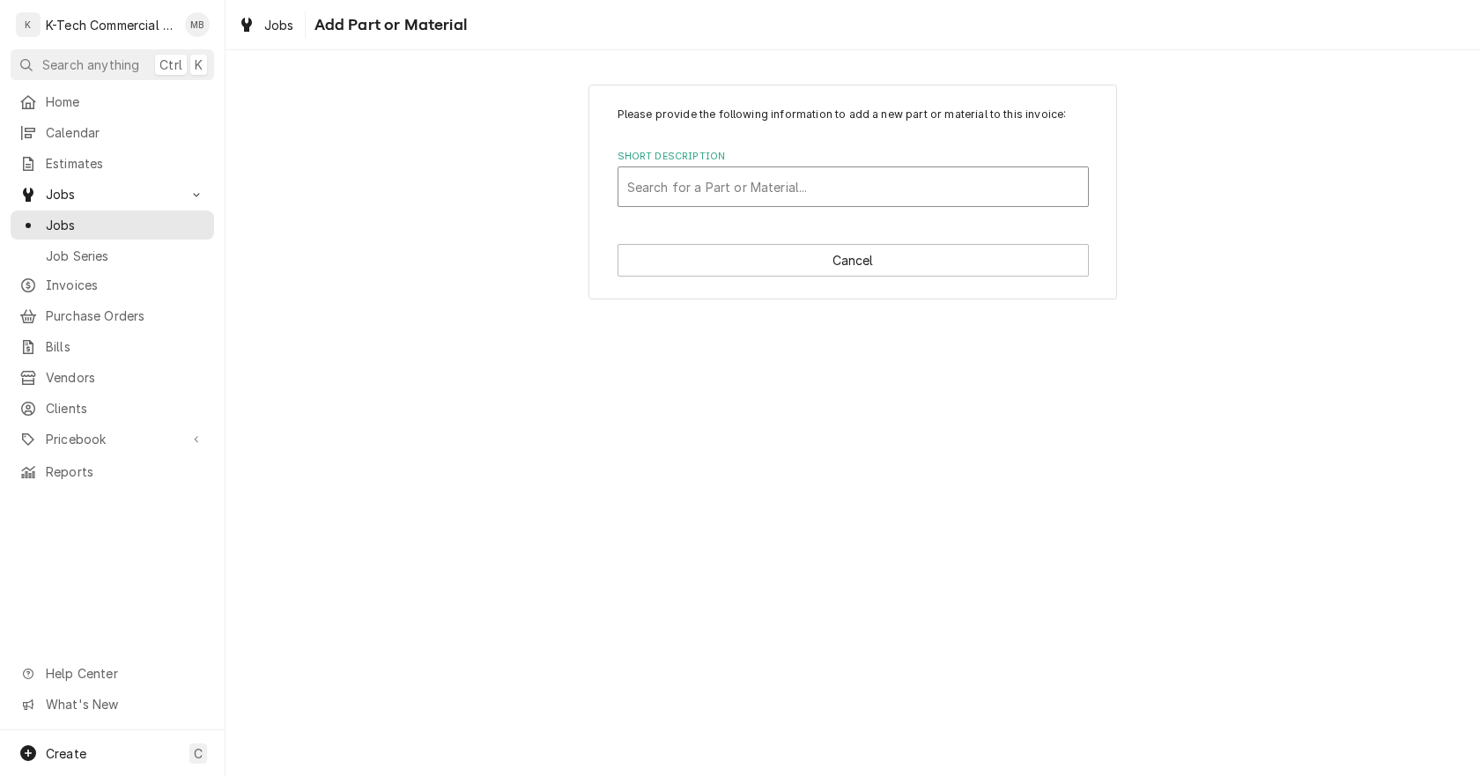
click at [746, 177] on div "Short Description" at bounding box center [853, 187] width 452 height 32
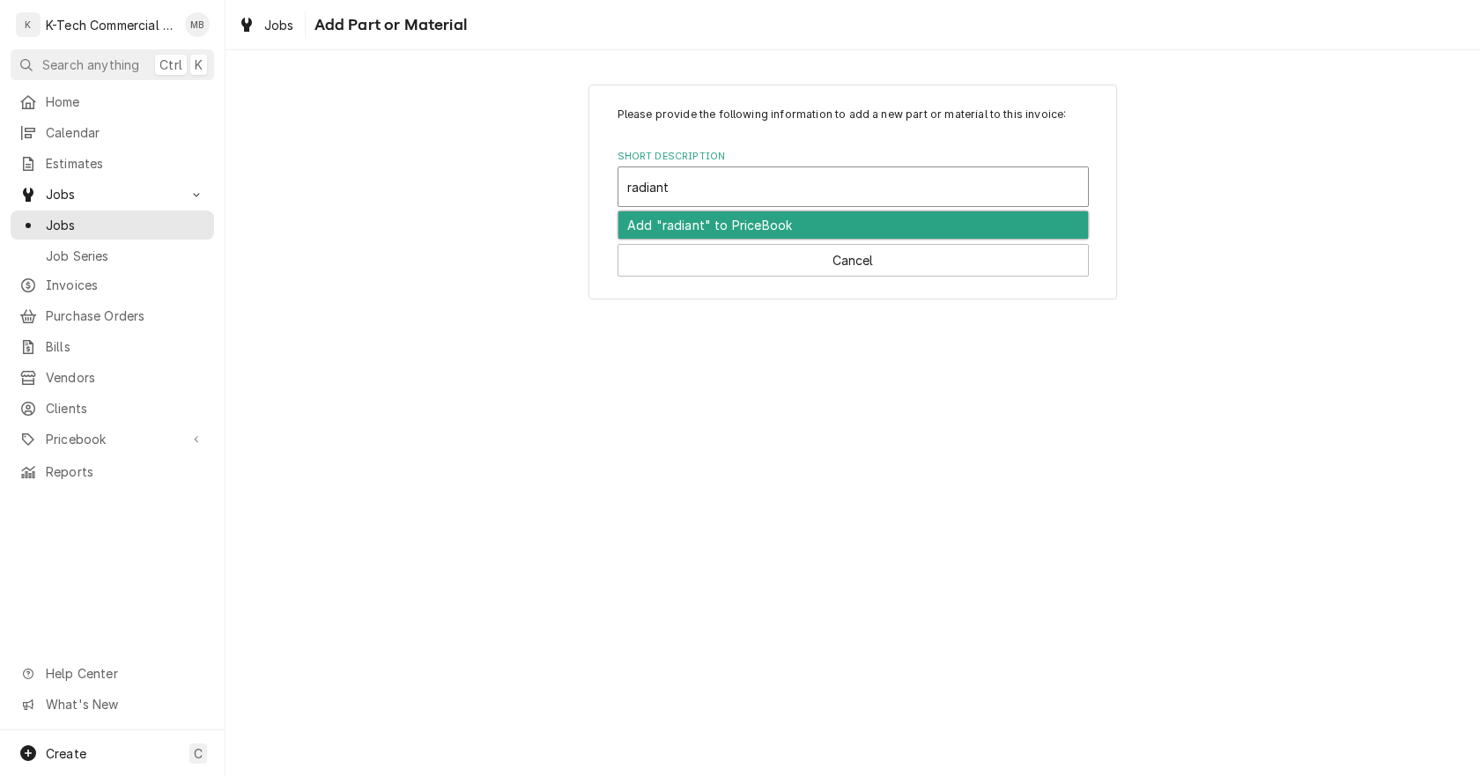
click at [668, 220] on div "Add "radiant" to PriceBook" at bounding box center [853, 224] width 470 height 27
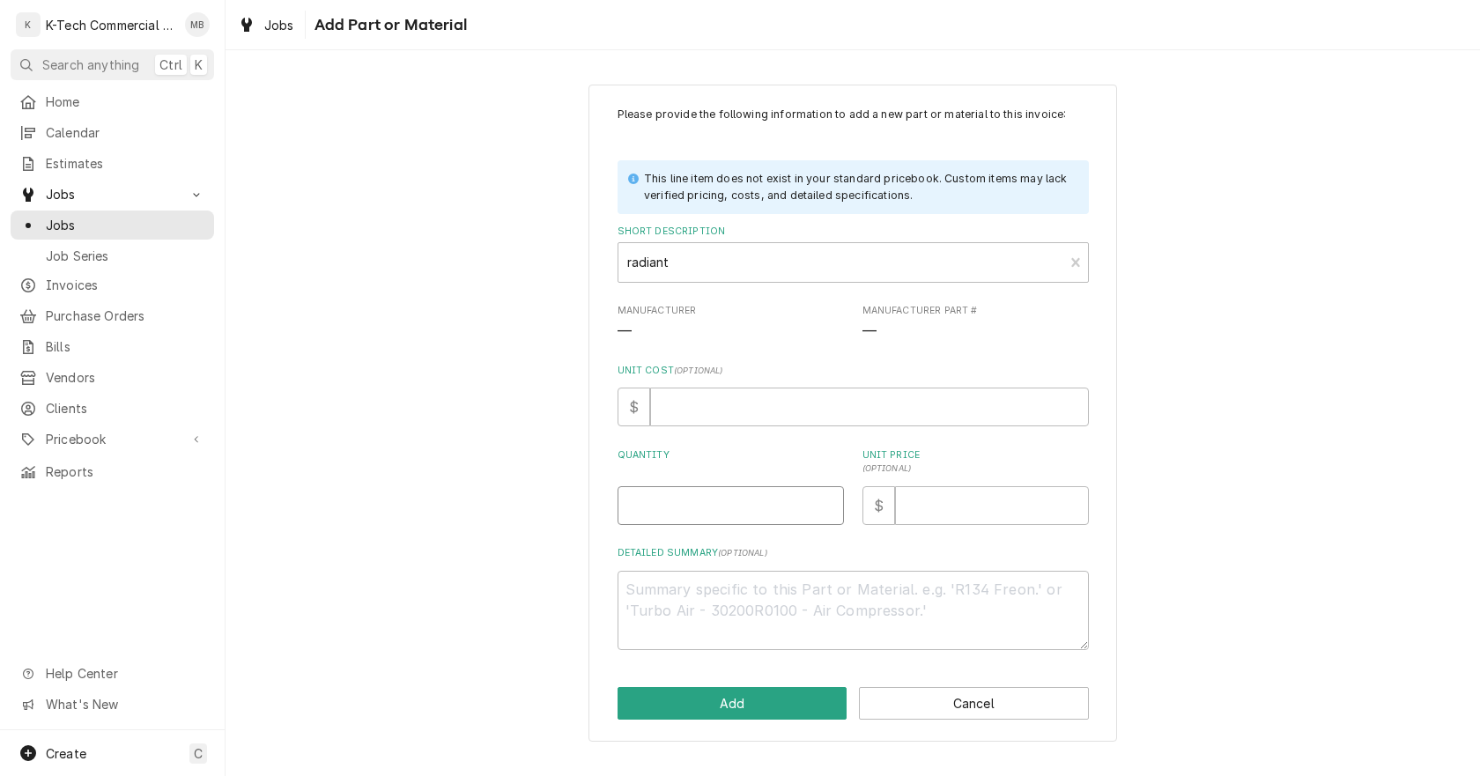
click at [739, 505] on input "Quantity" at bounding box center [730, 505] width 226 height 39
click at [997, 527] on div "Please provide the following information to add a new part or material to this …" at bounding box center [852, 378] width 471 height 543
click at [761, 703] on button "Add" at bounding box center [732, 703] width 230 height 33
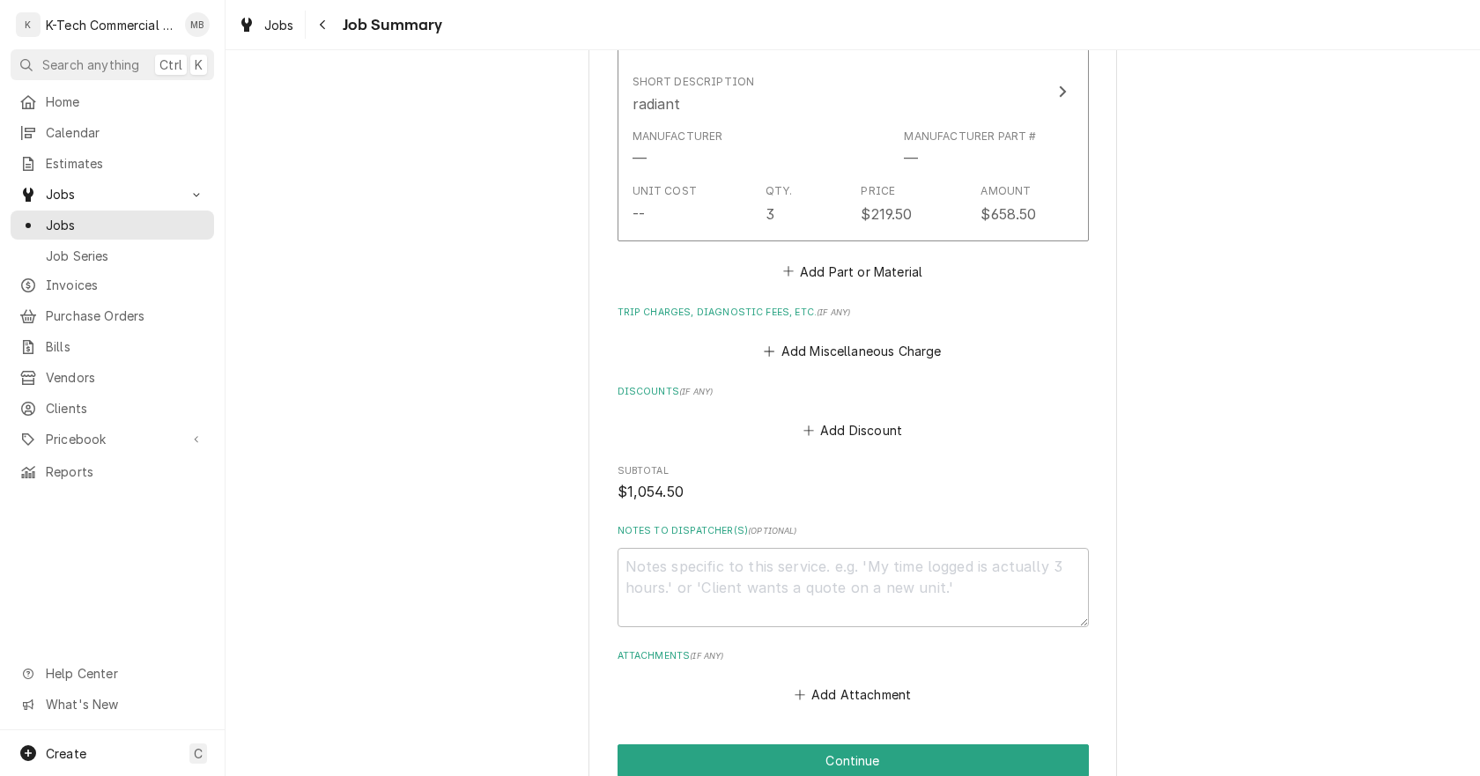
scroll to position [1031, 0]
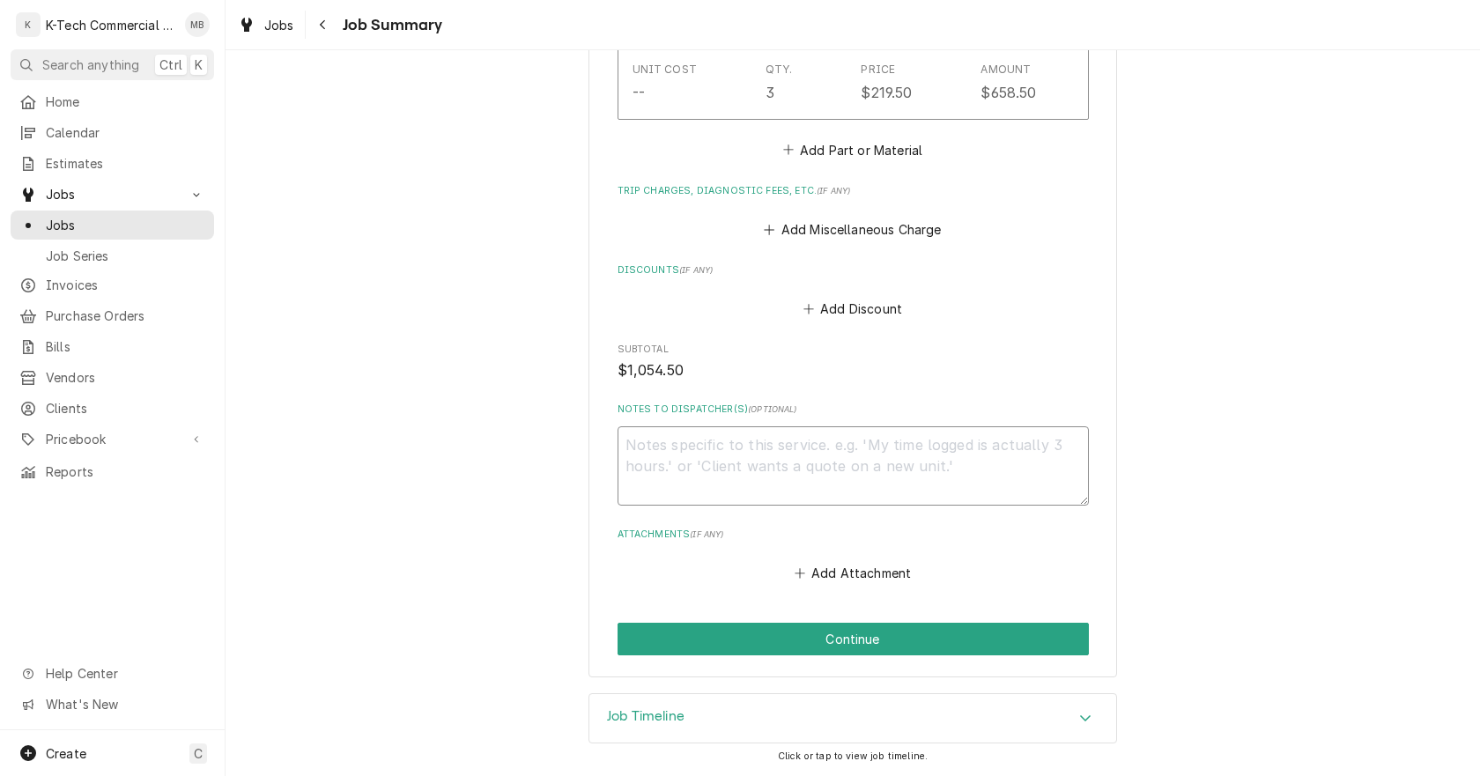
click at [891, 462] on textarea "Notes to Dispatcher(s) ( optional )" at bounding box center [852, 465] width 471 height 79
click at [812, 470] on textarea "1 hour on" at bounding box center [852, 465] width 471 height 79
click at [796, 479] on textarea "1 hour on" at bounding box center [852, 465] width 471 height 79
click at [734, 486] on textarea "1 hour on 09/01 1 hour on 09/" at bounding box center [852, 465] width 471 height 79
click at [801, 489] on textarea "1 hour on 09/01 1 hour on 09/05 1 hour on 09/" at bounding box center [852, 465] width 471 height 79
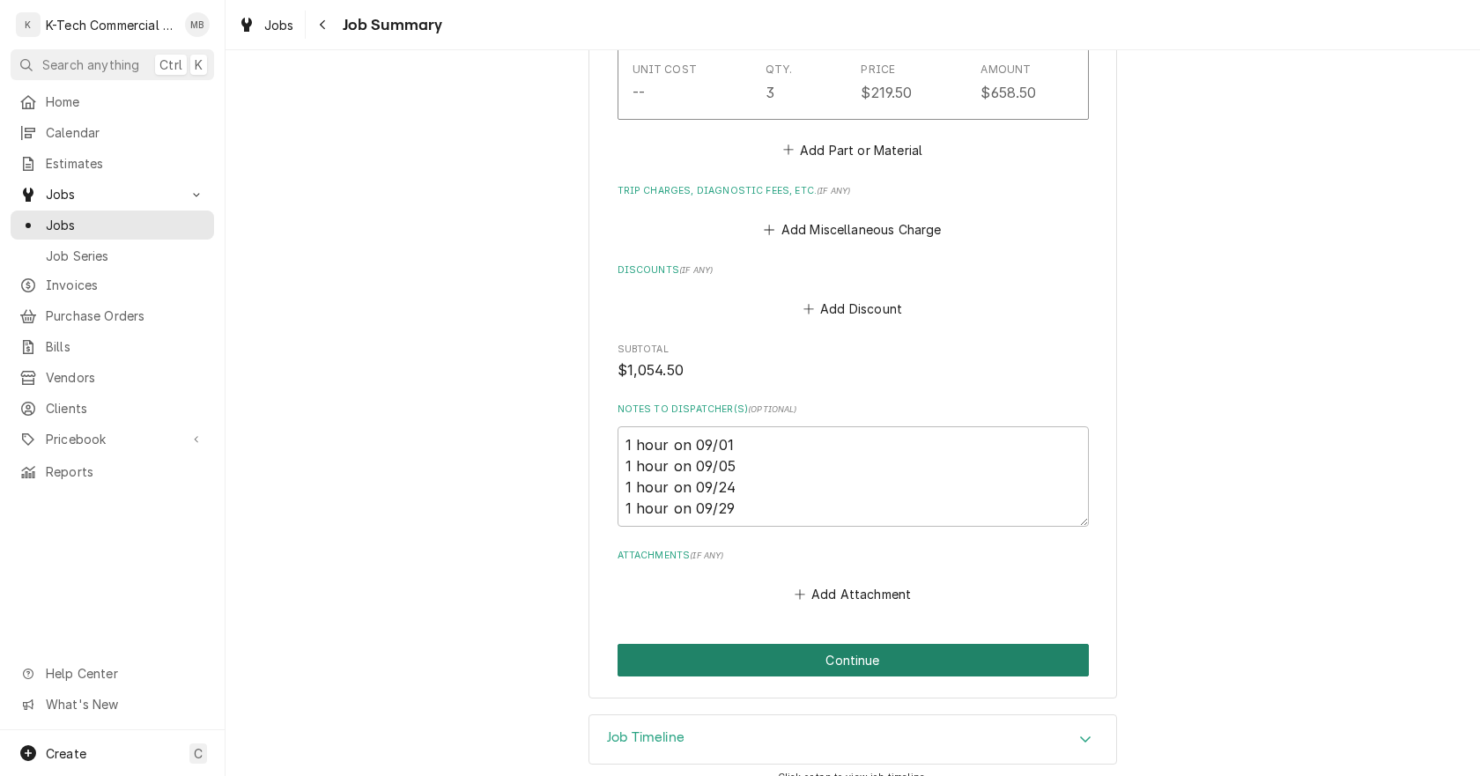
click at [846, 662] on button "Continue" at bounding box center [852, 660] width 471 height 33
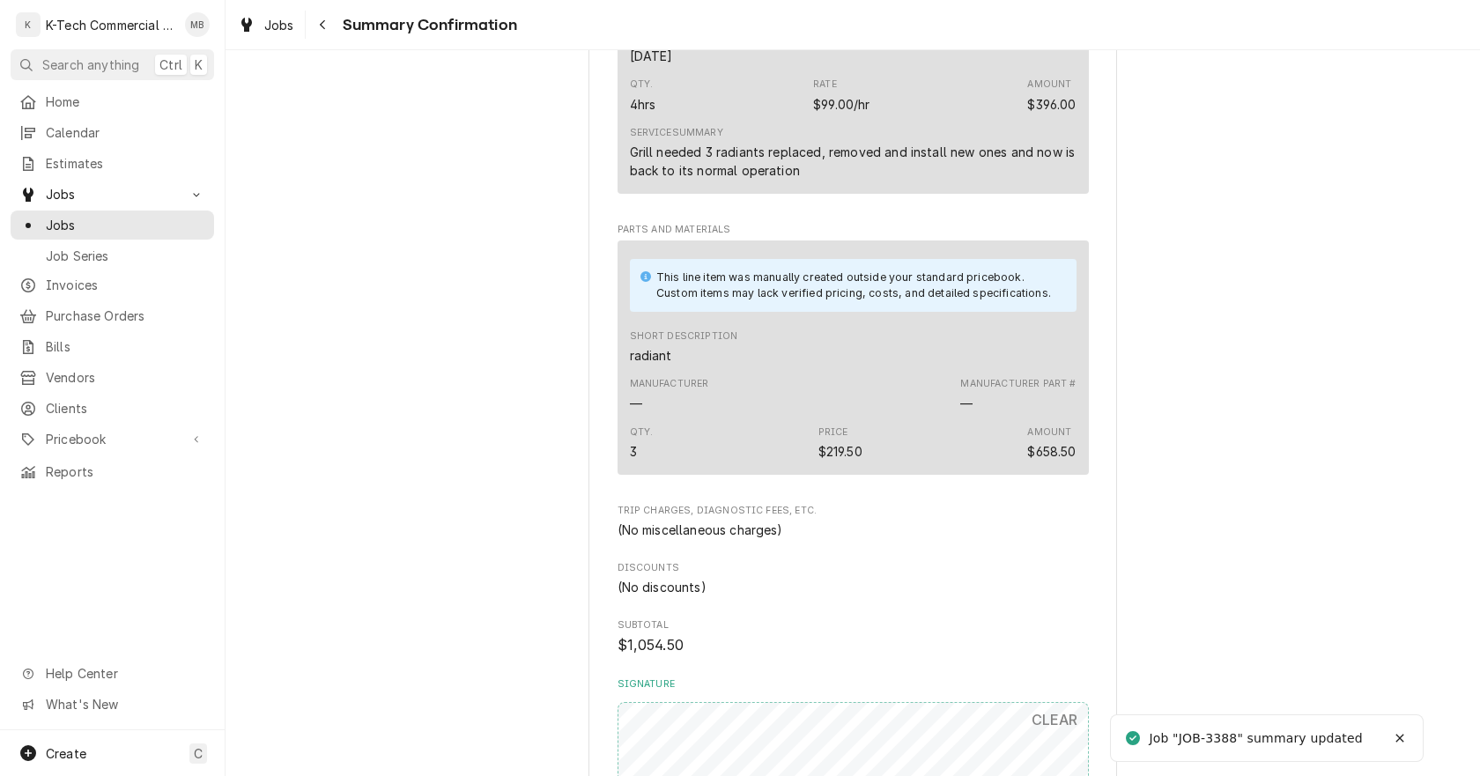
scroll to position [969, 0]
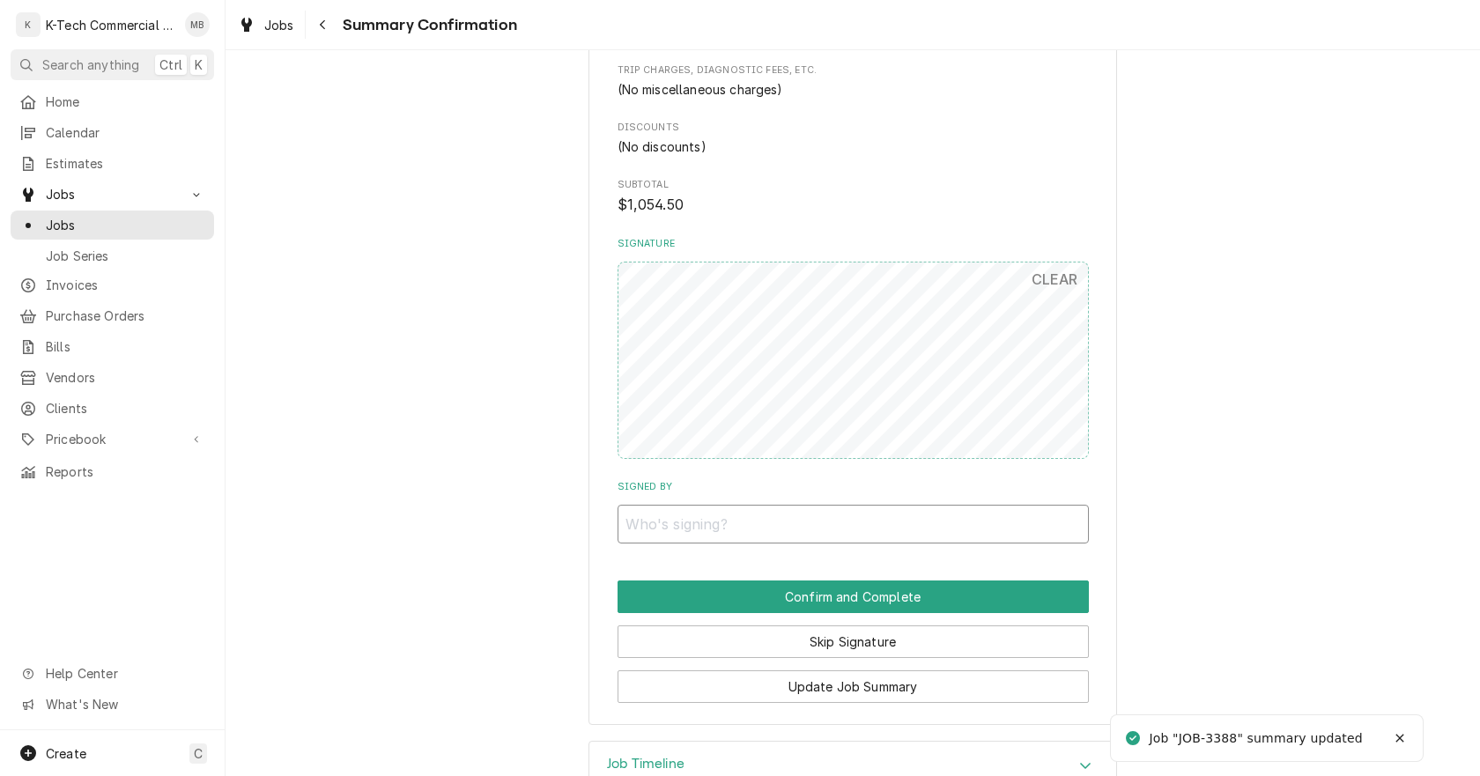
click at [809, 521] on input "Signed By" at bounding box center [852, 524] width 471 height 39
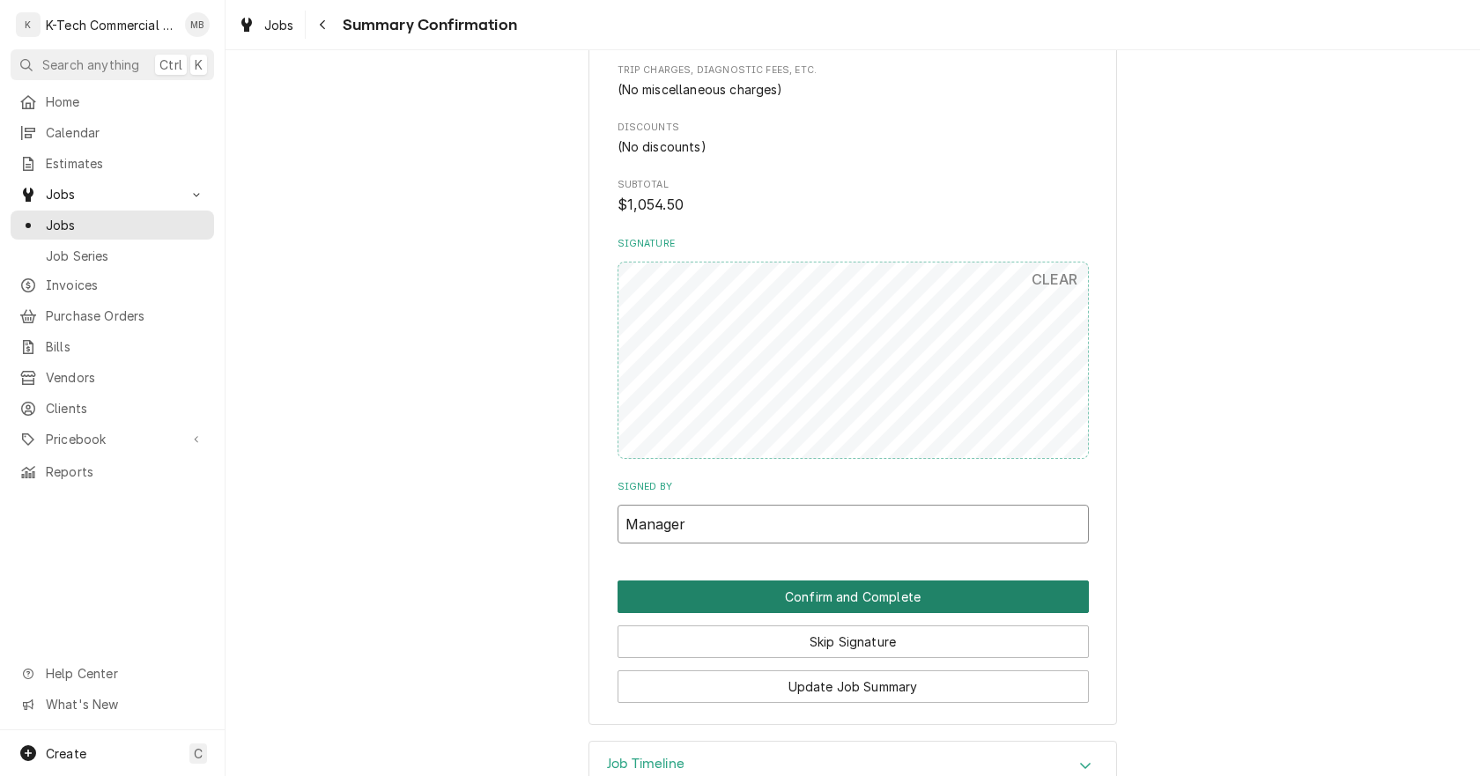
type input "Manager"
click at [836, 596] on button "Confirm and Complete" at bounding box center [852, 596] width 471 height 33
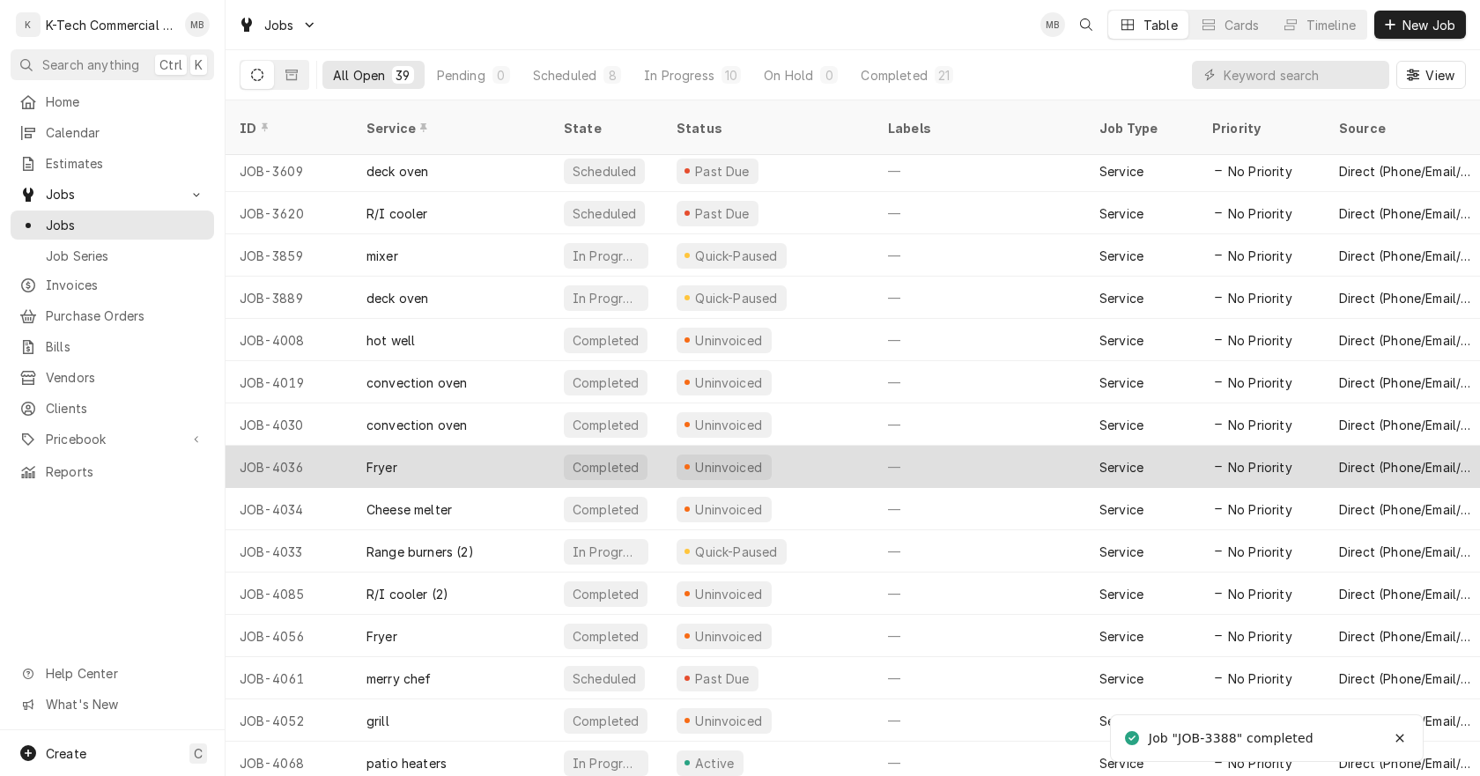
scroll to position [386, 0]
